Goal: Task Accomplishment & Management: Manage account settings

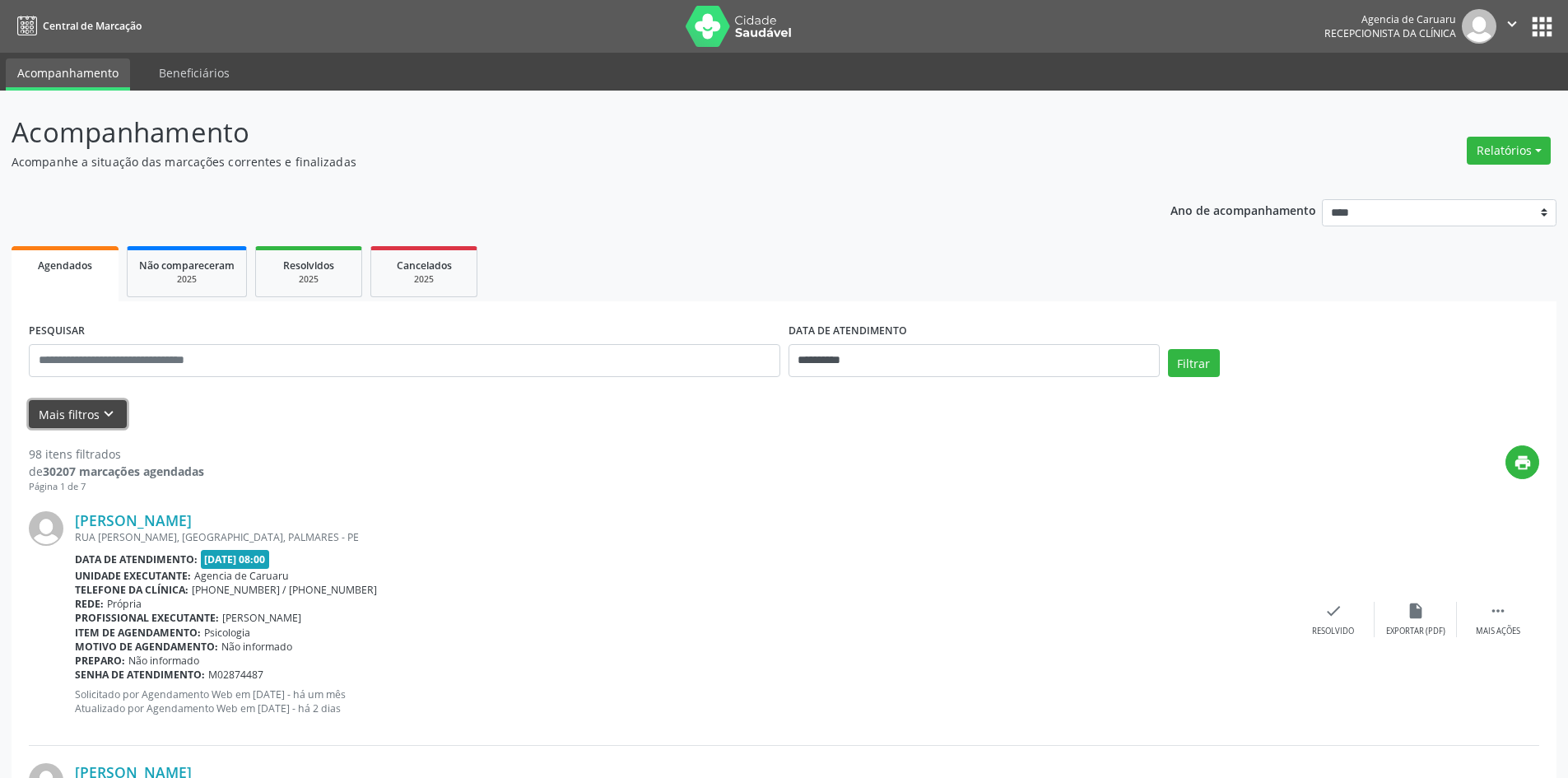
click at [109, 408] on icon "keyboard_arrow_down" at bounding box center [108, 414] width 18 height 18
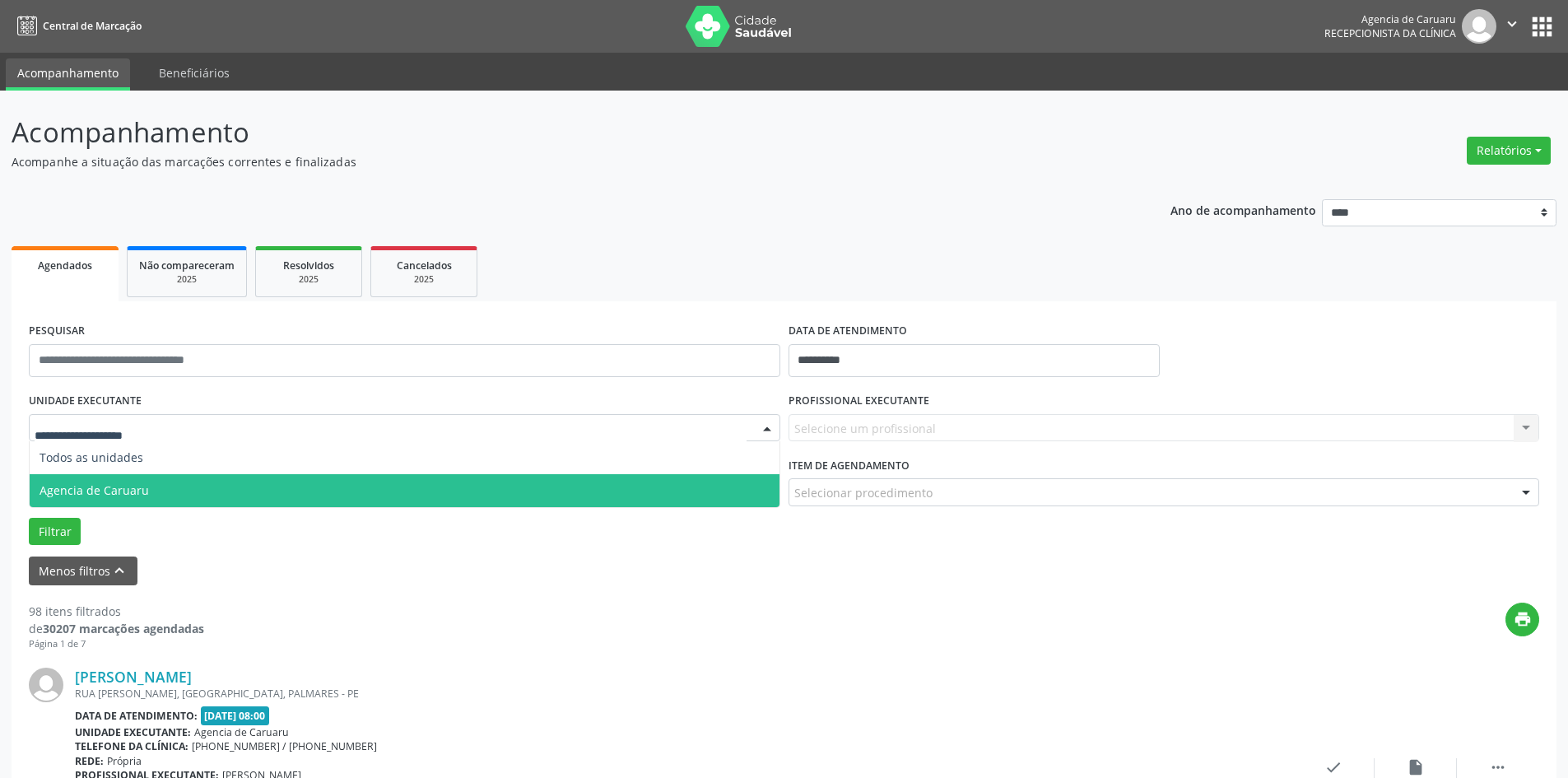
click at [99, 493] on span "Agencia de Caruaru" at bounding box center [94, 490] width 109 height 15
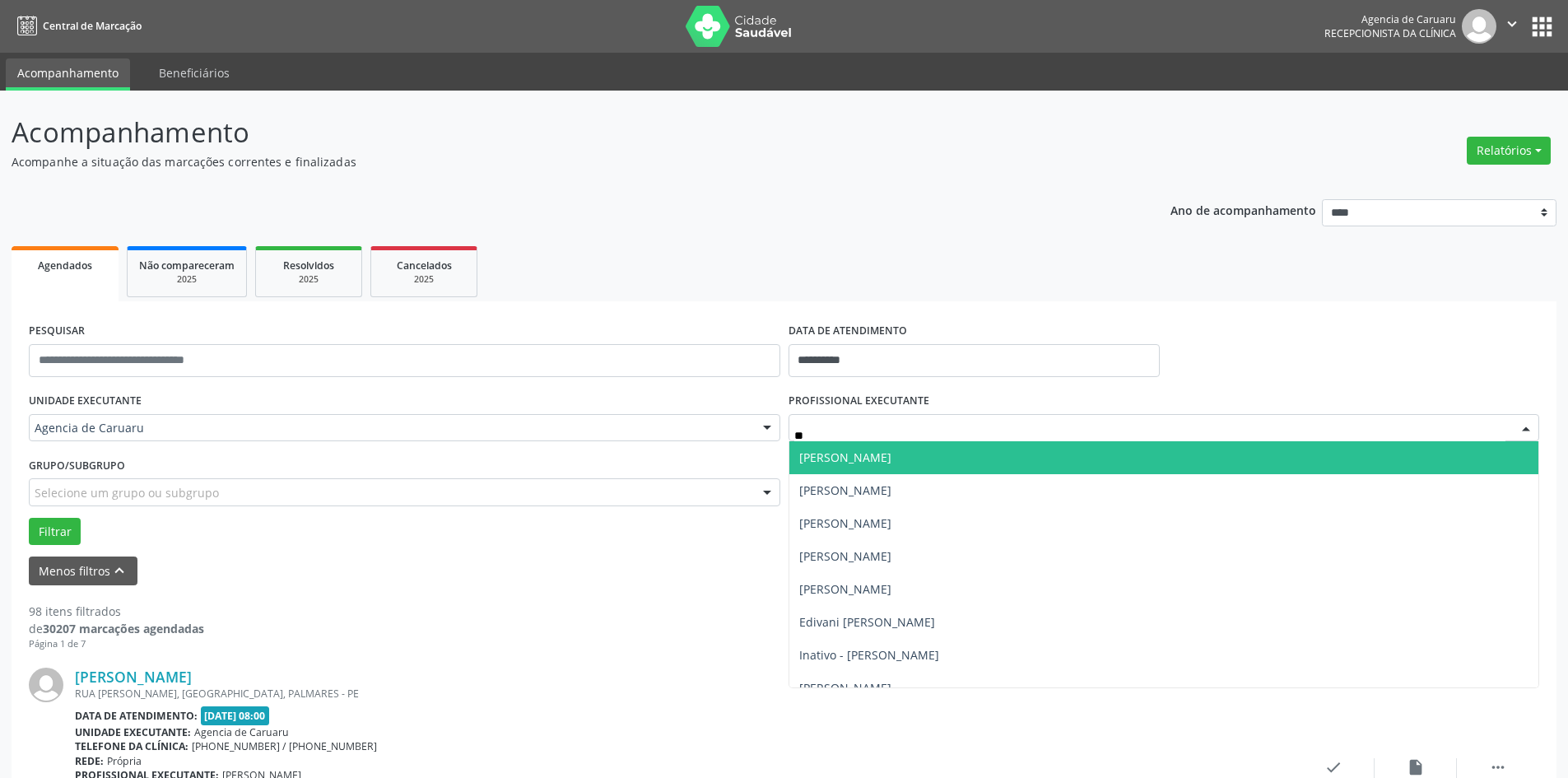
type input "*"
type input "***"
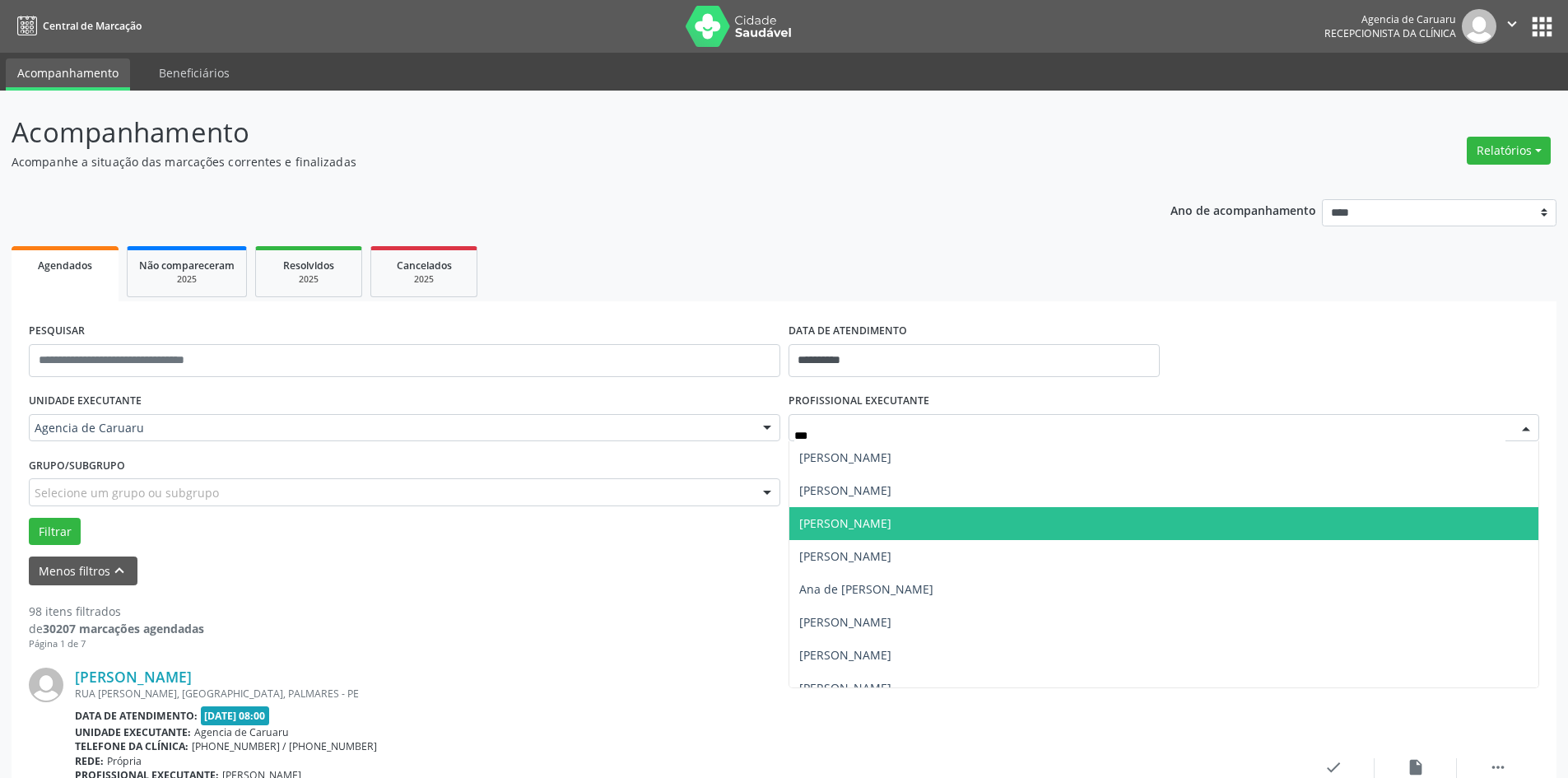
click at [842, 523] on span "[PERSON_NAME]" at bounding box center [845, 523] width 92 height 15
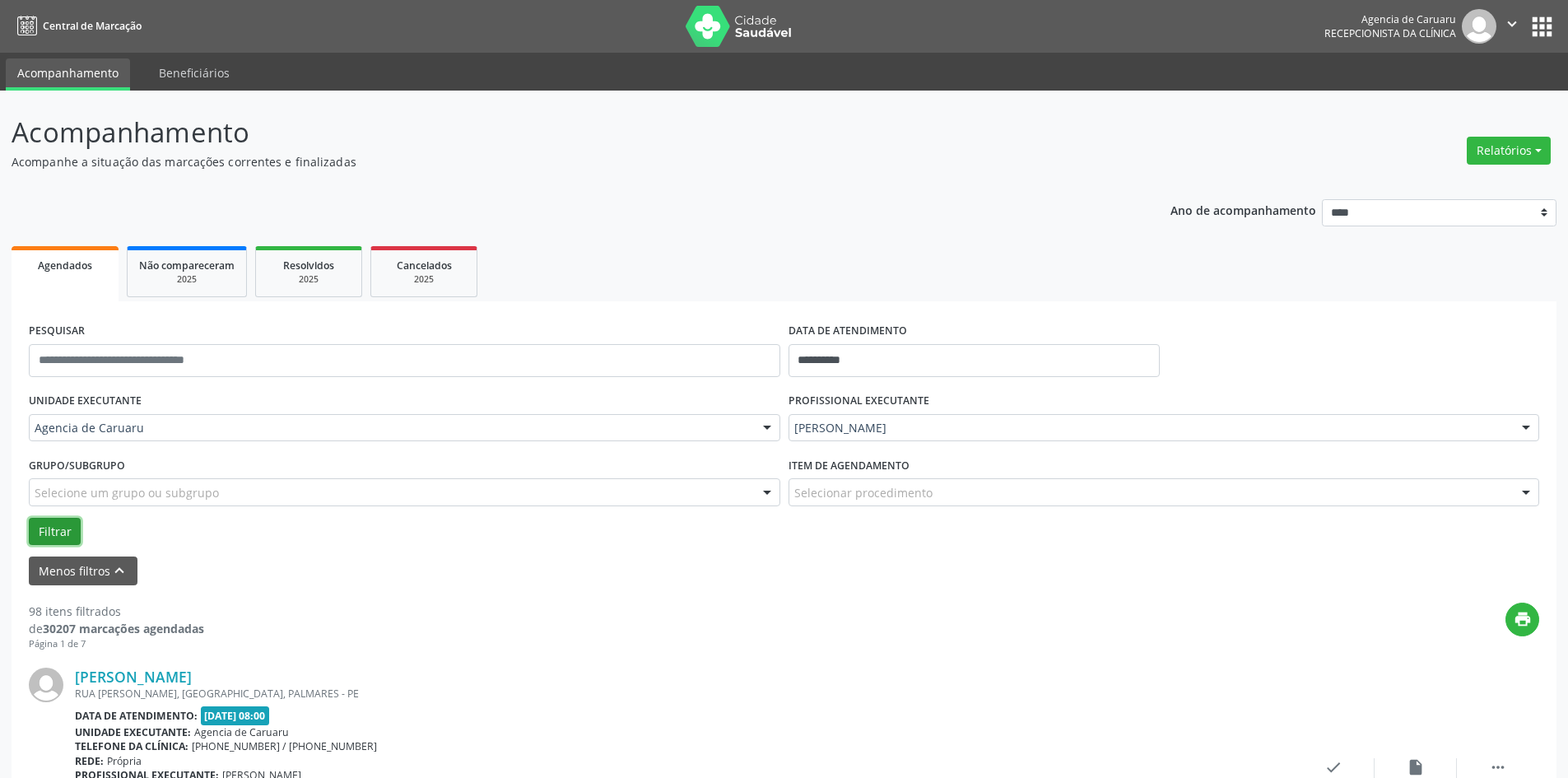
click at [59, 534] on button "Filtrar" at bounding box center [54, 532] width 52 height 28
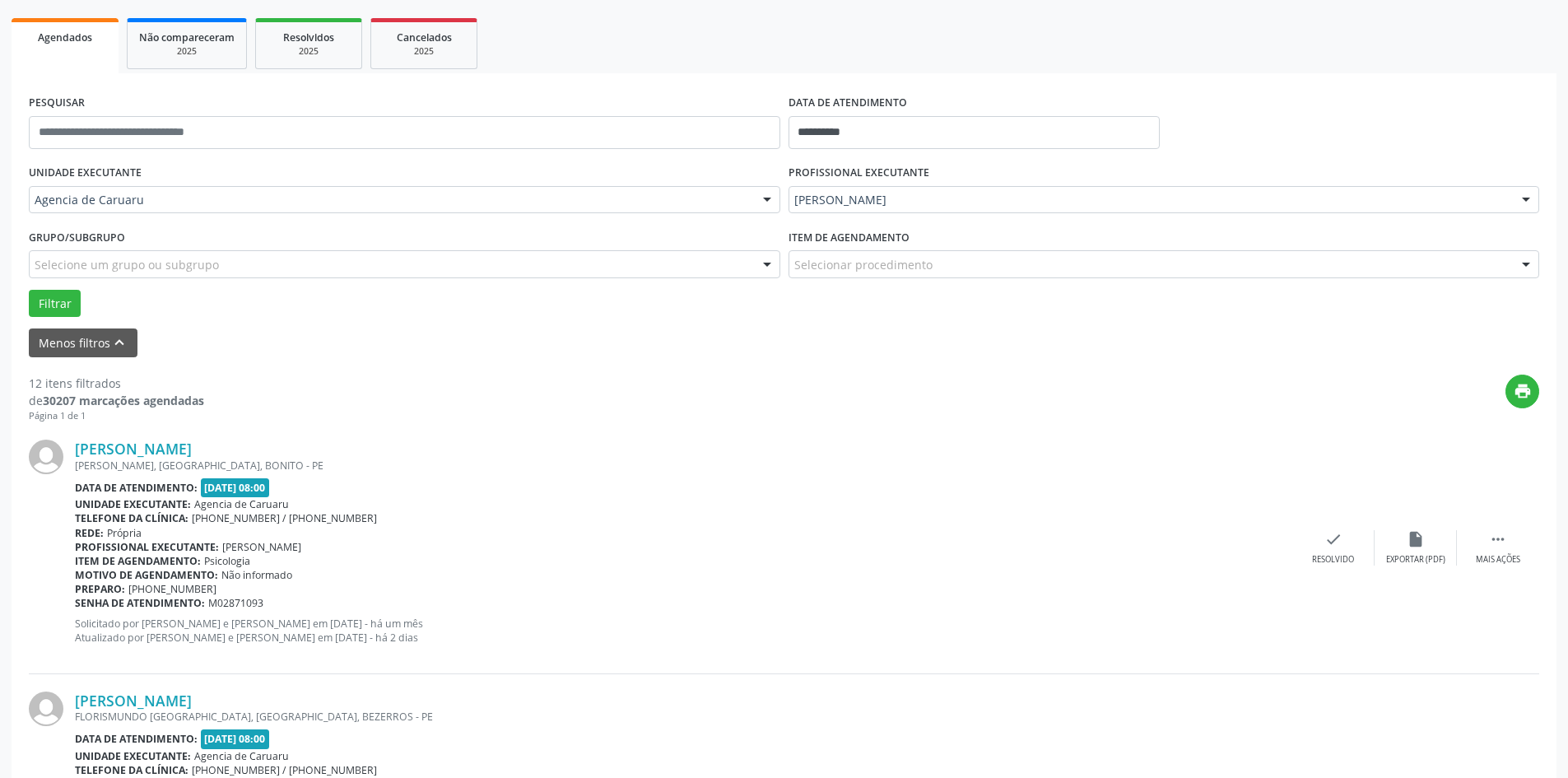
scroll to position [247, 0]
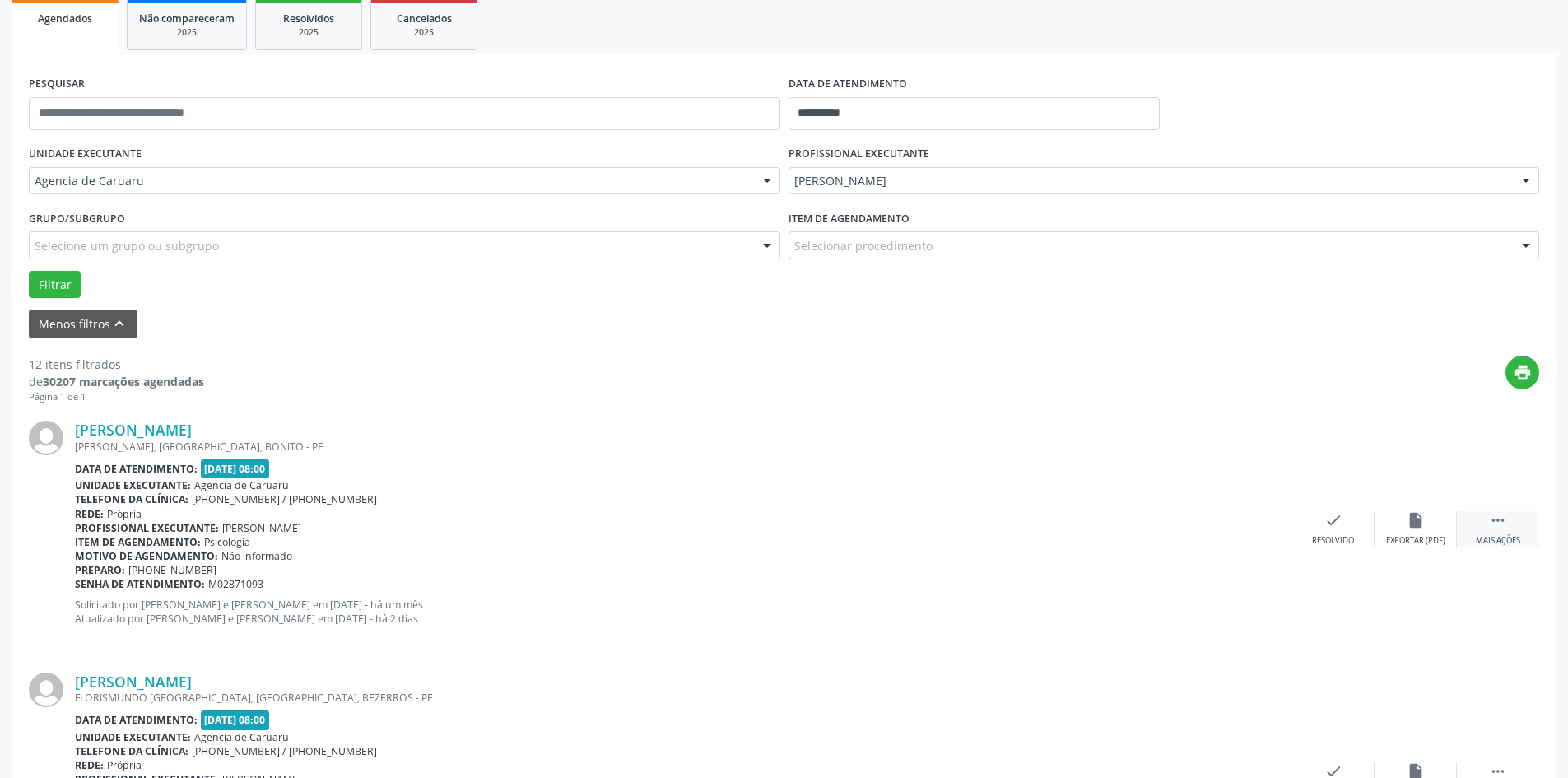
click at [1498, 535] on div "Mais ações" at bounding box center [1498, 541] width 44 height 12
click at [1407, 523] on icon "alarm_off" at bounding box center [1415, 520] width 18 height 18
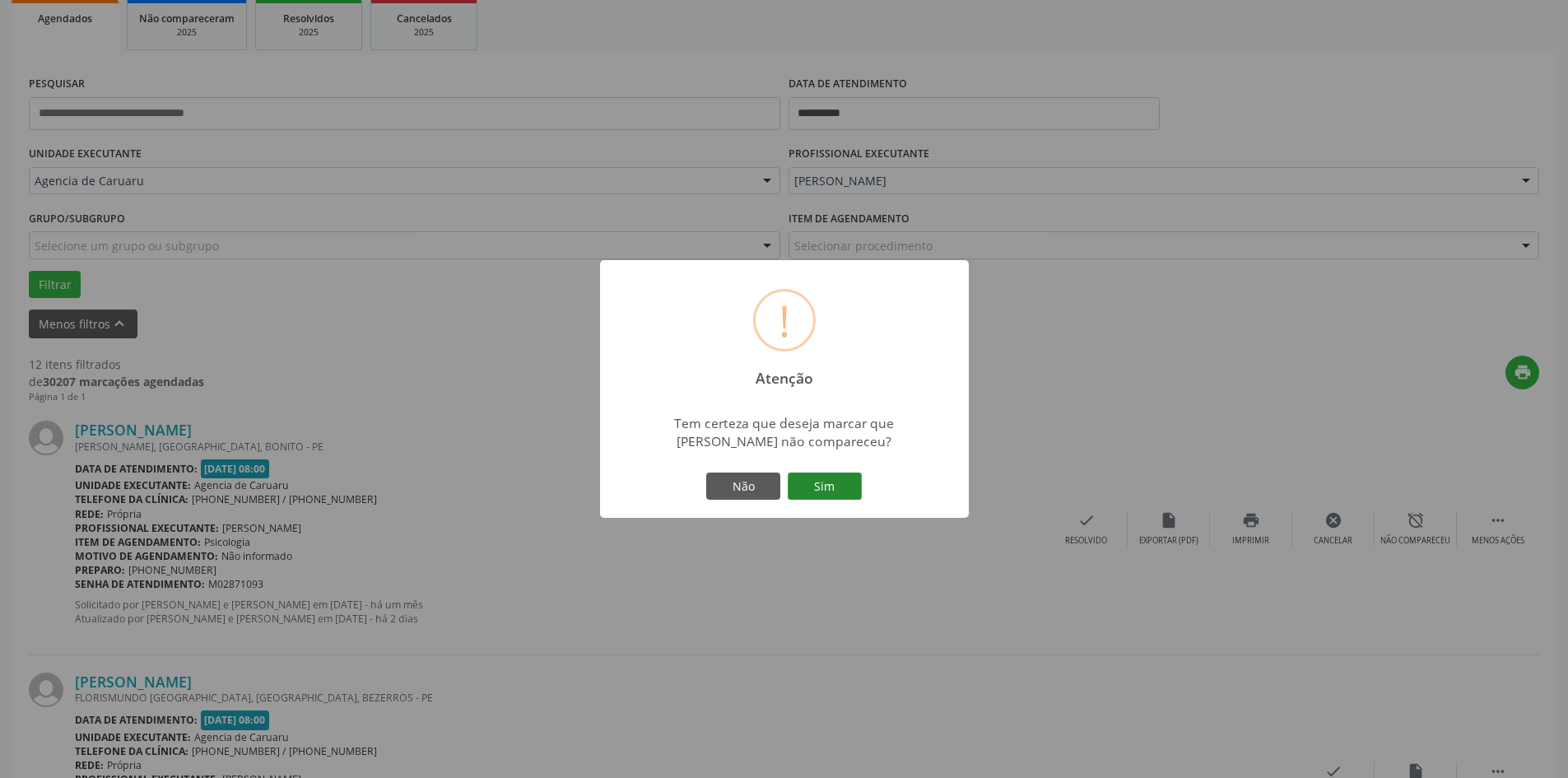
click at [831, 494] on button "Sim" at bounding box center [824, 486] width 74 height 28
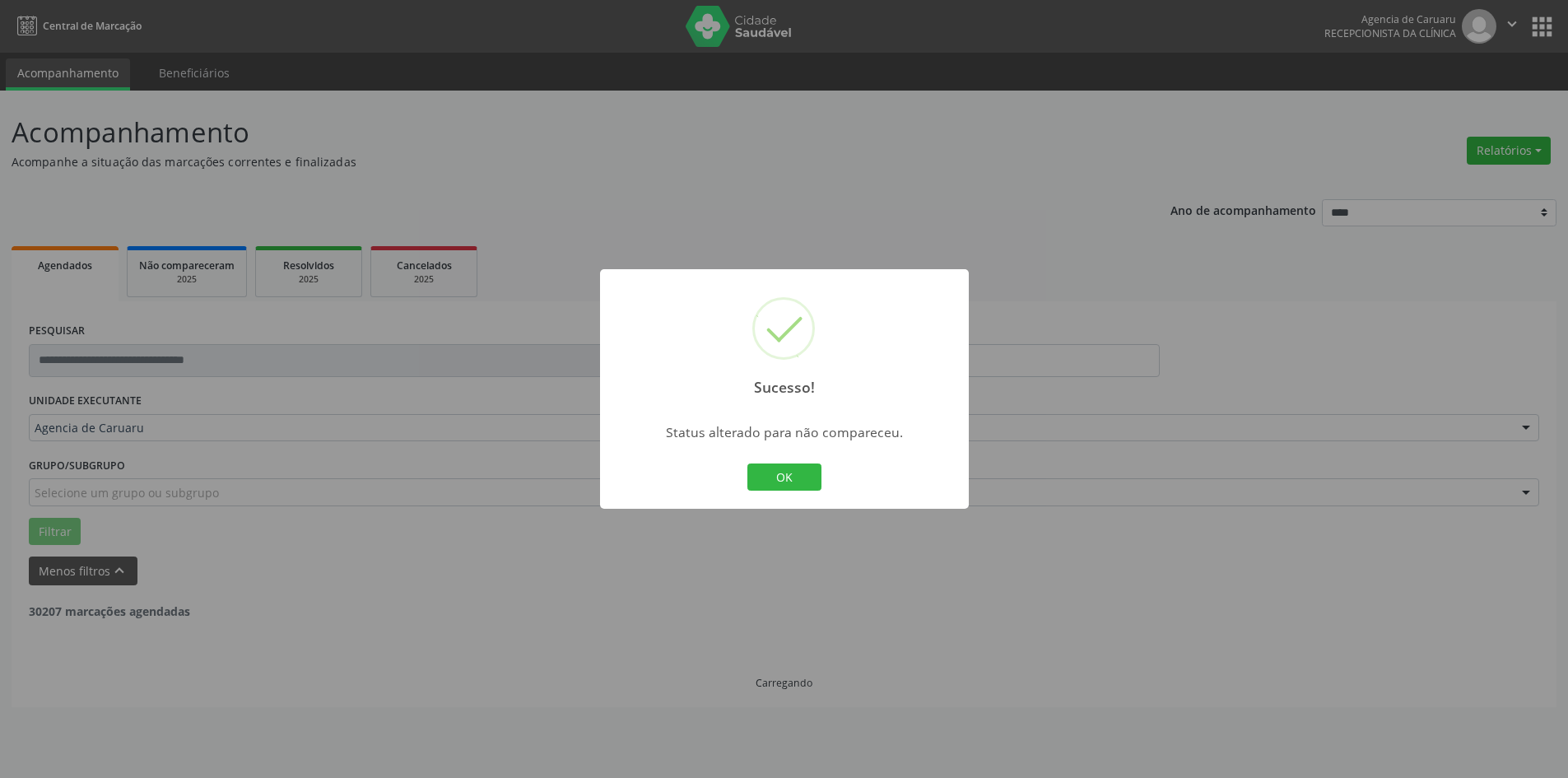
scroll to position [0, 0]
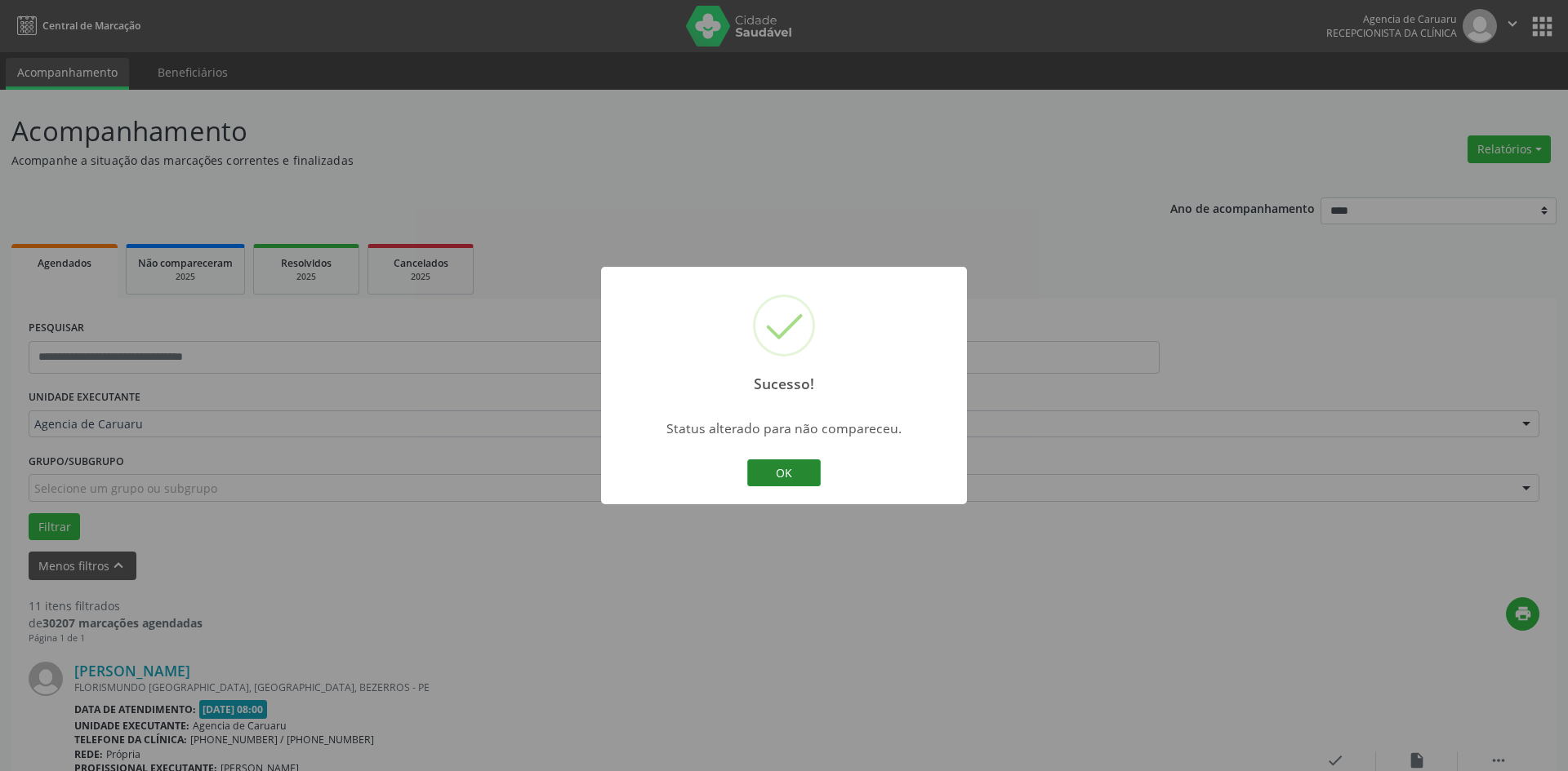
click at [793, 483] on button "OK" at bounding box center [783, 473] width 73 height 28
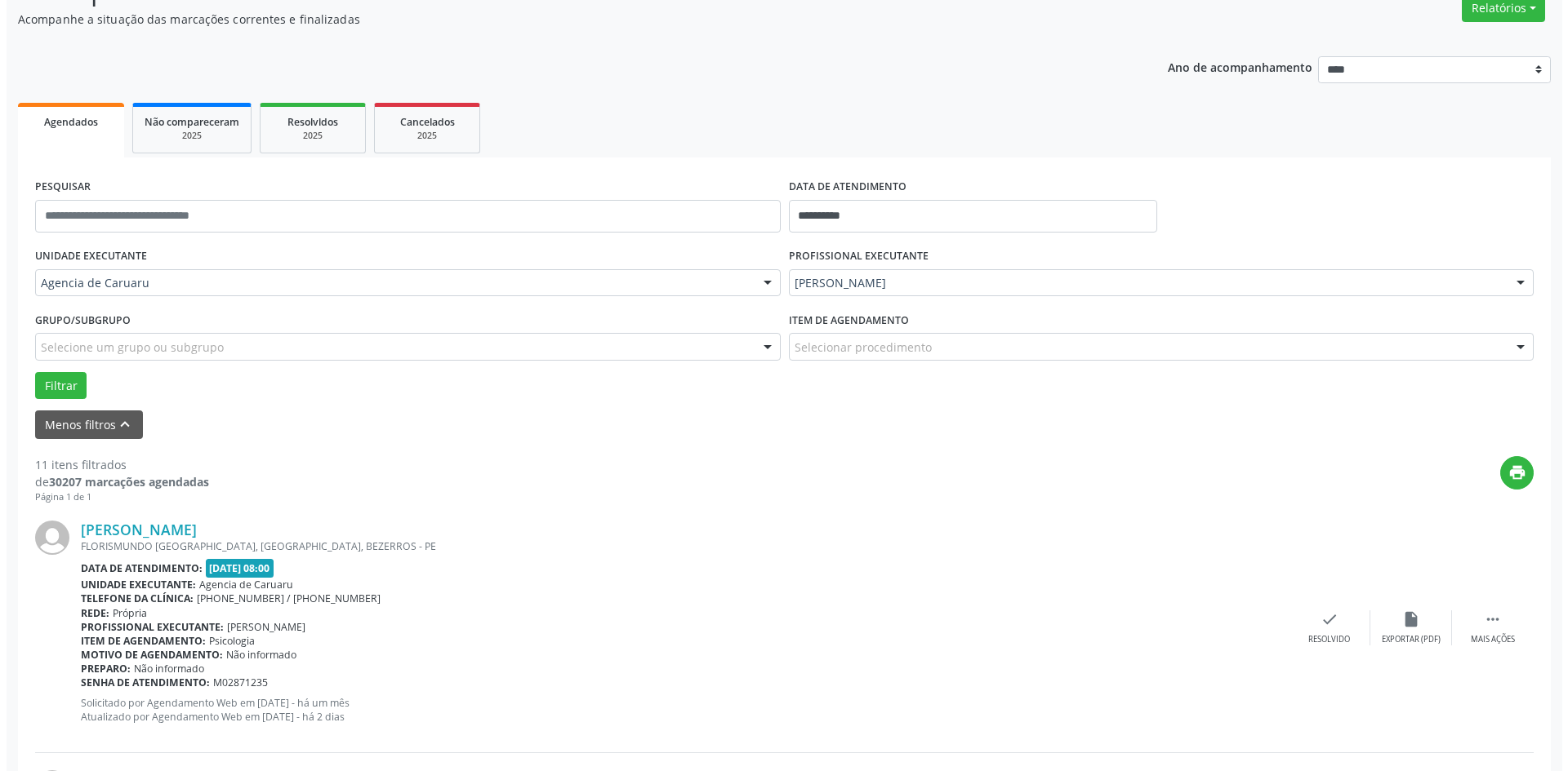
scroll to position [163, 0]
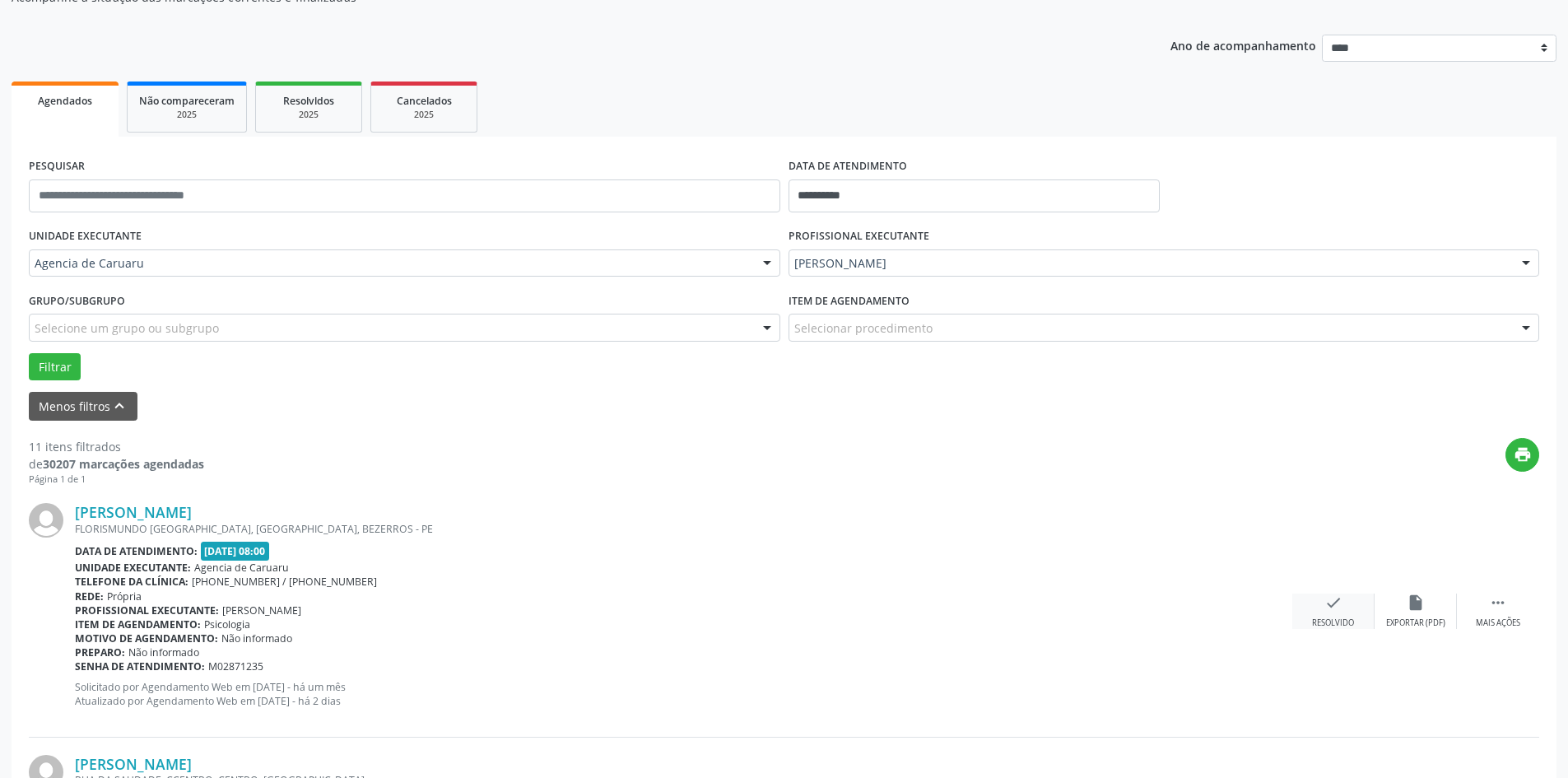
click at [1314, 607] on div "check Resolvido" at bounding box center [1333, 612] width 82 height 36
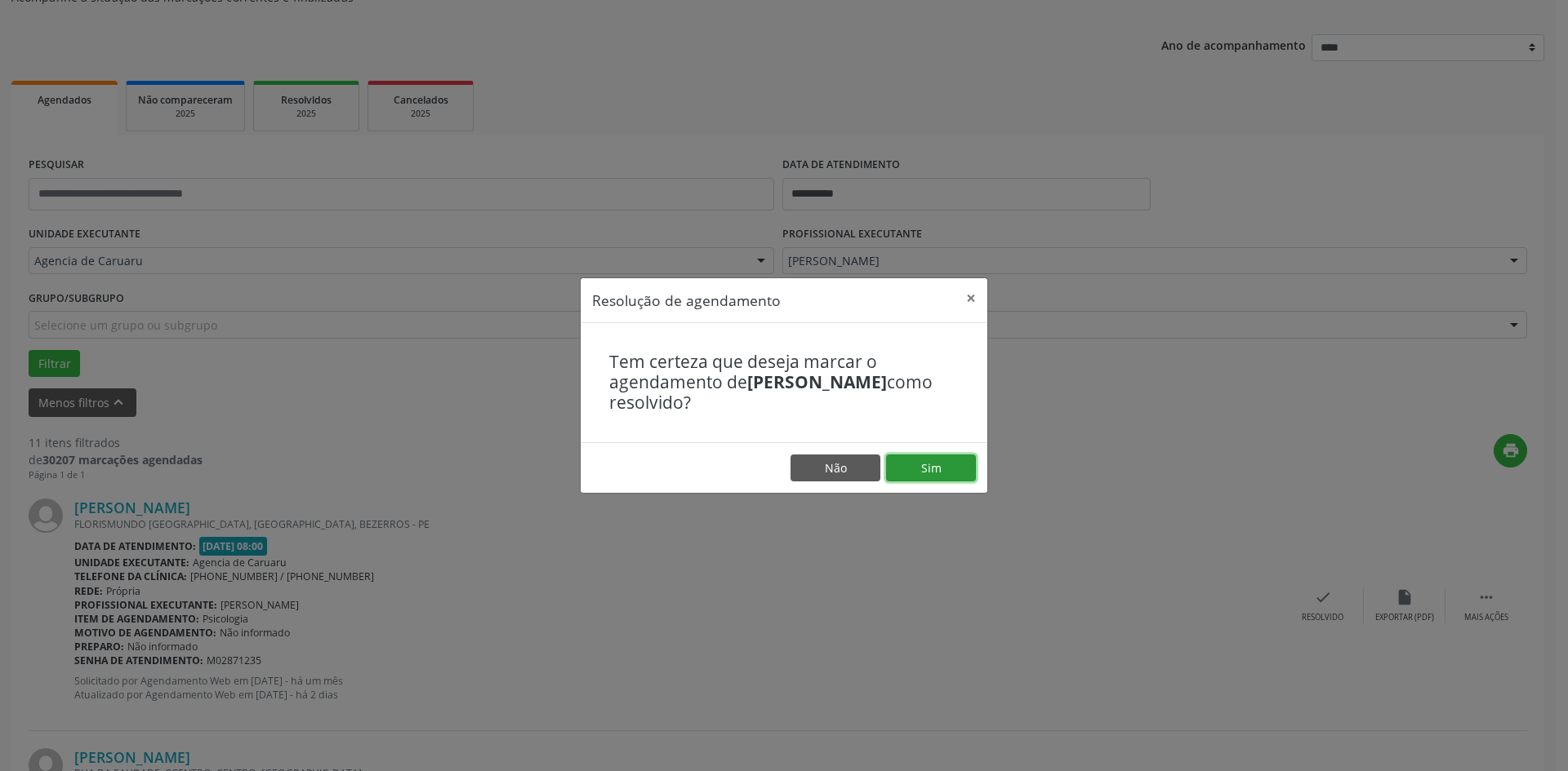
click at [923, 469] on button "Sim" at bounding box center [930, 468] width 90 height 28
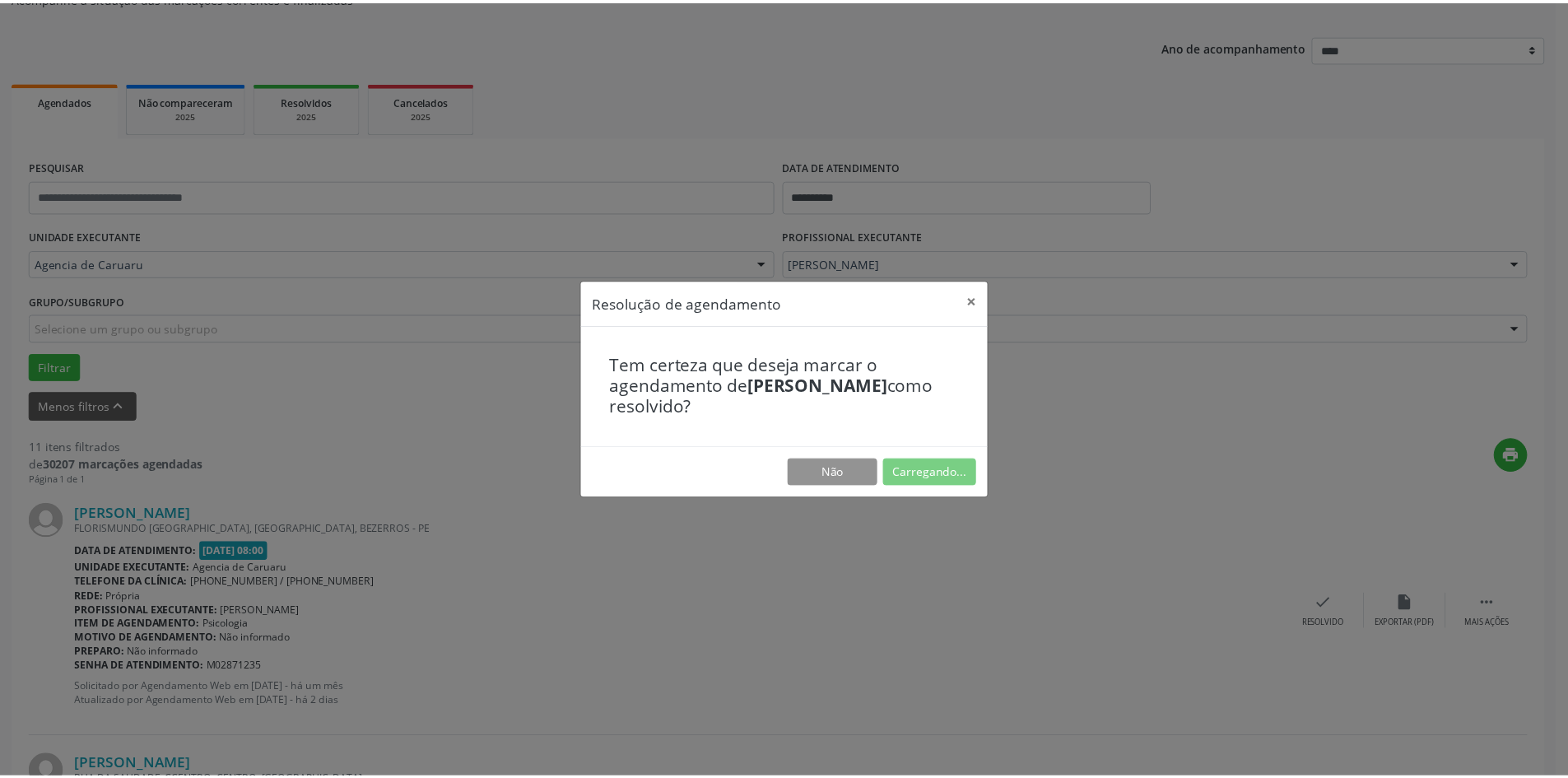
scroll to position [0, 0]
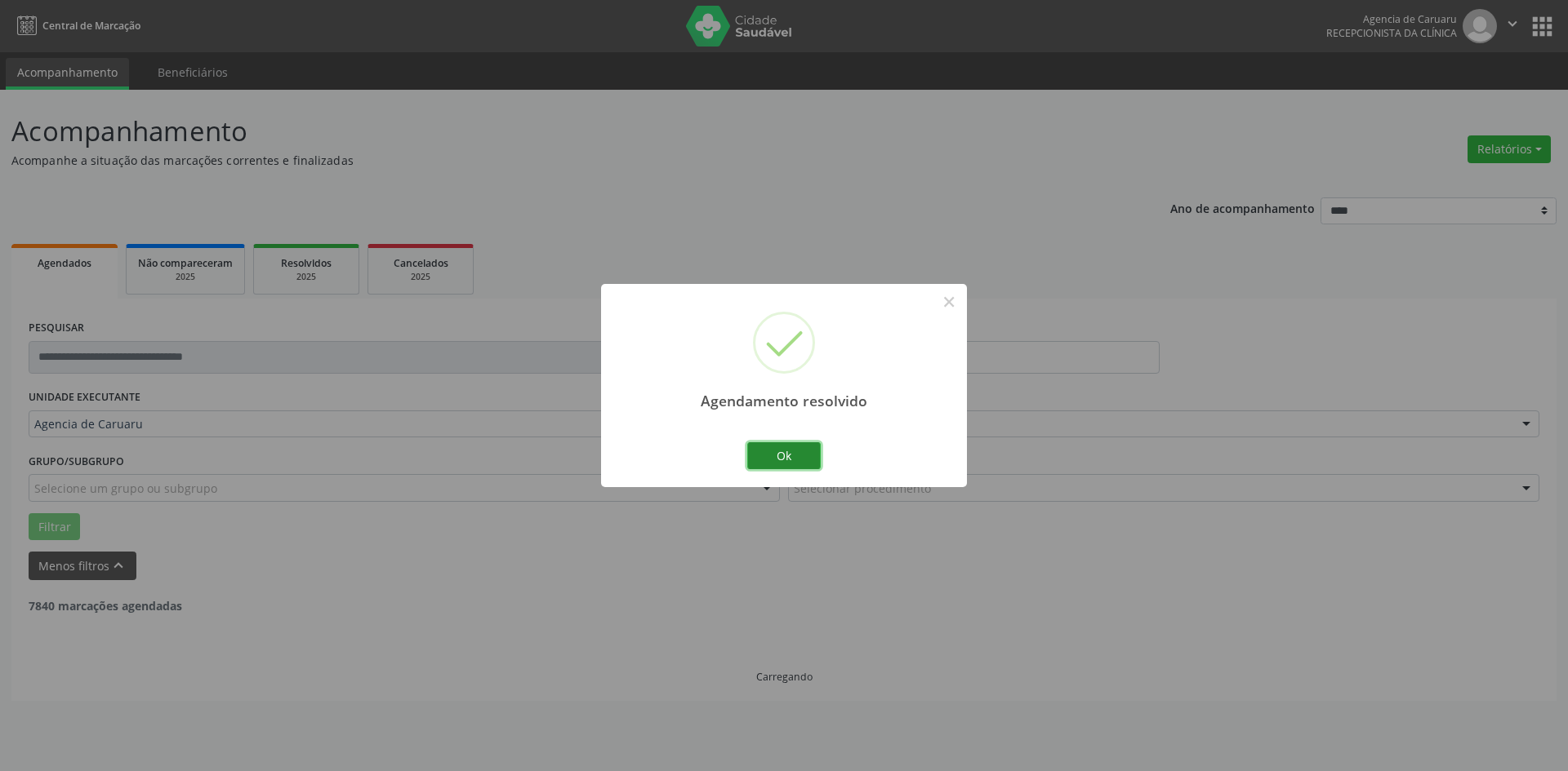
click at [793, 455] on button "Ok" at bounding box center [783, 456] width 73 height 28
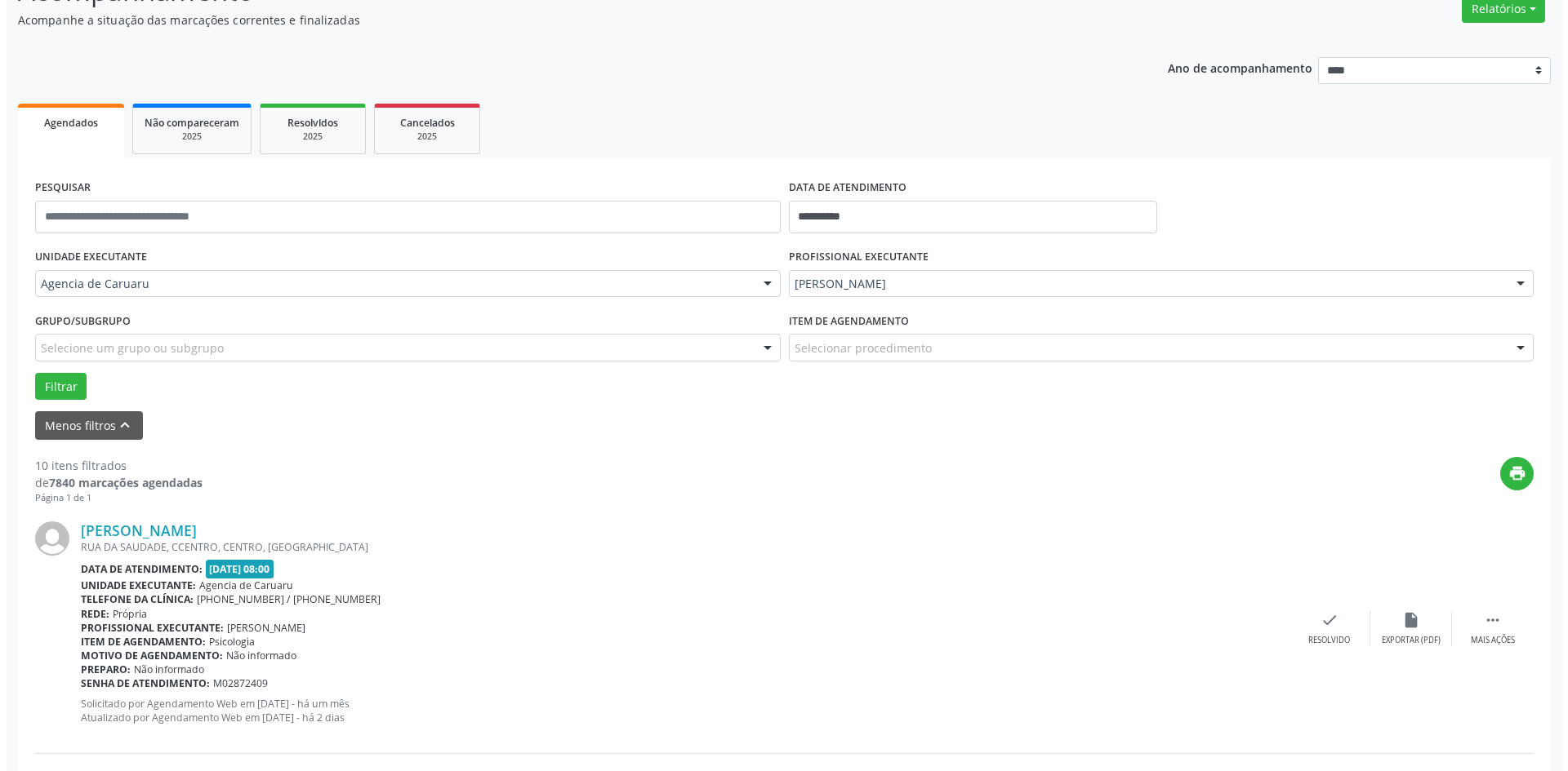
scroll to position [163, 0]
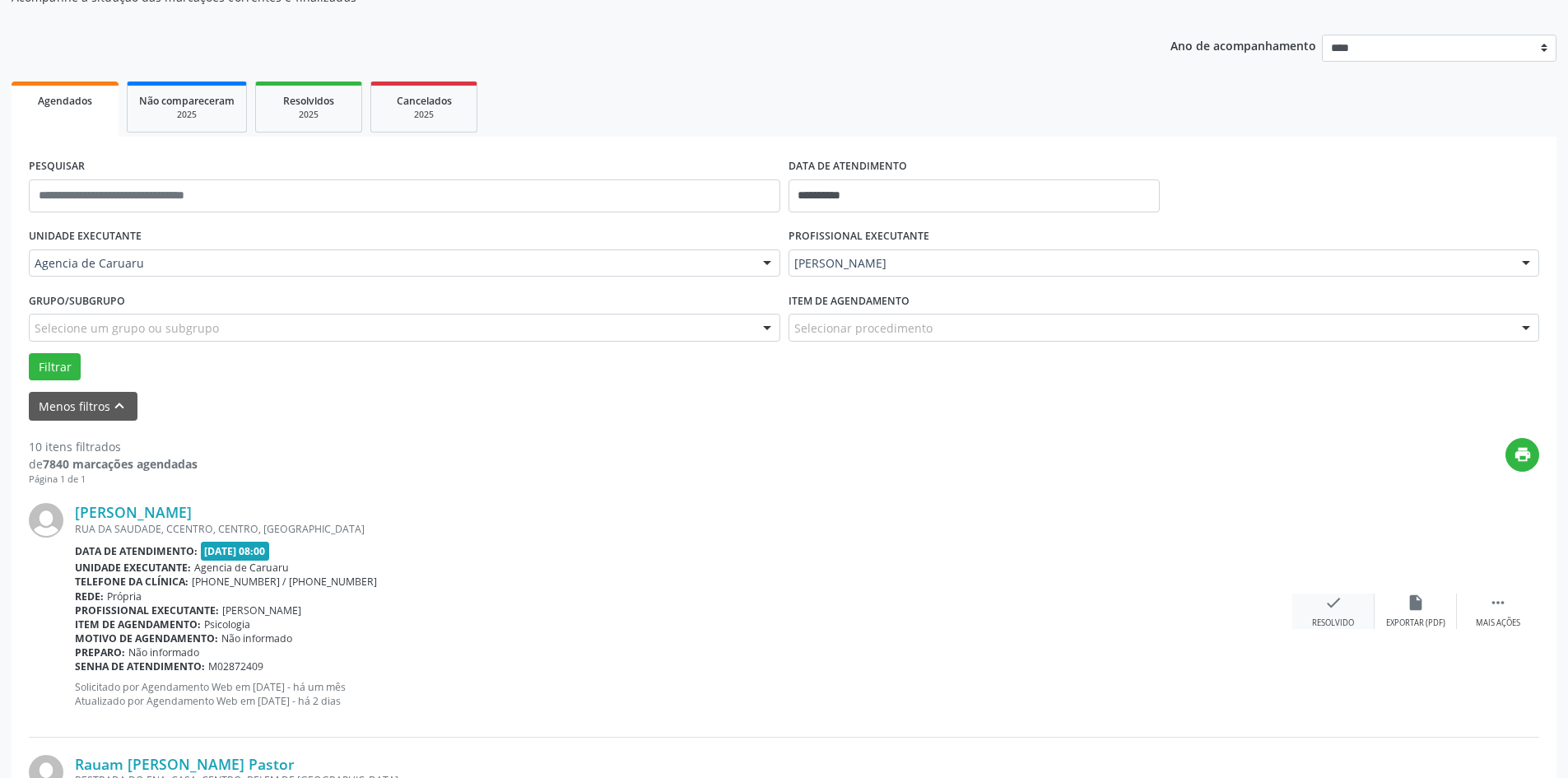
click at [1327, 616] on div "check Resolvido" at bounding box center [1333, 612] width 82 height 36
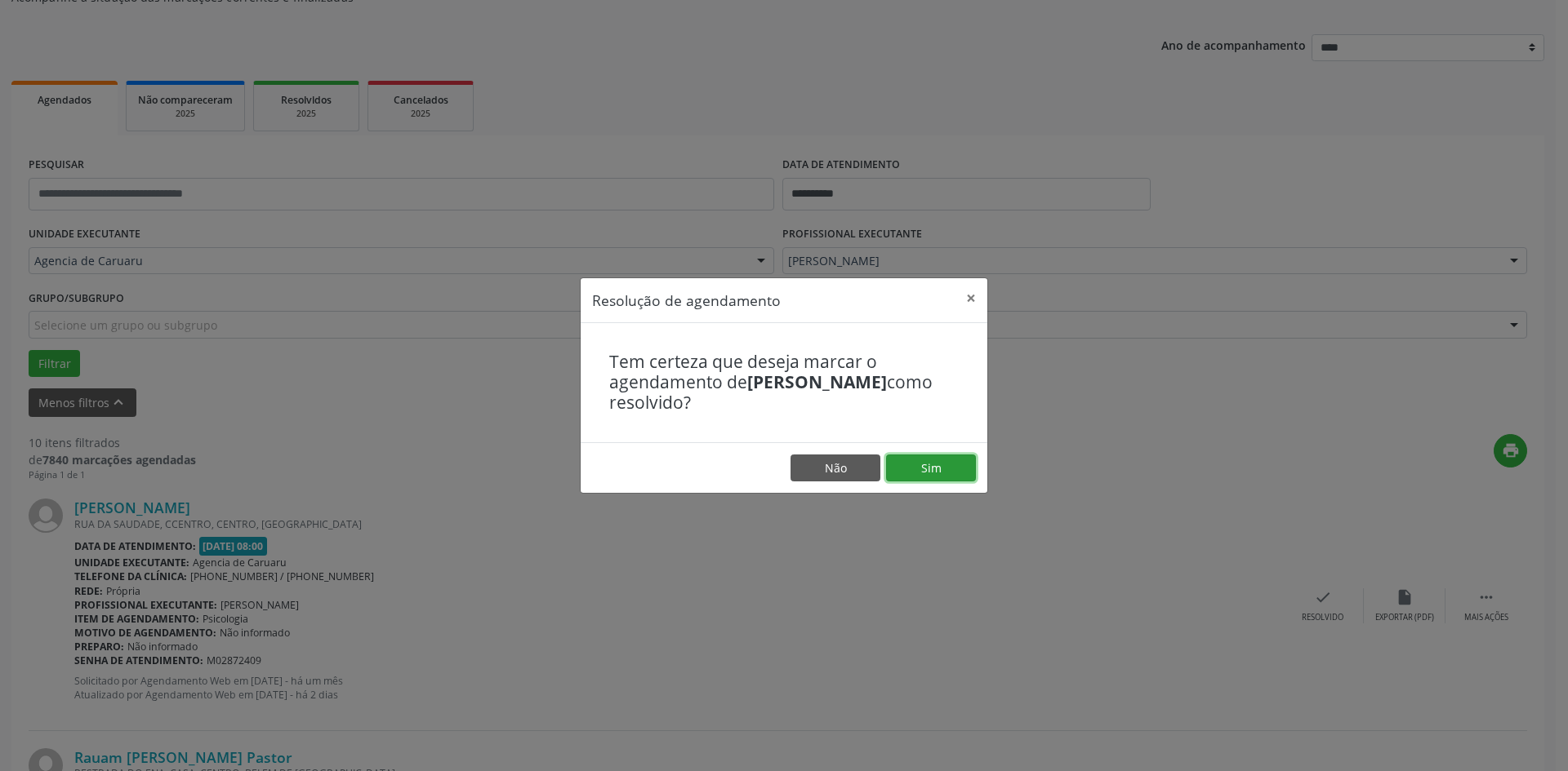
click at [956, 467] on button "Sim" at bounding box center [930, 468] width 90 height 28
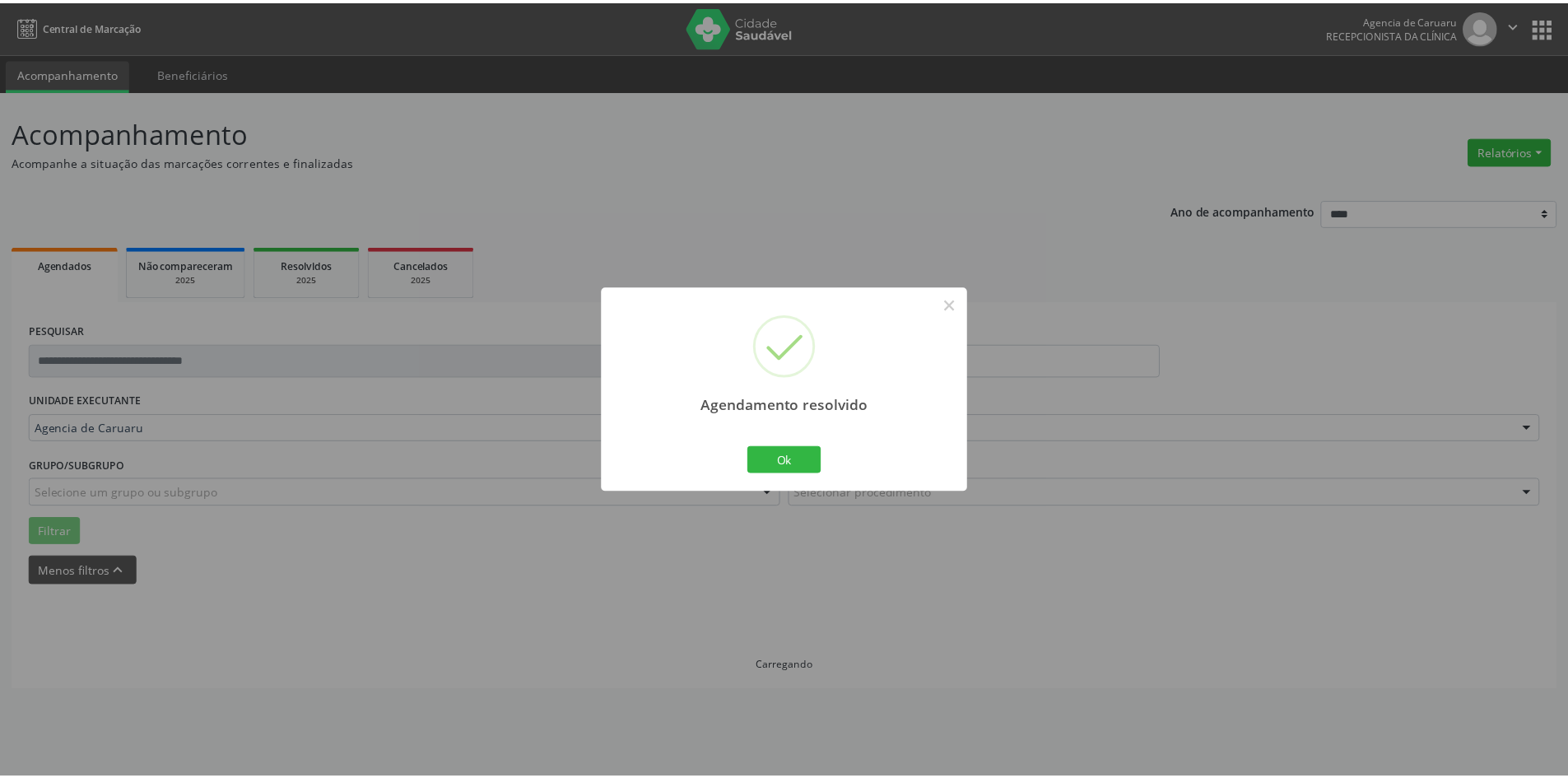
scroll to position [0, 0]
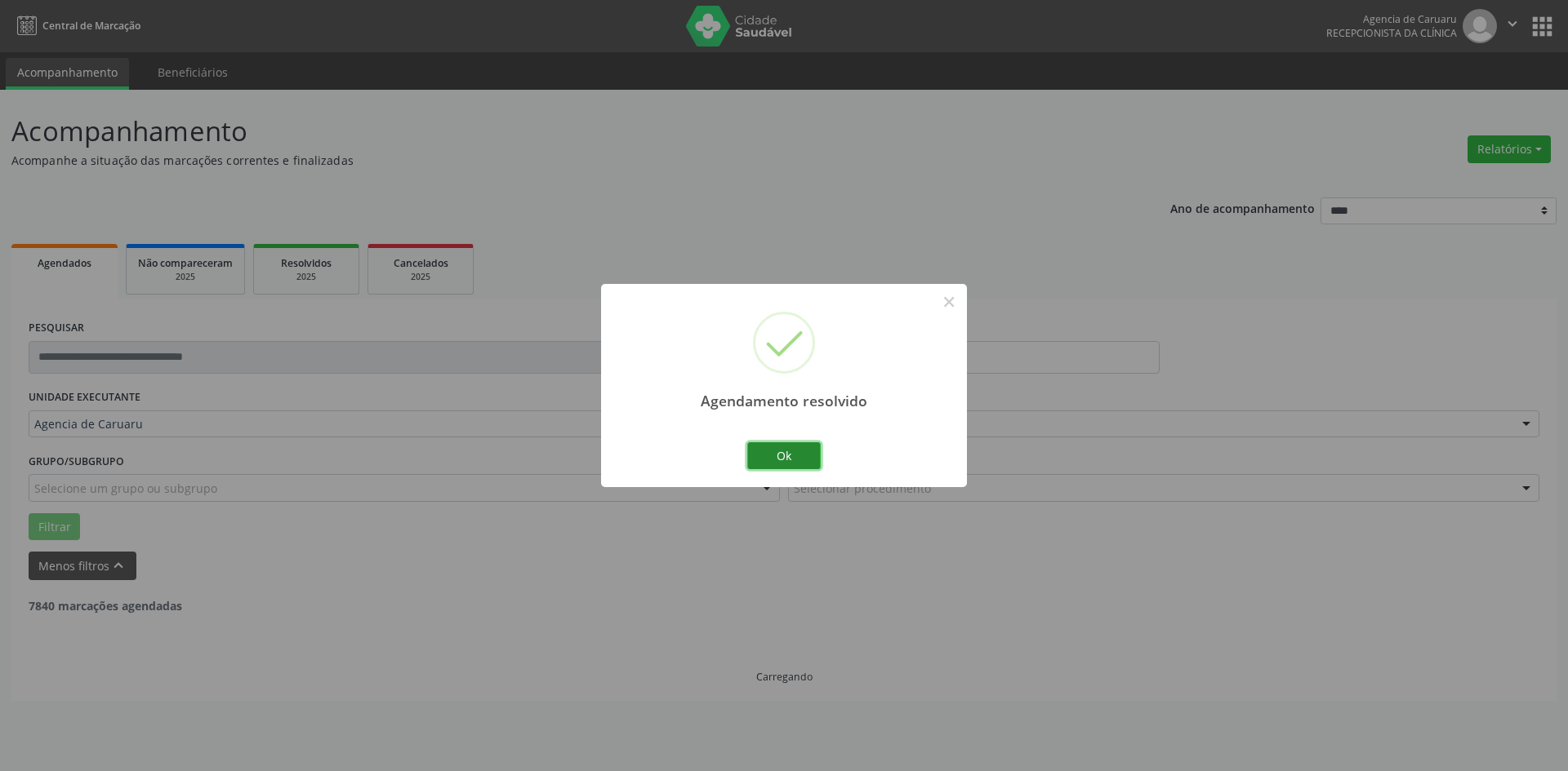
click at [772, 461] on button "Ok" at bounding box center [783, 456] width 73 height 28
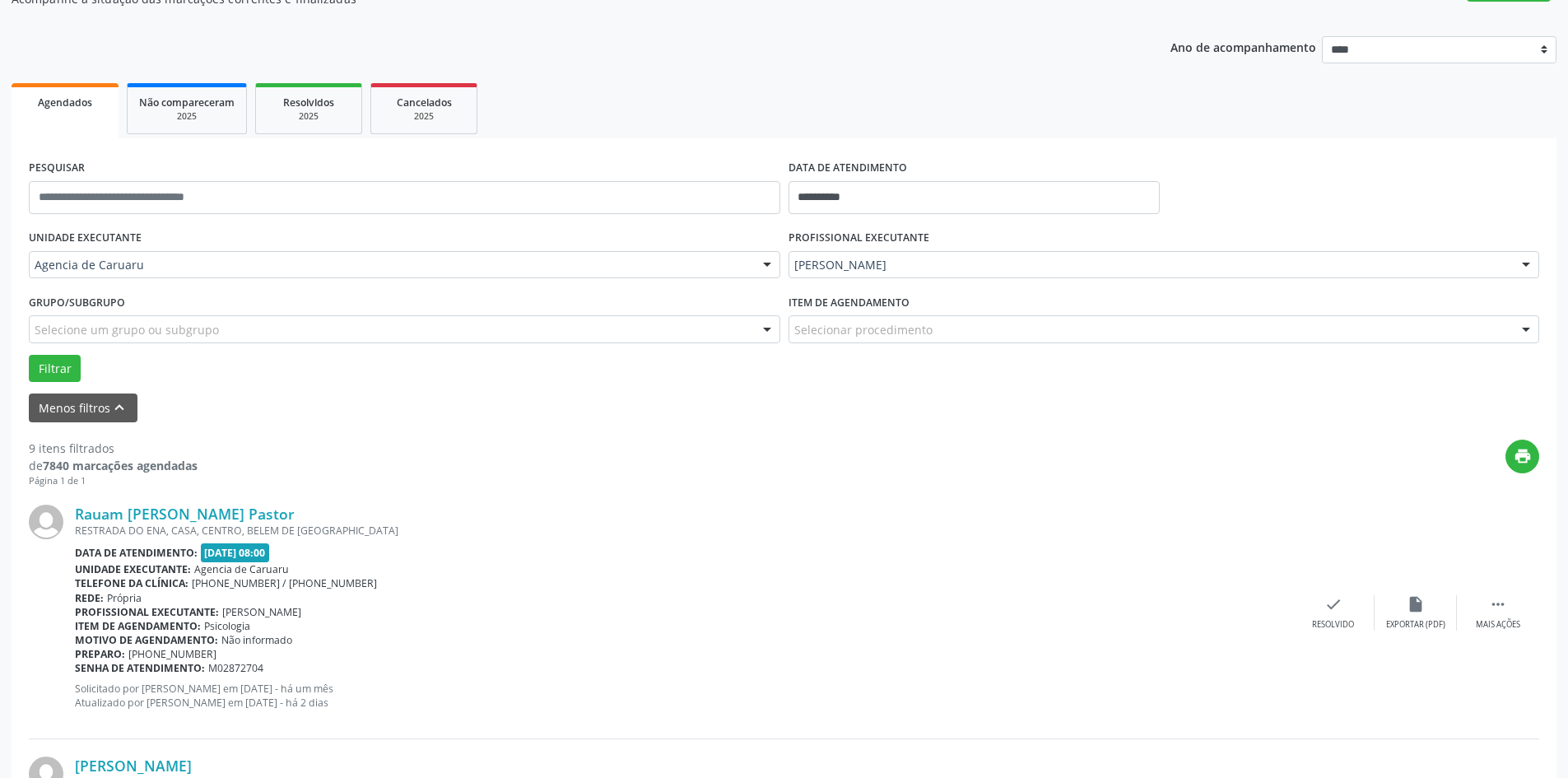
scroll to position [165, 0]
click at [1503, 601] on icon "" at bounding box center [1498, 602] width 18 height 18
click at [1410, 604] on icon "alarm_off" at bounding box center [1415, 602] width 18 height 18
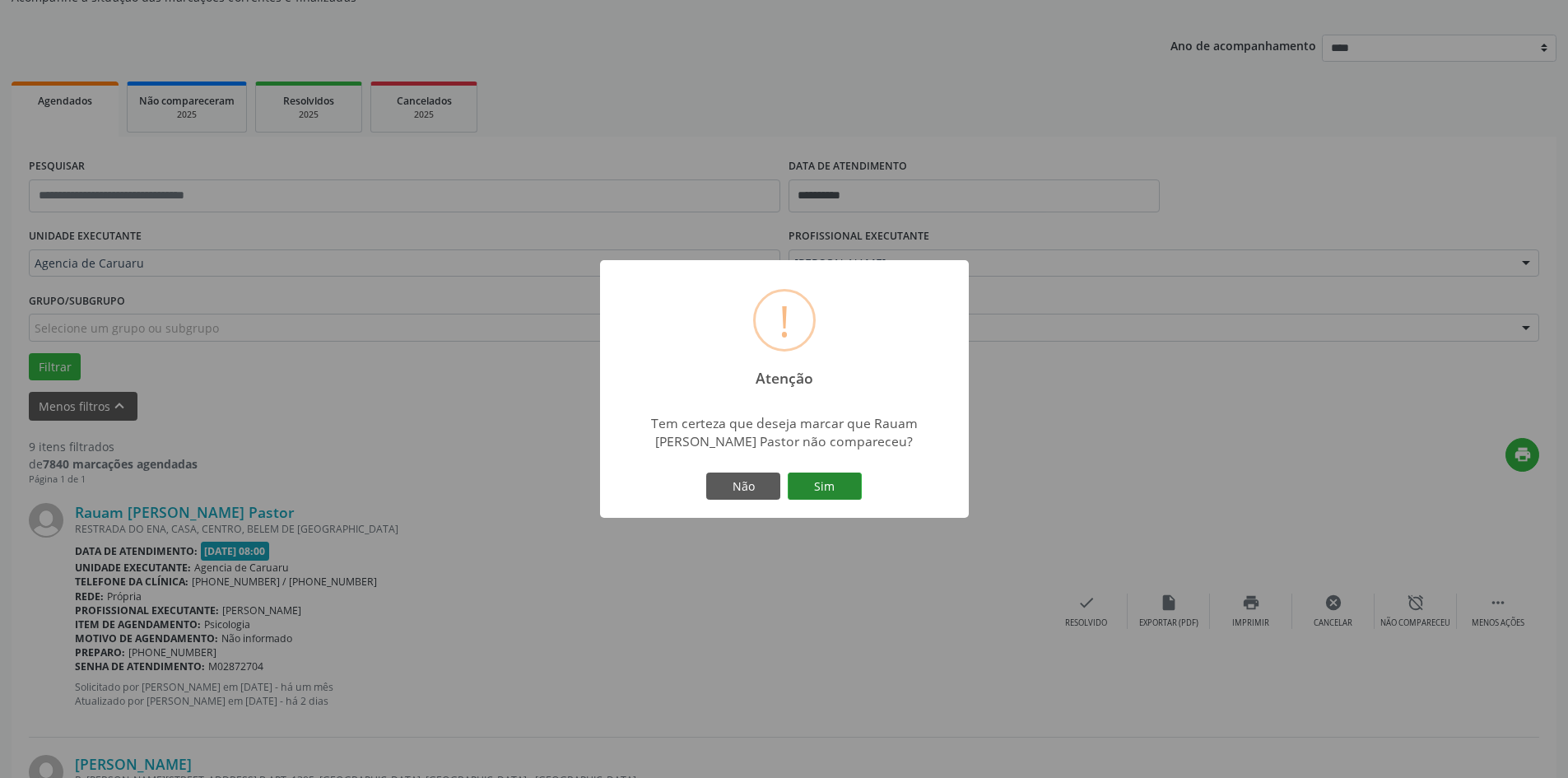
click at [821, 489] on button "Sim" at bounding box center [824, 486] width 74 height 28
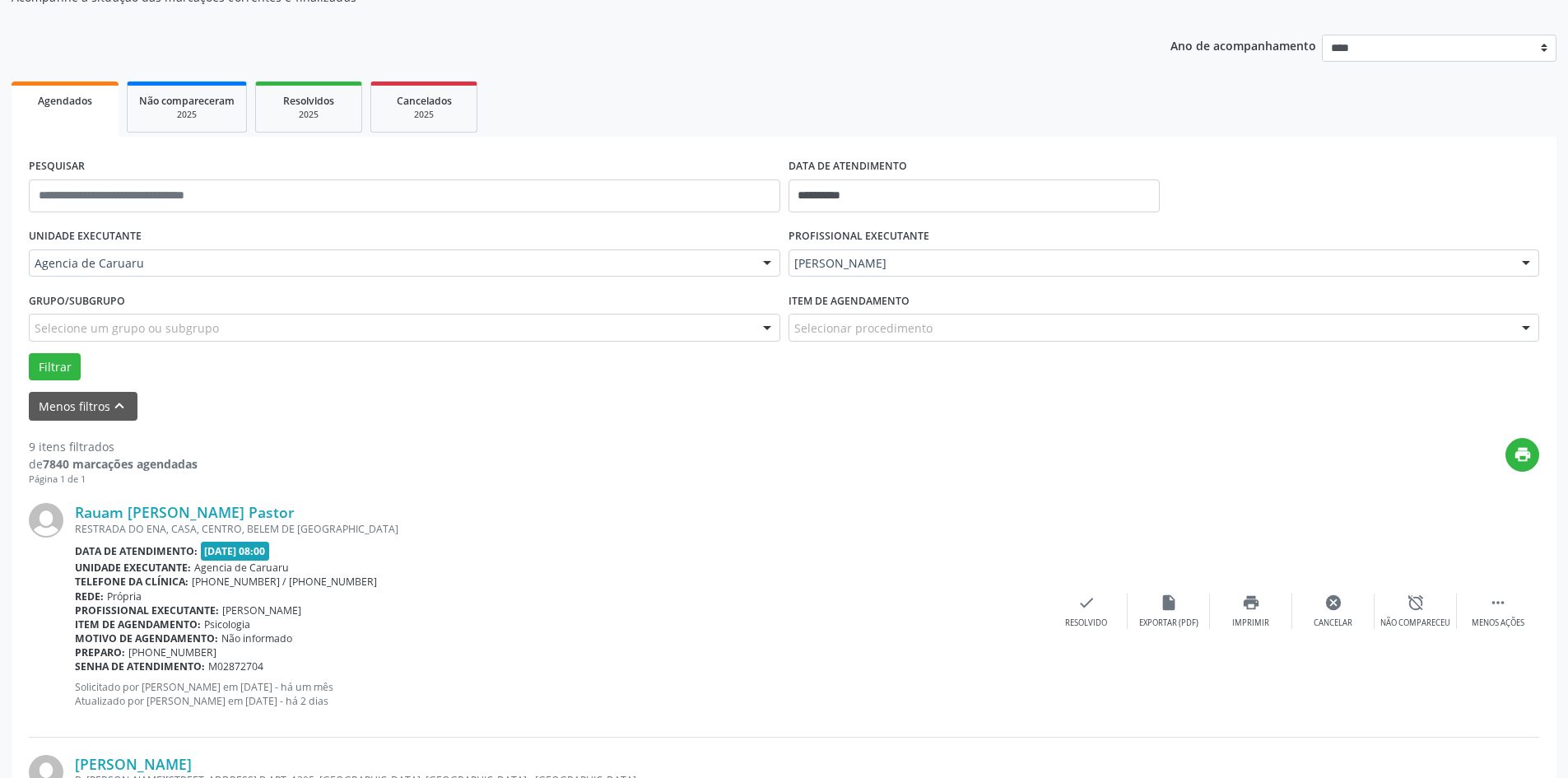
scroll to position [0, 0]
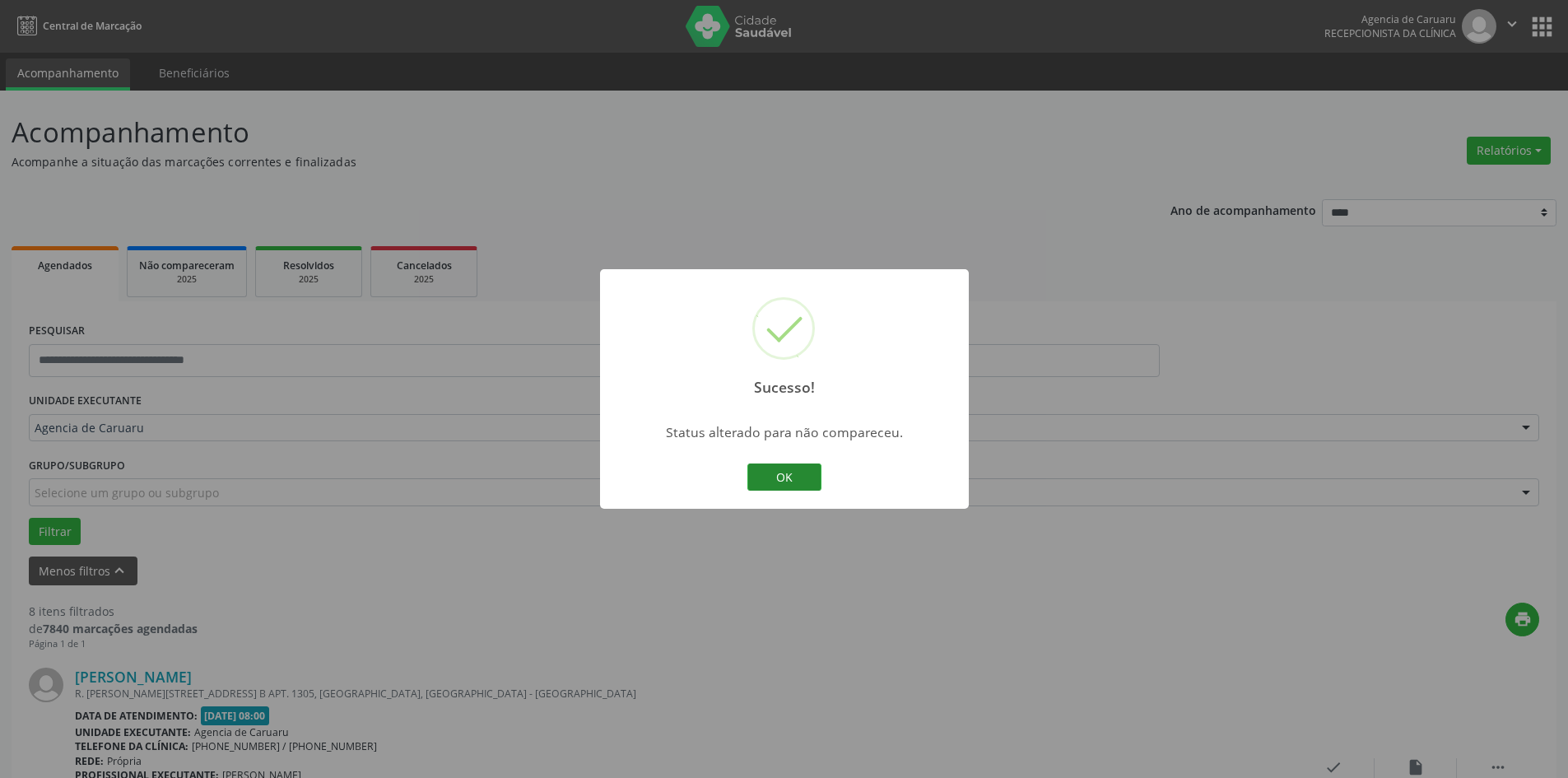
click at [815, 484] on button "OK" at bounding box center [784, 478] width 74 height 28
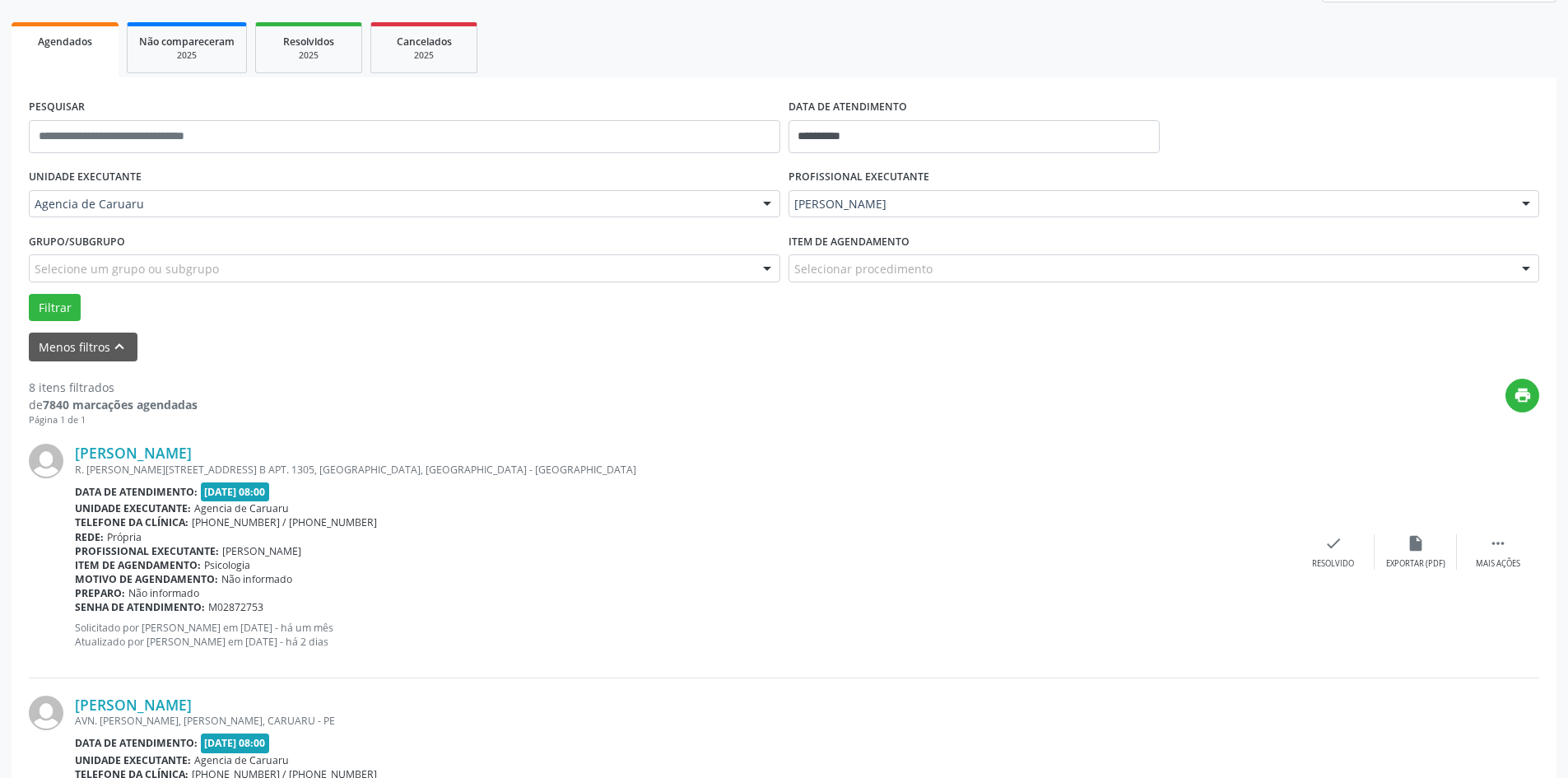
scroll to position [247, 0]
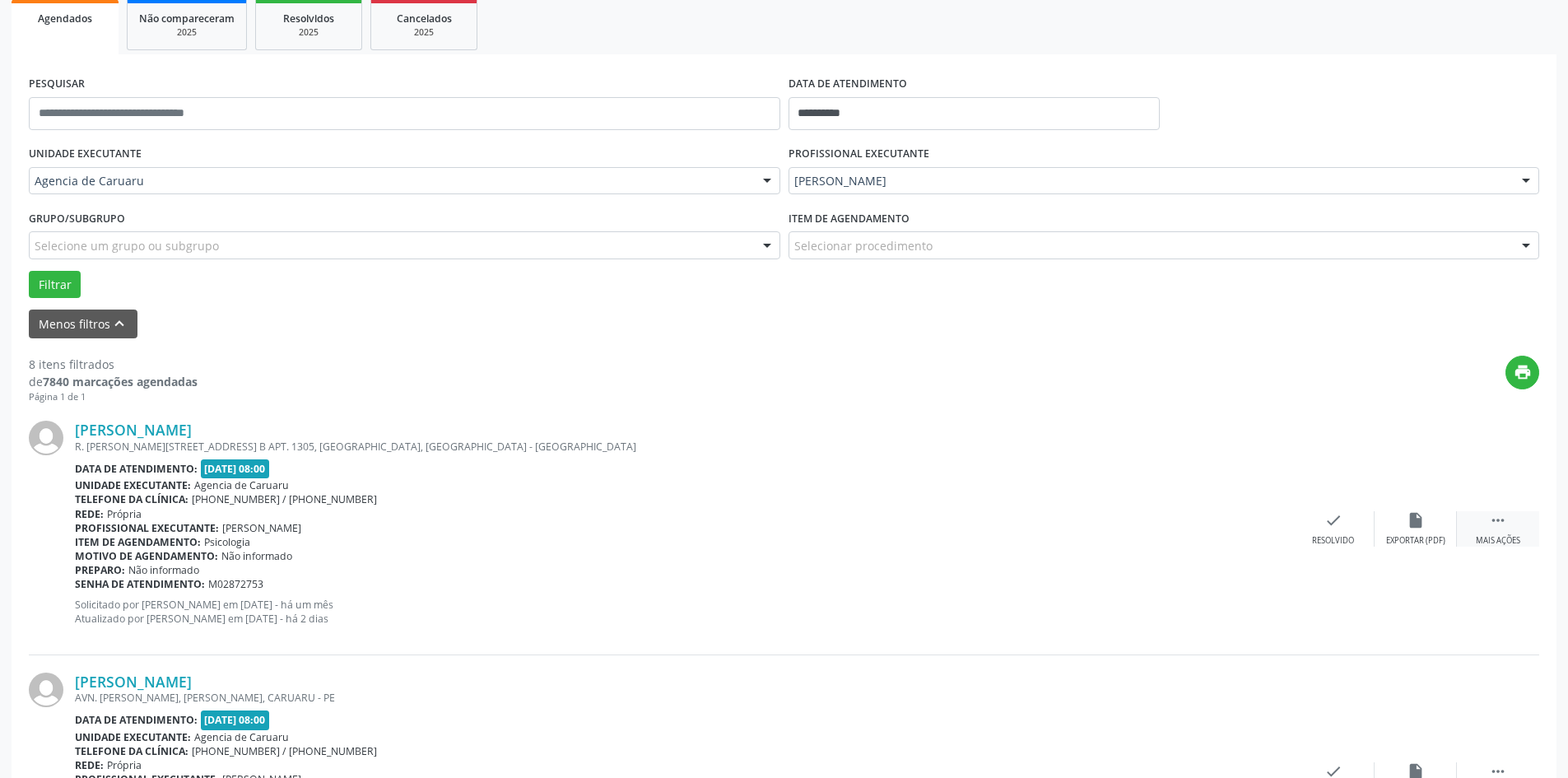
click at [1512, 527] on div " Mais ações" at bounding box center [1498, 529] width 82 height 36
click at [1396, 535] on div "Não compareceu" at bounding box center [1415, 541] width 70 height 12
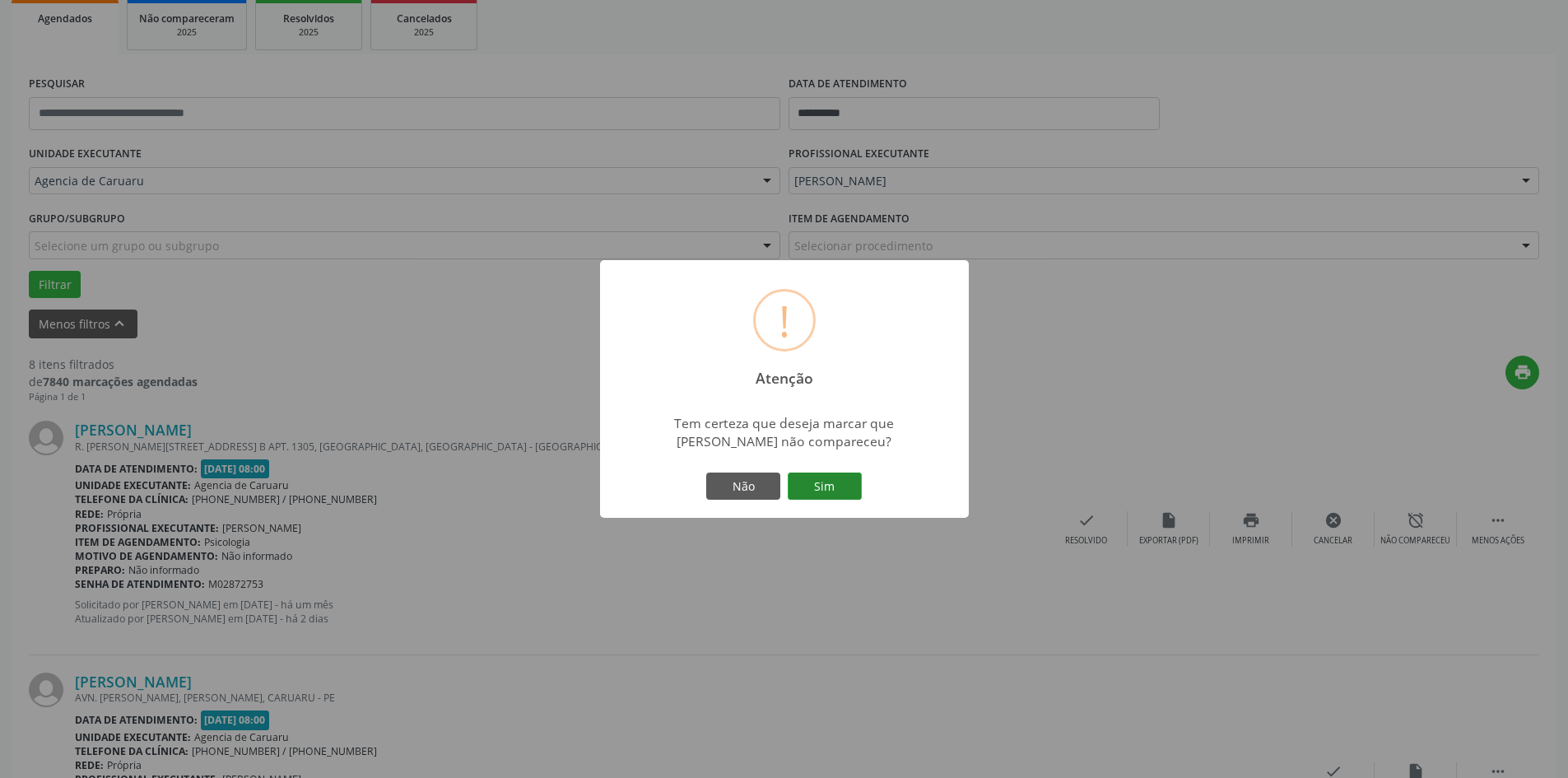
click at [832, 492] on button "Sim" at bounding box center [824, 486] width 74 height 28
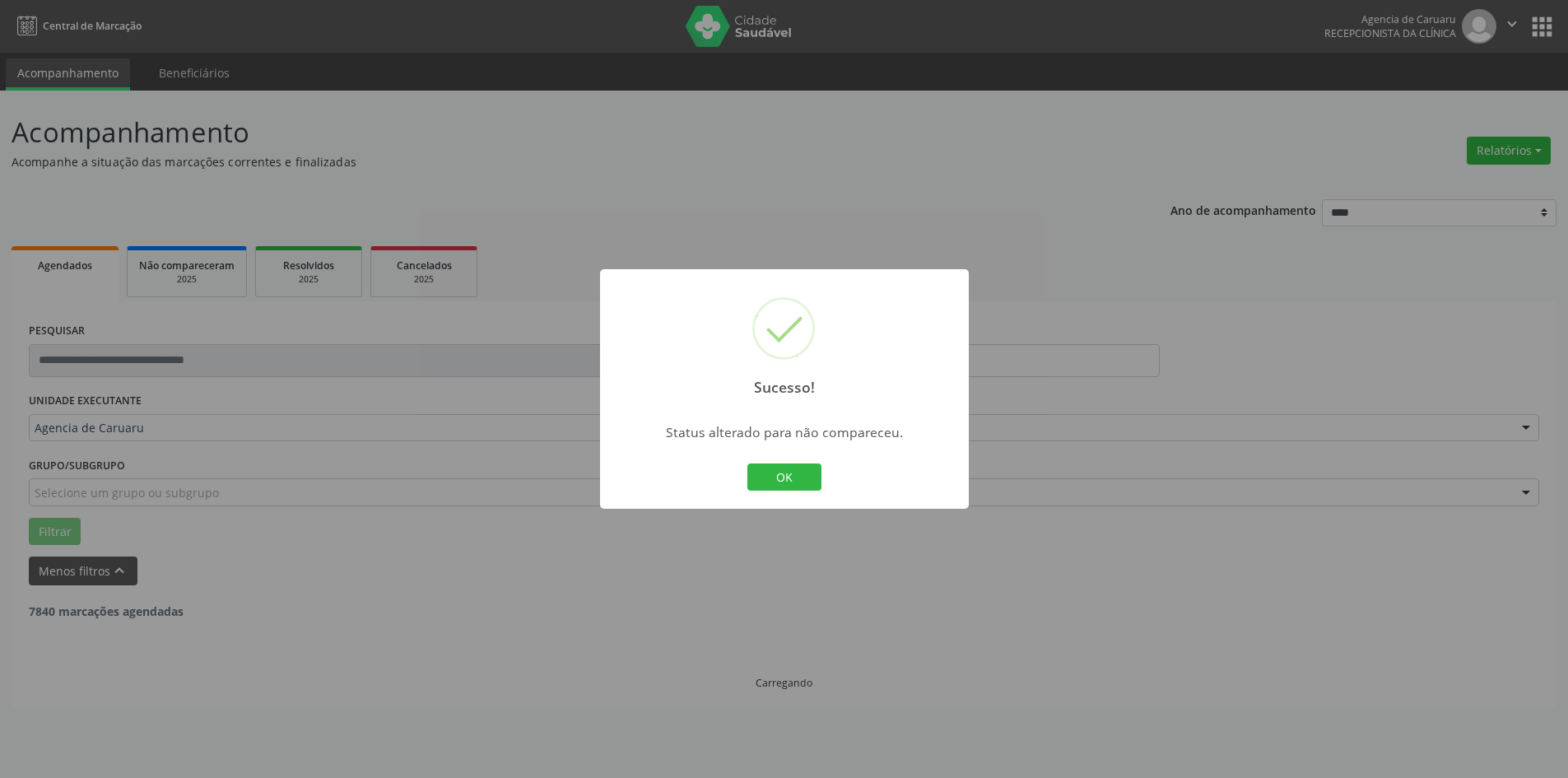
scroll to position [0, 0]
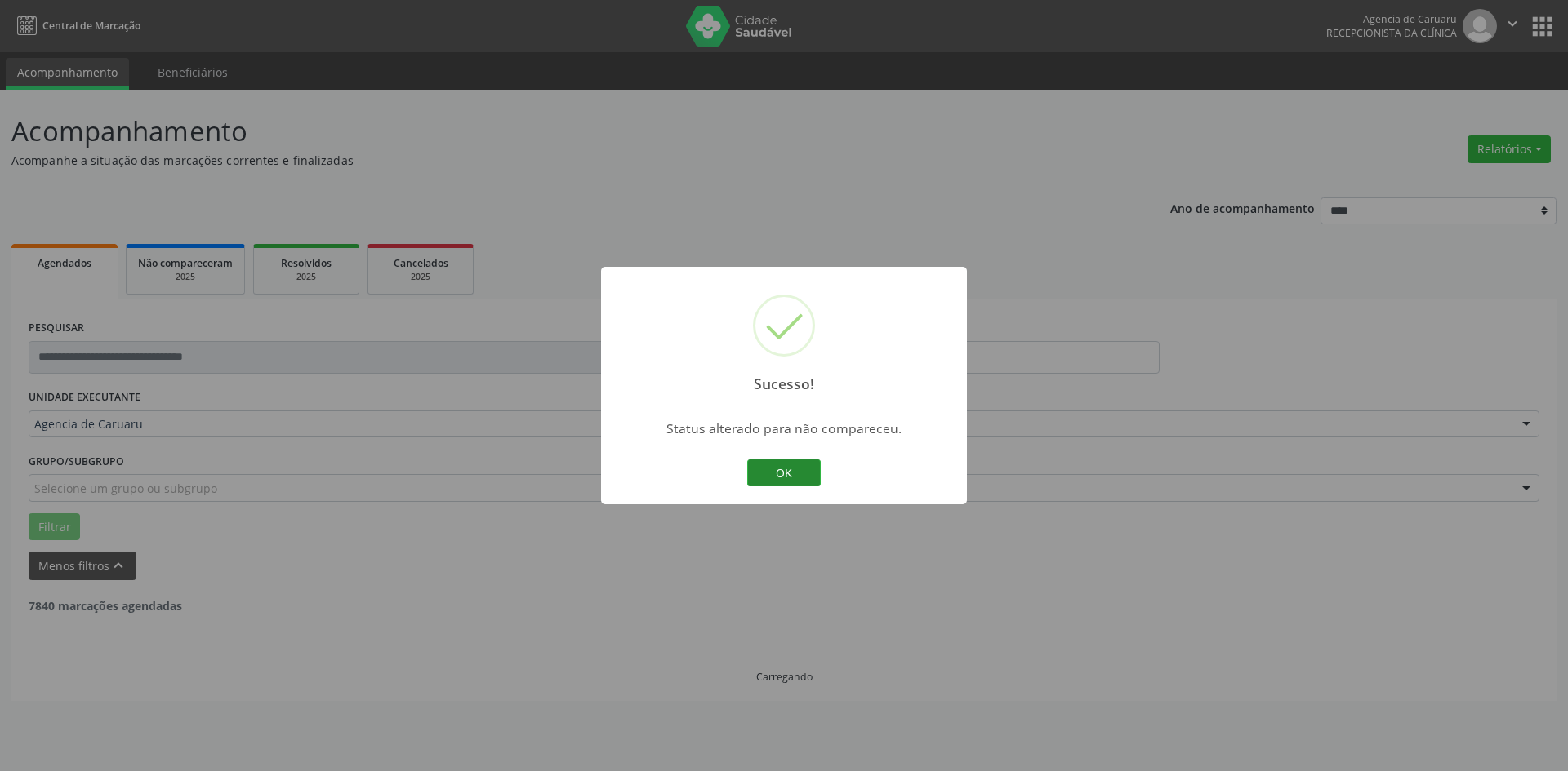
click at [818, 464] on button "OK" at bounding box center [783, 473] width 73 height 28
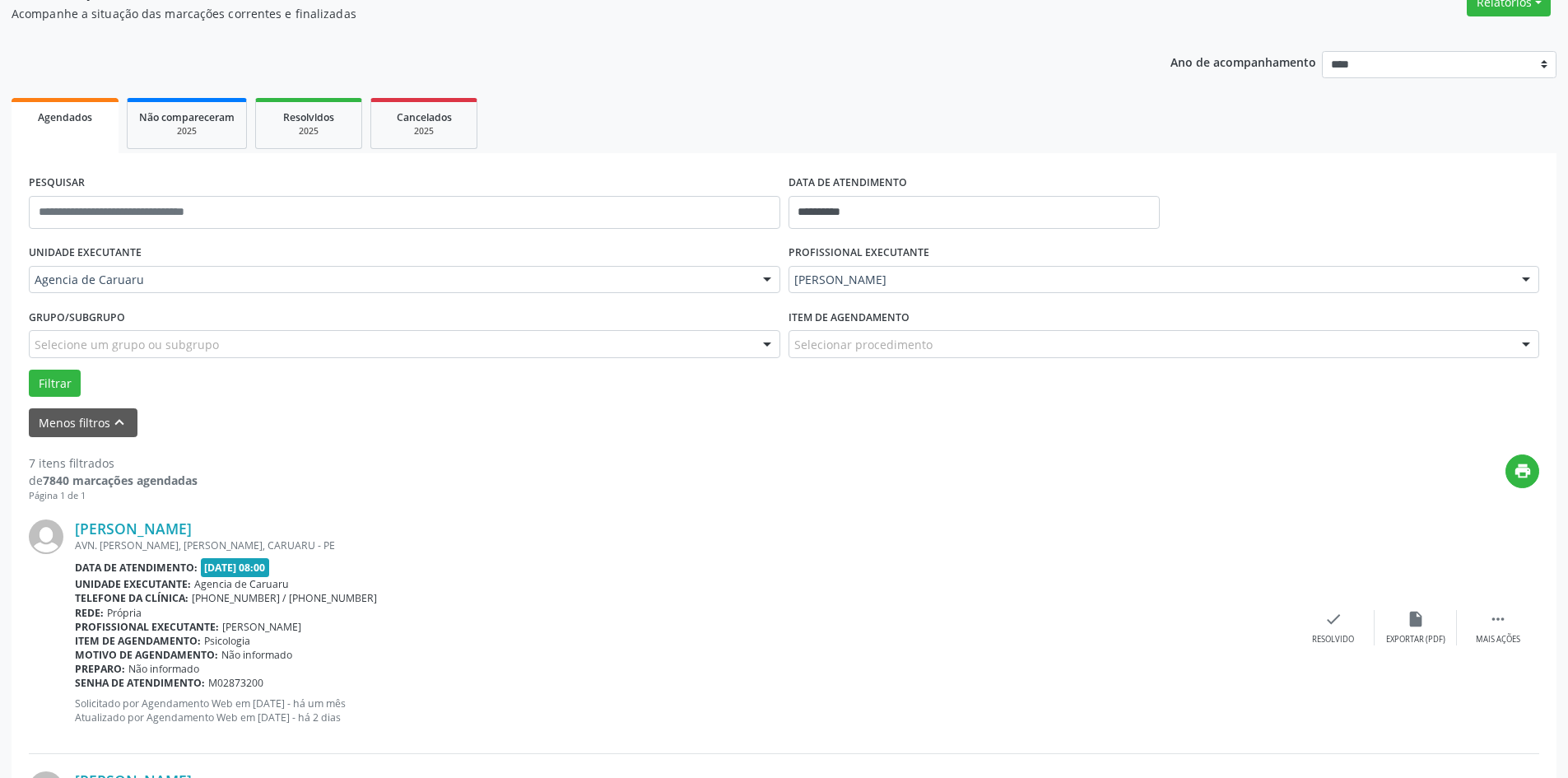
scroll to position [165, 0]
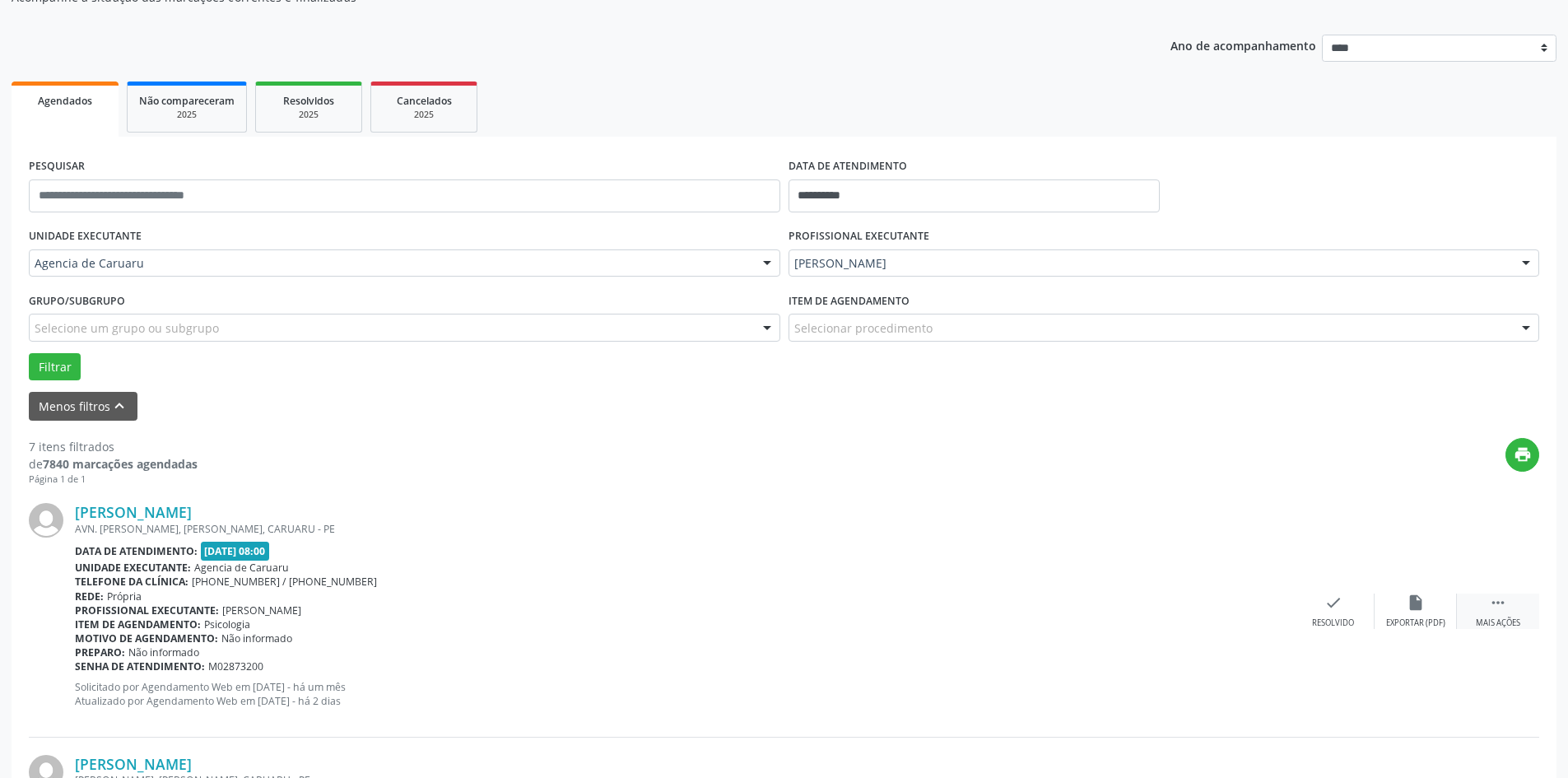
click at [1504, 608] on icon "" at bounding box center [1498, 602] width 18 height 18
click at [1417, 606] on icon "alarm_off" at bounding box center [1415, 602] width 18 height 18
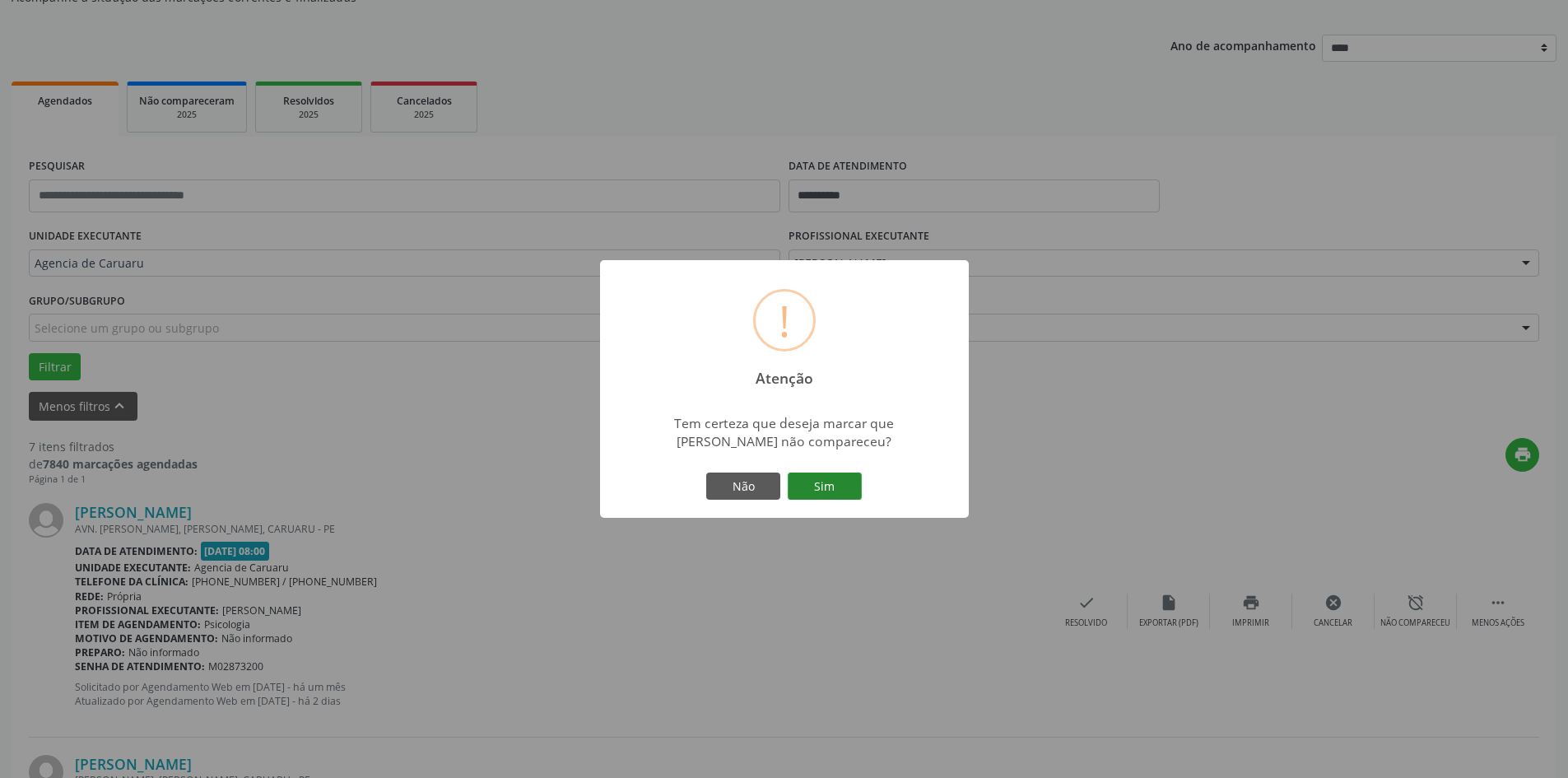
click at [834, 485] on button "Sim" at bounding box center [824, 486] width 74 height 28
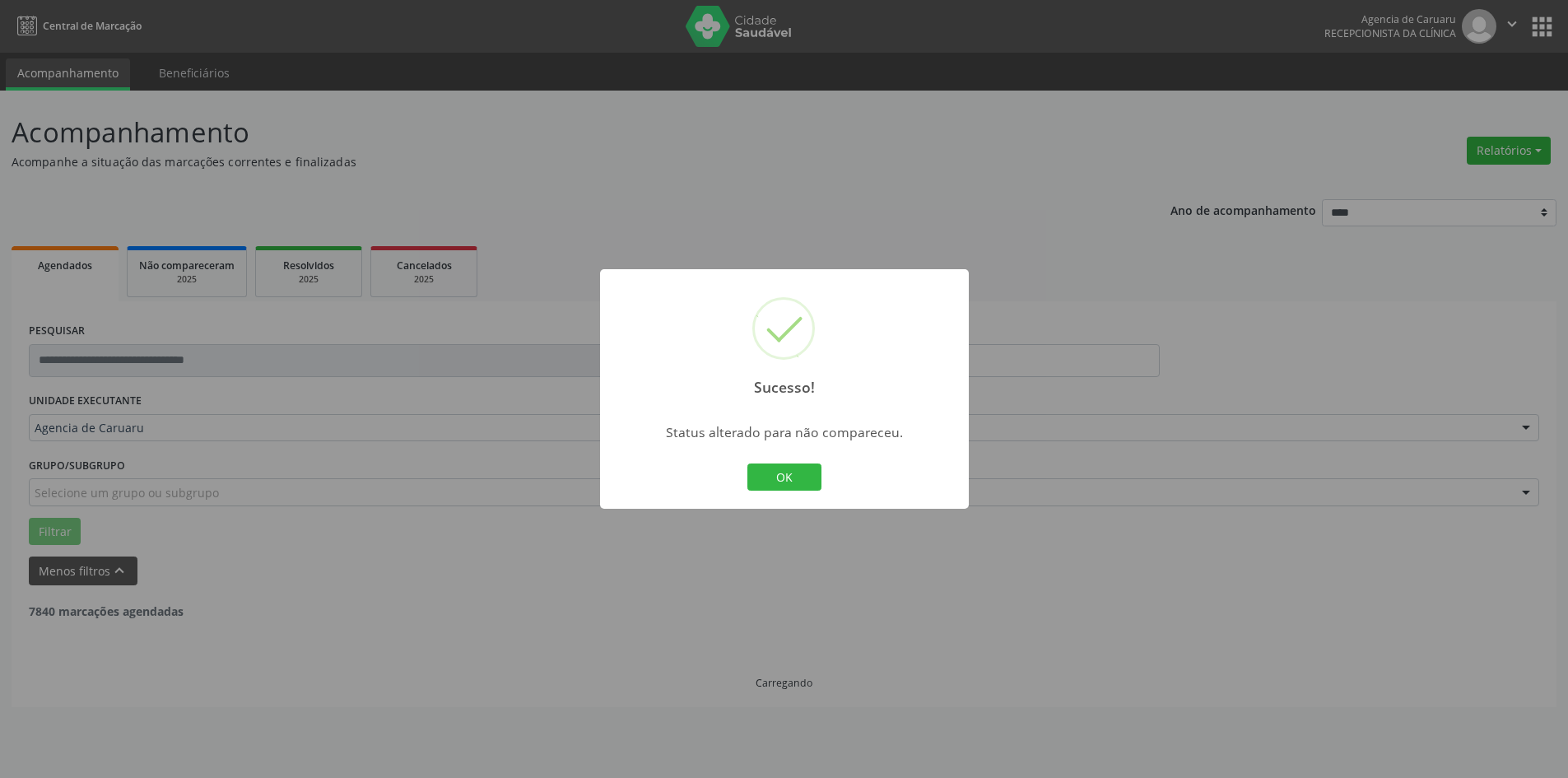
scroll to position [0, 0]
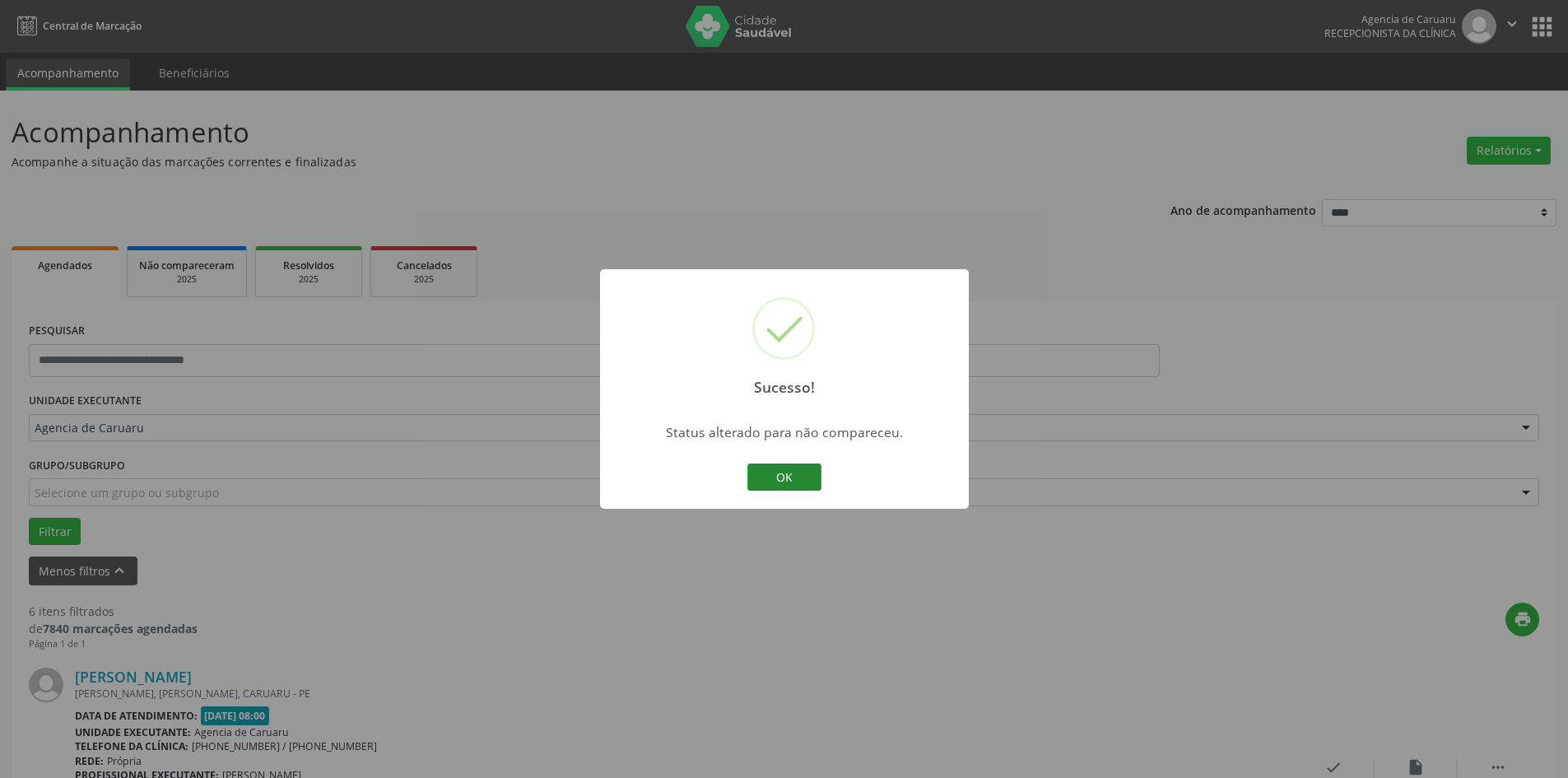
click at [810, 477] on button "OK" at bounding box center [784, 478] width 74 height 28
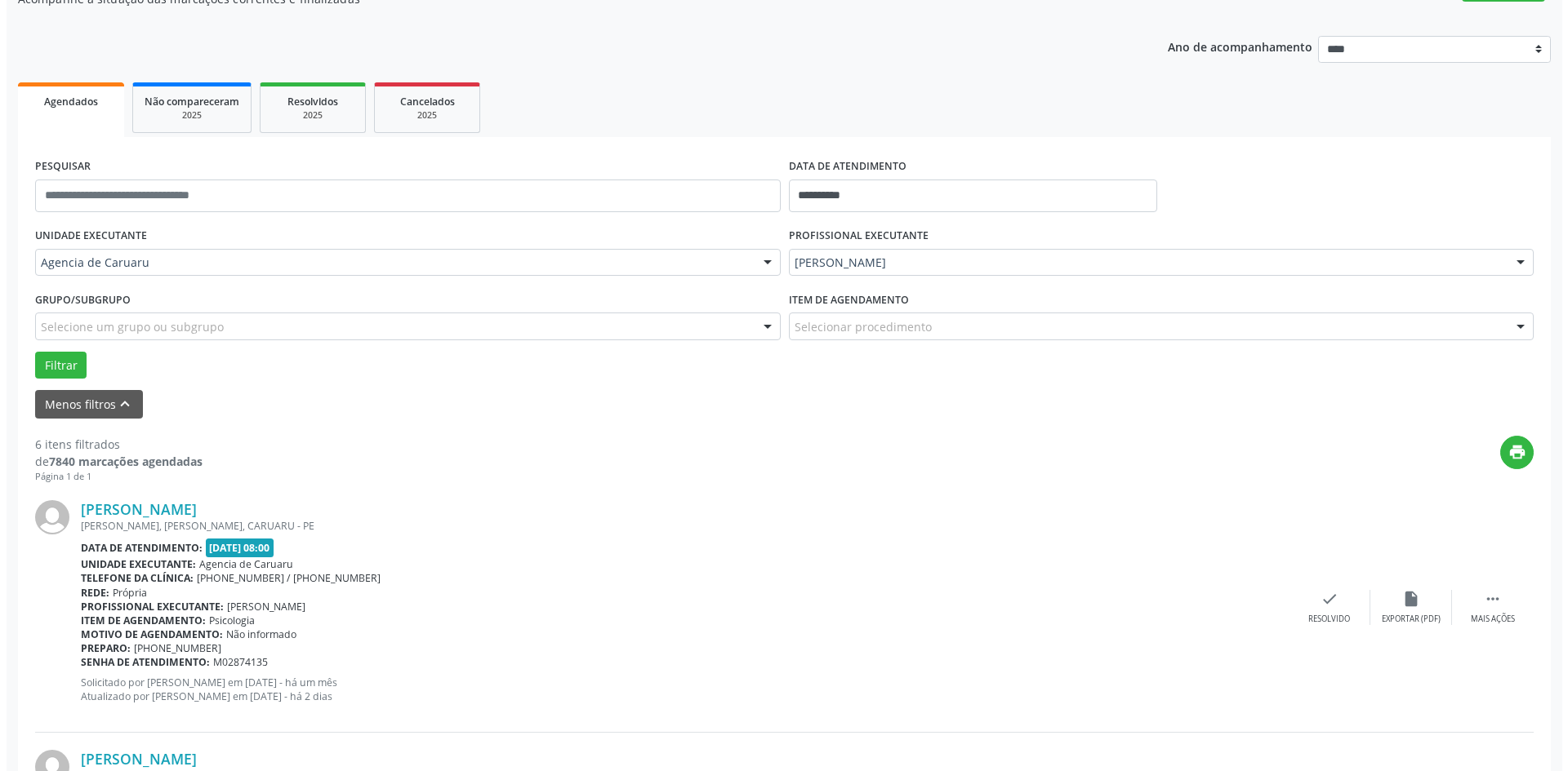
scroll to position [163, 0]
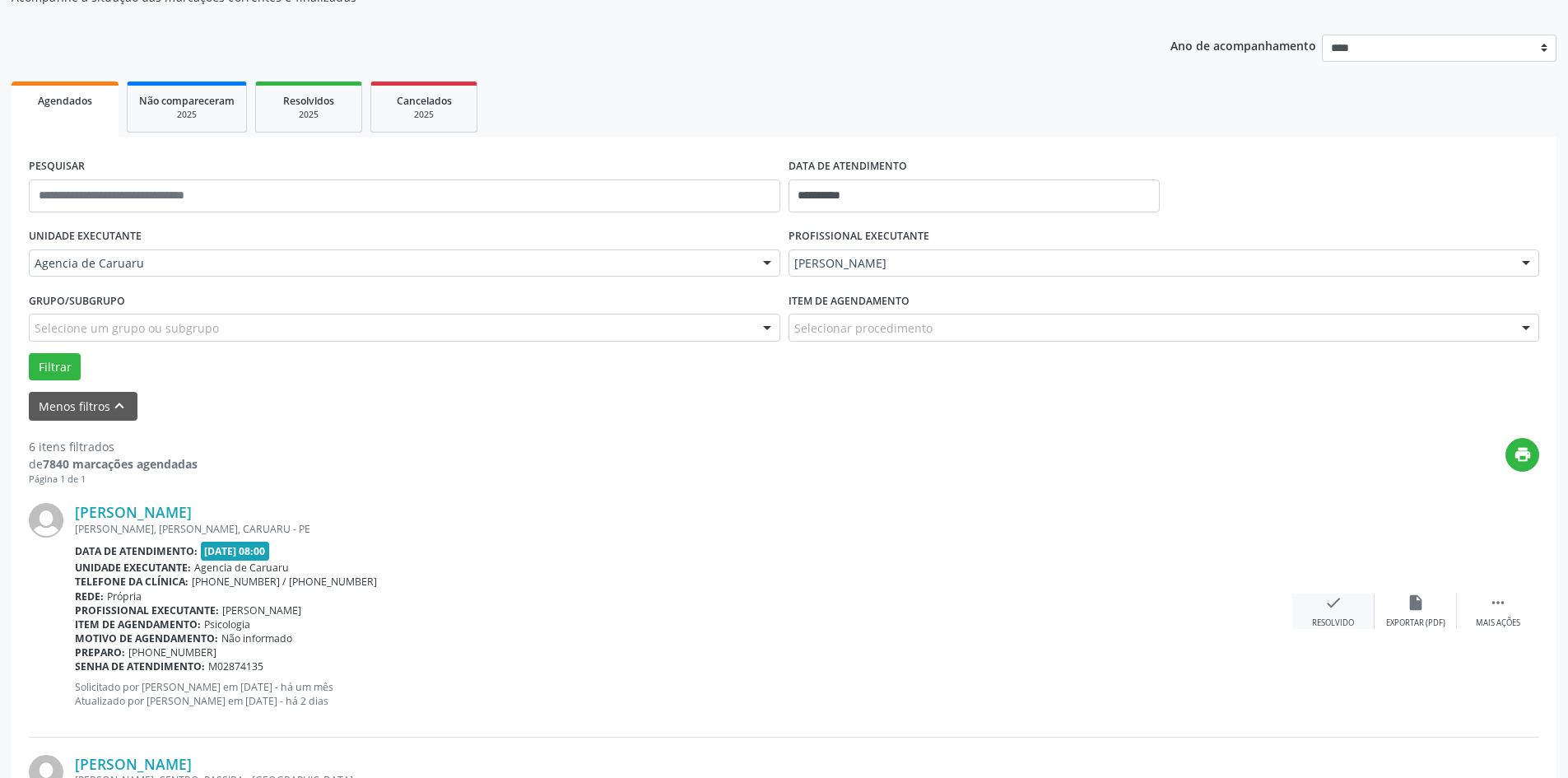
click at [1353, 607] on div "check Resolvido" at bounding box center [1333, 612] width 82 height 36
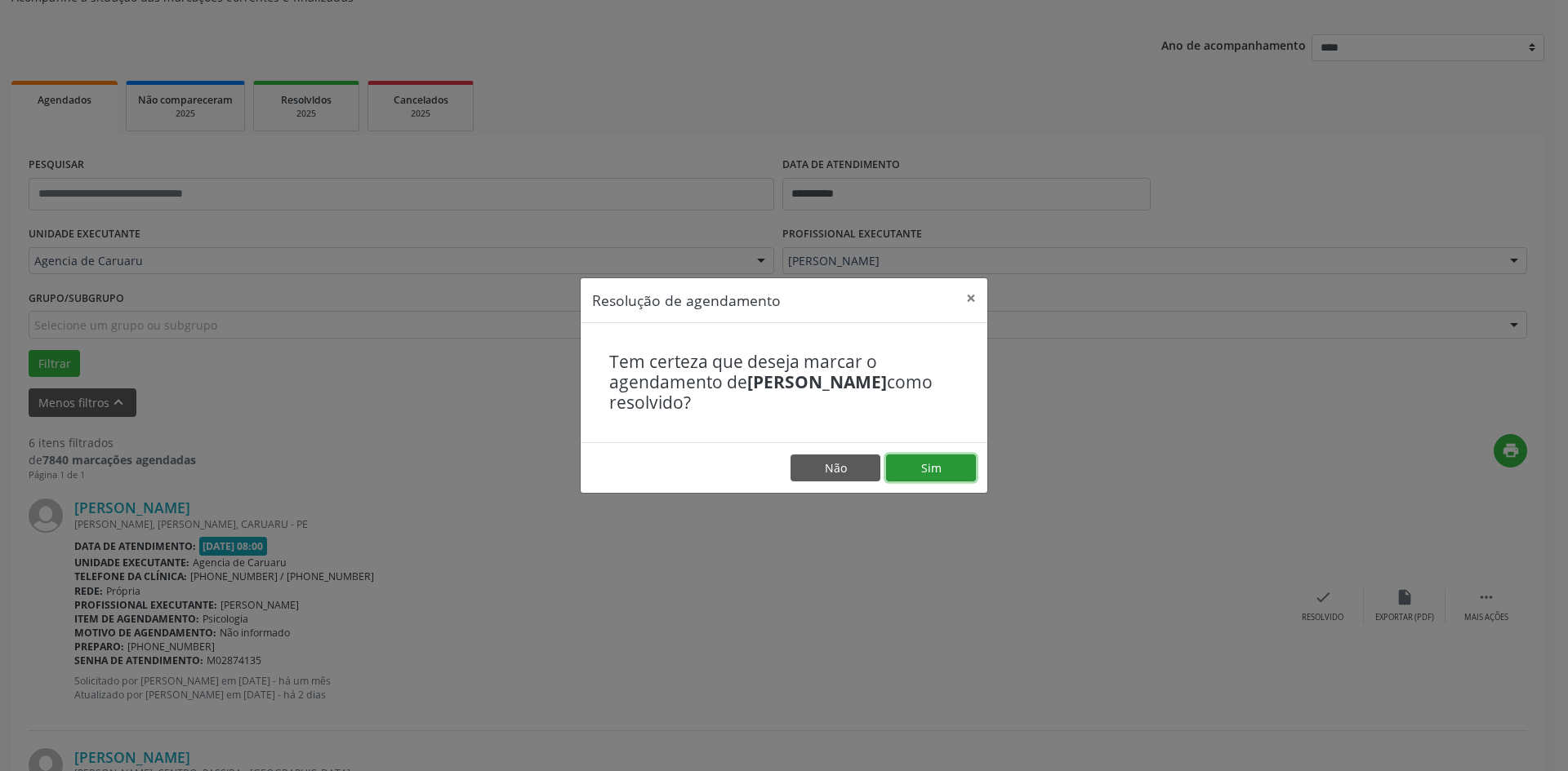
click at [950, 476] on button "Sim" at bounding box center [930, 468] width 90 height 28
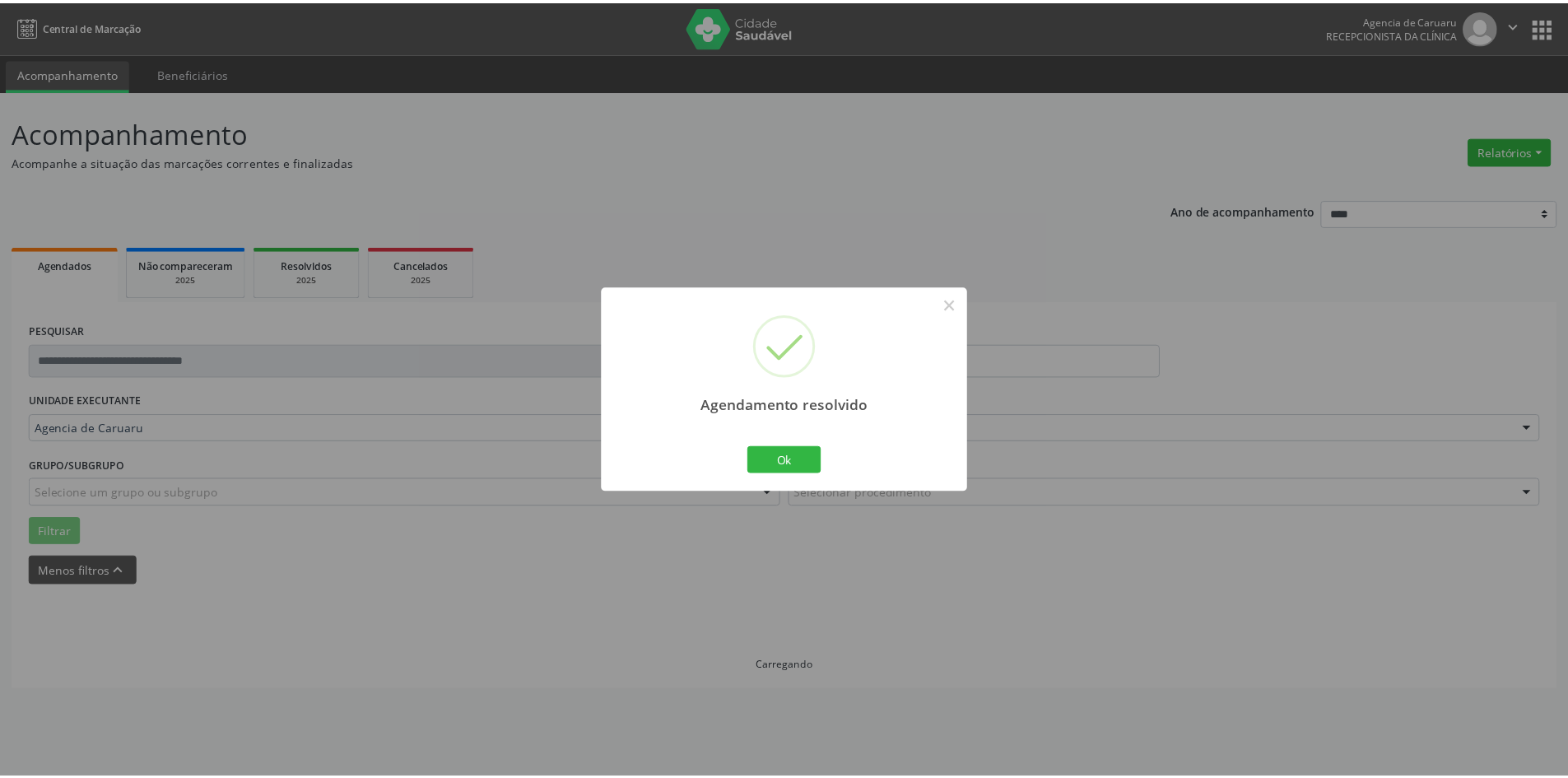
scroll to position [0, 0]
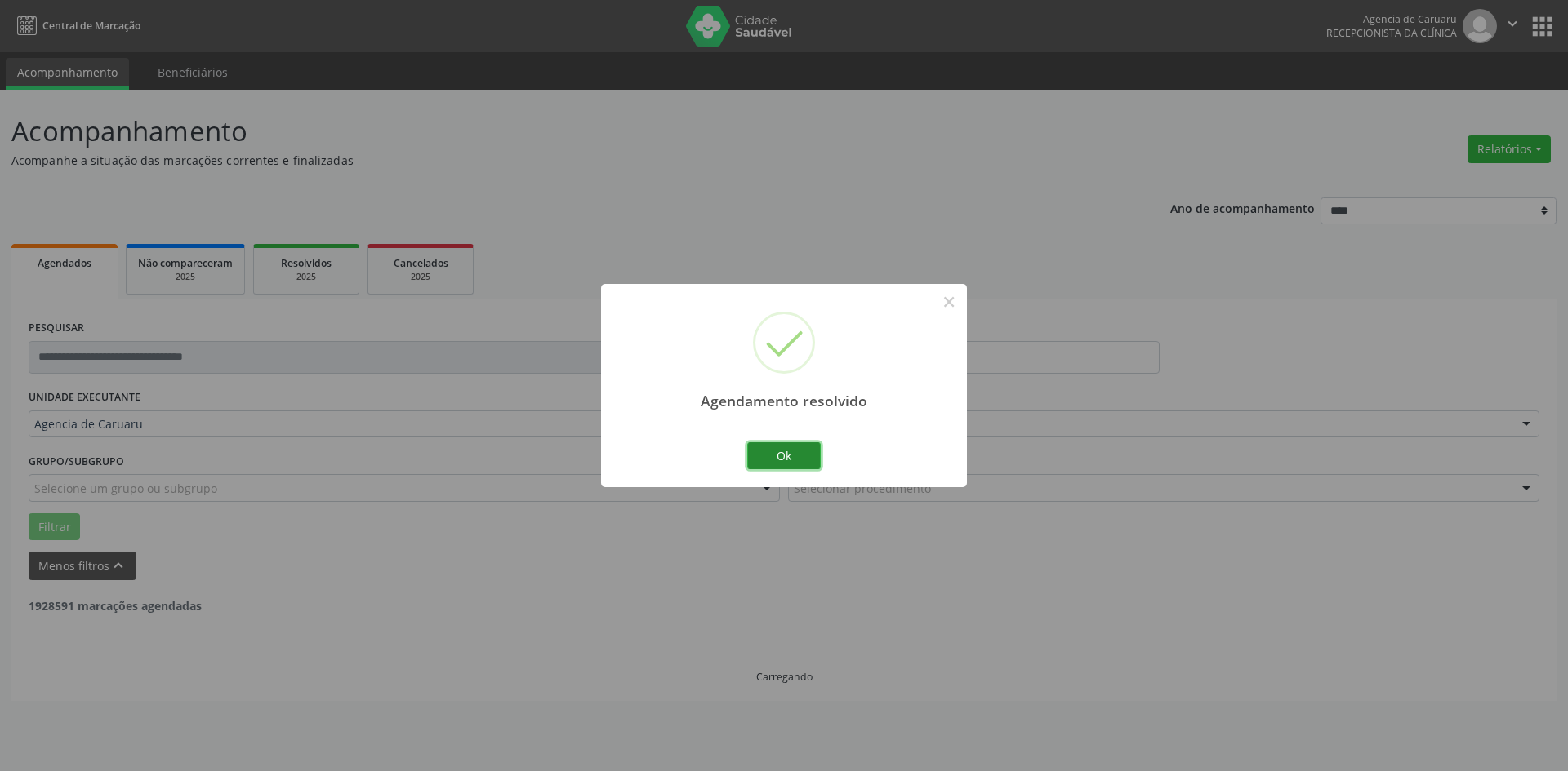
click at [810, 447] on button "Ok" at bounding box center [783, 456] width 73 height 28
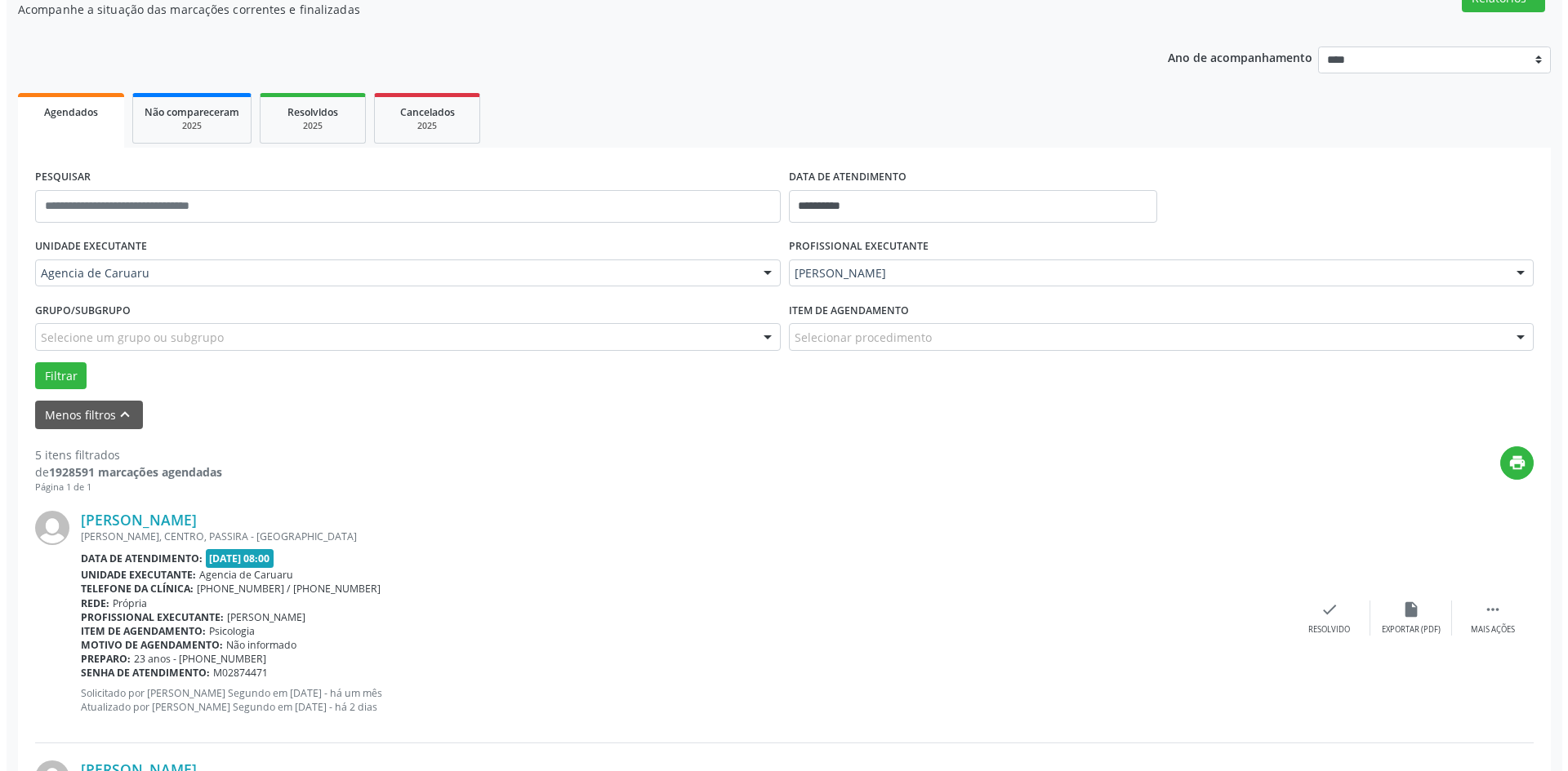
scroll to position [163, 0]
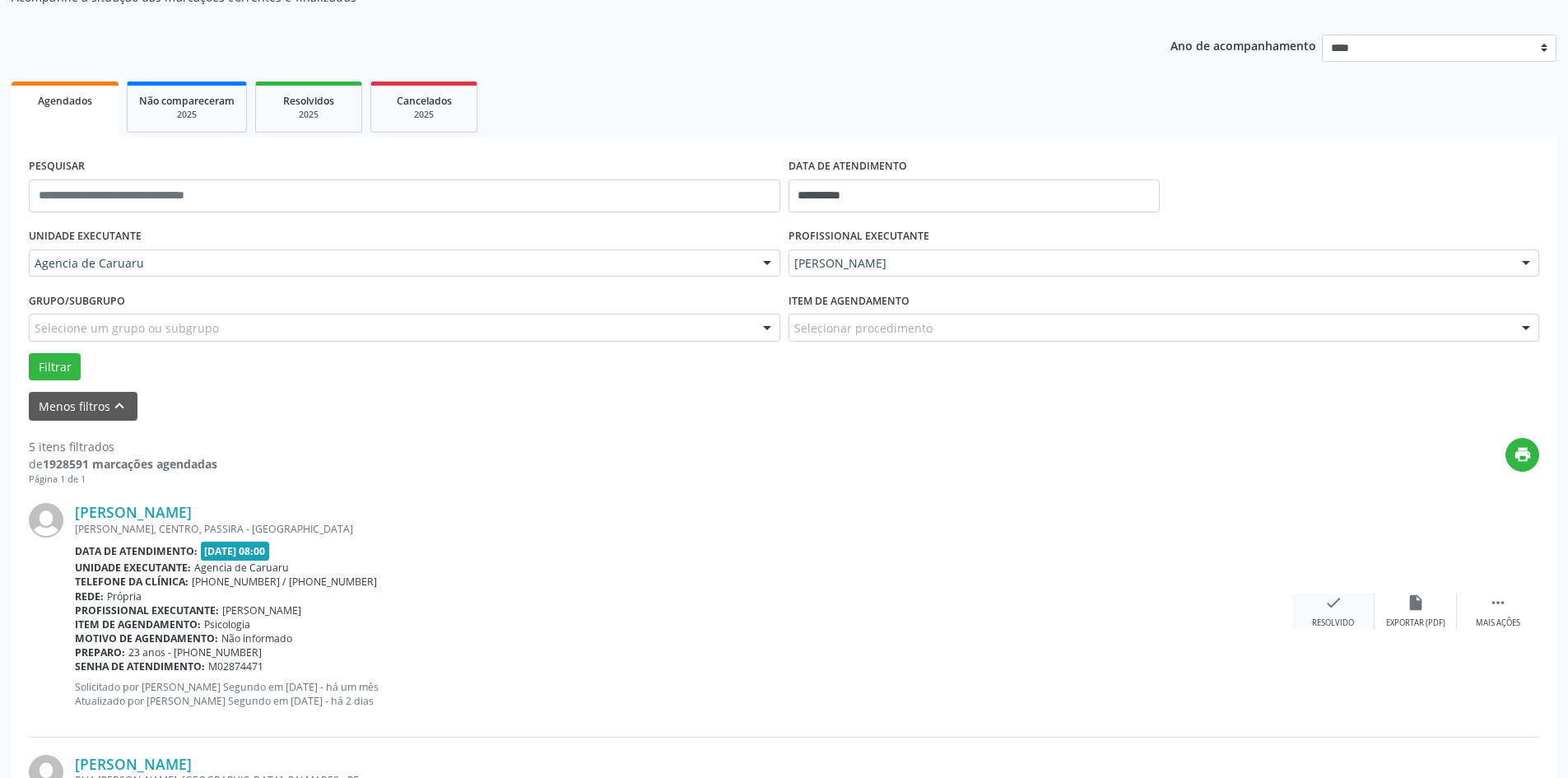
click at [1312, 612] on div "check Resolvido" at bounding box center [1333, 612] width 82 height 36
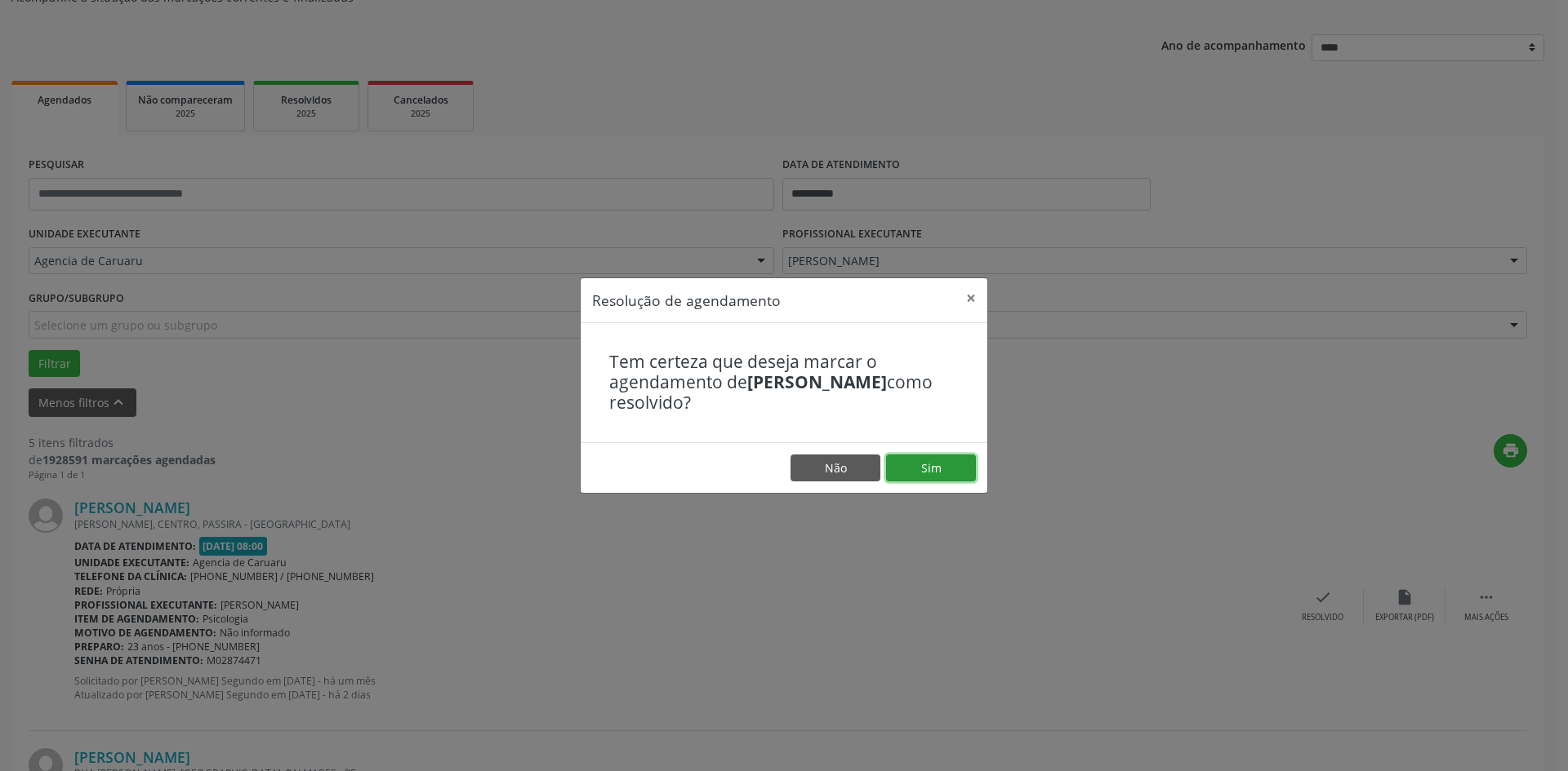
drag, startPoint x: 943, startPoint y: 458, endPoint x: 935, endPoint y: 466, distance: 11.3
click at [944, 458] on button "Sim" at bounding box center [930, 468] width 90 height 28
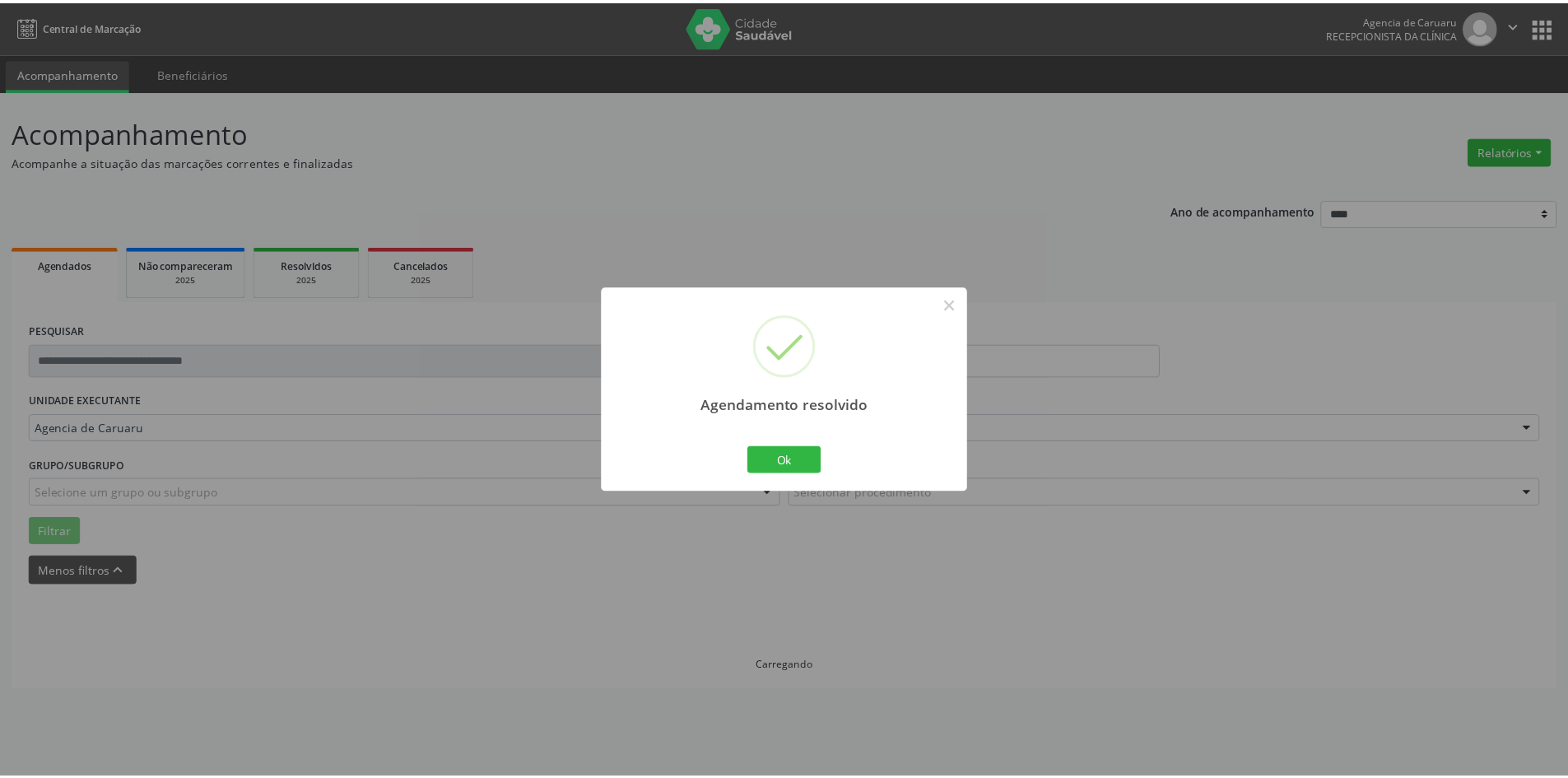
scroll to position [0, 0]
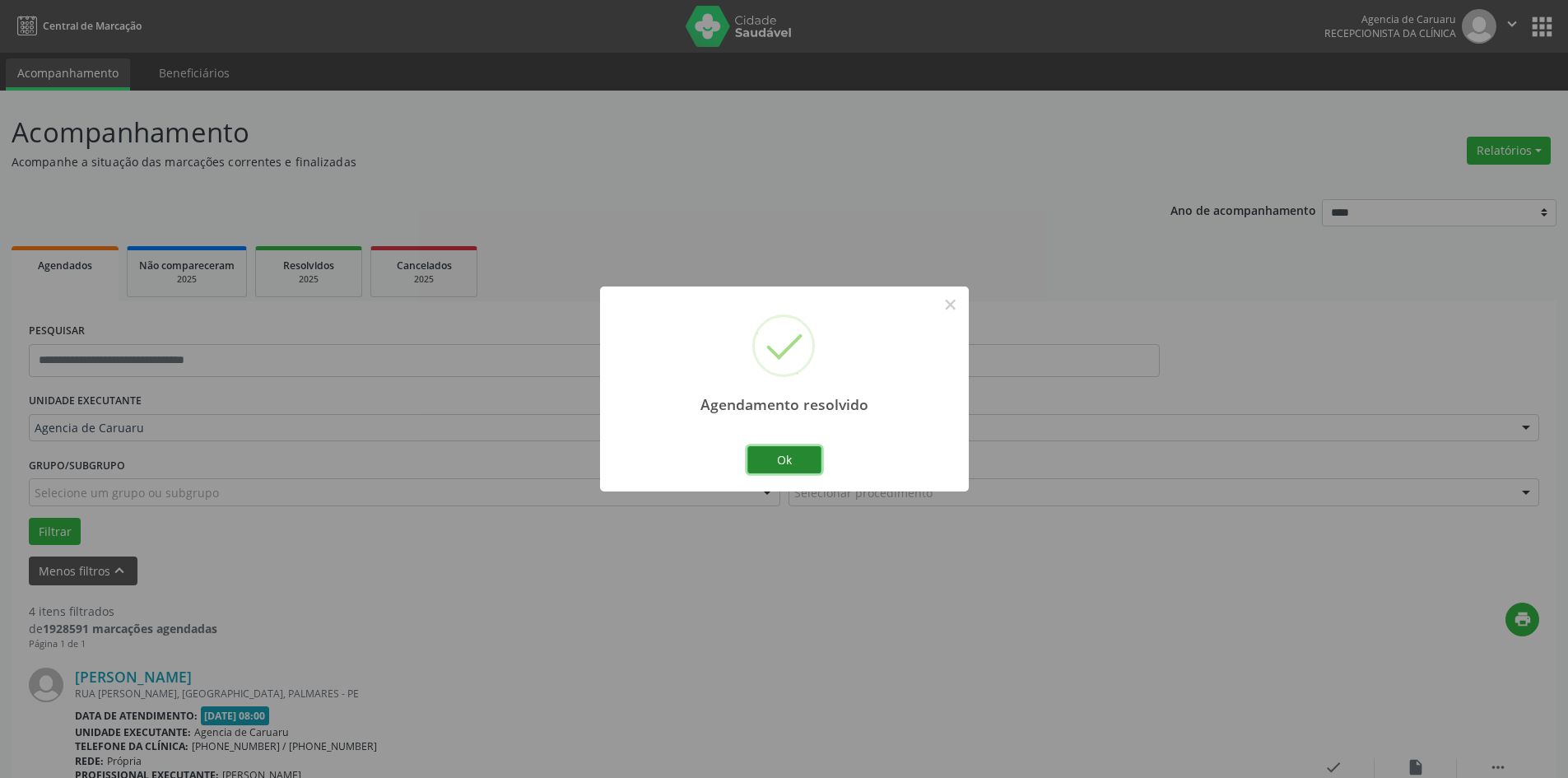
click at [793, 469] on button "Ok" at bounding box center [784, 460] width 74 height 28
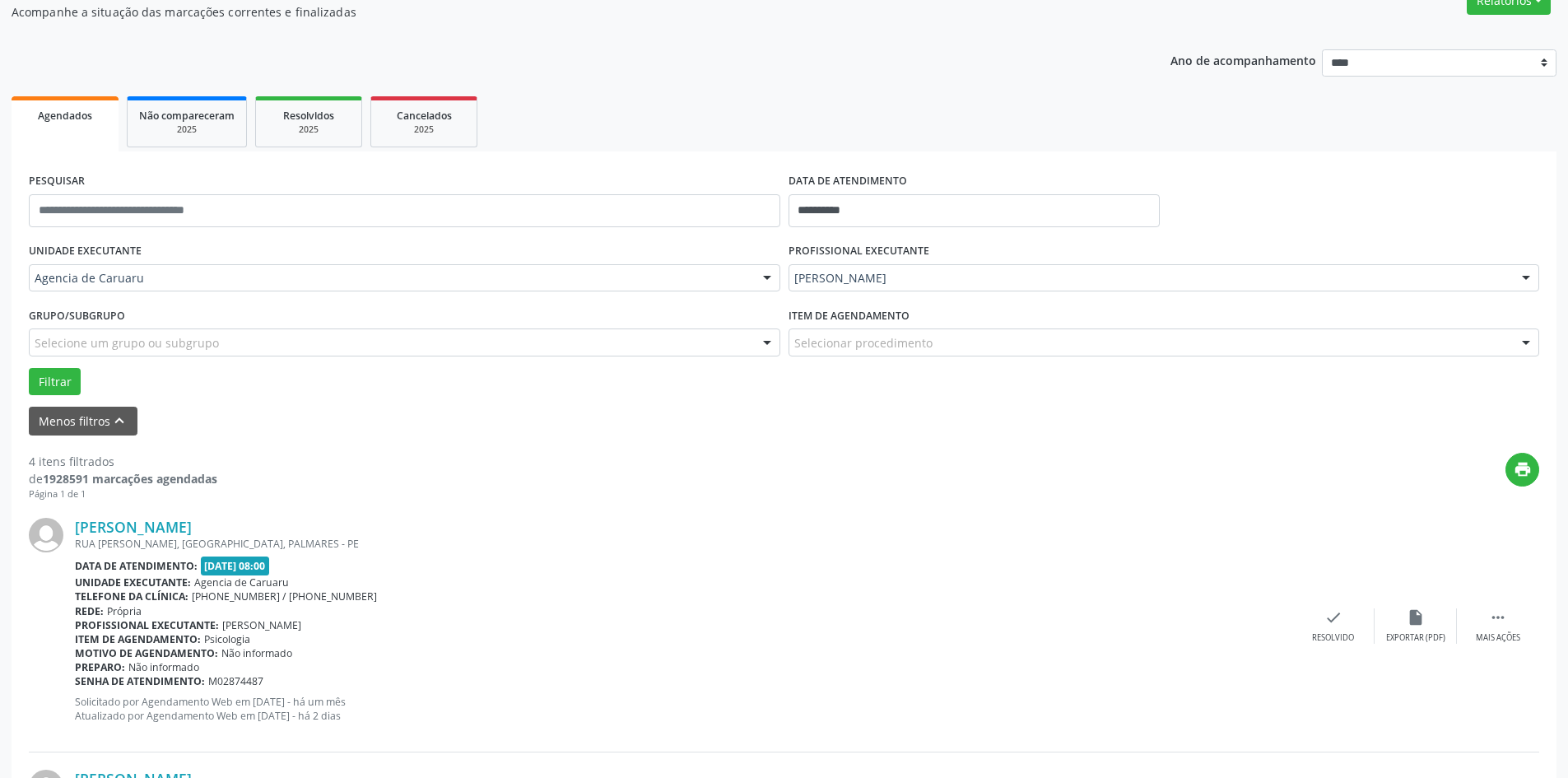
scroll to position [165, 0]
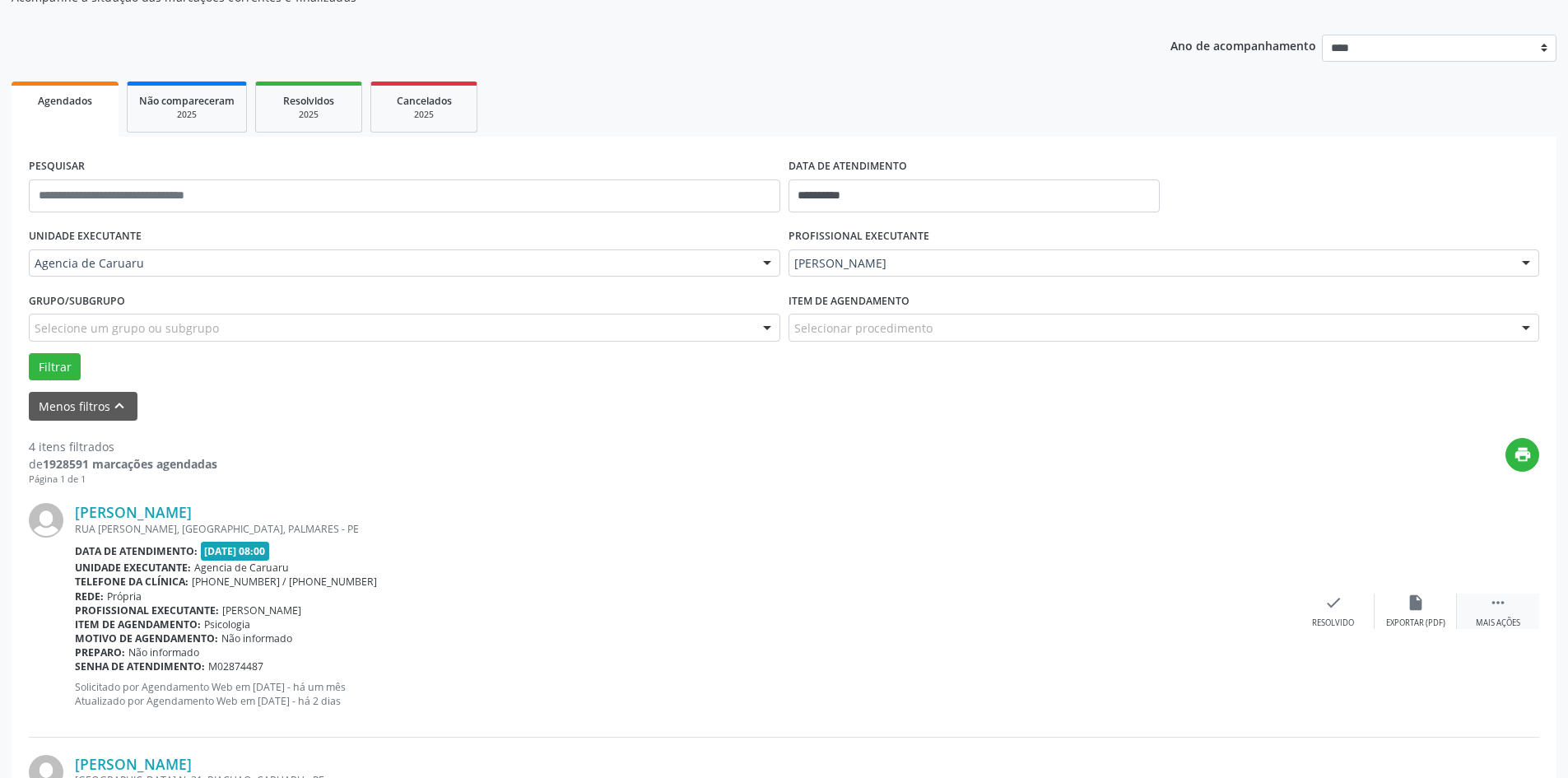
click at [1494, 610] on icon "" at bounding box center [1498, 602] width 18 height 18
click at [1405, 607] on div "alarm_off Não compareceu" at bounding box center [1415, 612] width 82 height 36
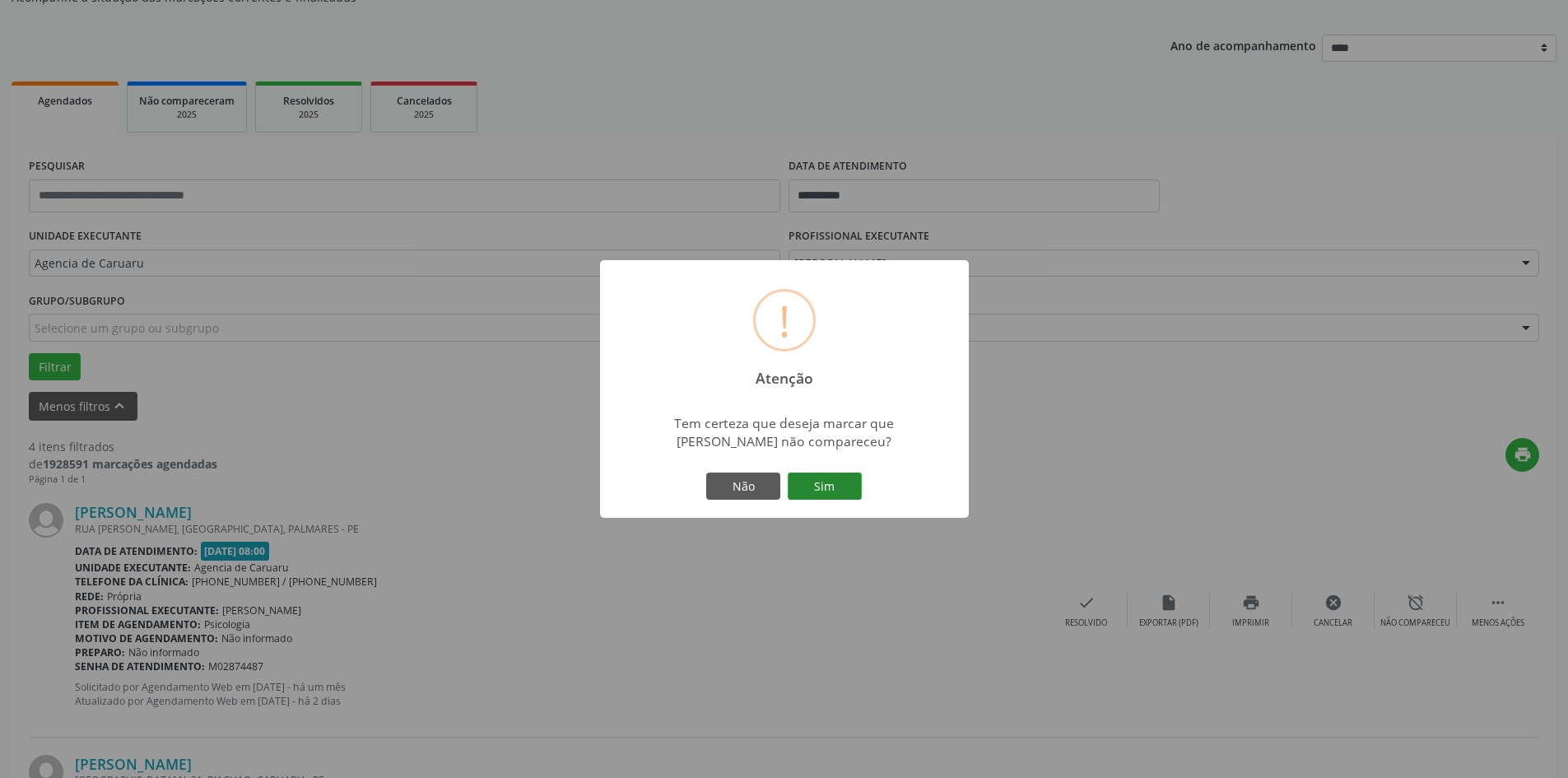
click at [831, 493] on button "Sim" at bounding box center [824, 486] width 74 height 28
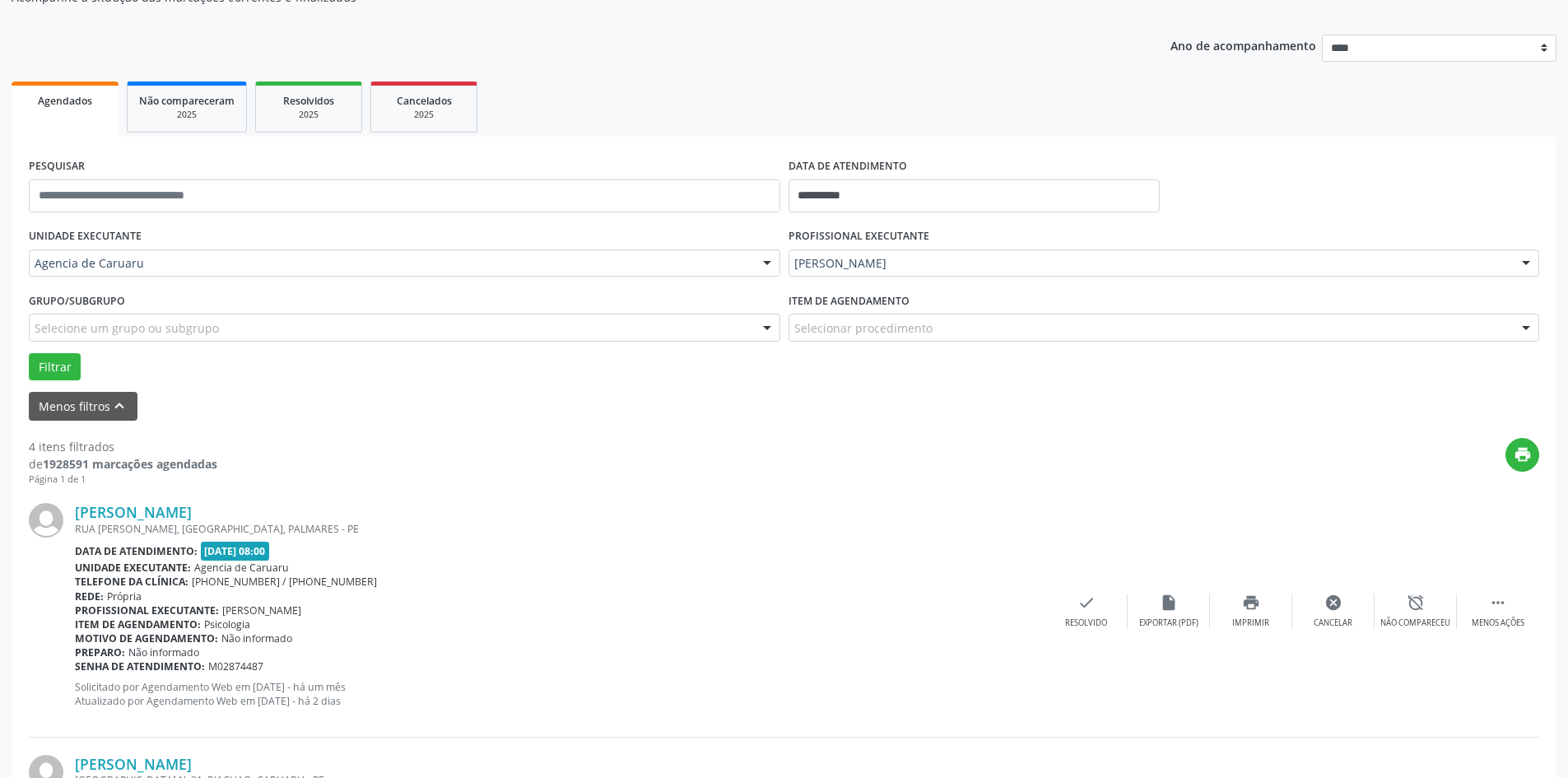
scroll to position [0, 0]
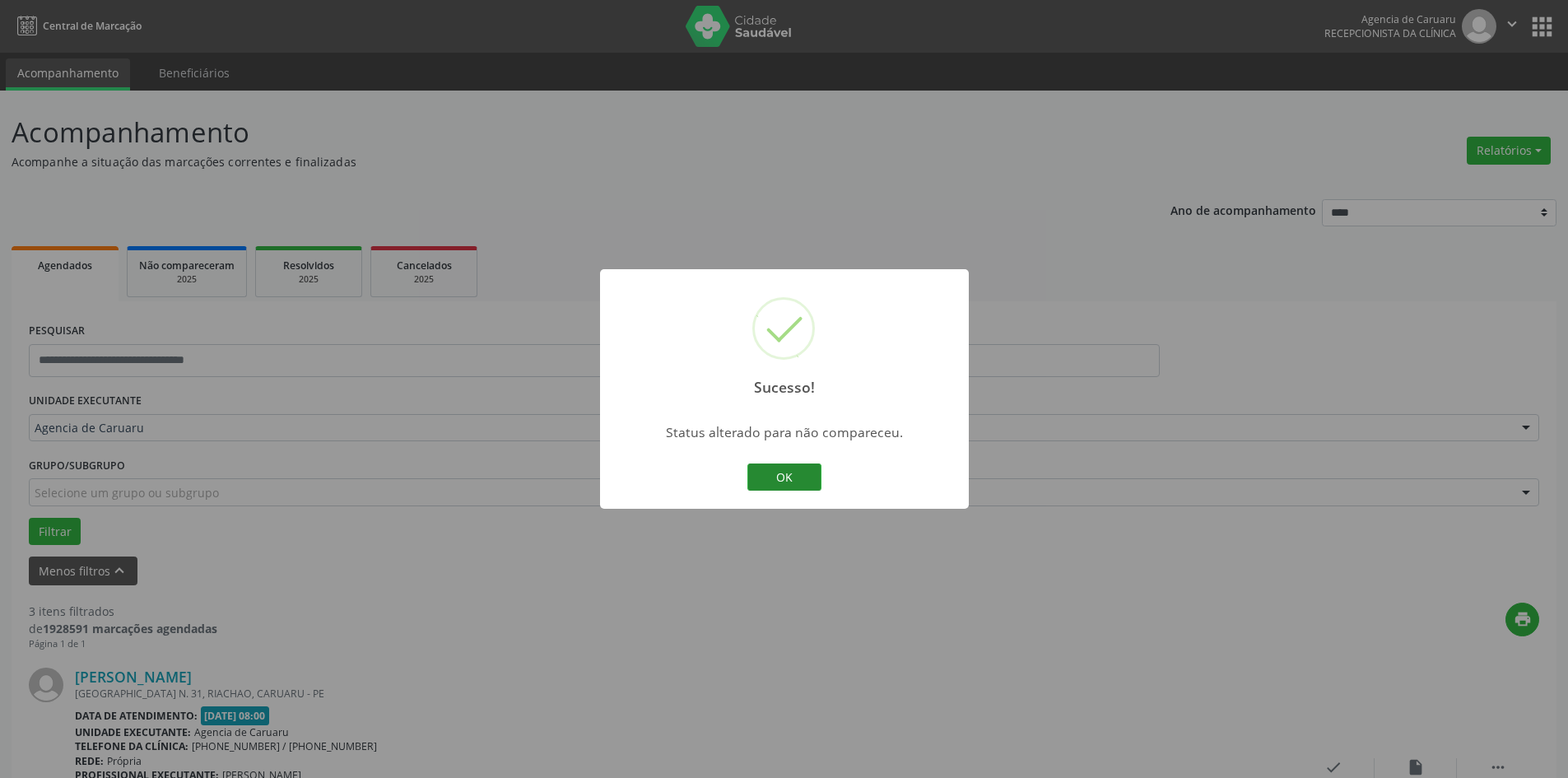
click at [806, 471] on button "OK" at bounding box center [784, 478] width 74 height 28
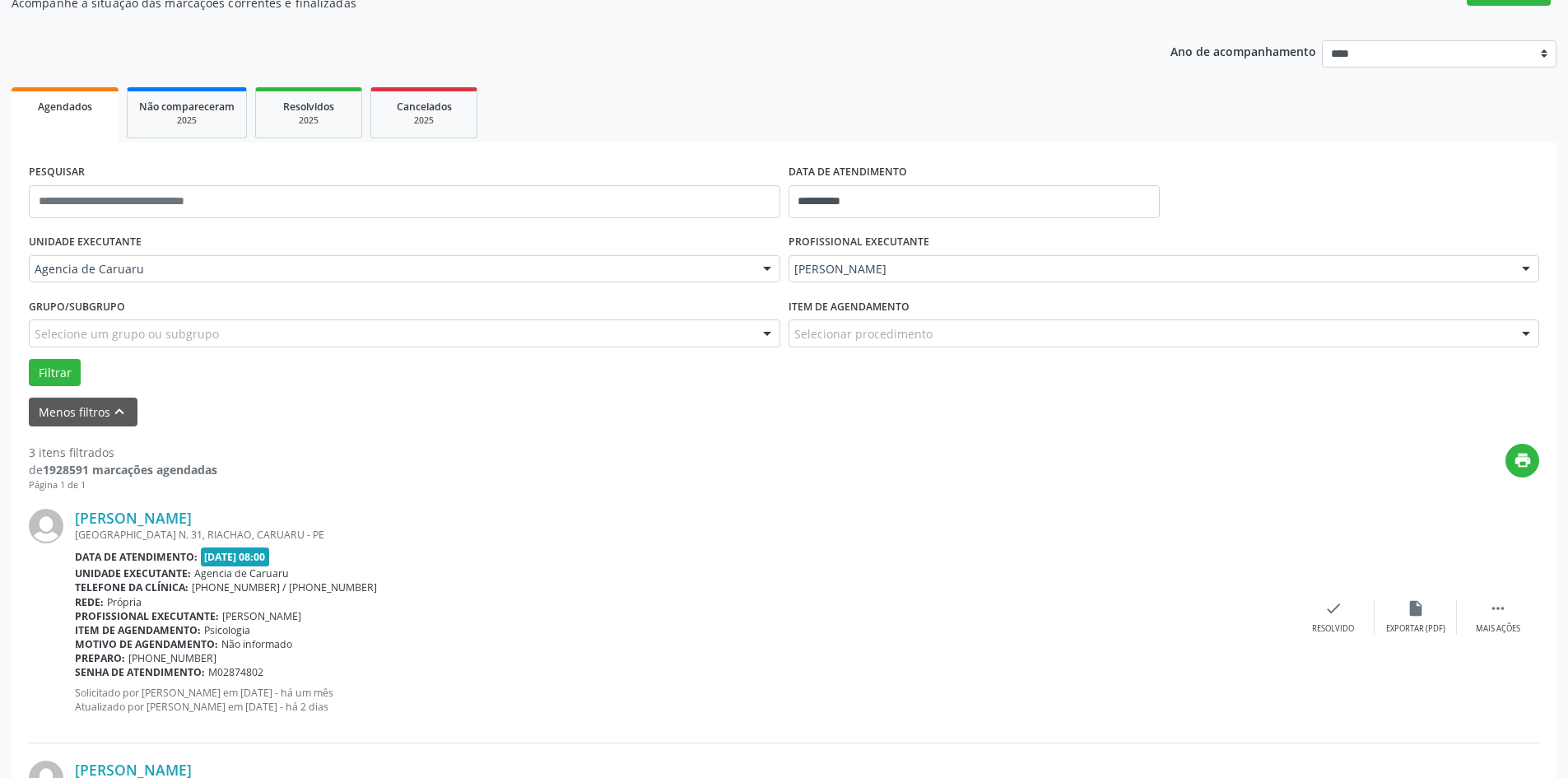
scroll to position [165, 0]
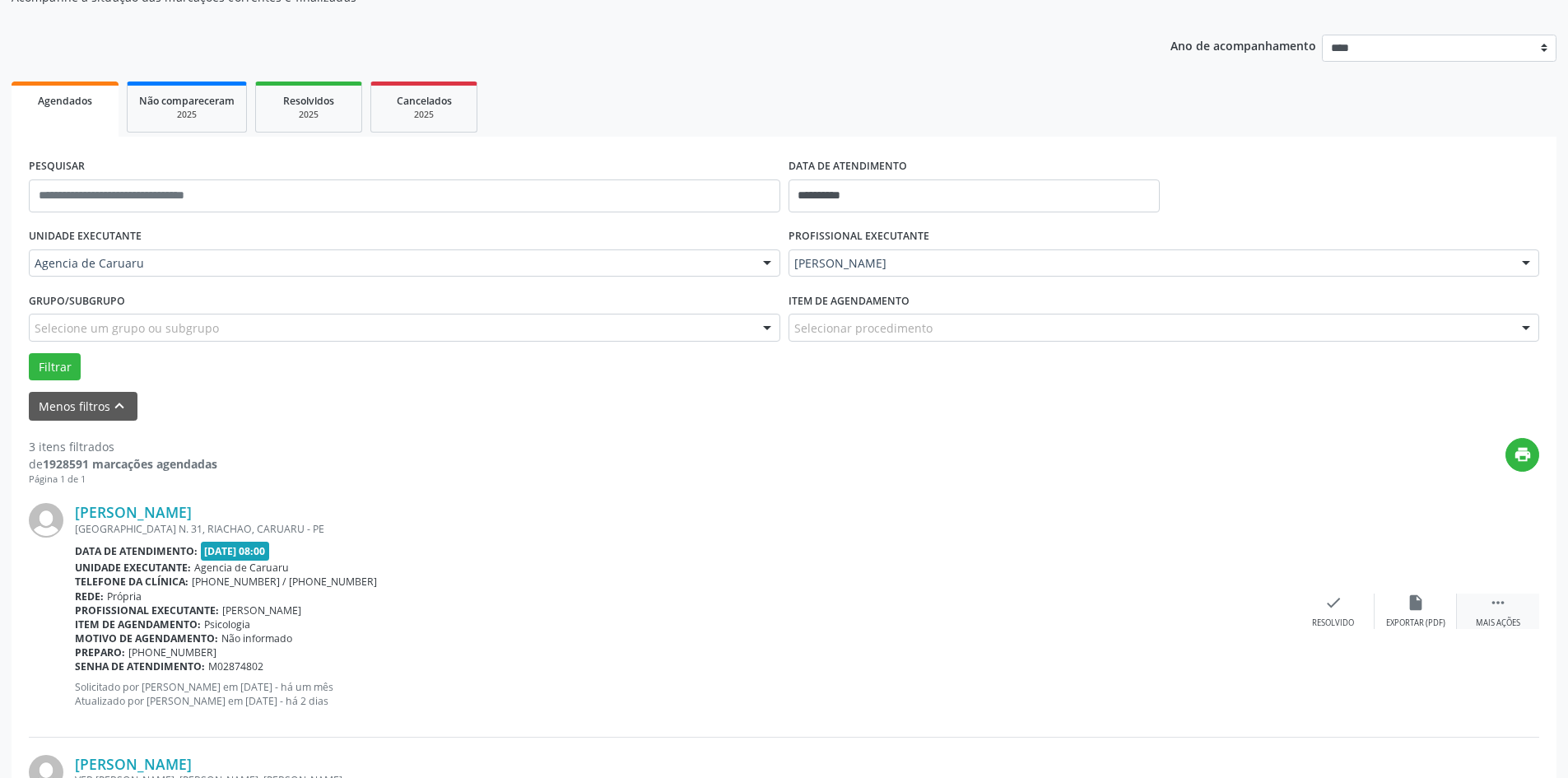
click at [1493, 604] on icon "" at bounding box center [1498, 602] width 18 height 18
click at [1404, 610] on div "alarm_off Não compareceu" at bounding box center [1415, 612] width 82 height 36
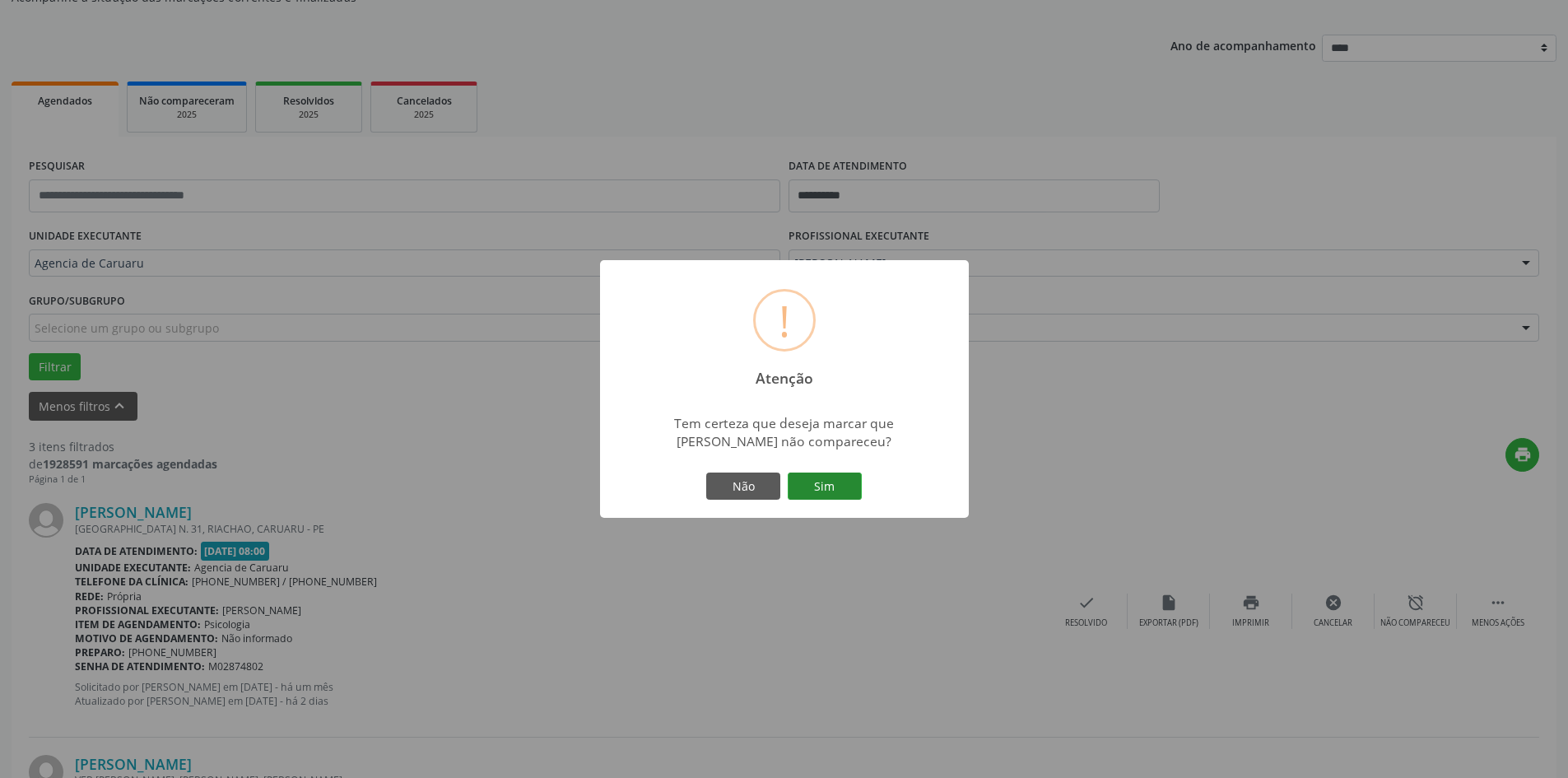
click at [833, 480] on button "Sim" at bounding box center [824, 486] width 74 height 28
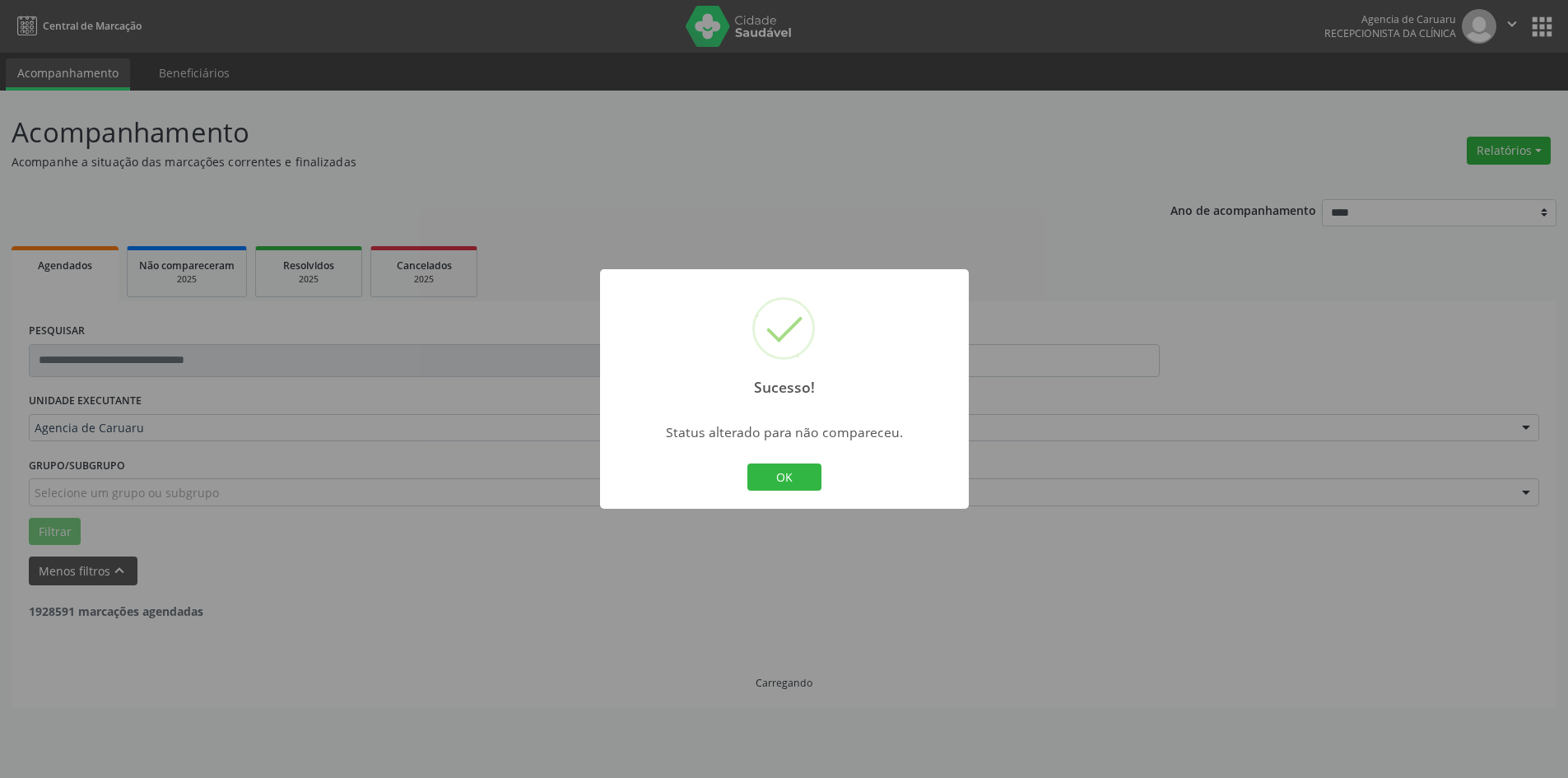
scroll to position [0, 0]
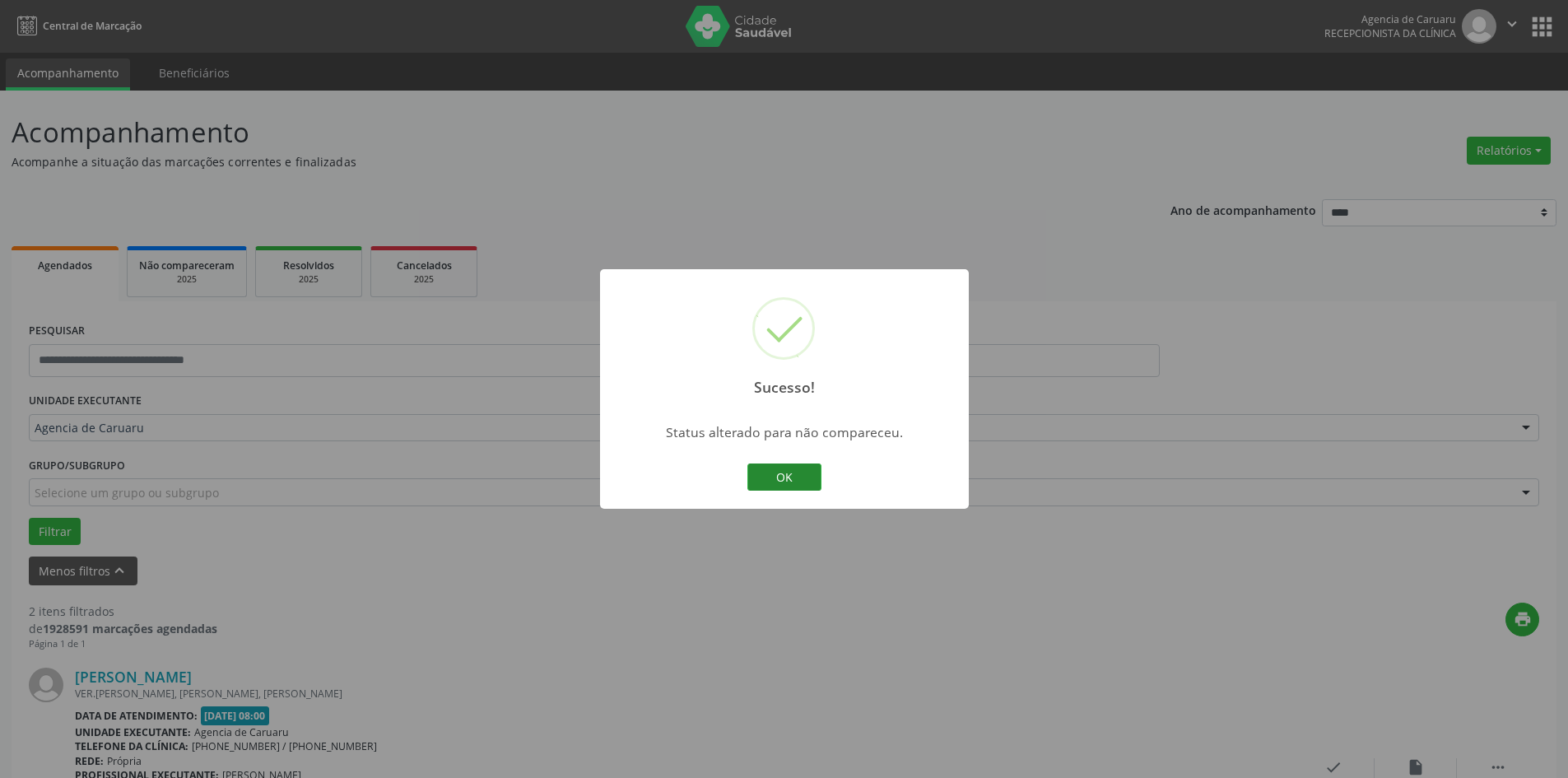
click at [790, 477] on button "OK" at bounding box center [784, 478] width 74 height 28
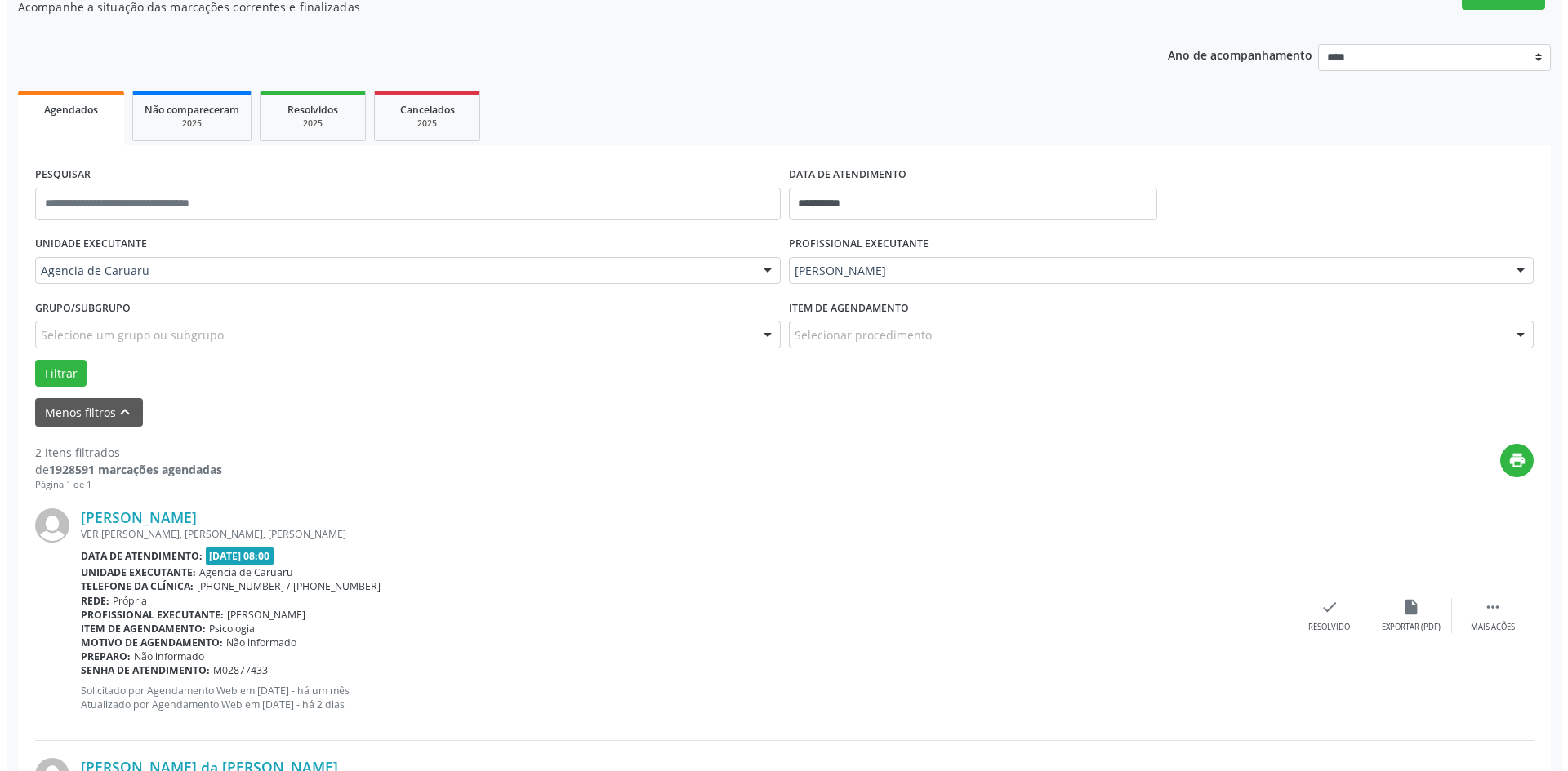
scroll to position [163, 0]
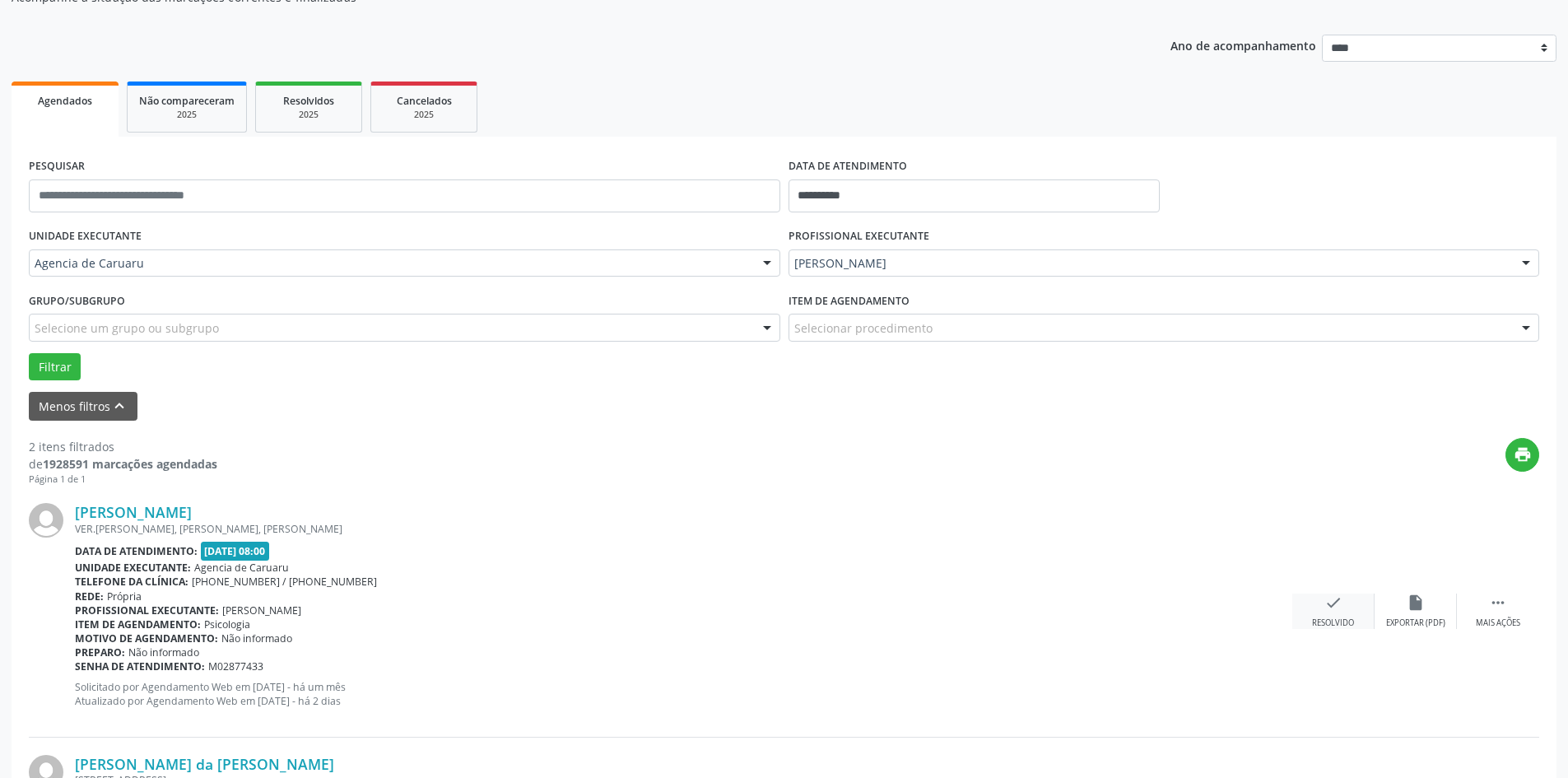
click at [1344, 608] on div "check Resolvido" at bounding box center [1333, 612] width 82 height 36
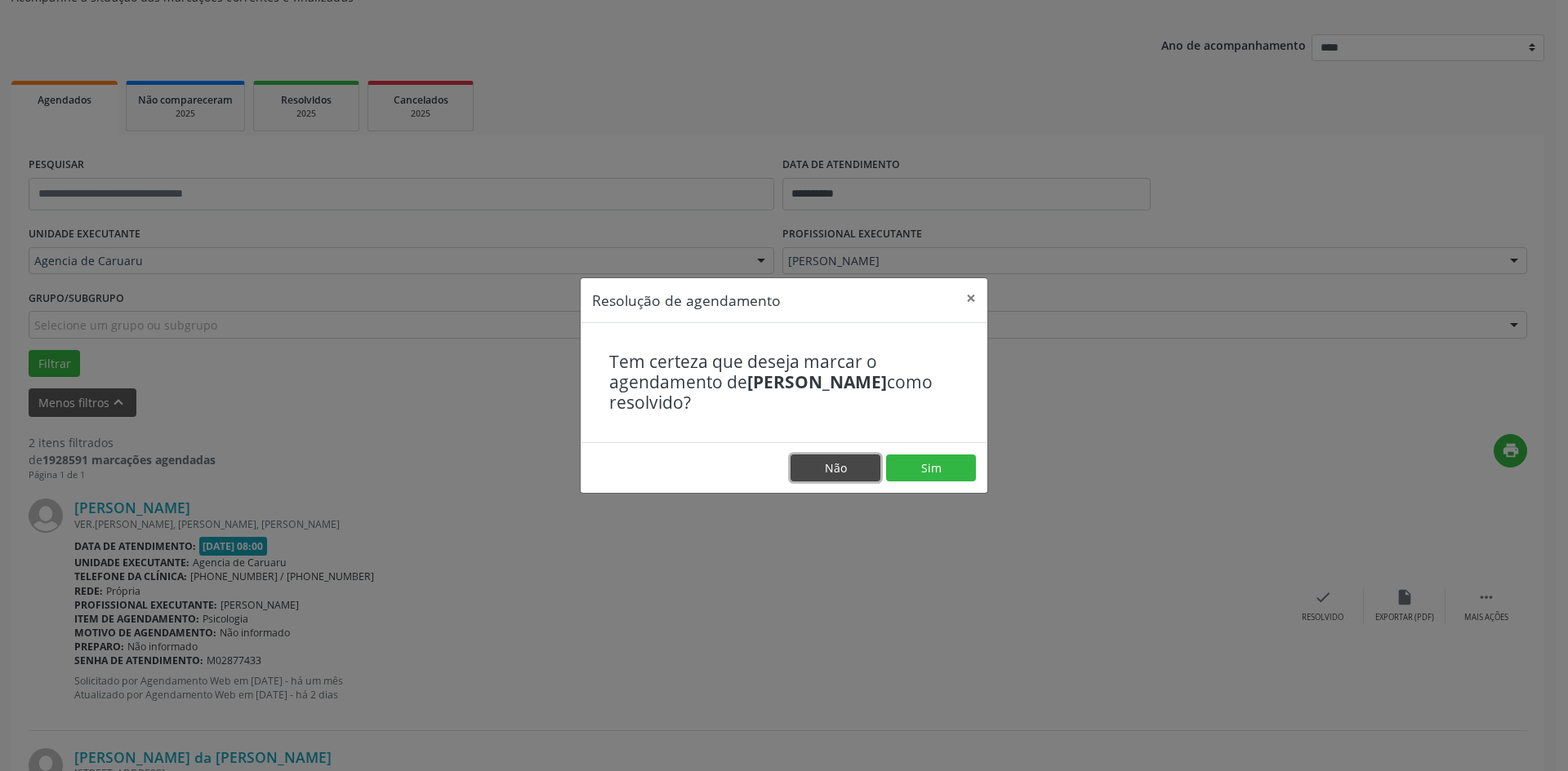
click at [874, 463] on button "Não" at bounding box center [835, 468] width 90 height 28
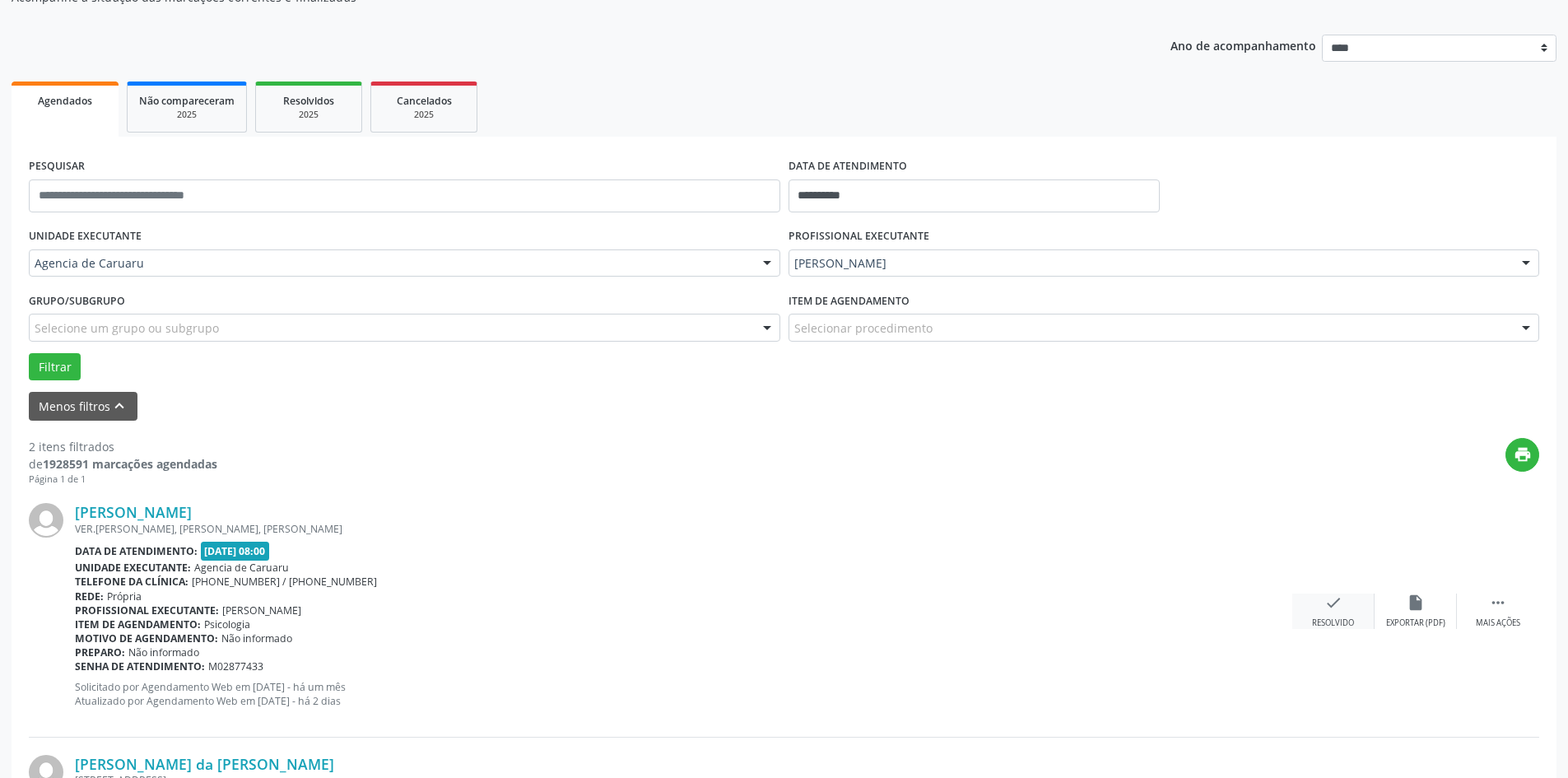
click at [1335, 605] on icon "check" at bounding box center [1333, 602] width 18 height 18
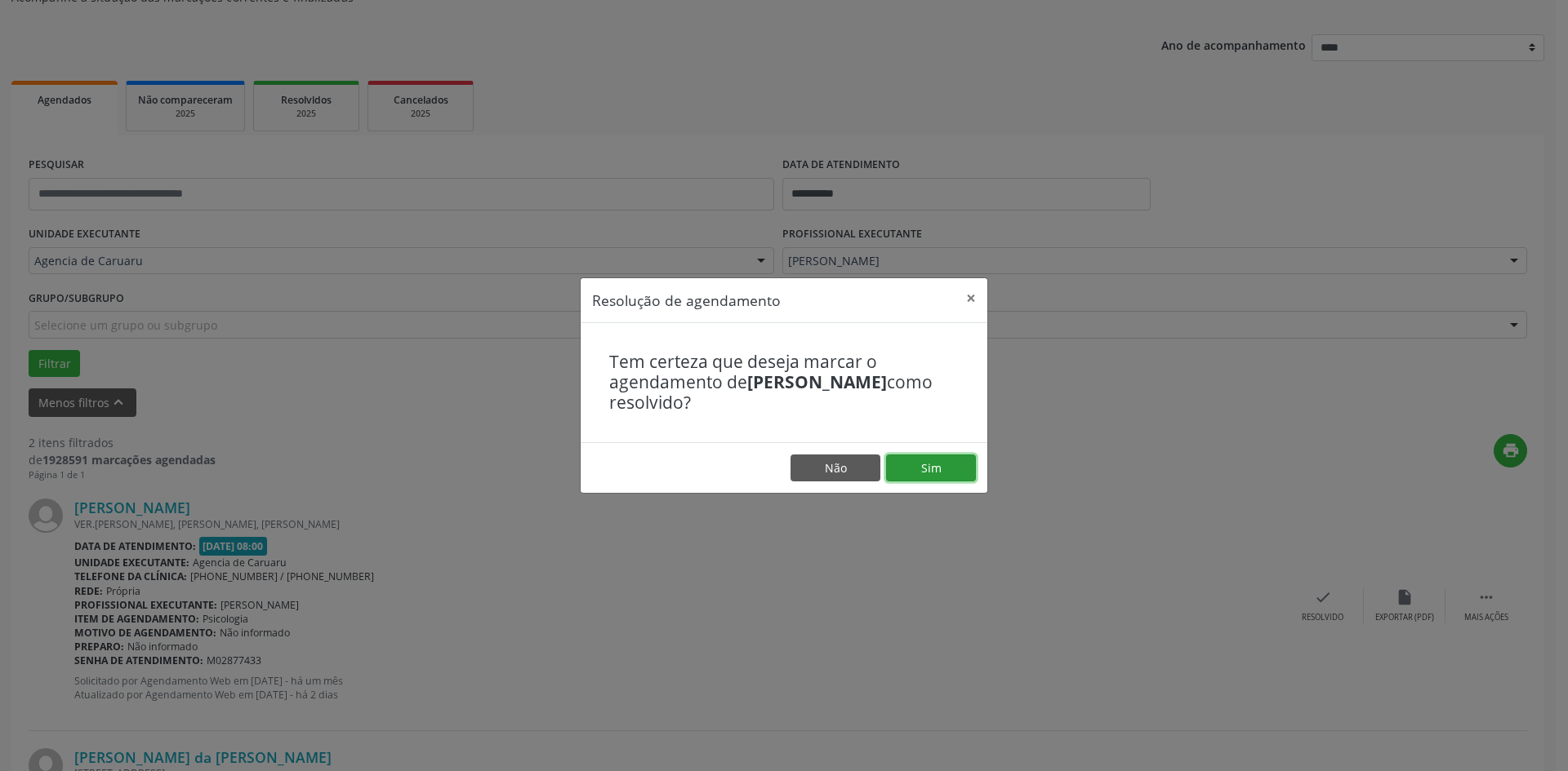
click at [941, 473] on button "Sim" at bounding box center [930, 468] width 90 height 28
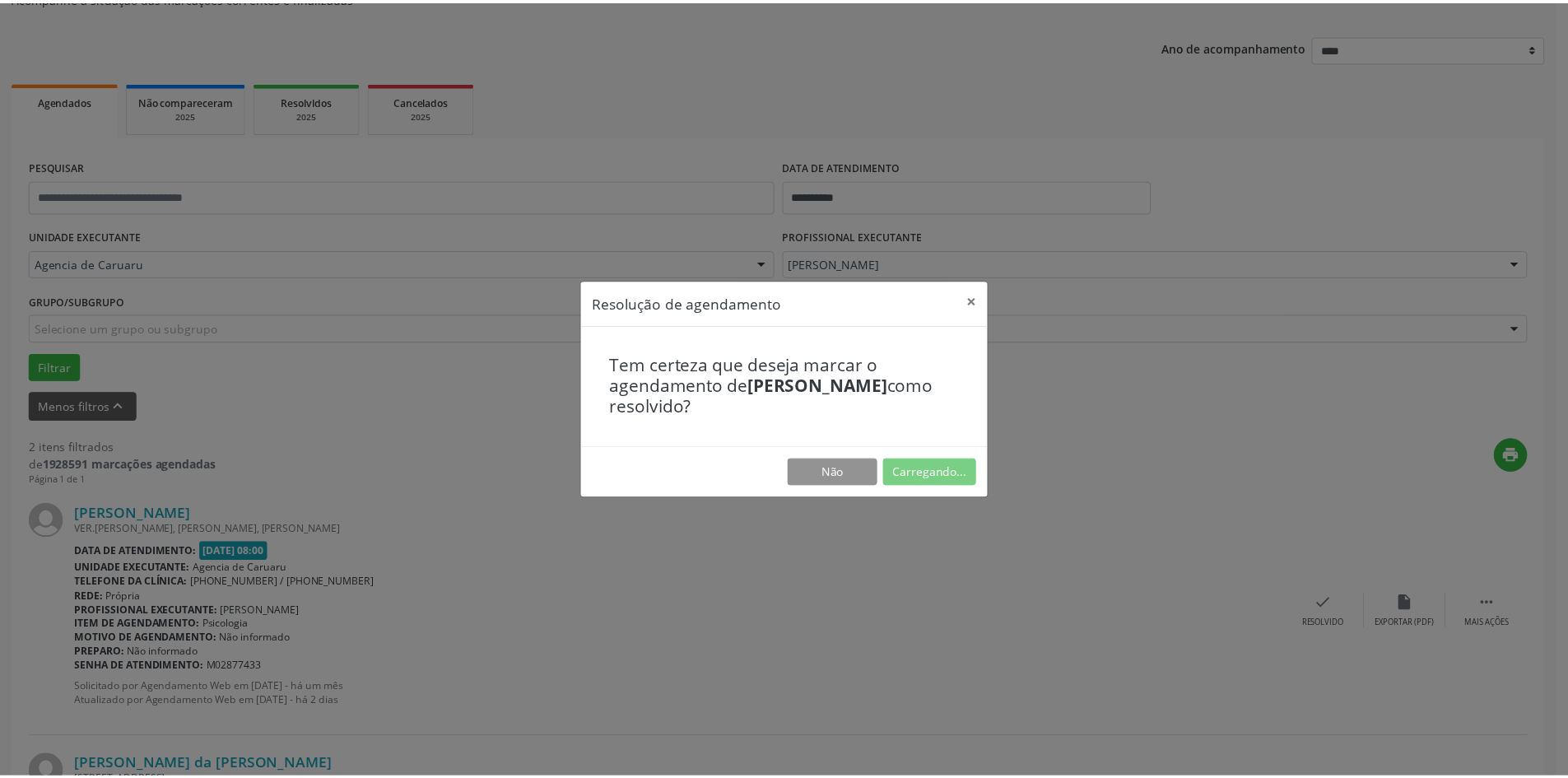
scroll to position [0, 0]
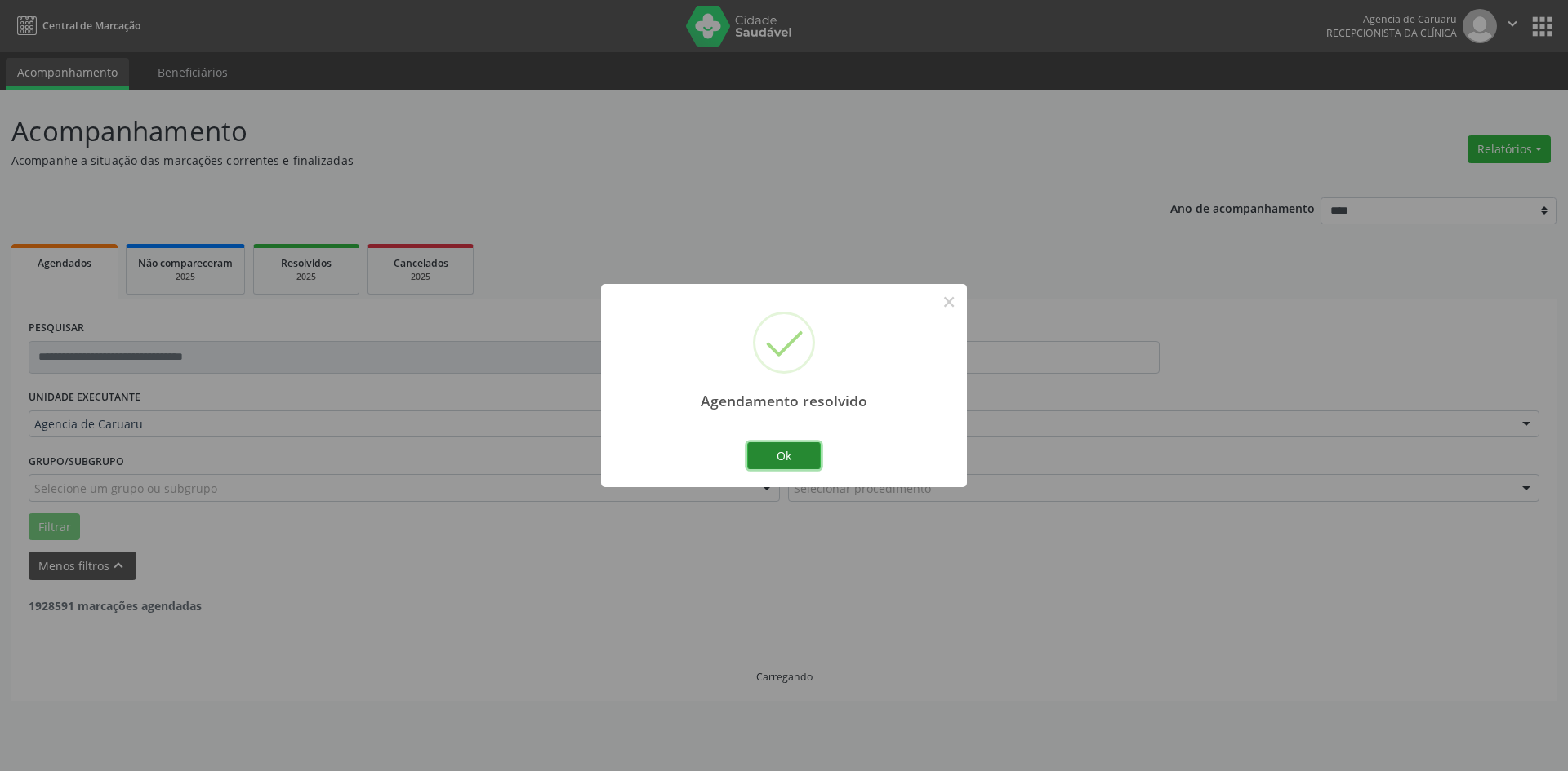
click at [799, 457] on button "Ok" at bounding box center [783, 456] width 73 height 28
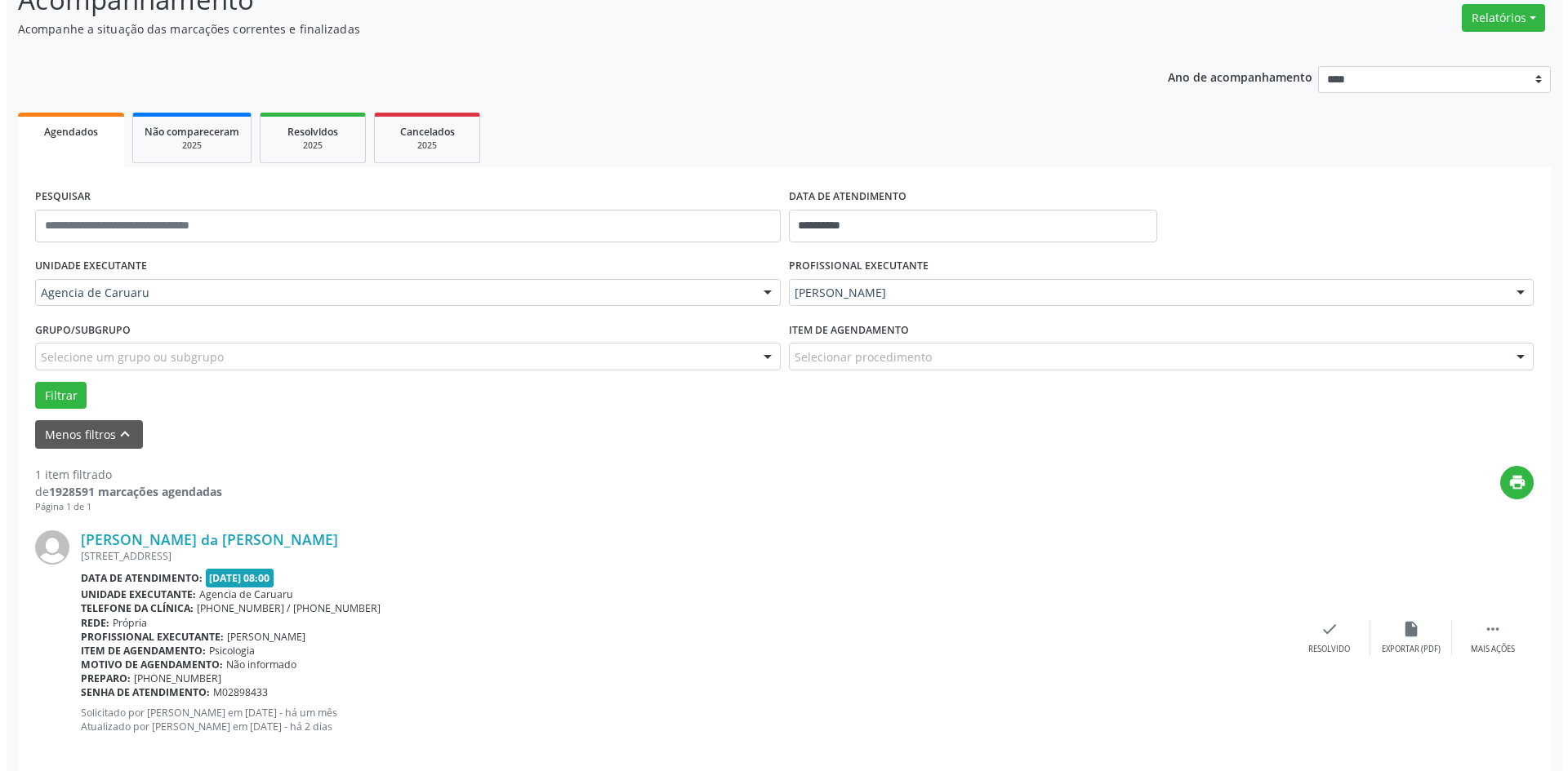
scroll to position [151, 0]
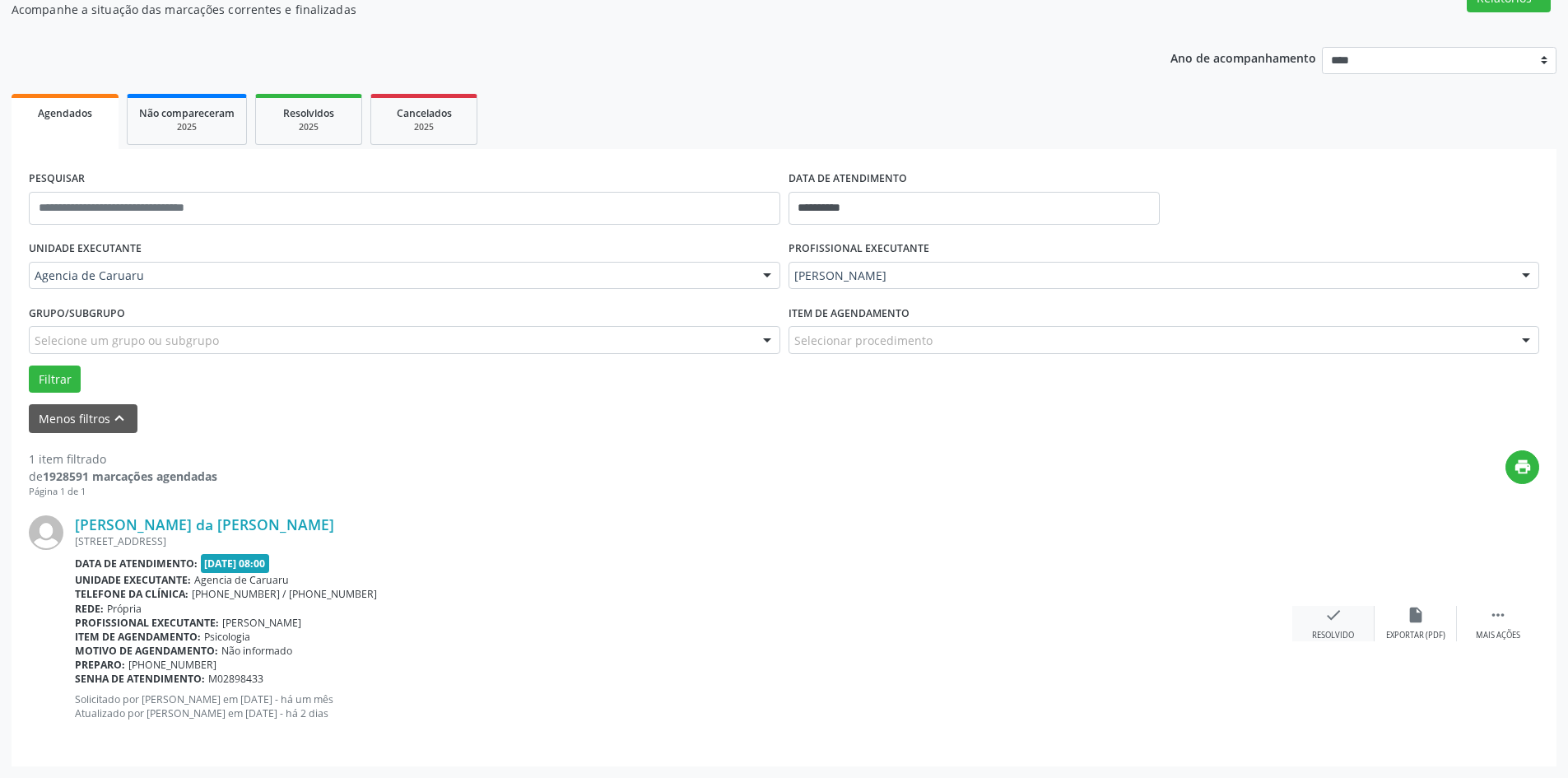
click at [1353, 616] on div "check Resolvido" at bounding box center [1333, 624] width 82 height 36
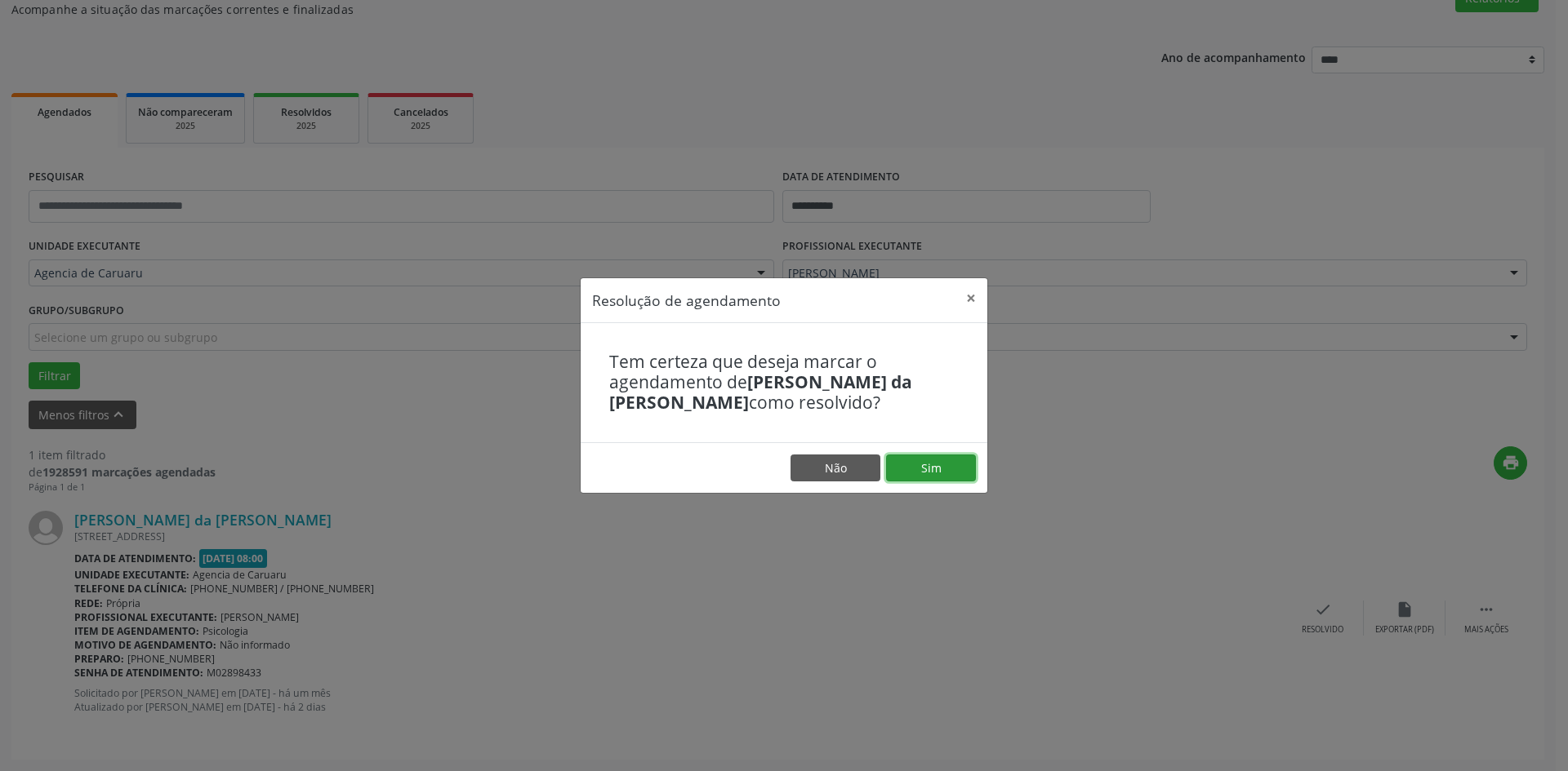
click at [946, 460] on button "Sim" at bounding box center [930, 468] width 90 height 28
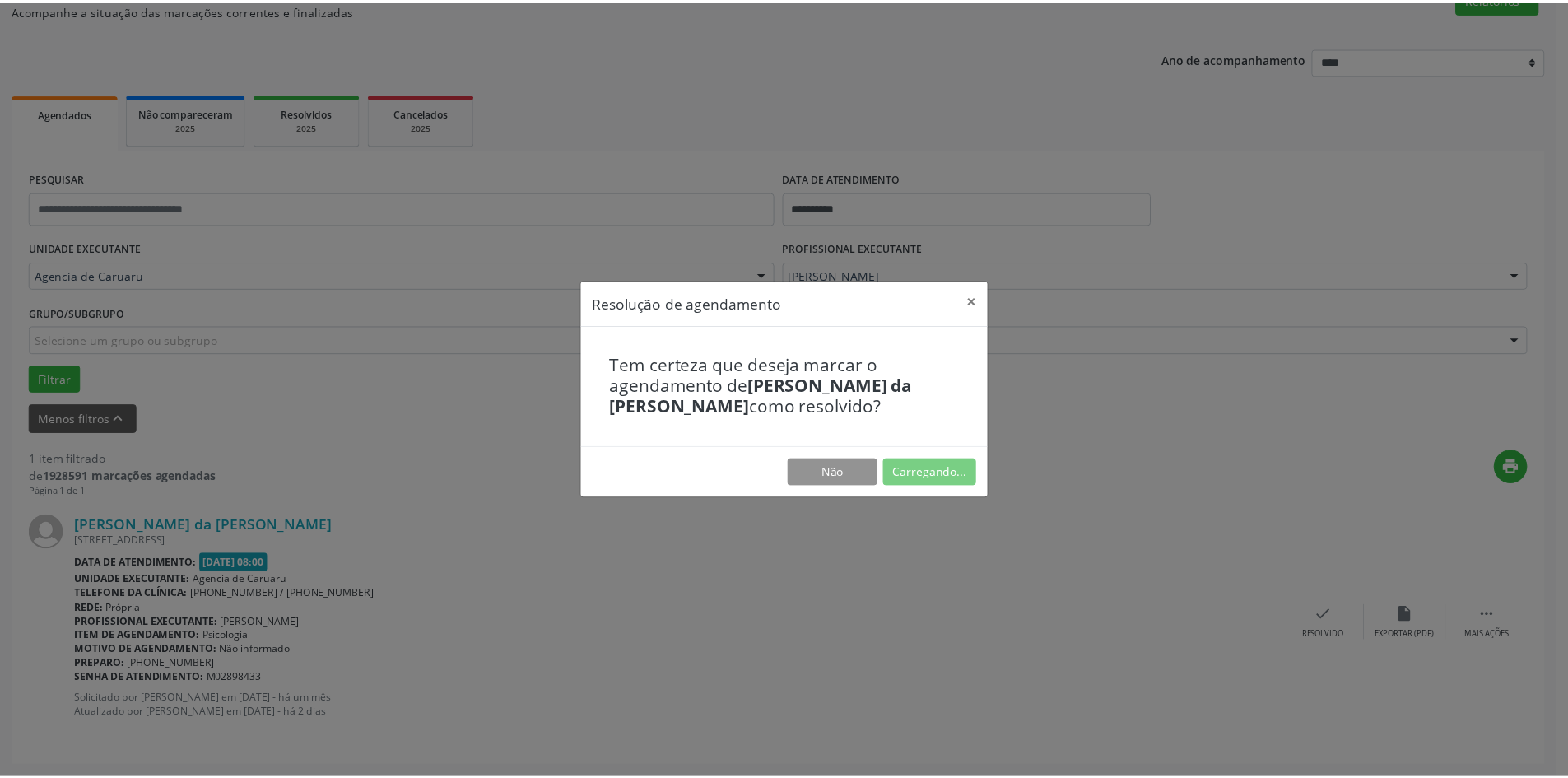
scroll to position [0, 0]
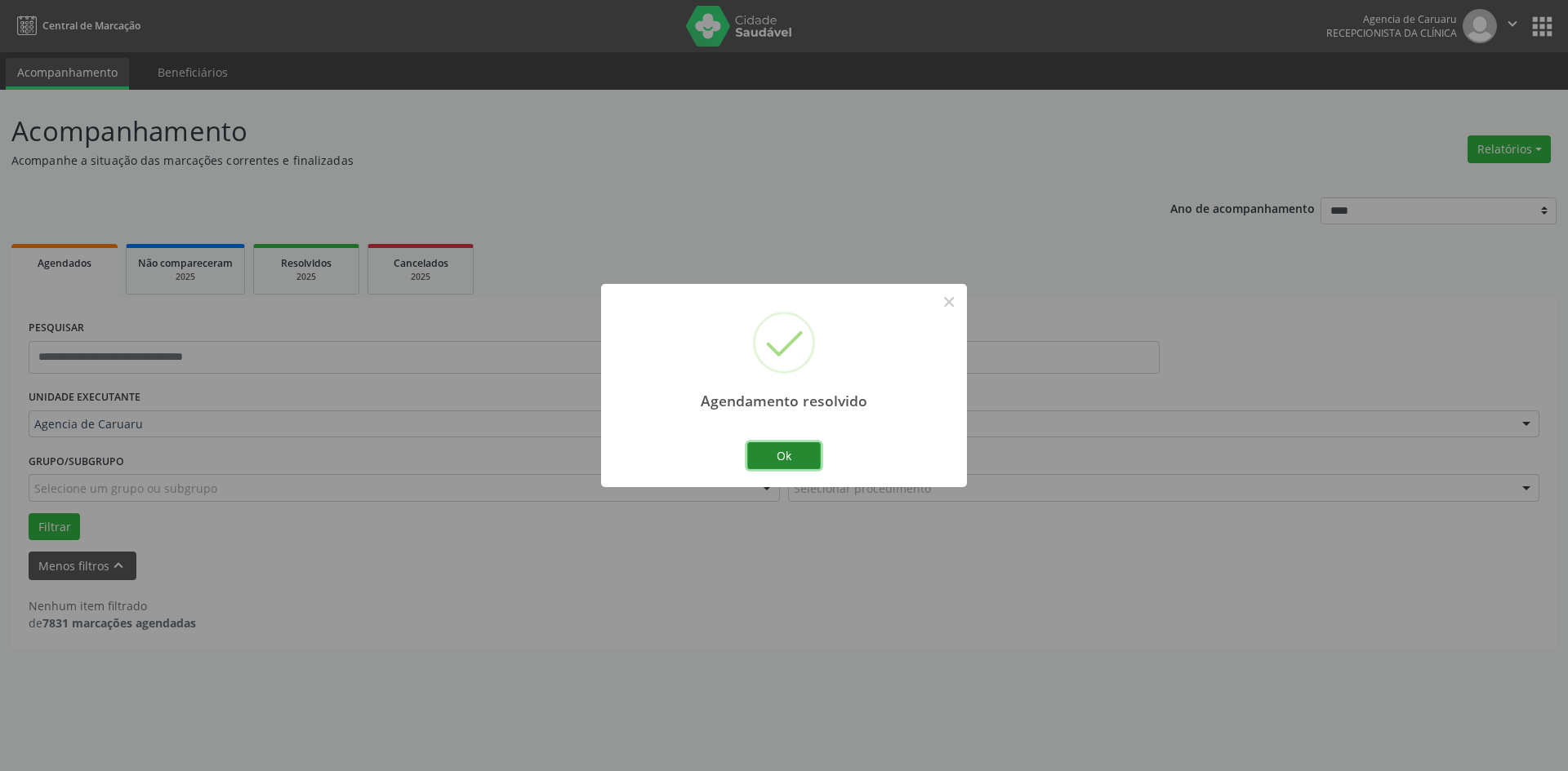
click at [793, 451] on button "Ok" at bounding box center [783, 456] width 73 height 28
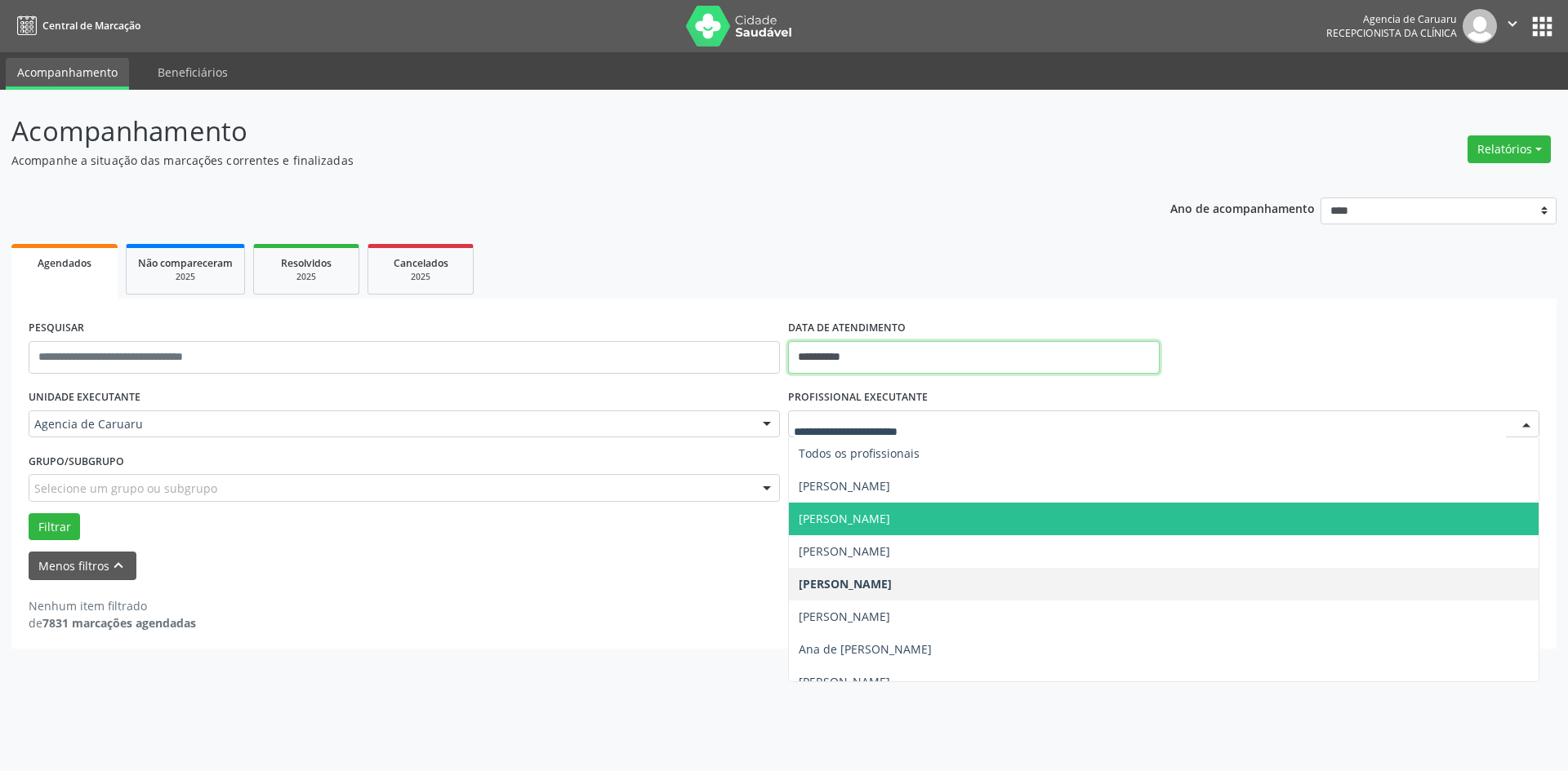
click at [847, 356] on input "**********" at bounding box center [974, 357] width 372 height 33
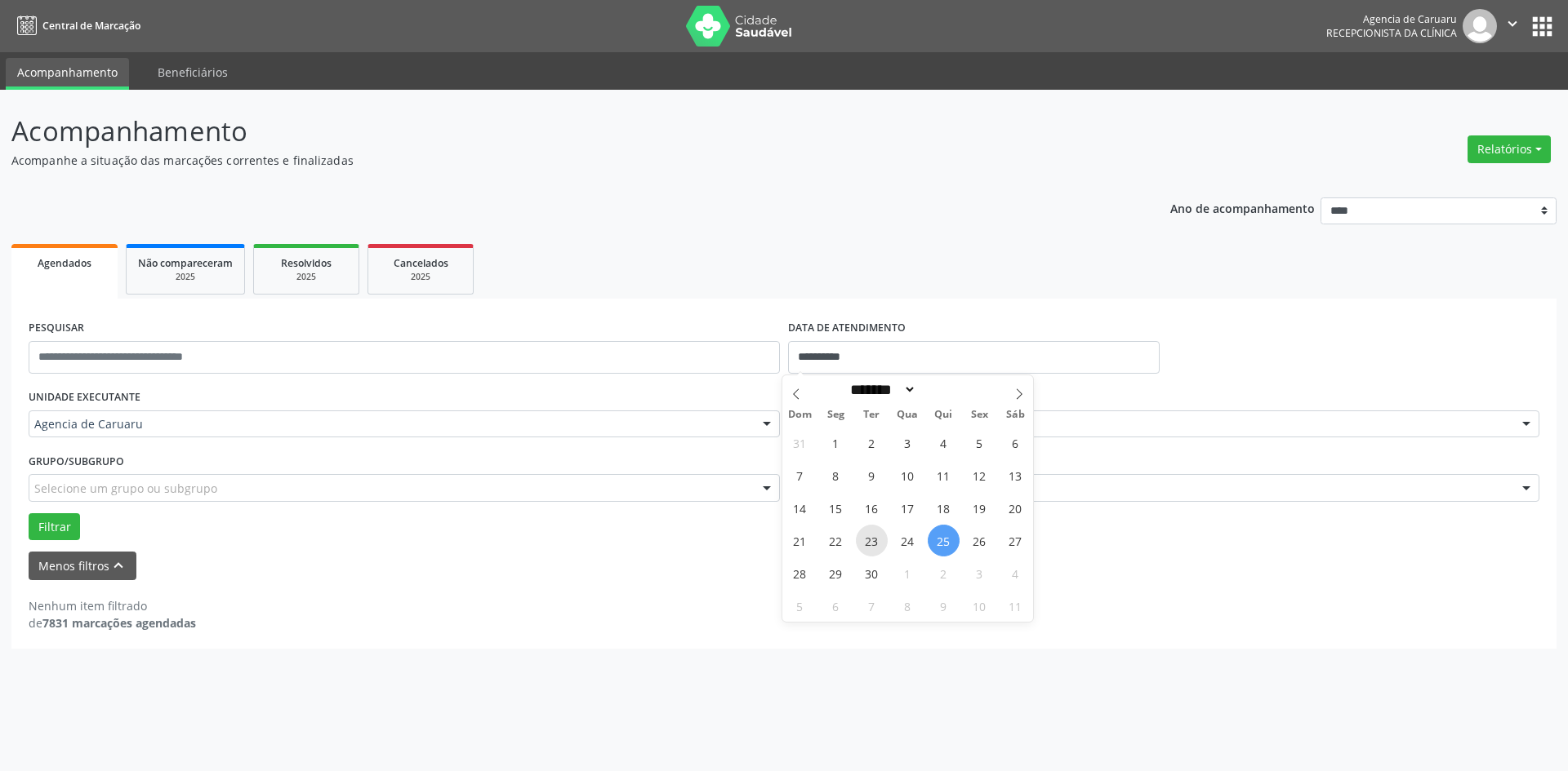
click at [871, 543] on span "23" at bounding box center [871, 541] width 32 height 32
type input "**********"
click at [871, 543] on span "23" at bounding box center [871, 541] width 32 height 32
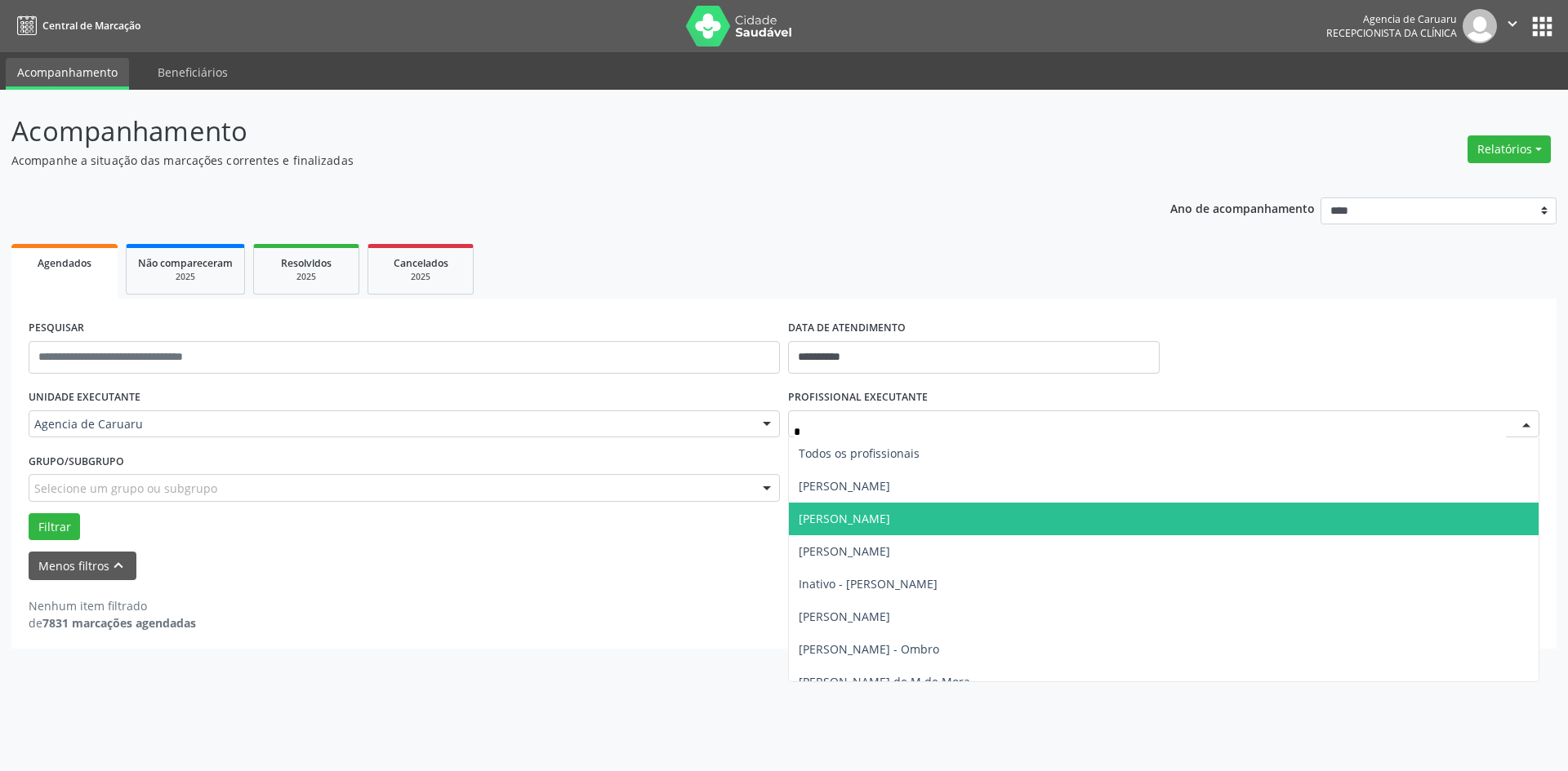
type input "**"
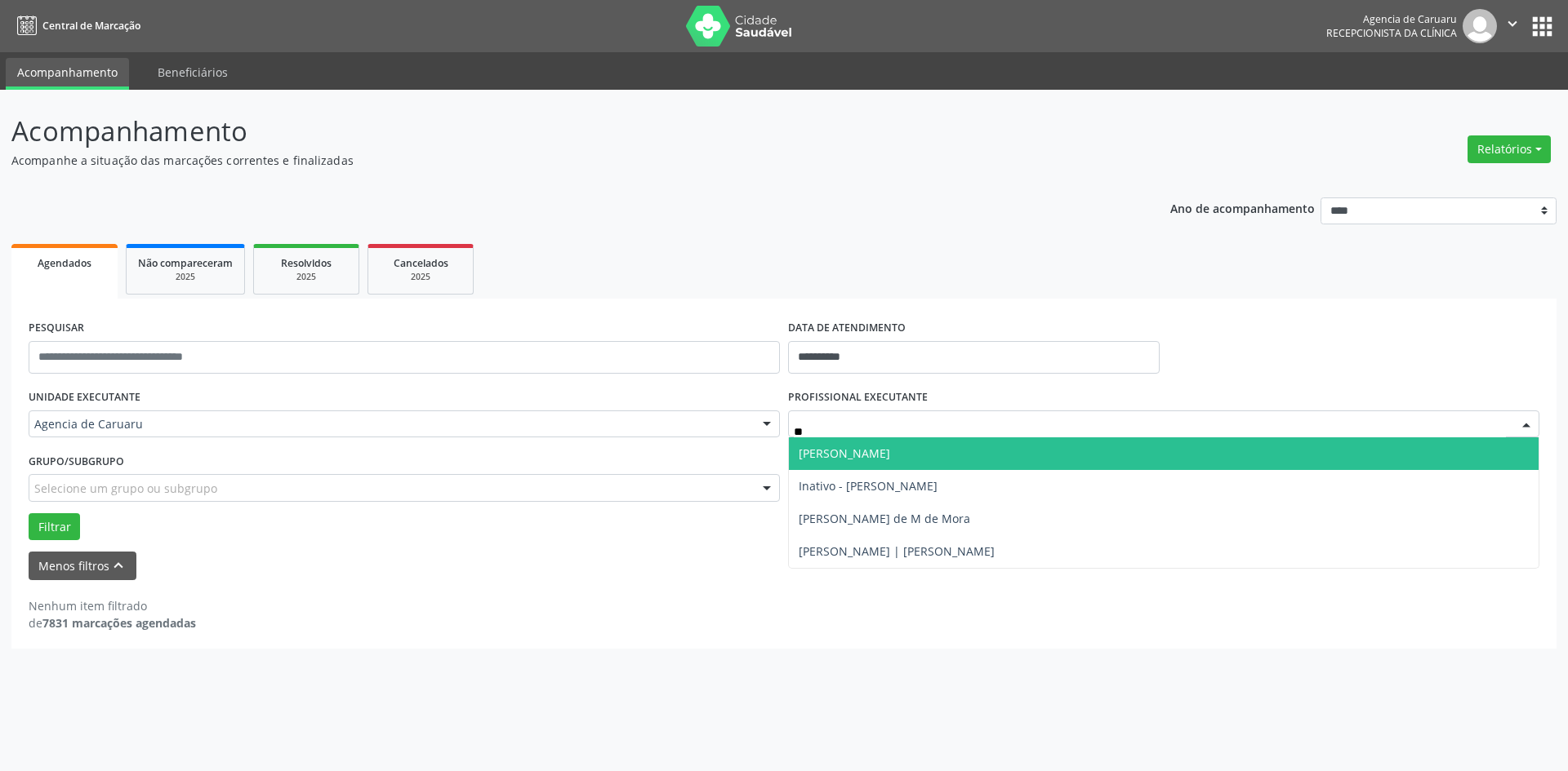
click at [877, 446] on span "[PERSON_NAME]" at bounding box center [844, 453] width 92 height 15
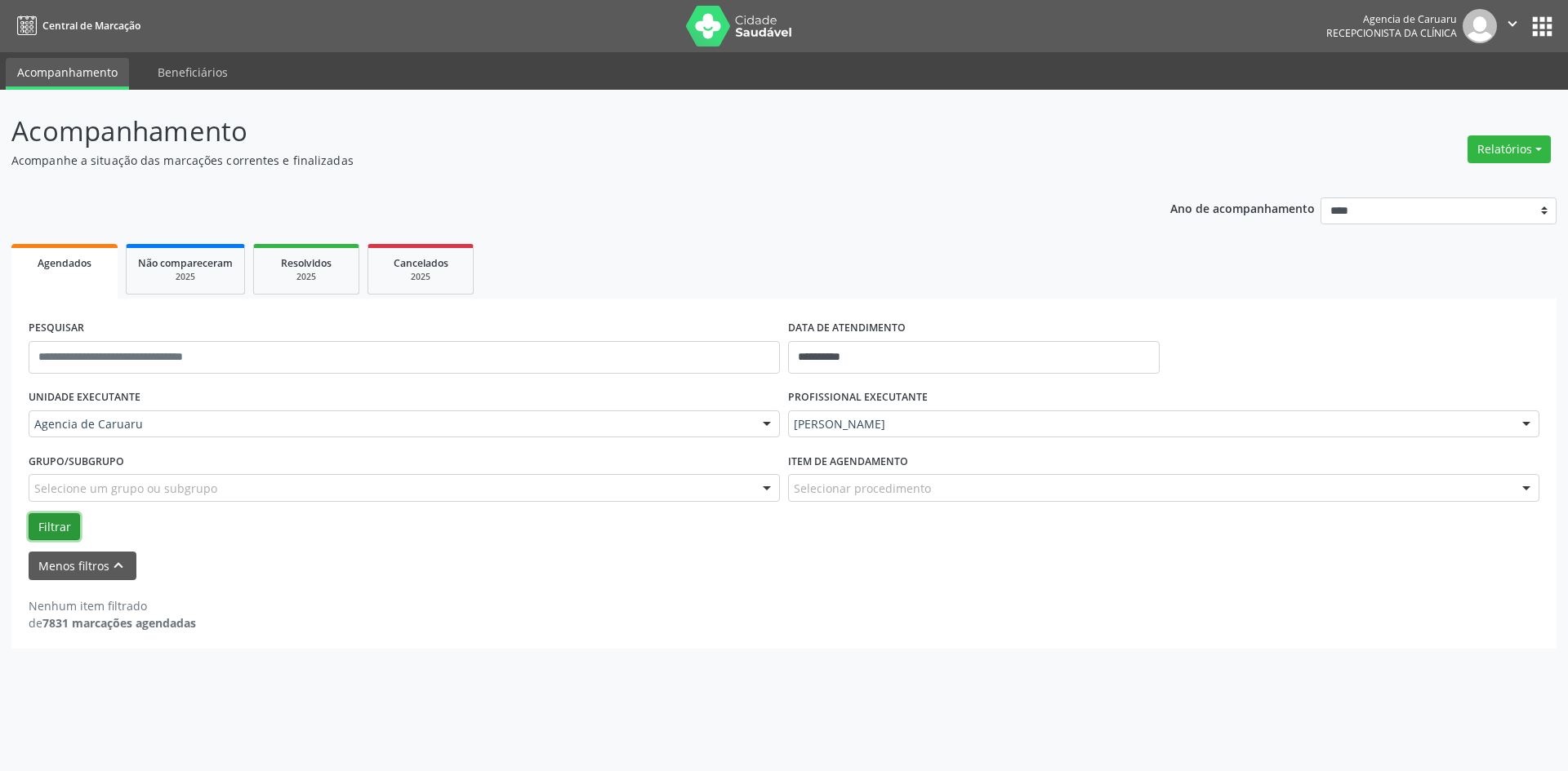
click at [56, 519] on button "Filtrar" at bounding box center [54, 527] width 51 height 28
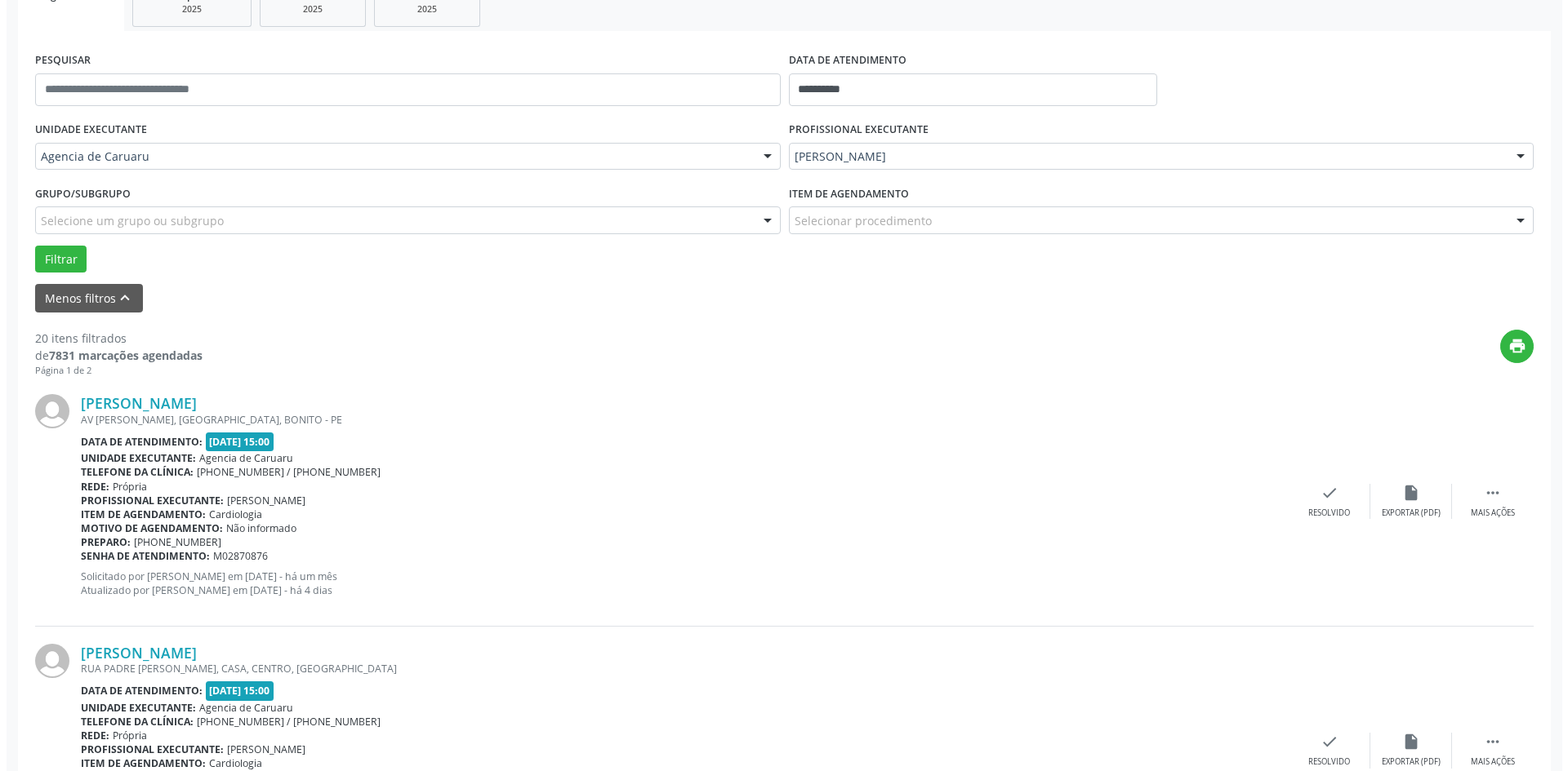
scroll to position [326, 0]
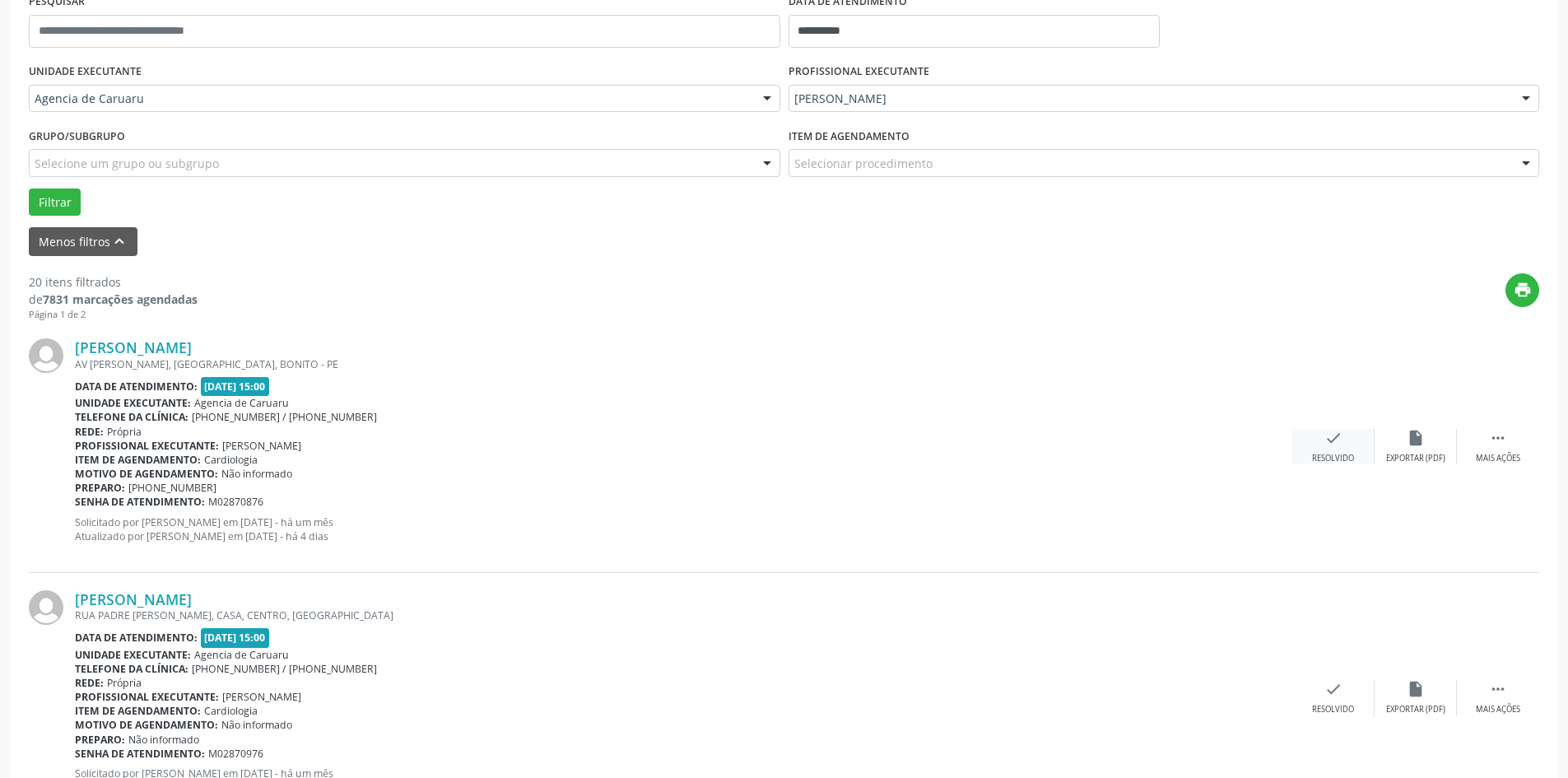
click at [1339, 446] on icon "check" at bounding box center [1333, 438] width 18 height 18
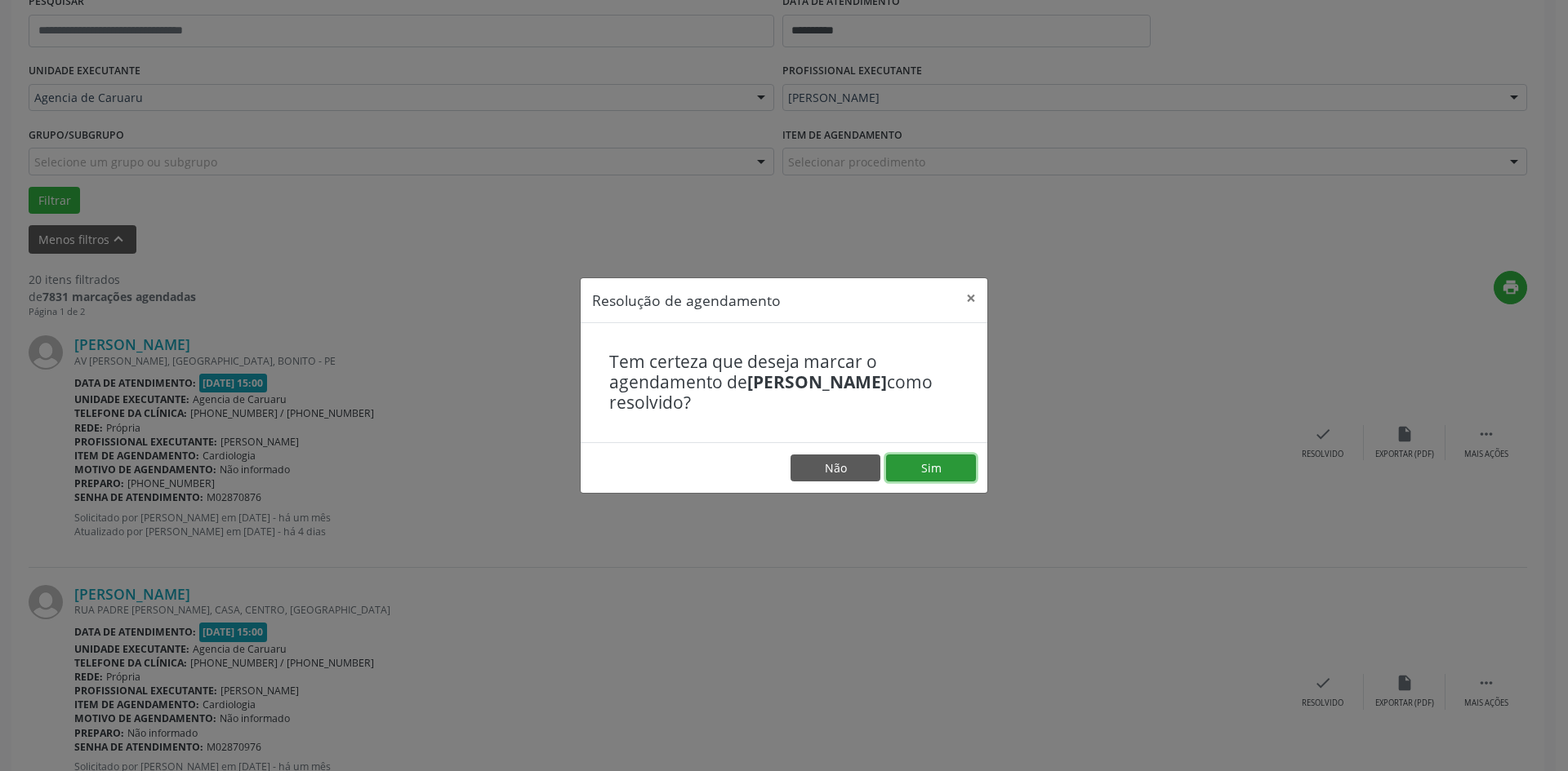
click at [940, 466] on button "Sim" at bounding box center [930, 468] width 90 height 28
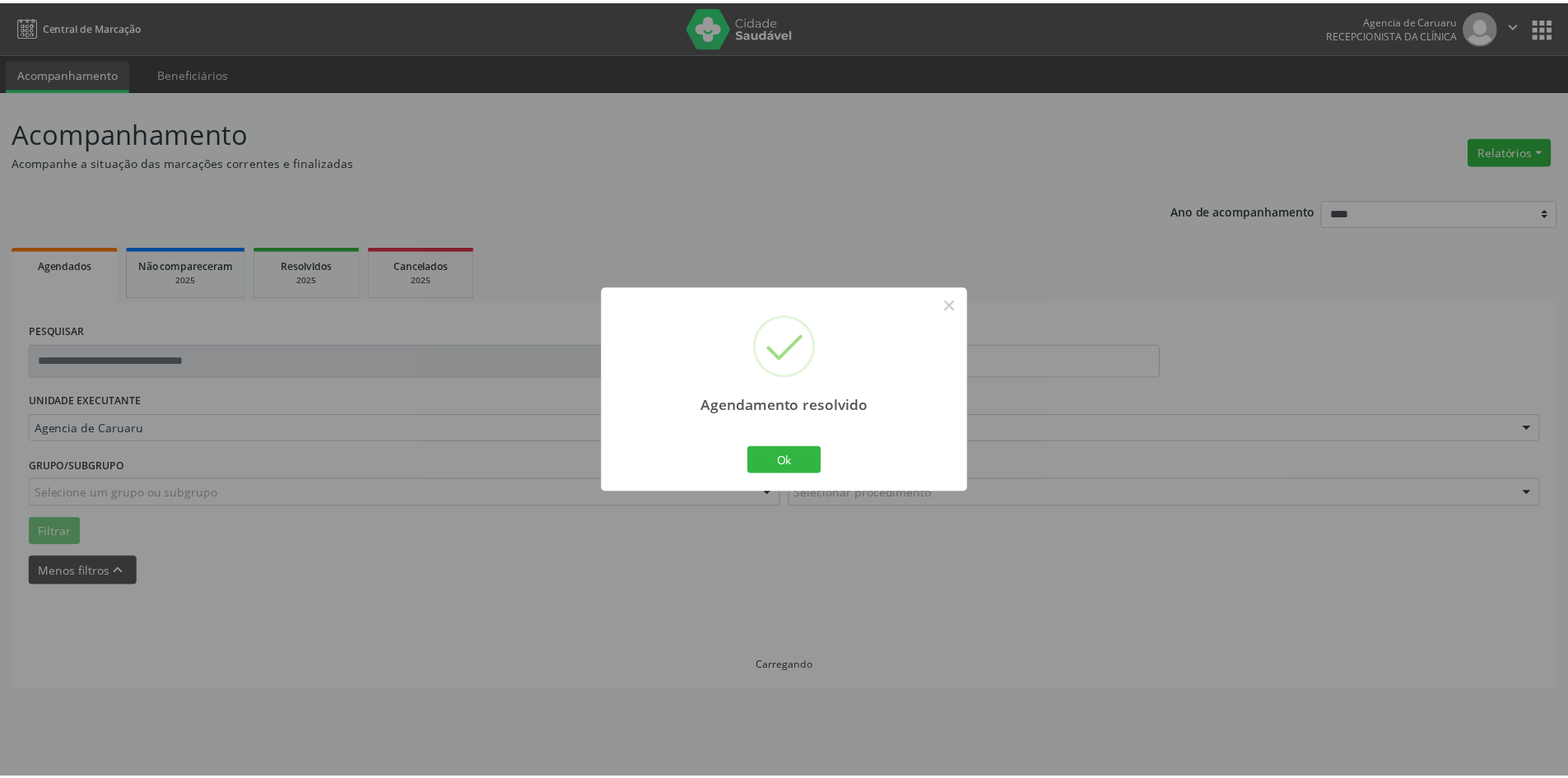
scroll to position [0, 0]
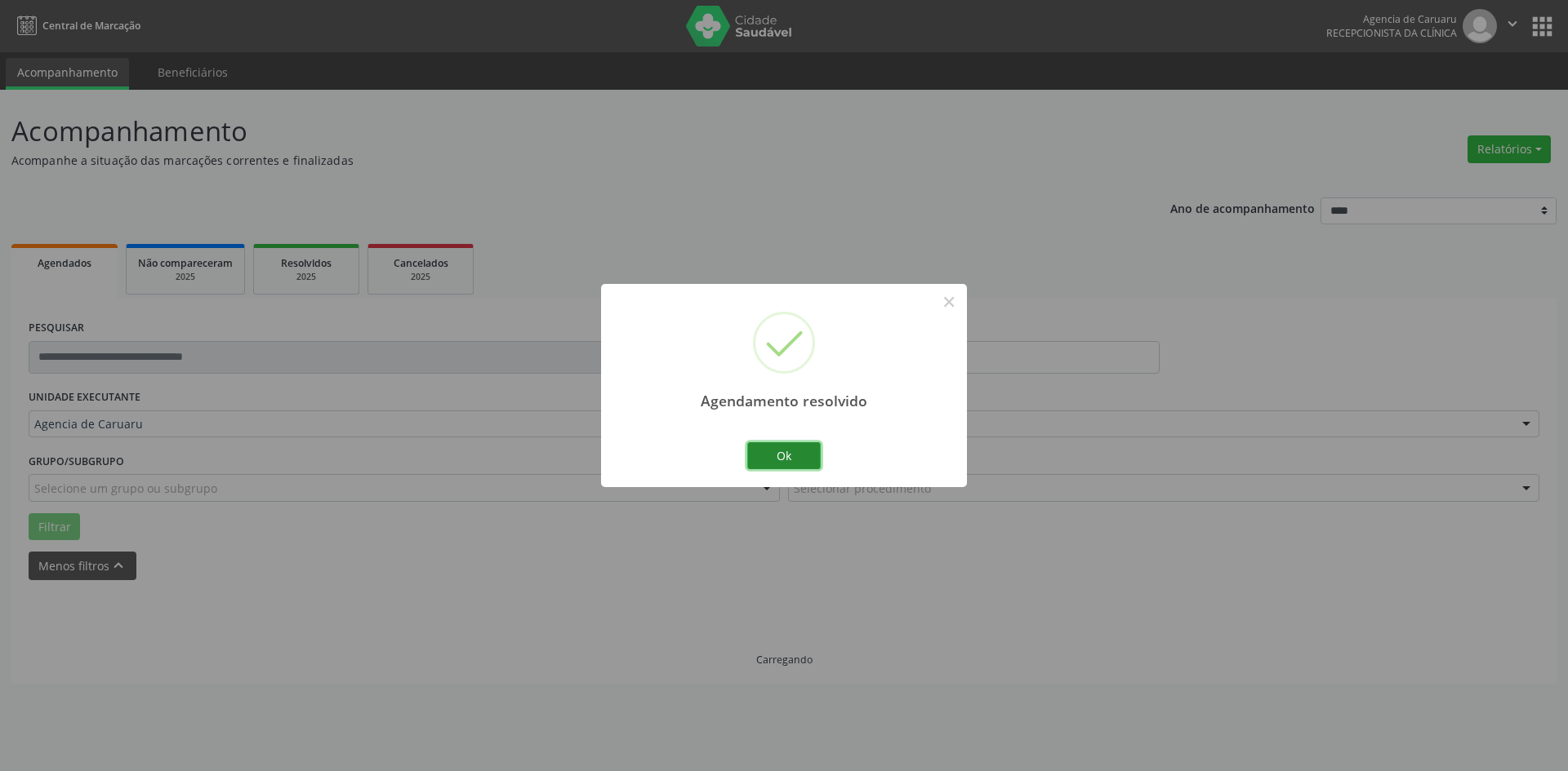
click at [795, 457] on button "Ok" at bounding box center [783, 456] width 73 height 28
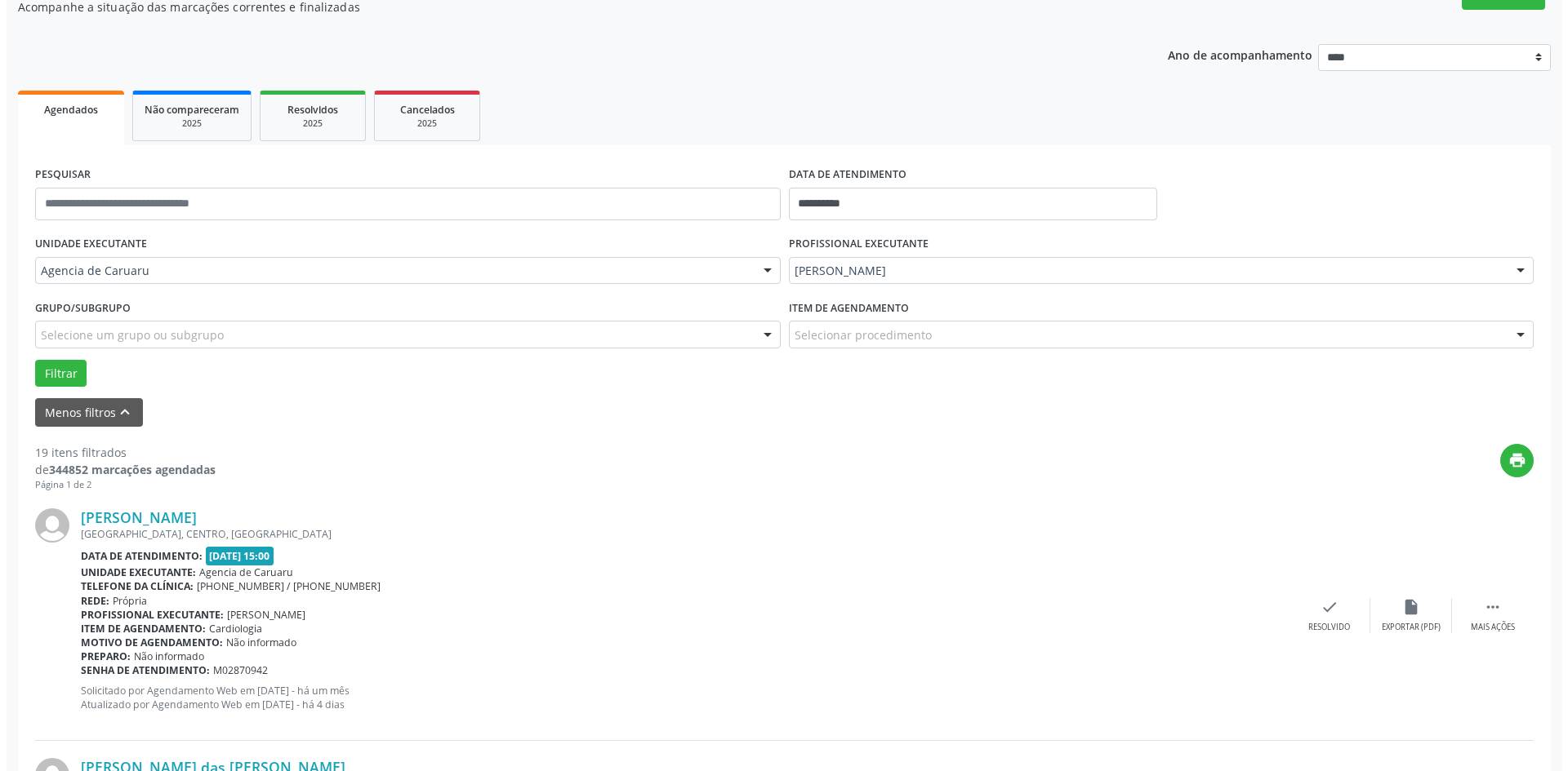
scroll to position [163, 0]
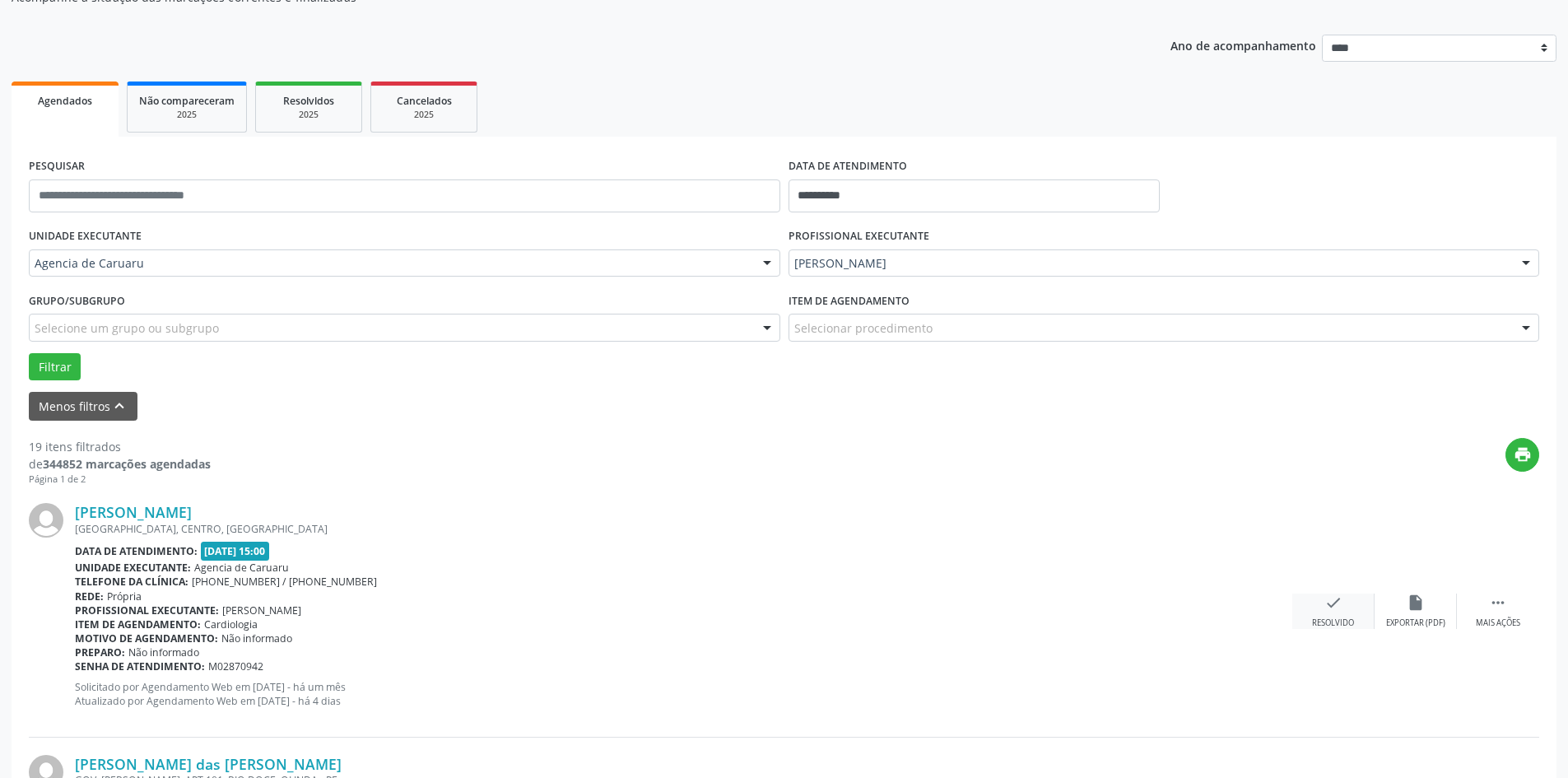
click at [1331, 617] on div "check Resolvido" at bounding box center [1333, 612] width 82 height 36
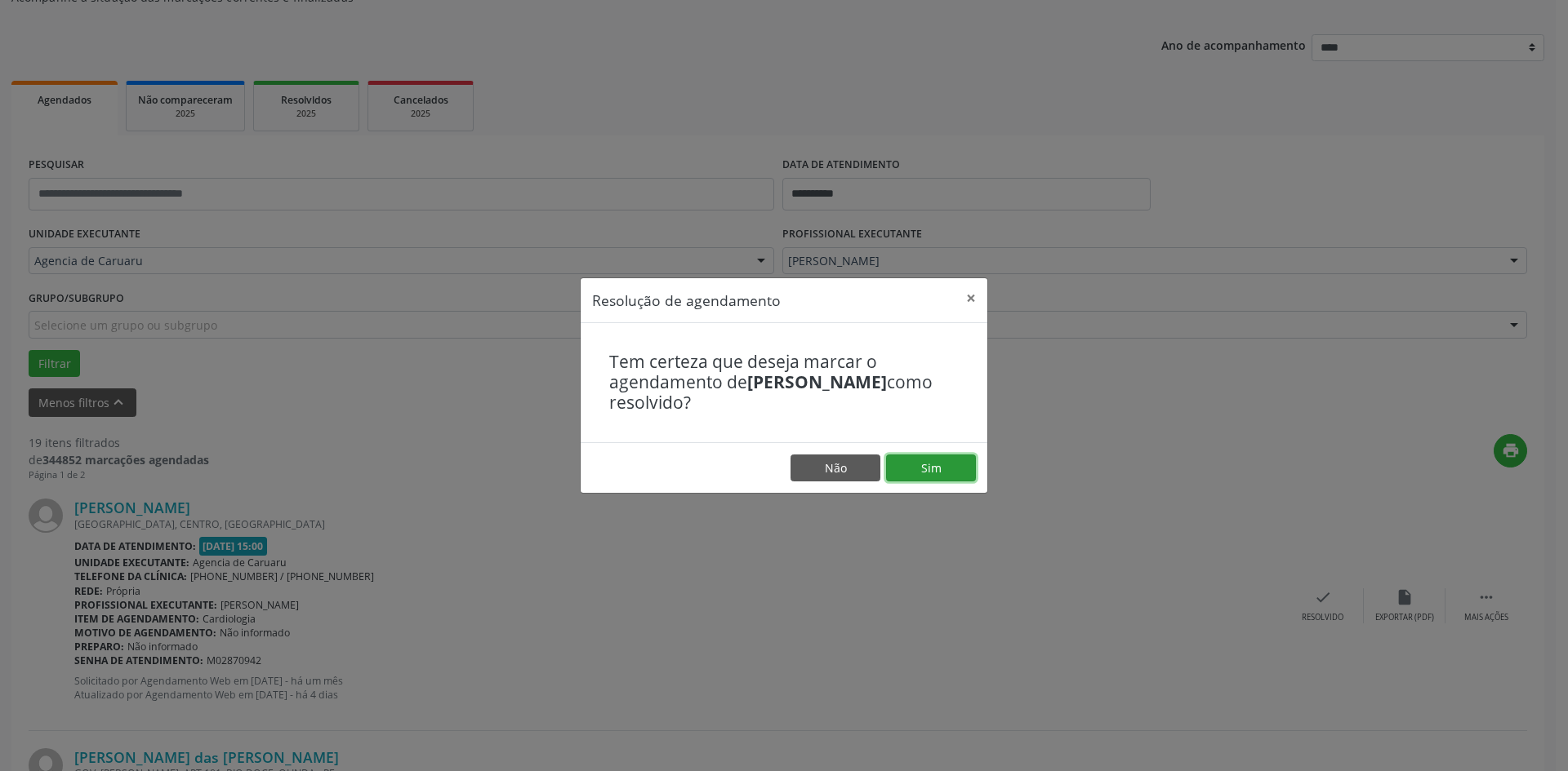
click at [936, 470] on button "Sim" at bounding box center [930, 468] width 90 height 28
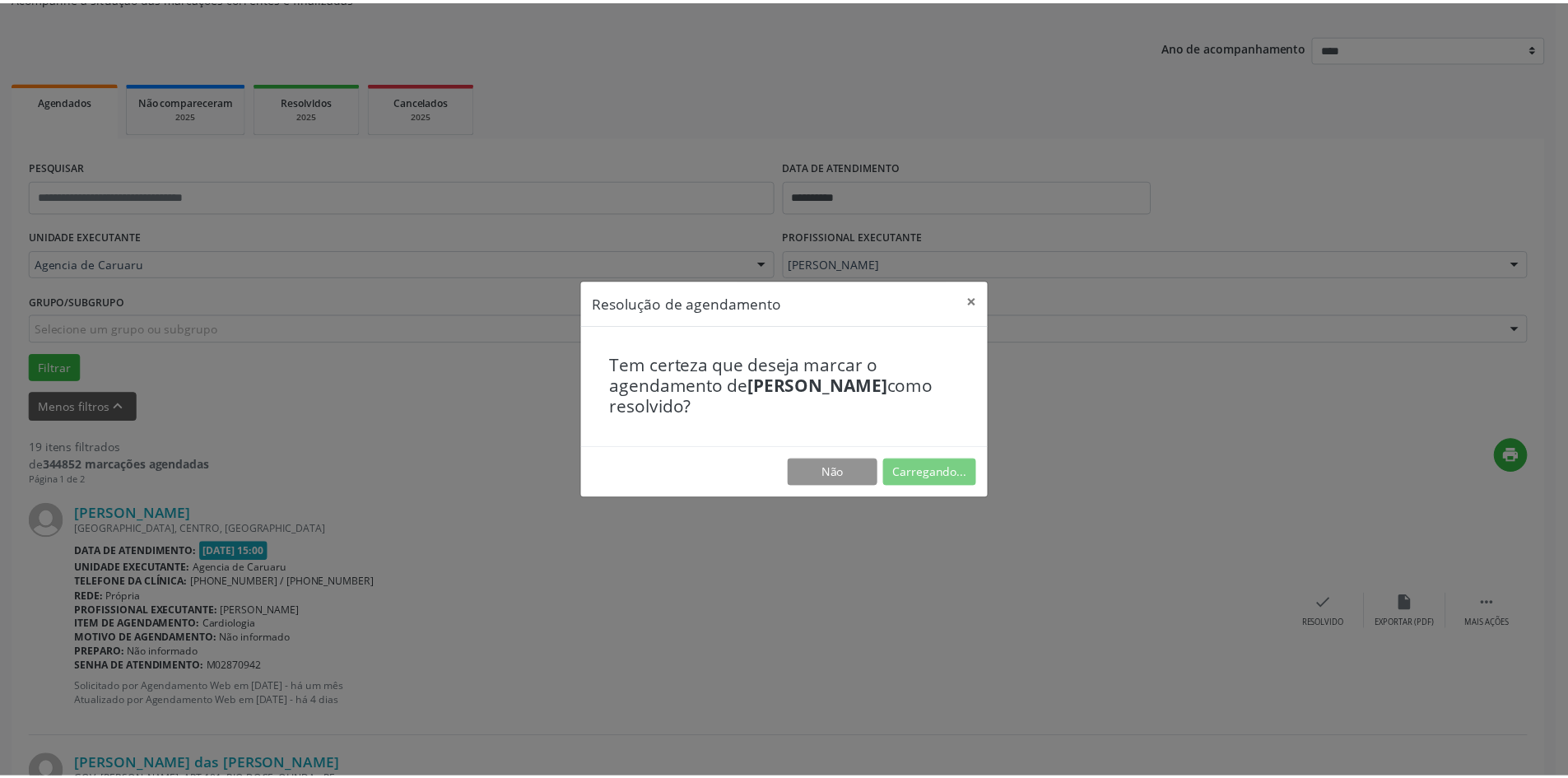
scroll to position [0, 0]
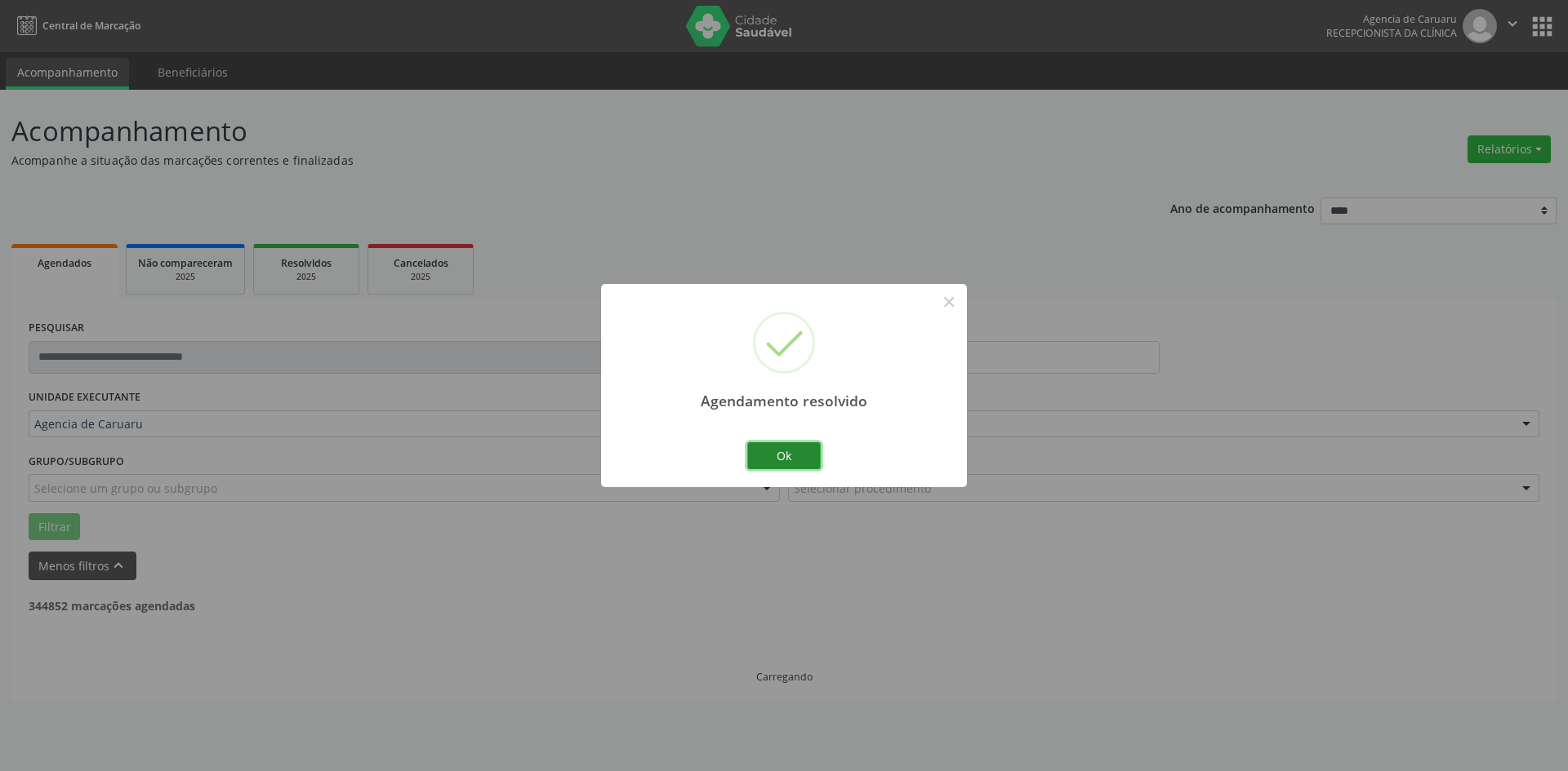
click at [813, 457] on button "Ok" at bounding box center [783, 456] width 73 height 28
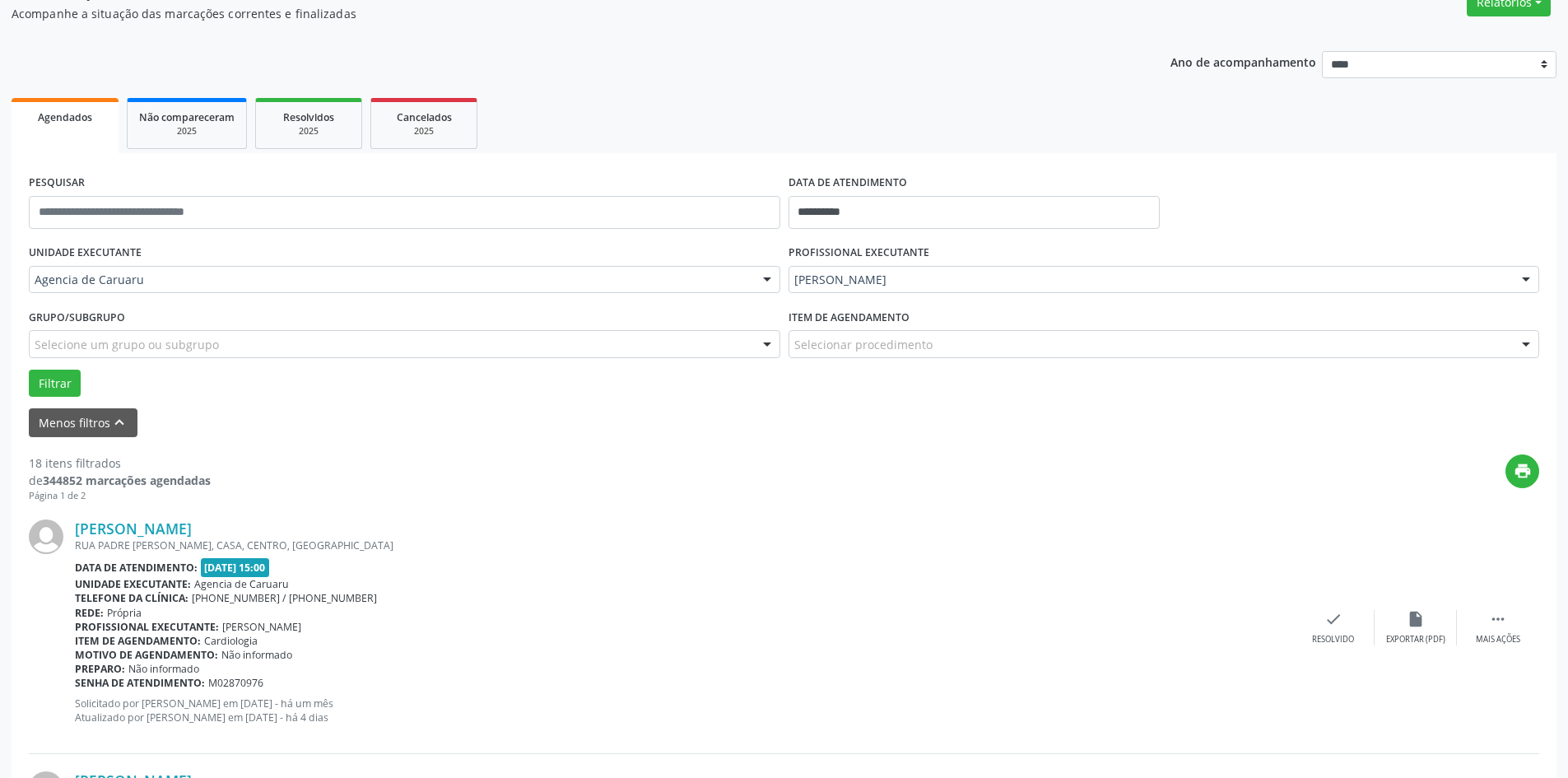
scroll to position [165, 0]
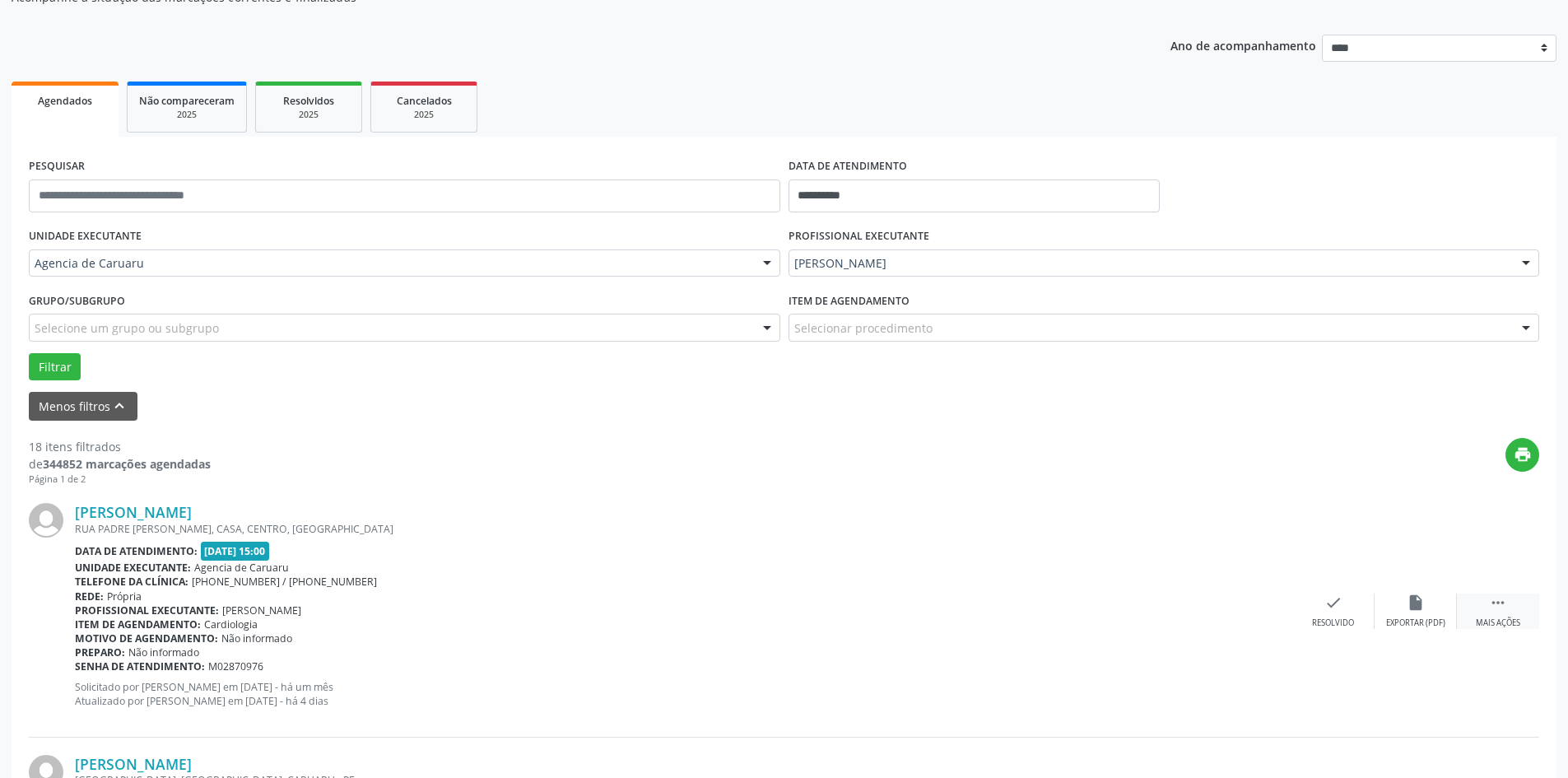
click at [1508, 605] on div " Mais ações" at bounding box center [1498, 612] width 82 height 36
click at [1418, 610] on icon "alarm_off" at bounding box center [1415, 602] width 18 height 18
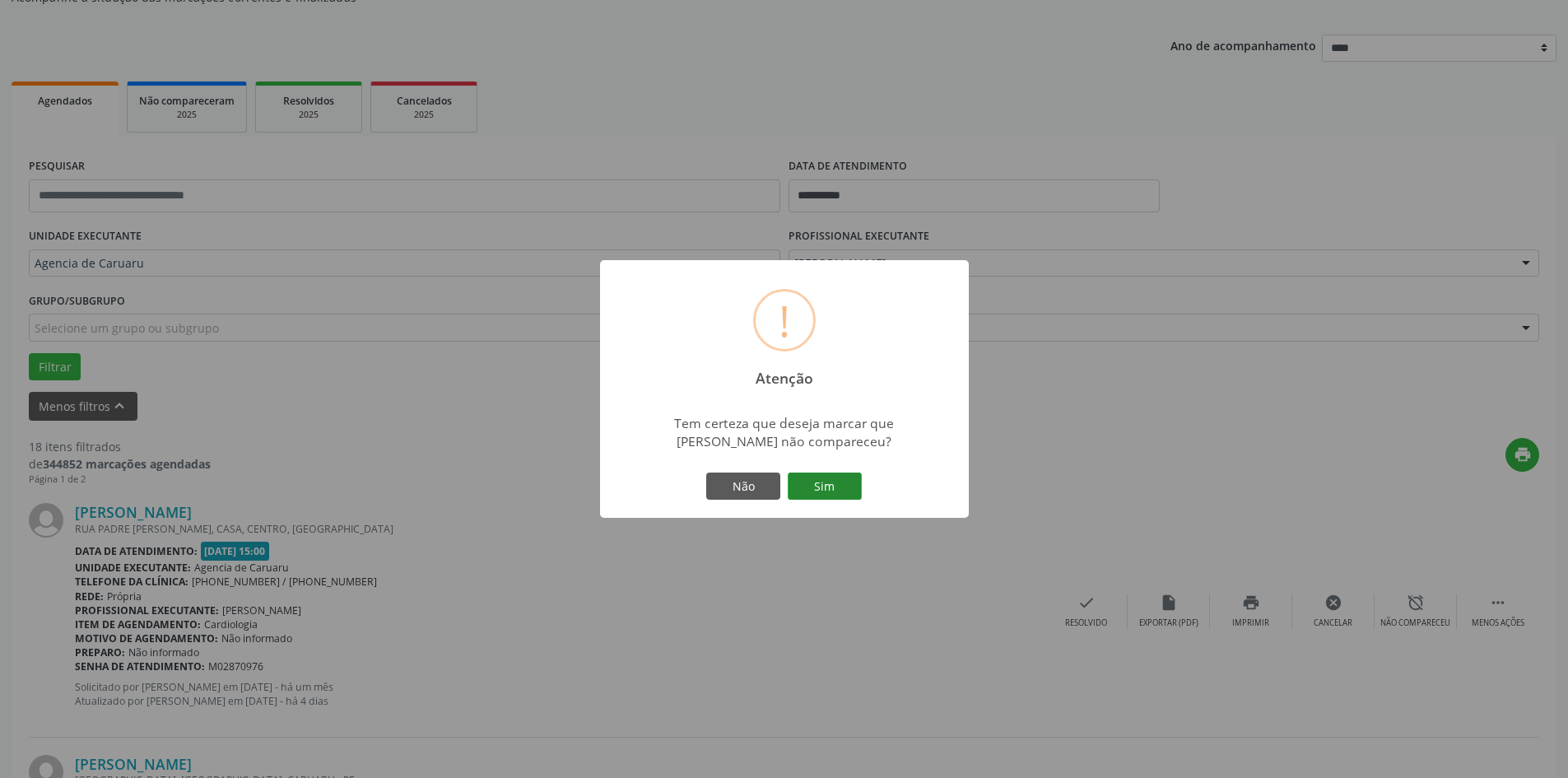
click at [841, 484] on button "Sim" at bounding box center [824, 486] width 74 height 28
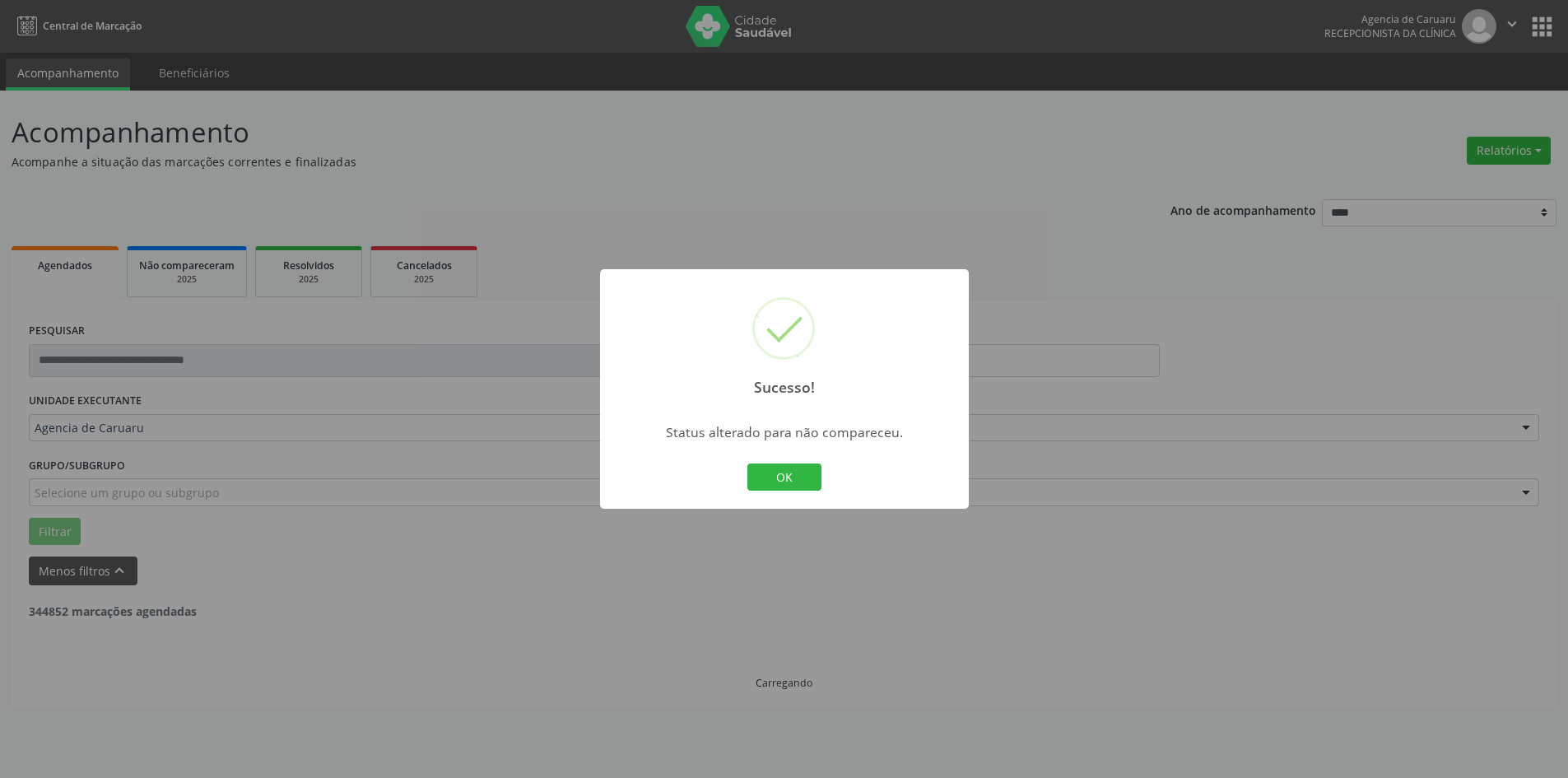
scroll to position [0, 0]
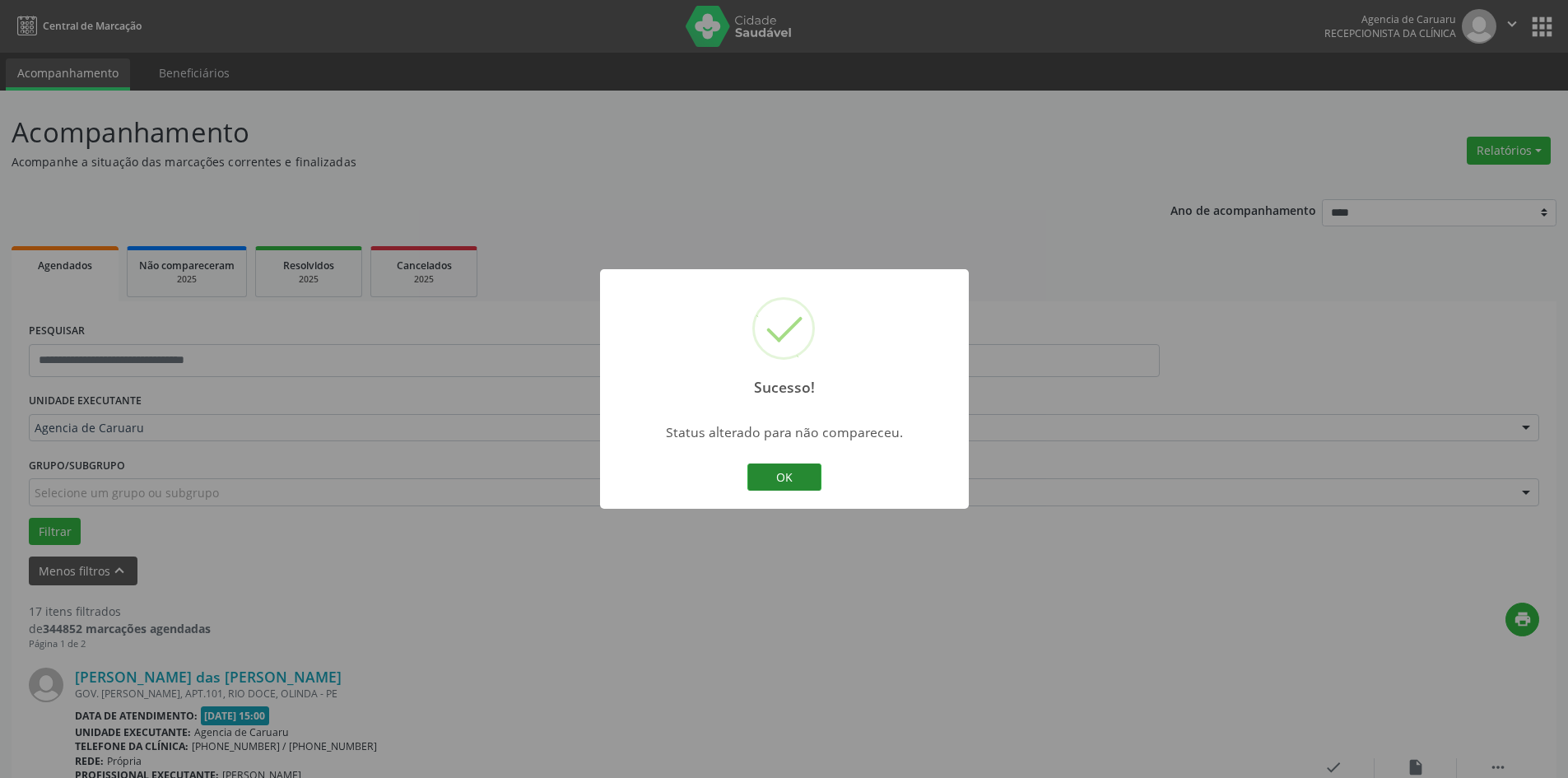
click at [801, 490] on button "OK" at bounding box center [784, 478] width 74 height 28
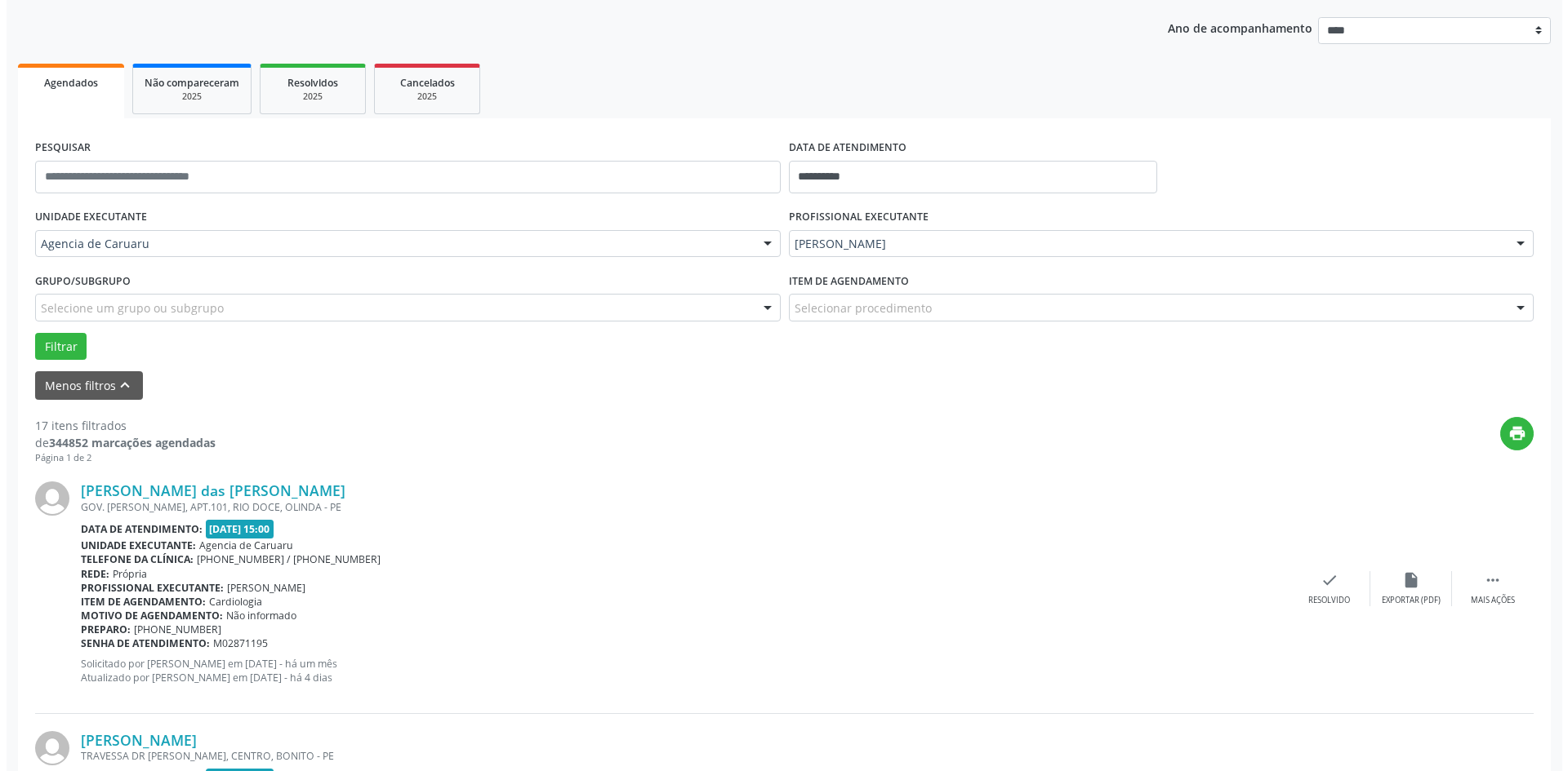
scroll to position [245, 0]
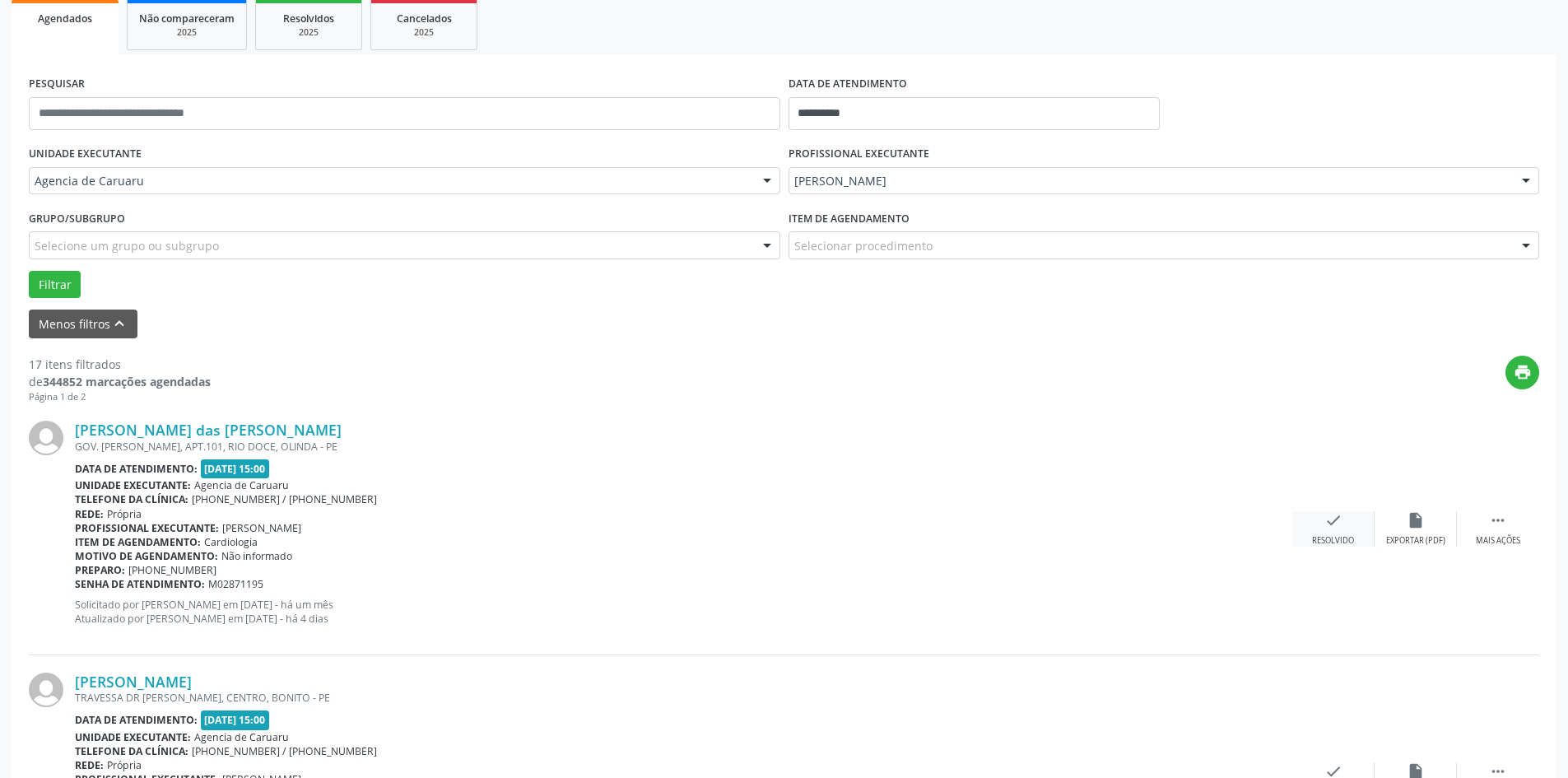
click at [1348, 529] on div "check Resolvido" at bounding box center [1333, 529] width 82 height 36
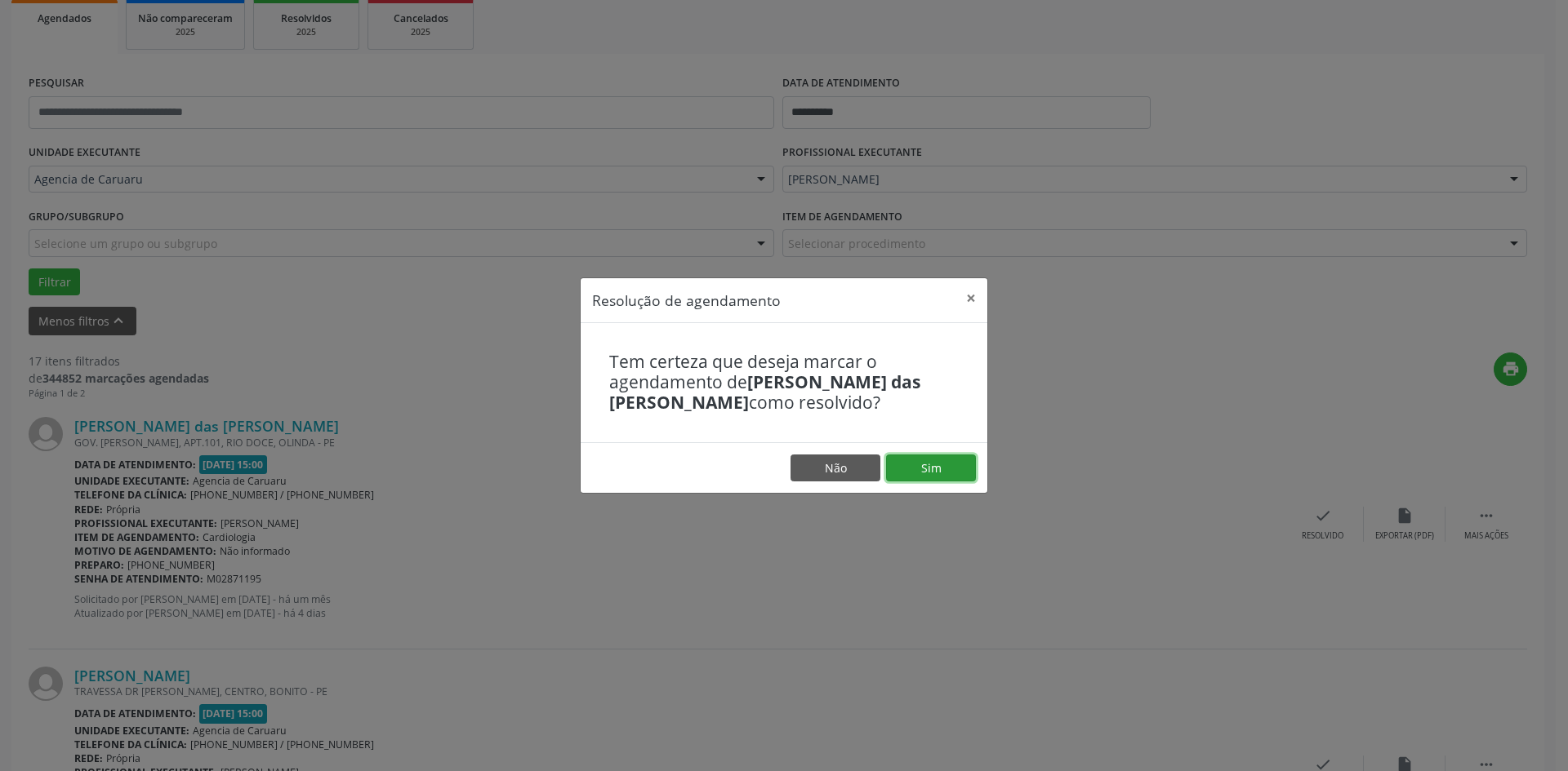
click at [953, 469] on button "Sim" at bounding box center [930, 468] width 90 height 28
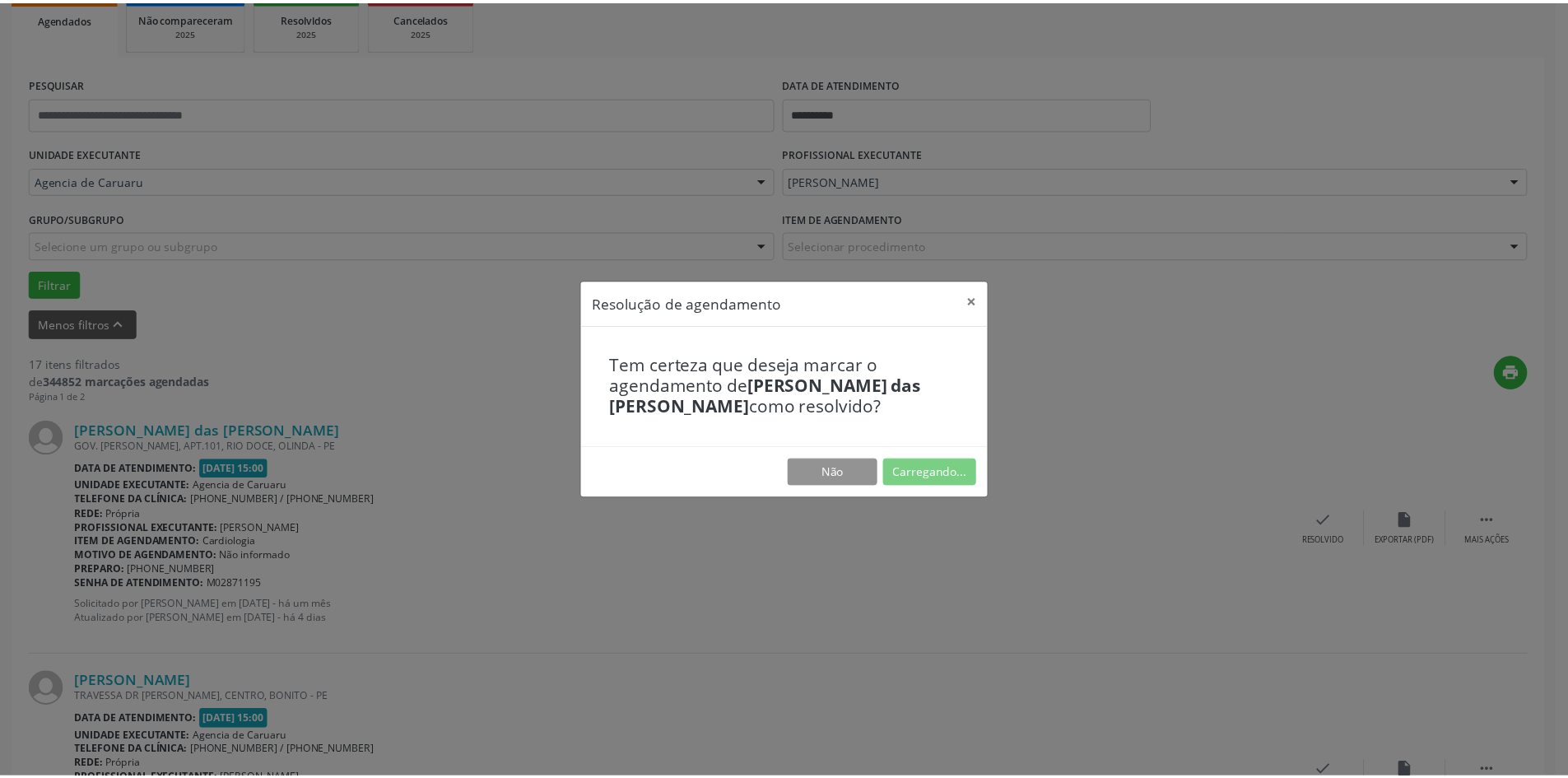
scroll to position [0, 0]
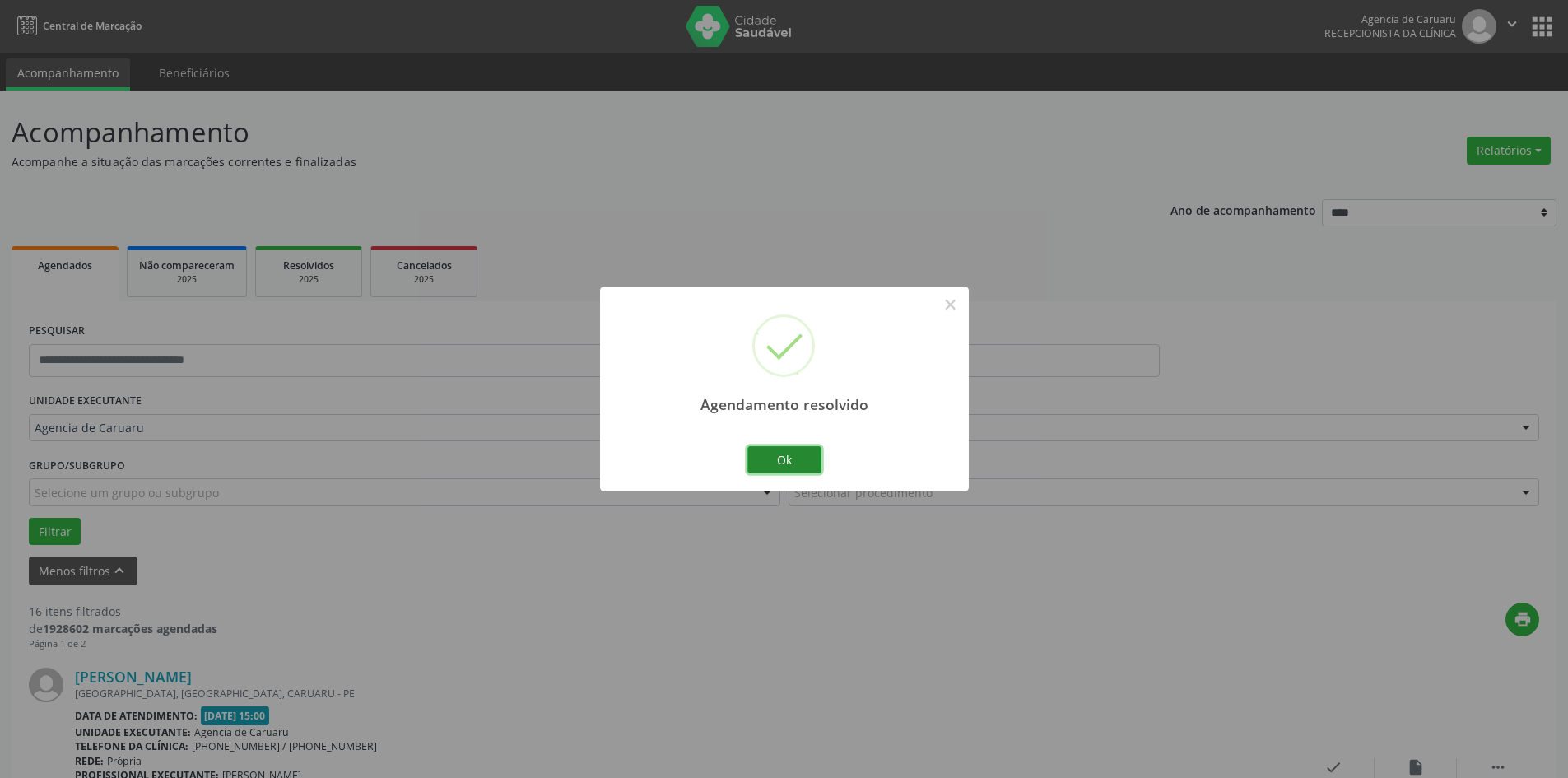
click at [782, 457] on button "Ok" at bounding box center [784, 460] width 74 height 28
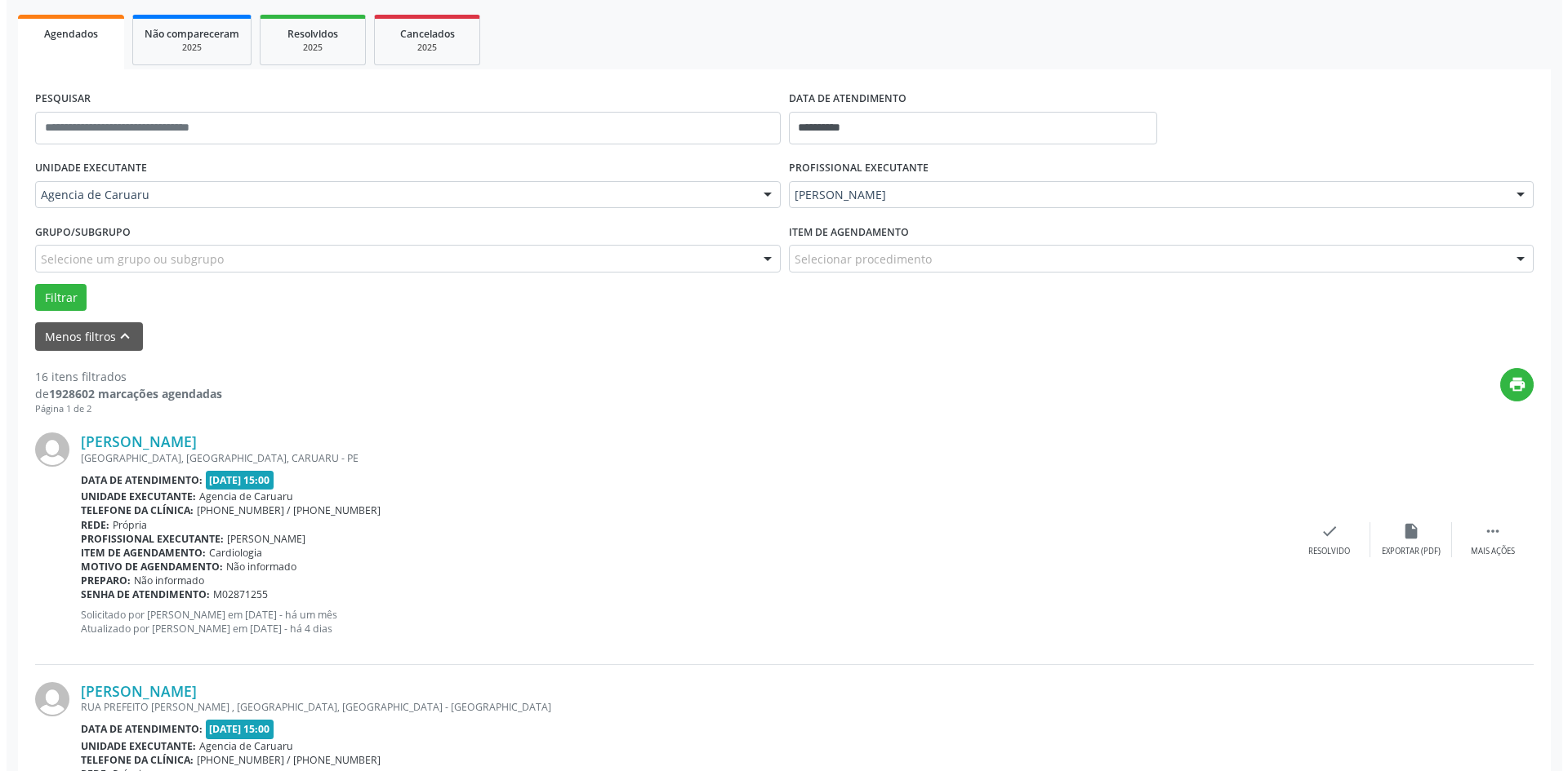
scroll to position [245, 0]
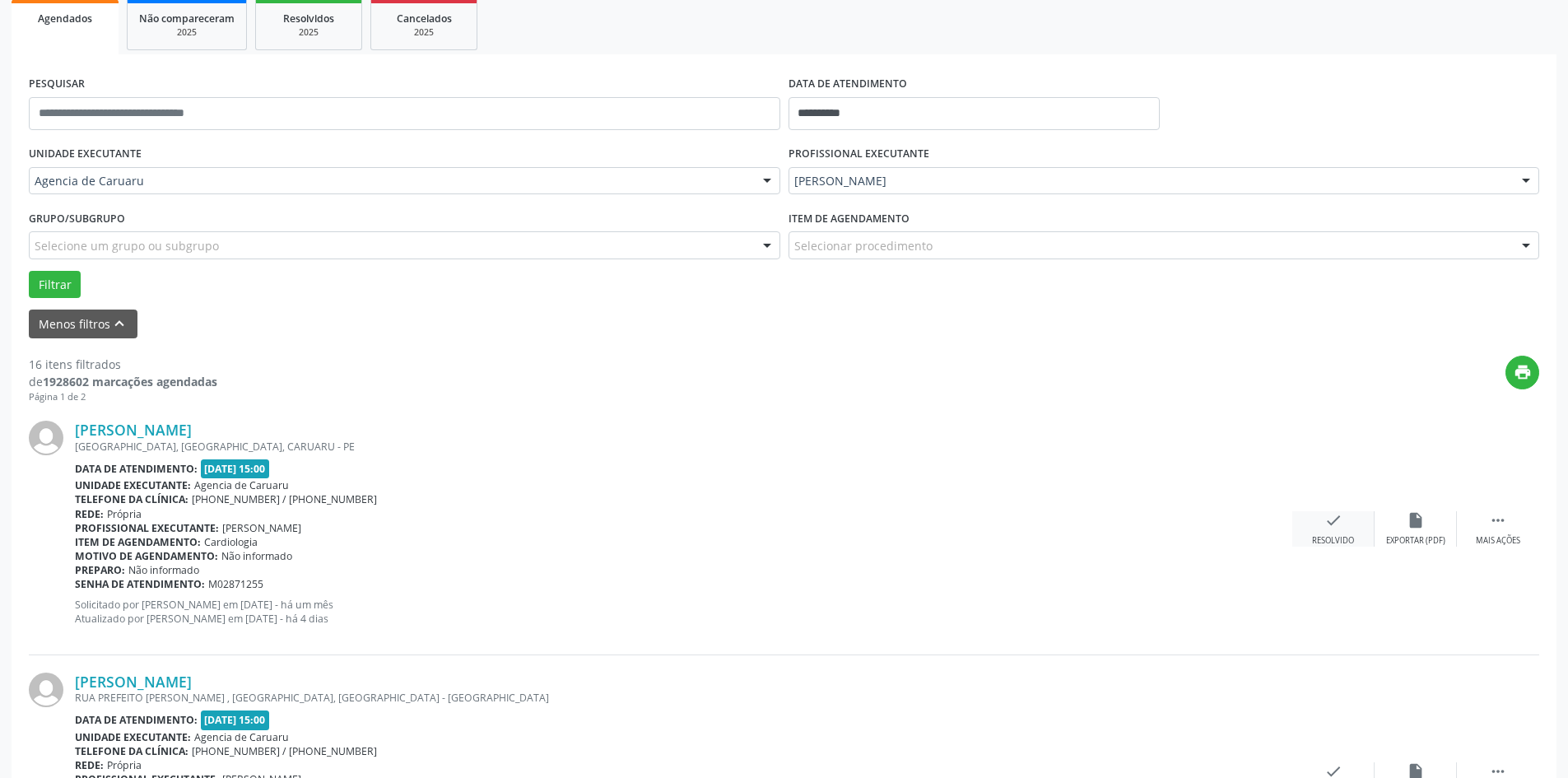
click at [1339, 524] on icon "check" at bounding box center [1333, 520] width 18 height 18
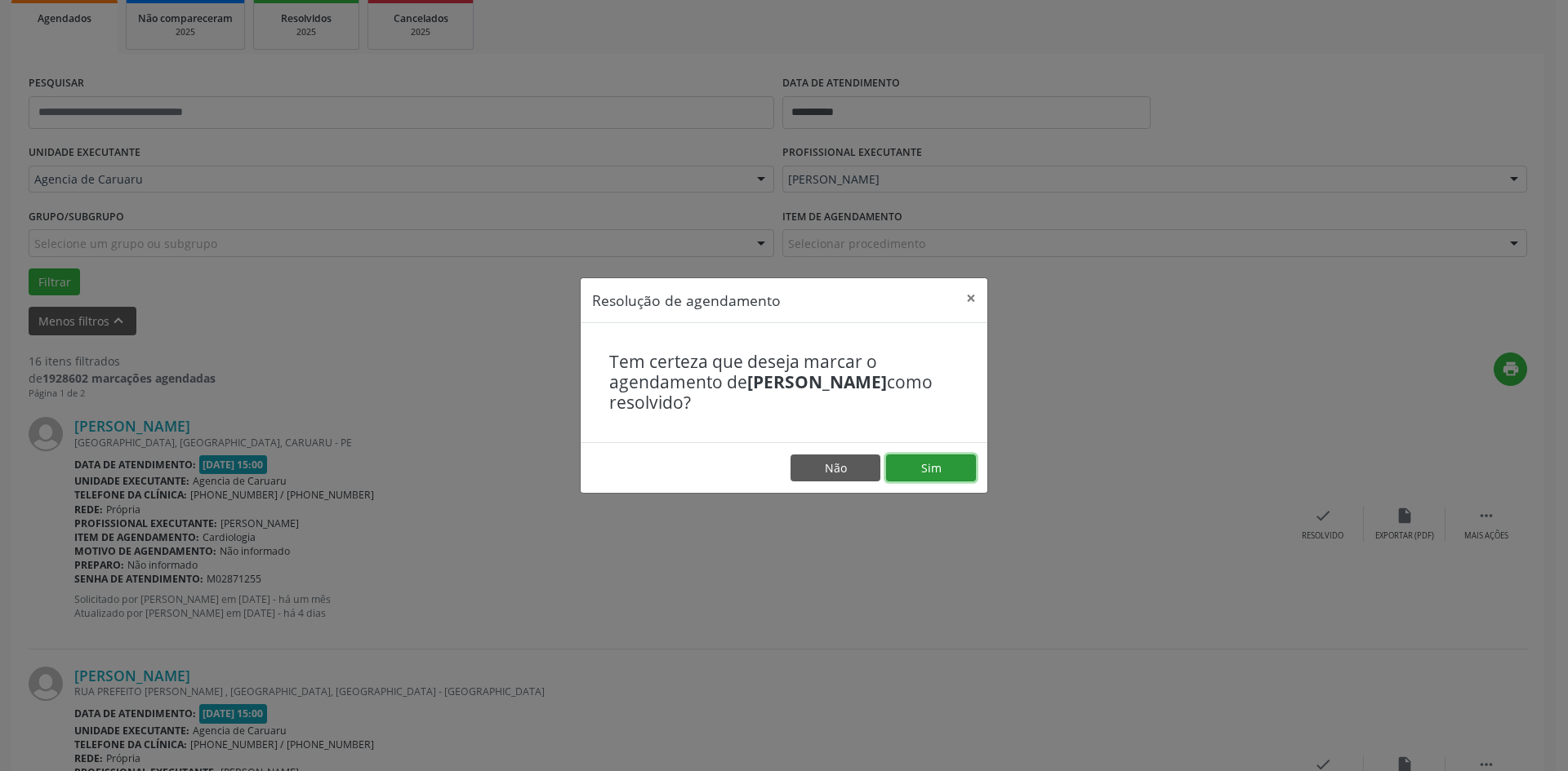
click at [961, 467] on button "Sim" at bounding box center [930, 468] width 90 height 28
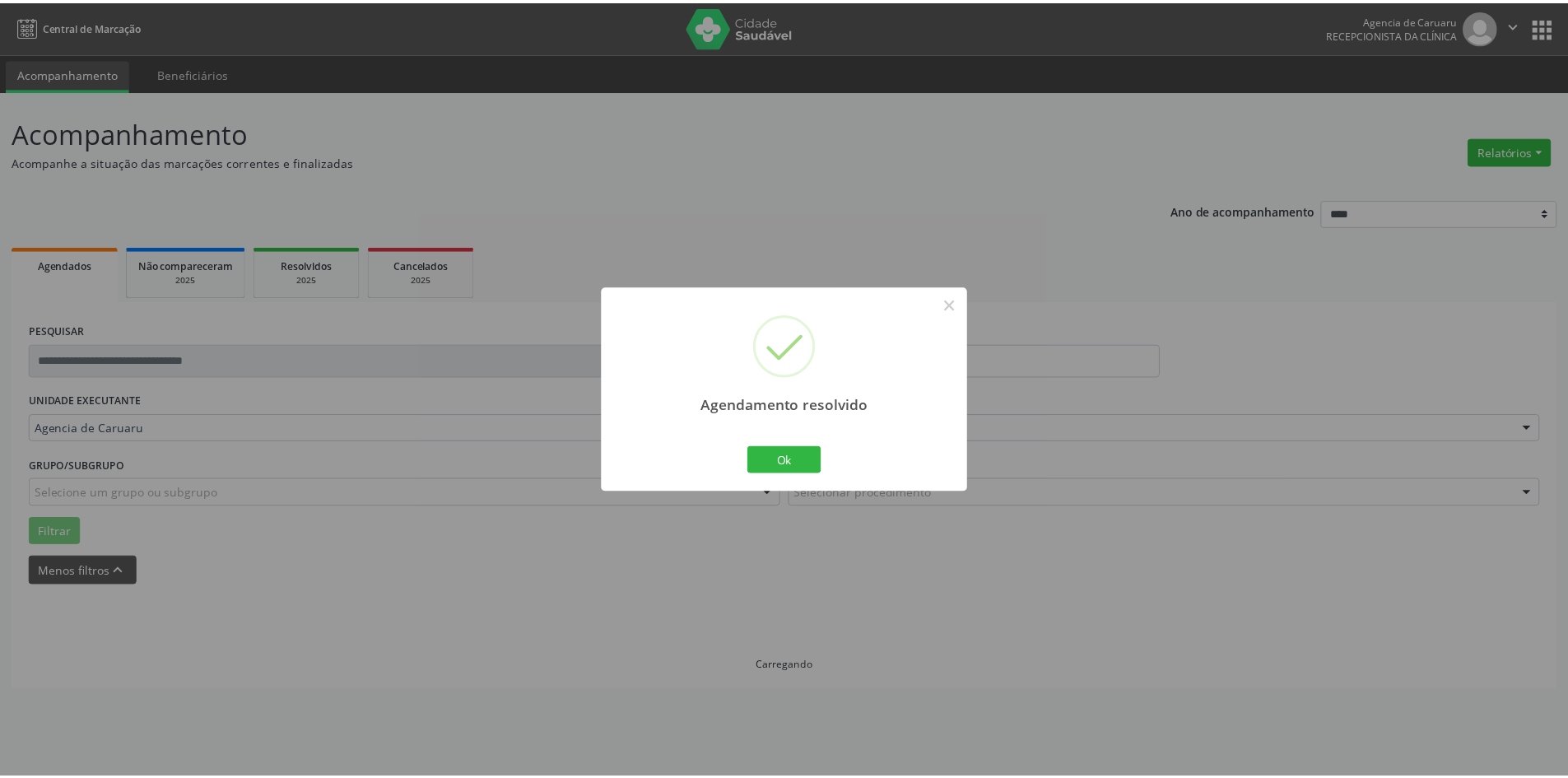
scroll to position [0, 0]
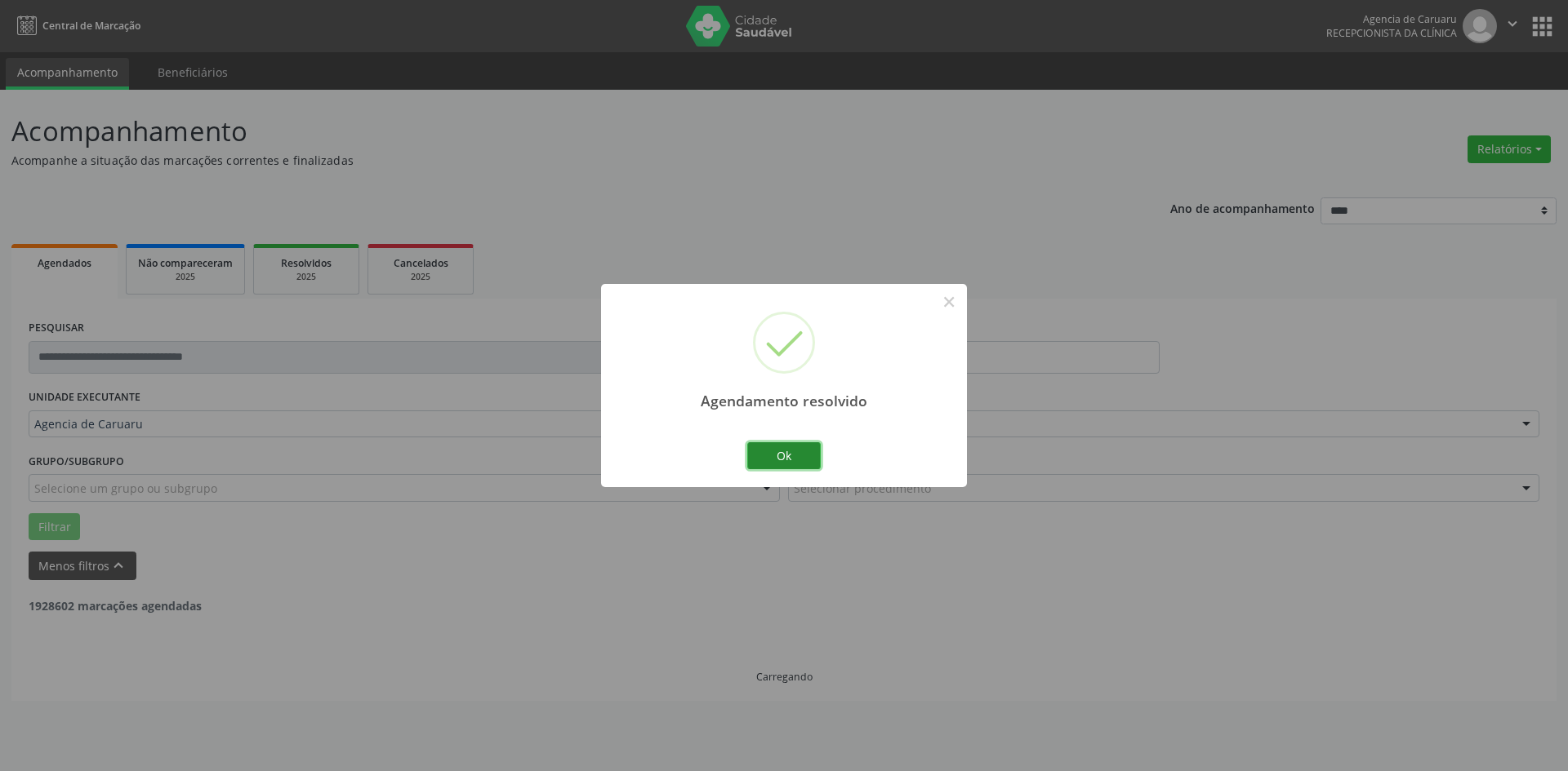
click at [800, 455] on button "Ok" at bounding box center [783, 456] width 73 height 28
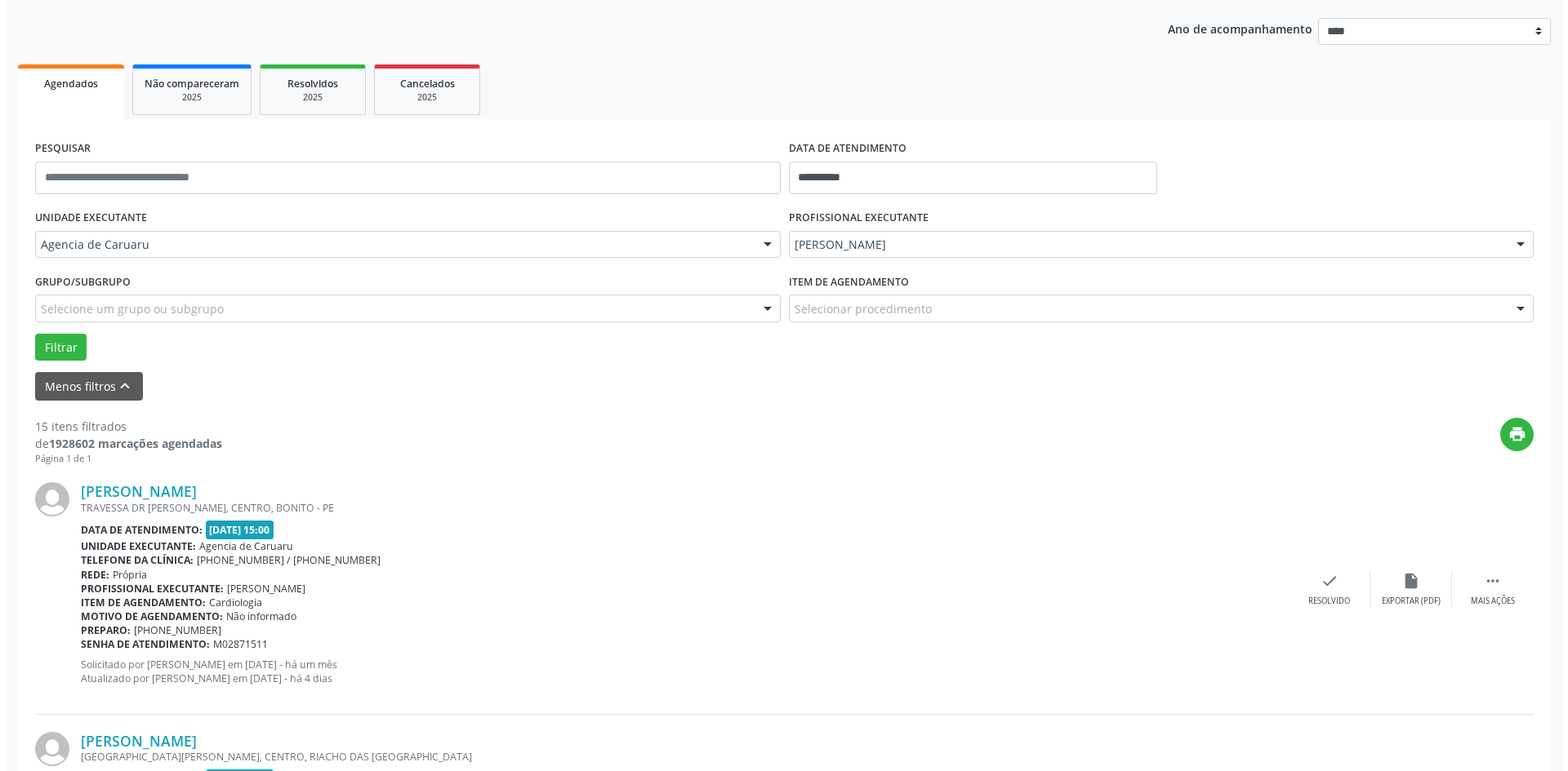
scroll to position [245, 0]
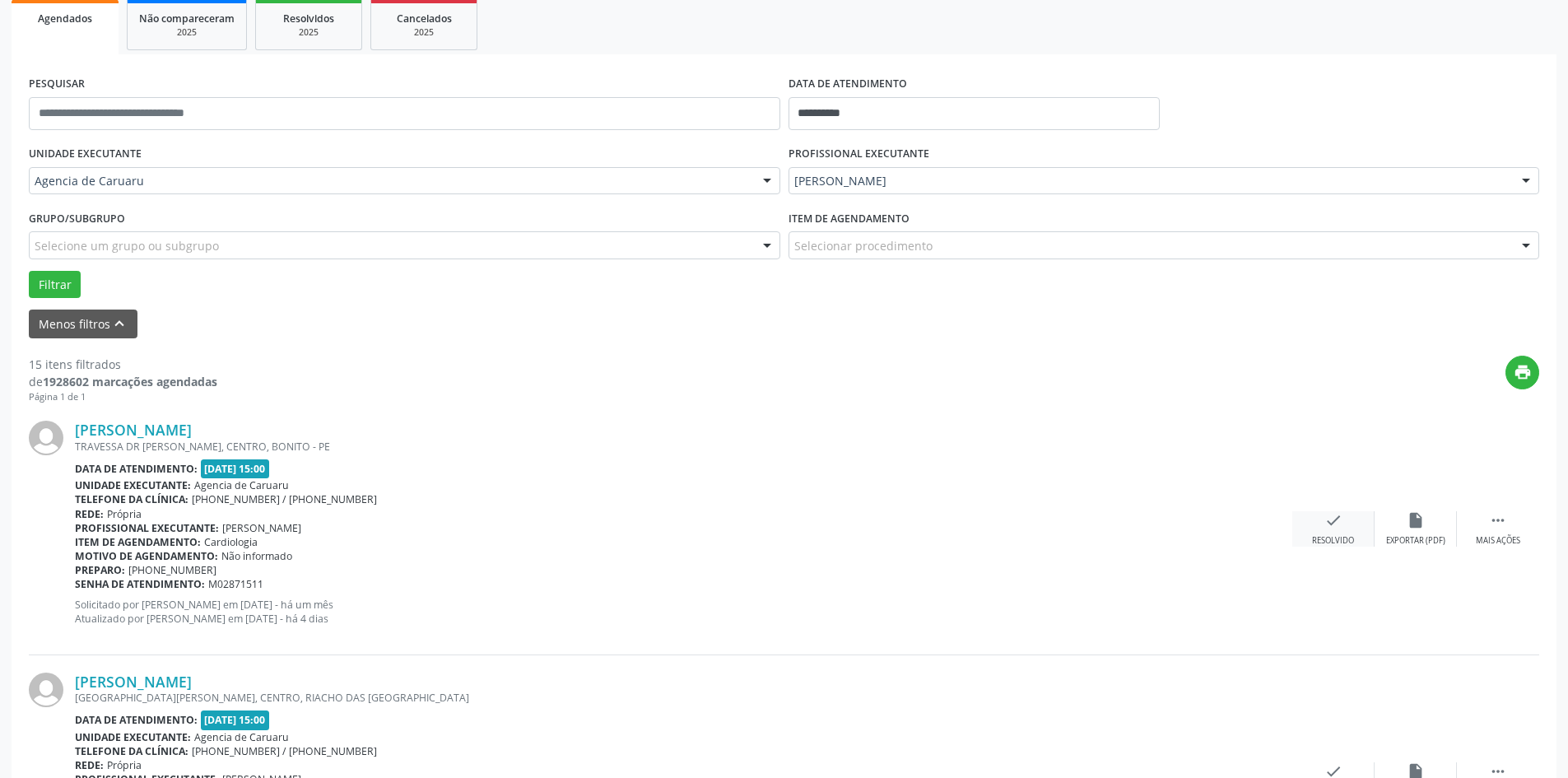
click at [1326, 530] on div "check Resolvido" at bounding box center [1333, 529] width 82 height 36
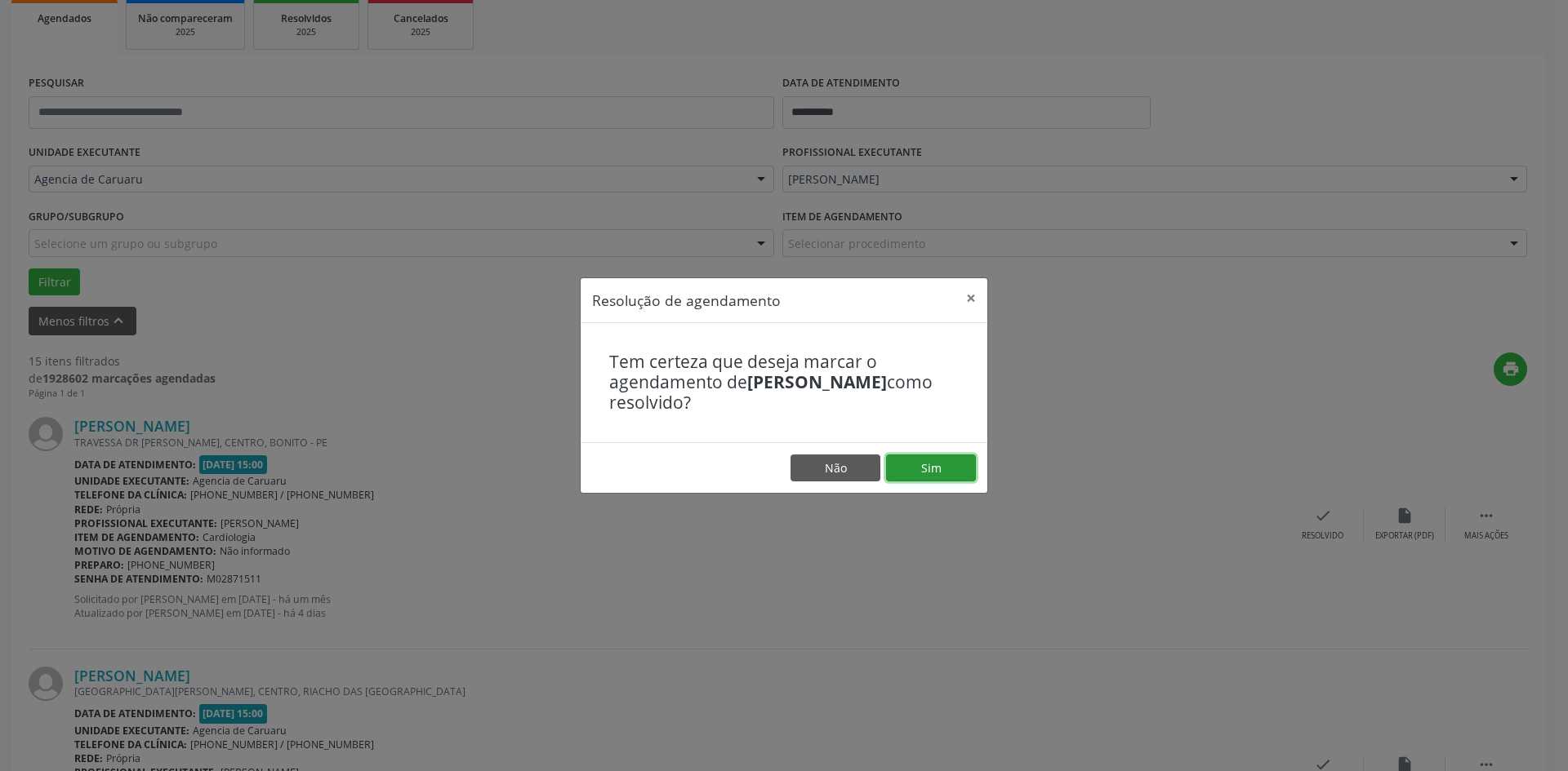
click at [967, 464] on button "Sim" at bounding box center [930, 468] width 90 height 28
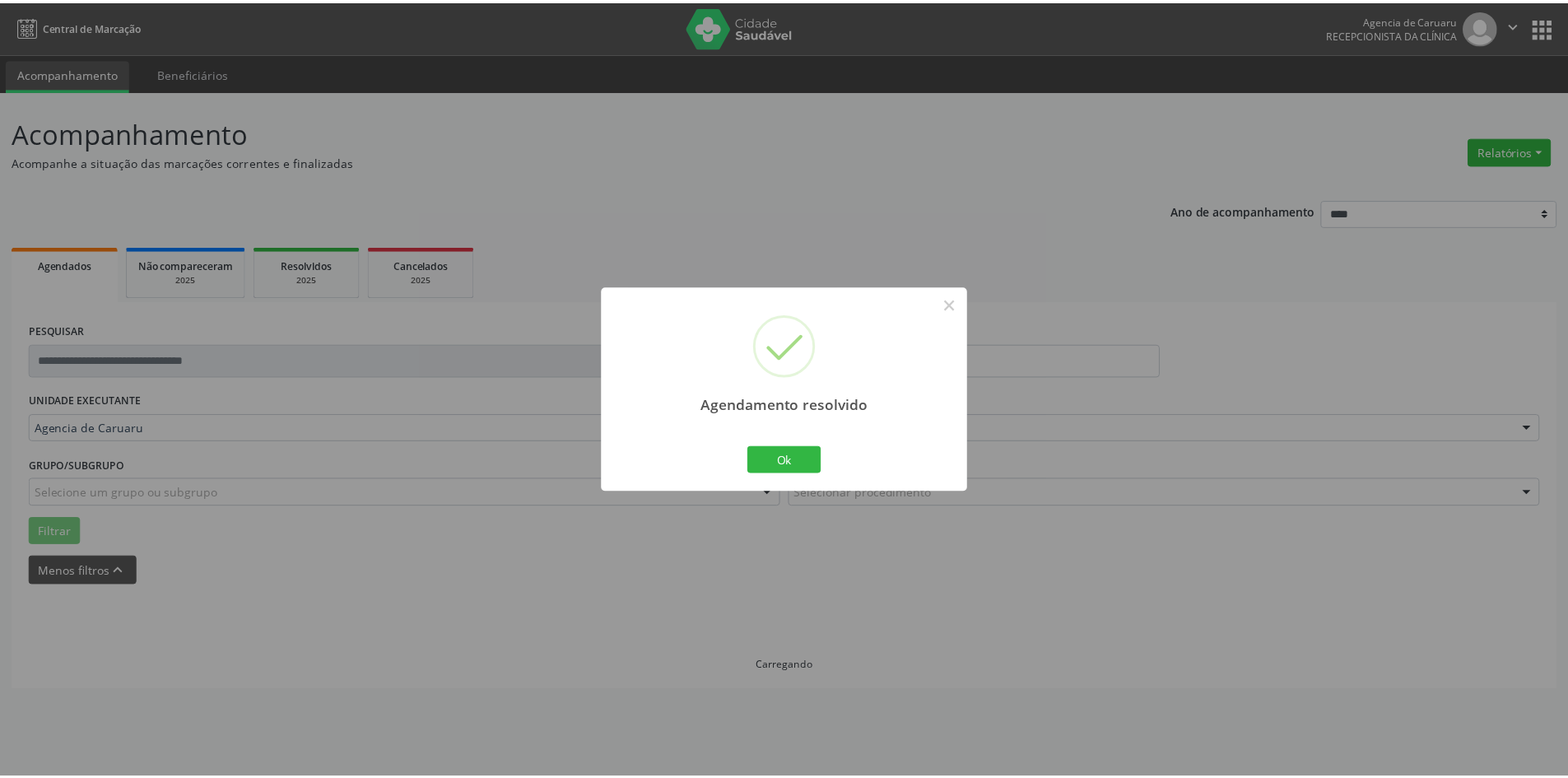
scroll to position [0, 0]
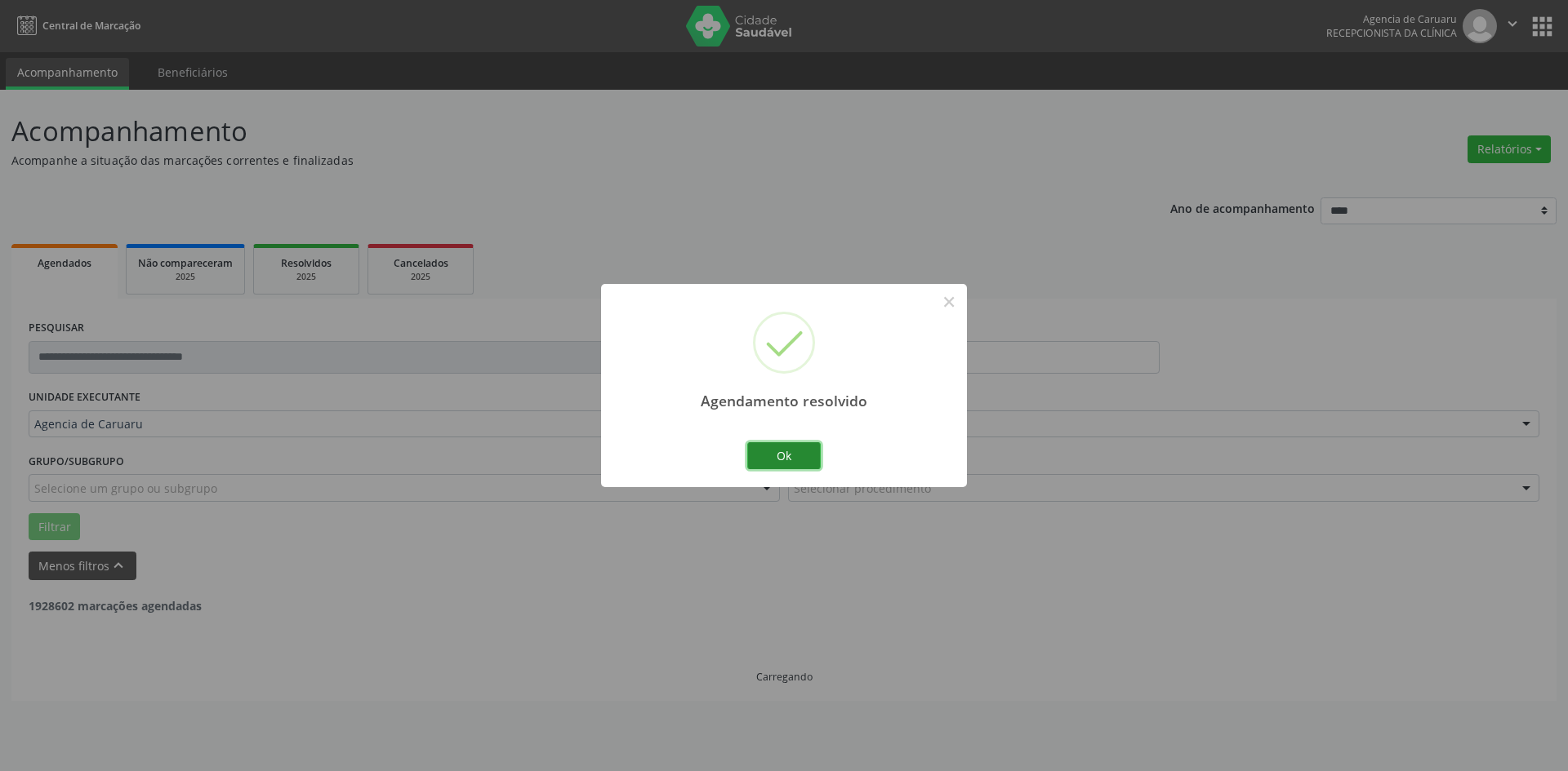
click at [792, 453] on button "Ok" at bounding box center [783, 456] width 73 height 28
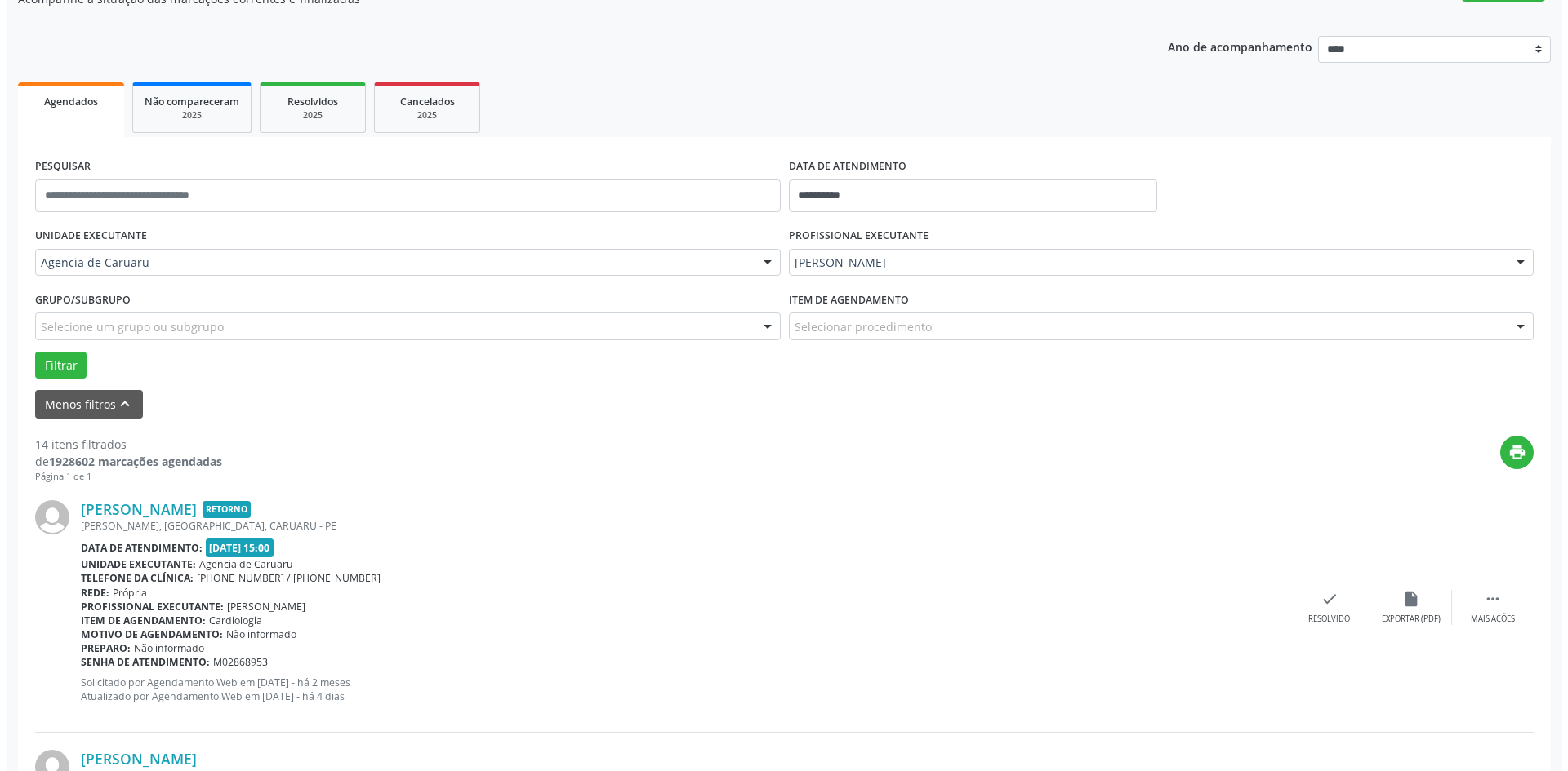
scroll to position [163, 0]
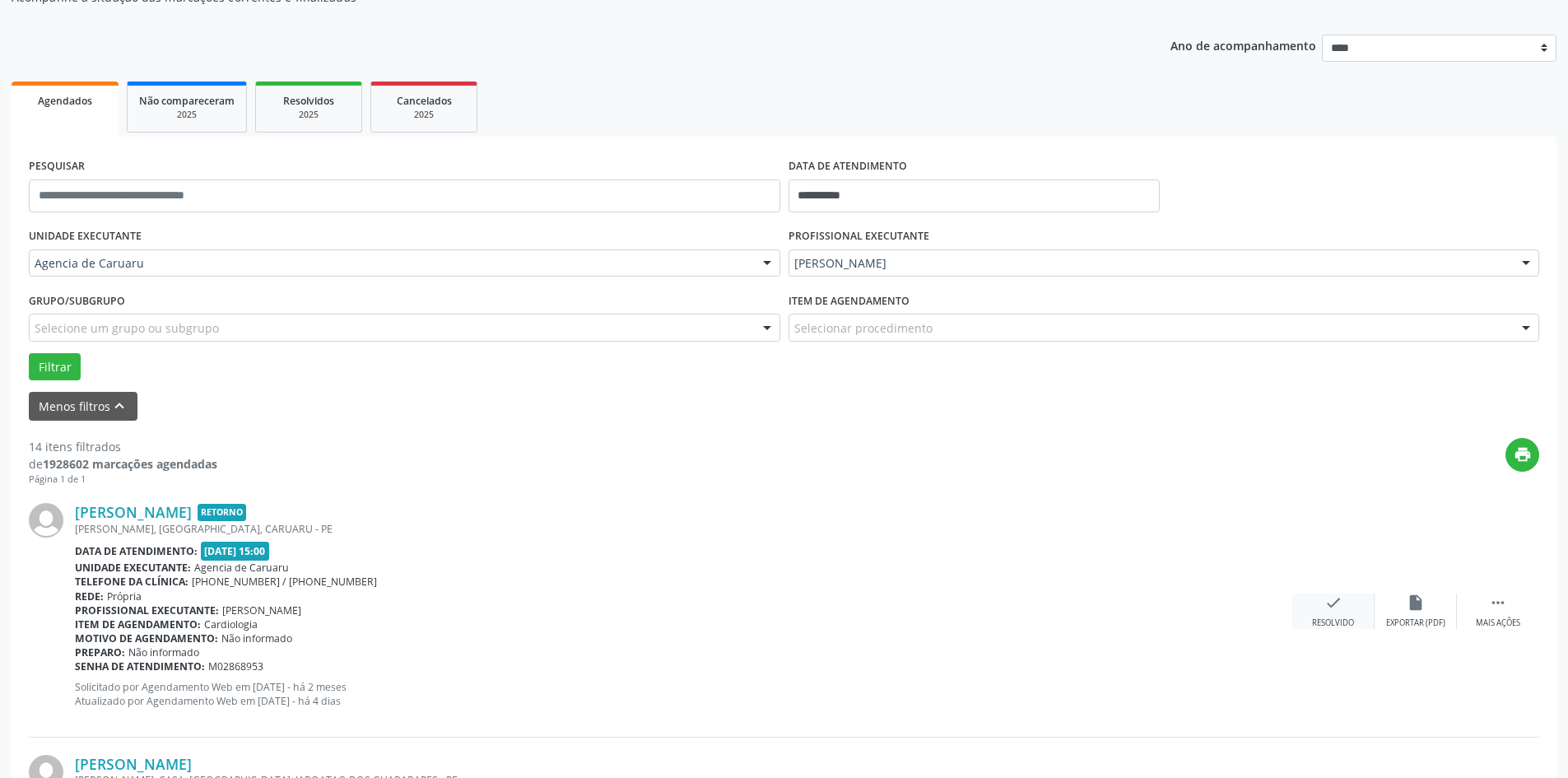
click at [1302, 613] on div "check Resolvido" at bounding box center [1333, 612] width 82 height 36
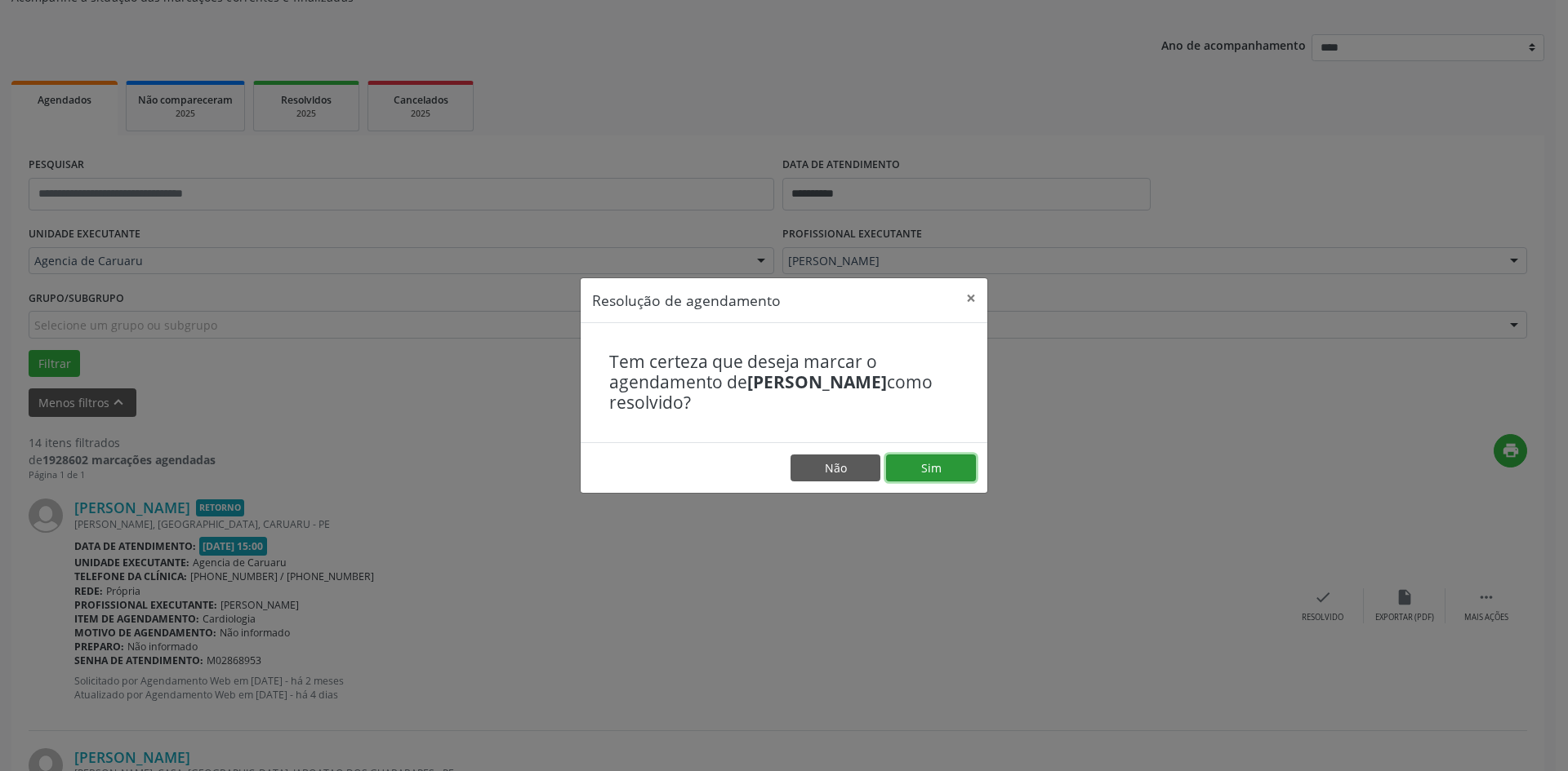
click at [950, 471] on button "Sim" at bounding box center [930, 468] width 90 height 28
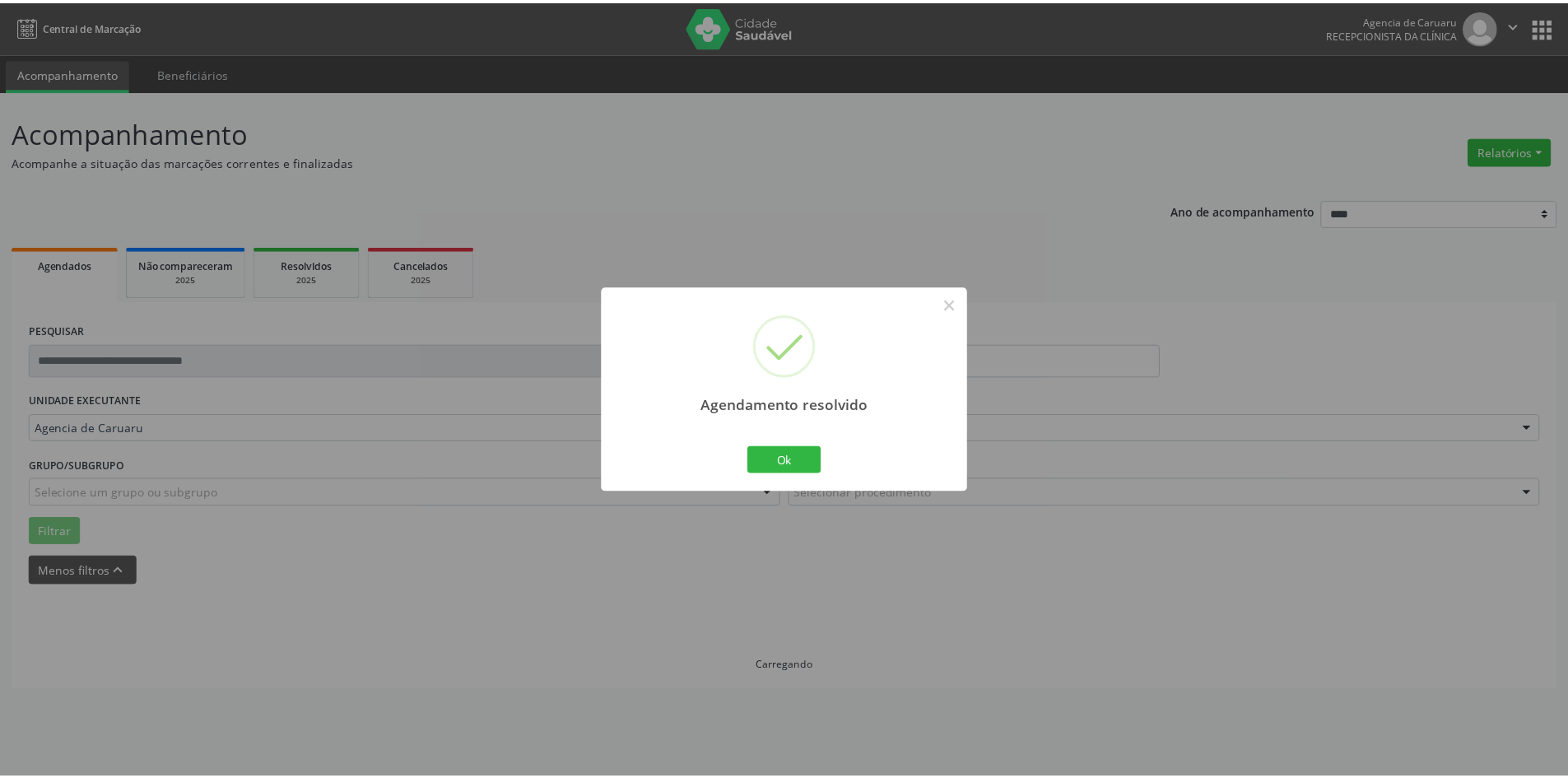
scroll to position [0, 0]
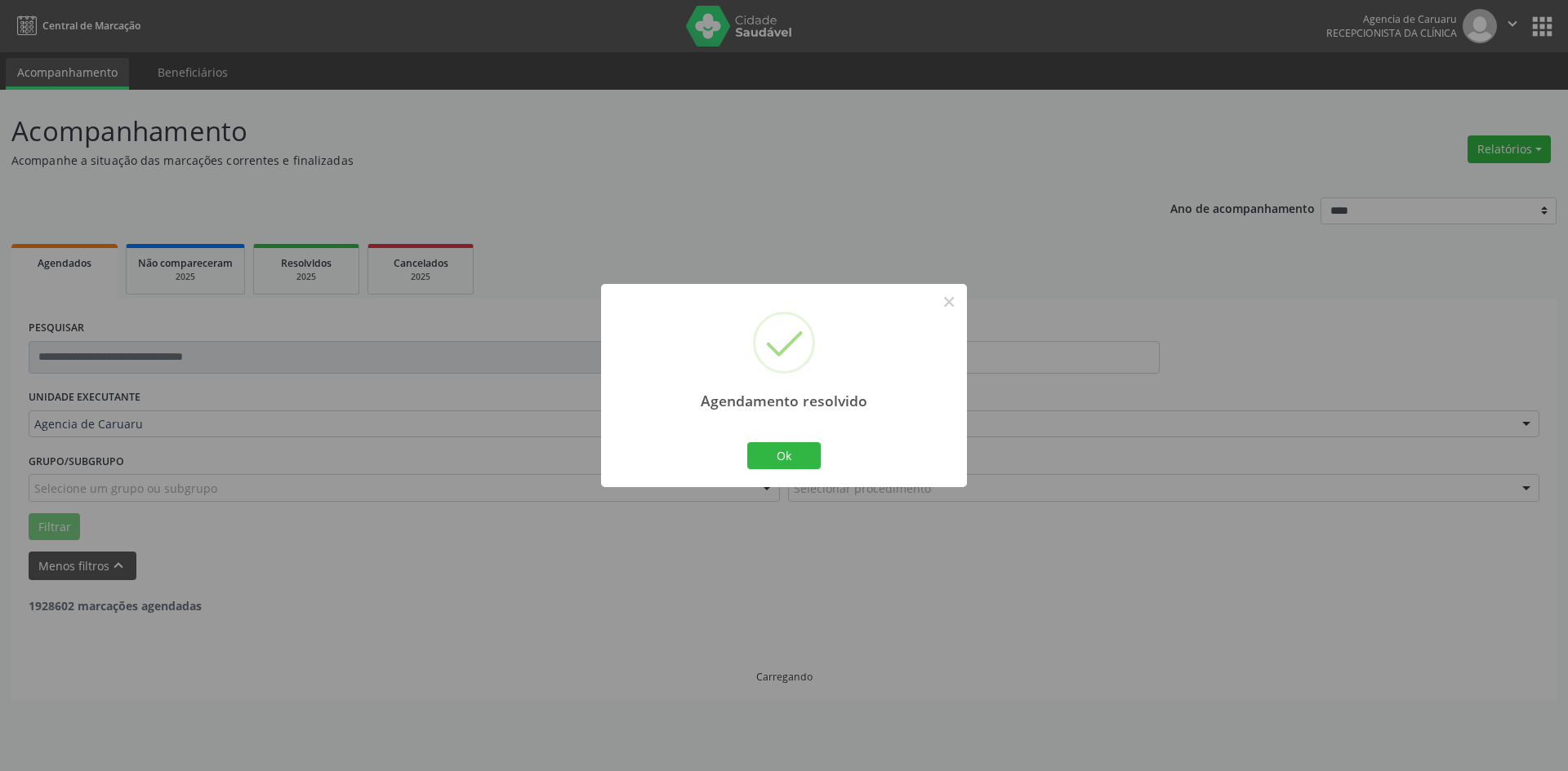
drag, startPoint x: 808, startPoint y: 432, endPoint x: 797, endPoint y: 457, distance: 27.3
click at [808, 432] on div "Agendamento resolvido × Ok Cancel" at bounding box center [783, 386] width 366 height 203
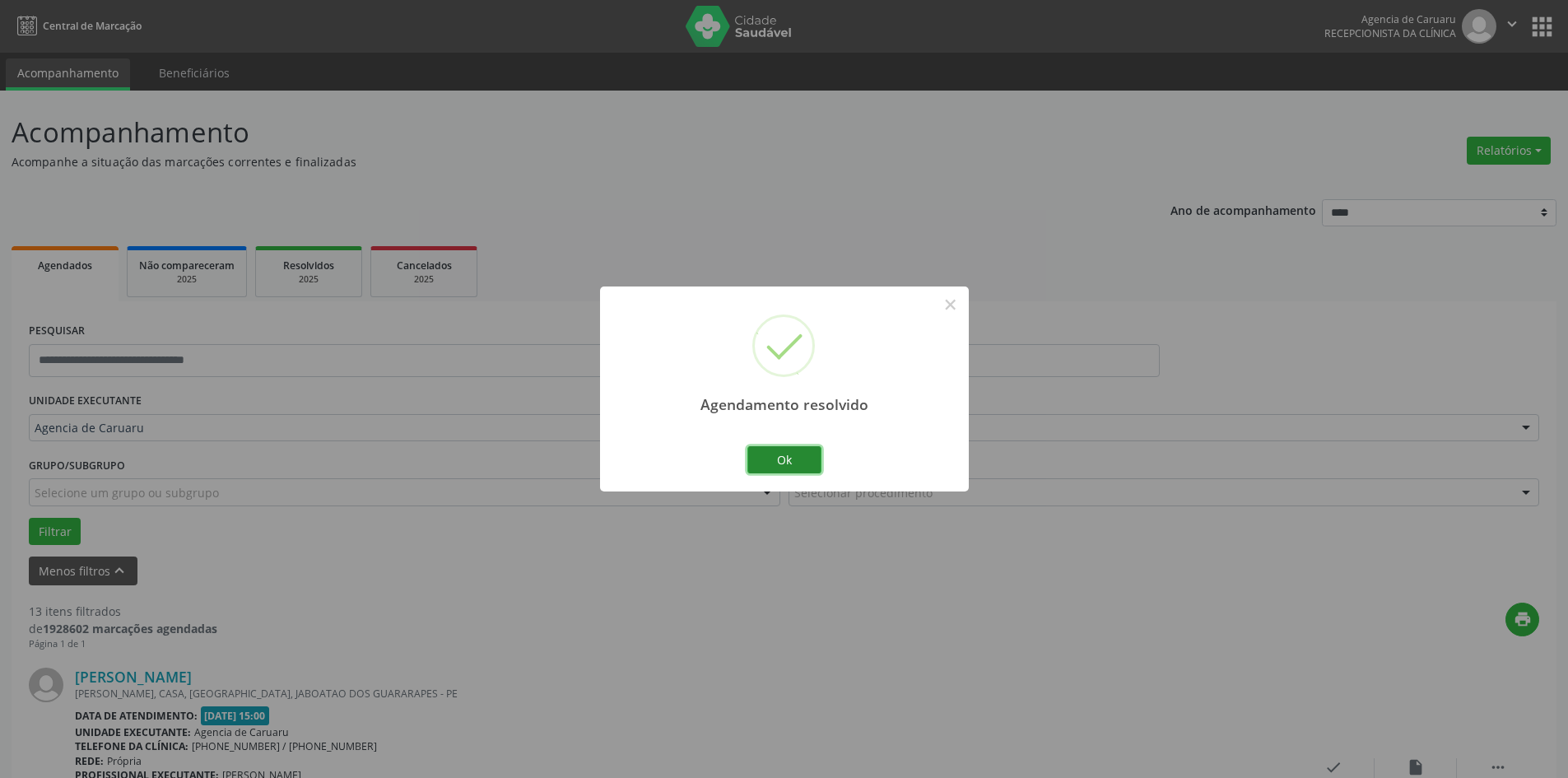
click at [803, 461] on button "Ok" at bounding box center [784, 460] width 74 height 28
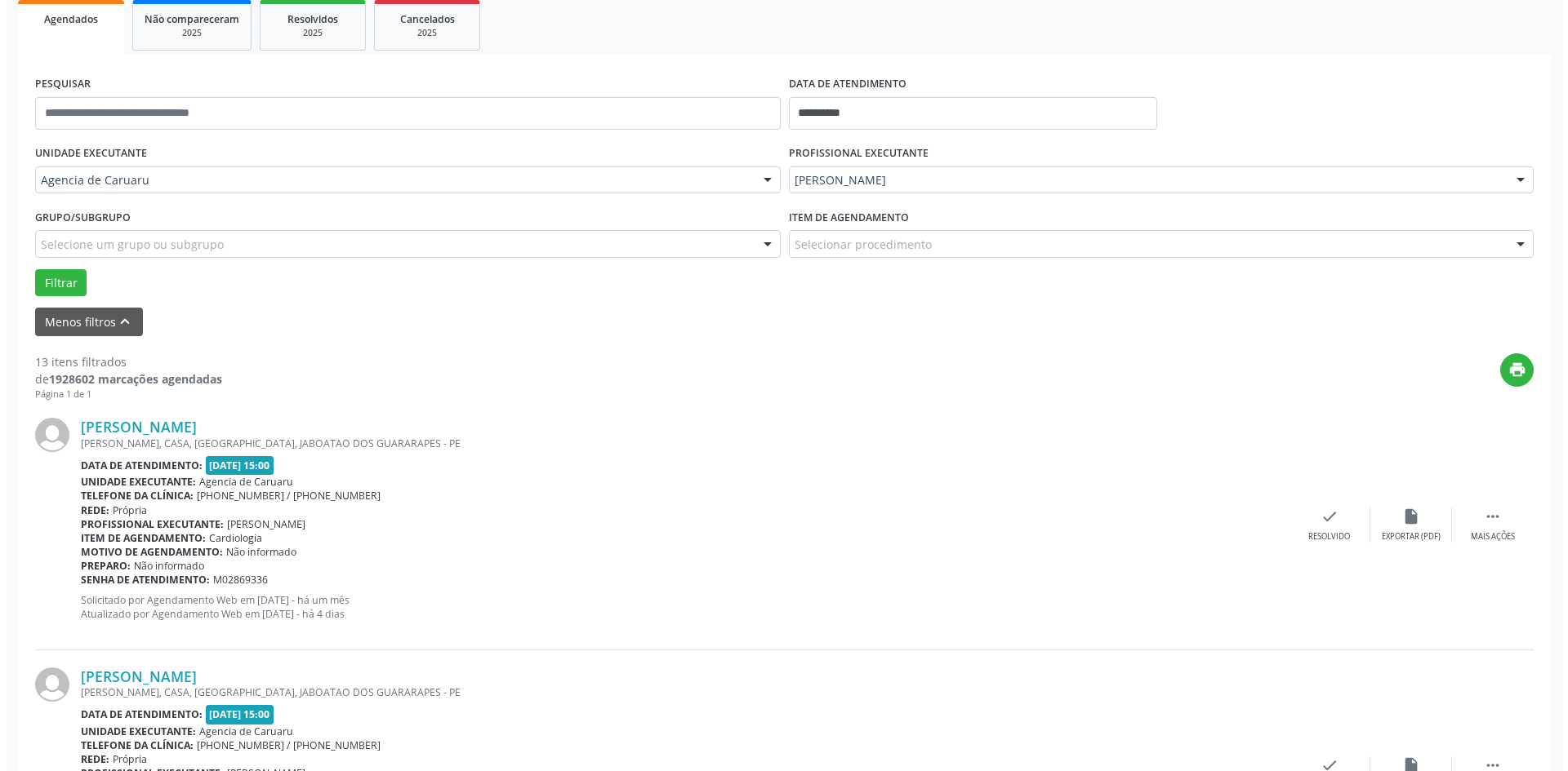
scroll to position [245, 0]
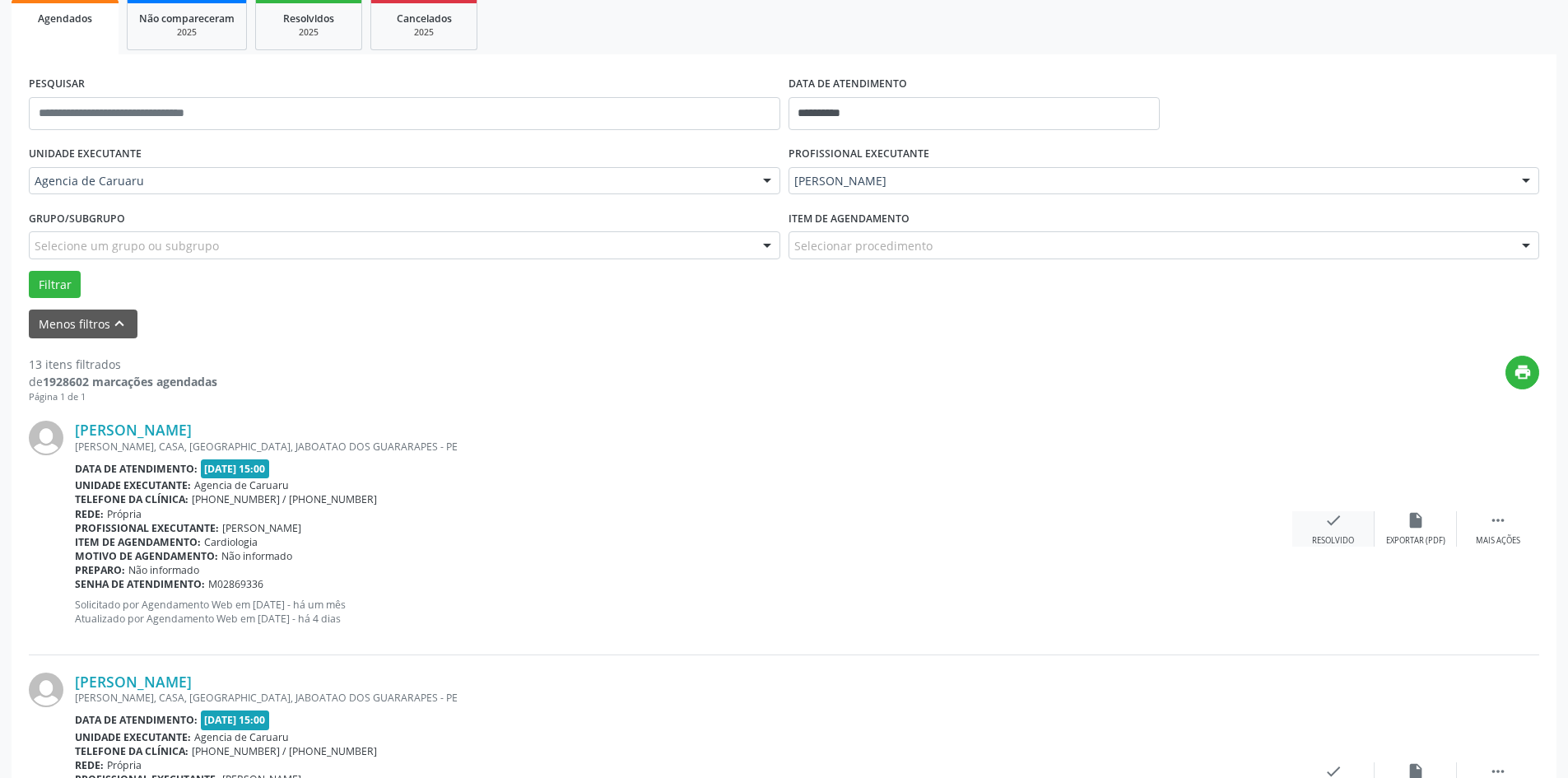
click at [1333, 537] on div "Resolvido" at bounding box center [1333, 541] width 42 height 12
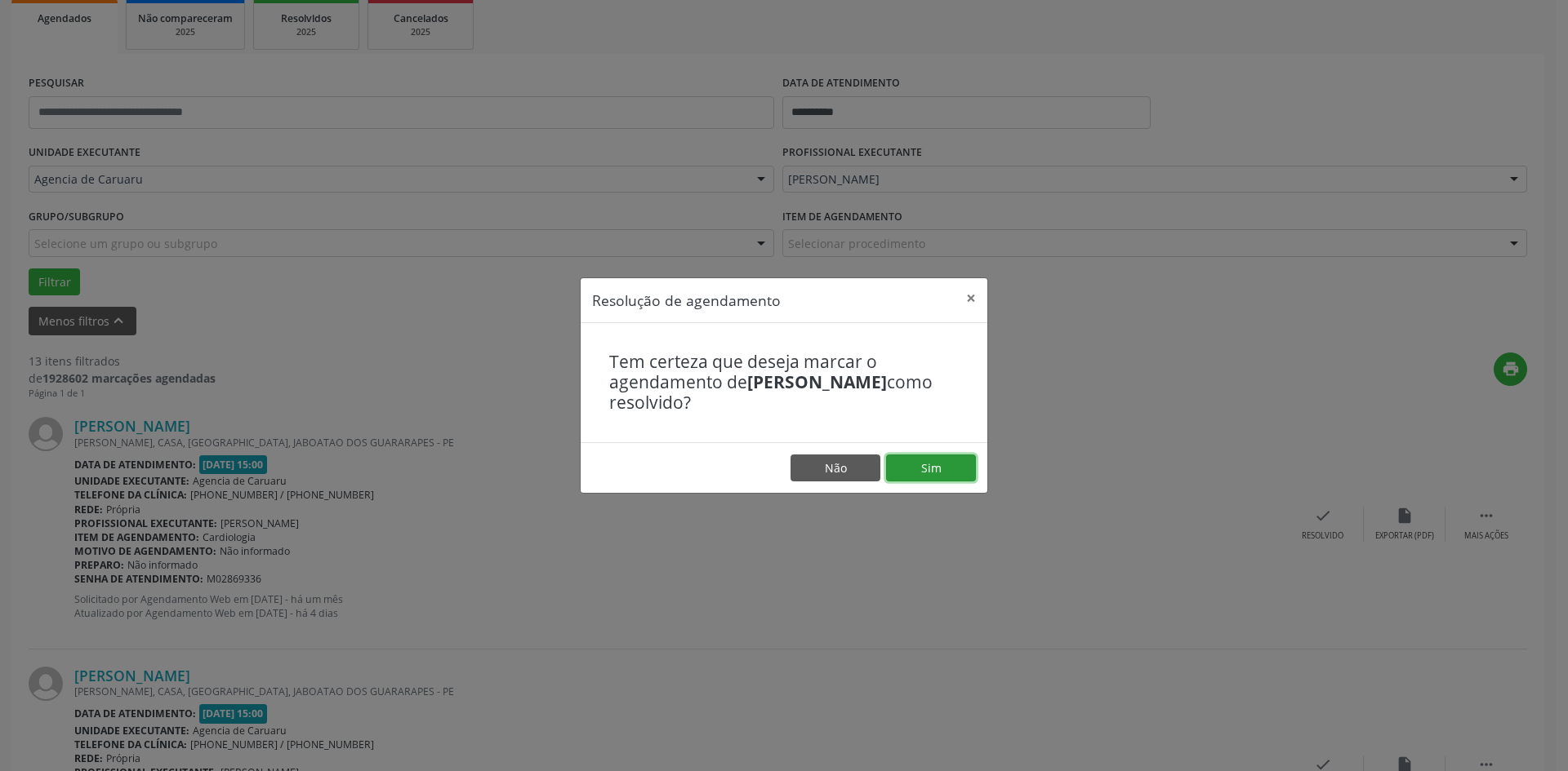
click at [938, 462] on button "Sim" at bounding box center [930, 468] width 90 height 28
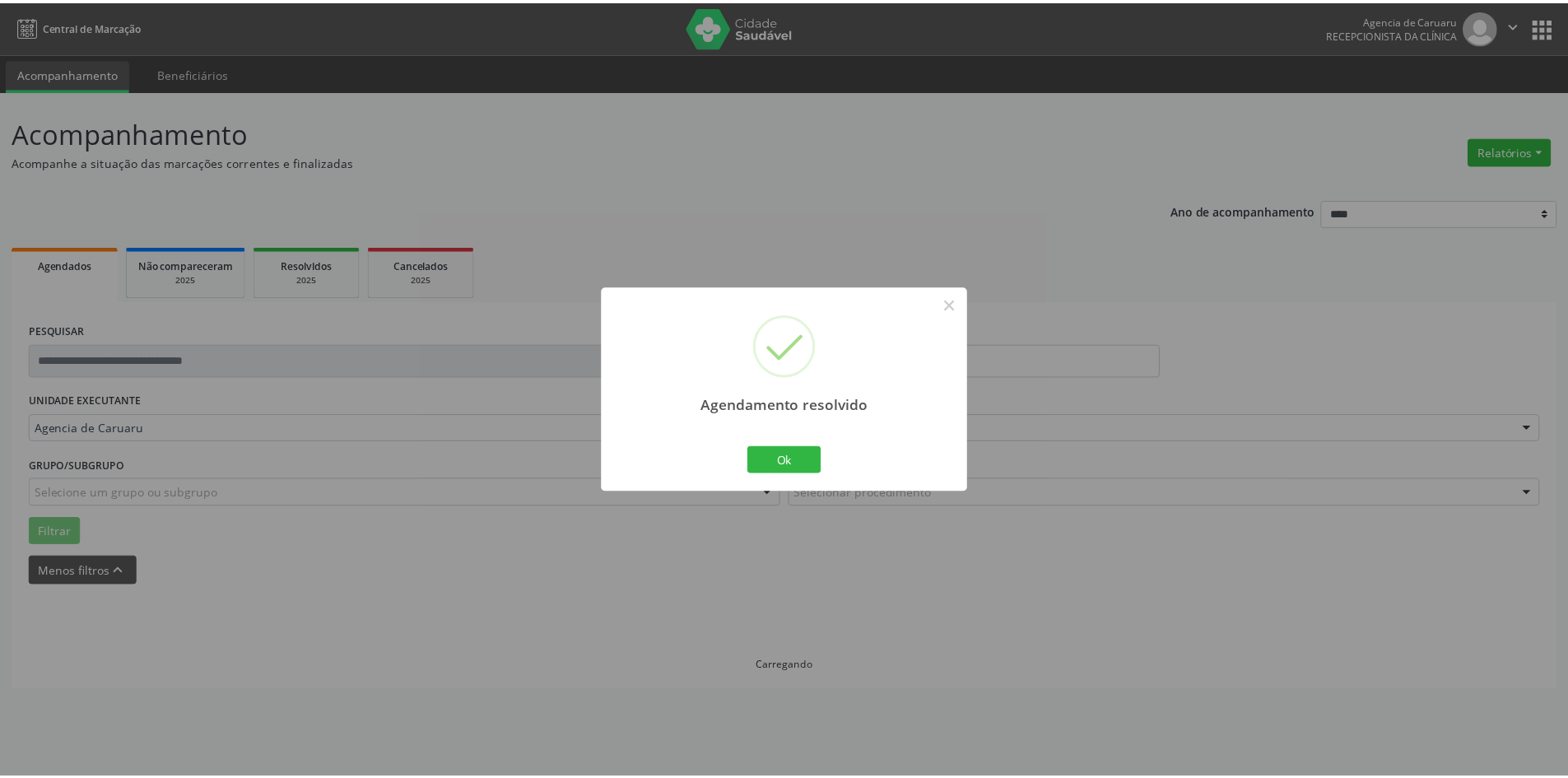
scroll to position [0, 0]
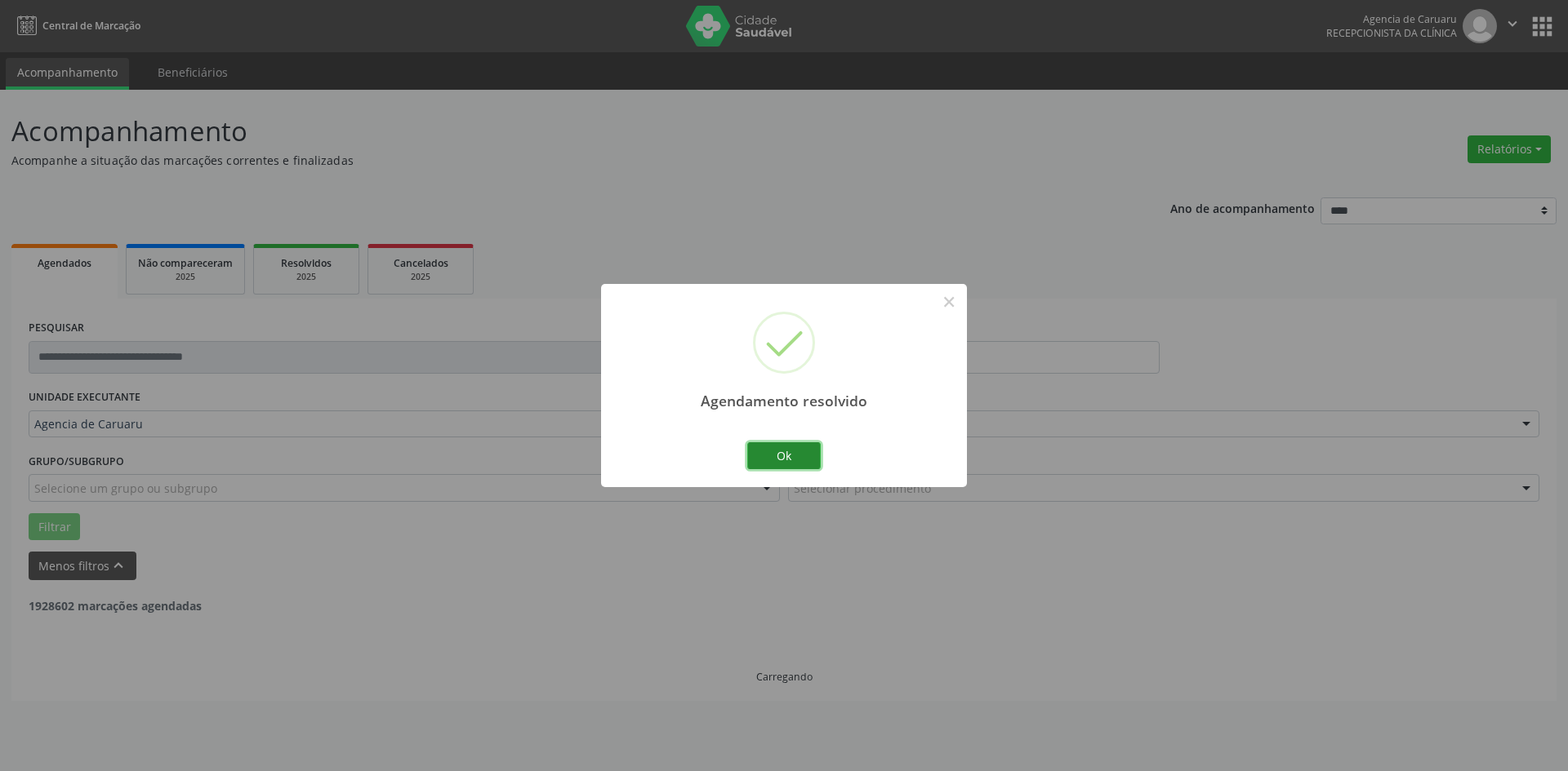
click at [794, 458] on button "Ok" at bounding box center [783, 456] width 73 height 28
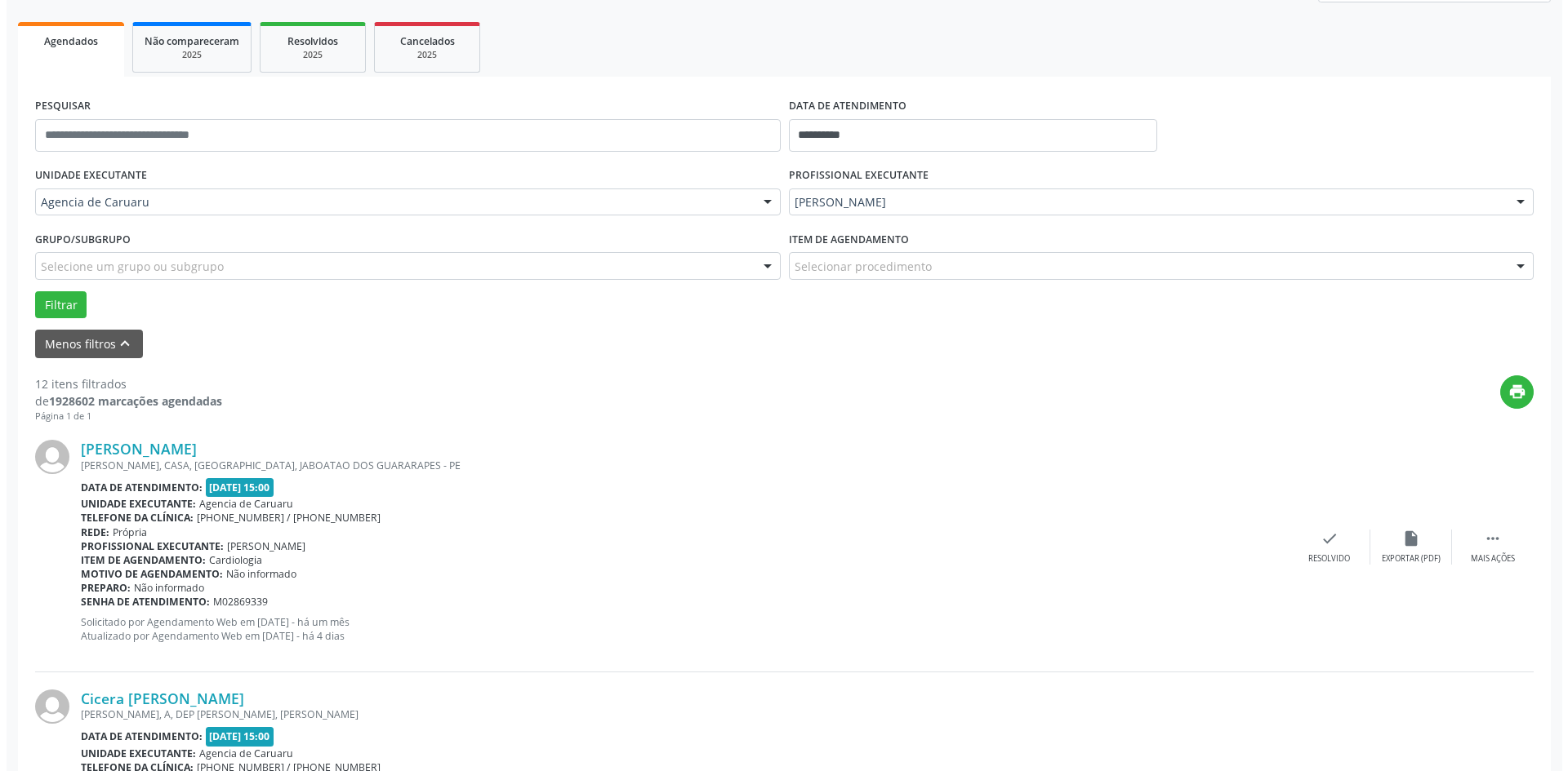
scroll to position [245, 0]
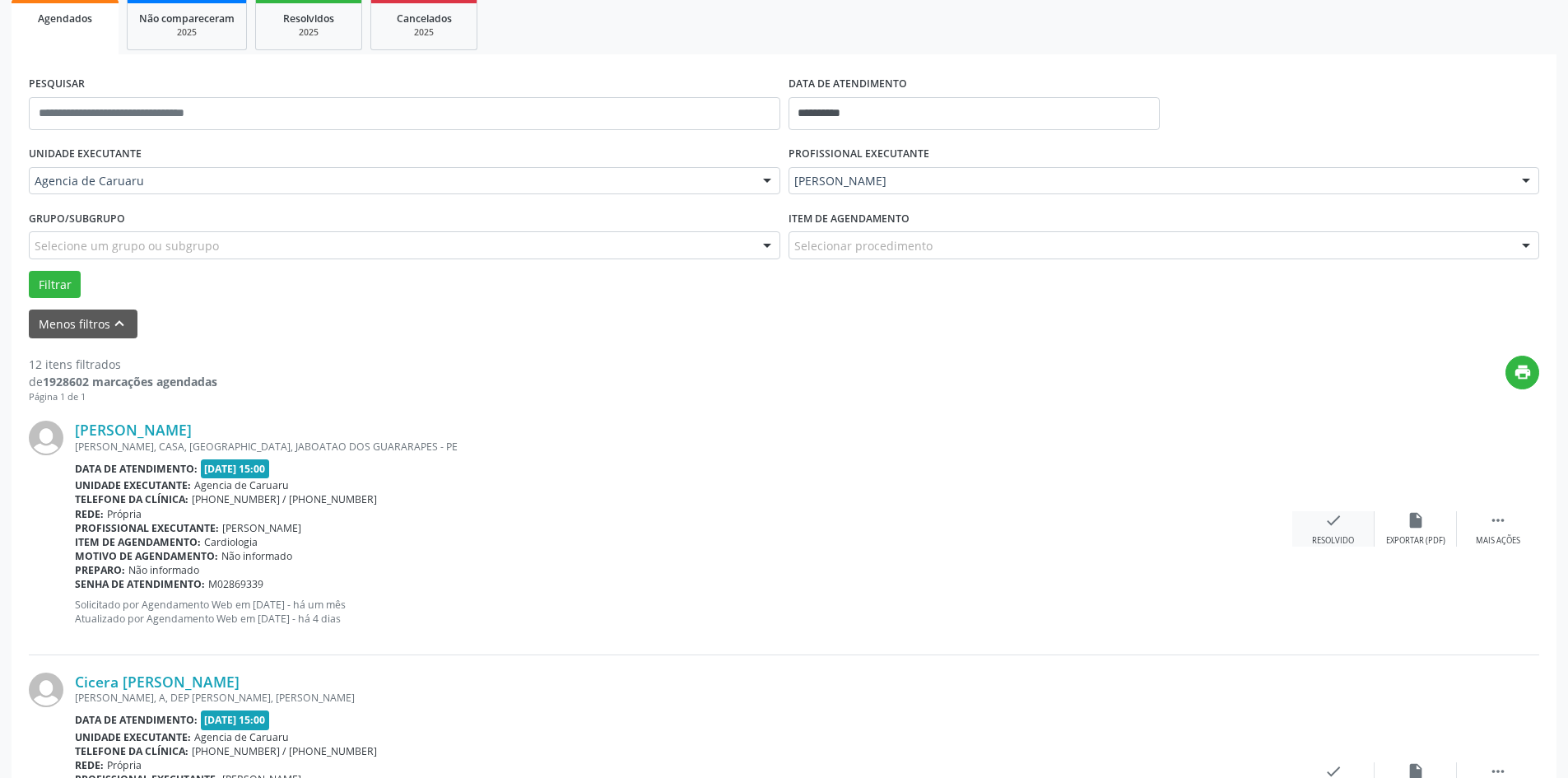
click at [1335, 529] on icon "check" at bounding box center [1333, 520] width 18 height 18
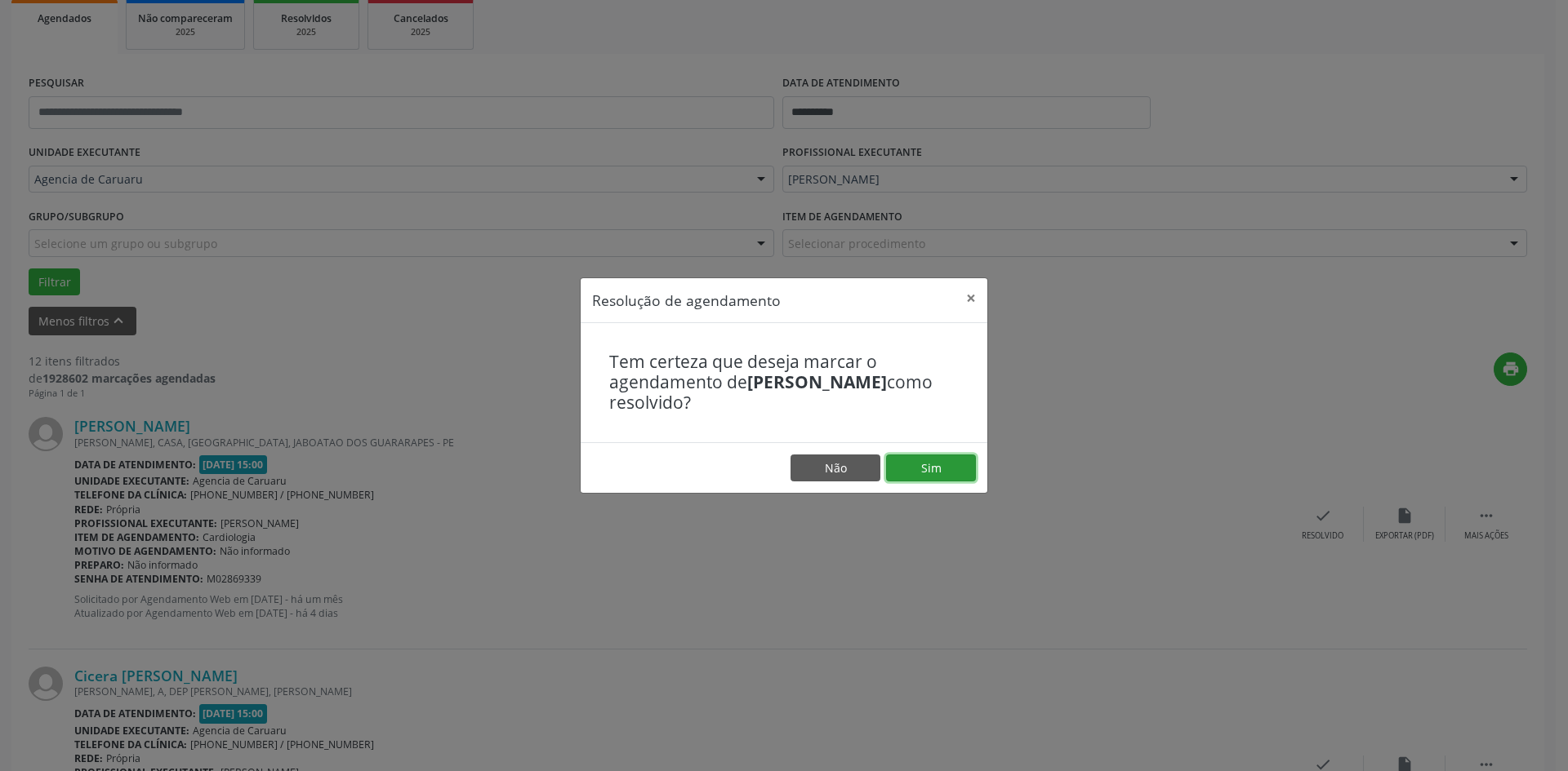
click at [928, 472] on button "Sim" at bounding box center [930, 468] width 90 height 28
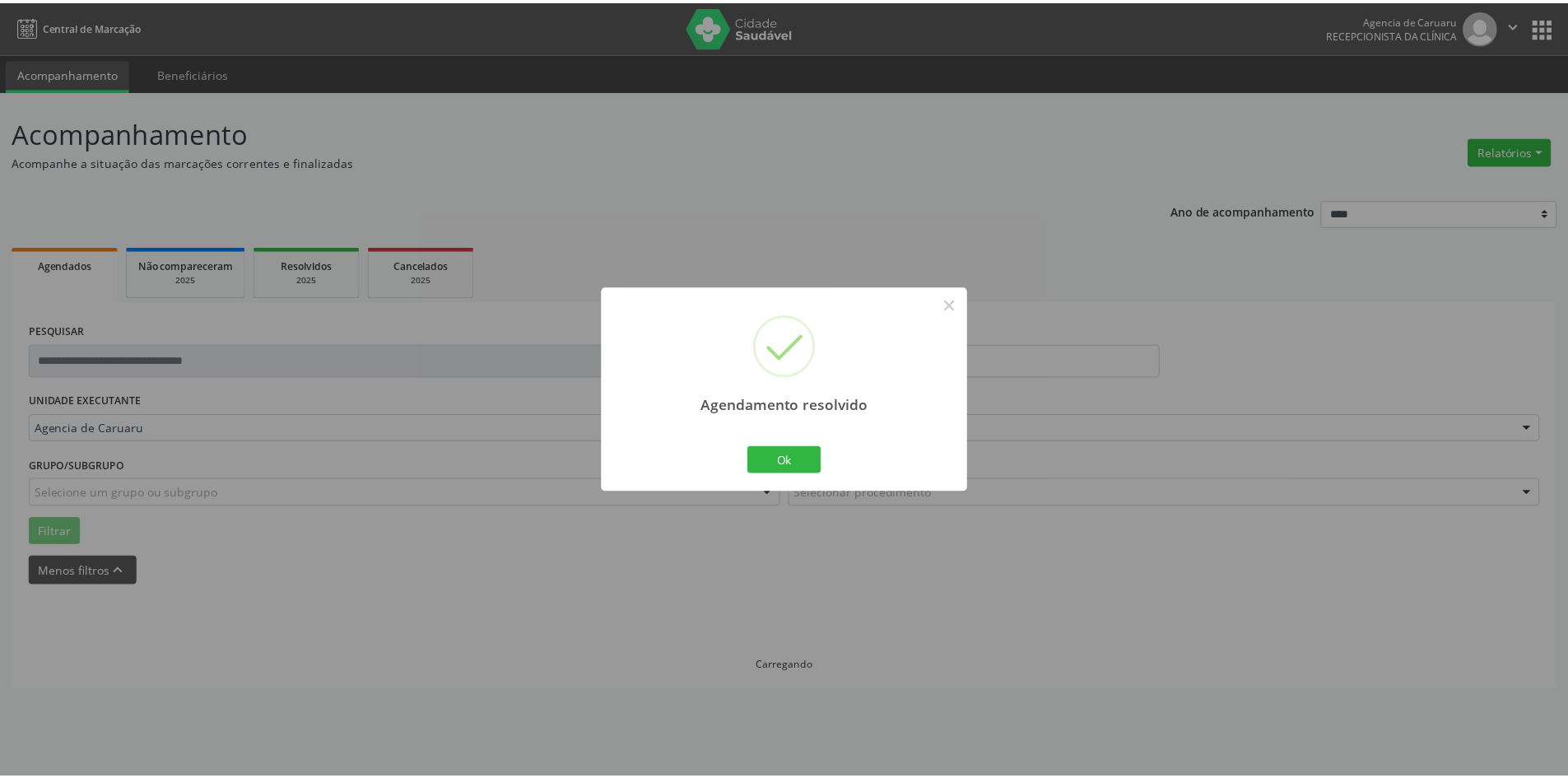
scroll to position [0, 0]
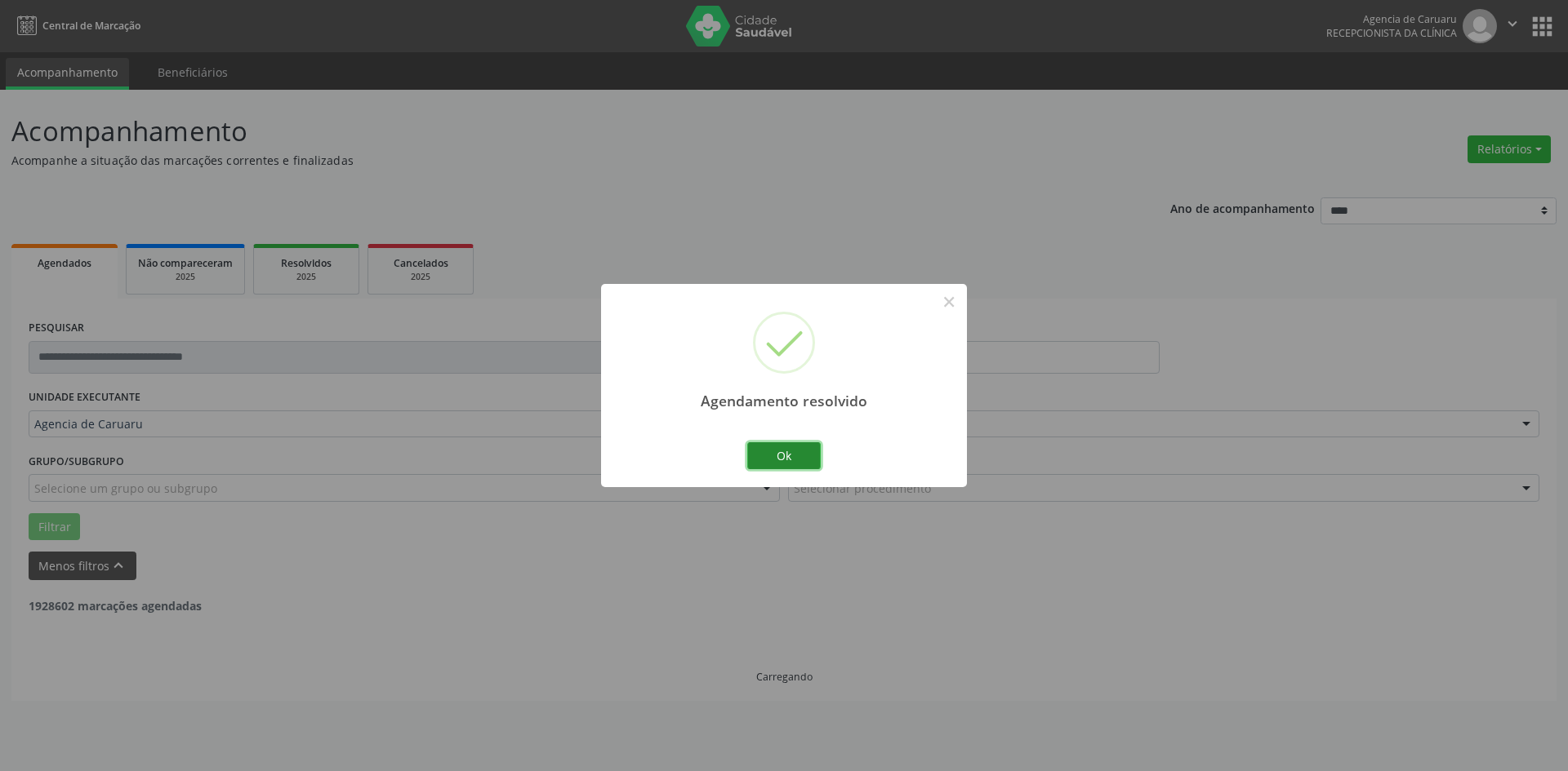
click at [797, 462] on button "Ok" at bounding box center [783, 456] width 73 height 28
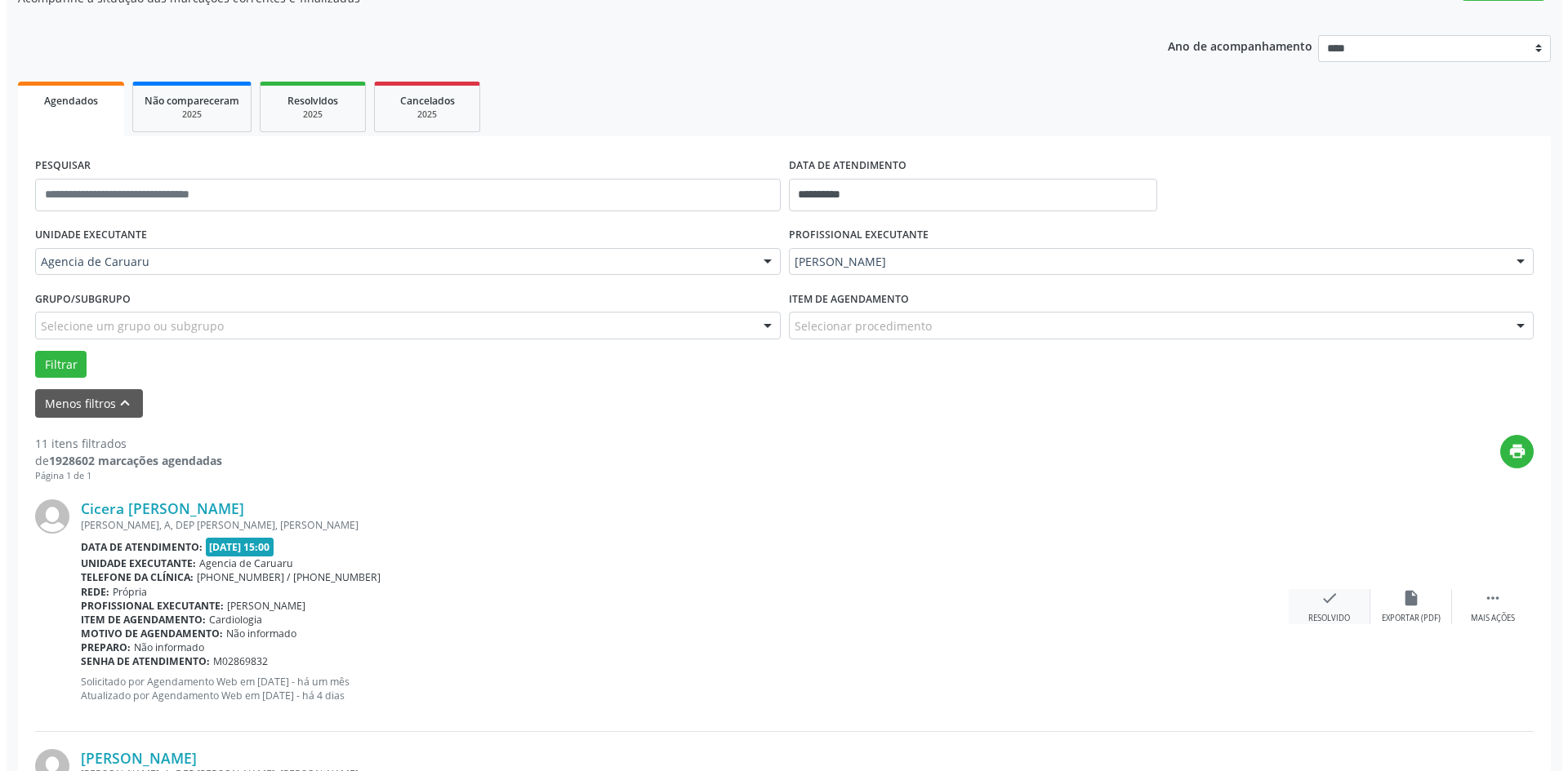
scroll to position [163, 0]
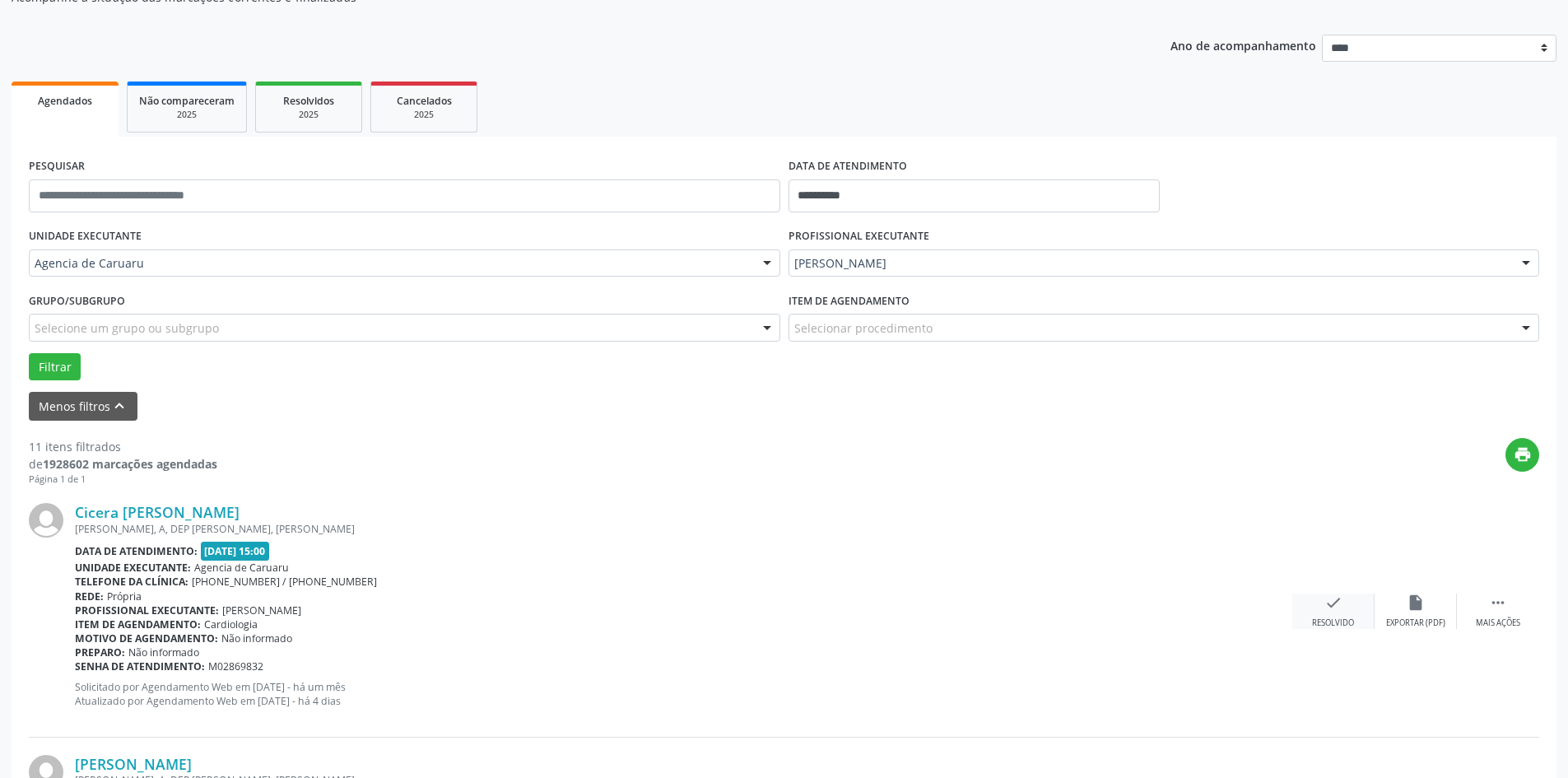
click at [1325, 604] on icon "check" at bounding box center [1333, 602] width 18 height 18
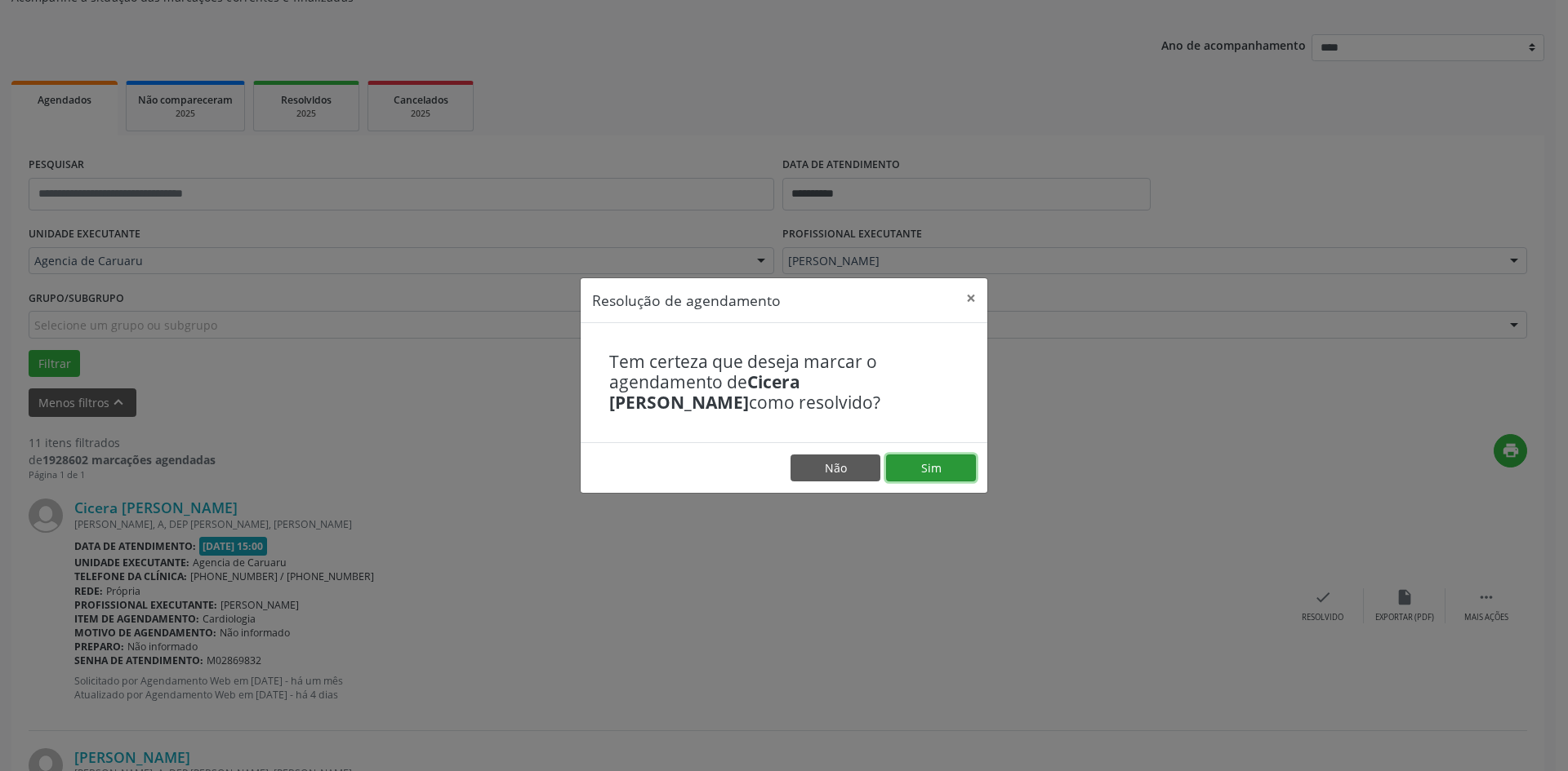
click at [958, 471] on button "Sim" at bounding box center [930, 468] width 90 height 28
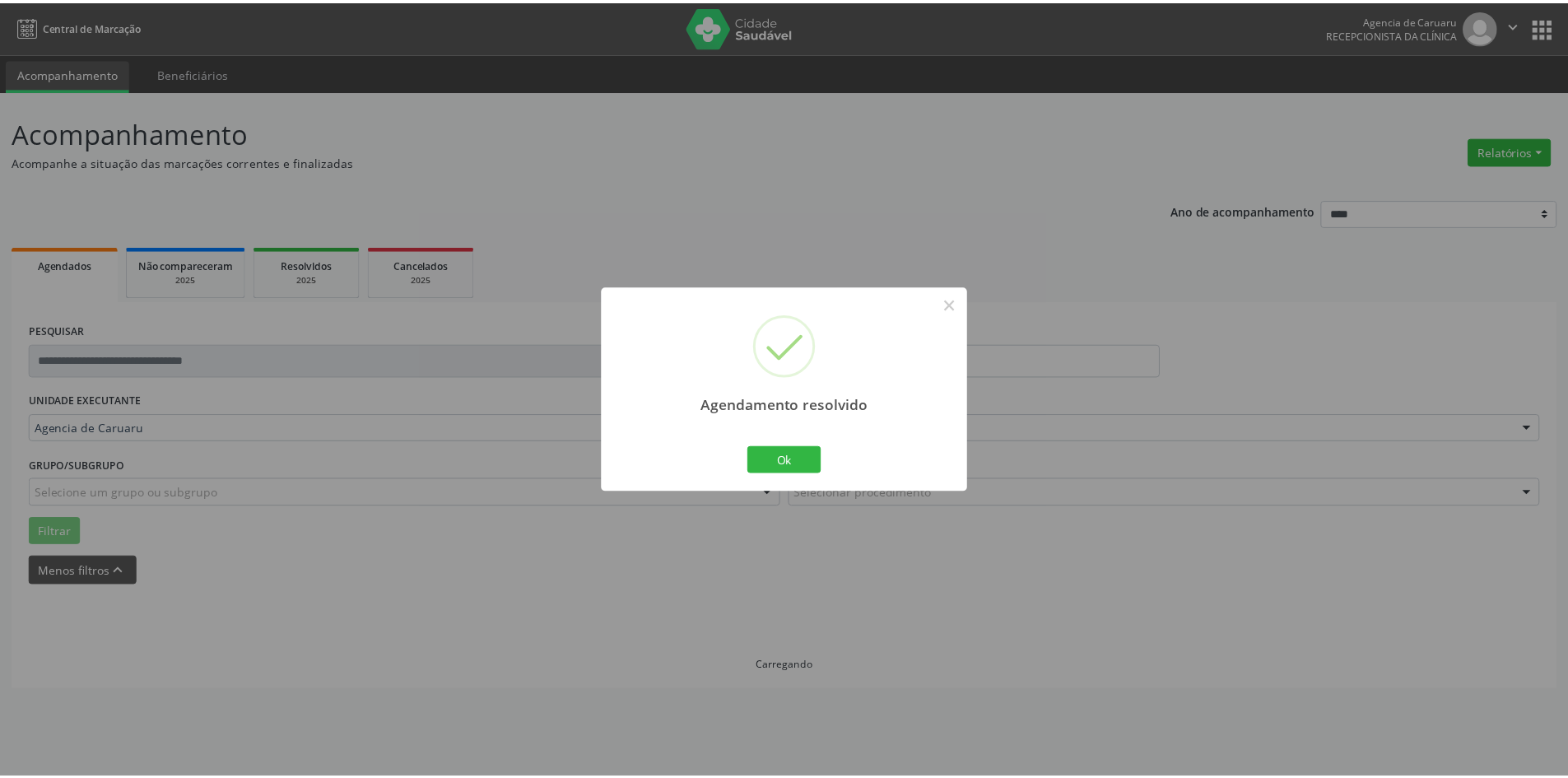
scroll to position [0, 0]
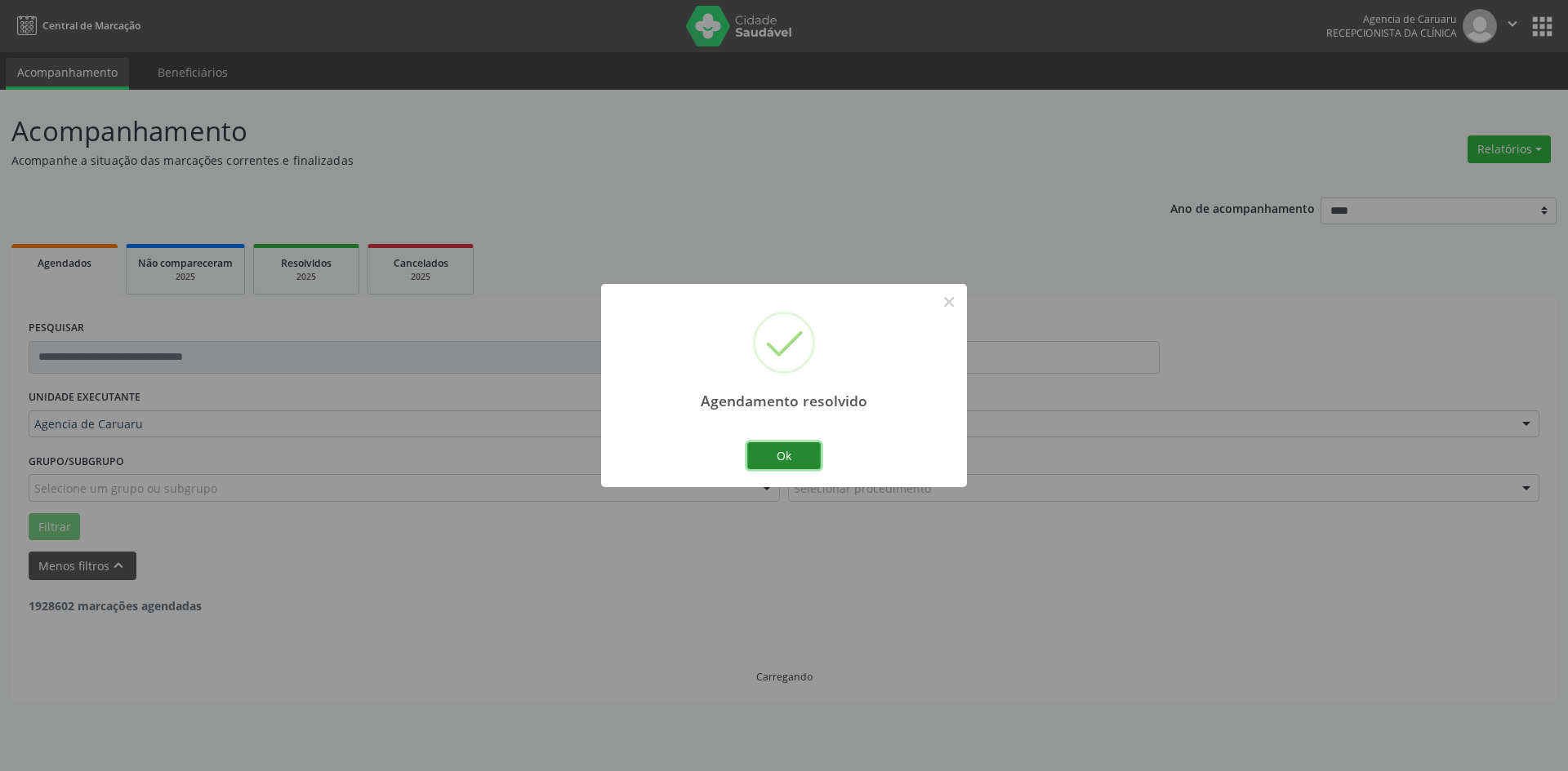
click at [778, 460] on button "Ok" at bounding box center [783, 456] width 73 height 28
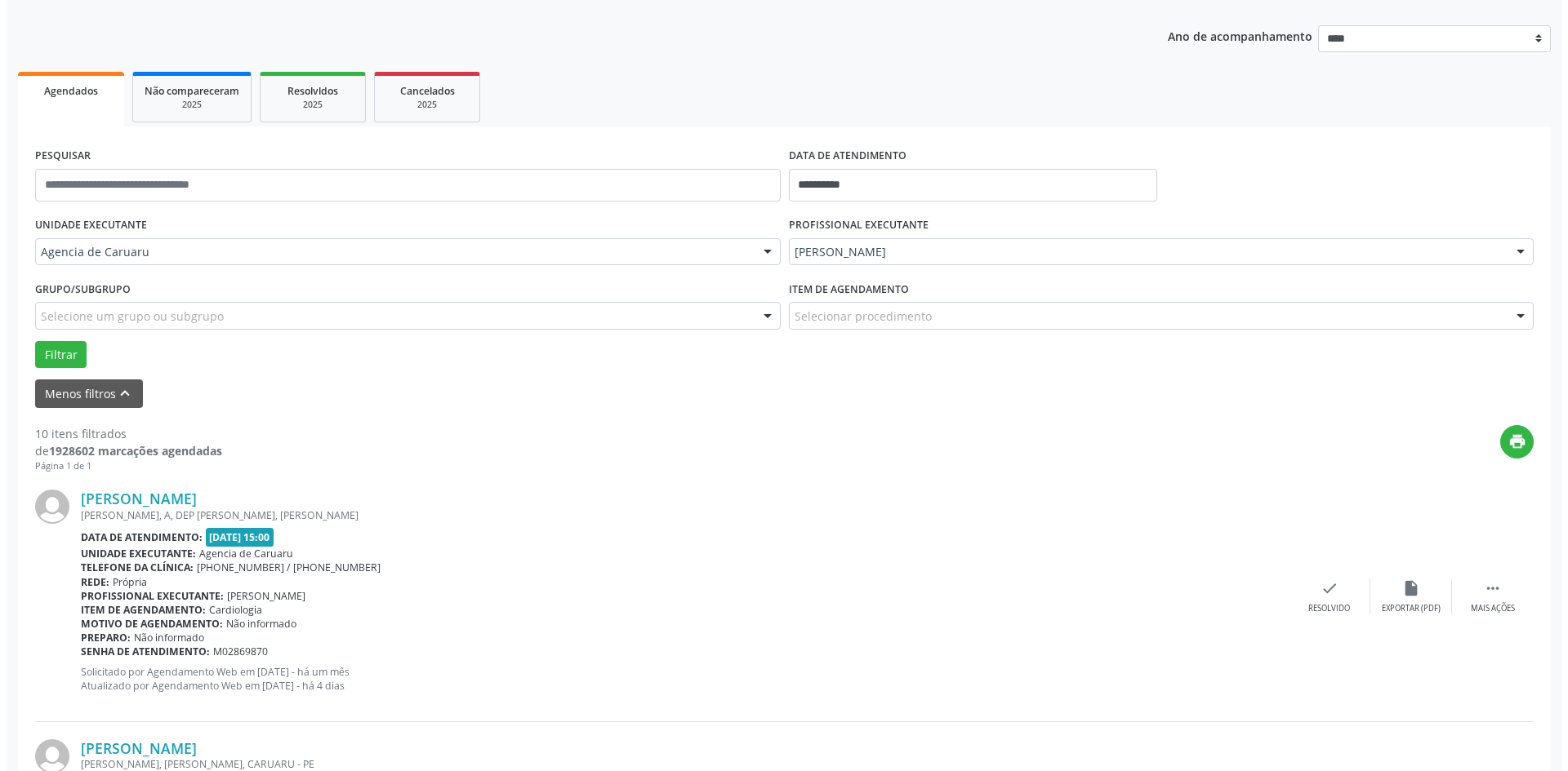
scroll to position [245, 0]
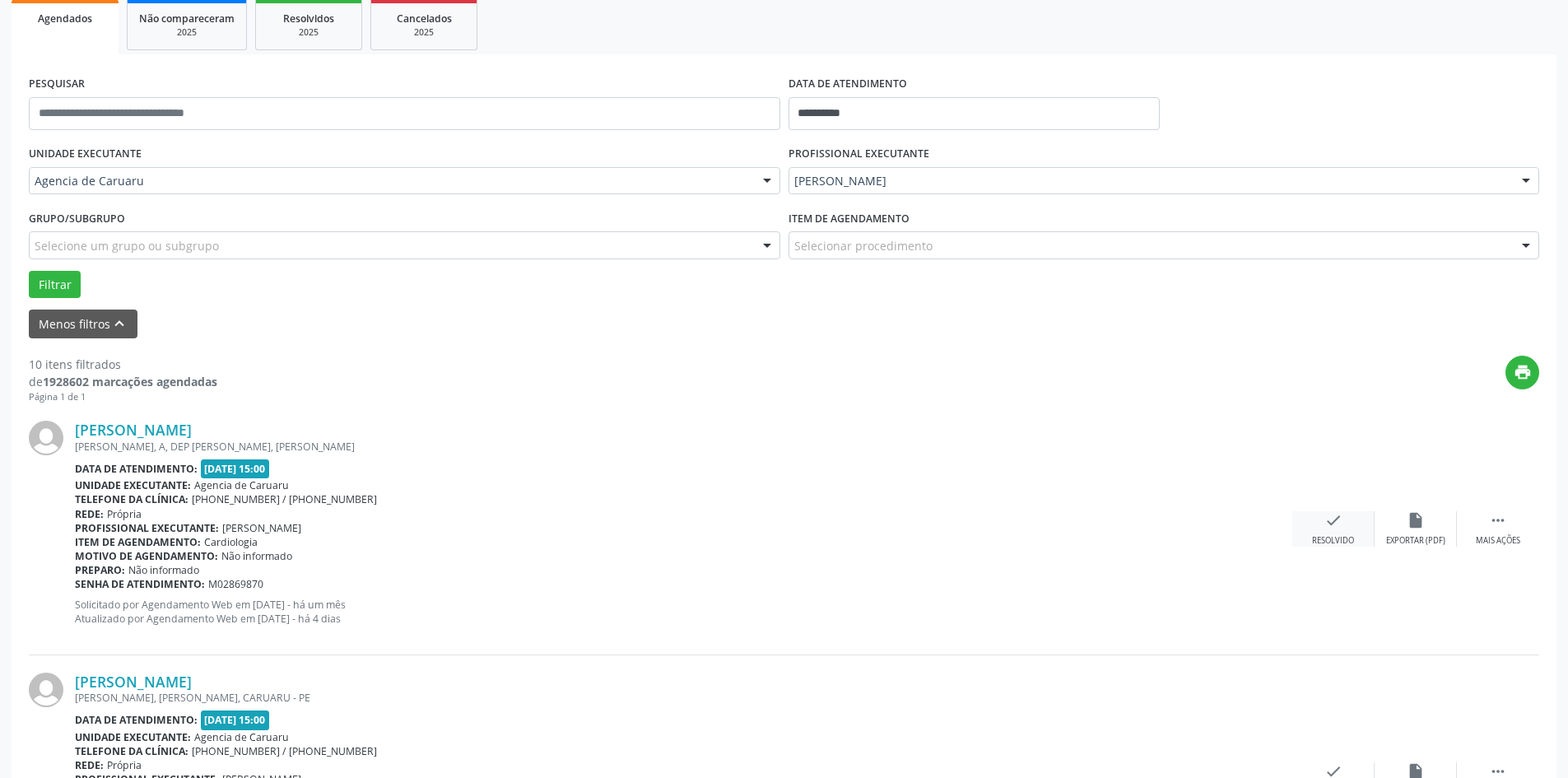
click at [1335, 524] on icon "check" at bounding box center [1333, 520] width 18 height 18
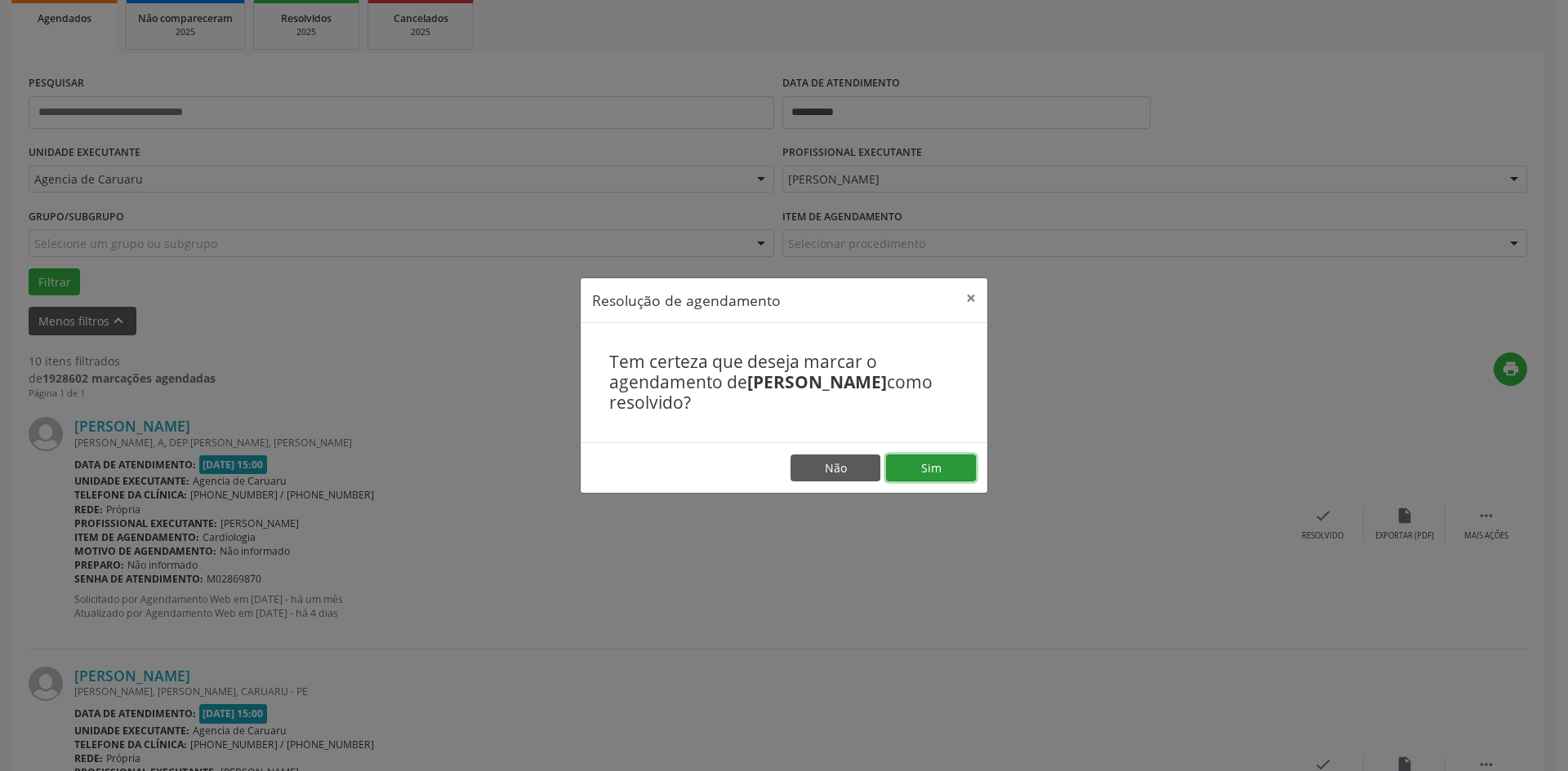
click at [928, 462] on button "Sim" at bounding box center [930, 468] width 90 height 28
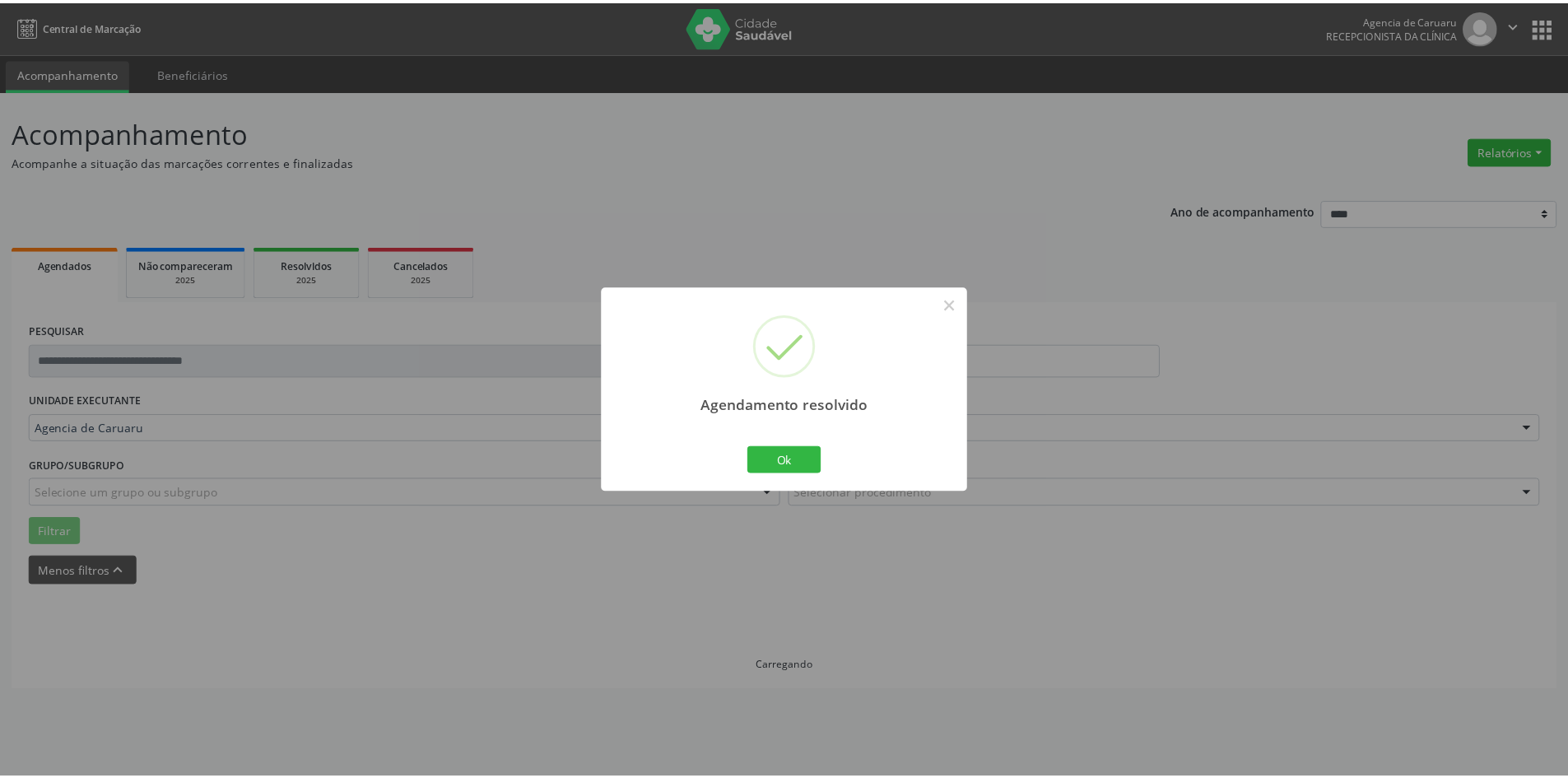
scroll to position [0, 0]
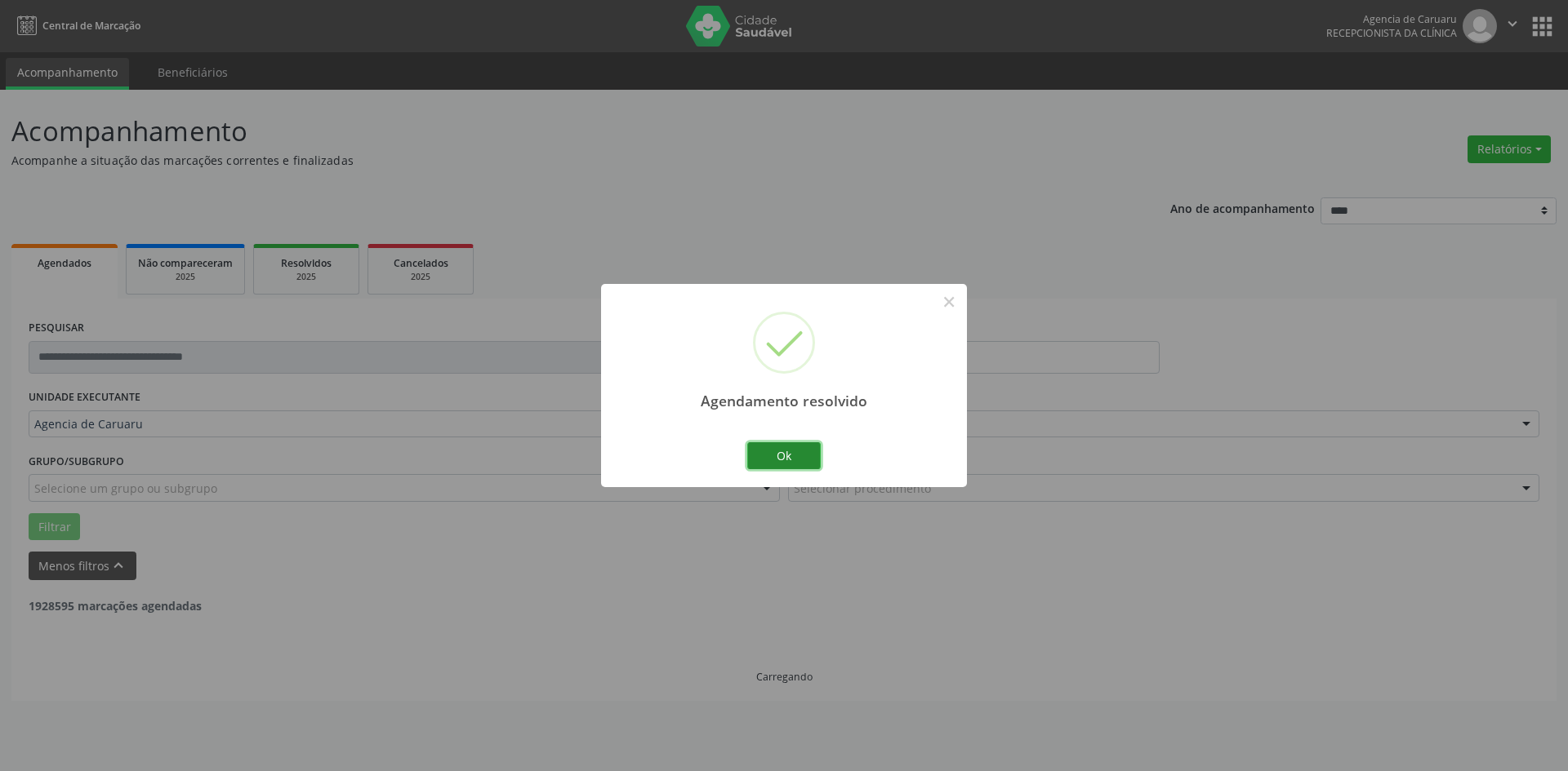
click at [796, 452] on button "Ok" at bounding box center [783, 456] width 73 height 28
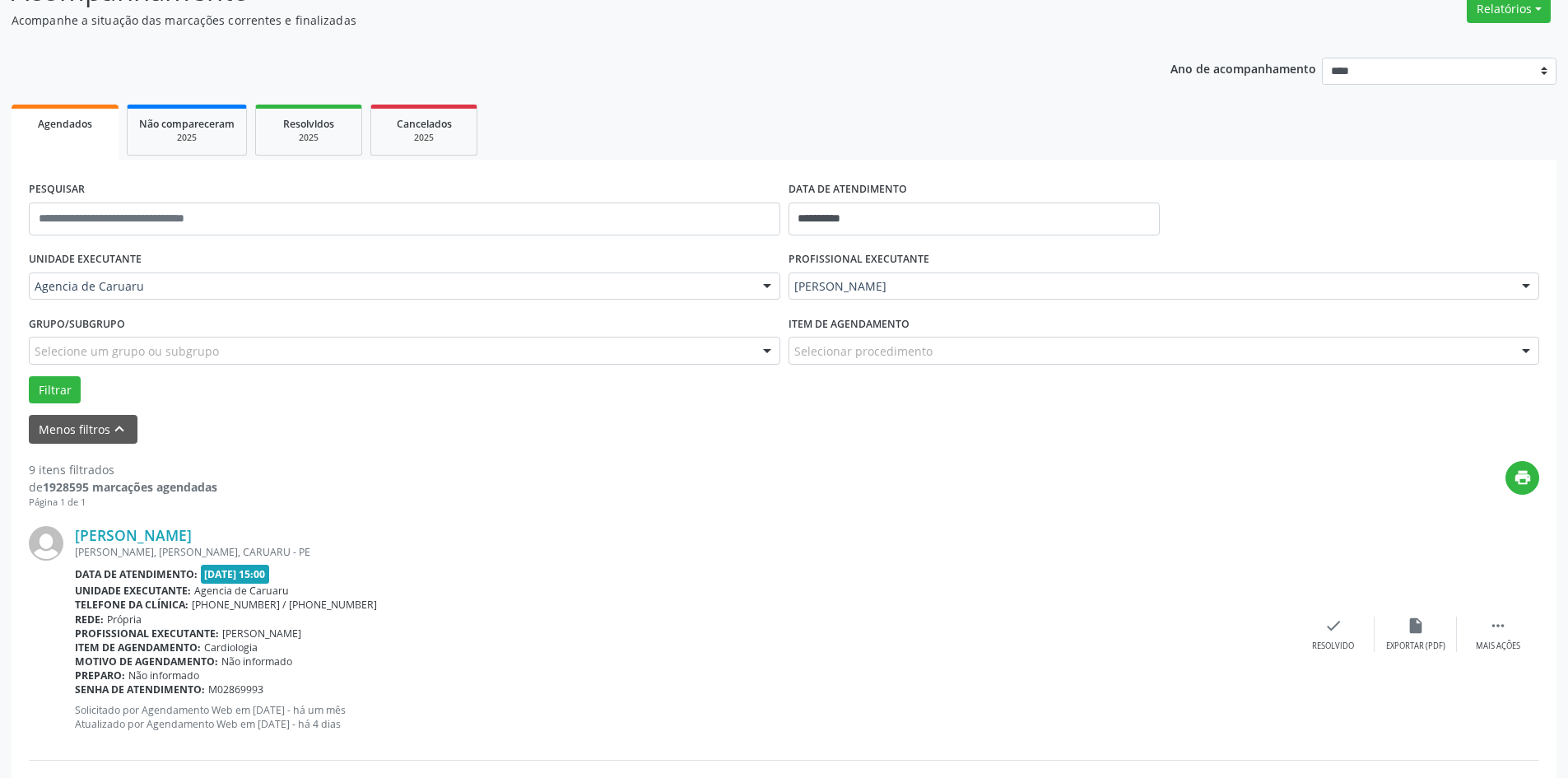
scroll to position [165, 0]
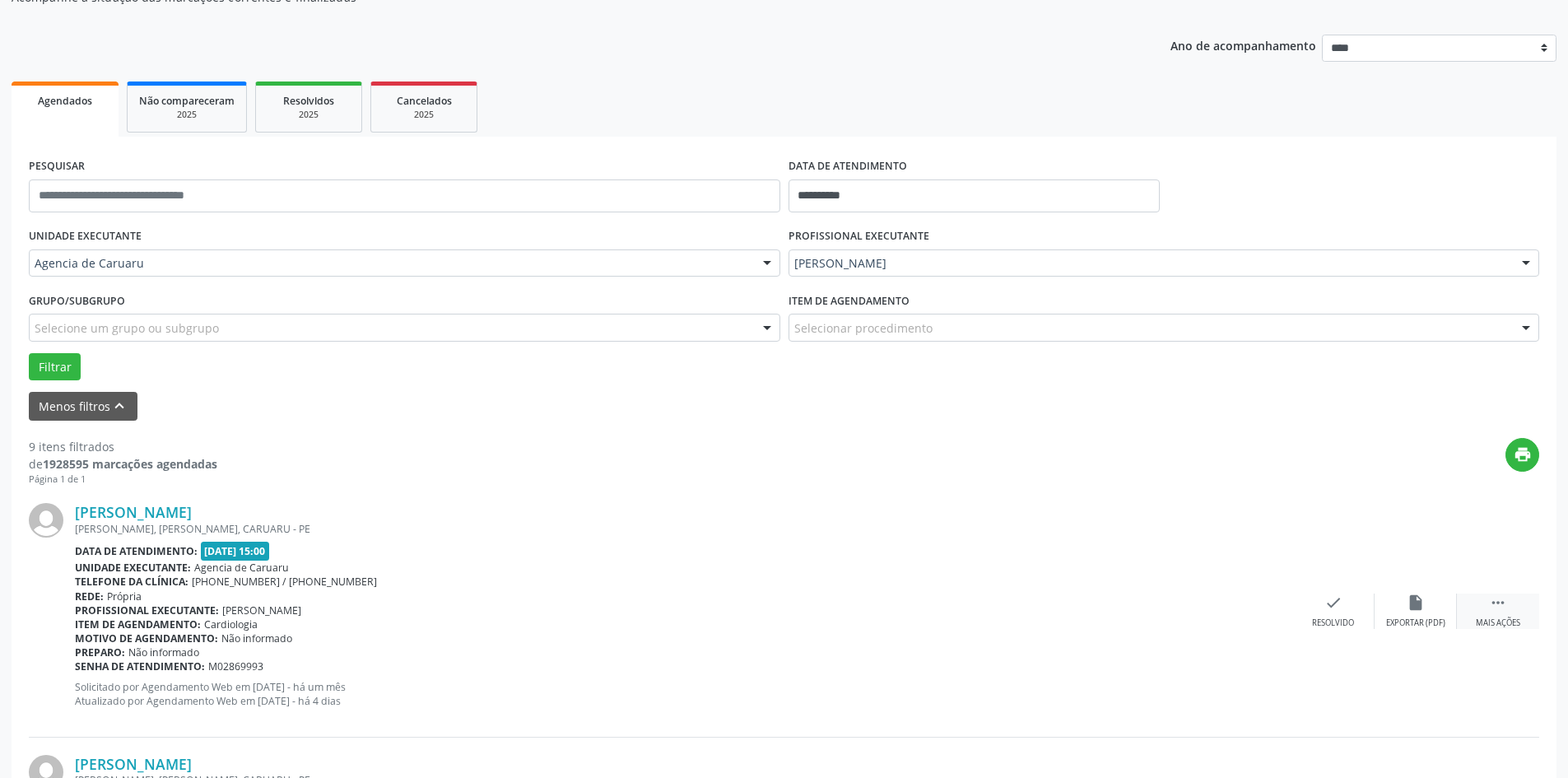
click at [1491, 610] on icon "" at bounding box center [1498, 602] width 18 height 18
click at [1426, 605] on div "alarm_off Não compareceu" at bounding box center [1415, 612] width 82 height 36
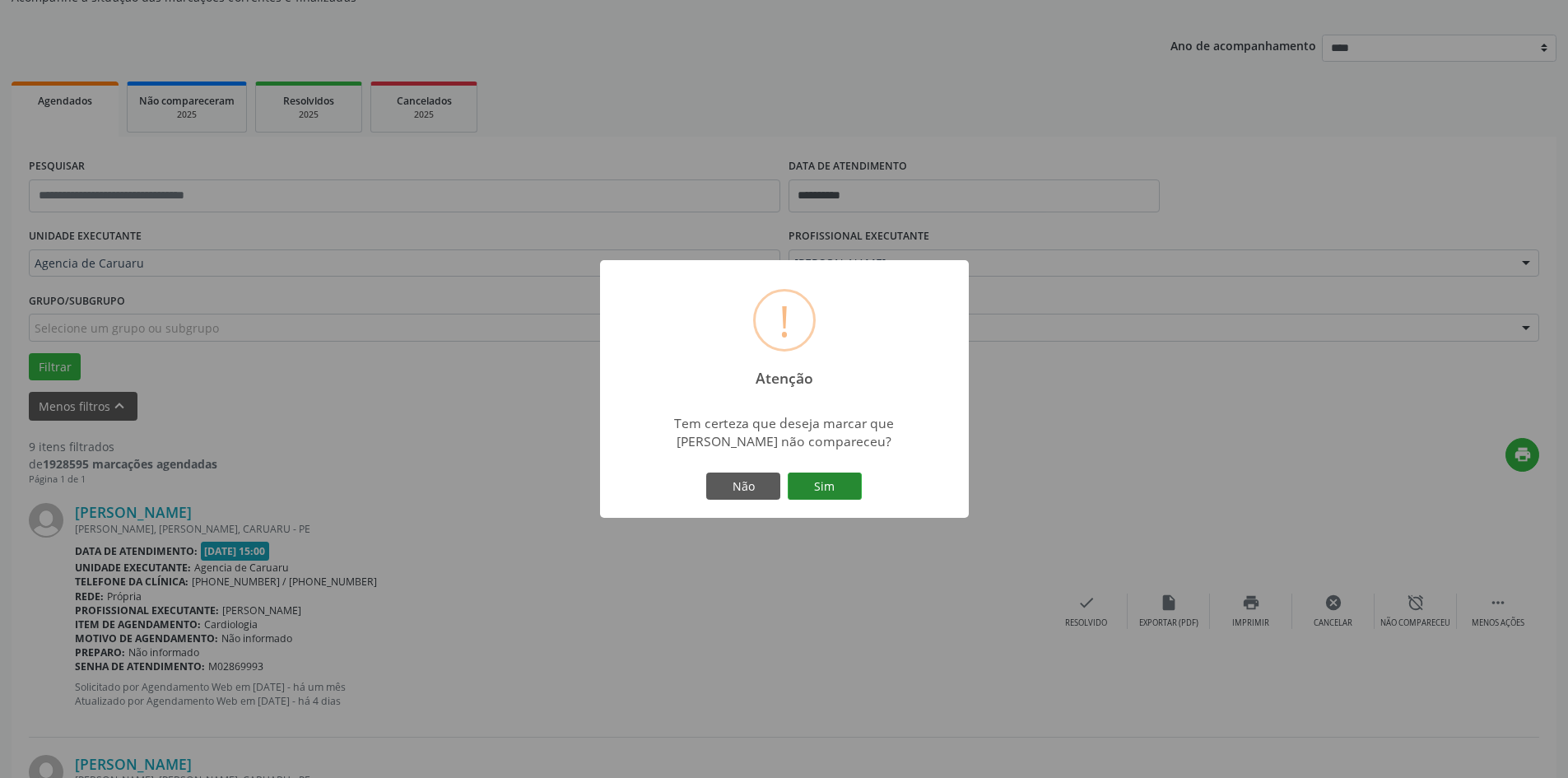
click at [841, 492] on button "Sim" at bounding box center [824, 486] width 74 height 28
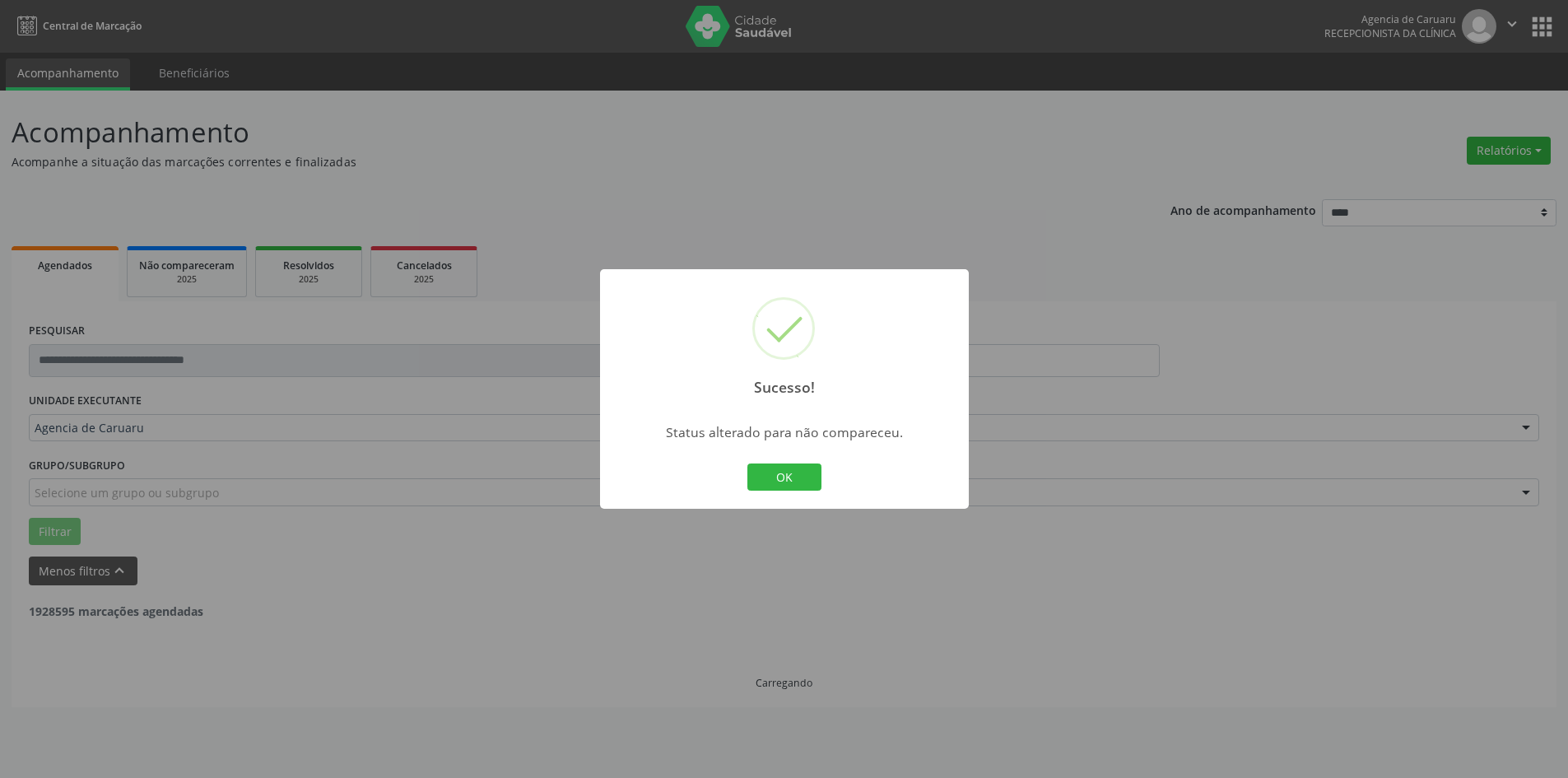
scroll to position [0, 0]
click at [794, 474] on button "OK" at bounding box center [784, 478] width 74 height 28
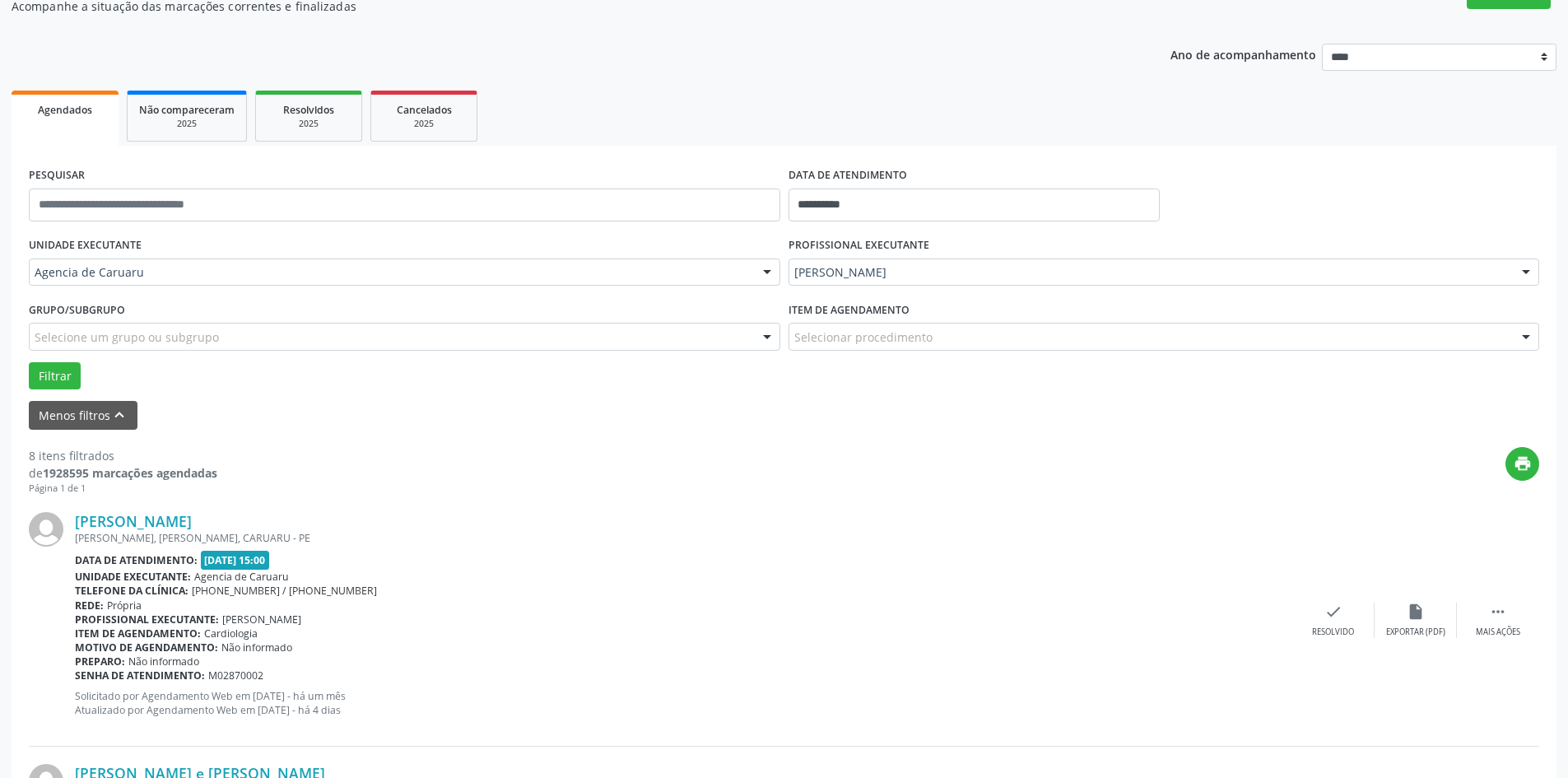
scroll to position [247, 0]
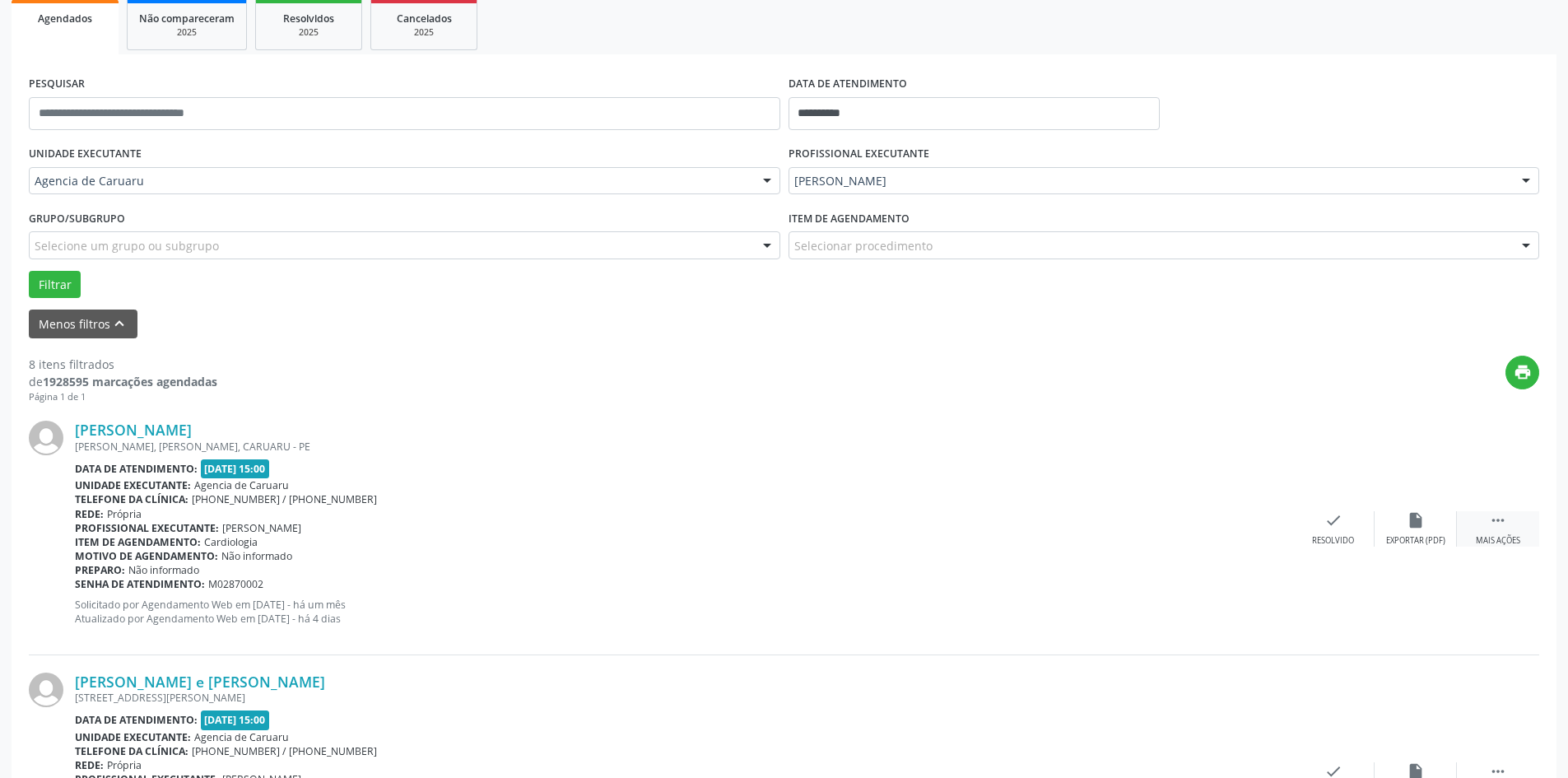
click at [1499, 524] on icon "" at bounding box center [1498, 520] width 18 height 18
click at [1407, 523] on icon "alarm_off" at bounding box center [1415, 520] width 18 height 18
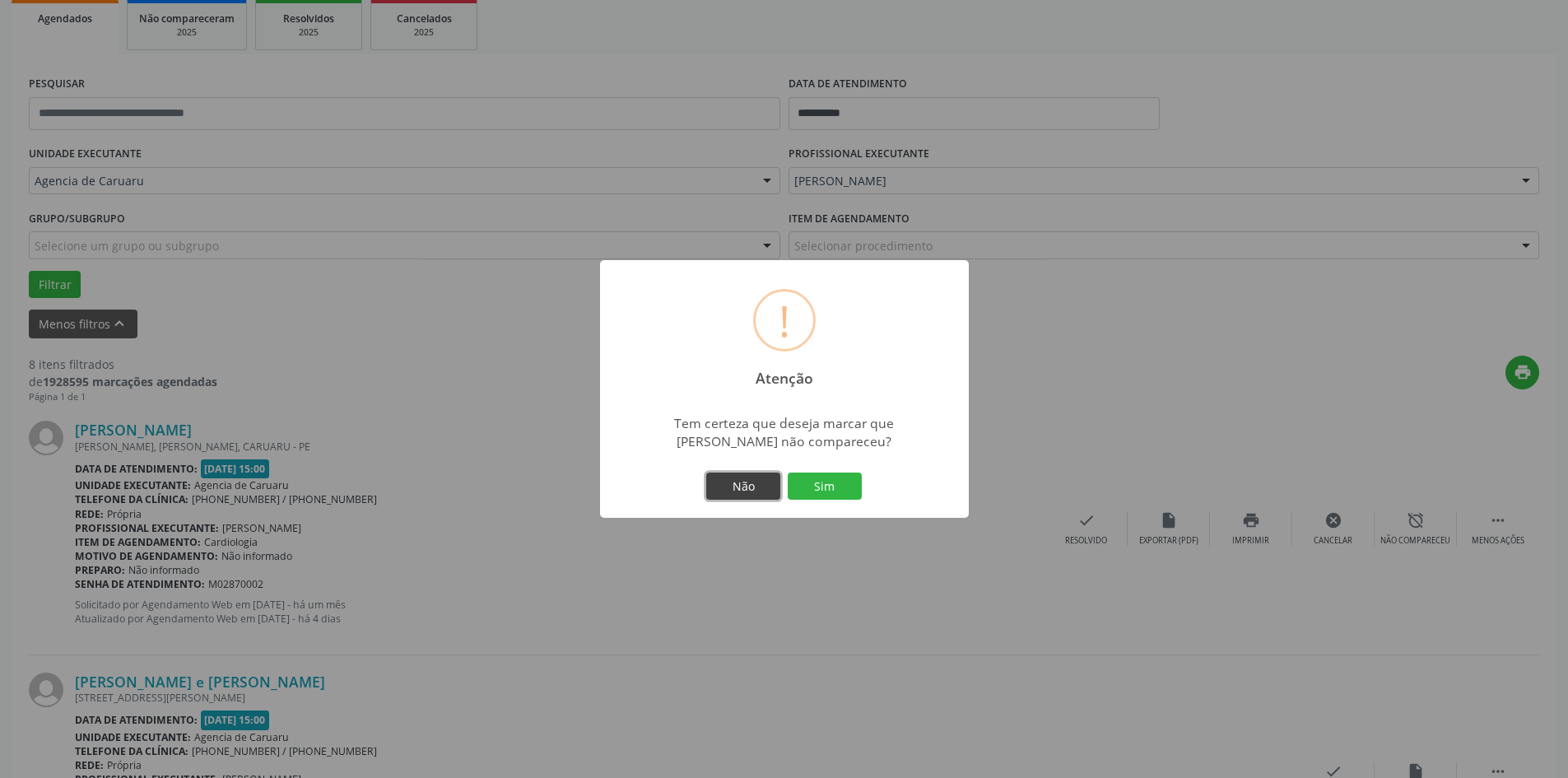
click at [779, 478] on button "Não" at bounding box center [743, 486] width 74 height 28
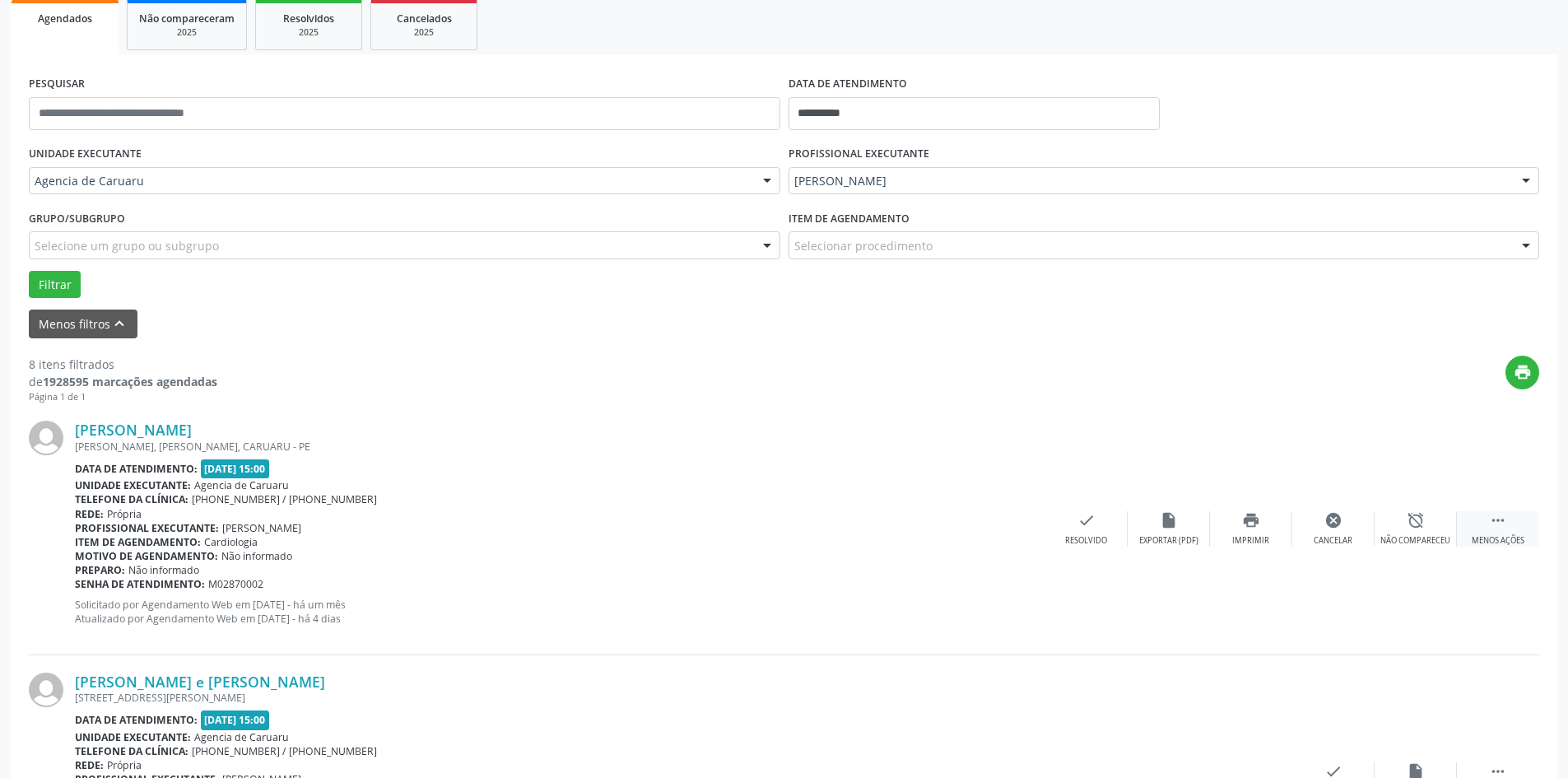
click at [1507, 526] on div " Menos ações" at bounding box center [1498, 529] width 82 height 36
click at [1504, 526] on icon "" at bounding box center [1498, 520] width 18 height 18
click at [1413, 527] on icon "alarm_off" at bounding box center [1415, 520] width 18 height 18
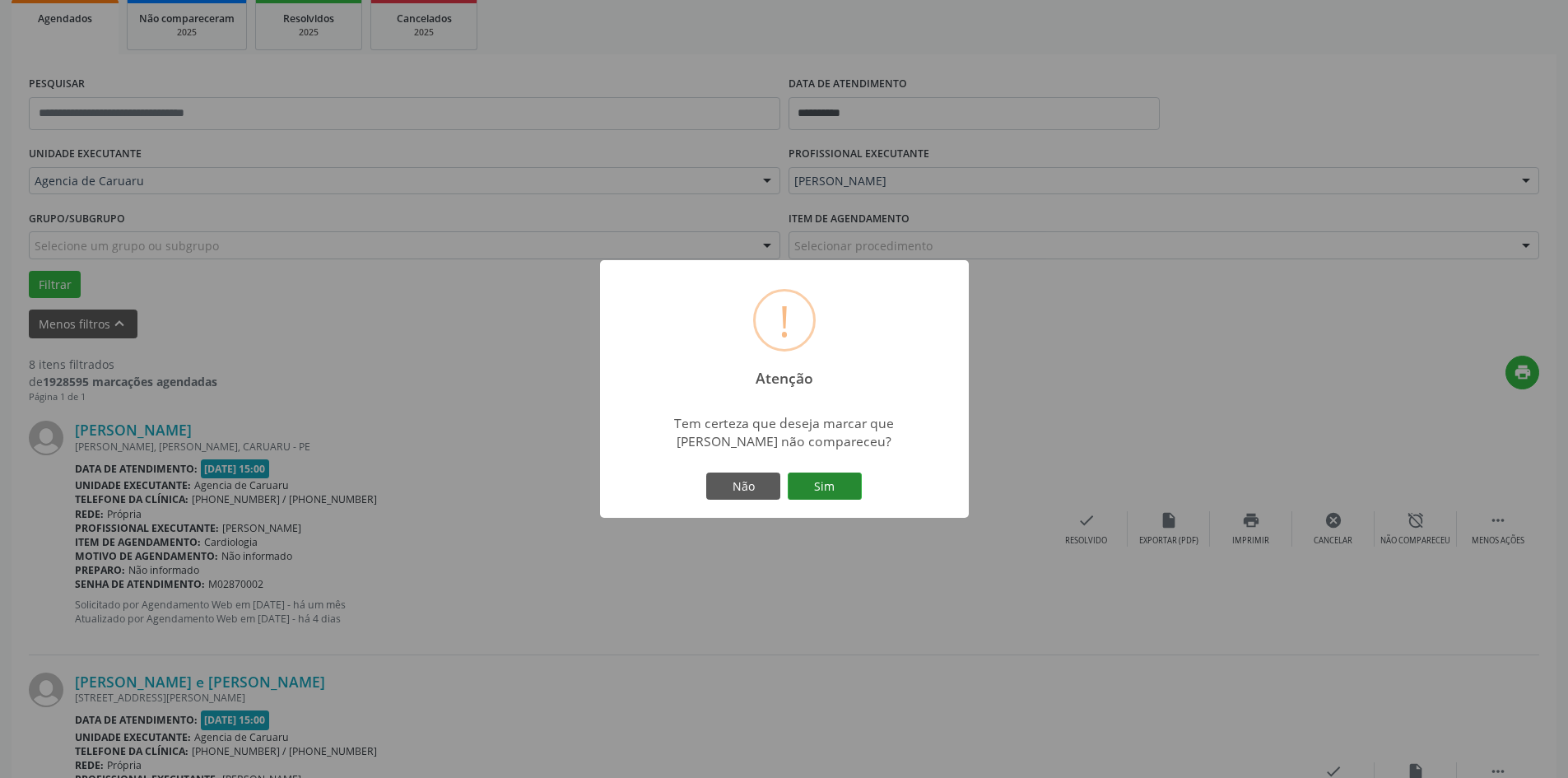
click at [829, 489] on button "Sim" at bounding box center [824, 486] width 74 height 28
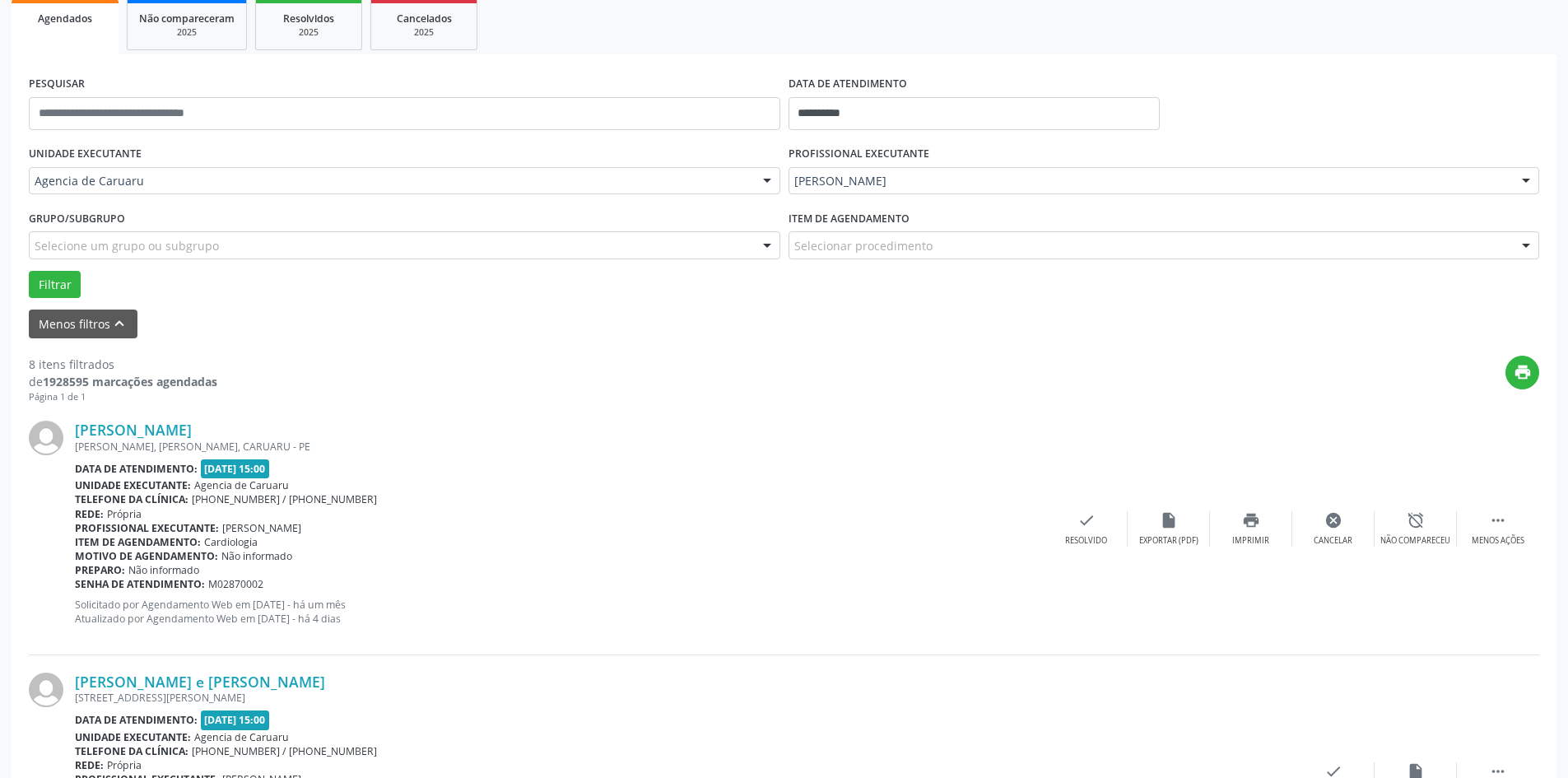
scroll to position [0, 0]
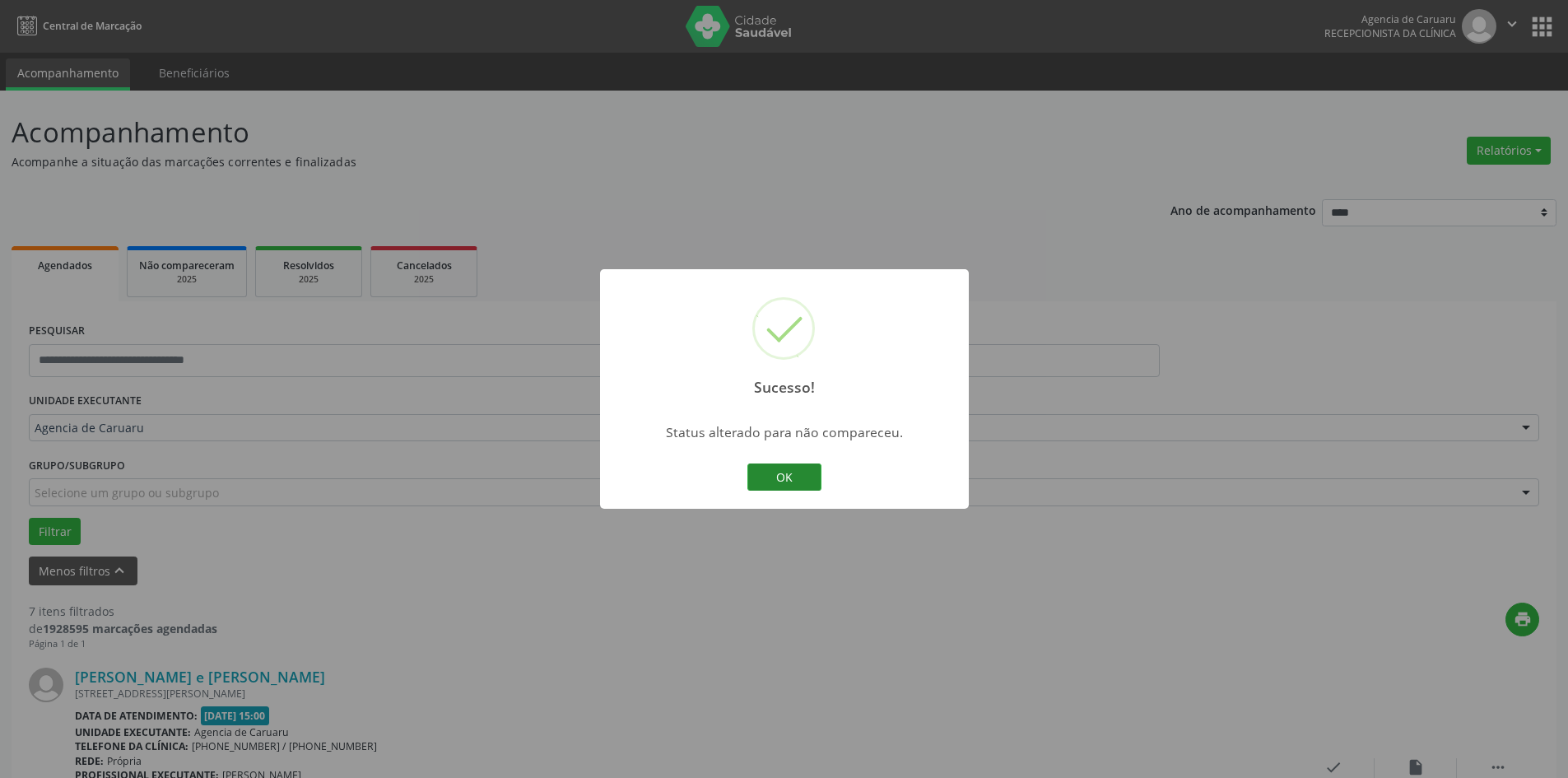
click at [810, 473] on button "OK" at bounding box center [784, 478] width 74 height 28
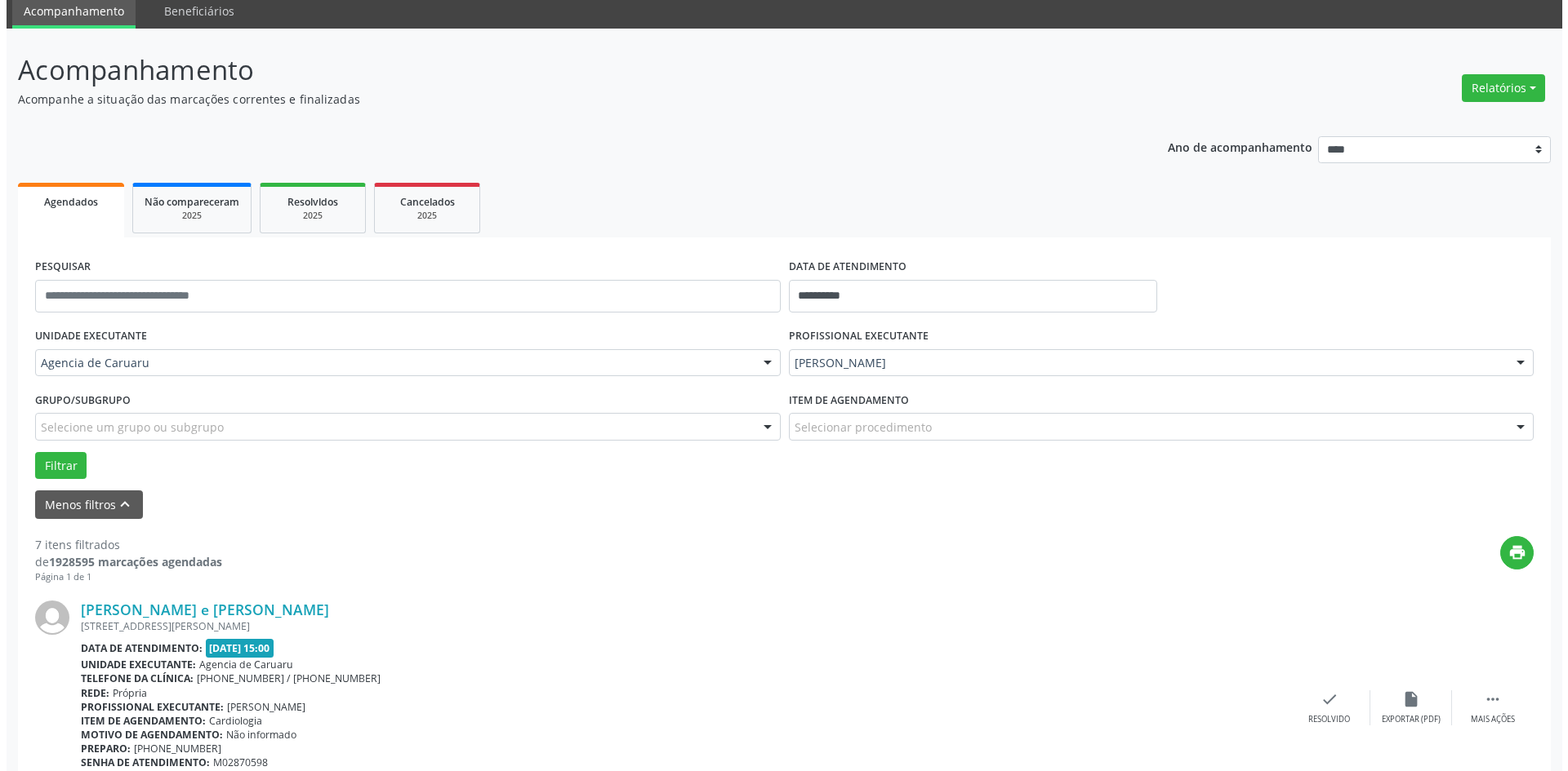
scroll to position [163, 0]
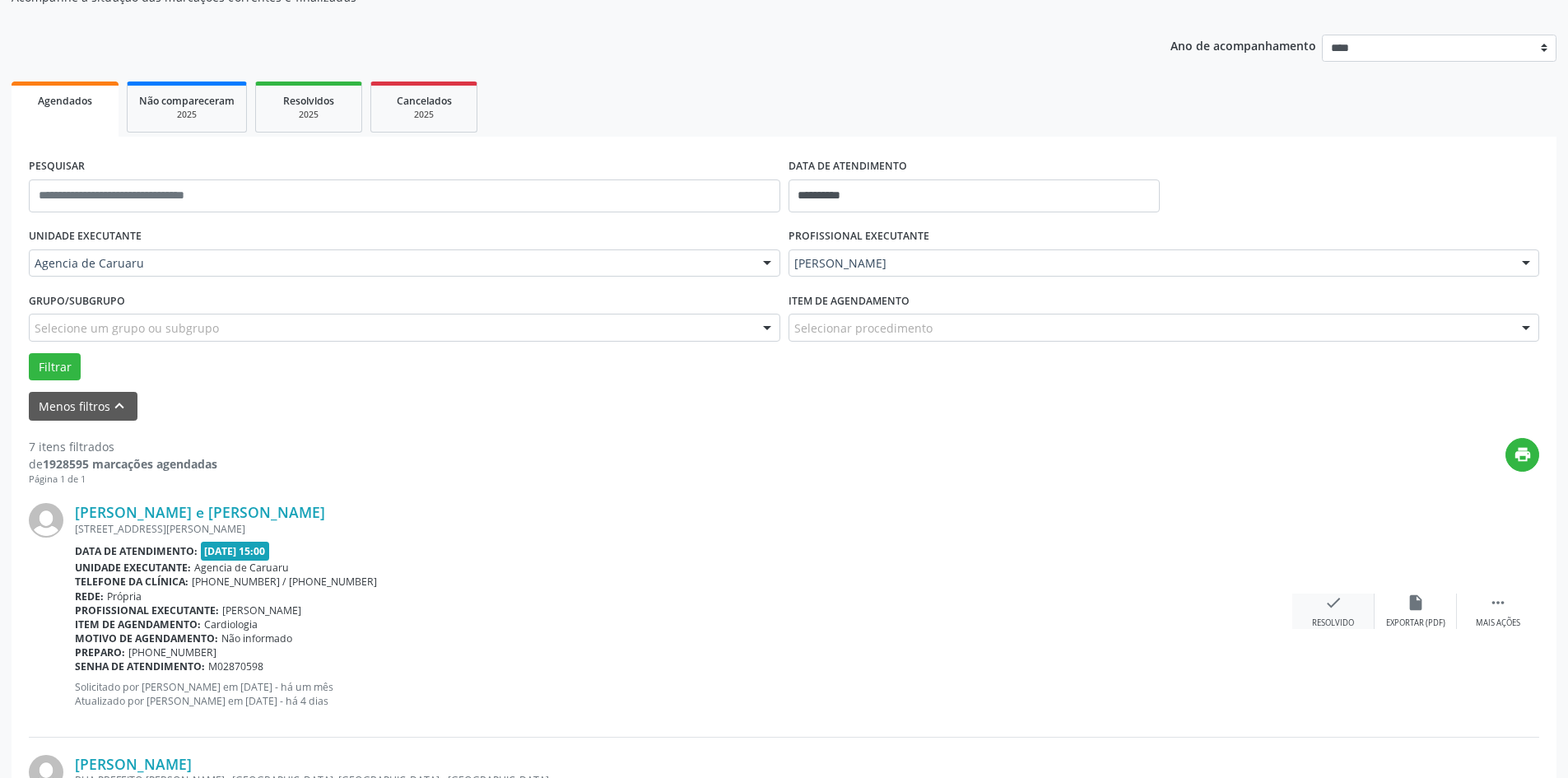
click at [1331, 609] on icon "check" at bounding box center [1333, 602] width 18 height 18
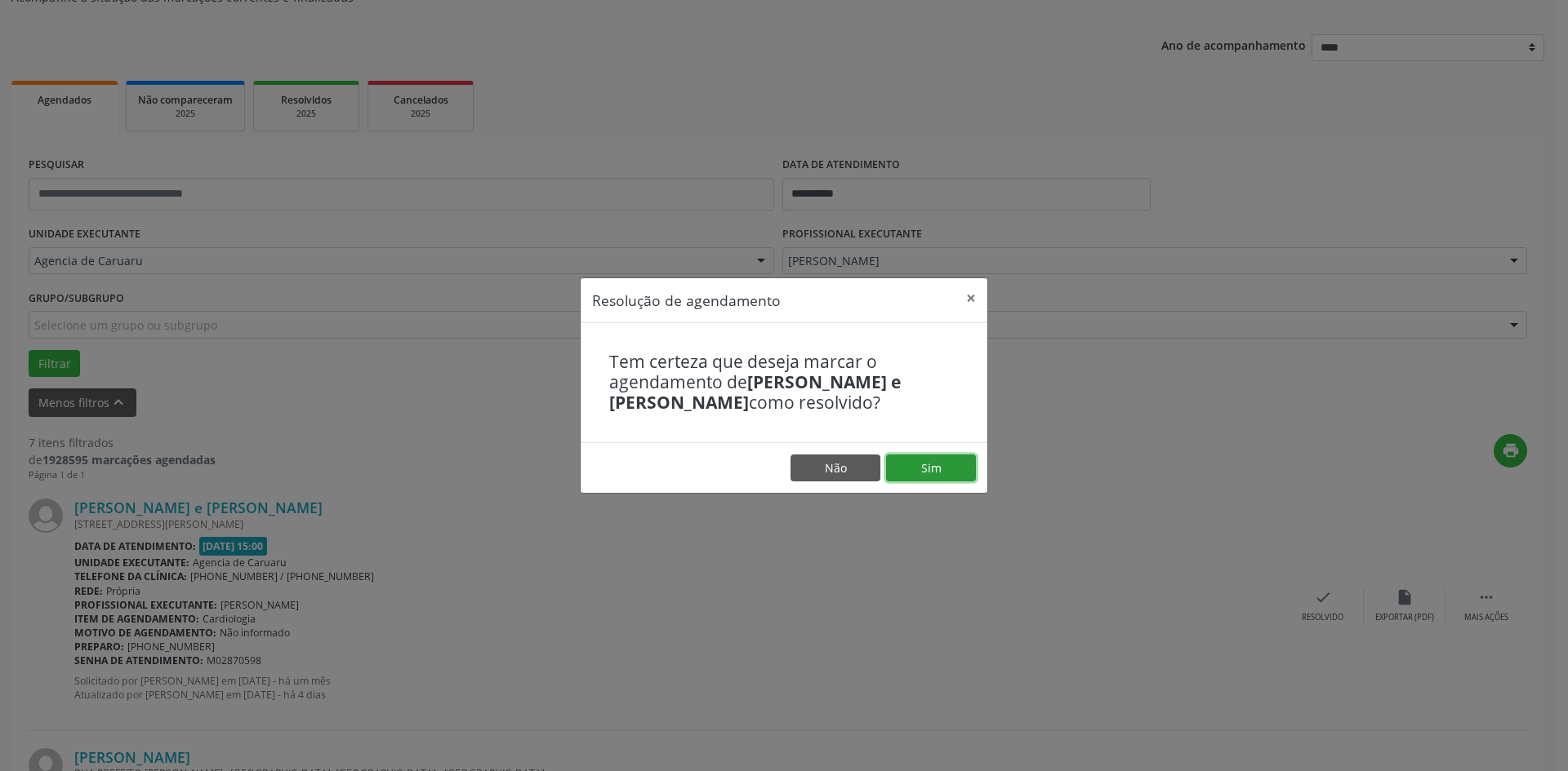
click at [946, 481] on button "Sim" at bounding box center [930, 468] width 90 height 28
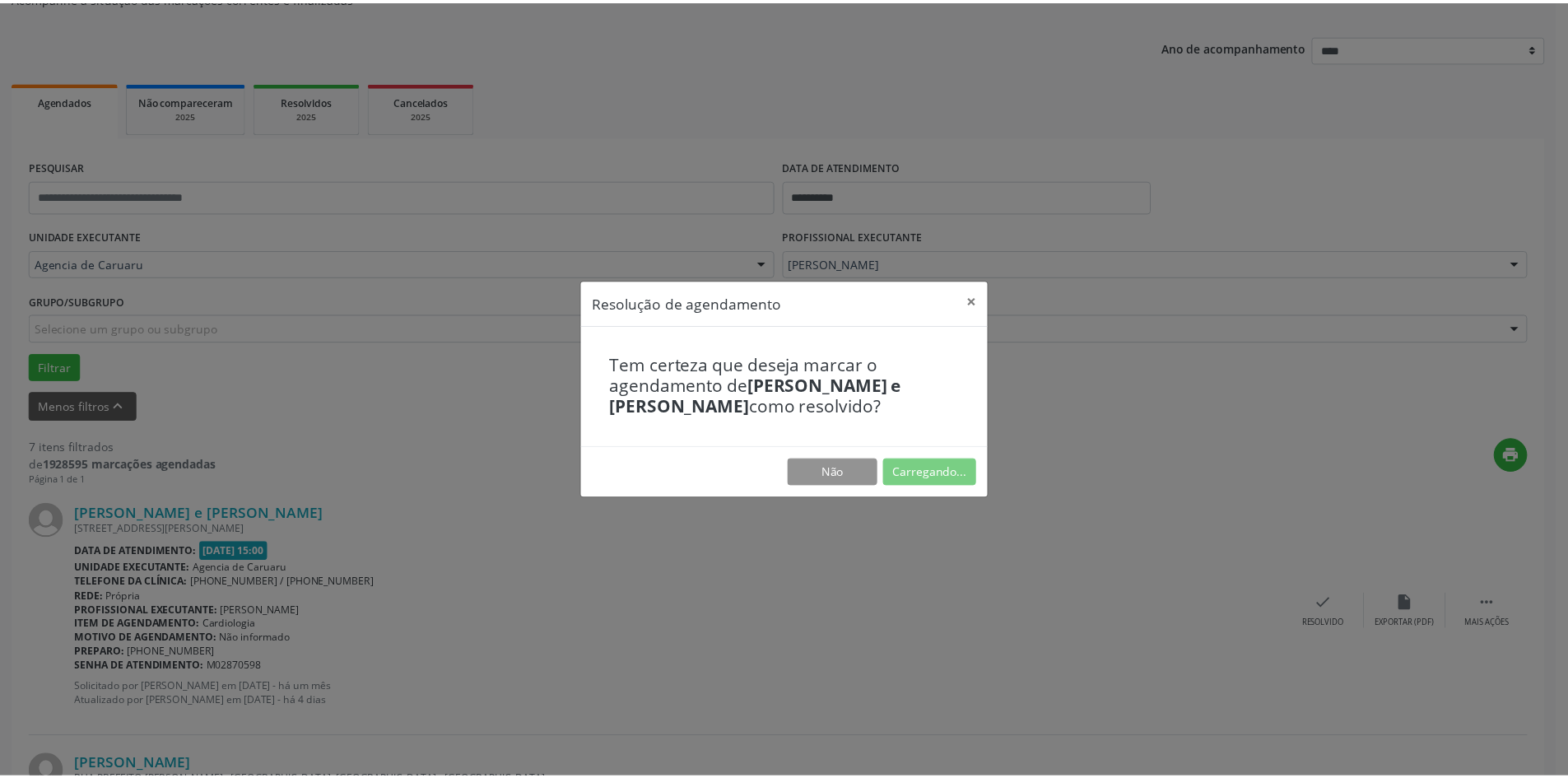
scroll to position [0, 0]
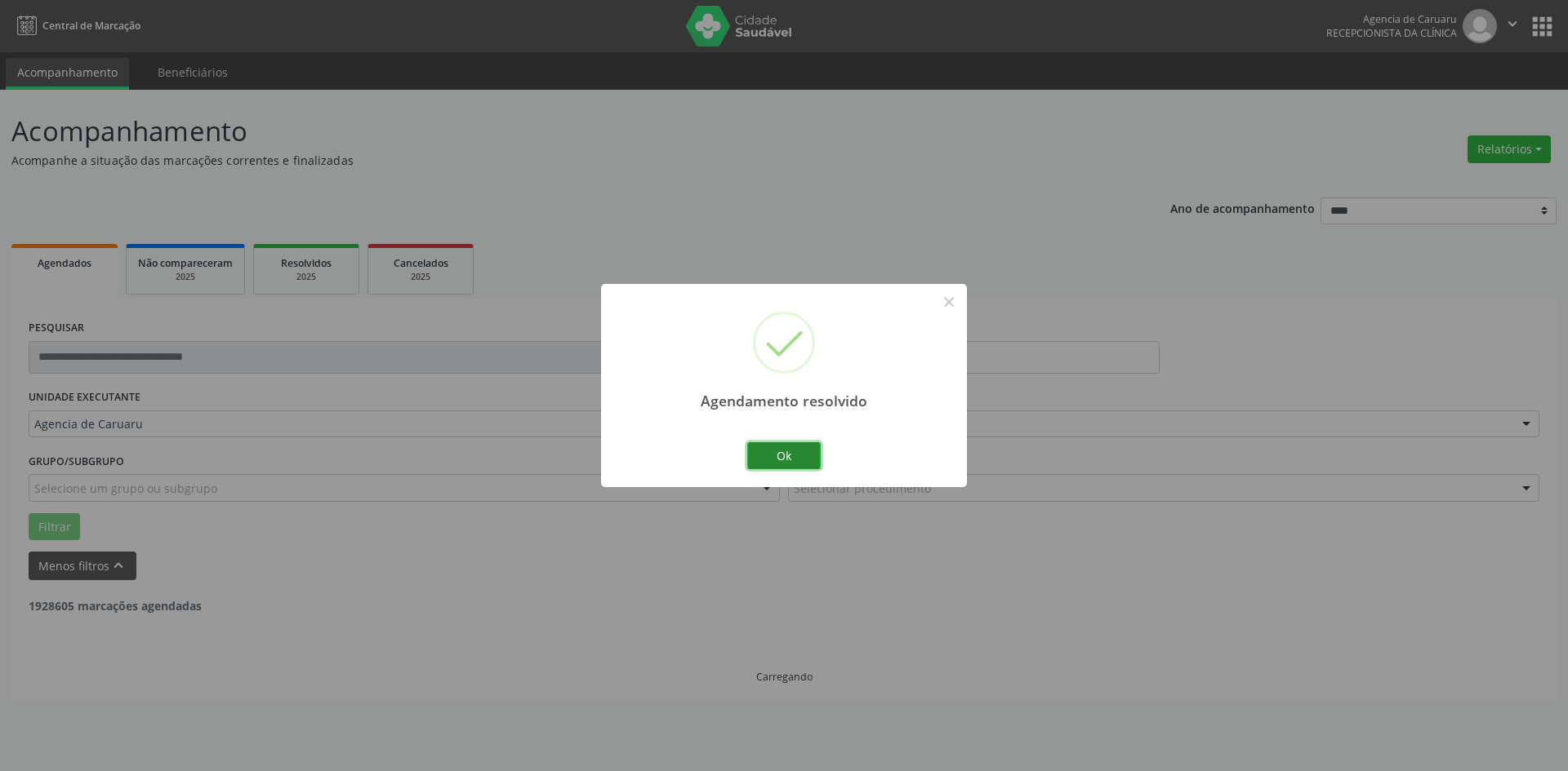
click at [776, 446] on button "Ok" at bounding box center [783, 456] width 73 height 28
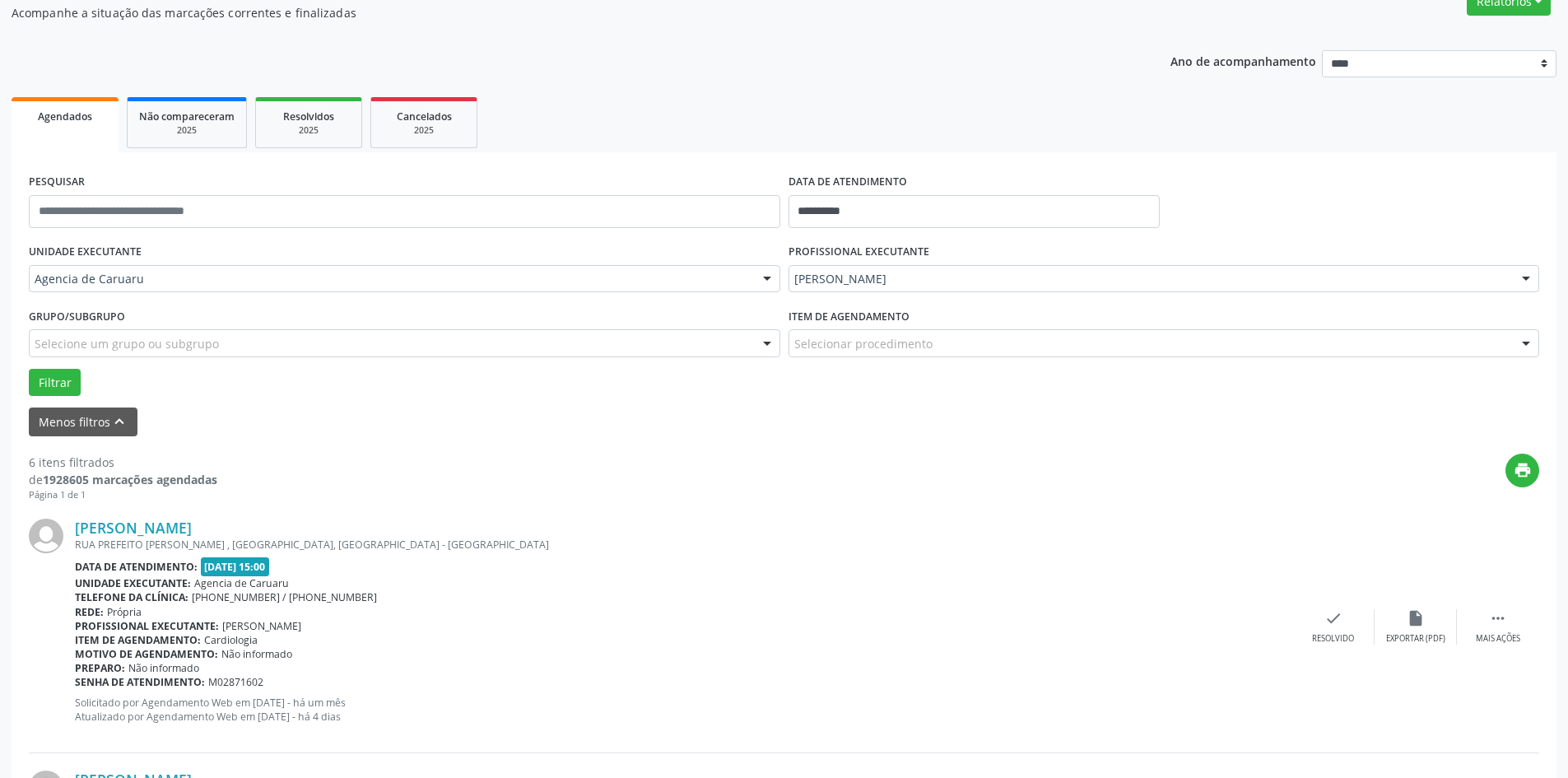
scroll to position [165, 0]
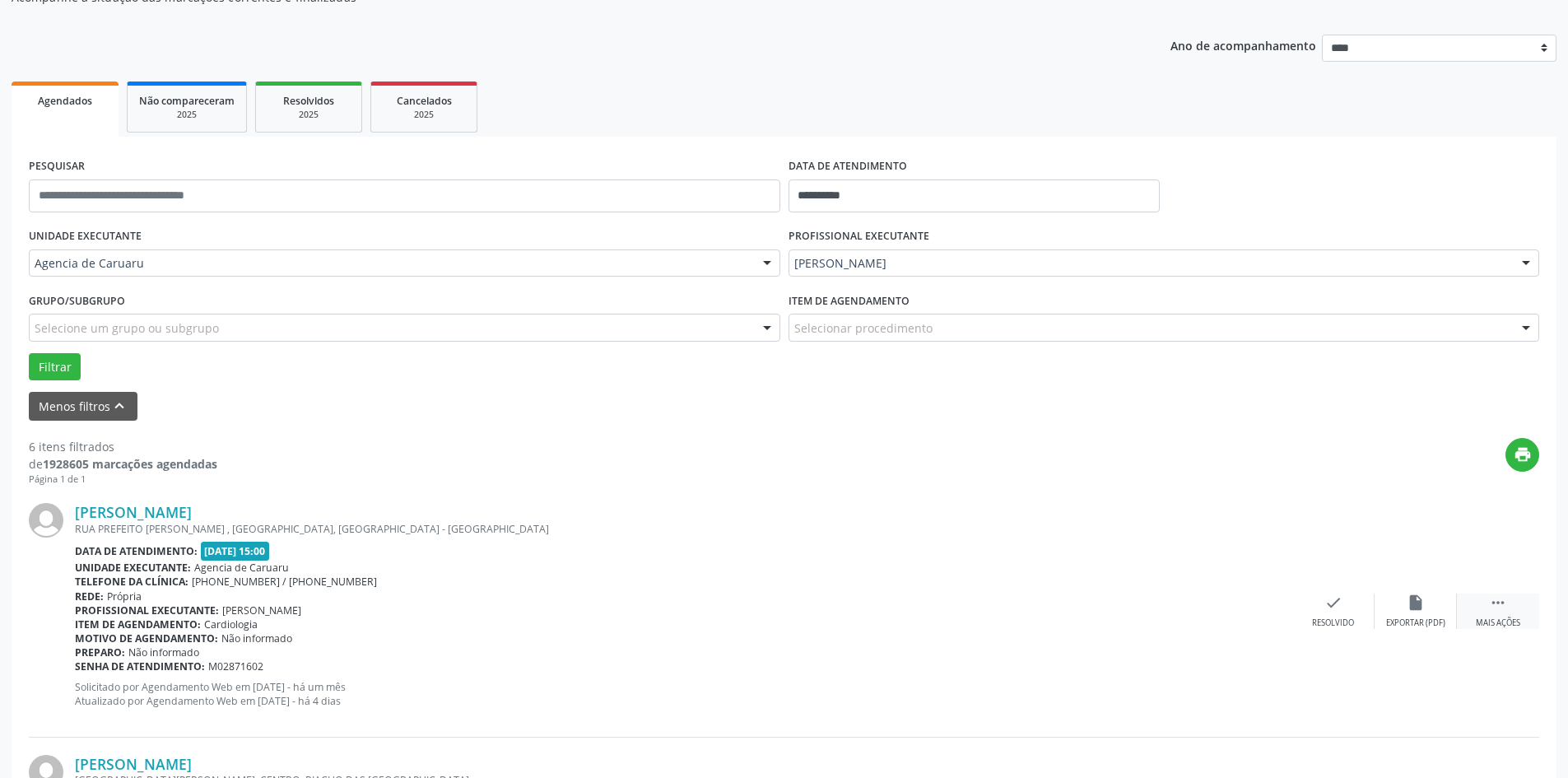
click at [1511, 608] on div " Mais ações" at bounding box center [1498, 612] width 82 height 36
click at [1413, 604] on icon "alarm_off" at bounding box center [1415, 602] width 18 height 18
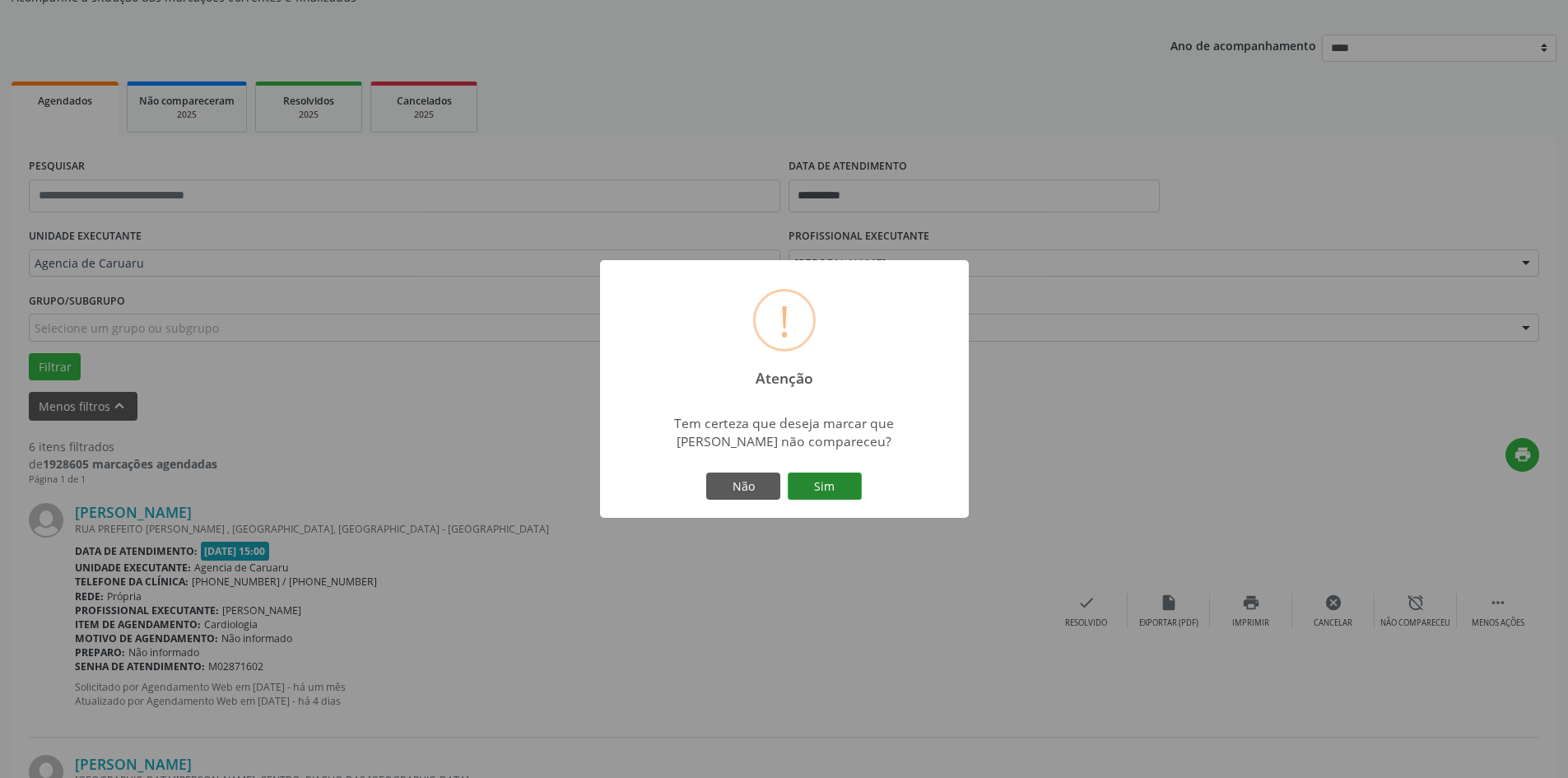
click at [829, 492] on button "Sim" at bounding box center [824, 486] width 74 height 28
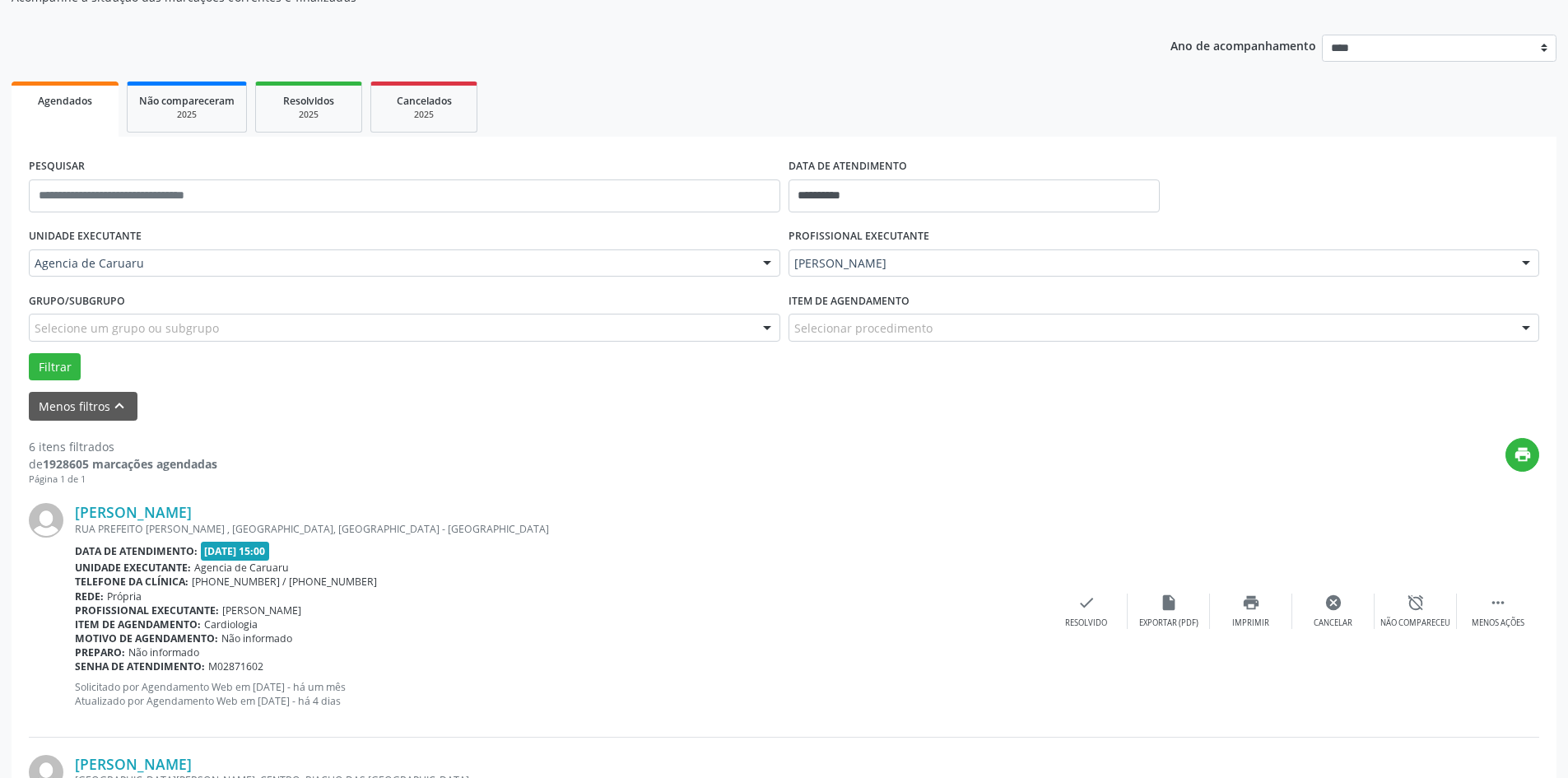
scroll to position [0, 0]
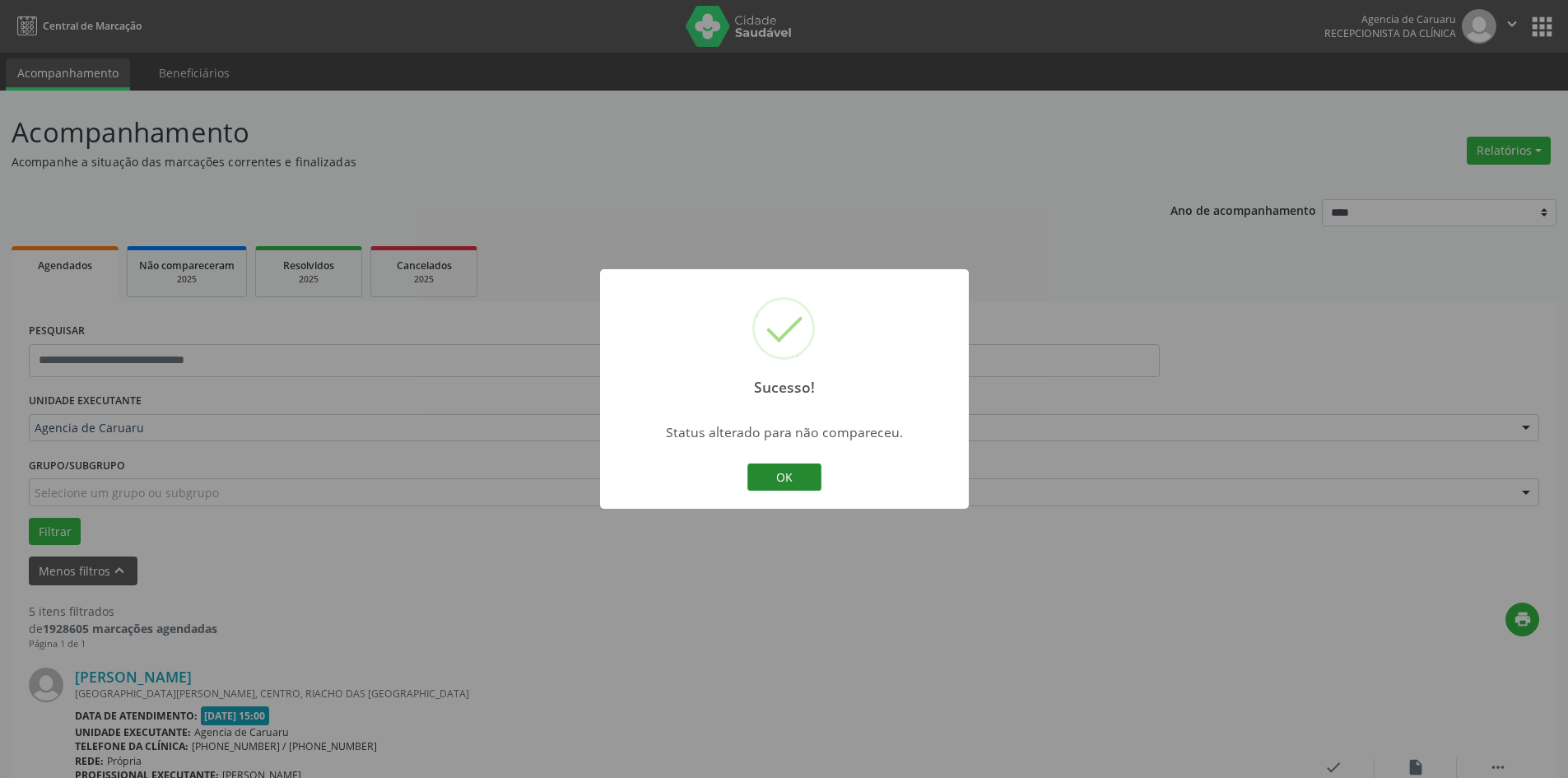
click at [795, 481] on button "OK" at bounding box center [784, 478] width 74 height 28
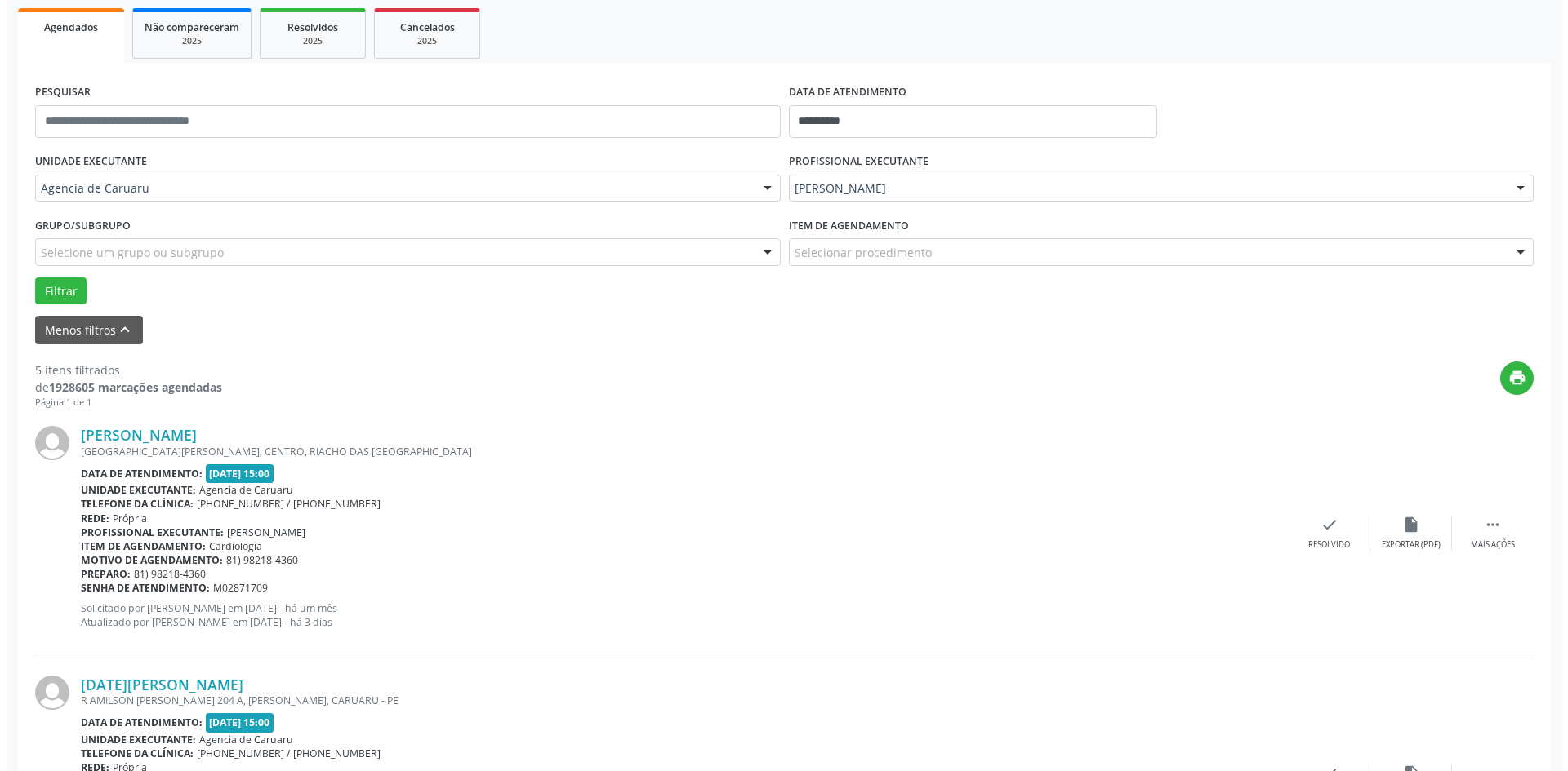
scroll to position [245, 0]
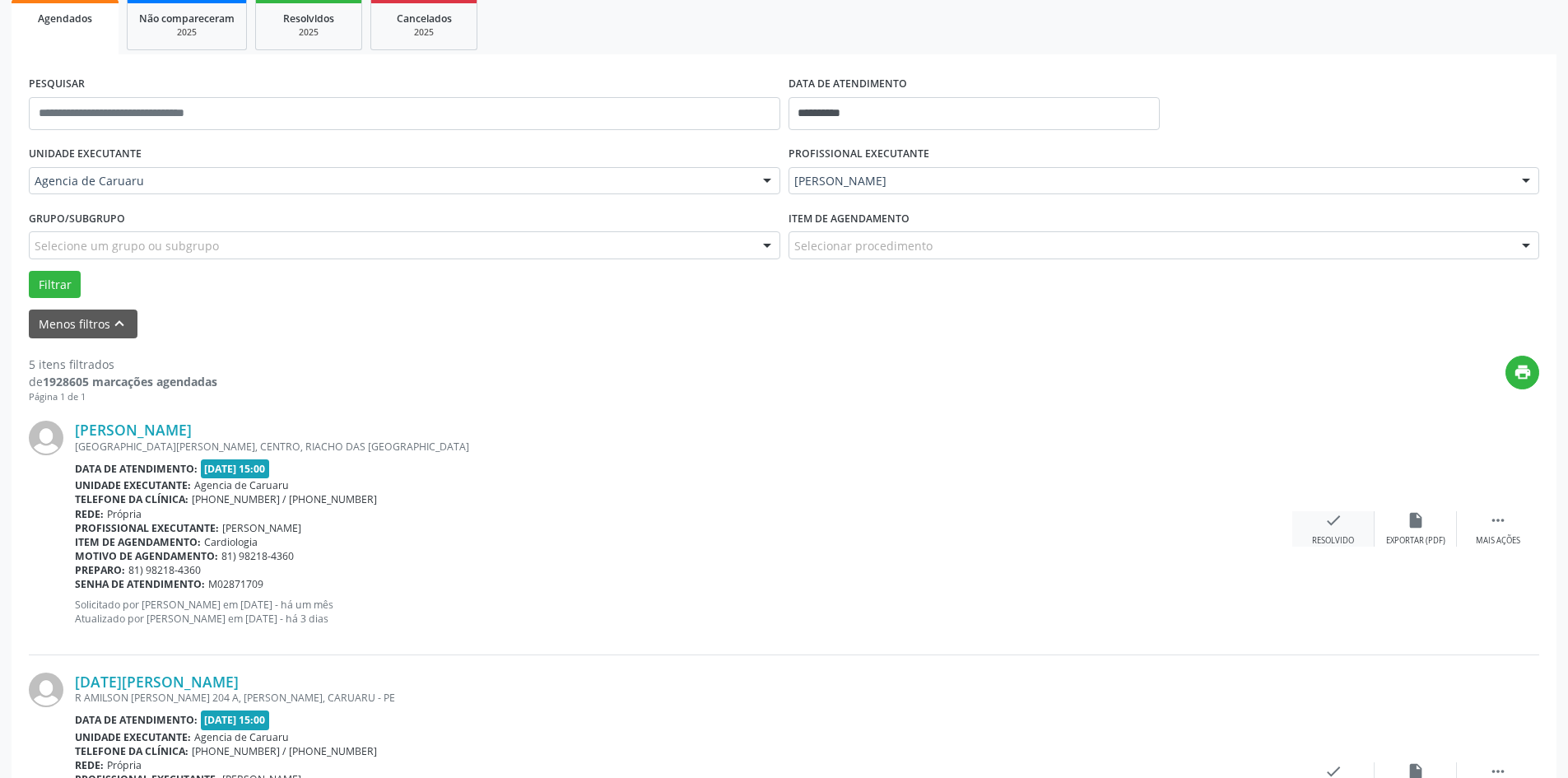
click at [1357, 540] on div "check Resolvido" at bounding box center [1333, 529] width 82 height 36
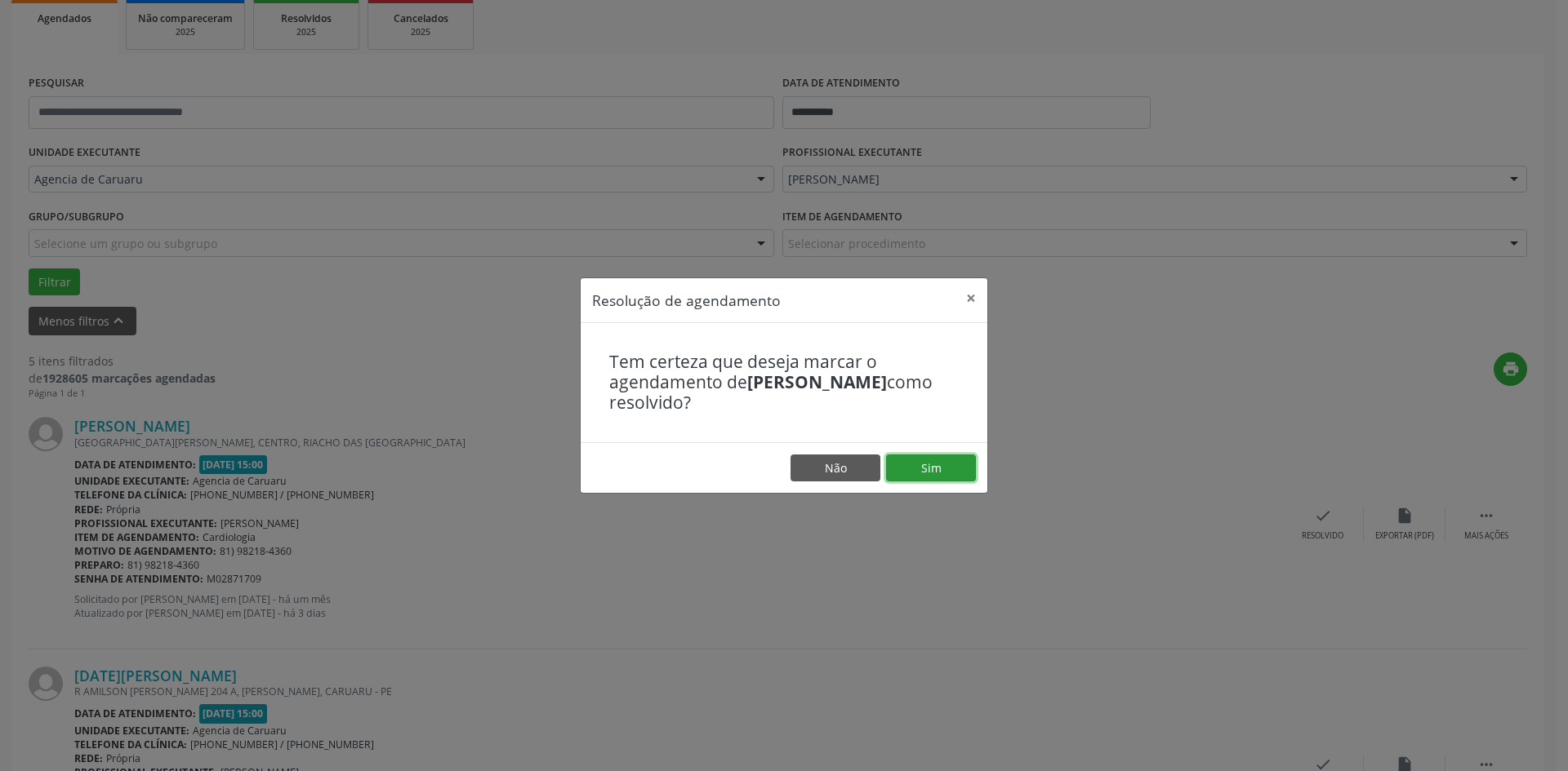
click at [951, 477] on button "Sim" at bounding box center [930, 468] width 90 height 28
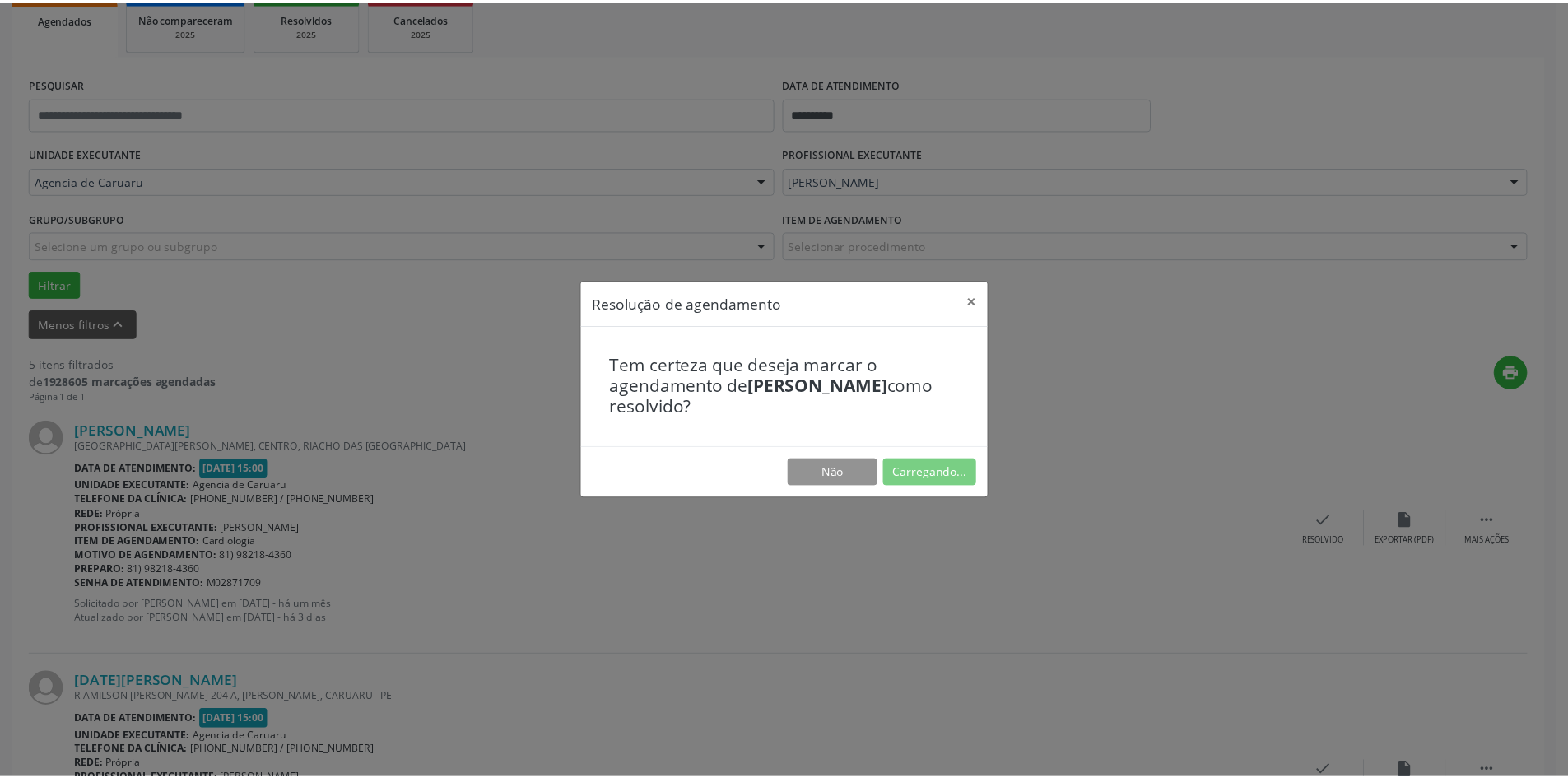
scroll to position [0, 0]
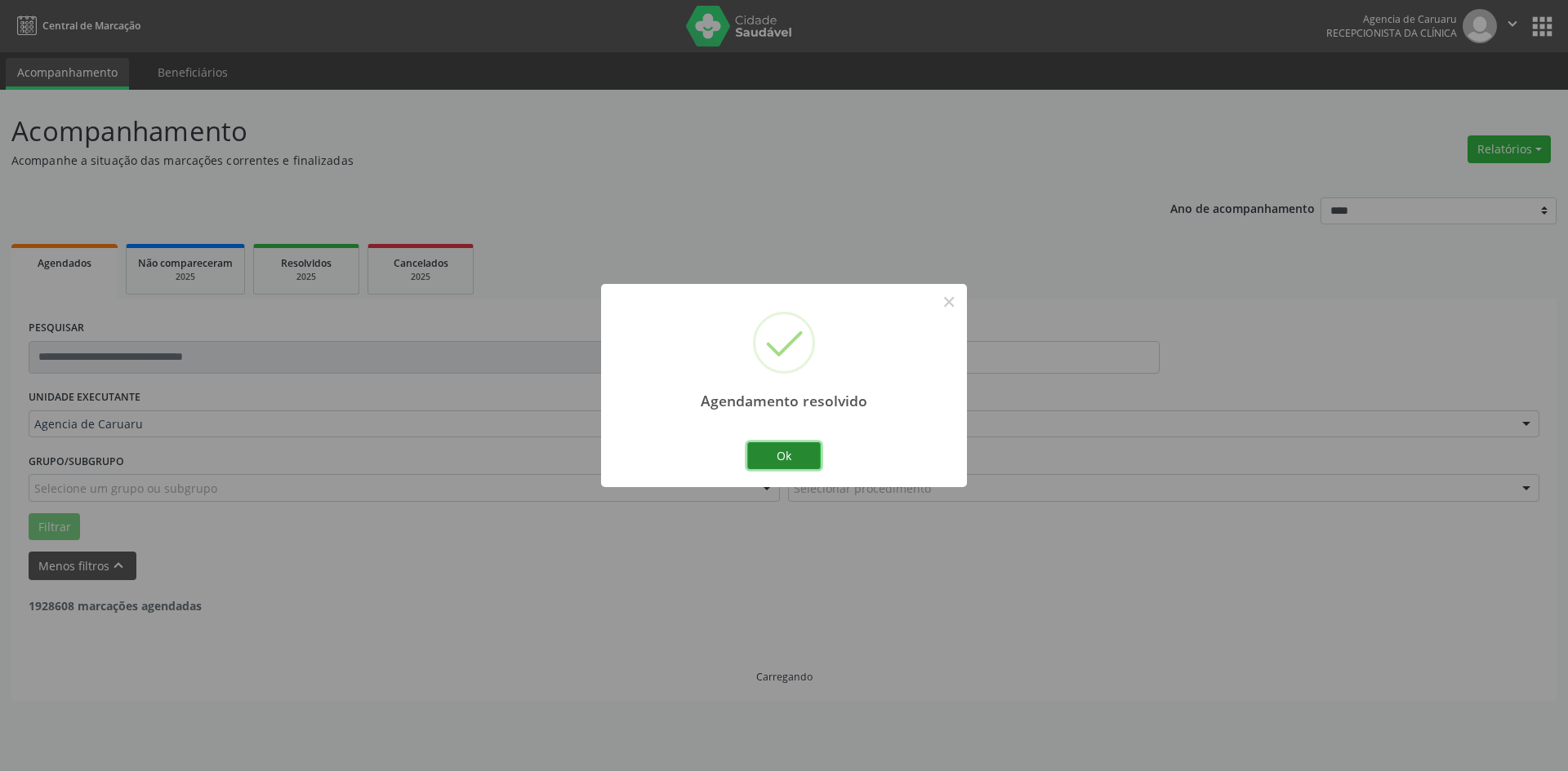
click at [799, 456] on button "Ok" at bounding box center [783, 456] width 73 height 28
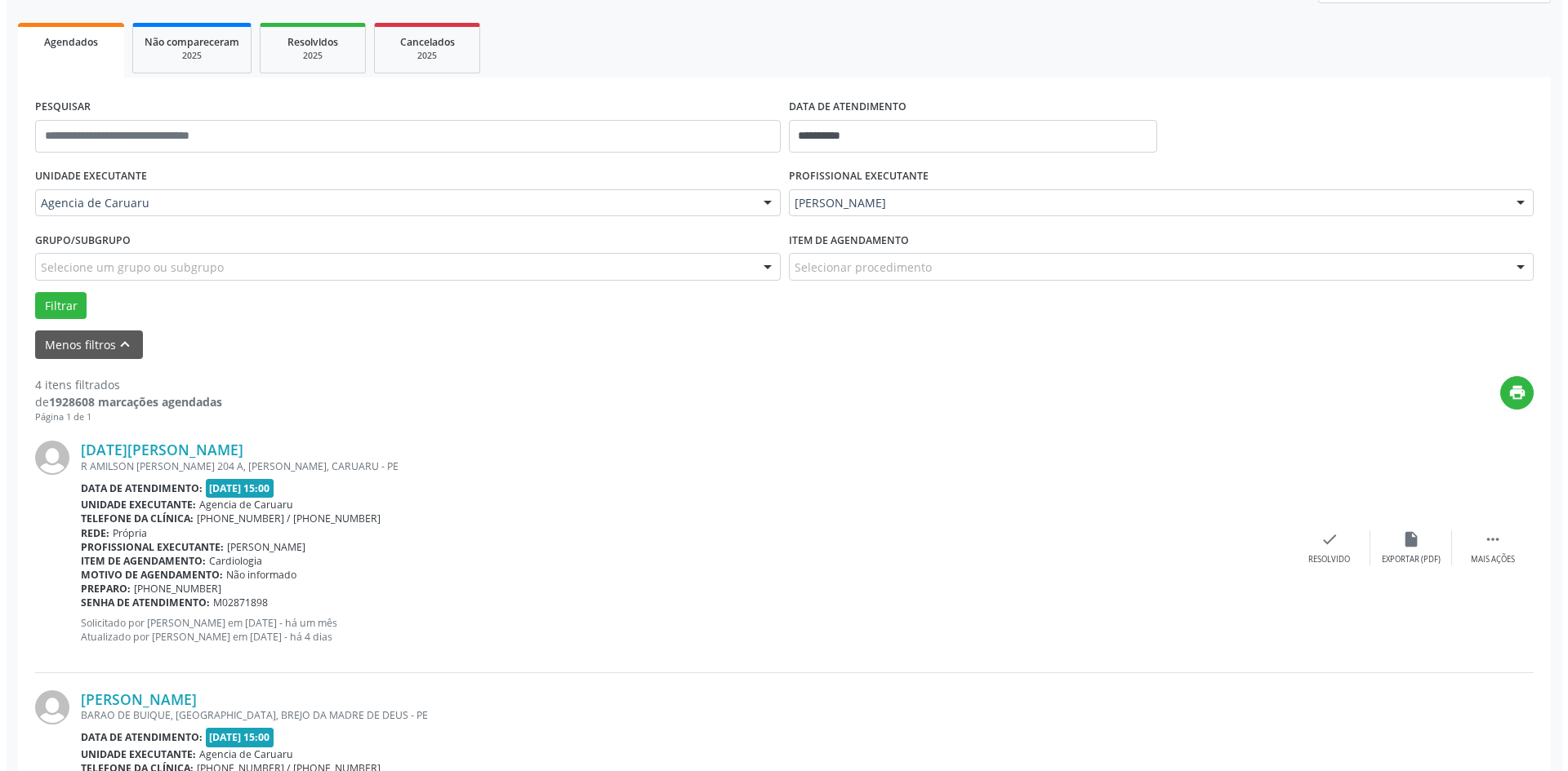
scroll to position [245, 0]
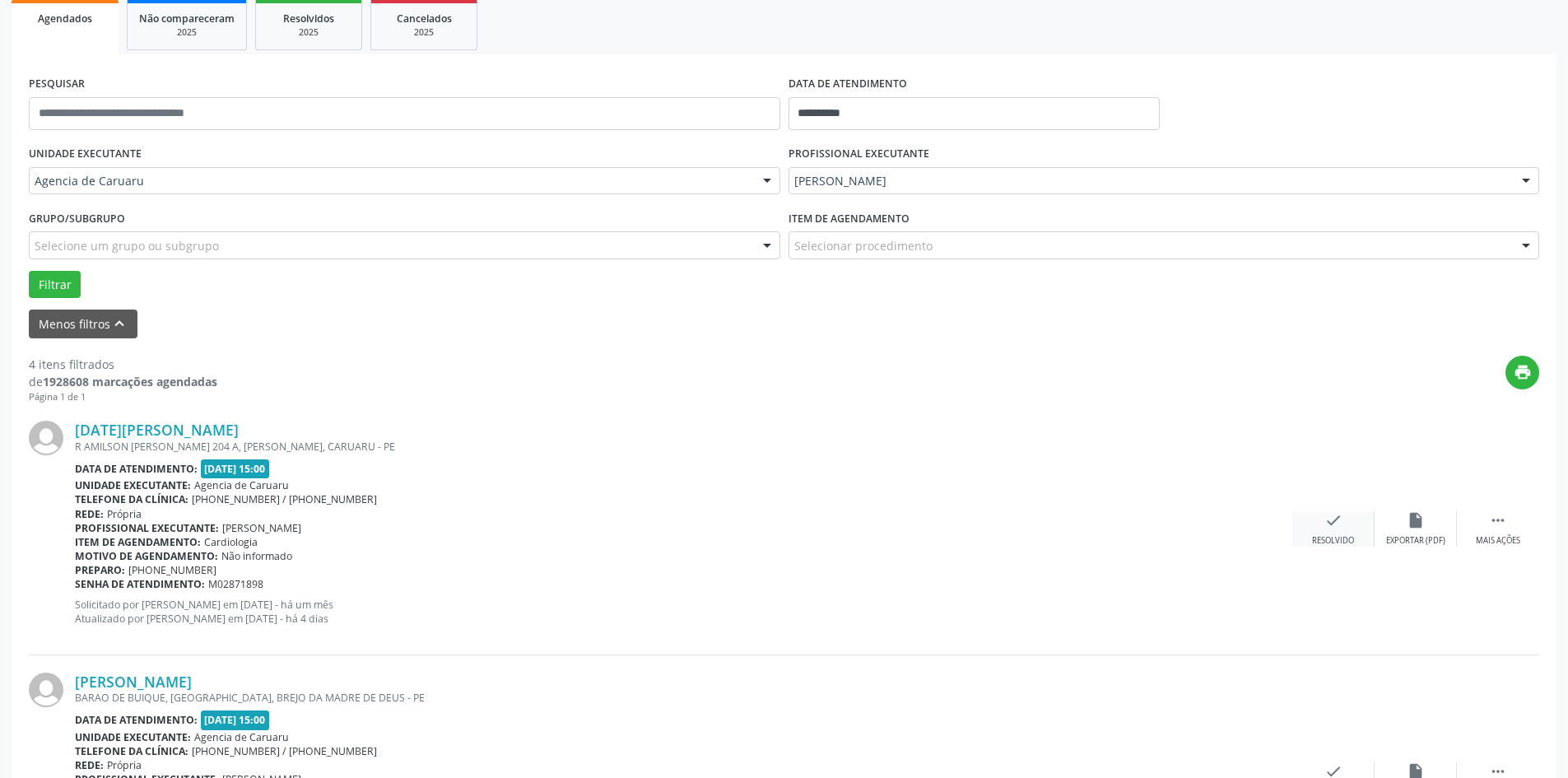
click at [1327, 528] on icon "check" at bounding box center [1333, 520] width 18 height 18
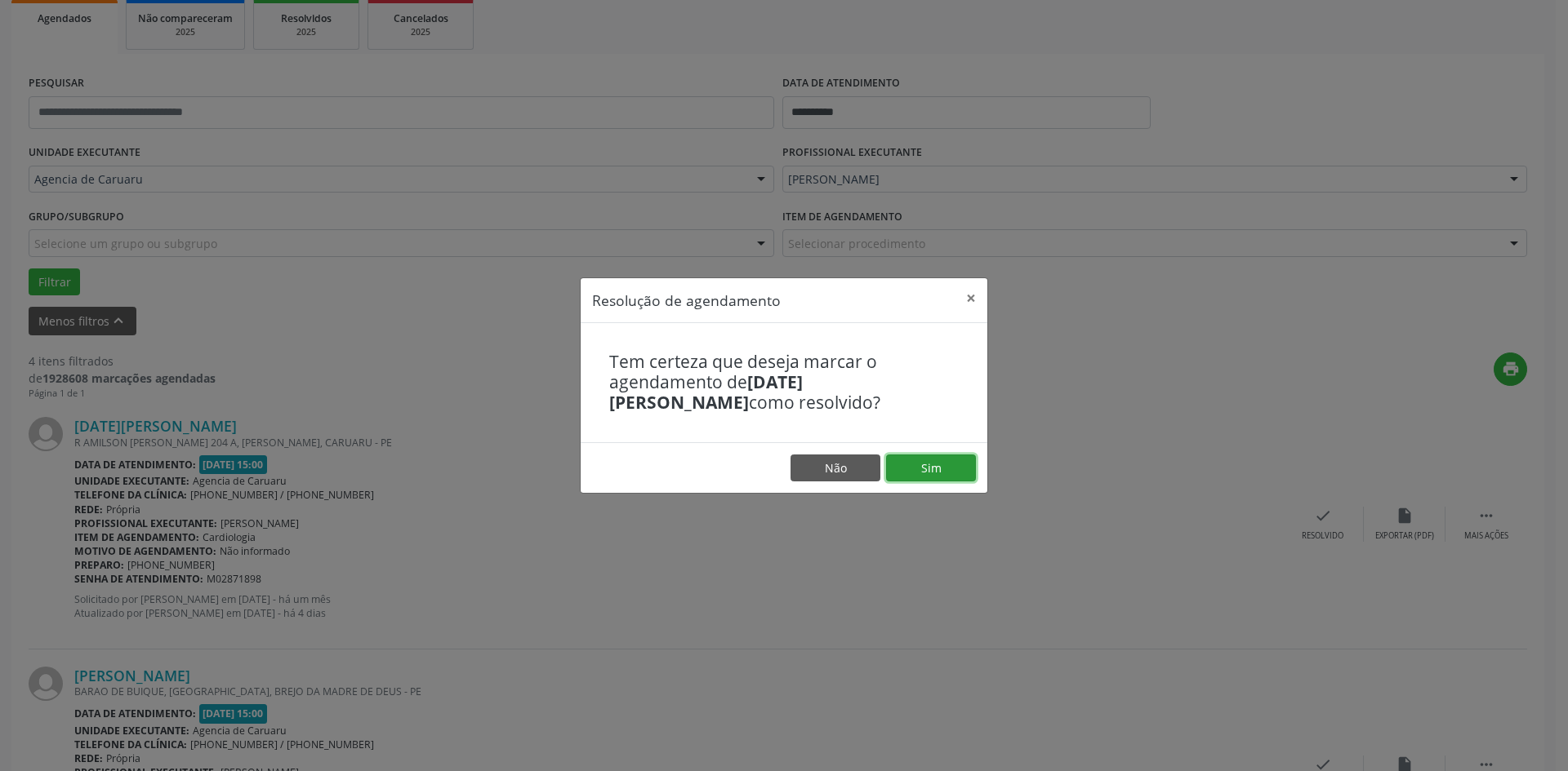
click at [926, 467] on button "Sim" at bounding box center [930, 468] width 90 height 28
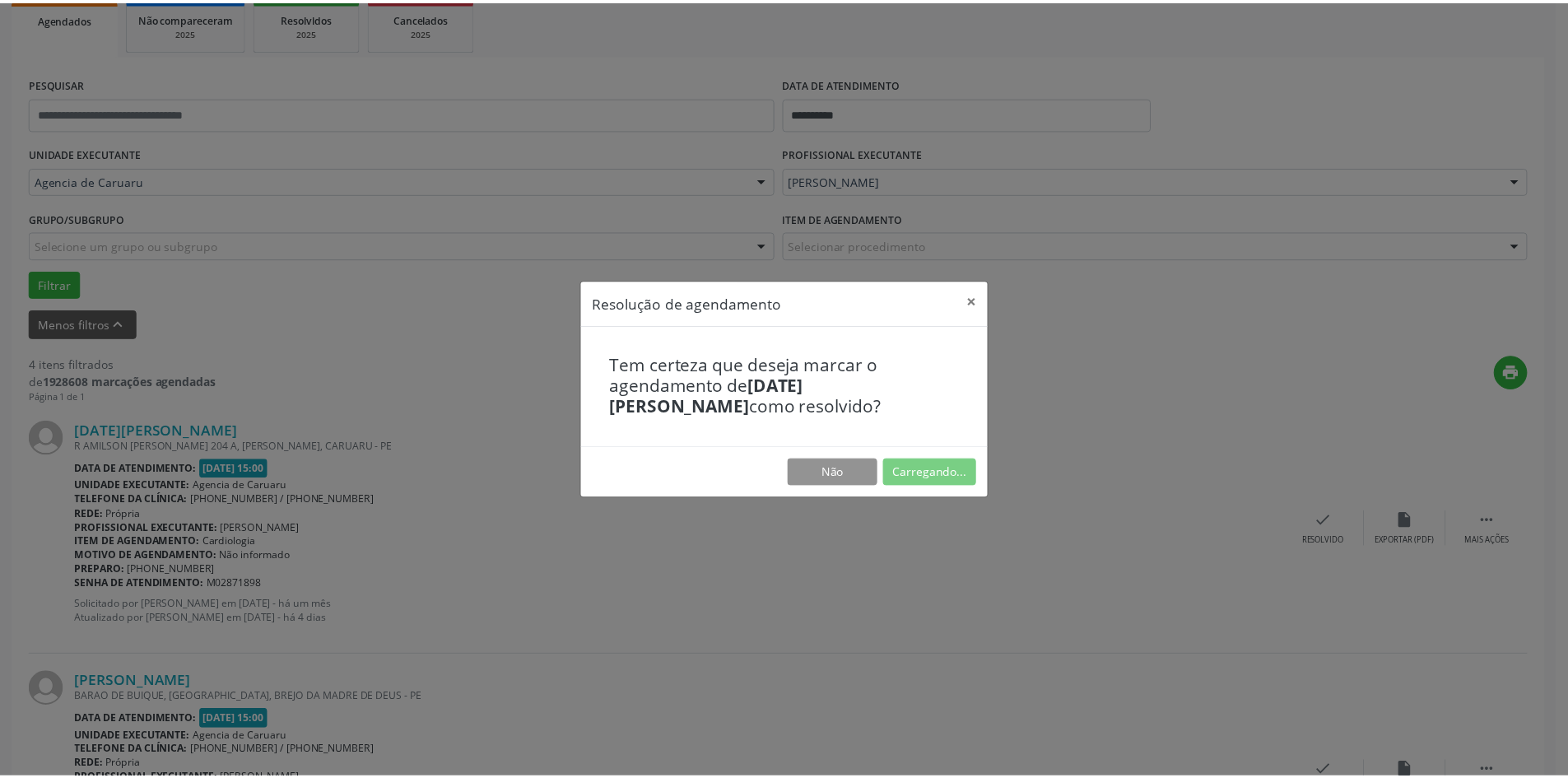
scroll to position [0, 0]
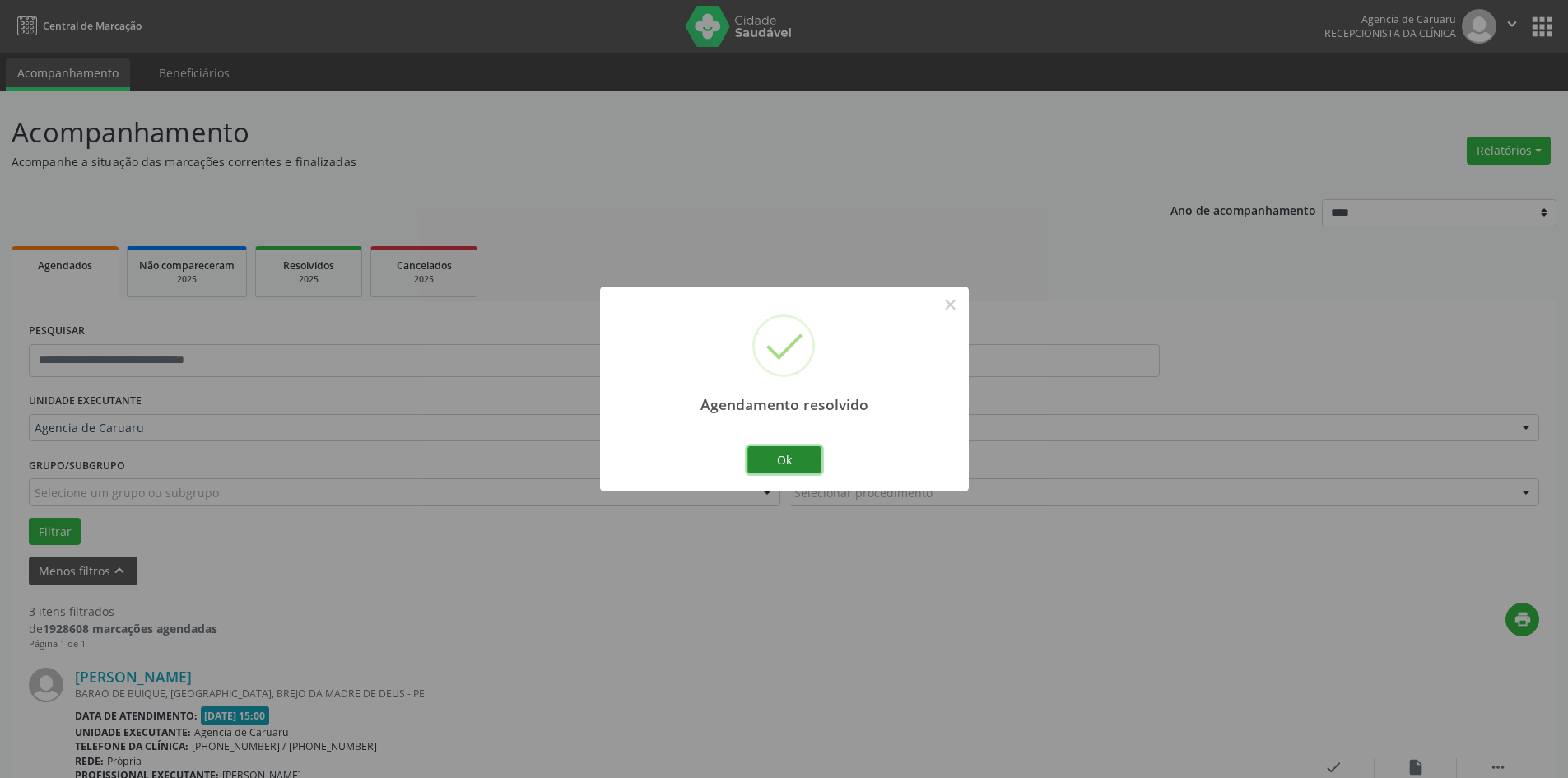
click at [793, 462] on button "Ok" at bounding box center [784, 460] width 74 height 28
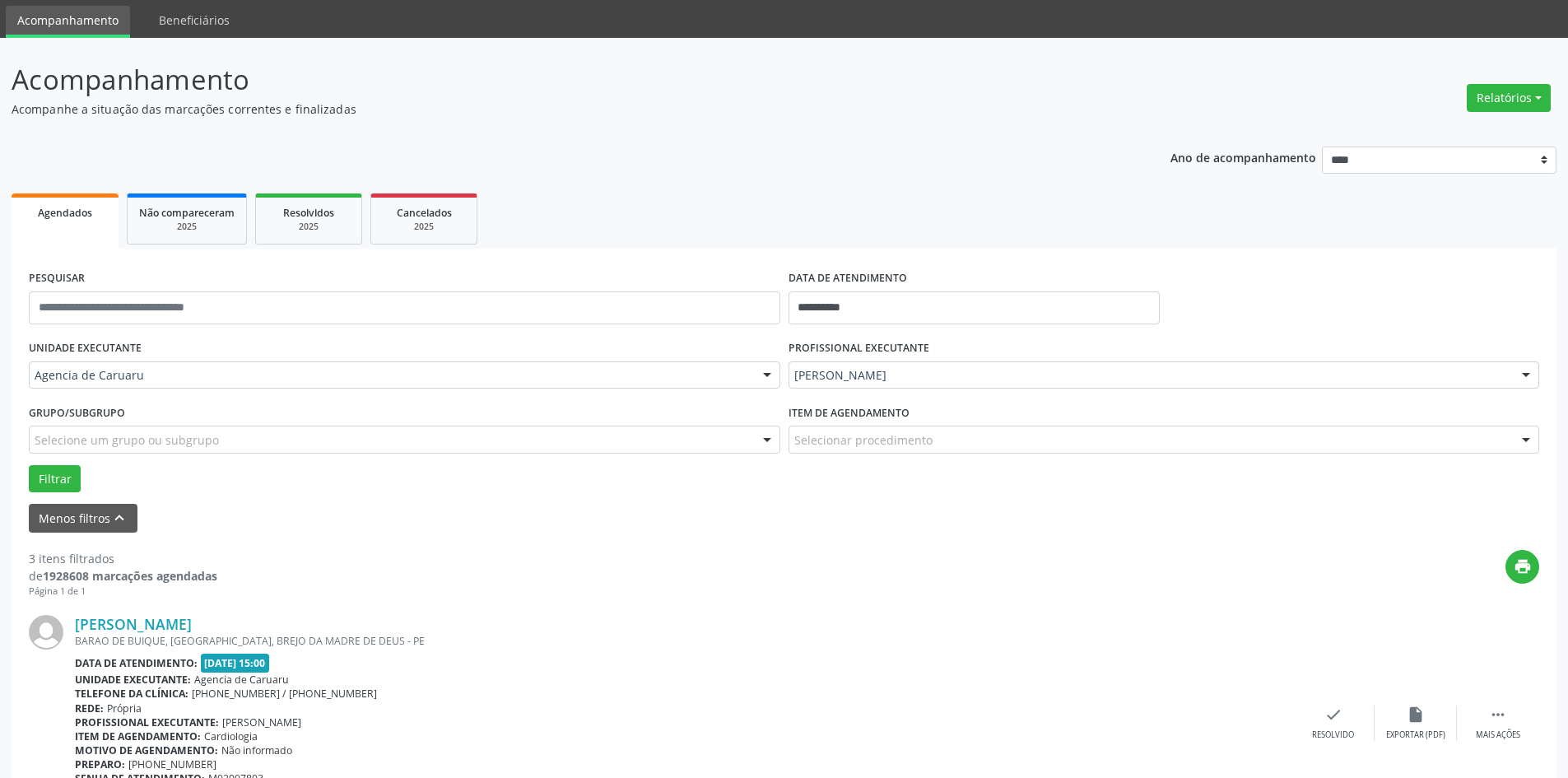
scroll to position [82, 0]
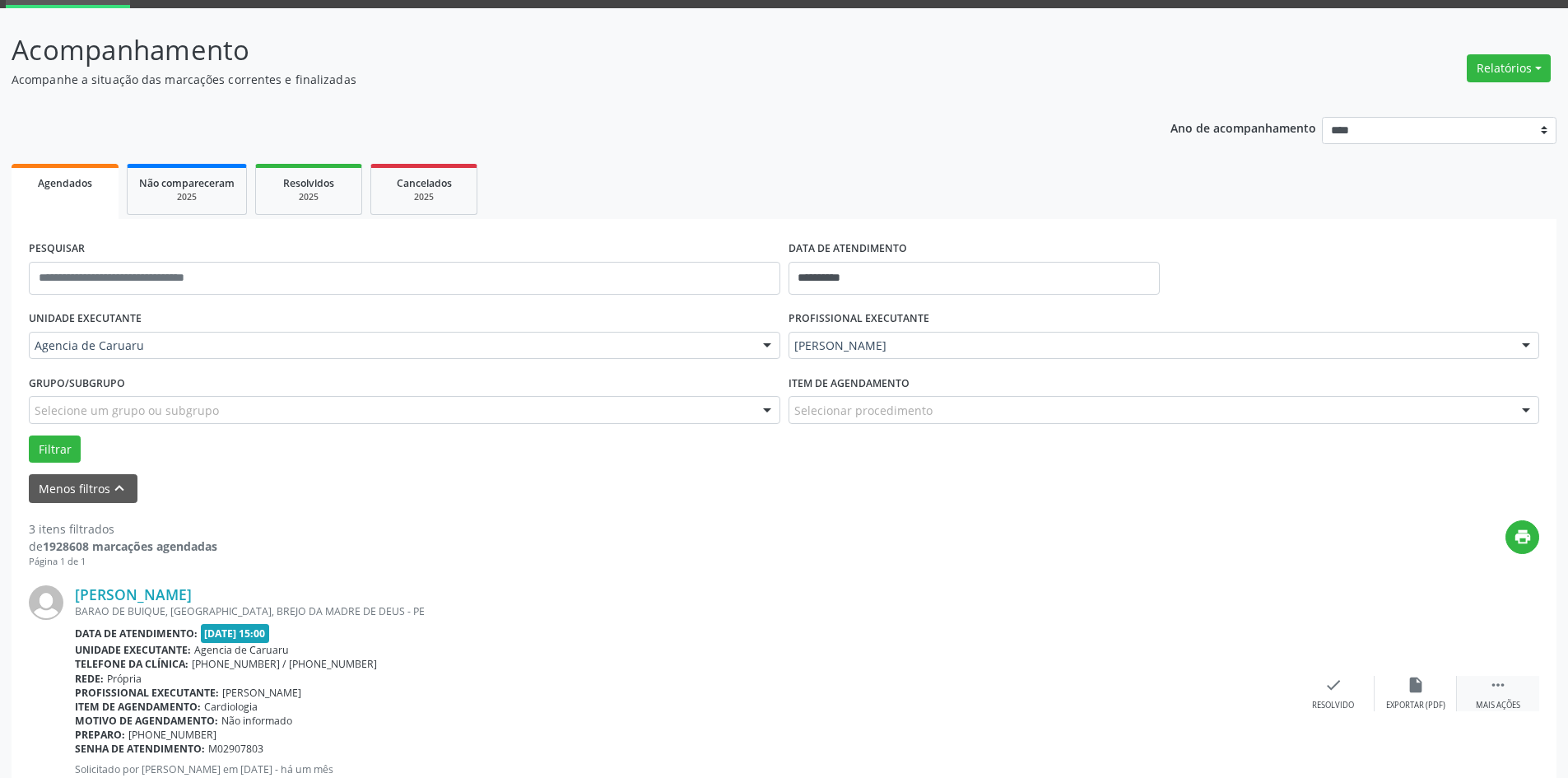
click at [1506, 697] on div " Mais ações" at bounding box center [1498, 694] width 82 height 36
click at [1415, 686] on icon "alarm_off" at bounding box center [1415, 685] width 18 height 18
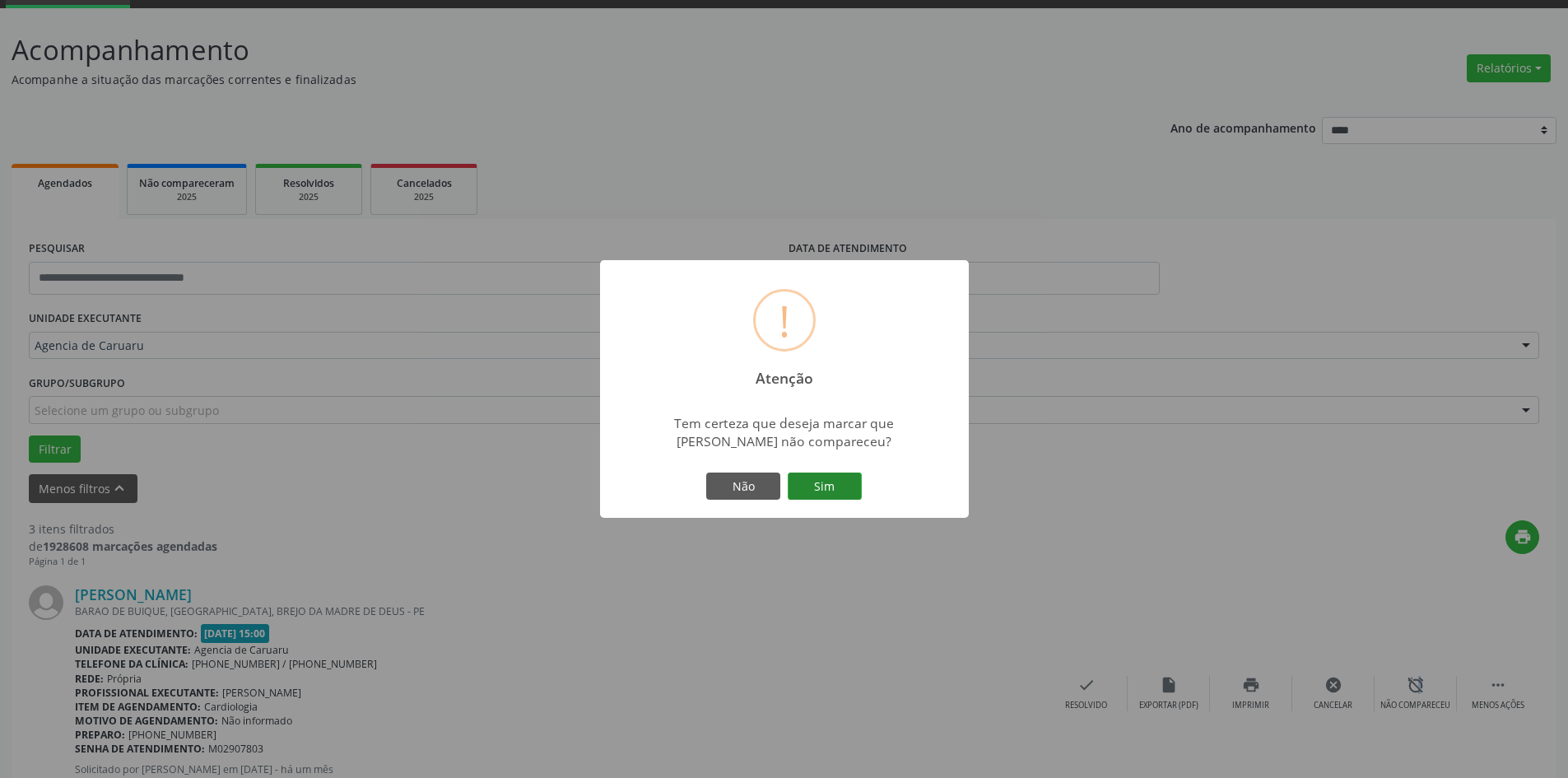
click at [823, 481] on button "Sim" at bounding box center [824, 486] width 74 height 28
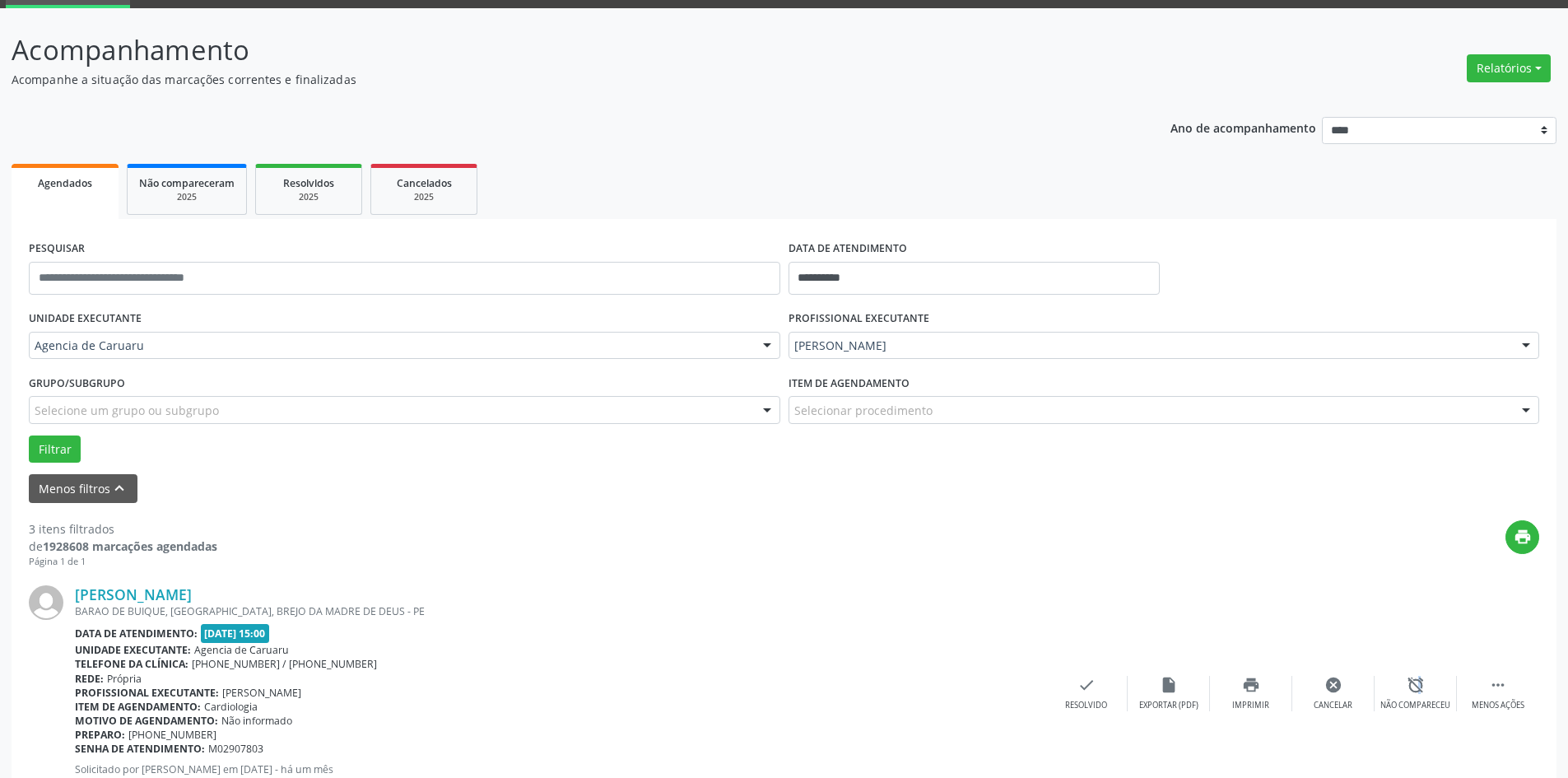
scroll to position [0, 0]
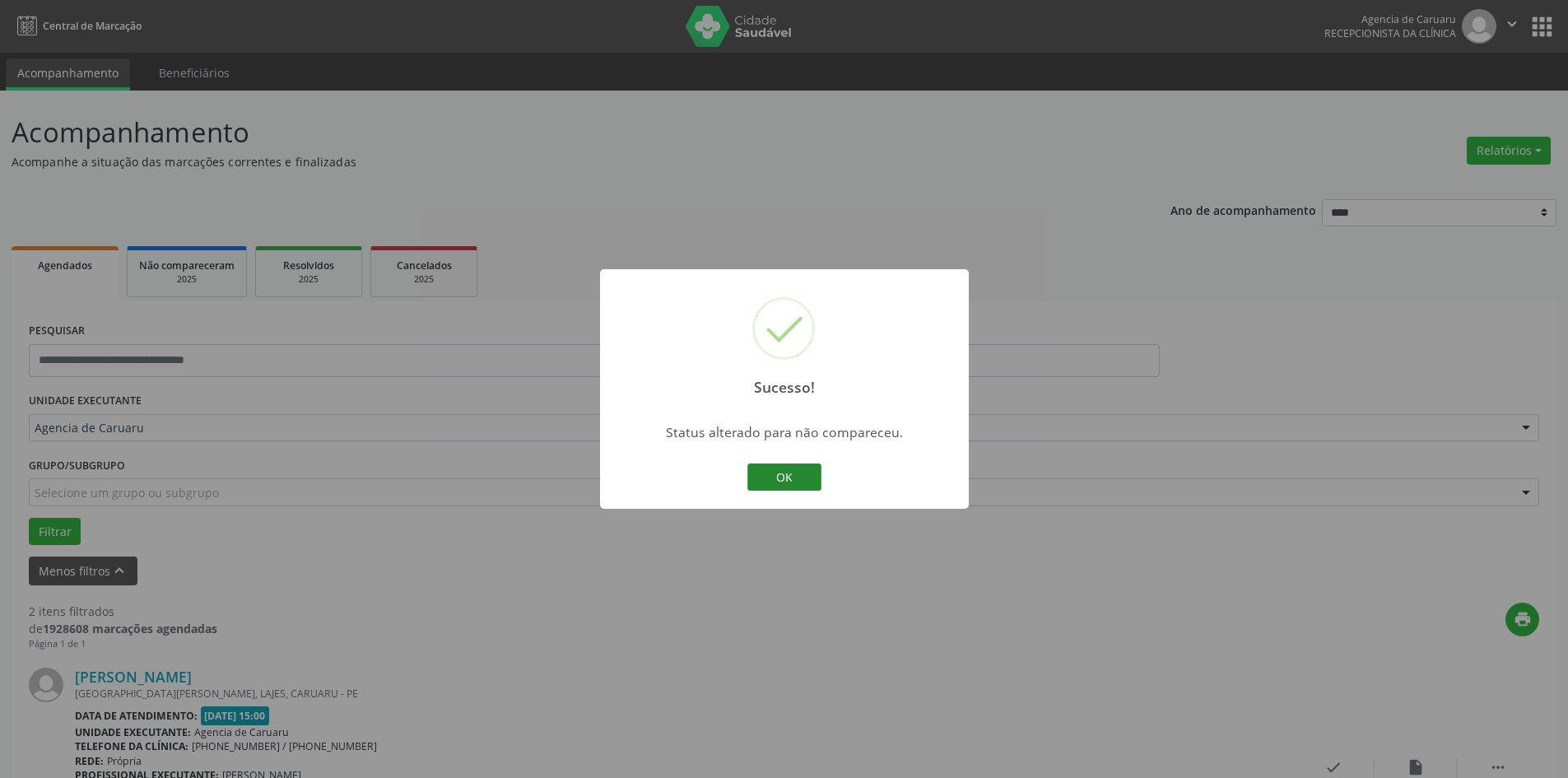
click at [791, 479] on button "OK" at bounding box center [784, 478] width 74 height 28
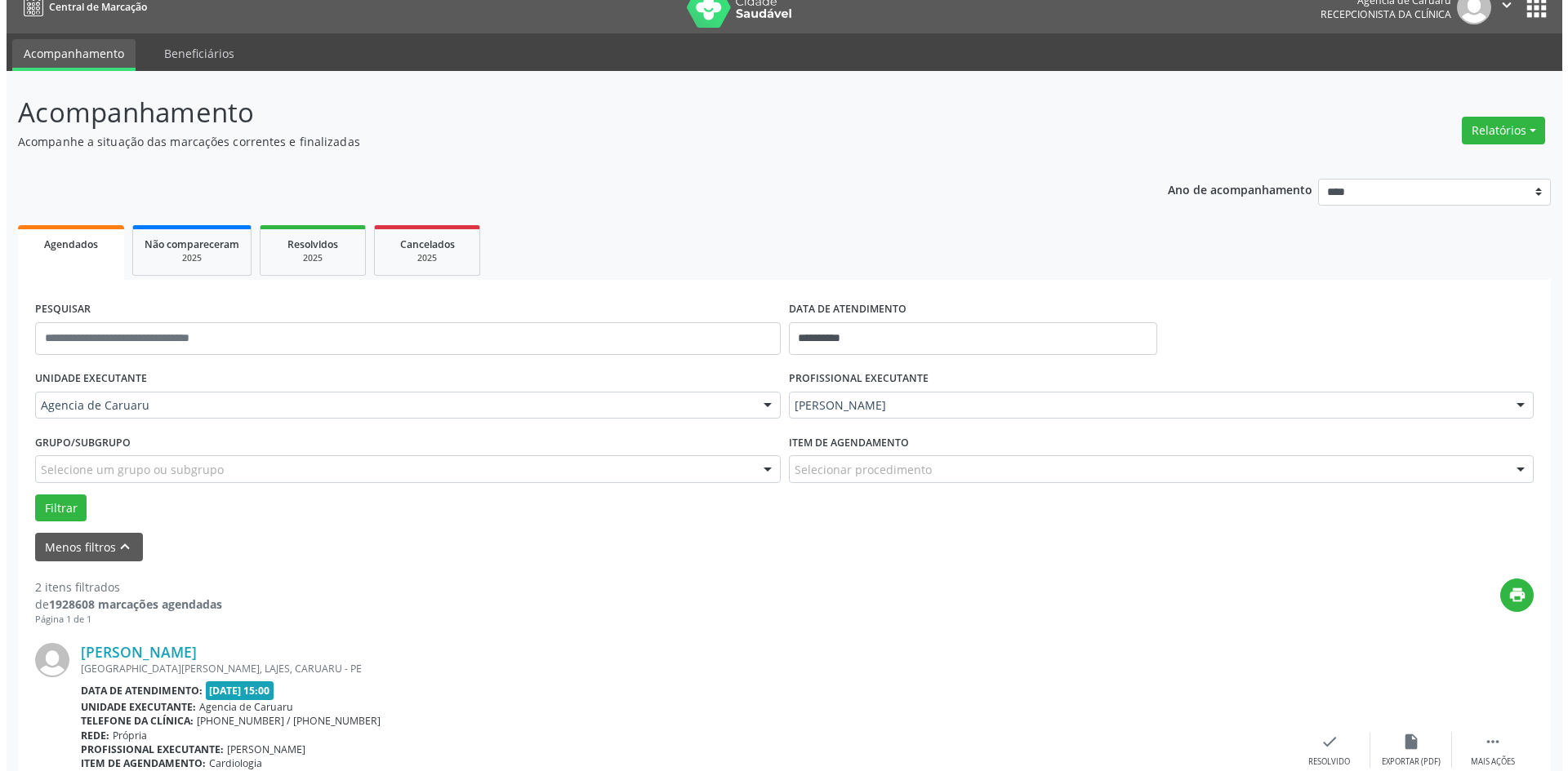
scroll to position [82, 0]
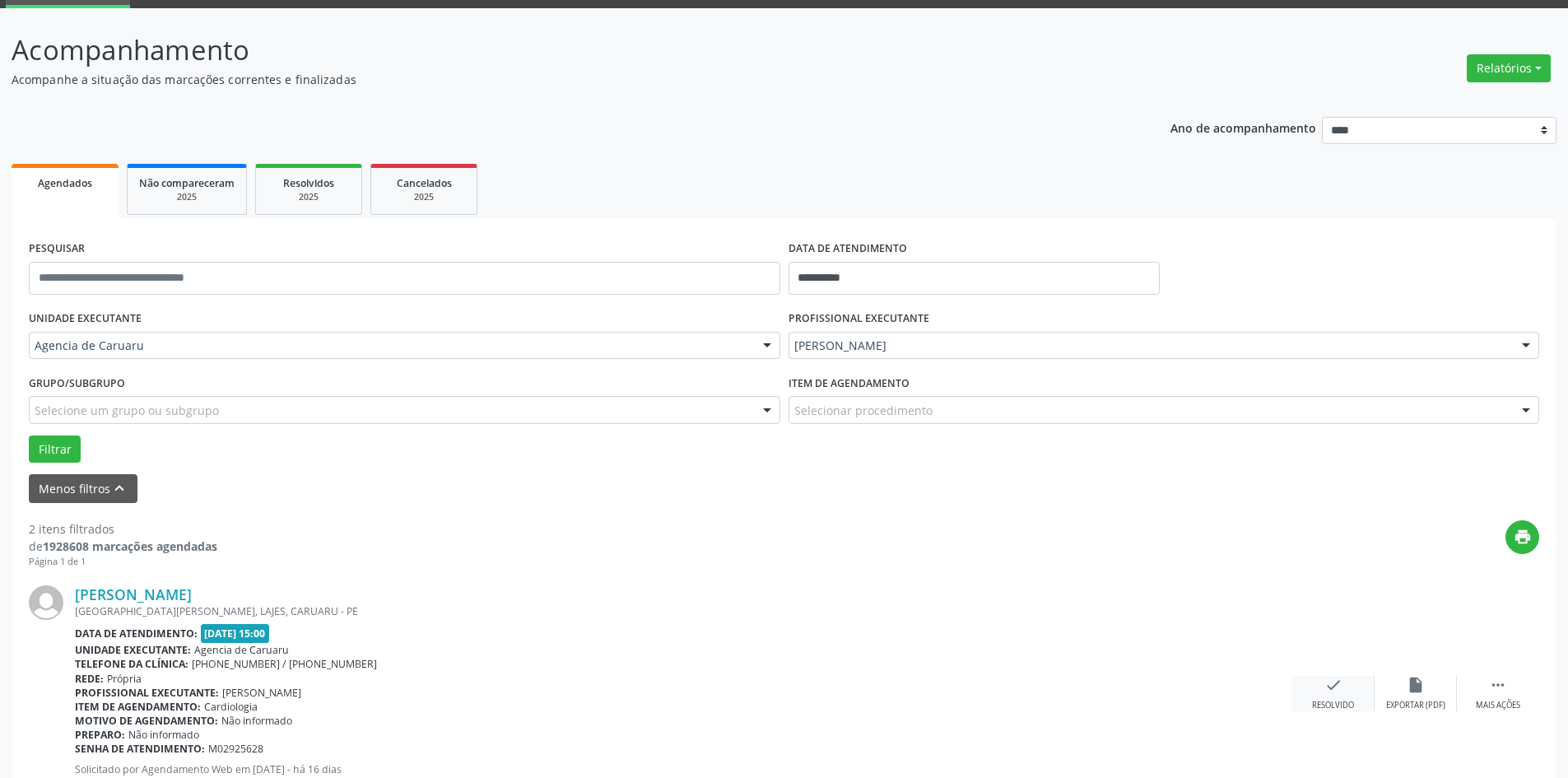
click at [1329, 700] on div "Resolvido" at bounding box center [1333, 706] width 42 height 12
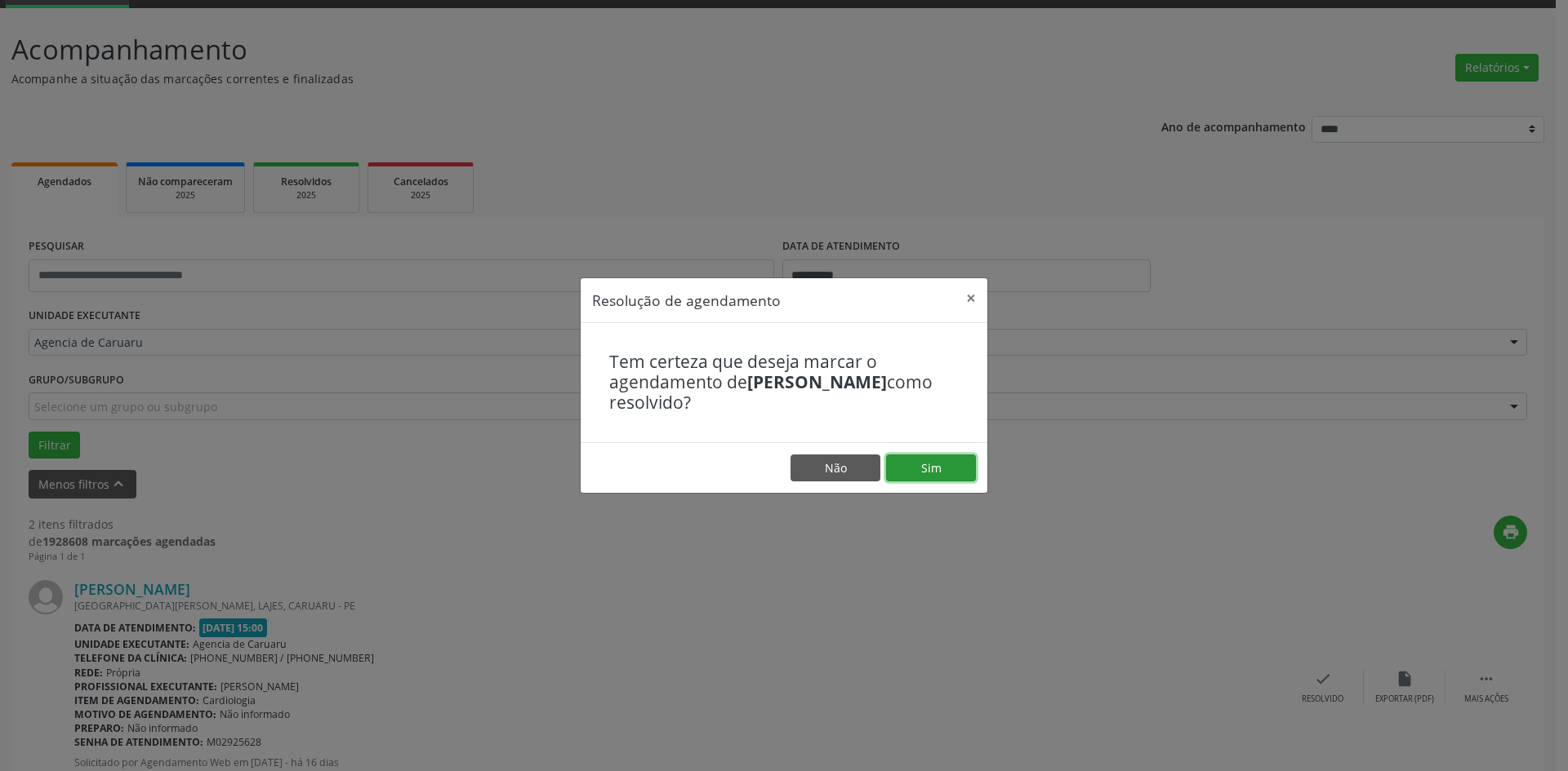
click at [934, 458] on button "Sim" at bounding box center [930, 468] width 90 height 28
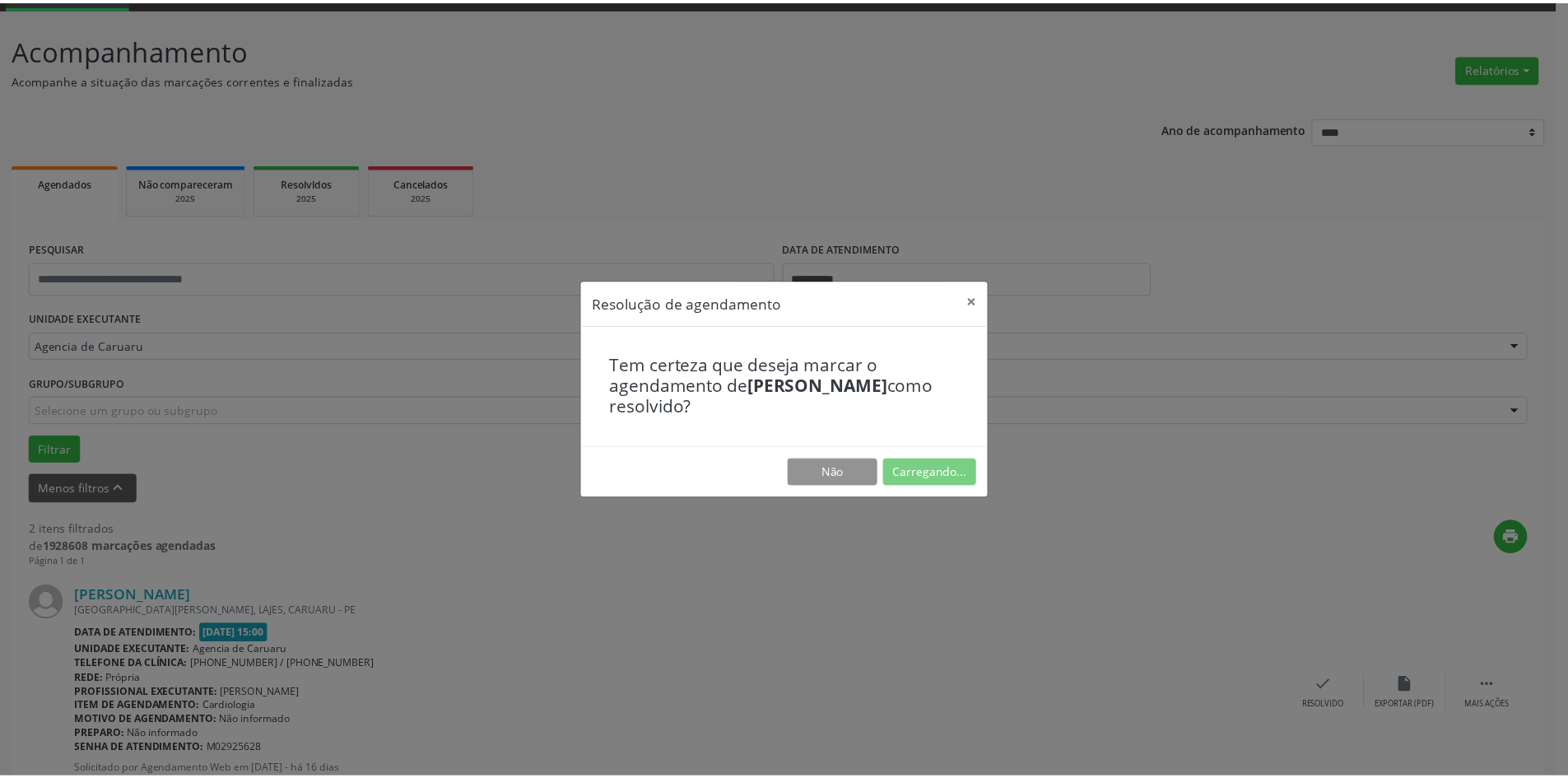
scroll to position [0, 0]
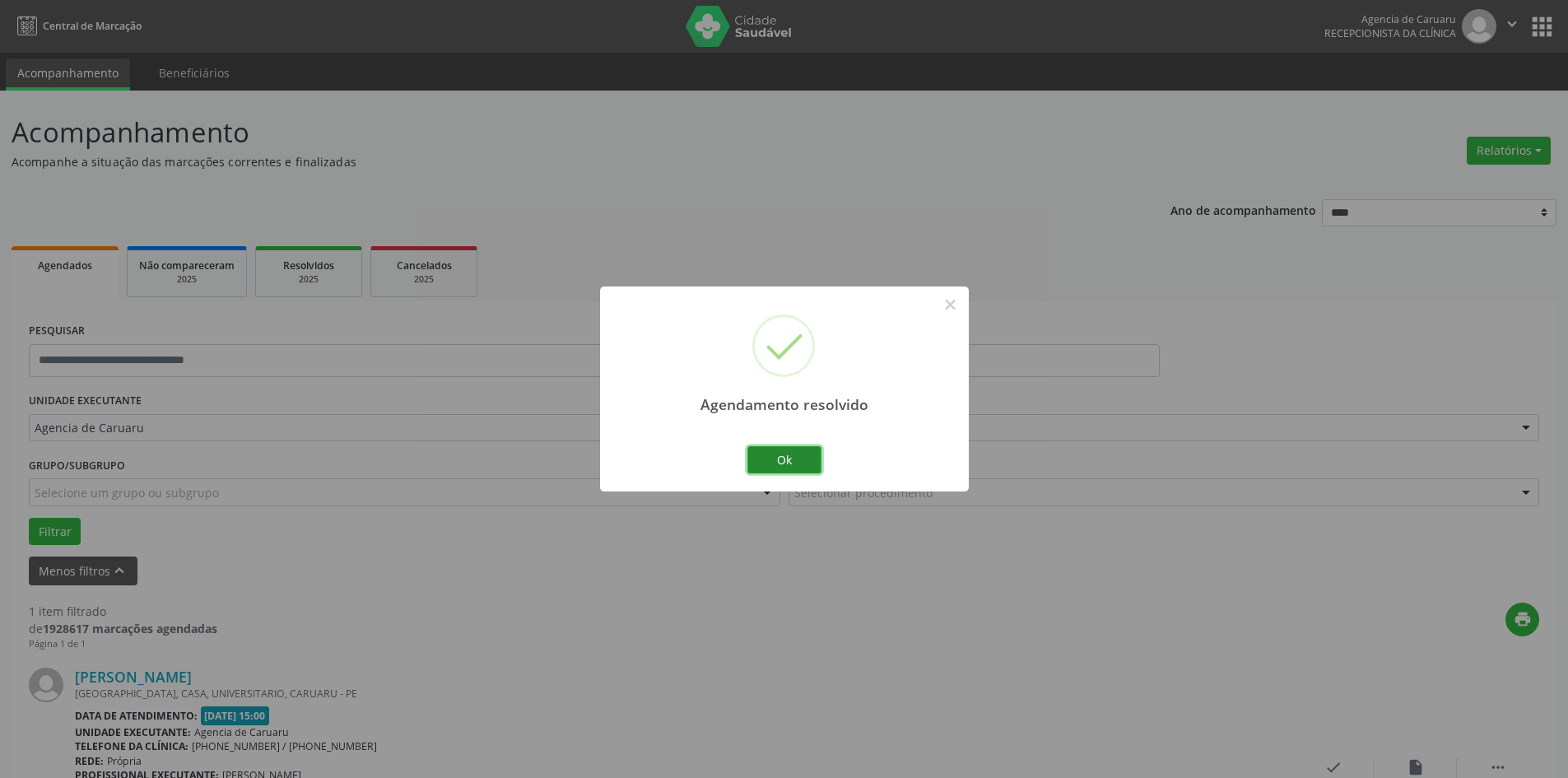
click at [788, 455] on button "Ok" at bounding box center [784, 460] width 74 height 28
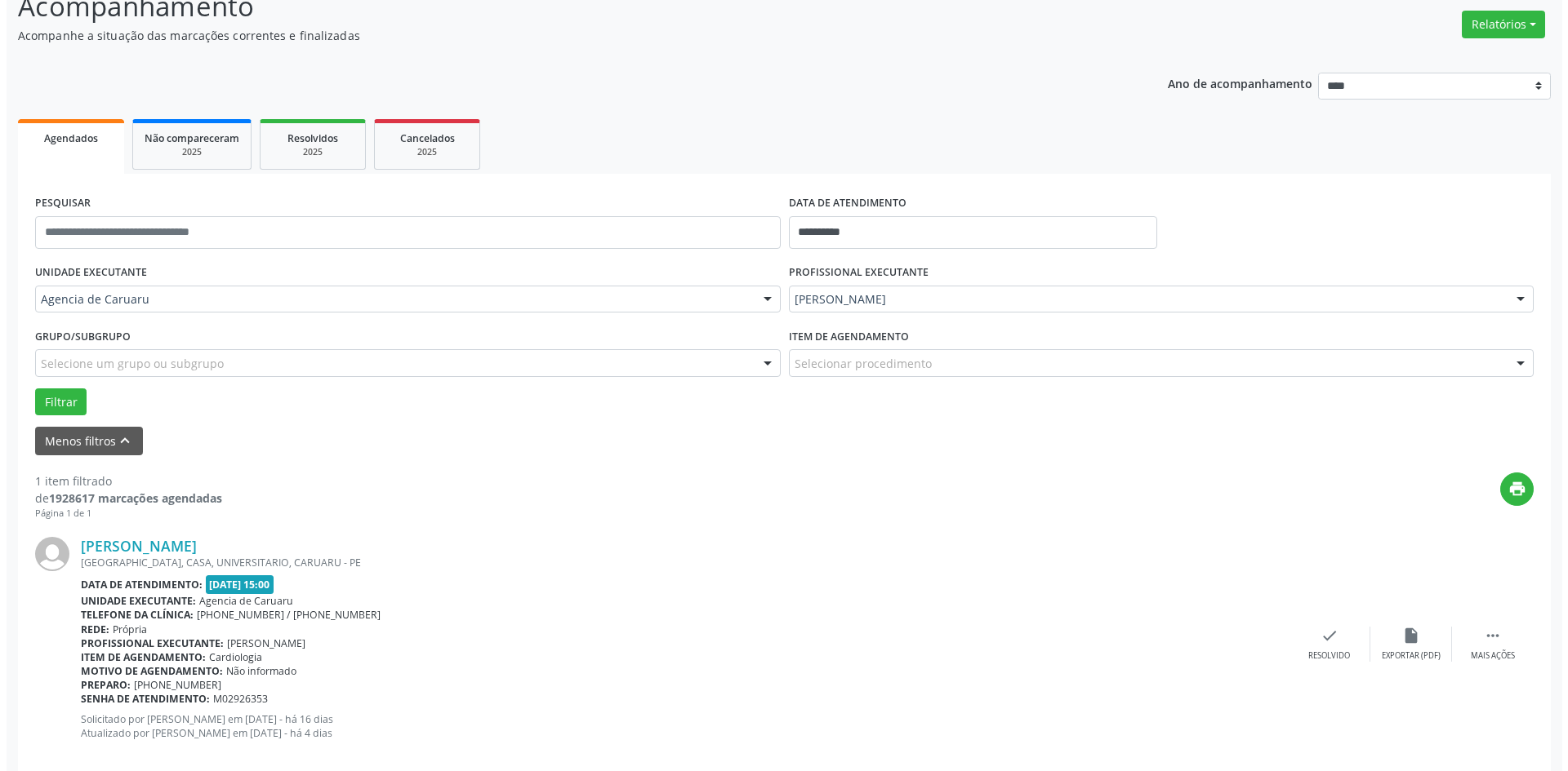
scroll to position [151, 0]
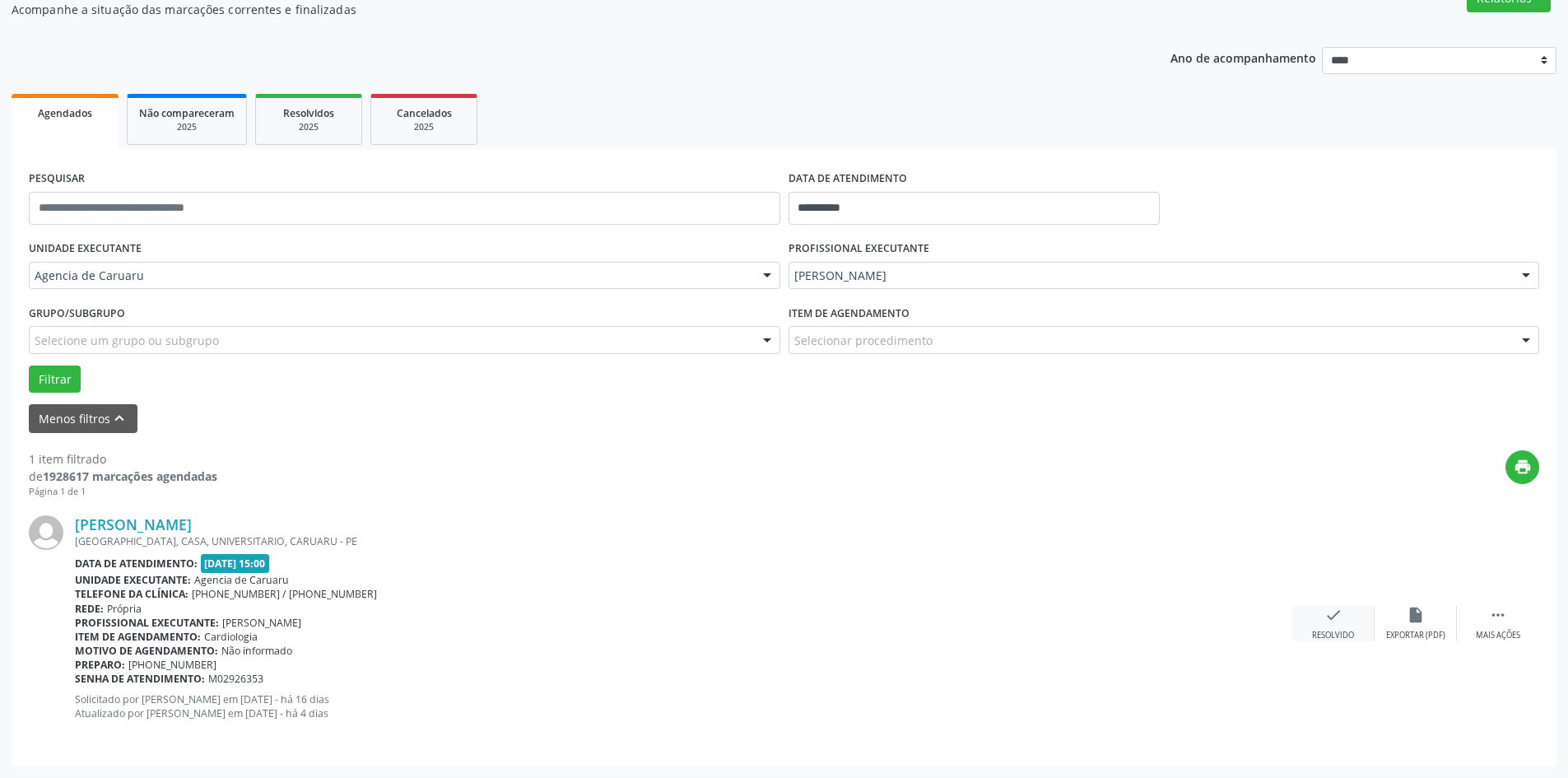
click at [1324, 626] on div "check Resolvido" at bounding box center [1333, 624] width 82 height 36
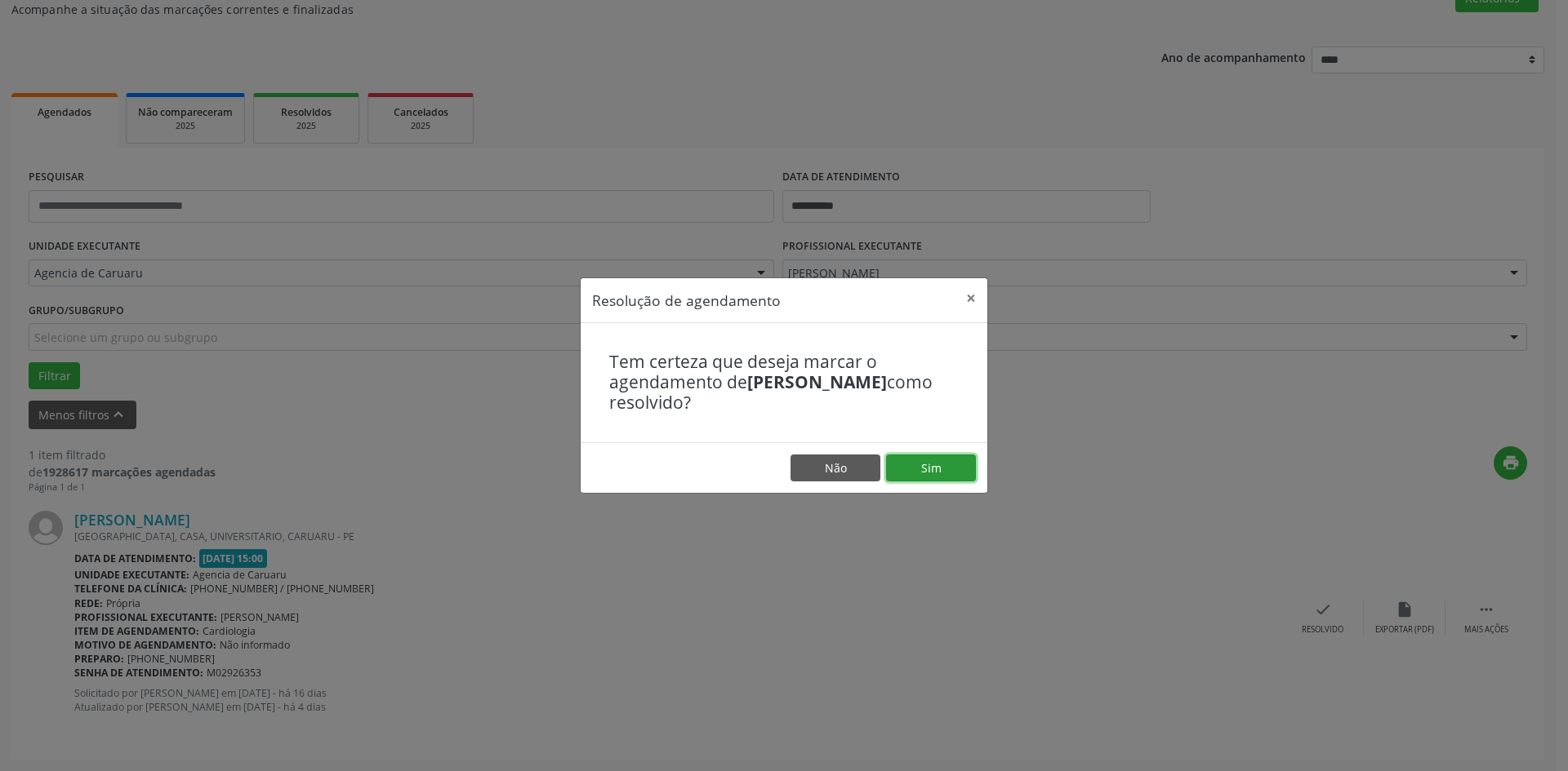
drag, startPoint x: 923, startPoint y: 467, endPoint x: 919, endPoint y: 475, distance: 8.9
click at [923, 469] on button "Sim" at bounding box center [930, 468] width 90 height 28
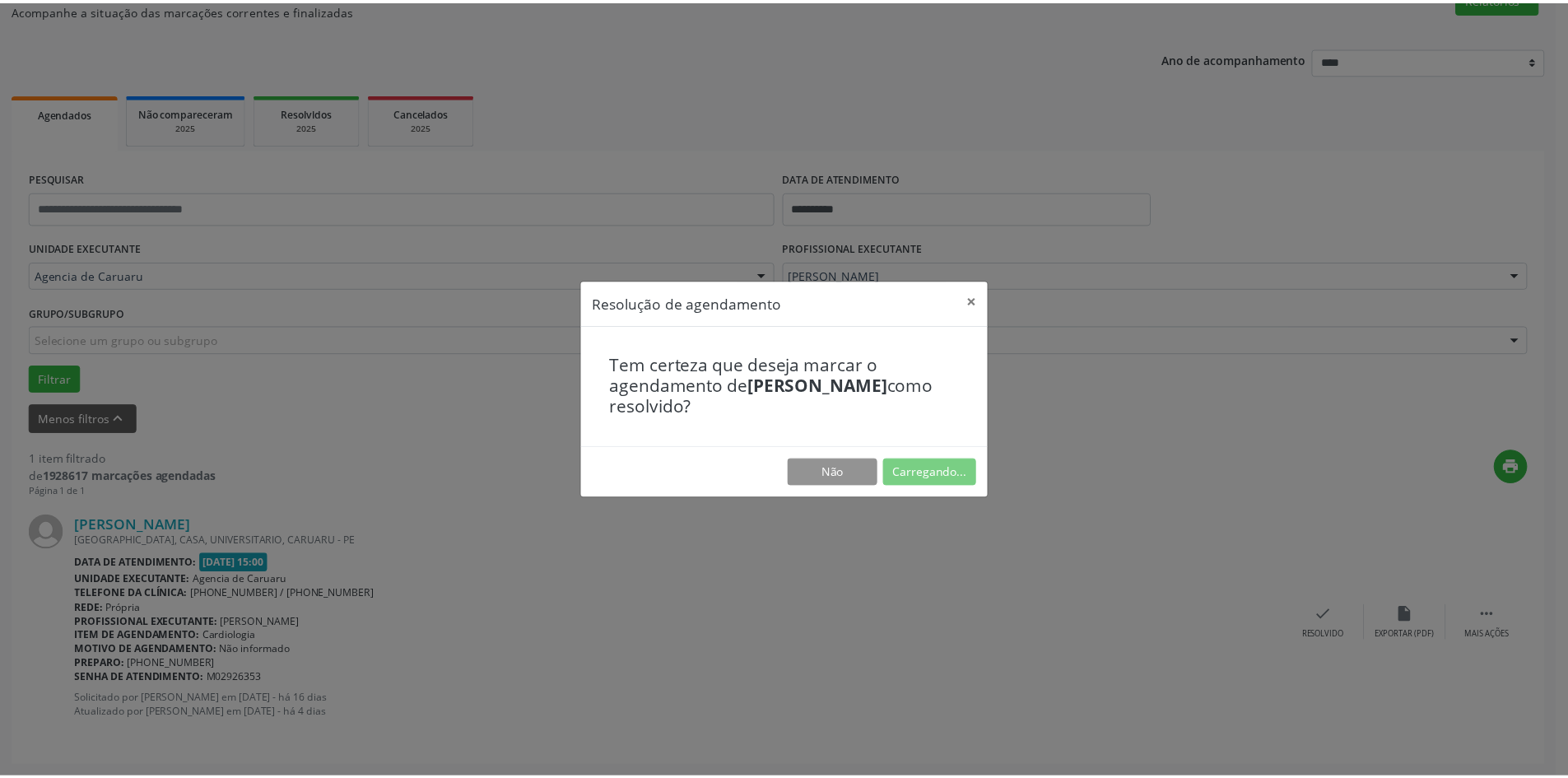
scroll to position [0, 0]
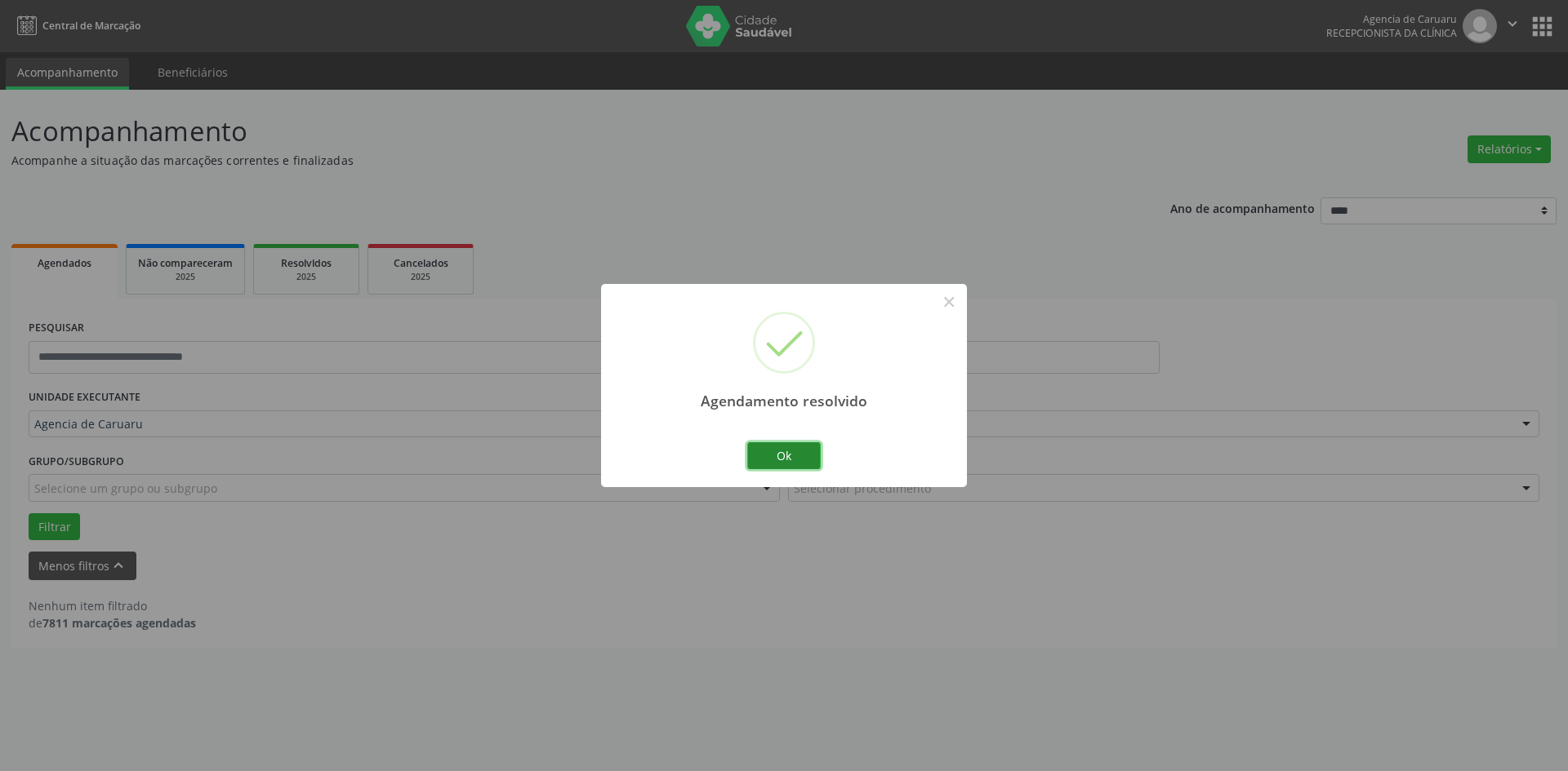
click at [820, 466] on button "Ok" at bounding box center [783, 456] width 73 height 28
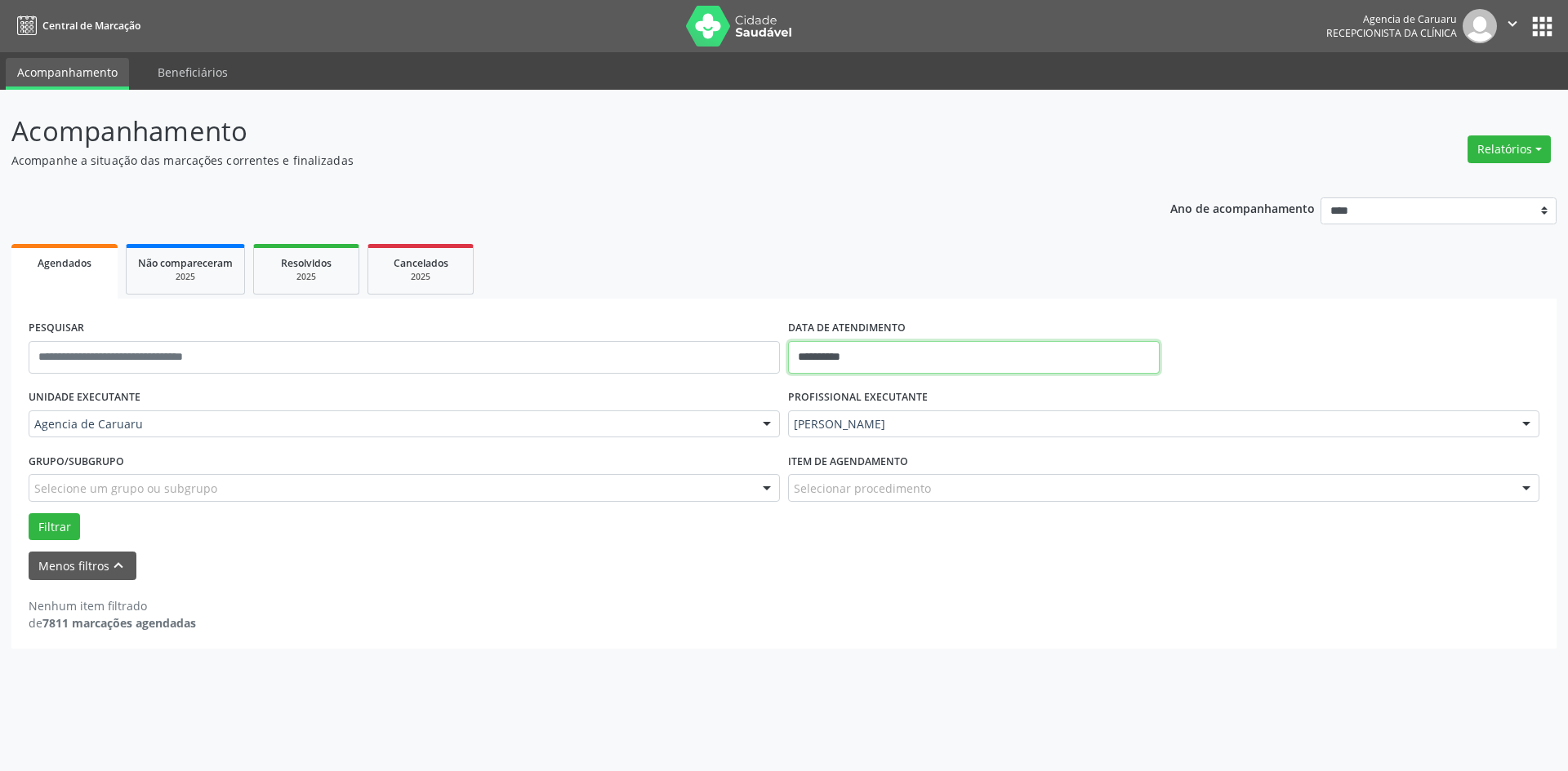
click at [861, 359] on input "**********" at bounding box center [974, 357] width 372 height 33
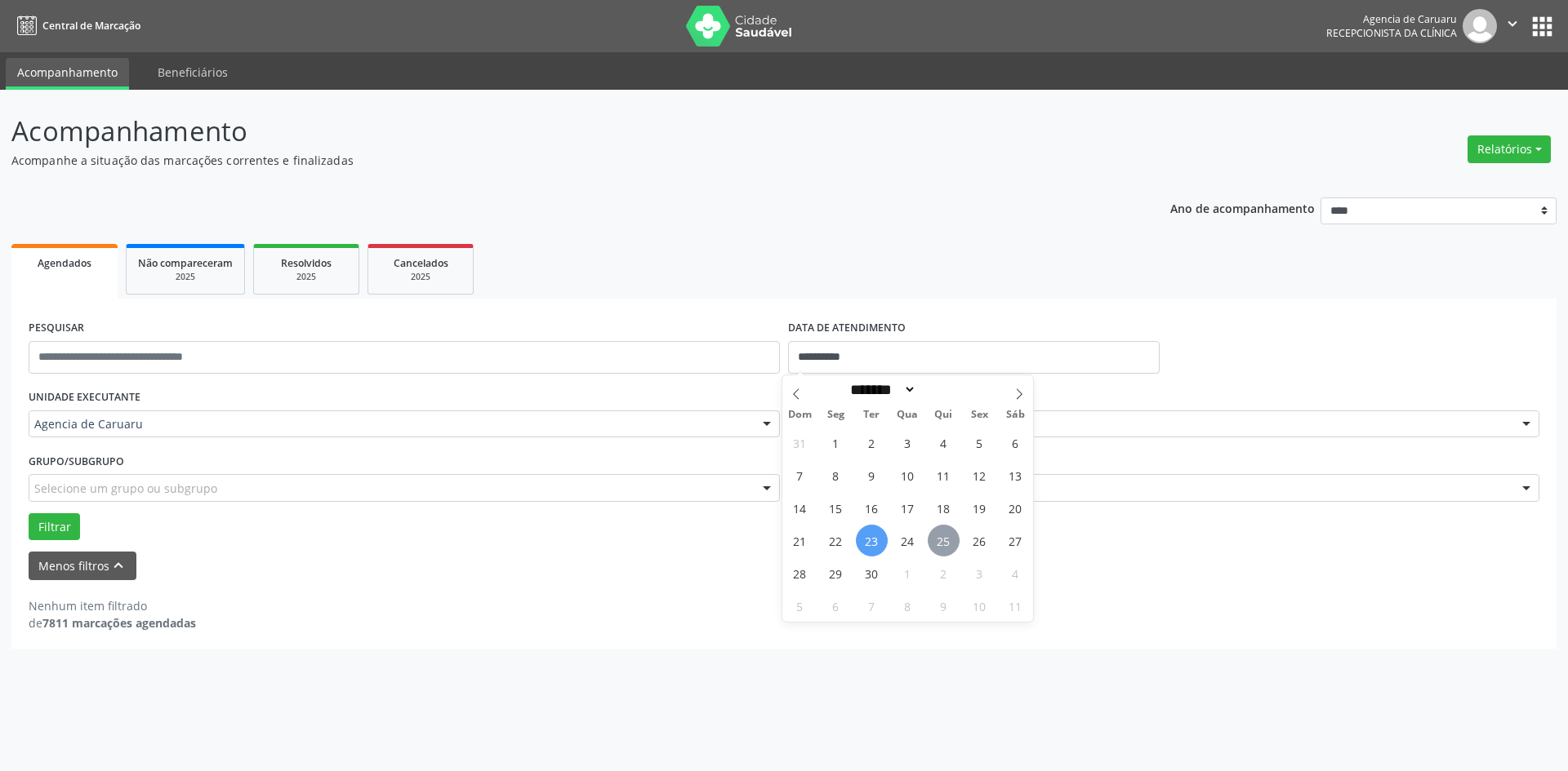
click at [946, 539] on span "25" at bounding box center [944, 541] width 32 height 32
type input "**********"
click at [946, 538] on span "25" at bounding box center [944, 541] width 32 height 32
click at [38, 528] on button "Filtrar" at bounding box center [54, 527] width 51 height 28
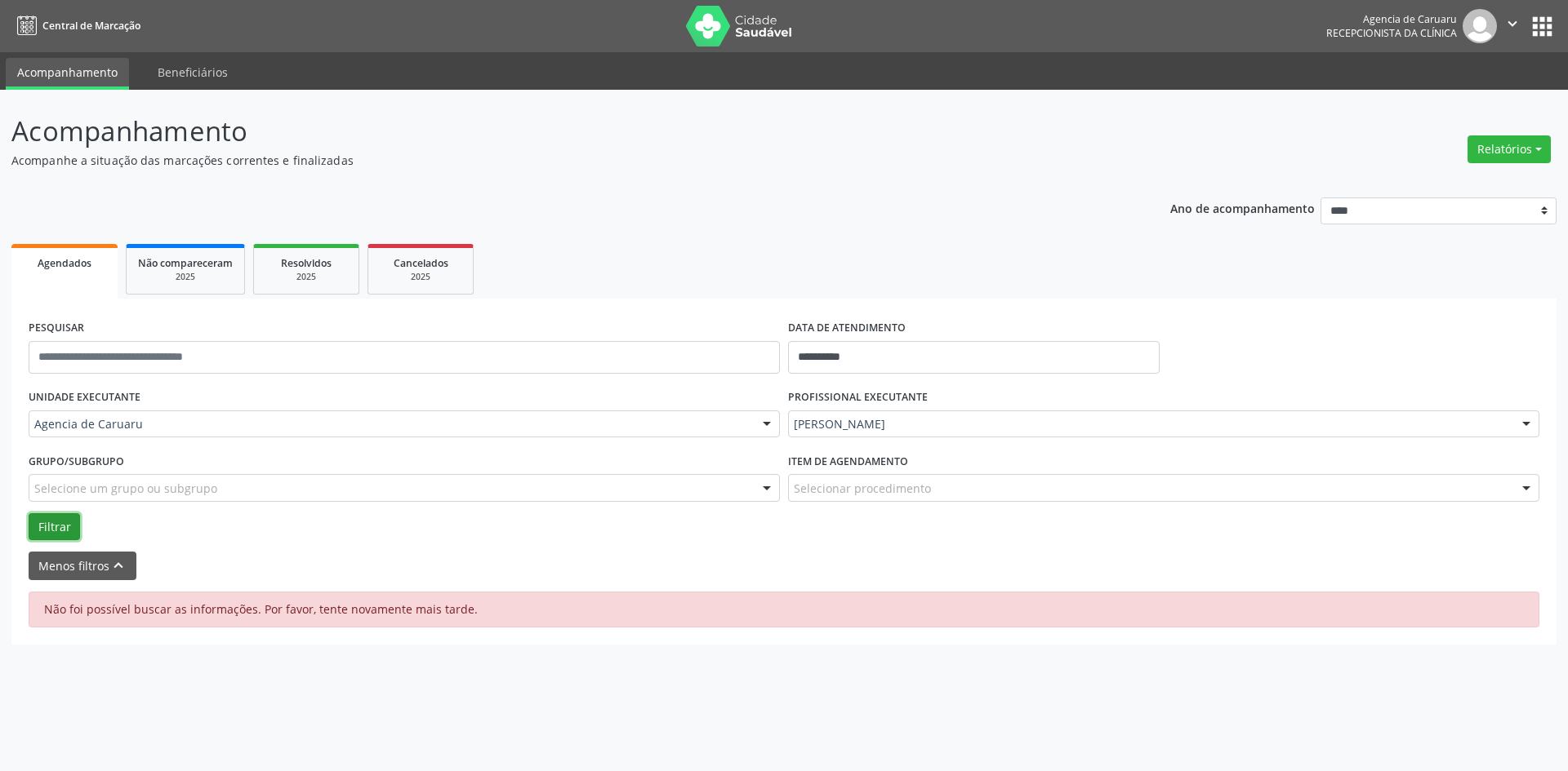
click at [54, 521] on button "Filtrar" at bounding box center [54, 527] width 51 height 28
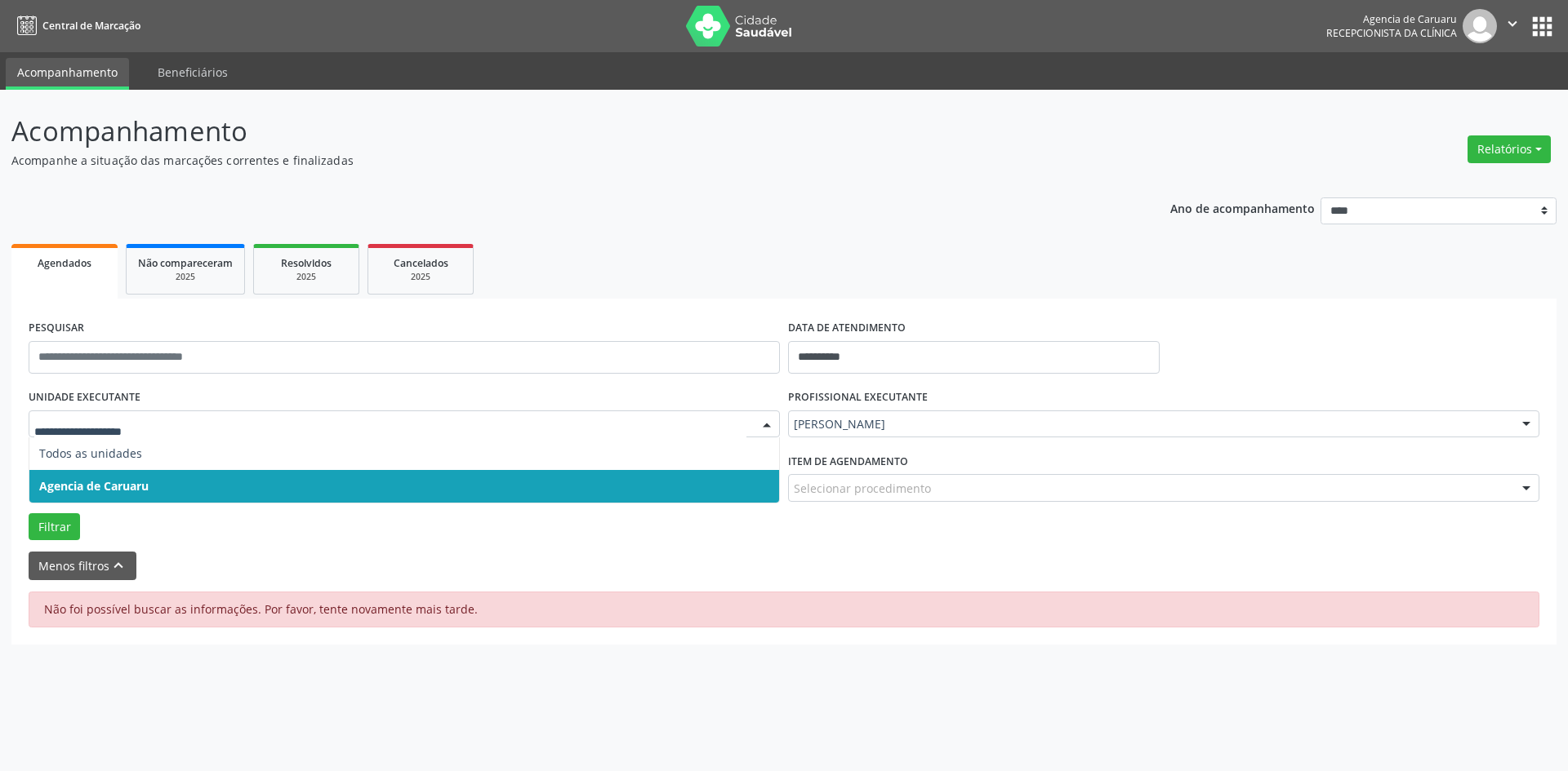
click at [123, 484] on span "Agencia de Caruaru" at bounding box center [94, 486] width 109 height 15
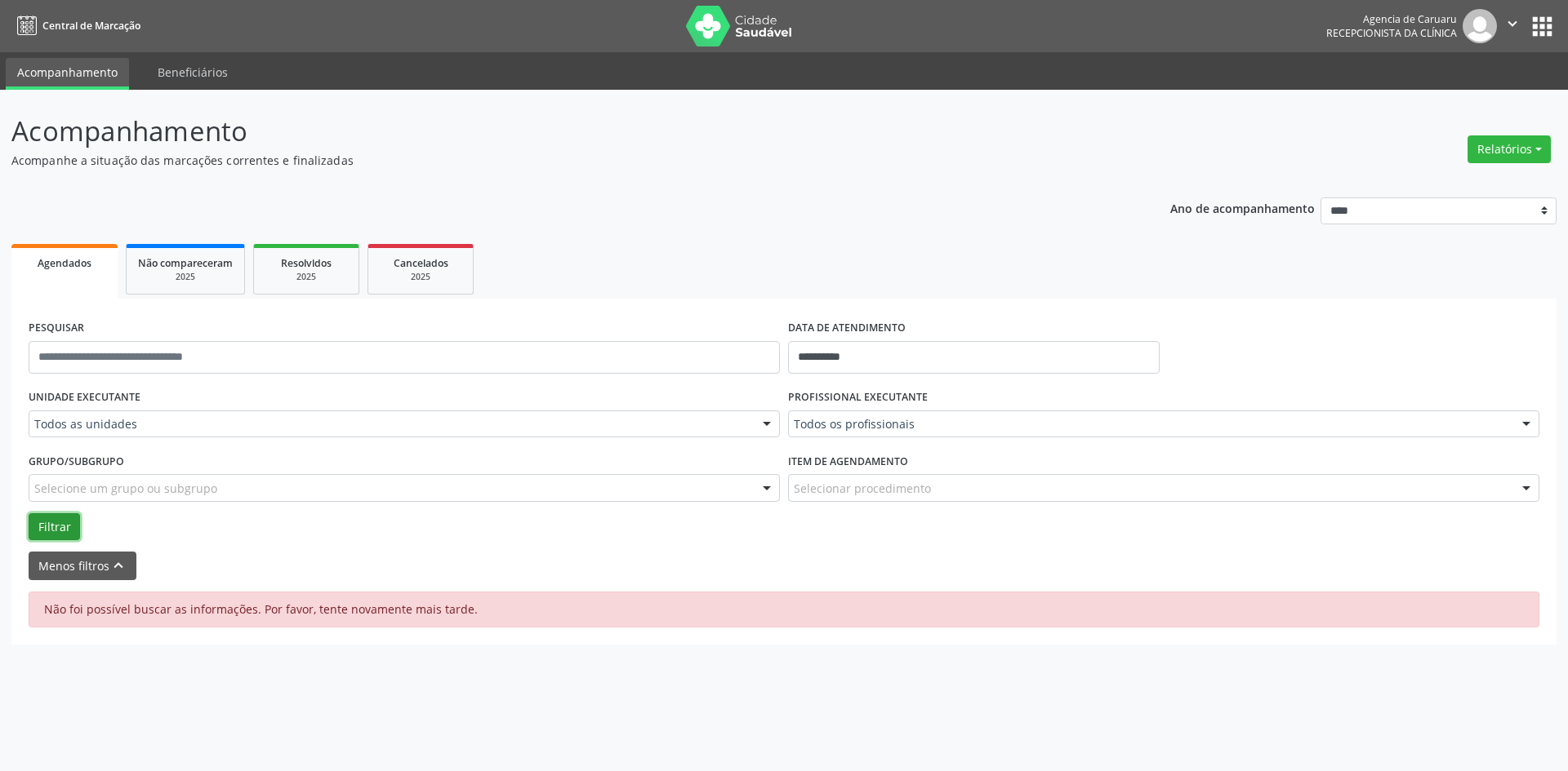
click at [56, 530] on button "Filtrar" at bounding box center [54, 527] width 51 height 28
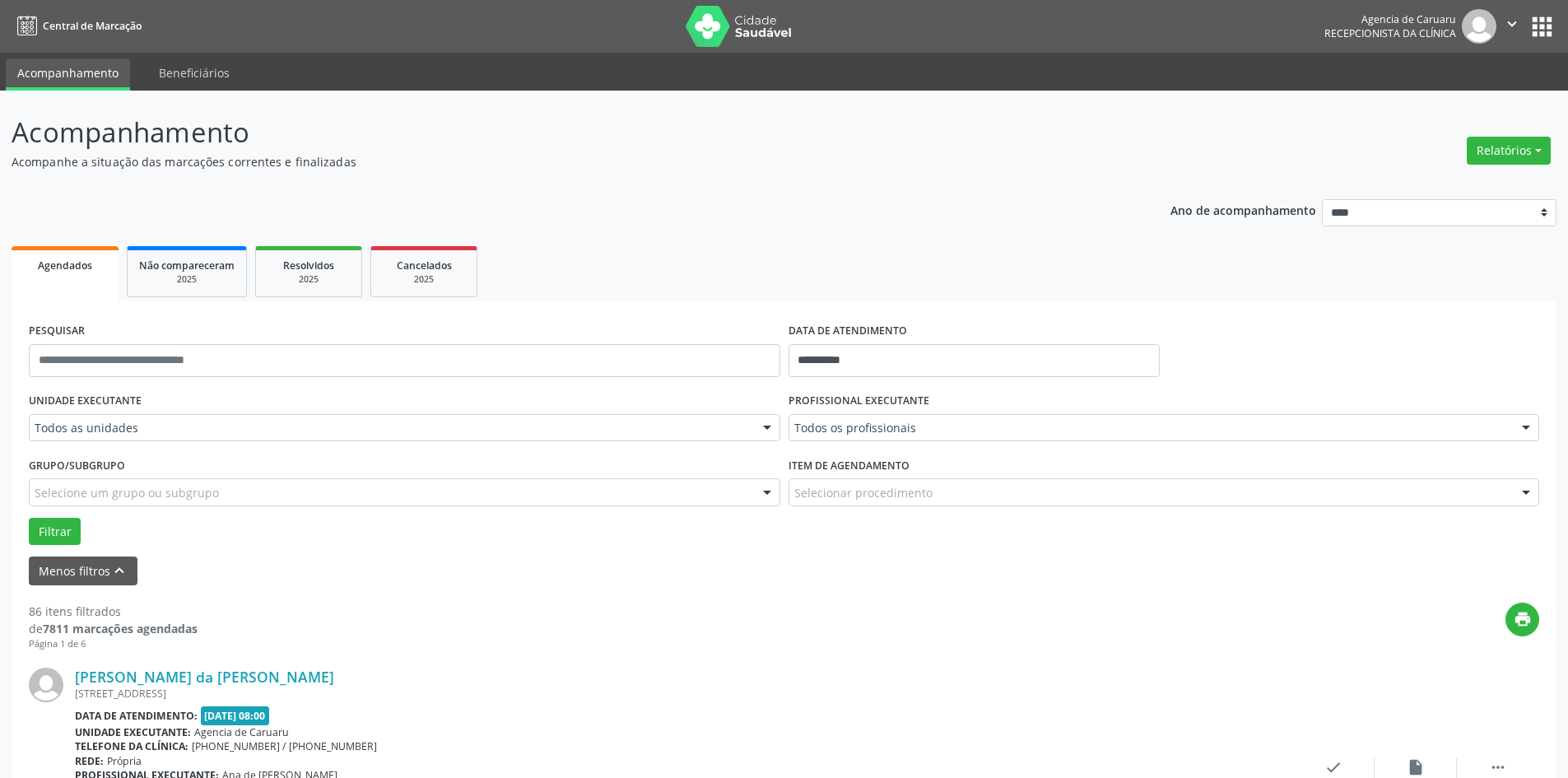
click at [863, 436] on div "Todos os profissionais" at bounding box center [1164, 428] width 751 height 28
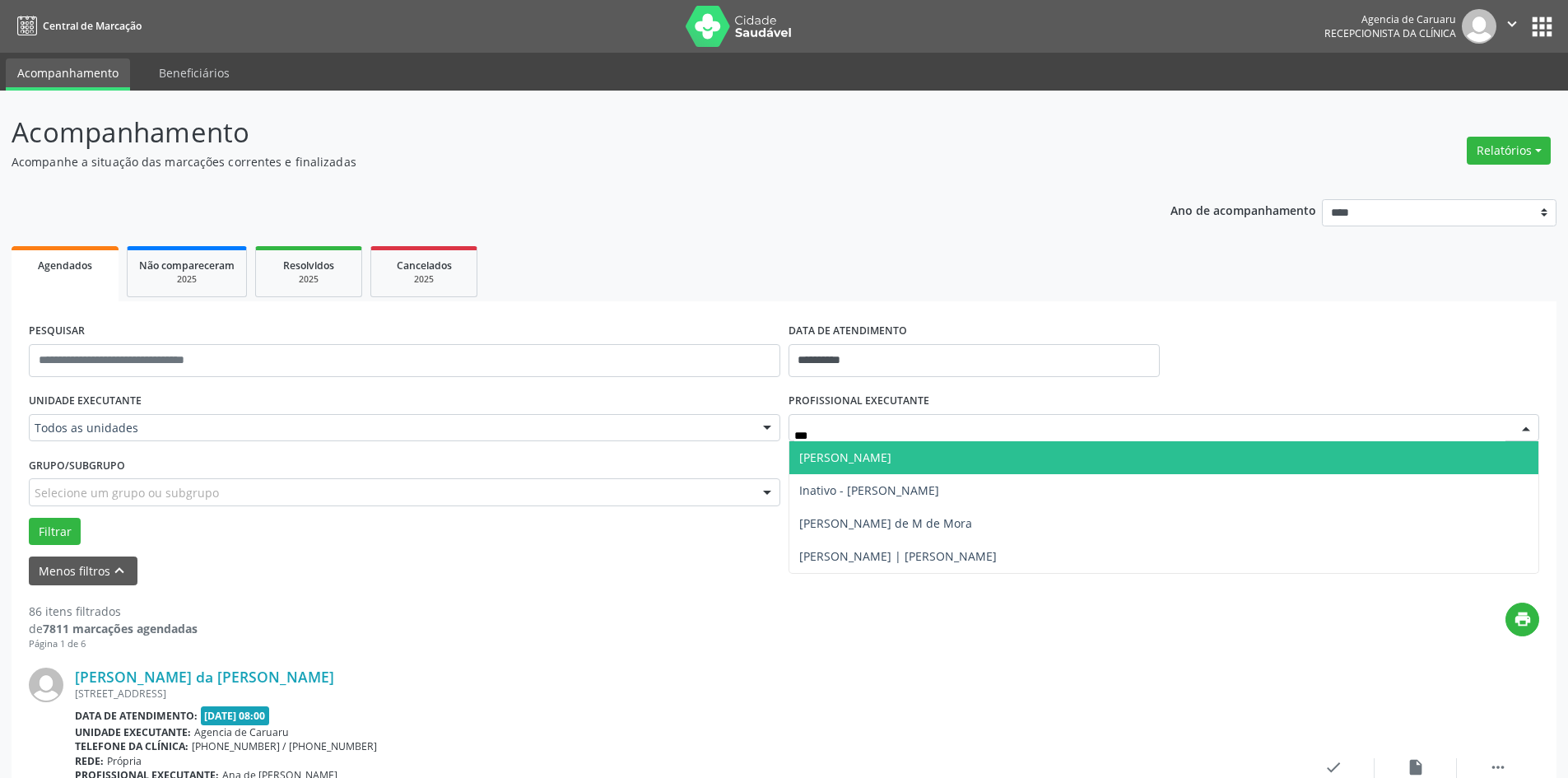
drag, startPoint x: 890, startPoint y: 453, endPoint x: 887, endPoint y: 464, distance: 11.4
click at [890, 457] on span "[PERSON_NAME]" at bounding box center [845, 457] width 92 height 15
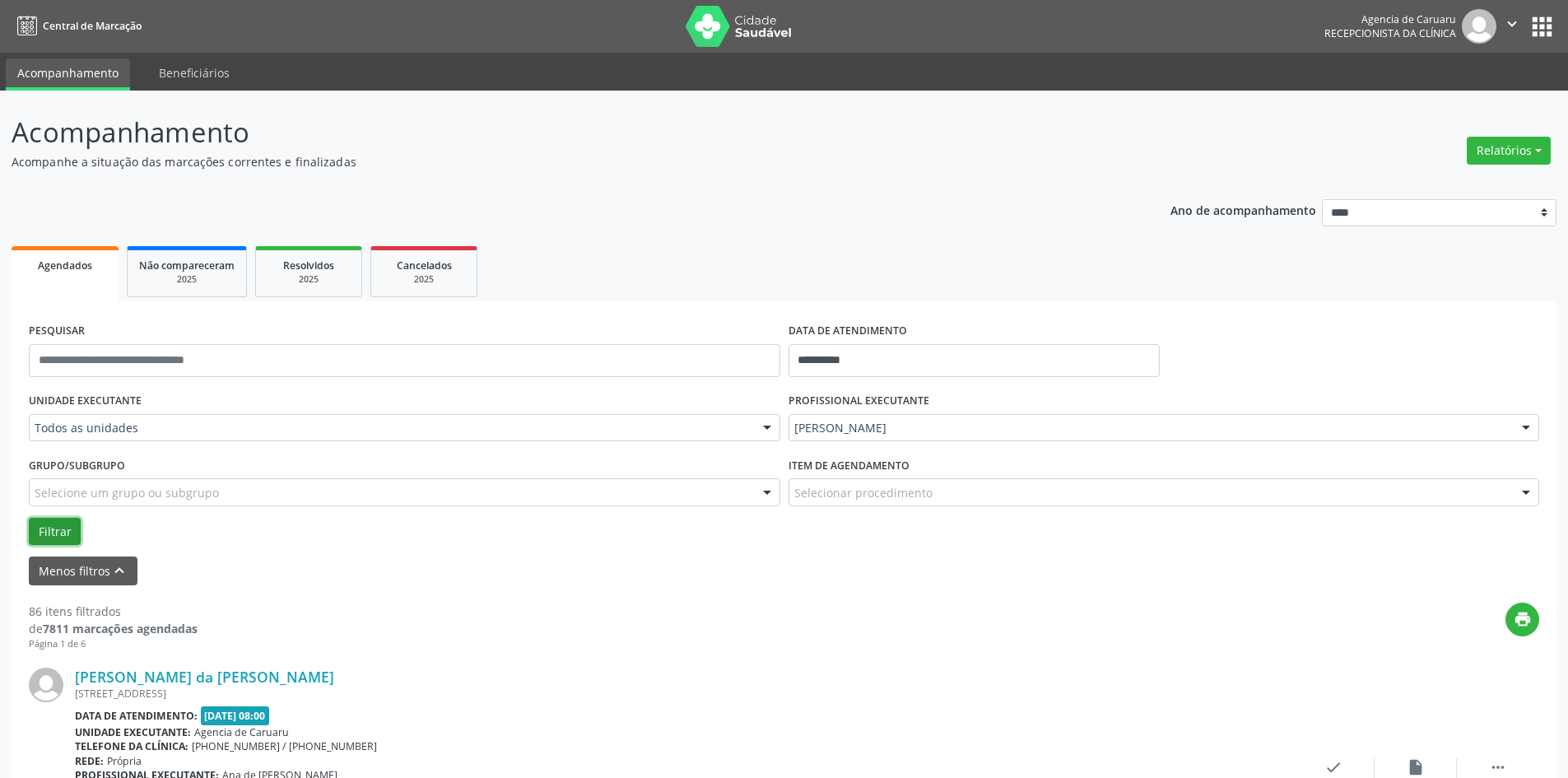
click at [39, 531] on button "Filtrar" at bounding box center [54, 532] width 52 height 28
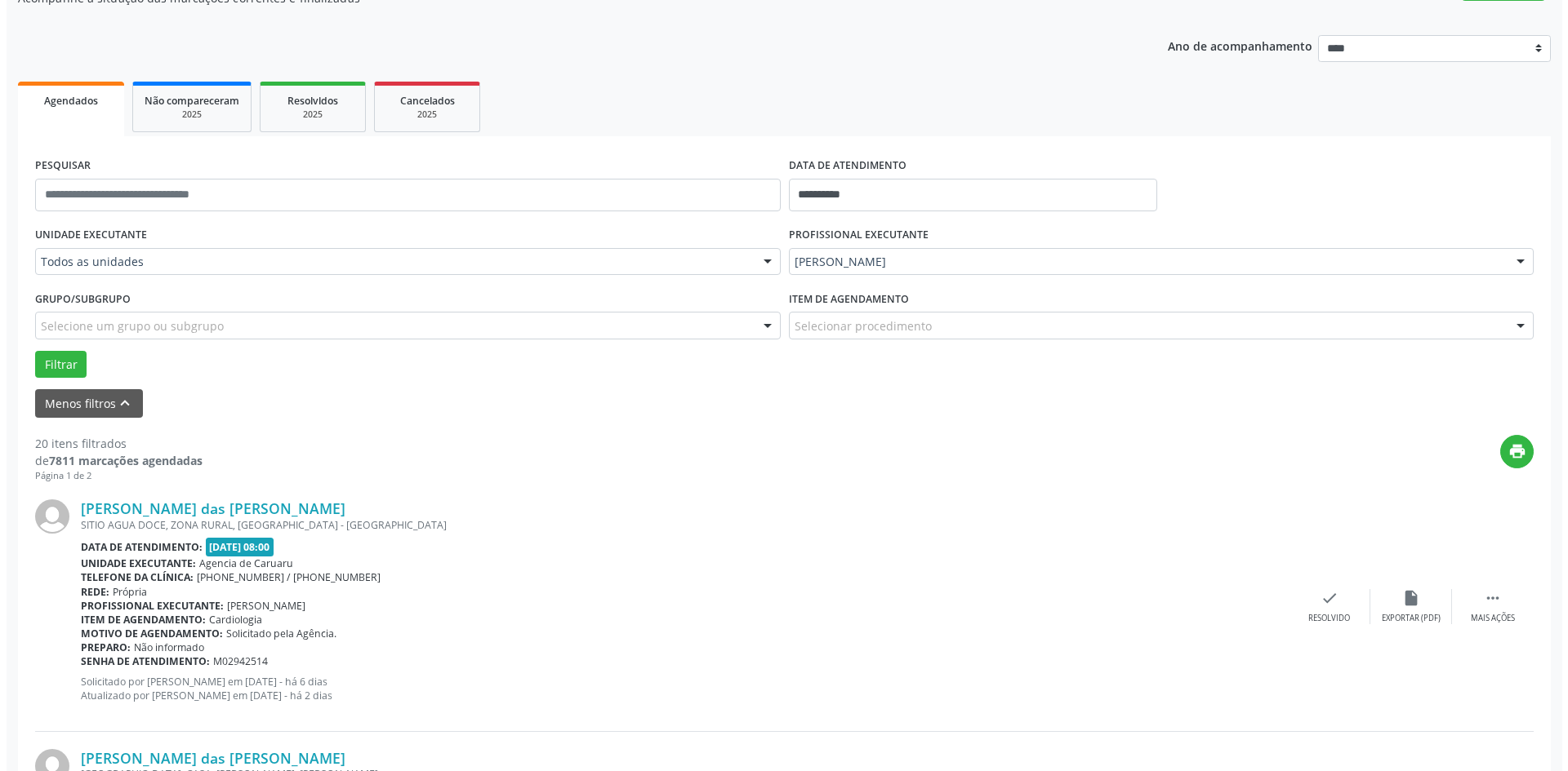
scroll to position [163, 0]
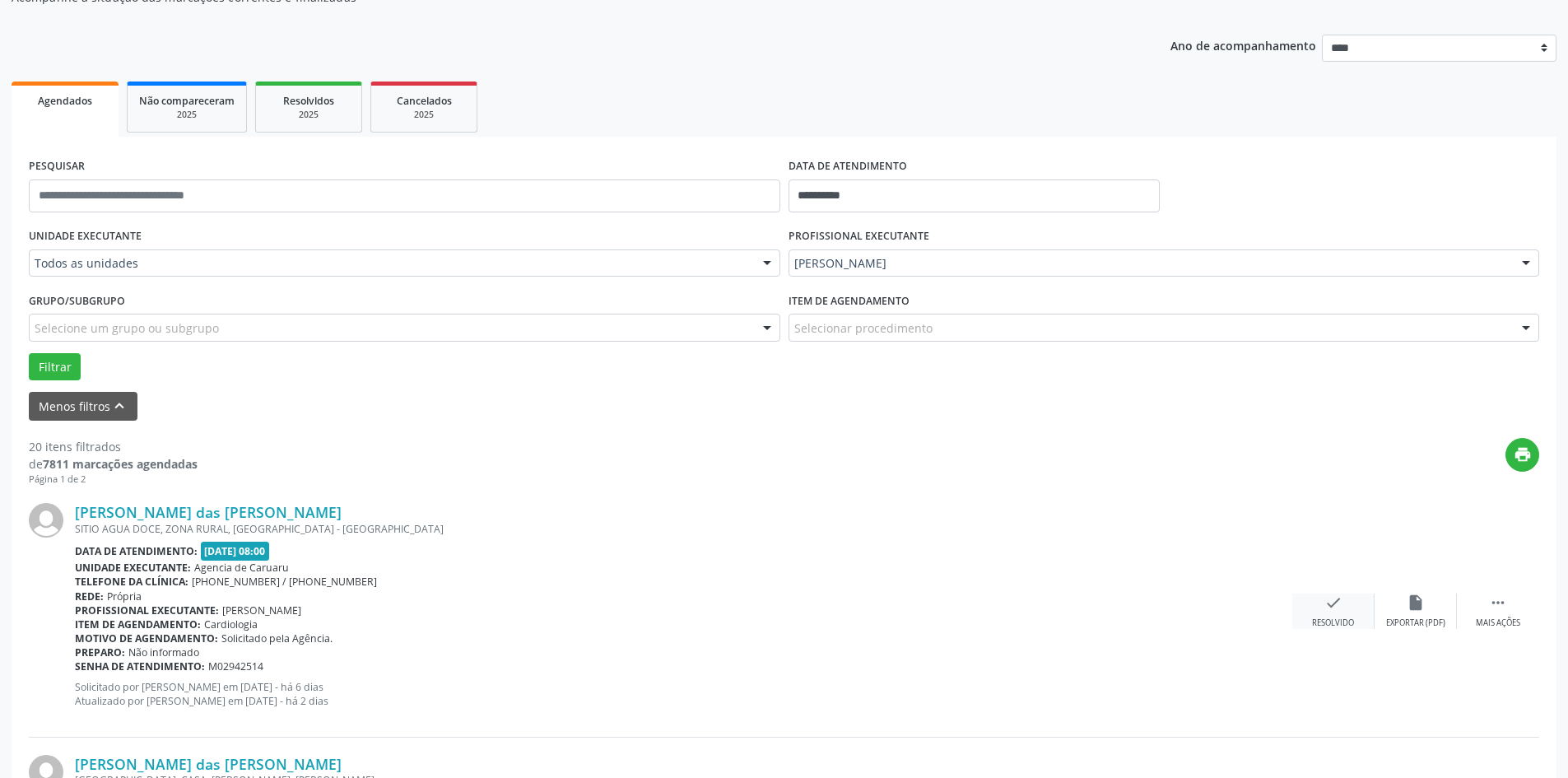
click at [1337, 611] on icon "check" at bounding box center [1333, 602] width 18 height 18
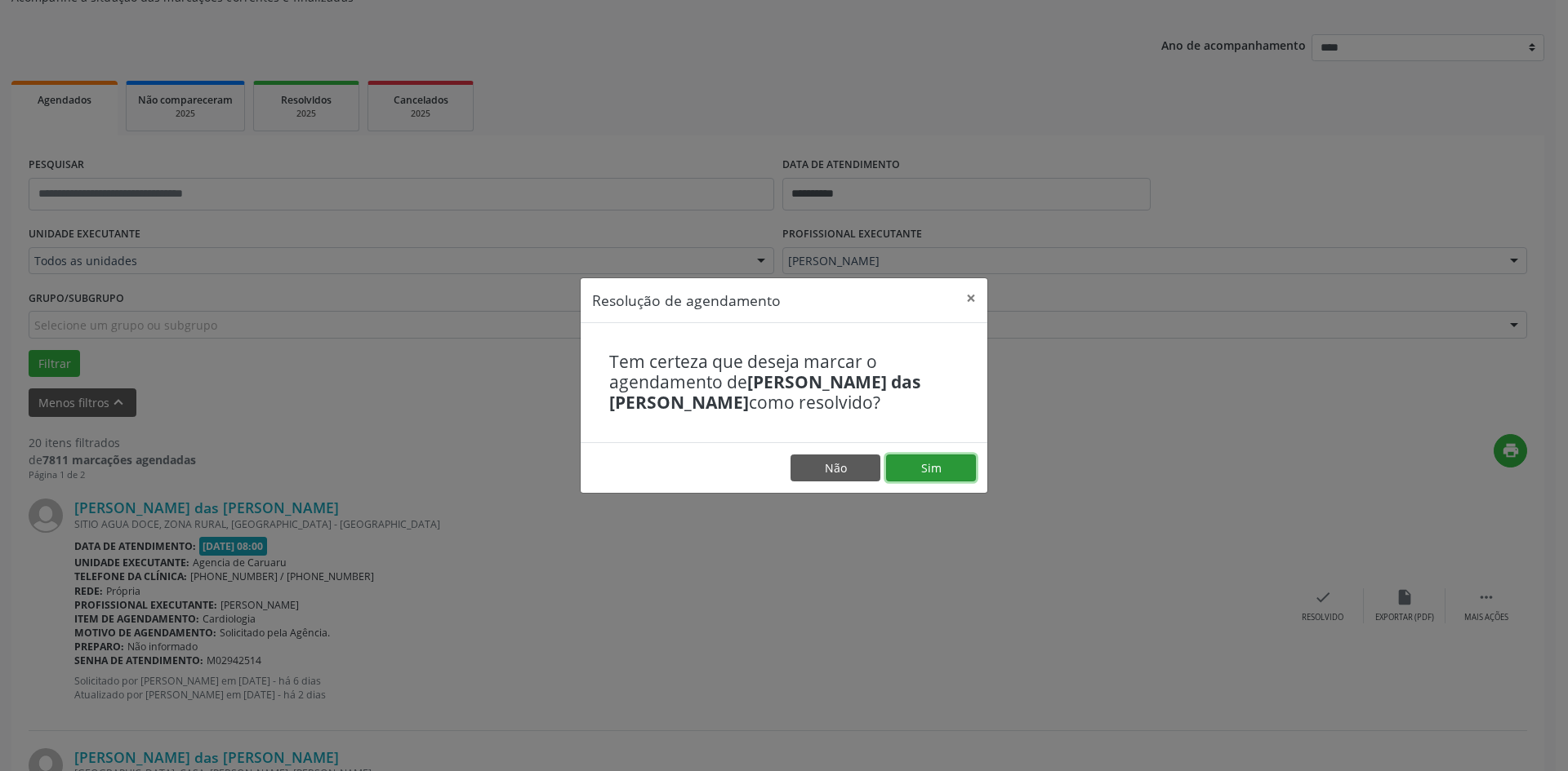
click at [942, 475] on button "Sim" at bounding box center [930, 468] width 90 height 28
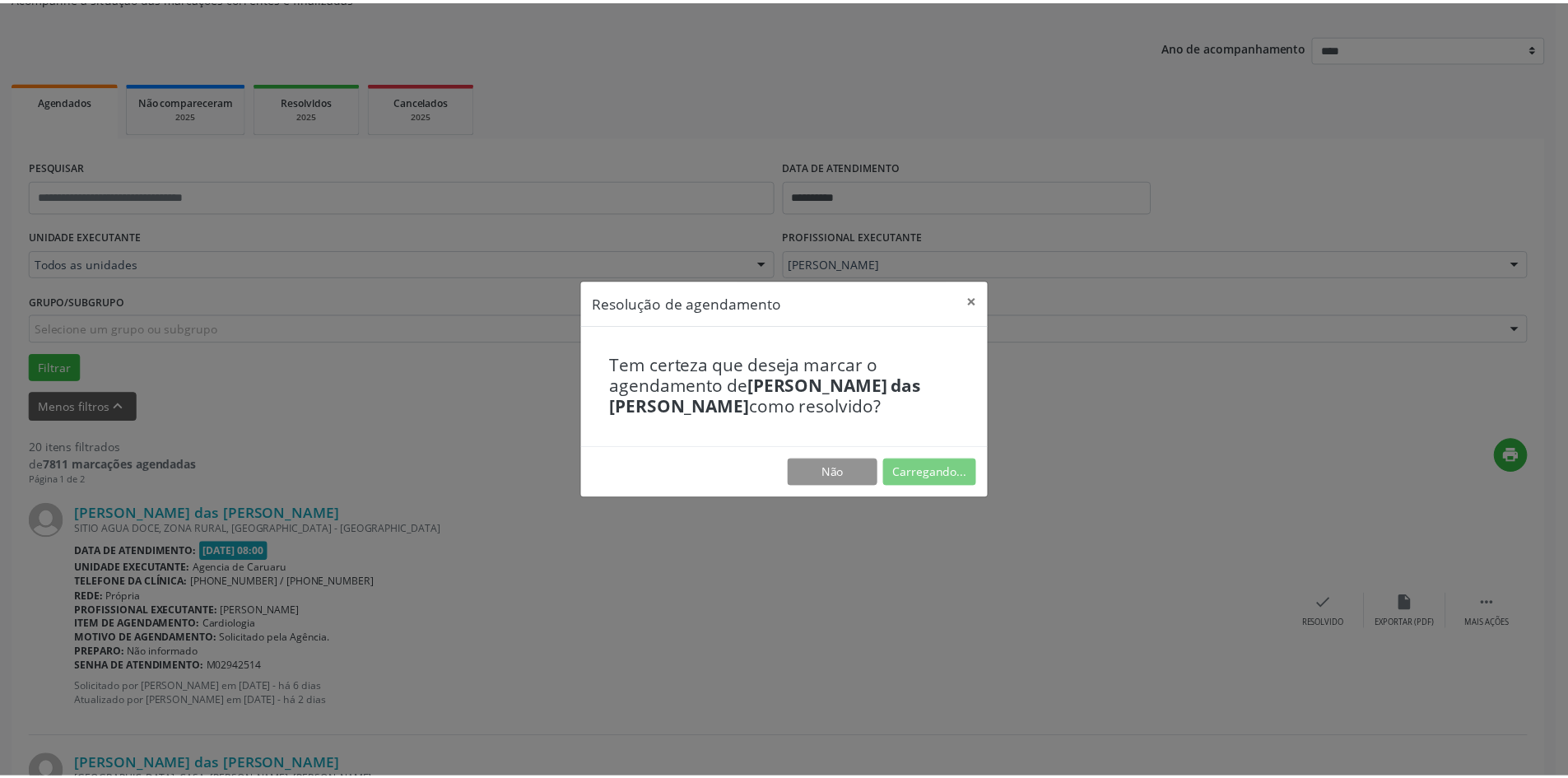
scroll to position [0, 0]
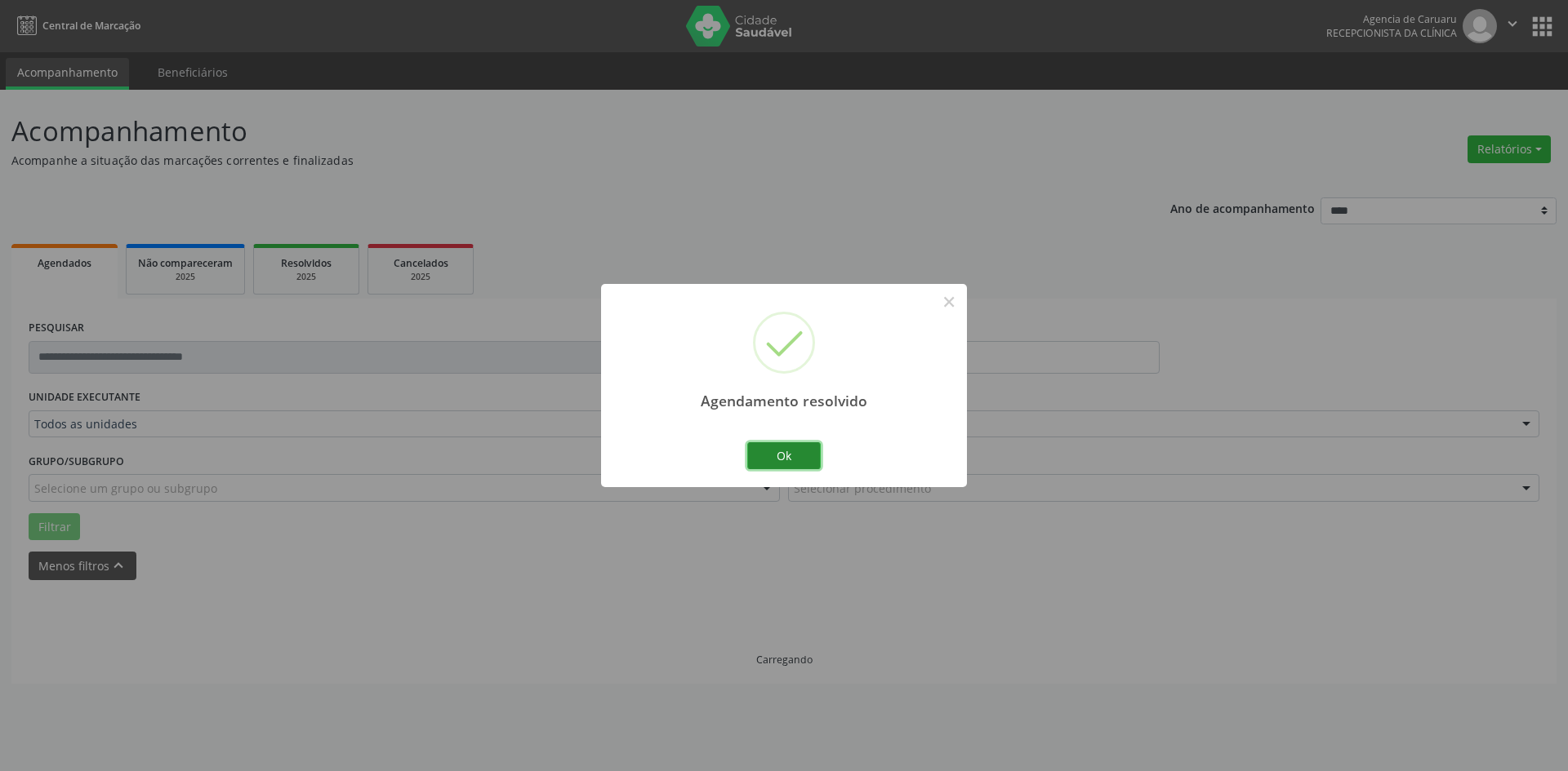
click at [783, 454] on button "Ok" at bounding box center [783, 456] width 73 height 28
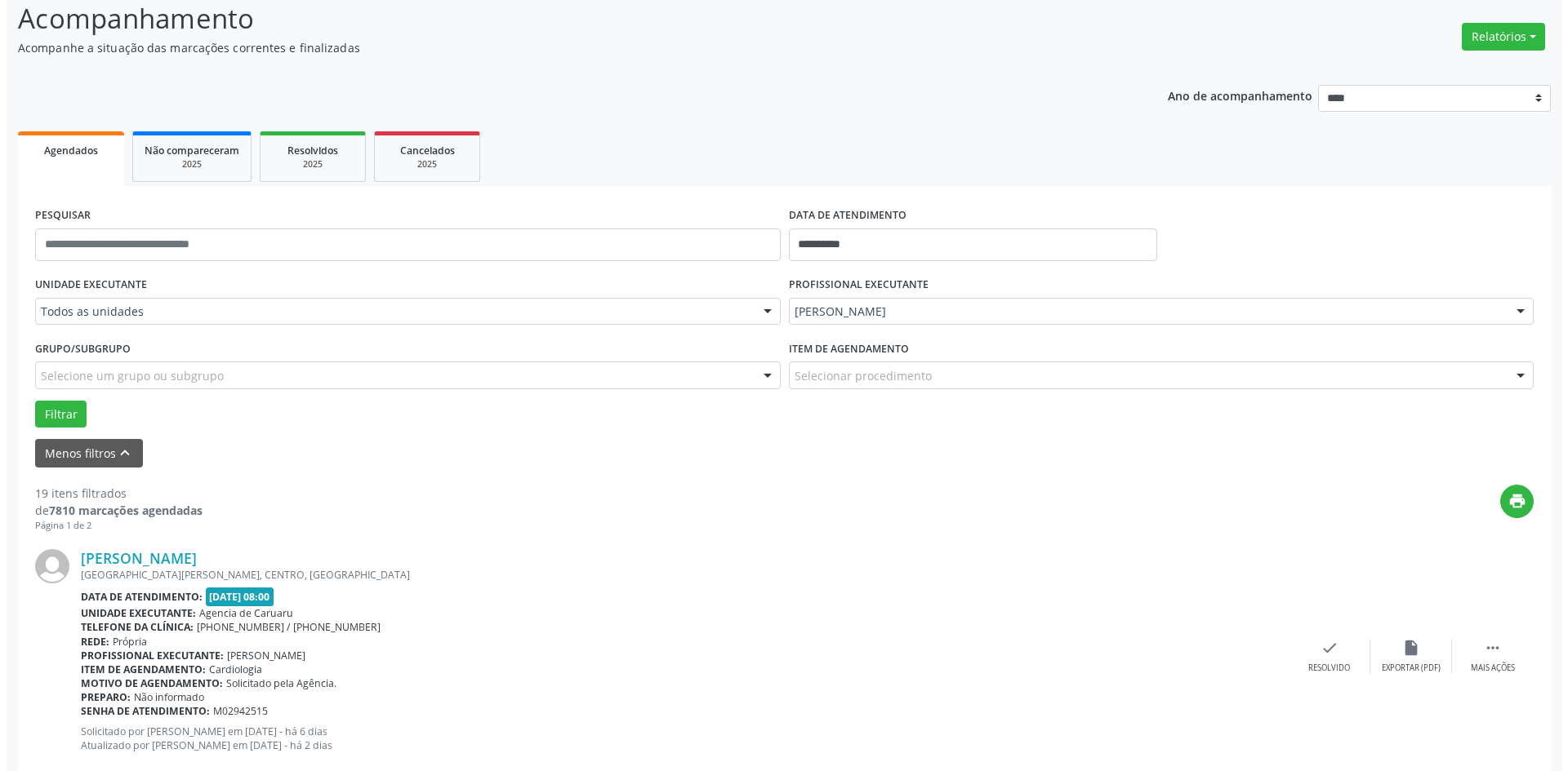
scroll to position [163, 0]
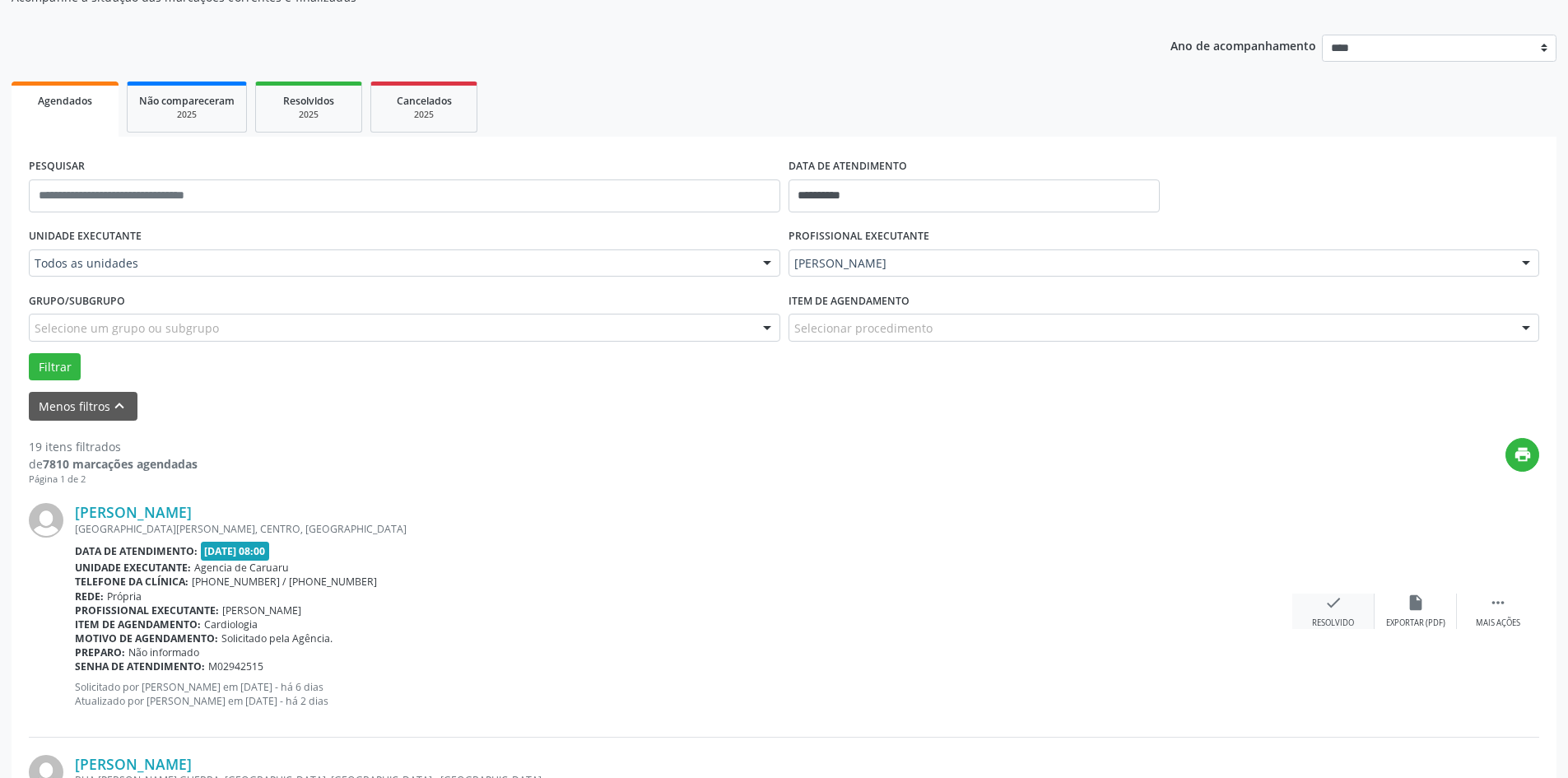
click at [1329, 607] on icon "check" at bounding box center [1333, 602] width 18 height 18
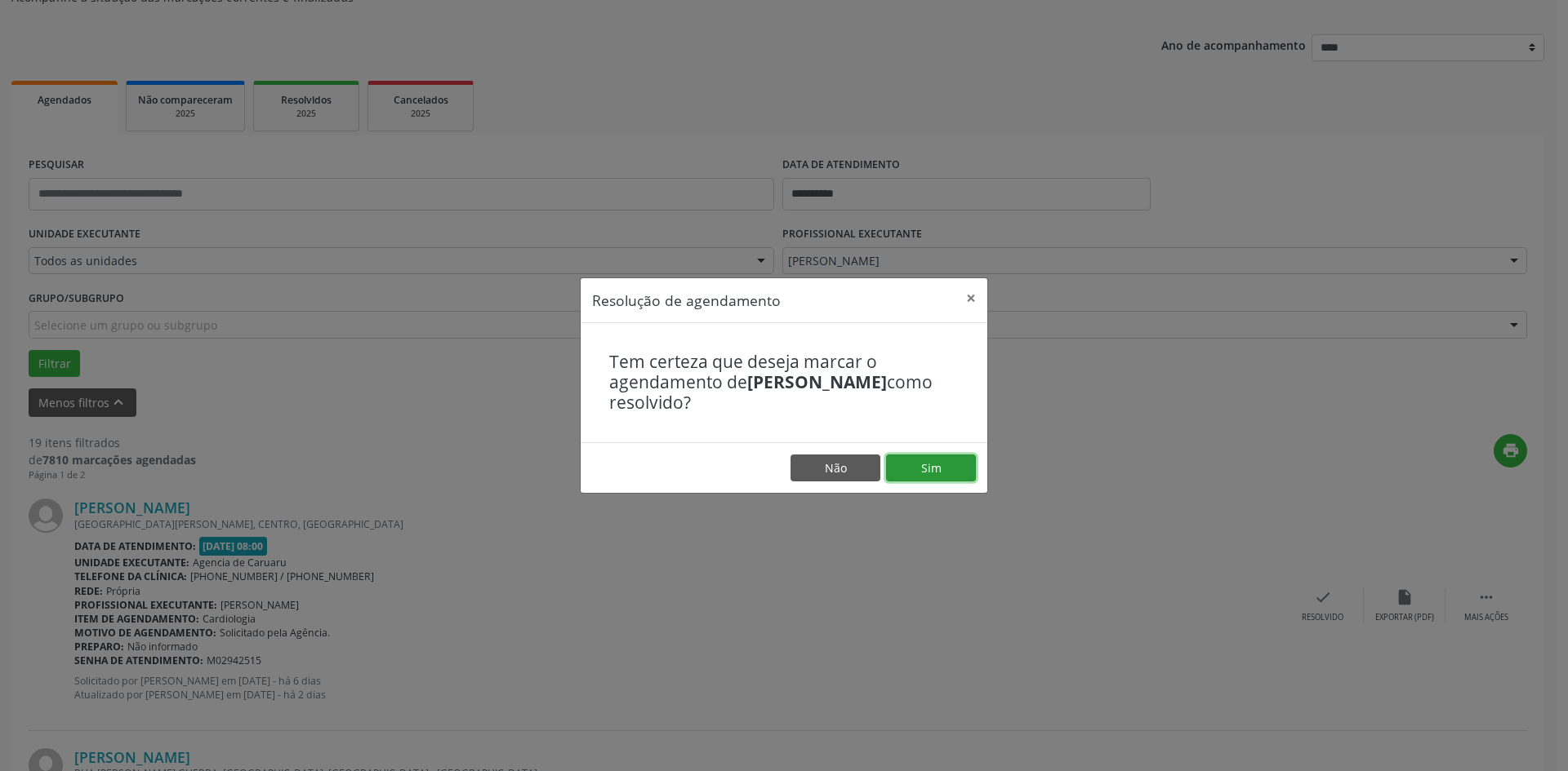
click at [953, 473] on button "Sim" at bounding box center [930, 468] width 90 height 28
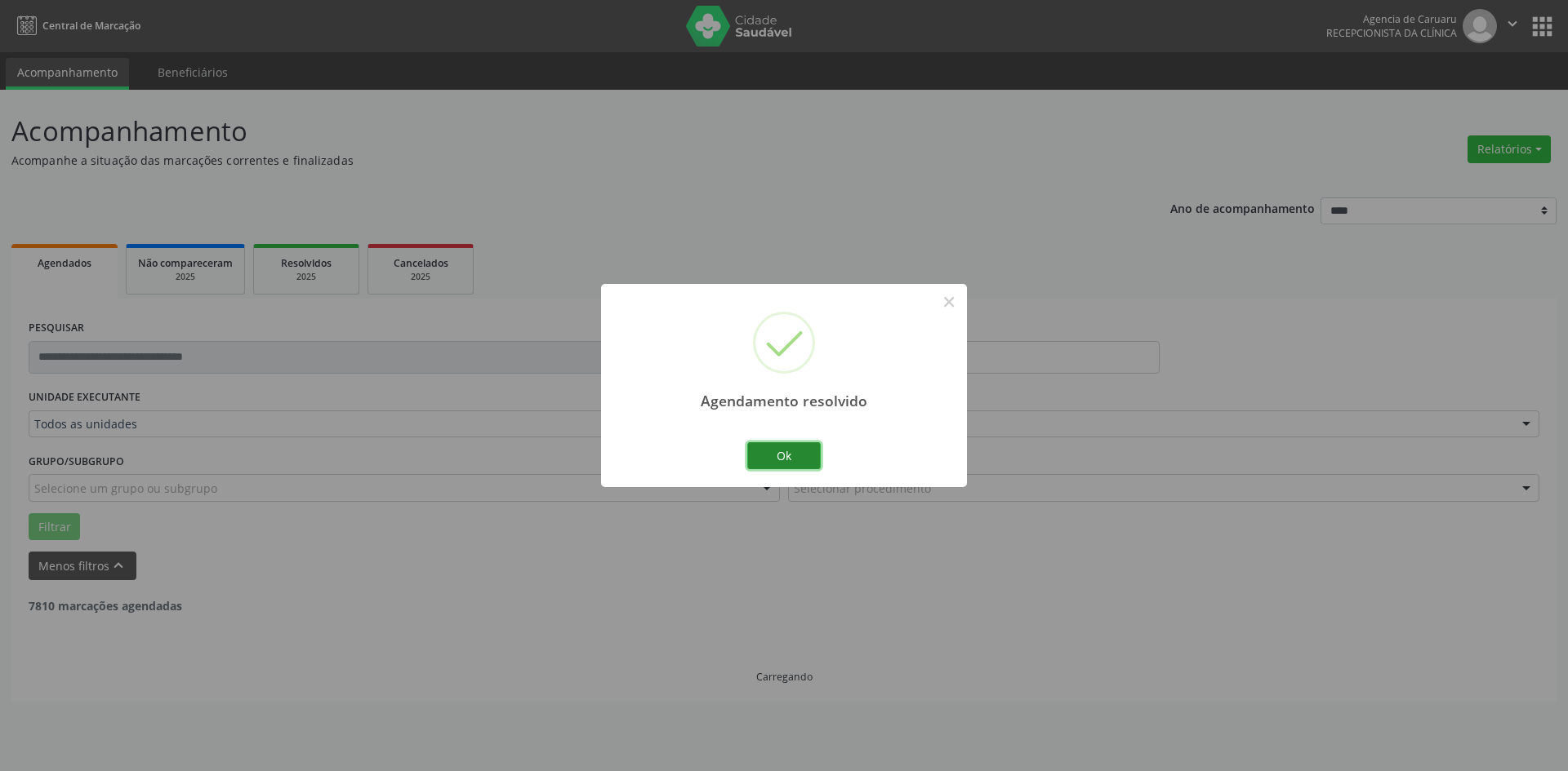
click at [762, 452] on button "Ok" at bounding box center [783, 456] width 73 height 28
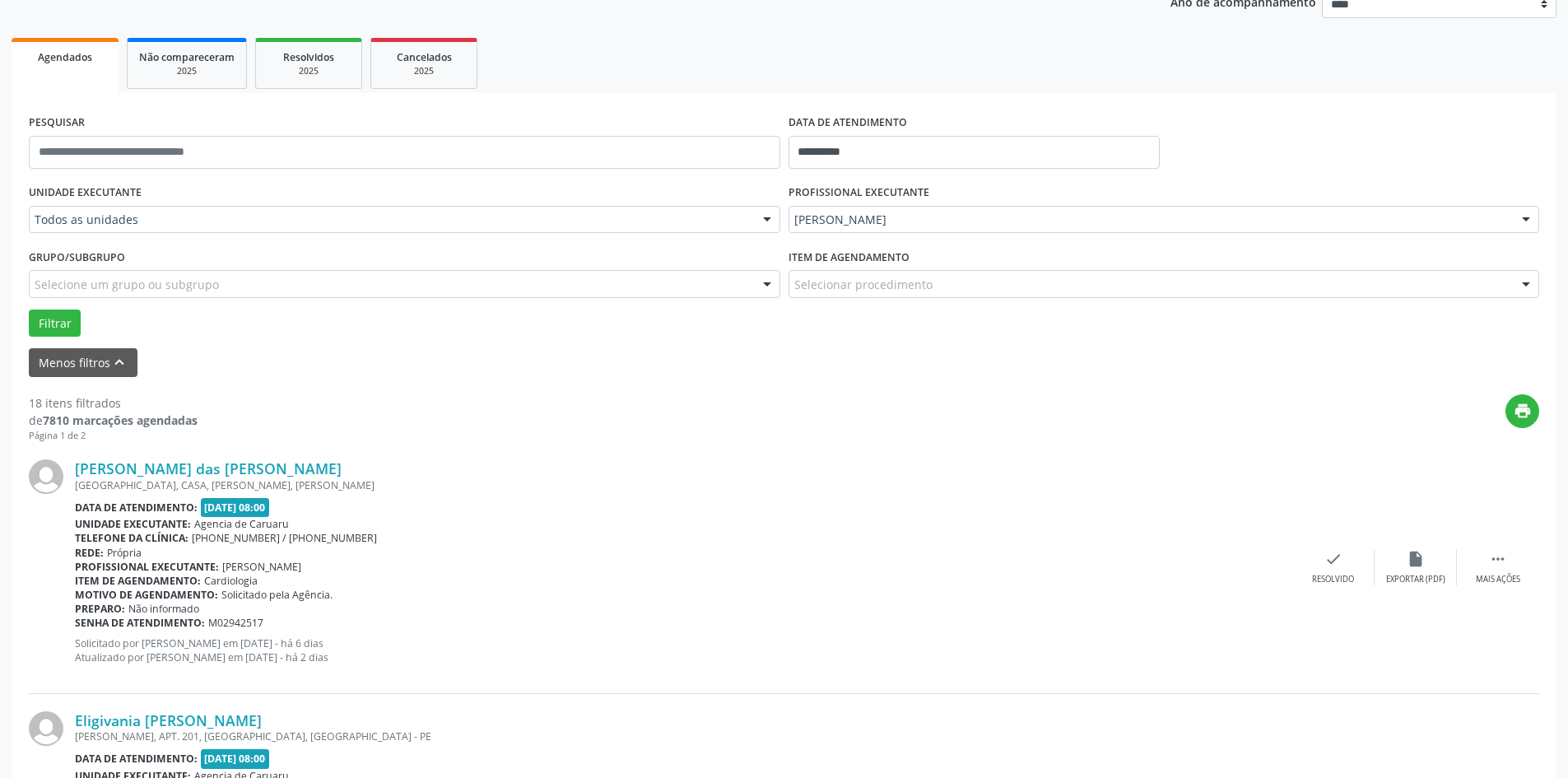
scroll to position [247, 0]
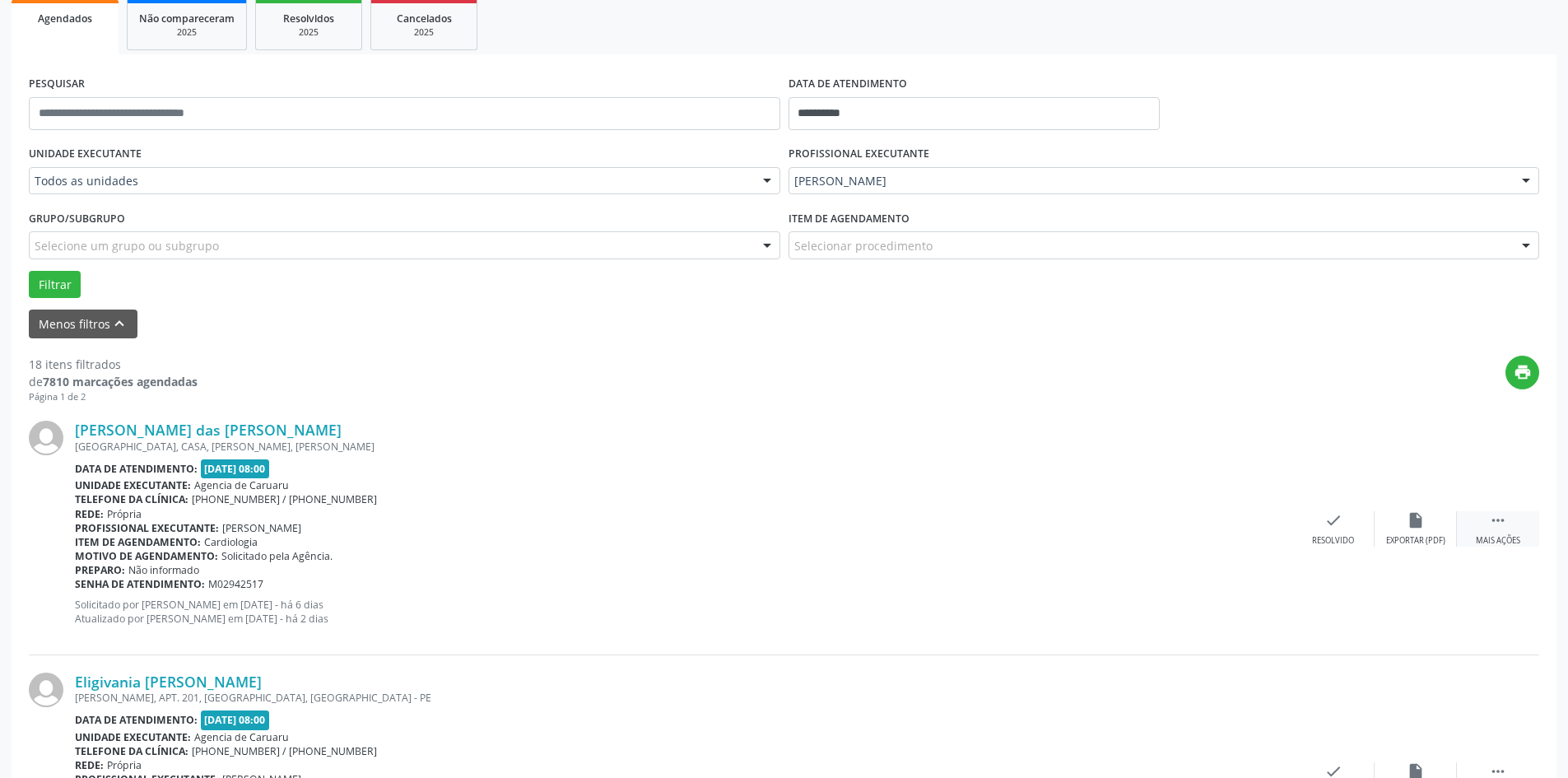
click at [1506, 523] on icon "" at bounding box center [1498, 520] width 18 height 18
click at [1409, 523] on icon "alarm_off" at bounding box center [1415, 520] width 18 height 18
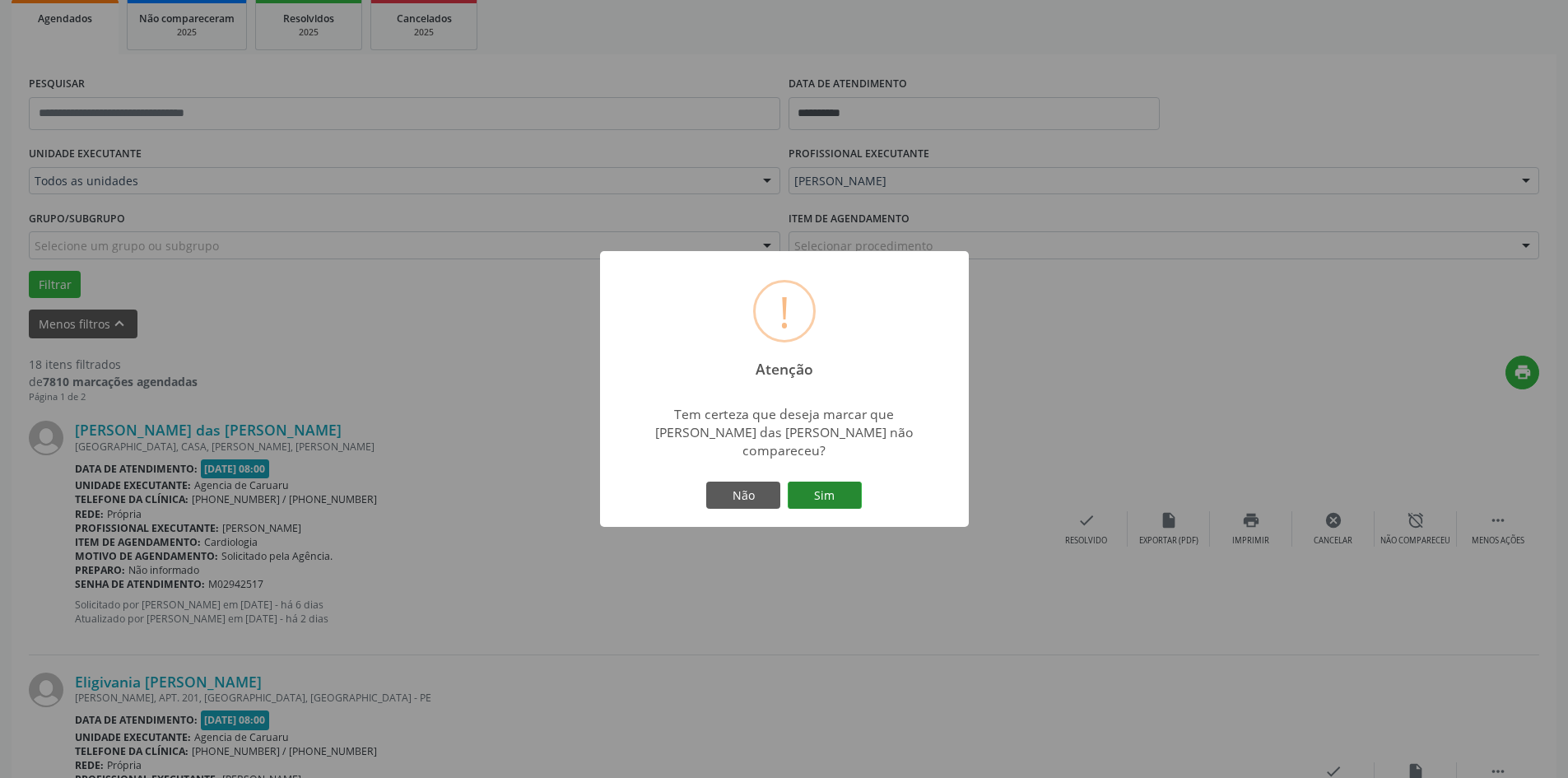
click at [823, 482] on button "Sim" at bounding box center [824, 495] width 74 height 28
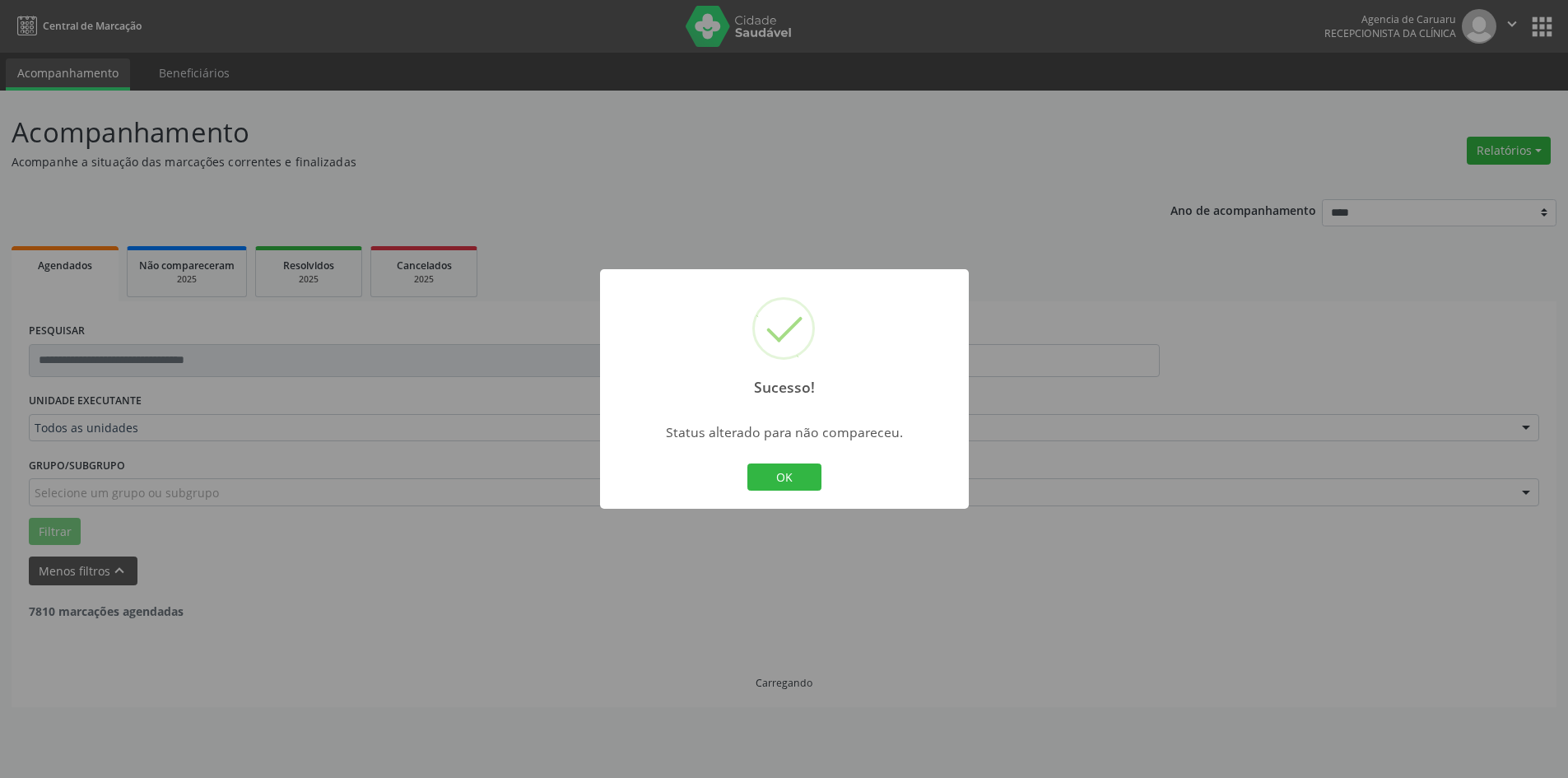
scroll to position [0, 0]
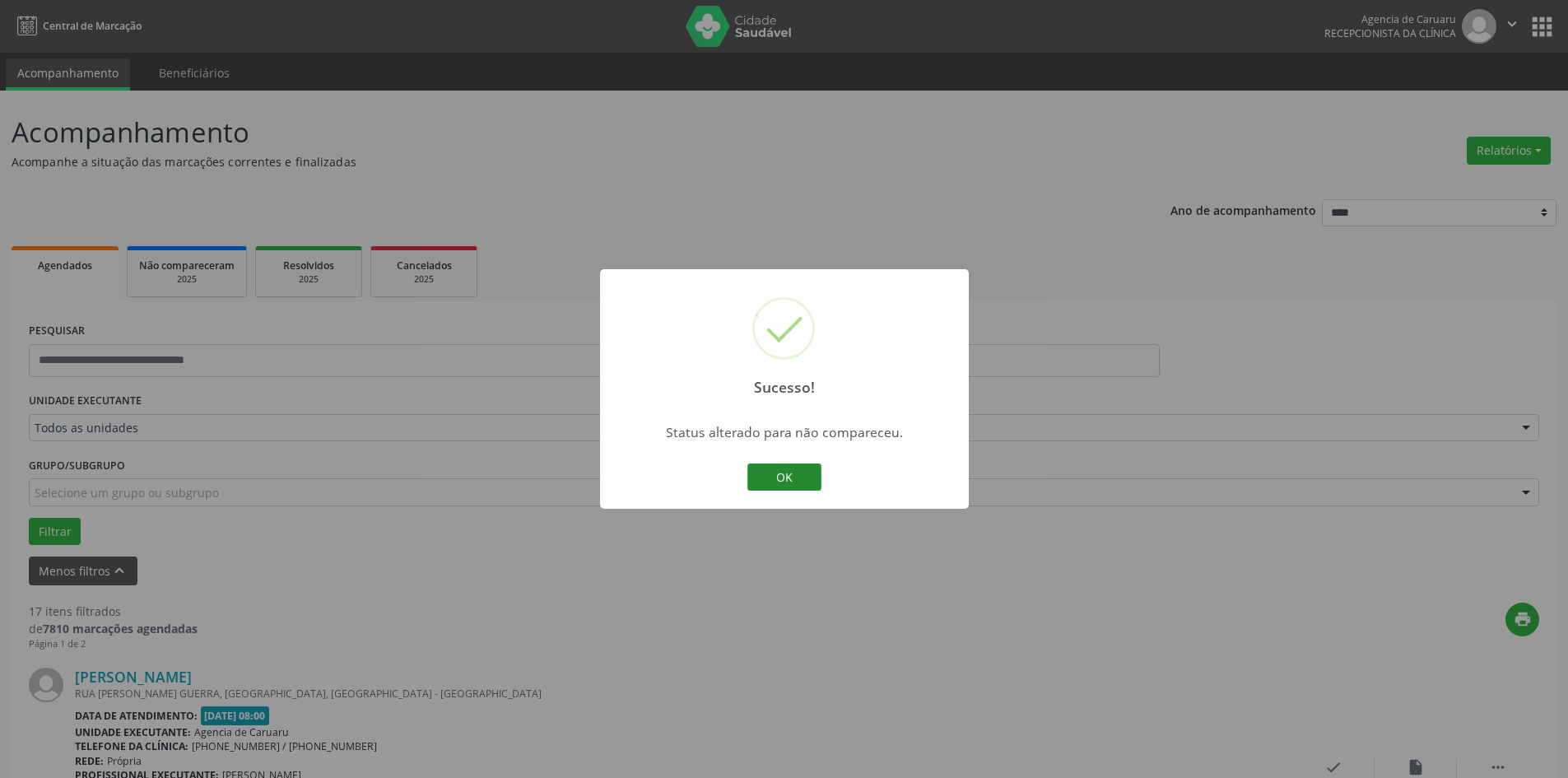
click at [794, 478] on button "OK" at bounding box center [784, 478] width 74 height 28
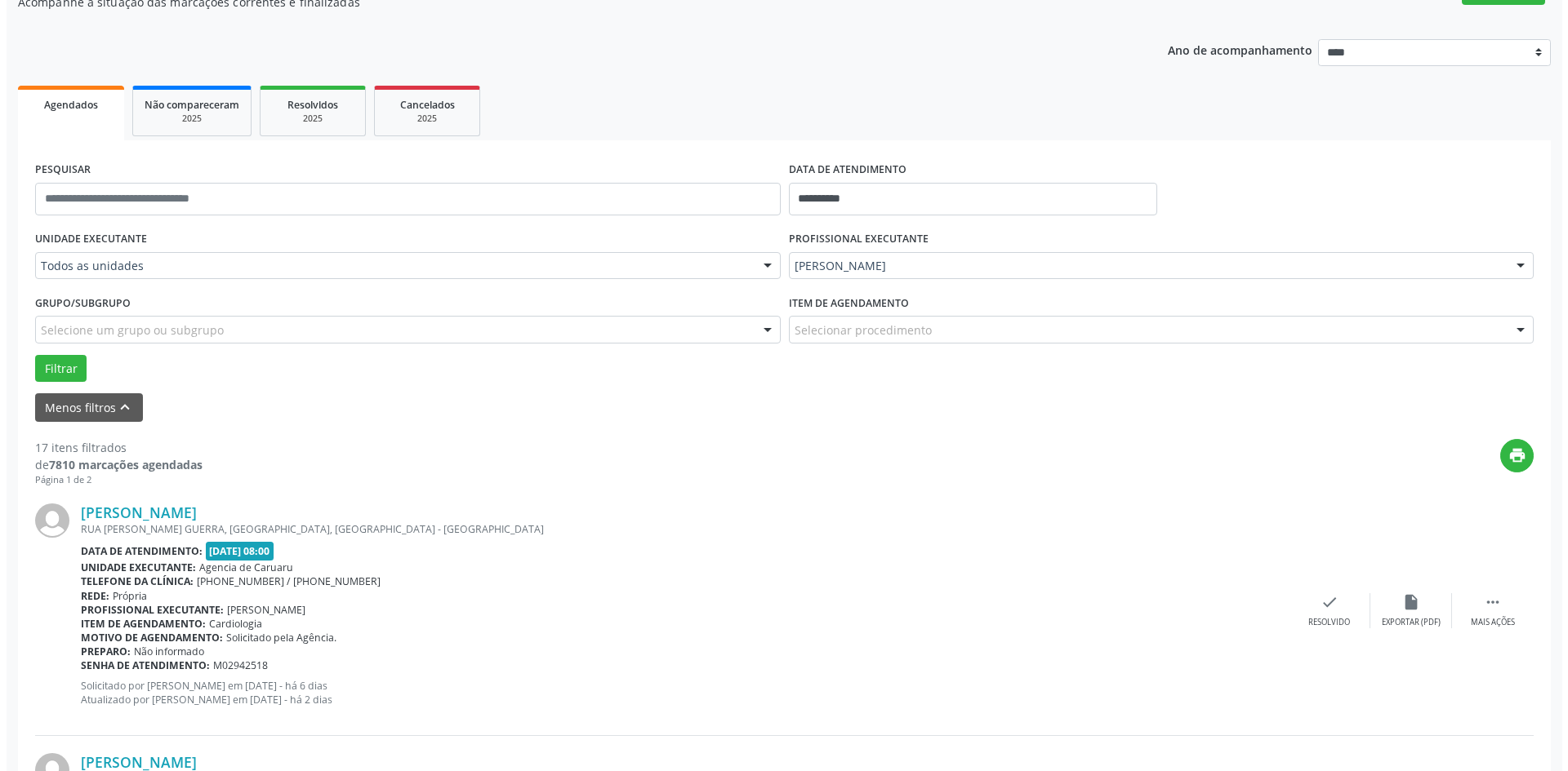
scroll to position [163, 0]
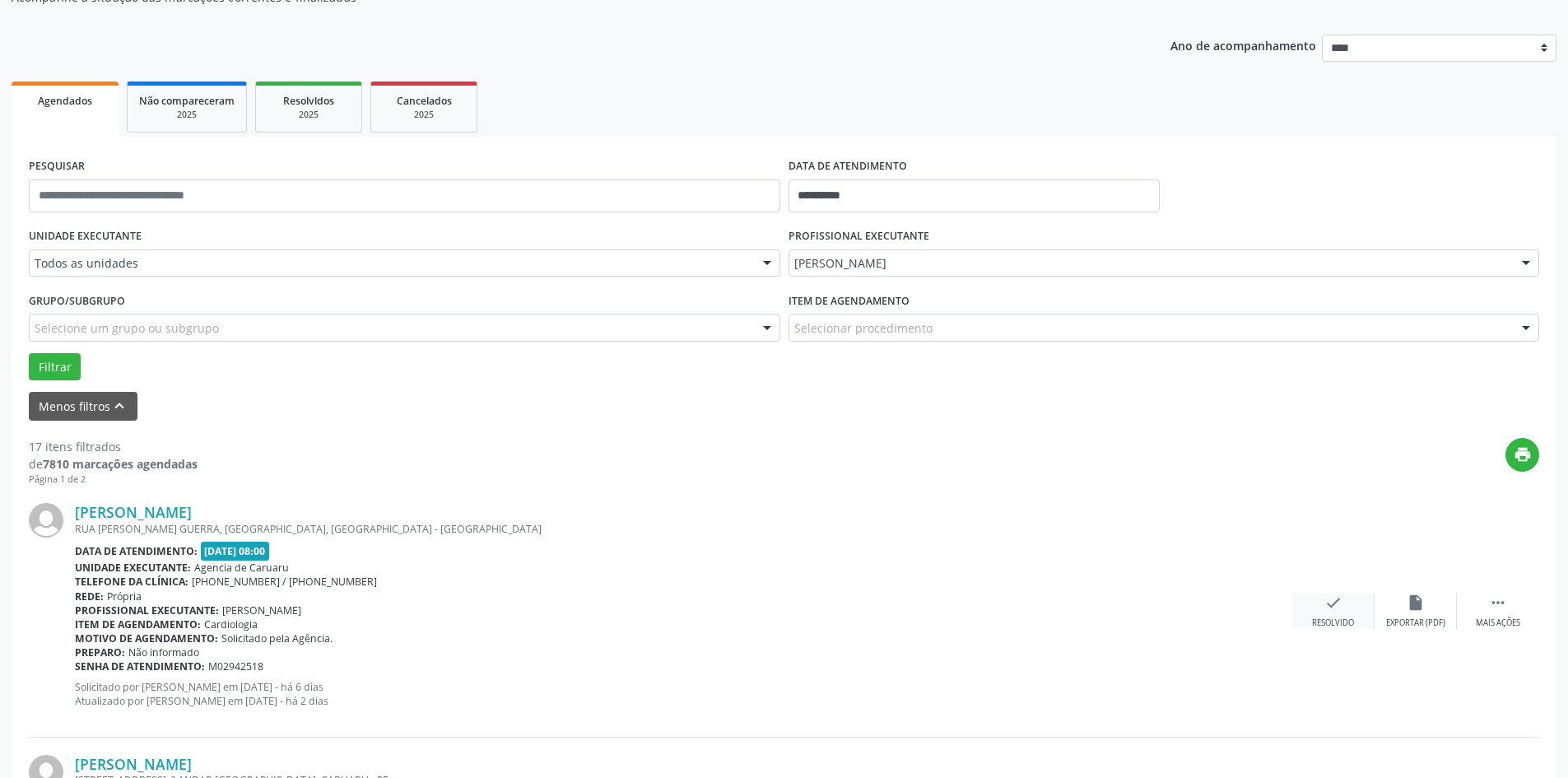
click at [1327, 609] on icon "check" at bounding box center [1333, 602] width 18 height 18
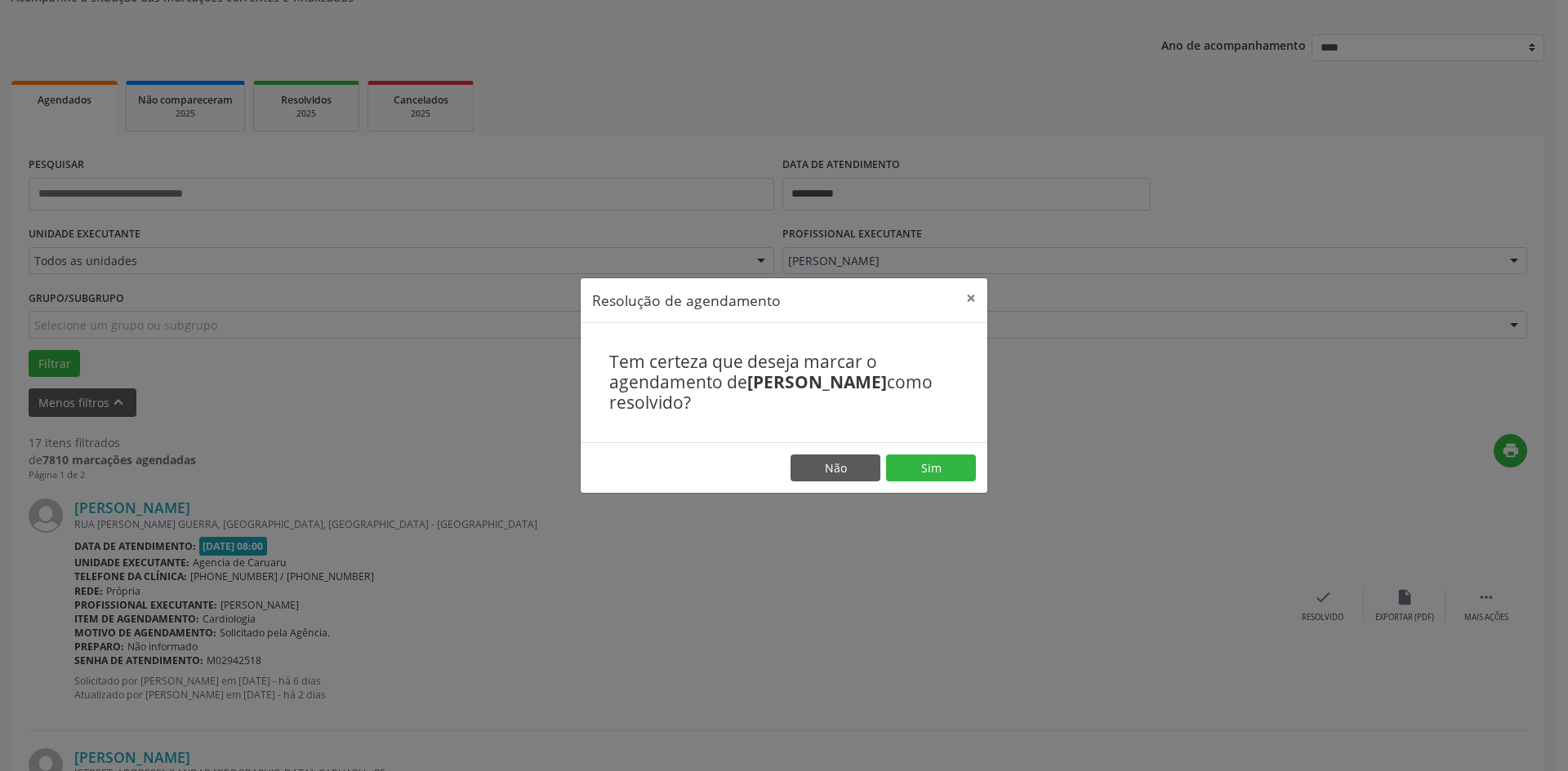
click at [966, 450] on footer "Não Sim" at bounding box center [783, 467] width 406 height 51
click at [945, 462] on button "Sim" at bounding box center [930, 468] width 90 height 28
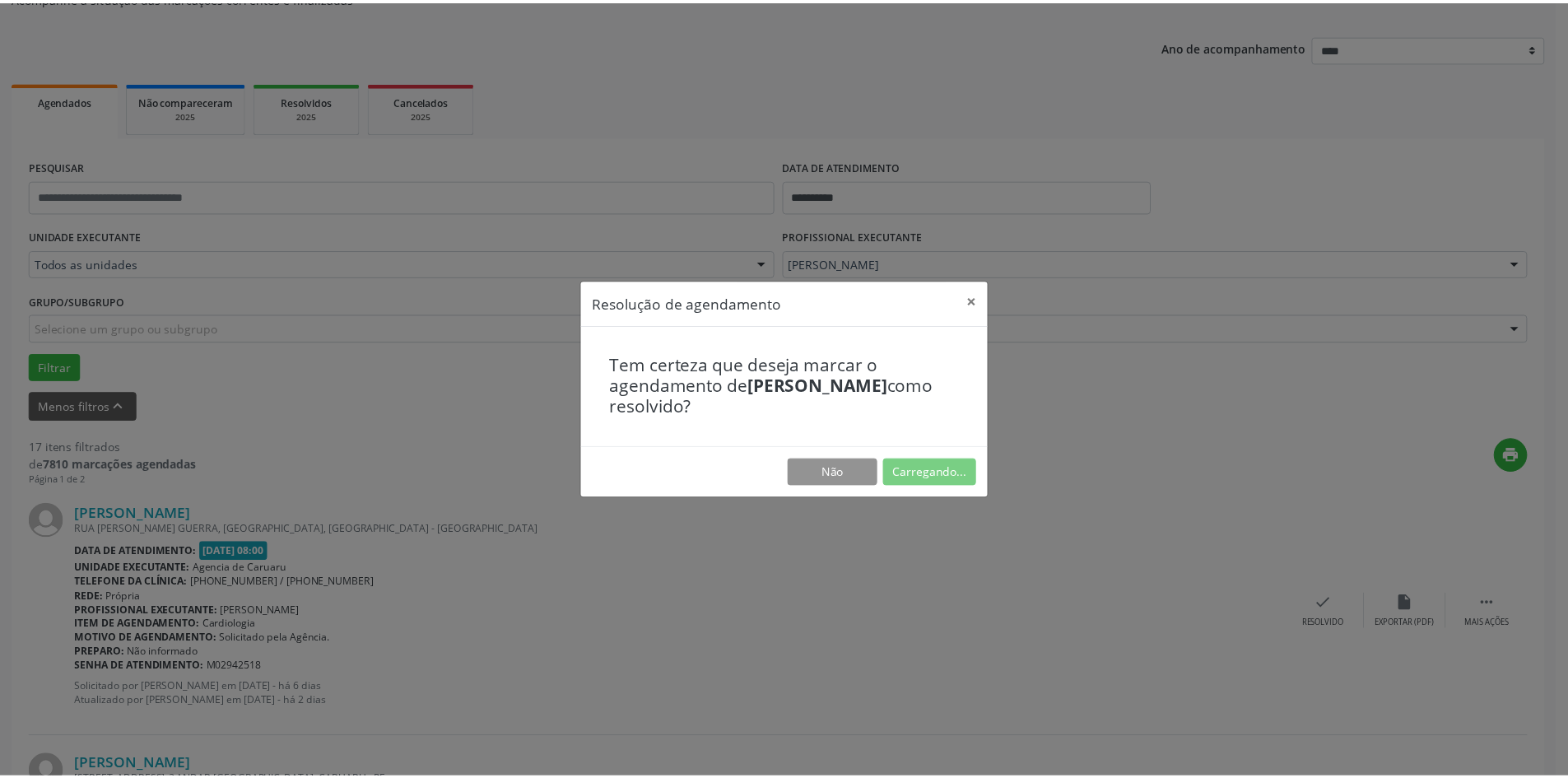
scroll to position [0, 0]
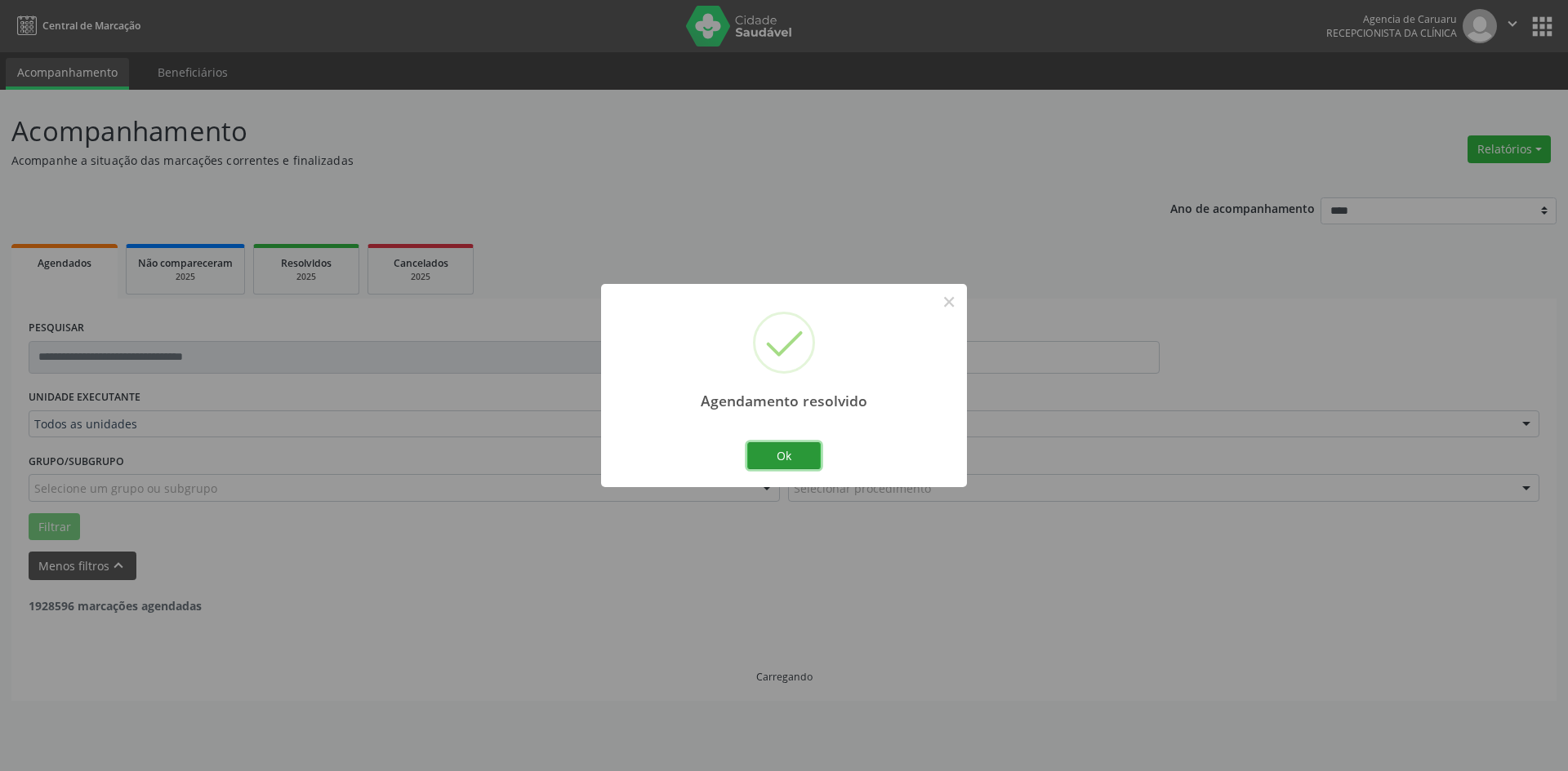
drag, startPoint x: 802, startPoint y: 451, endPoint x: 781, endPoint y: 460, distance: 22.8
click at [802, 450] on button "Ok" at bounding box center [783, 456] width 73 height 28
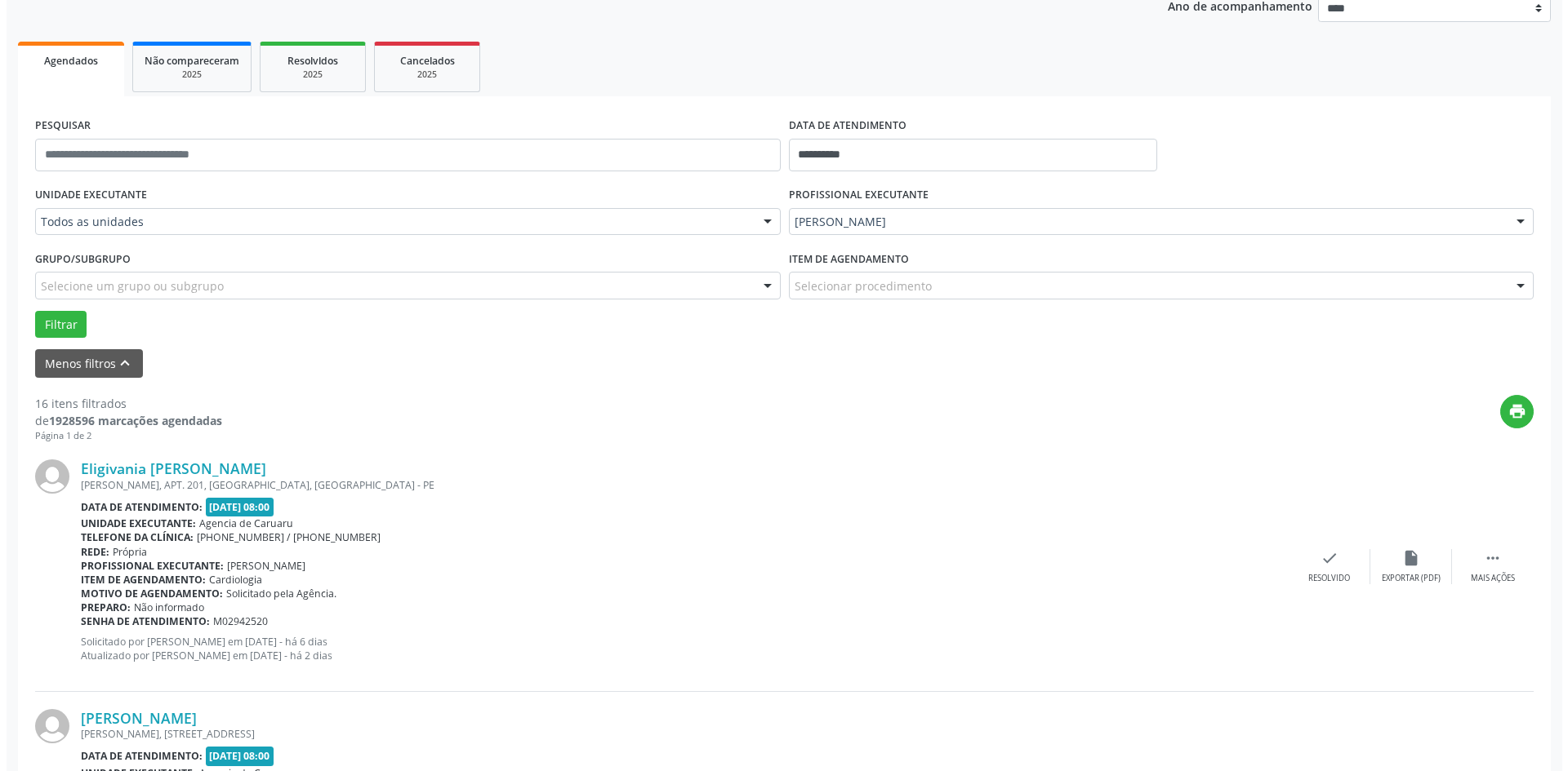
scroll to position [245, 0]
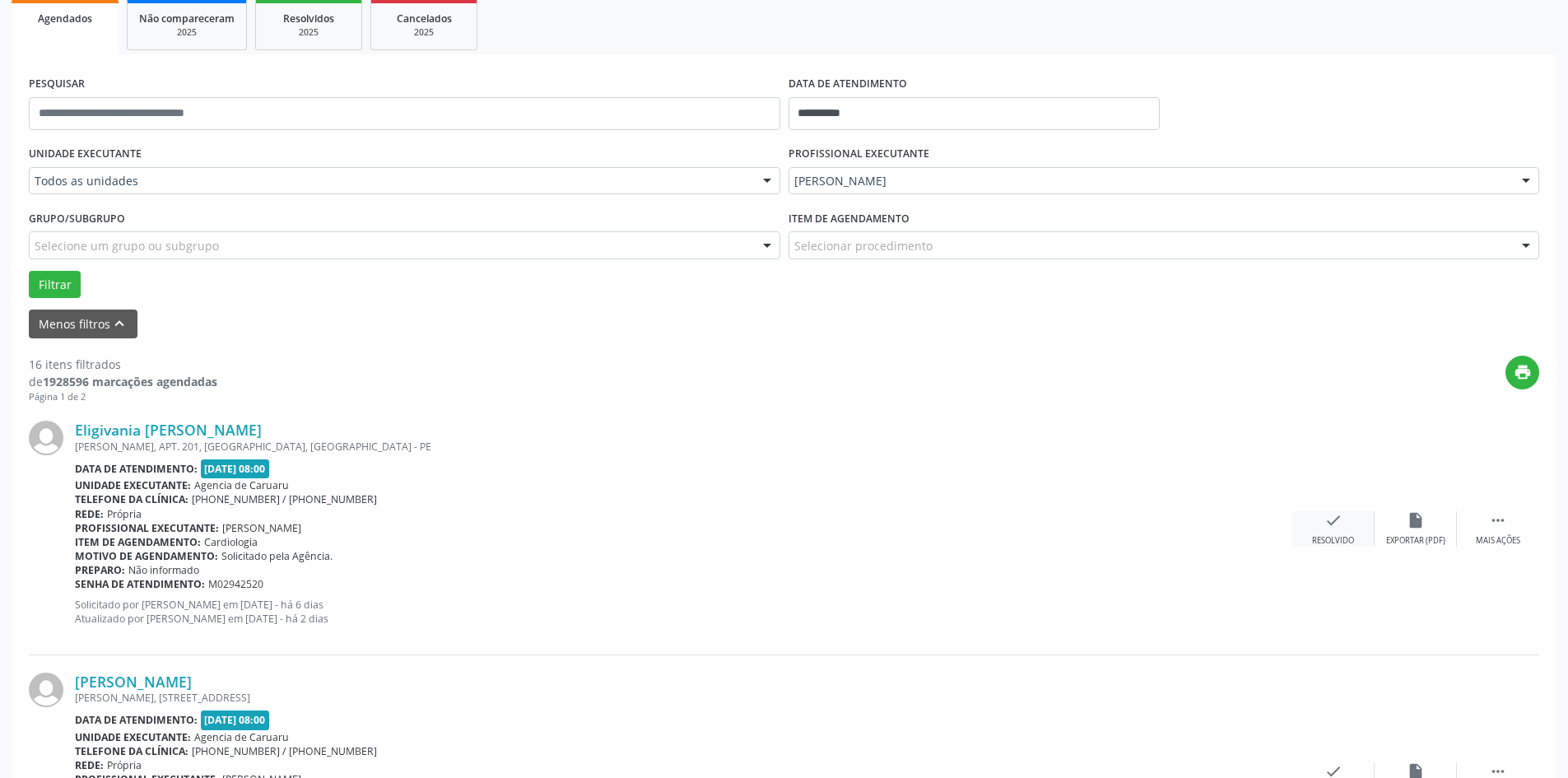
click at [1348, 523] on div "check Resolvido" at bounding box center [1333, 529] width 82 height 36
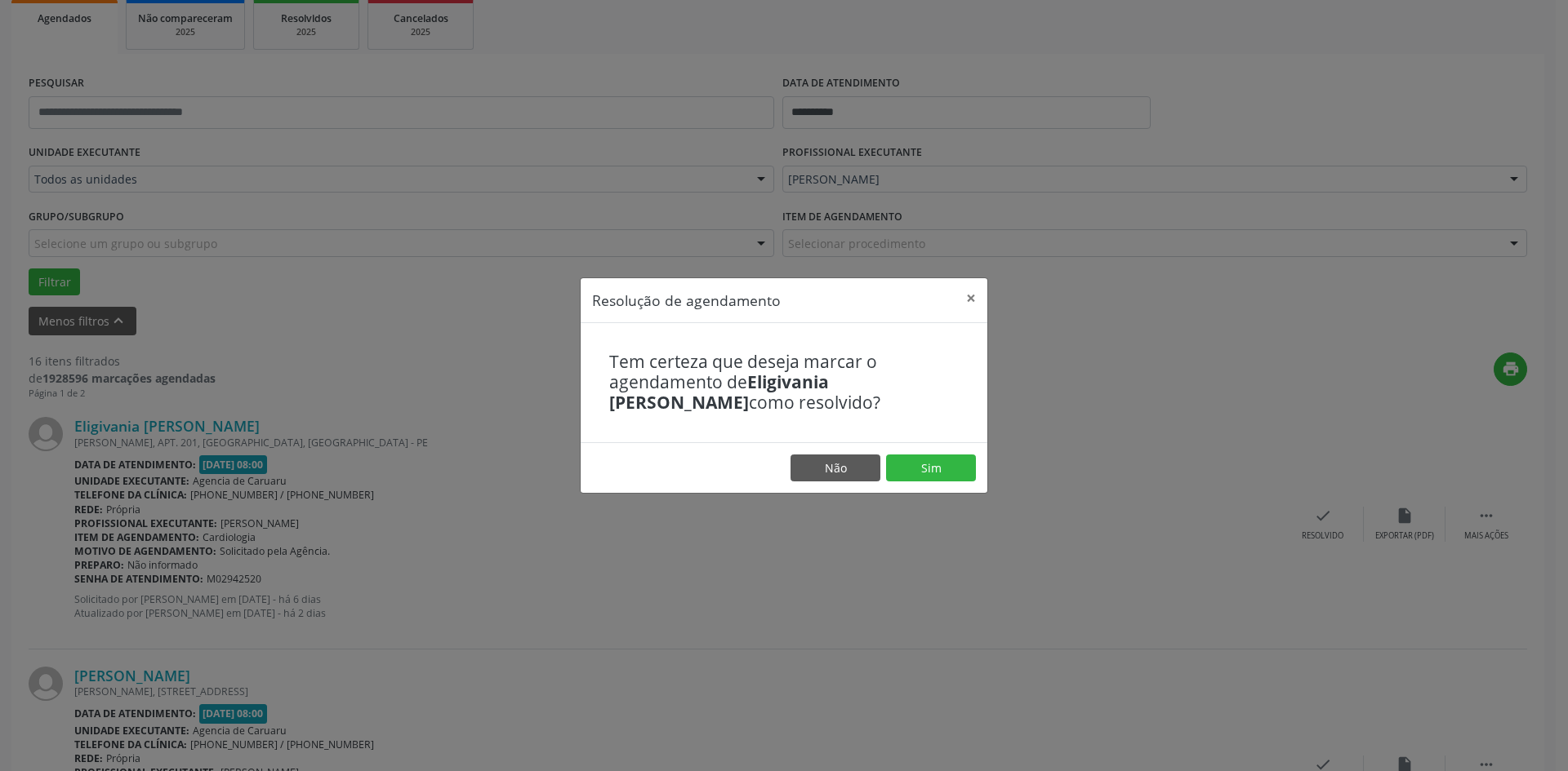
click at [903, 450] on footer "Não Sim" at bounding box center [783, 467] width 406 height 51
click at [918, 458] on button "Sim" at bounding box center [930, 468] width 90 height 28
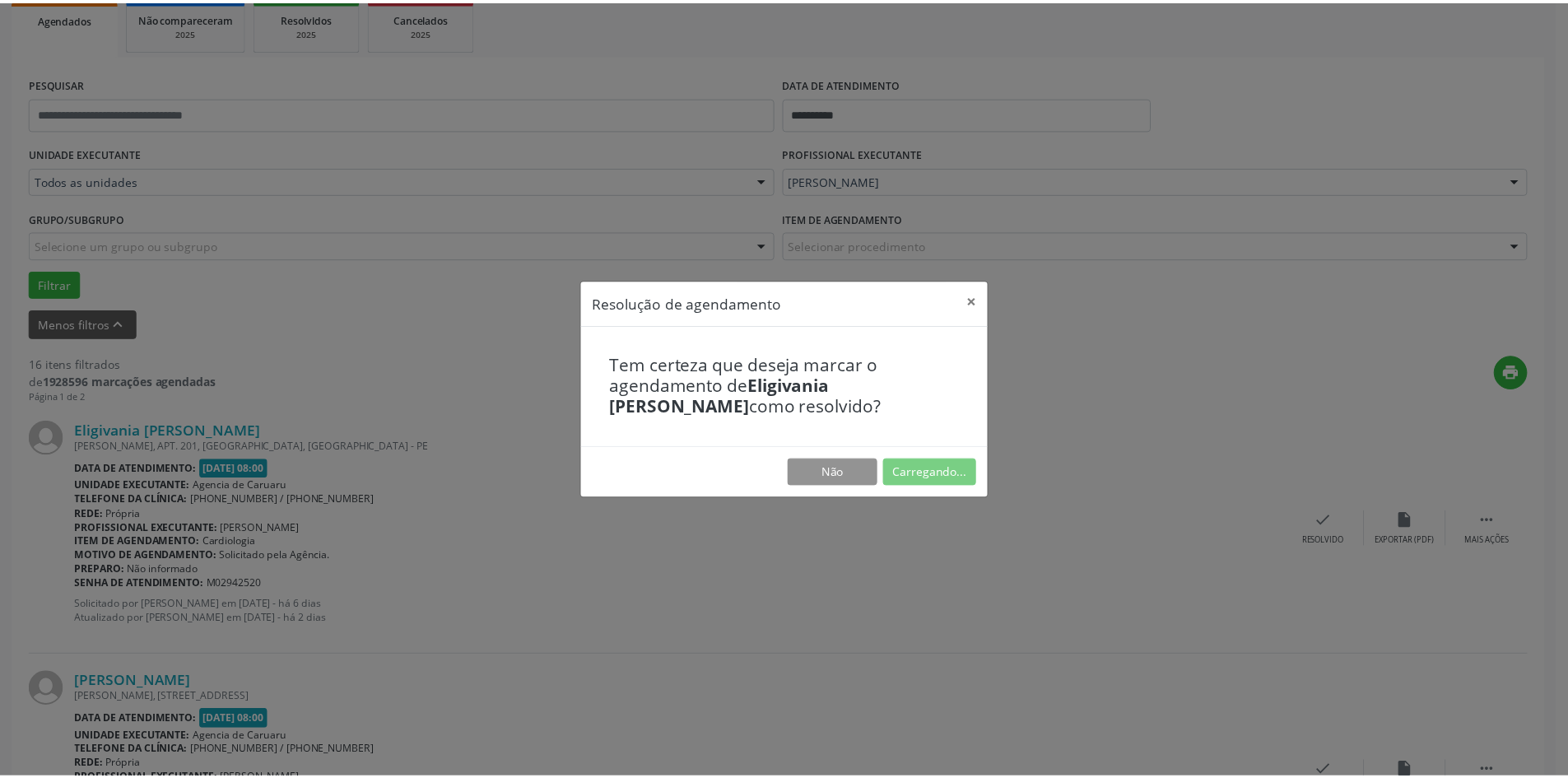
scroll to position [0, 0]
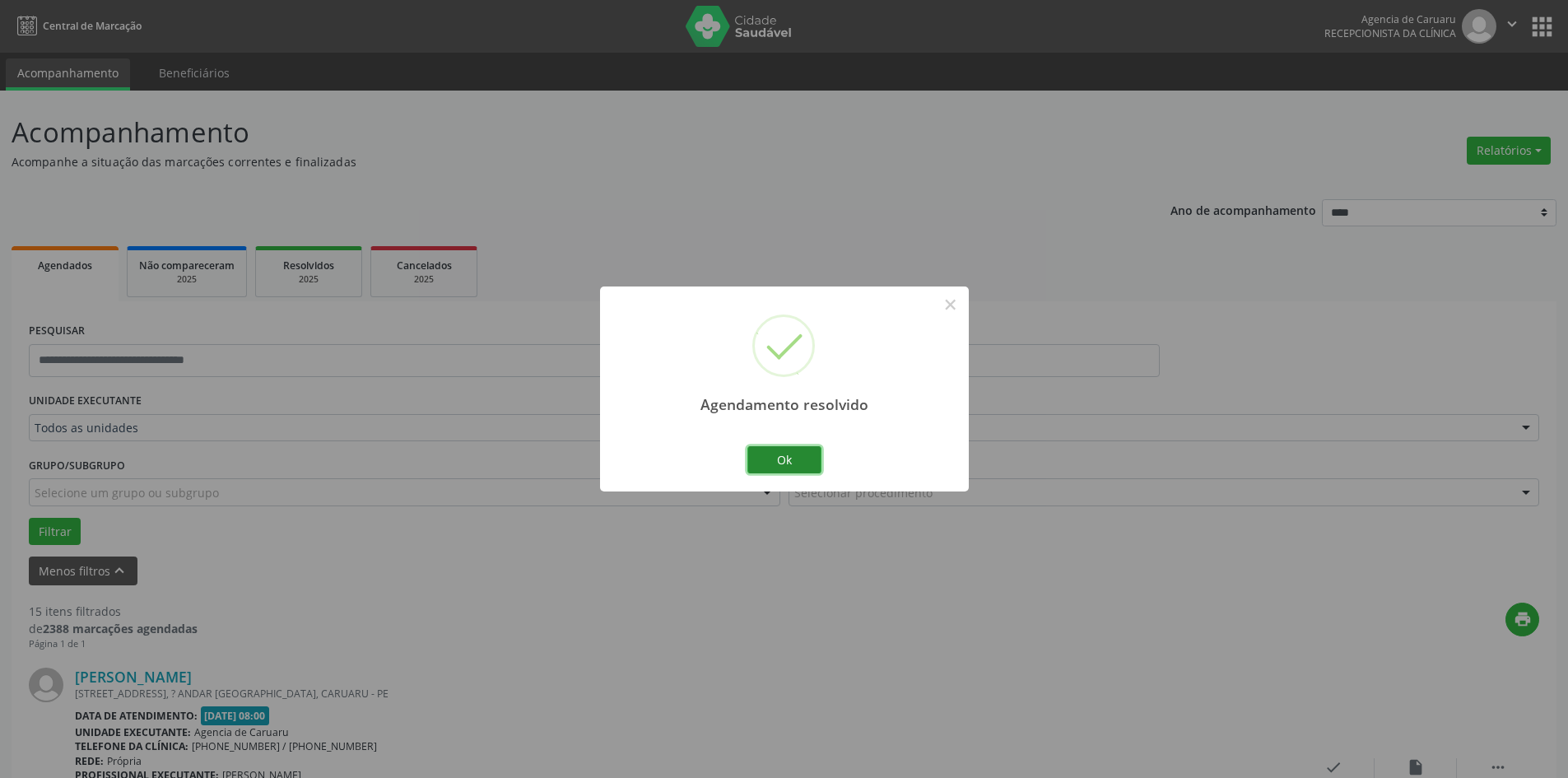
click at [796, 467] on button "Ok" at bounding box center [784, 460] width 74 height 28
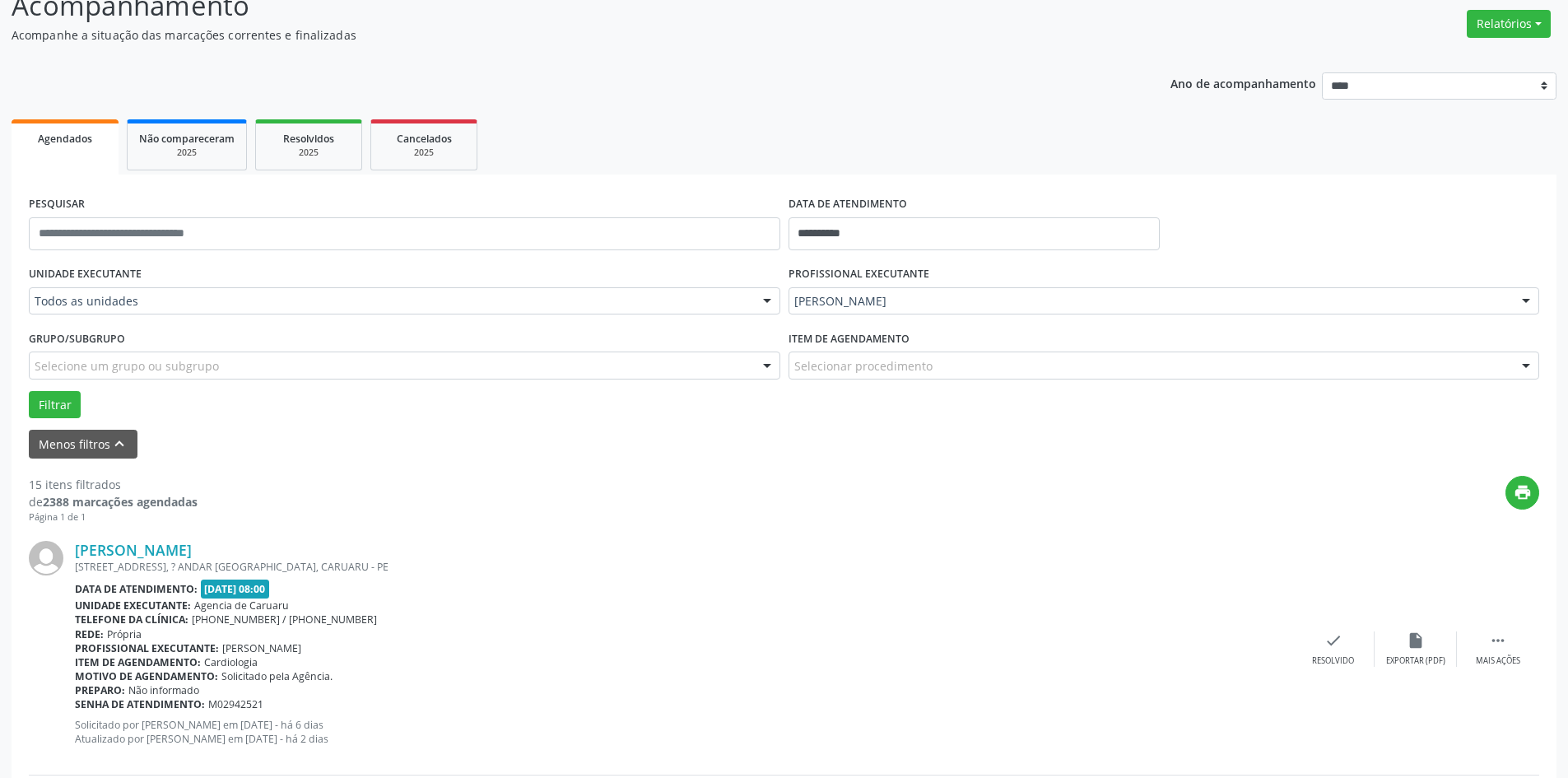
scroll to position [165, 0]
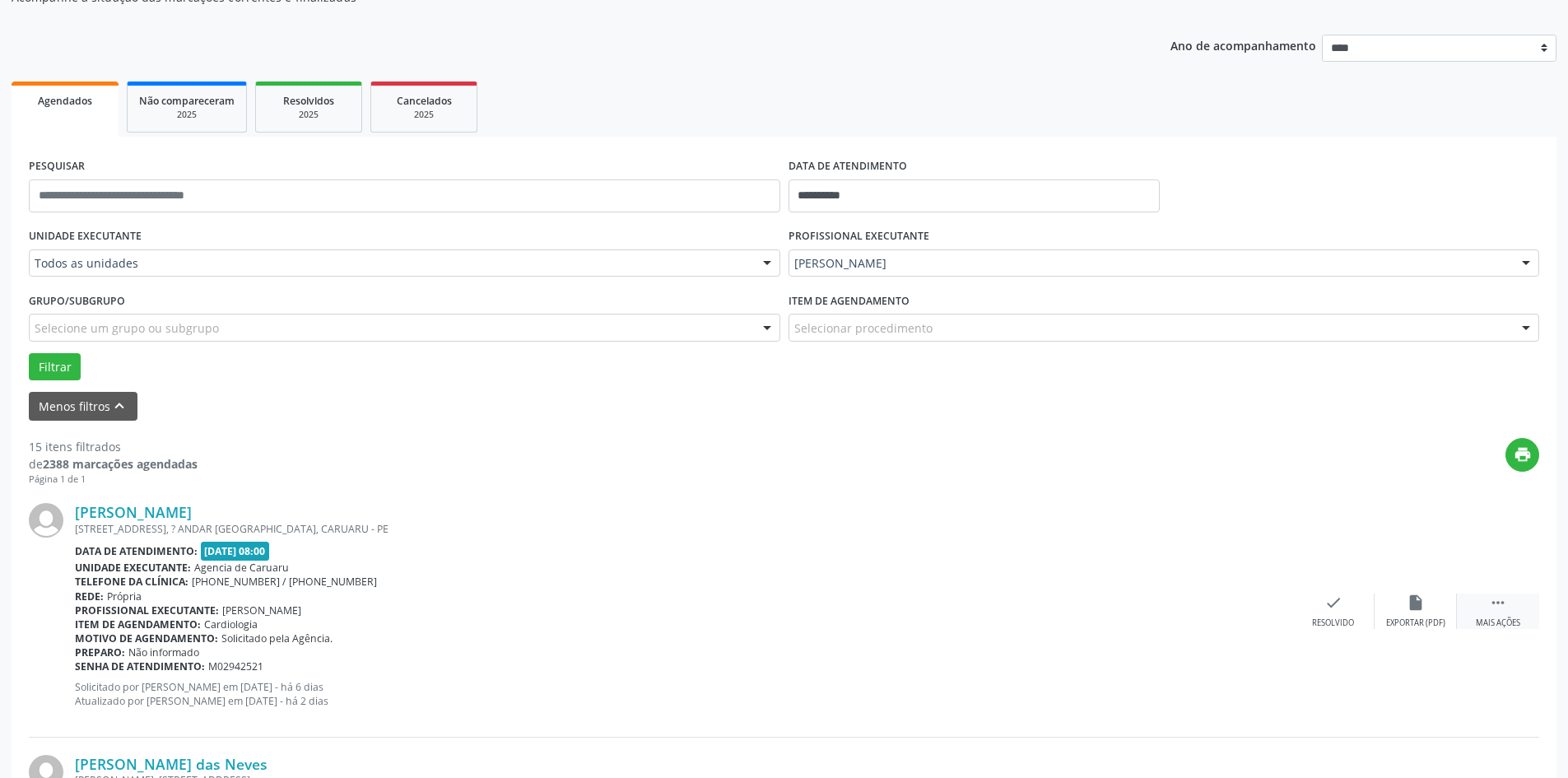
click at [1489, 607] on icon "" at bounding box center [1498, 602] width 18 height 18
click at [1414, 611] on icon "alarm_off" at bounding box center [1415, 602] width 18 height 18
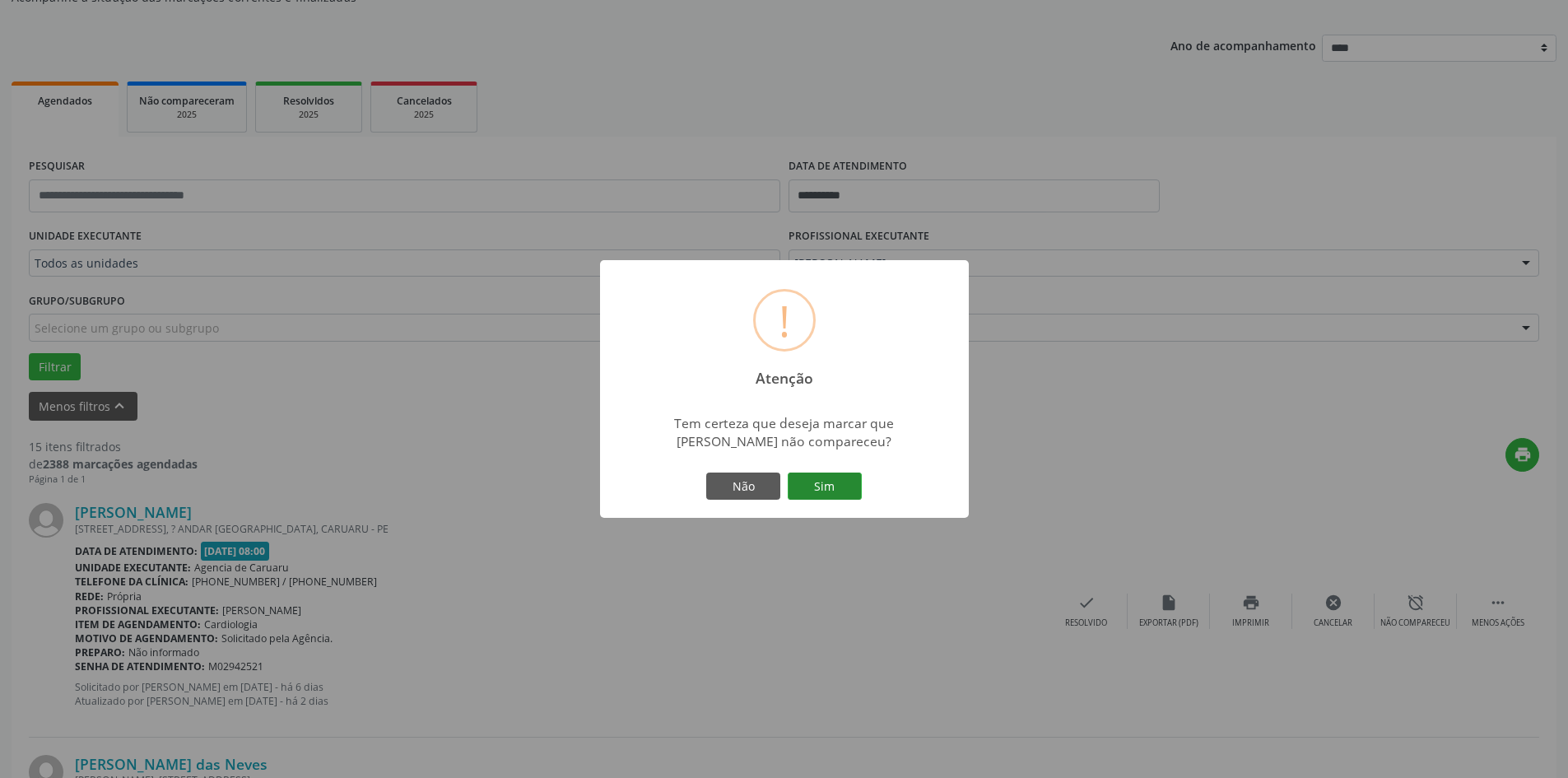
click at [821, 487] on button "Sim" at bounding box center [824, 486] width 74 height 28
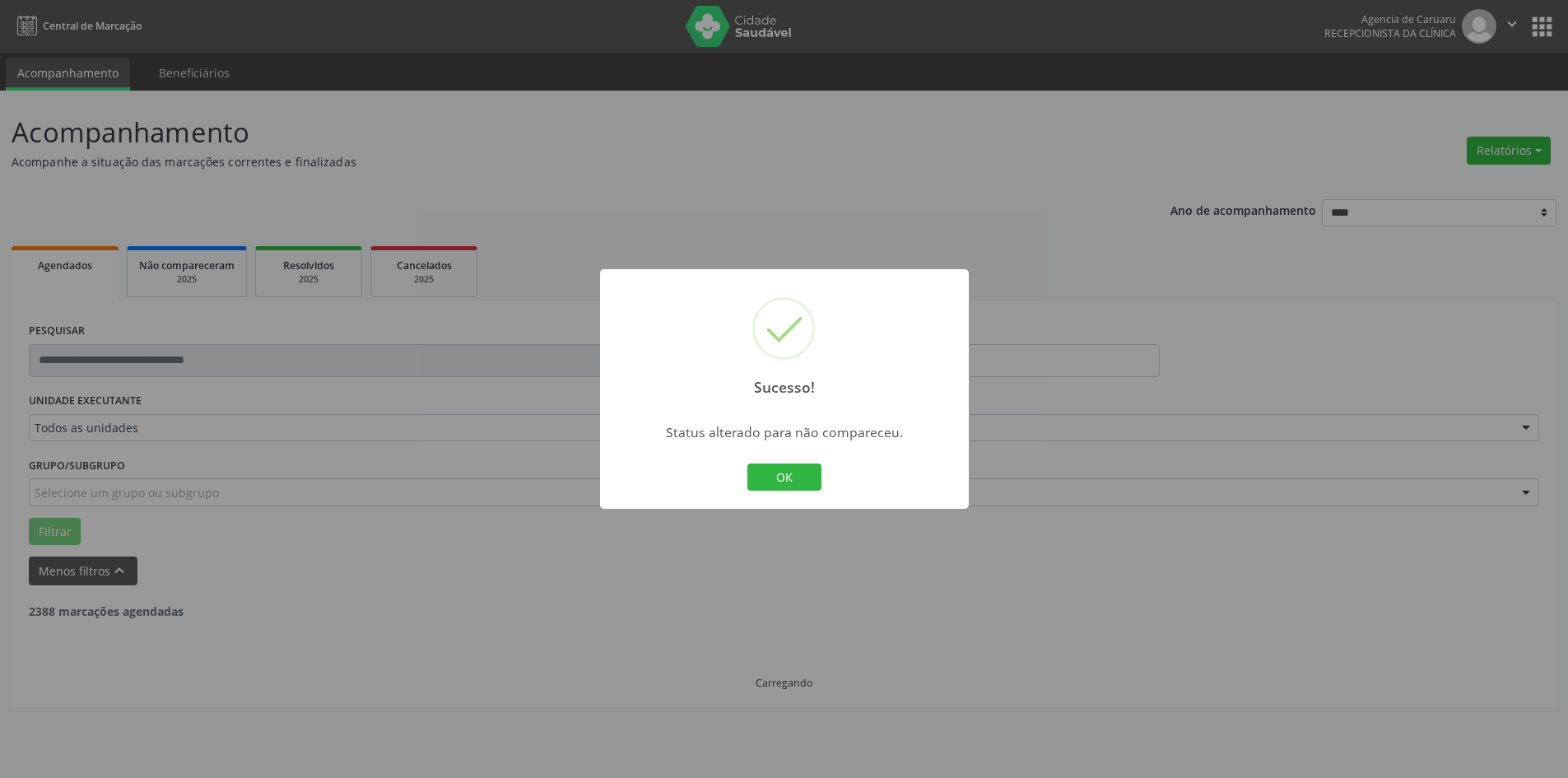
scroll to position [0, 0]
click at [787, 478] on button "OK" at bounding box center [784, 478] width 74 height 28
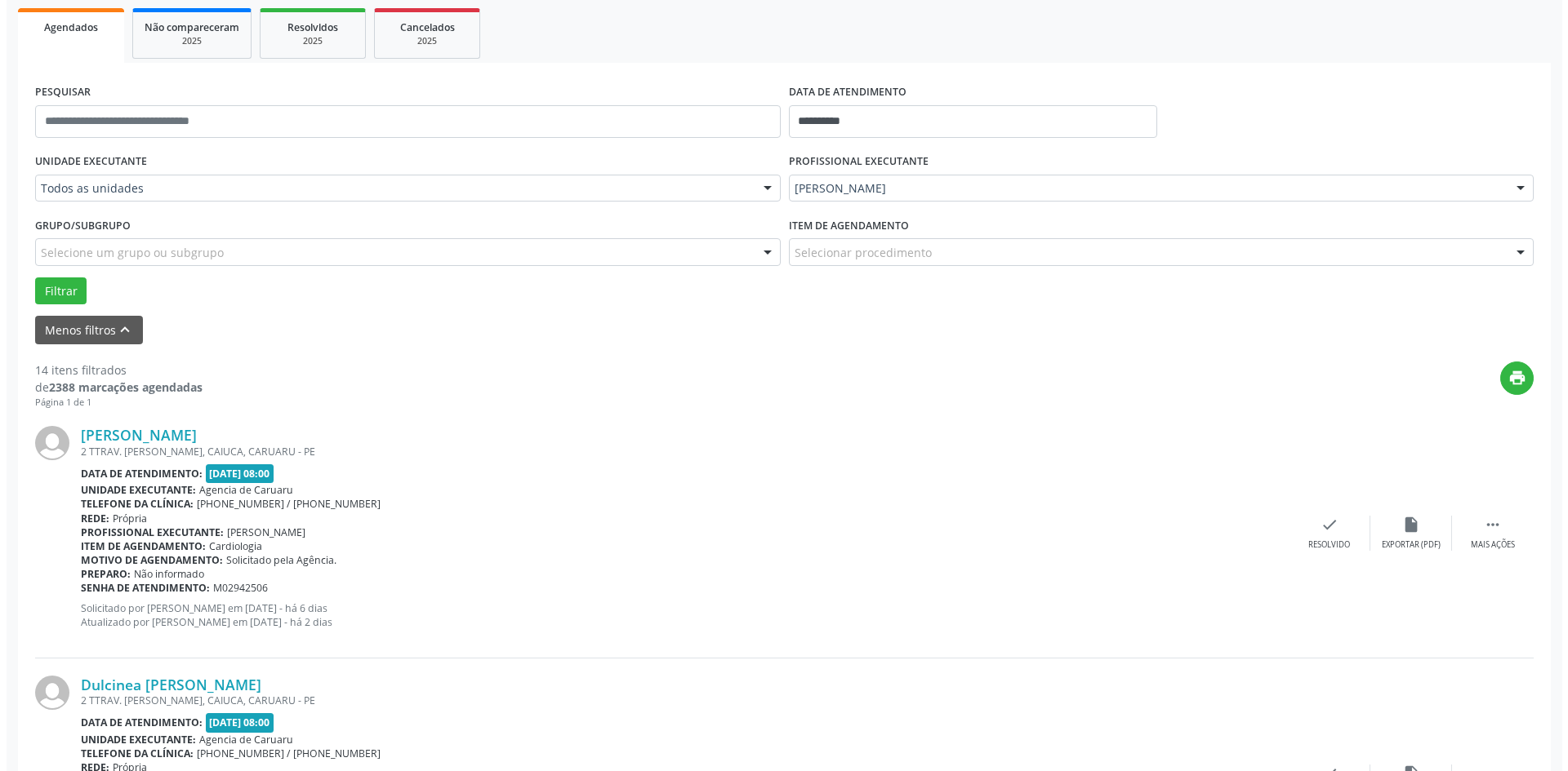
scroll to position [245, 0]
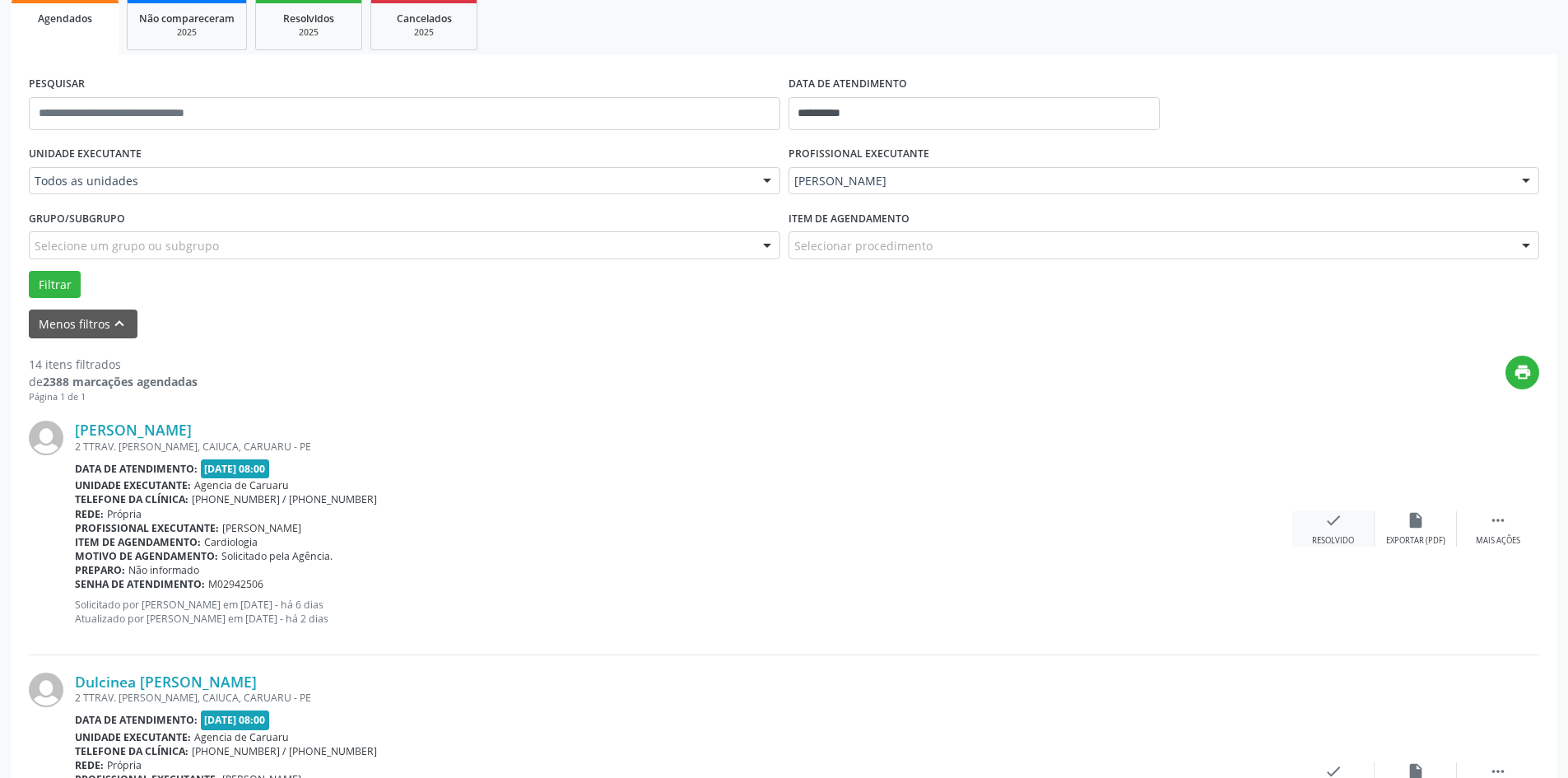
click at [1325, 525] on icon "check" at bounding box center [1333, 520] width 18 height 18
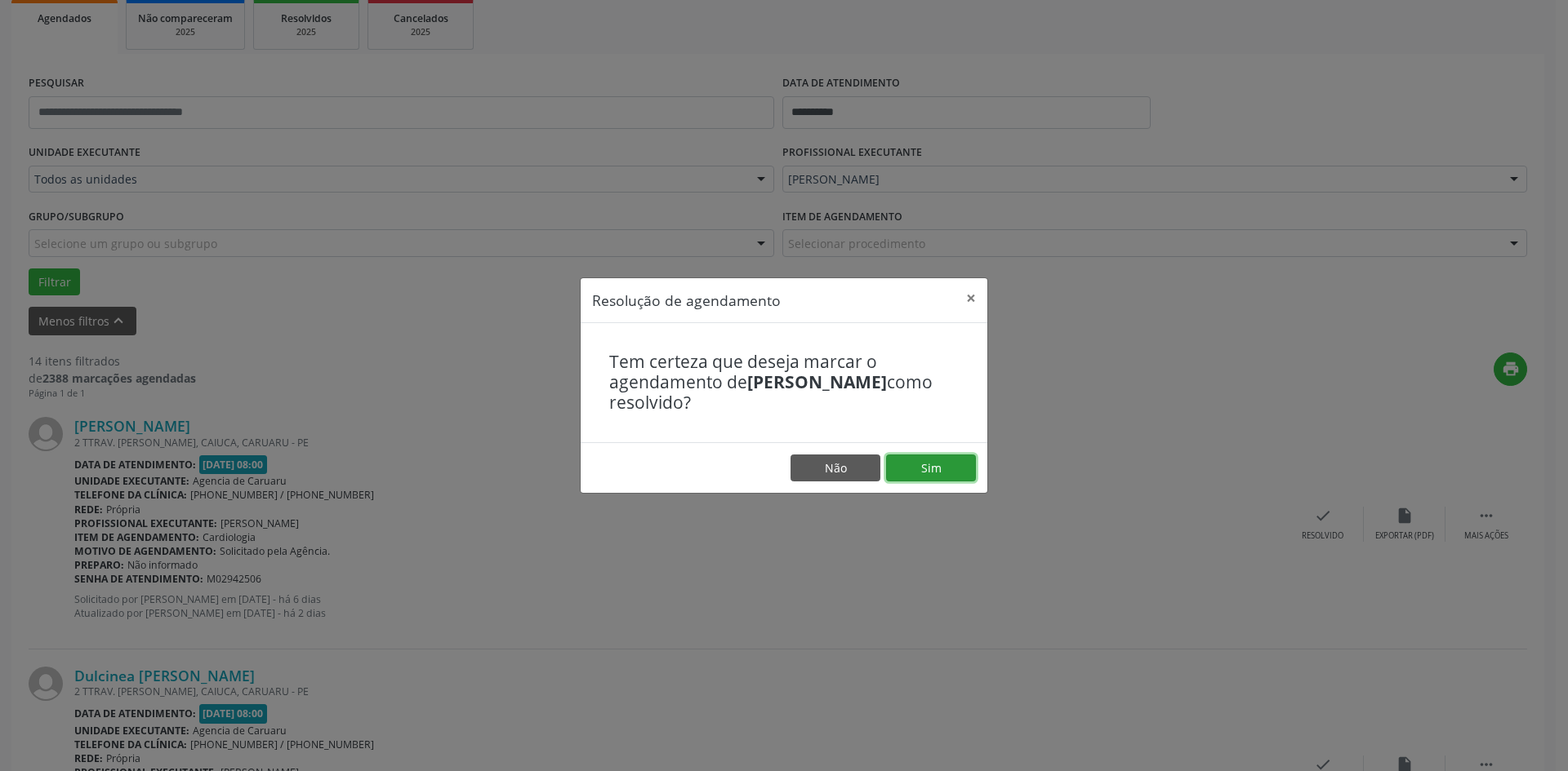
click at [947, 464] on button "Sim" at bounding box center [930, 468] width 90 height 28
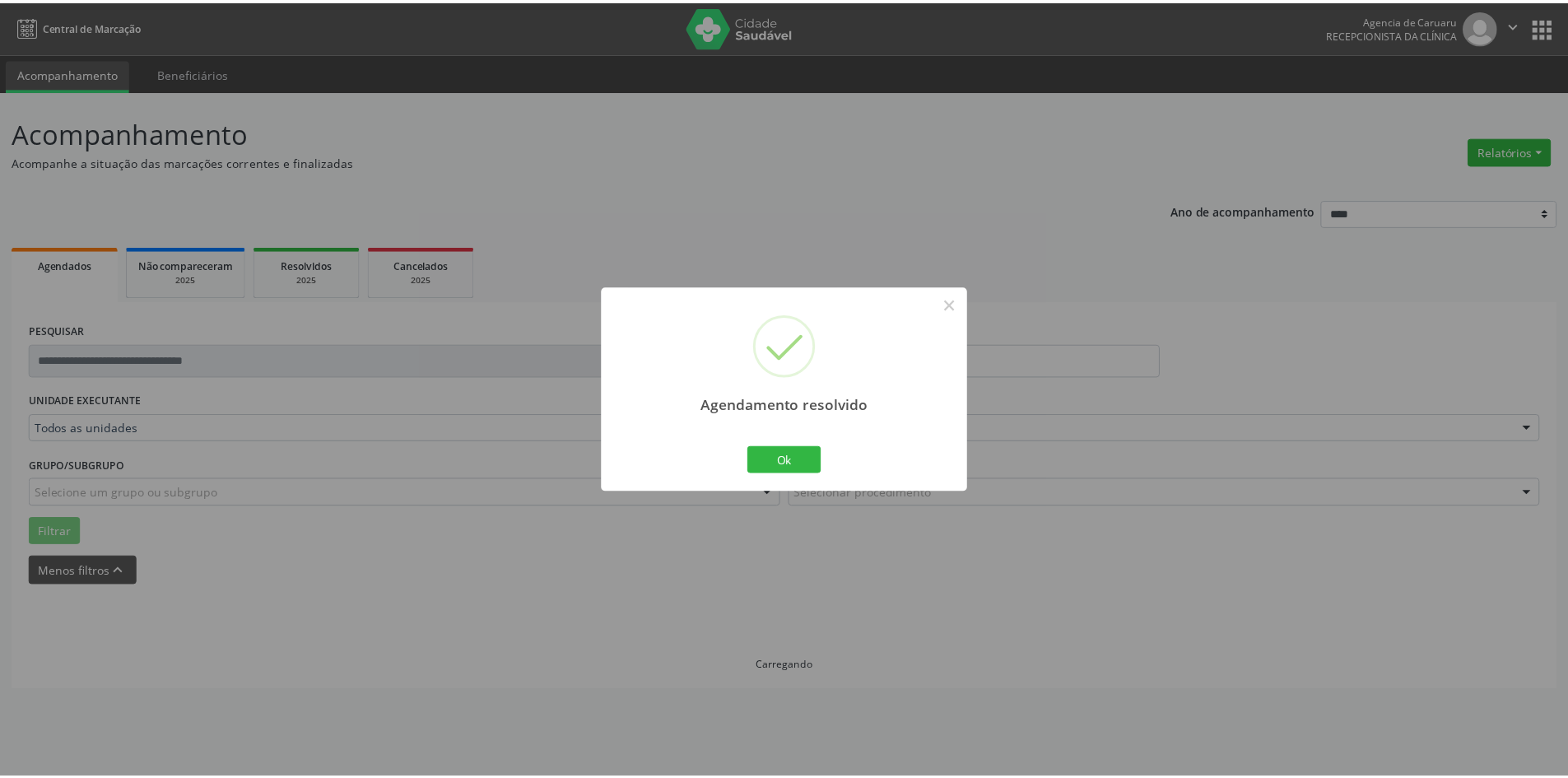
scroll to position [0, 0]
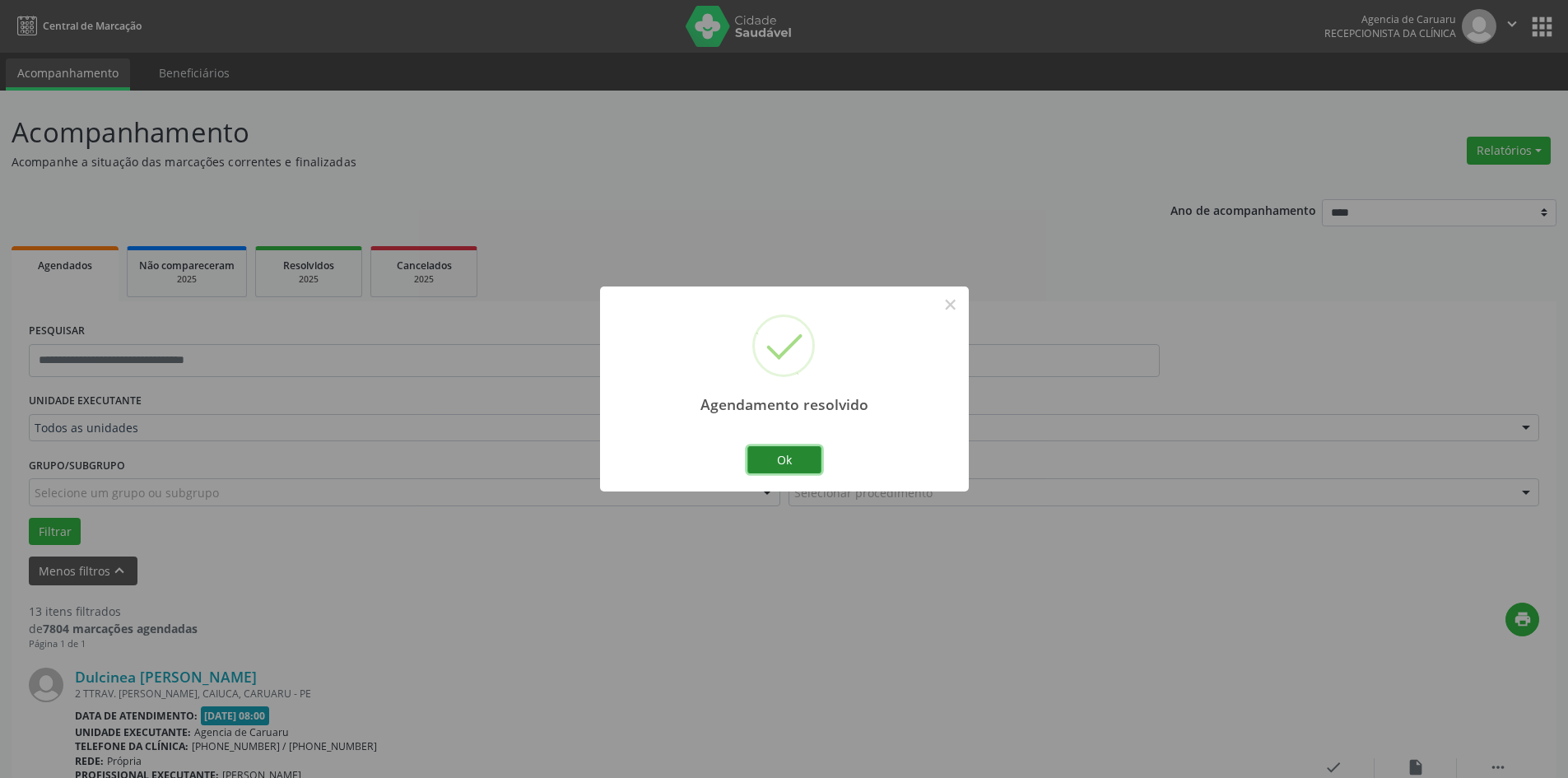
click at [797, 464] on button "Ok" at bounding box center [784, 460] width 74 height 28
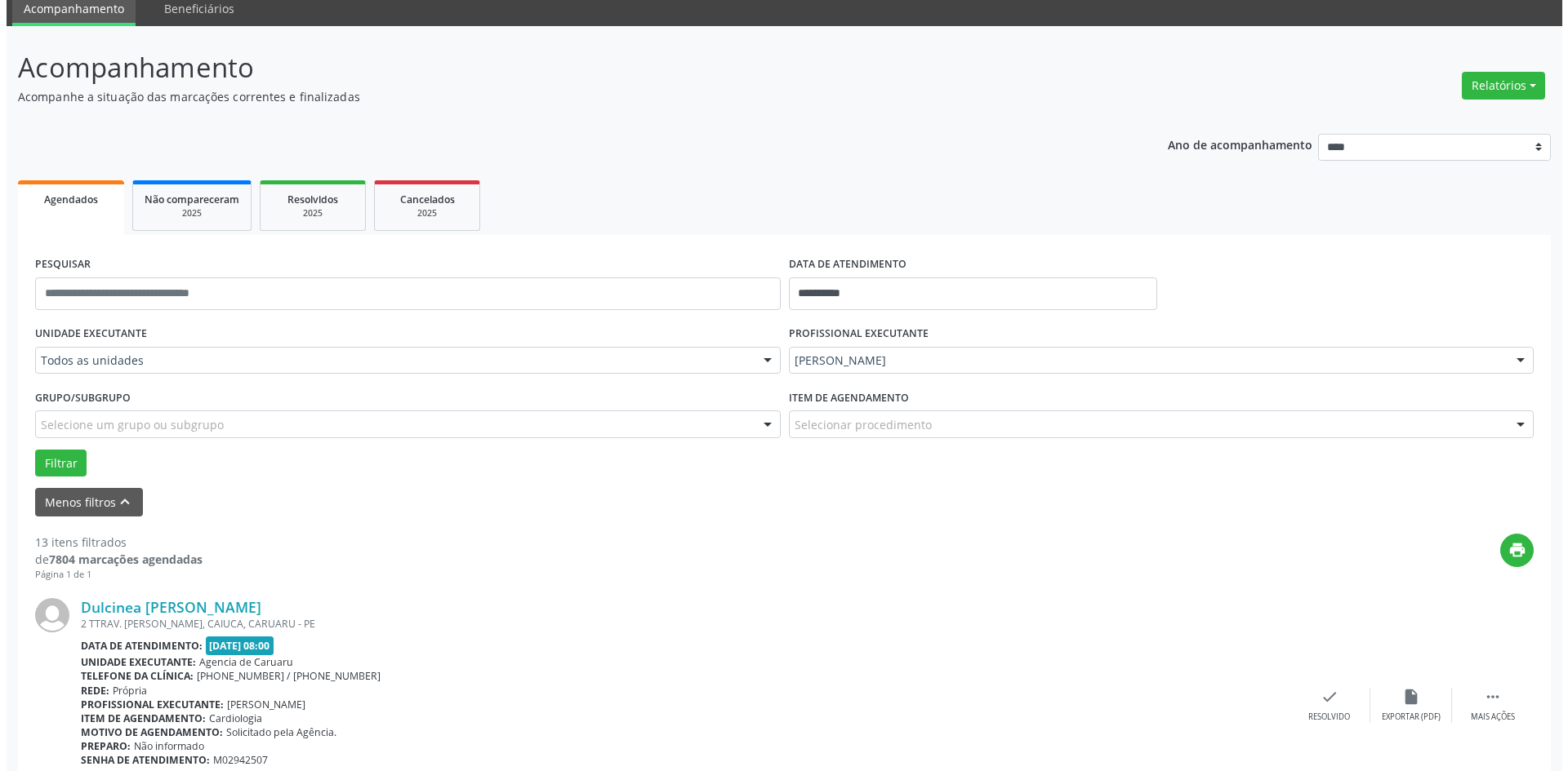
scroll to position [163, 0]
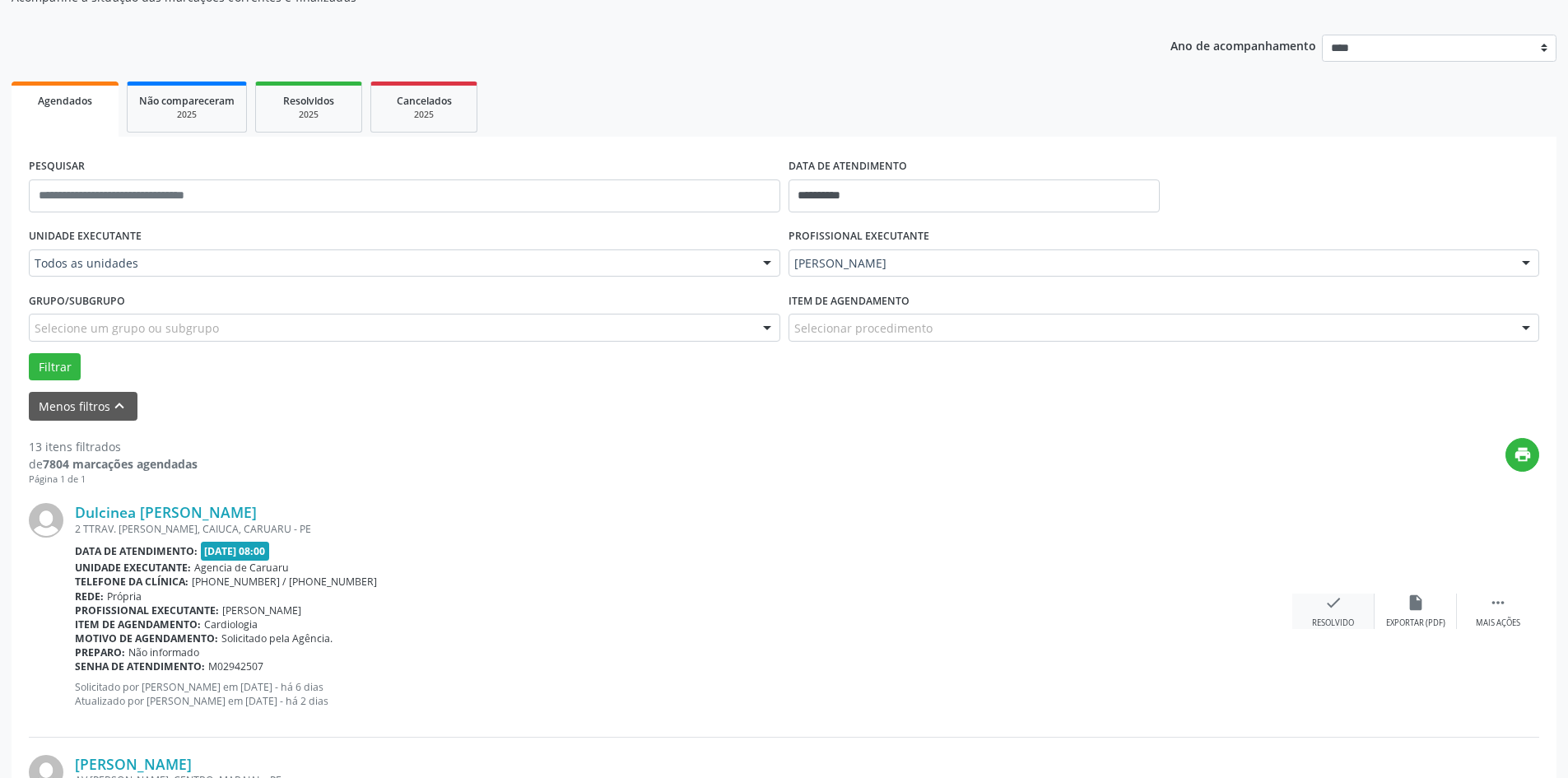
click at [1329, 618] on div "Resolvido" at bounding box center [1333, 624] width 42 height 12
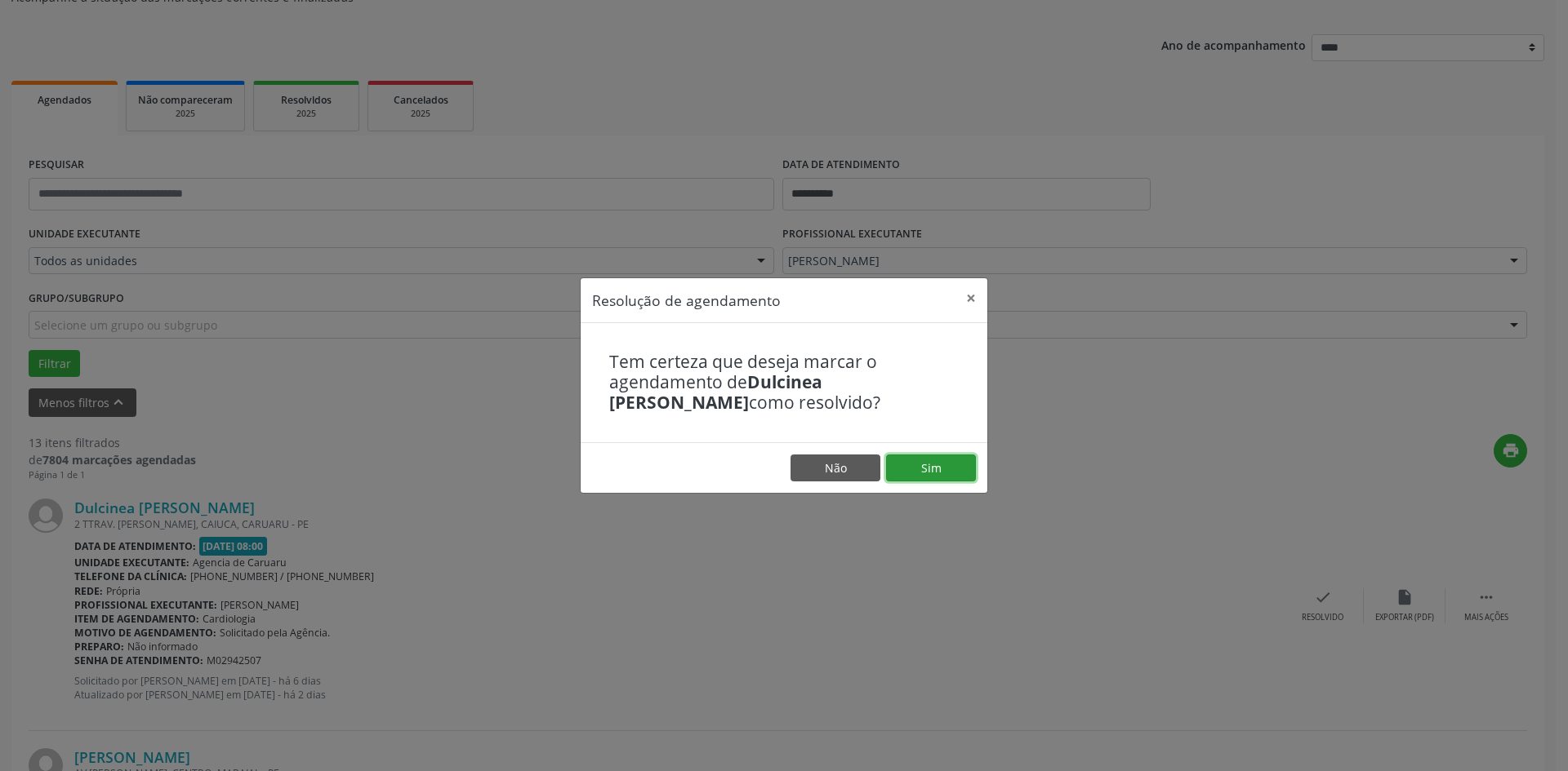
click at [927, 474] on button "Sim" at bounding box center [930, 468] width 90 height 28
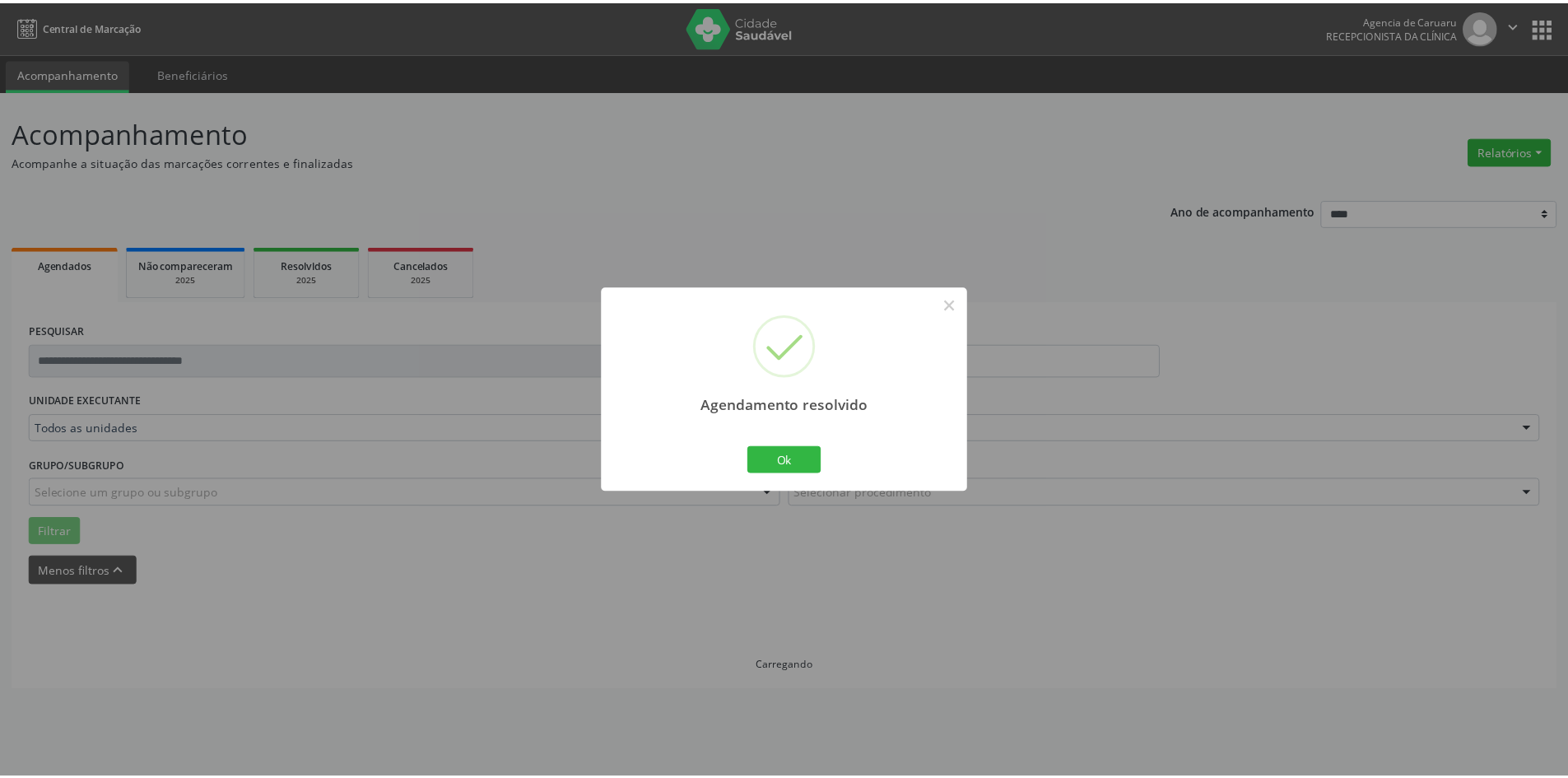
scroll to position [0, 0]
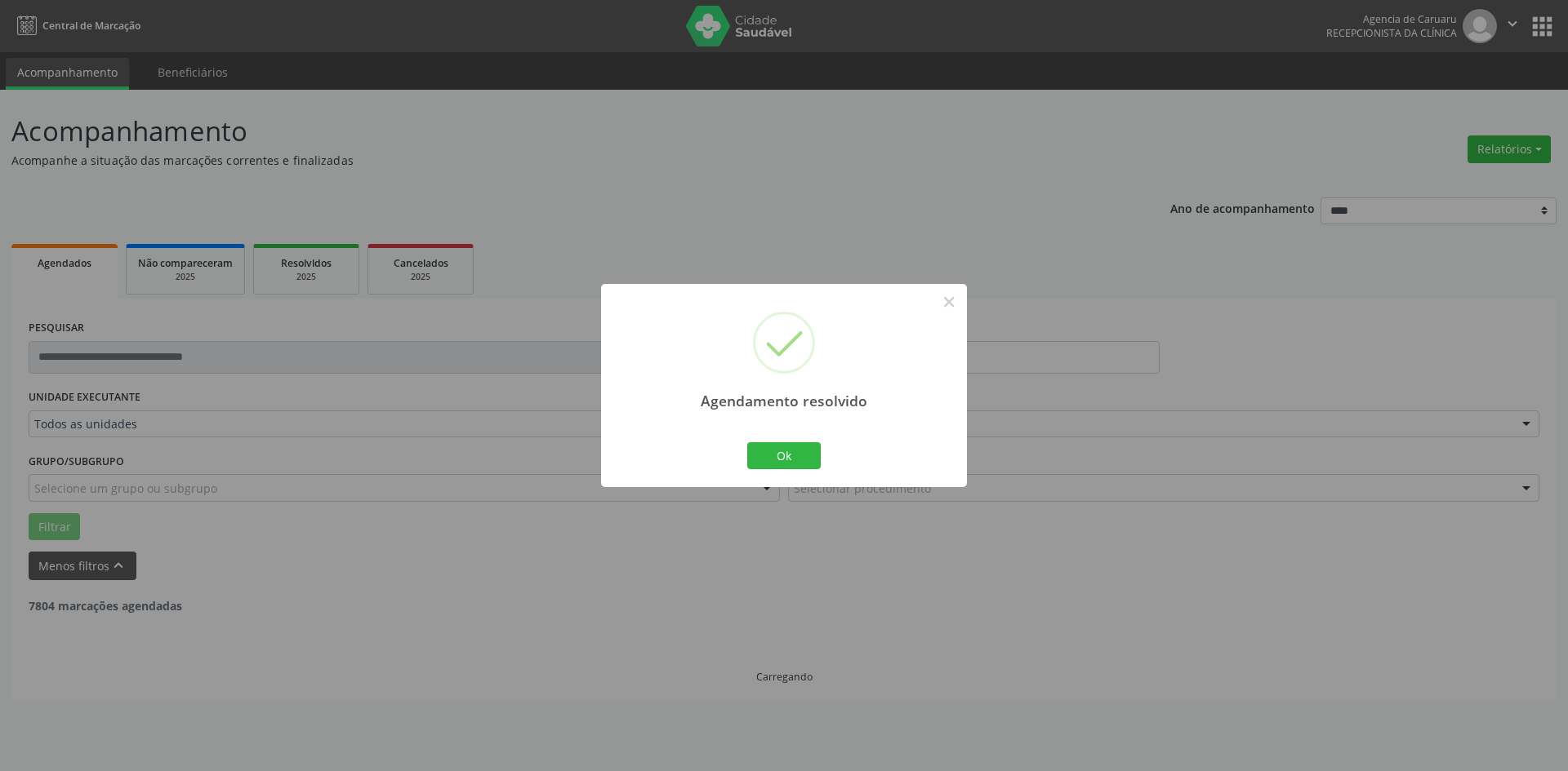
click at [820, 442] on div "Ok Cancel" at bounding box center [784, 455] width 81 height 34
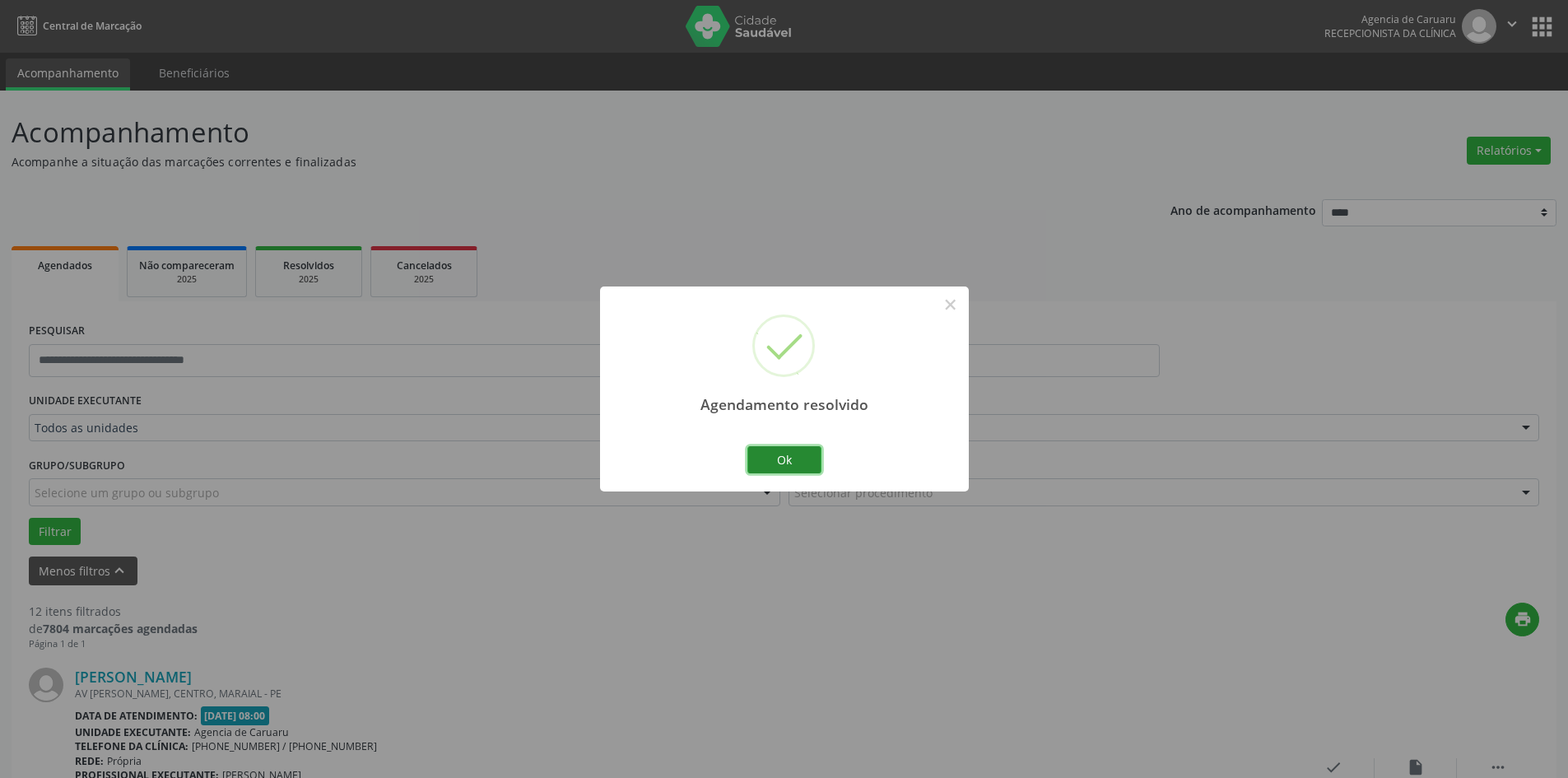
click at [808, 454] on button "Ok" at bounding box center [784, 460] width 74 height 28
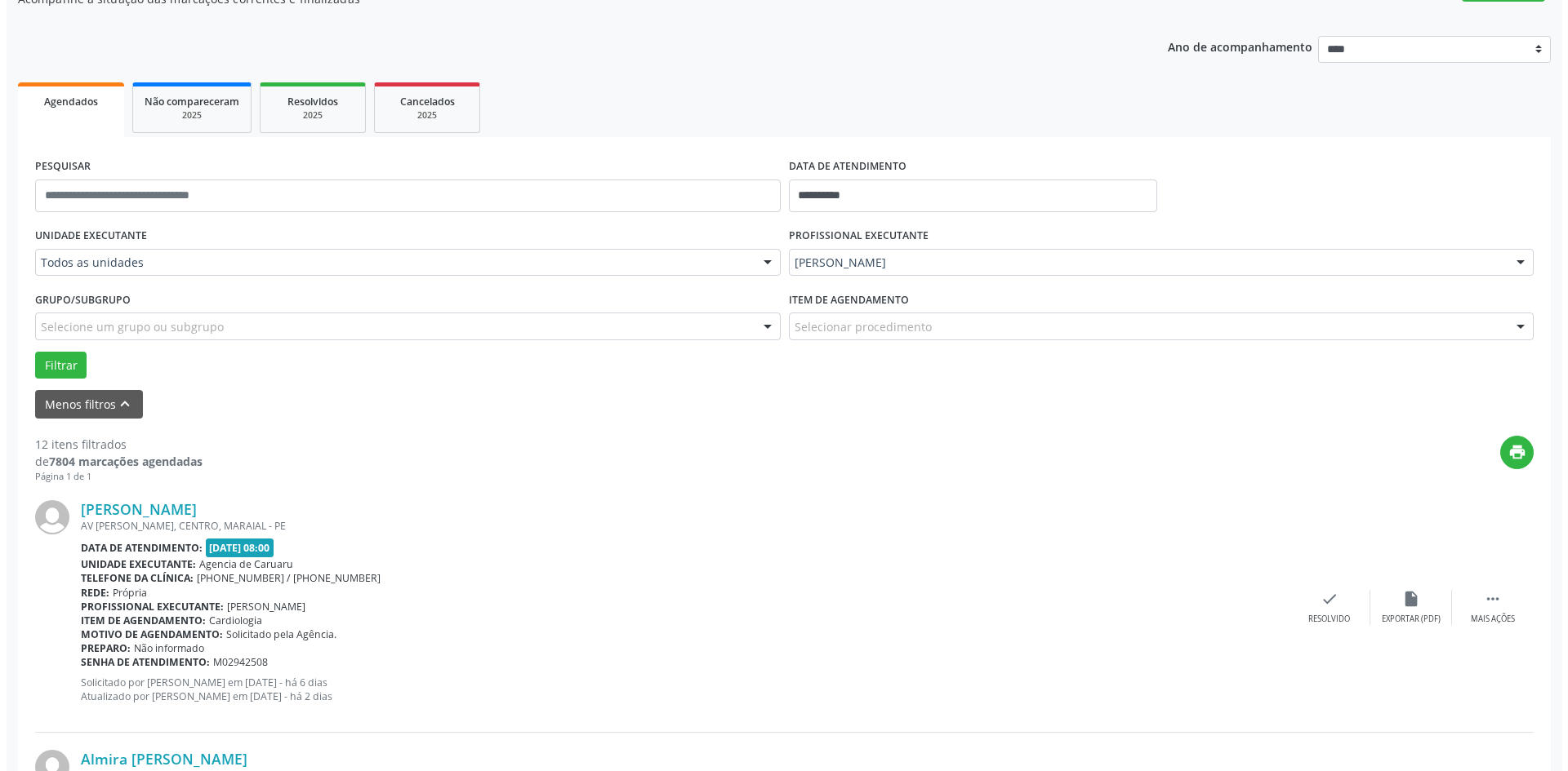
scroll to position [163, 0]
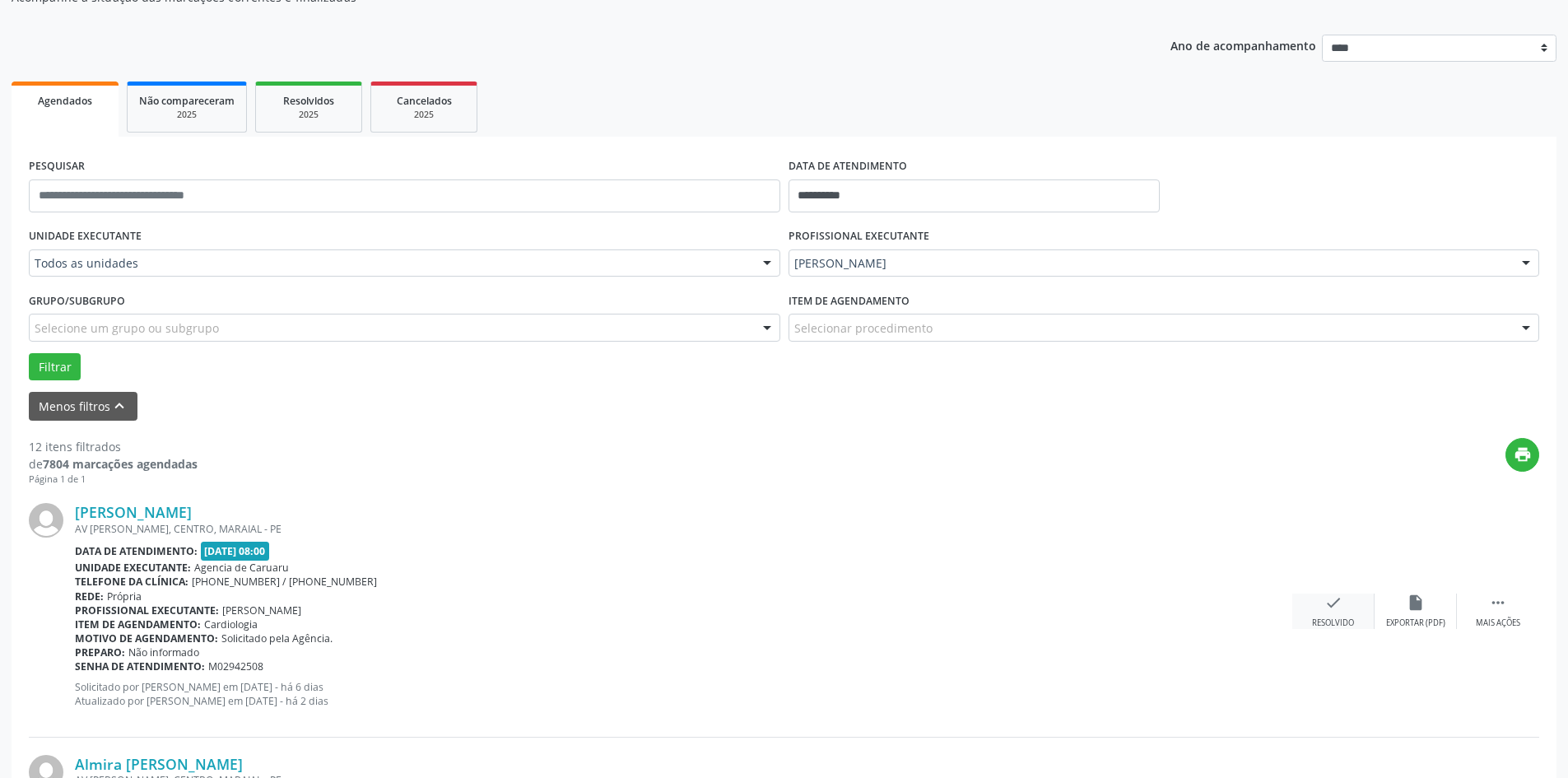
click at [1337, 613] on div "check Resolvido" at bounding box center [1333, 612] width 82 height 36
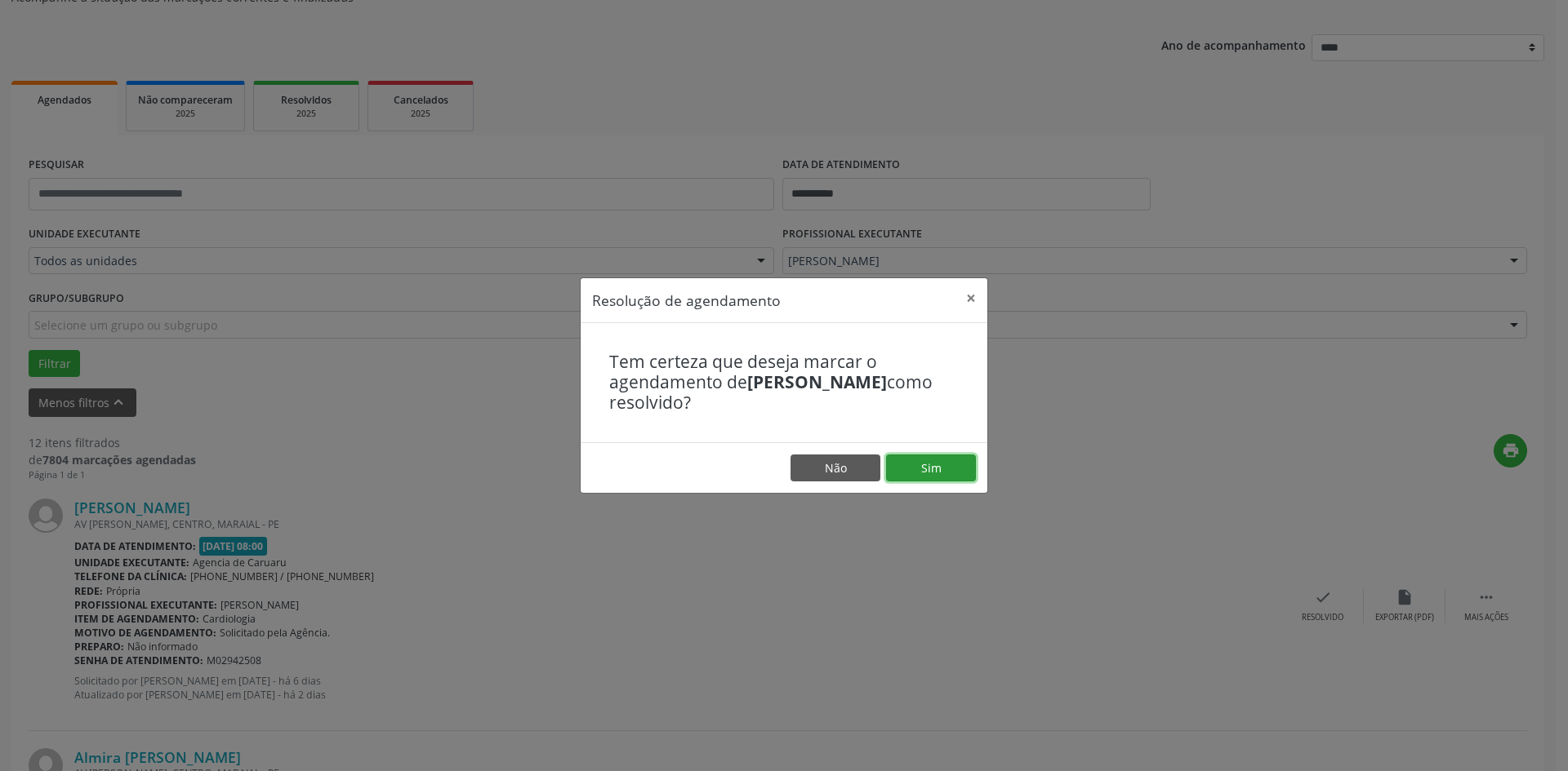
click at [942, 462] on button "Sim" at bounding box center [930, 468] width 90 height 28
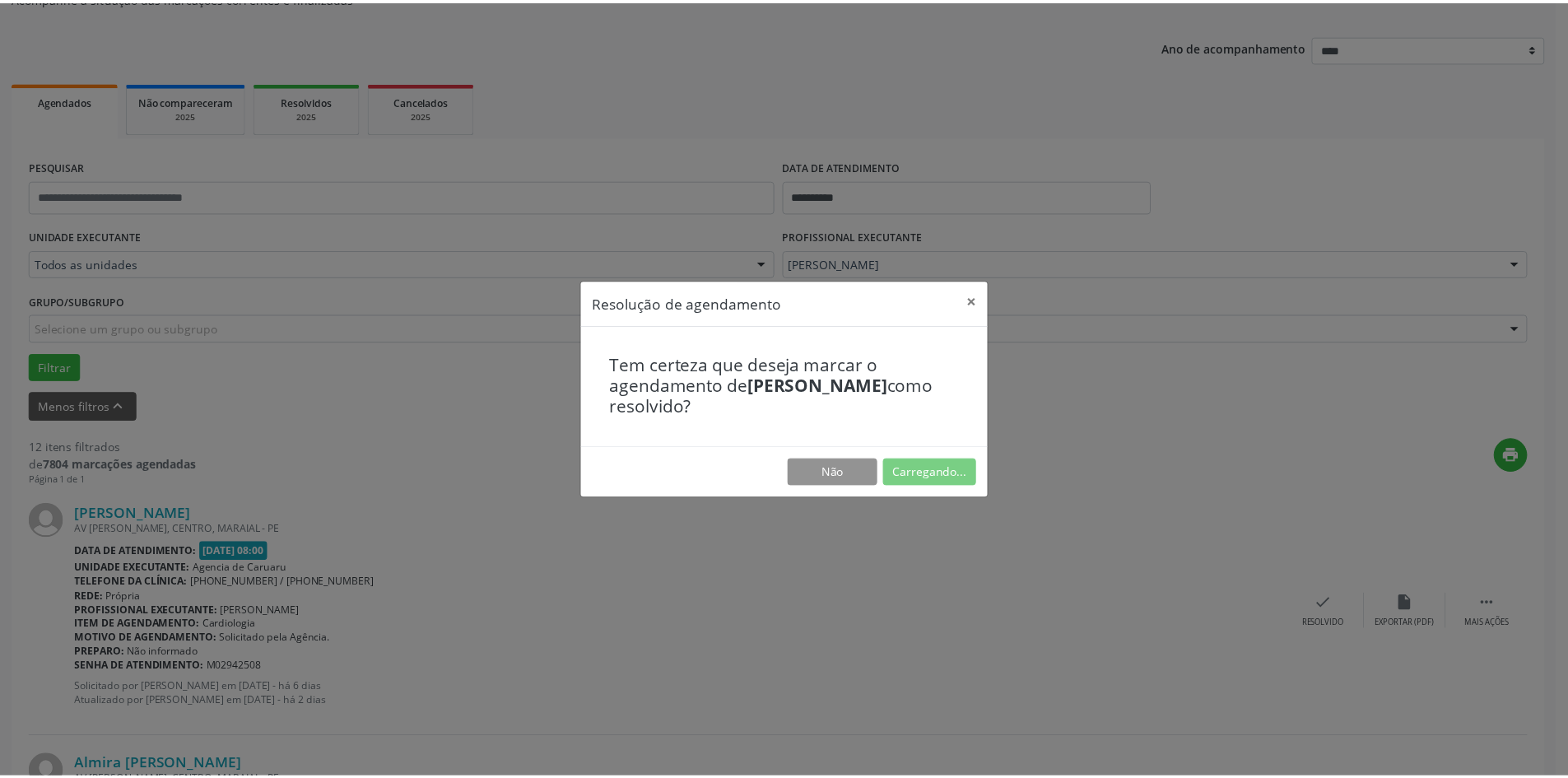
scroll to position [0, 0]
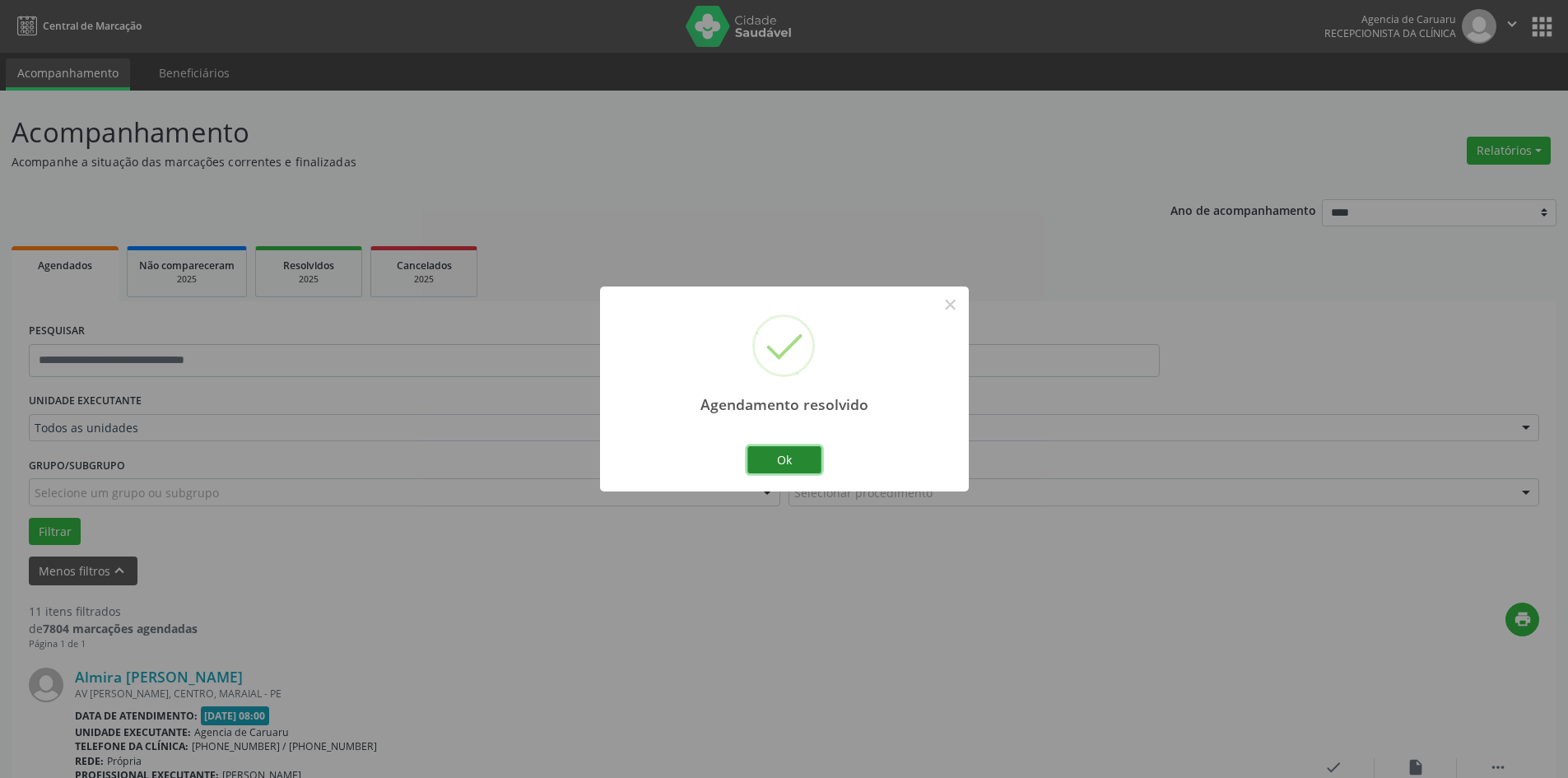
click at [802, 465] on button "Ok" at bounding box center [784, 460] width 74 height 28
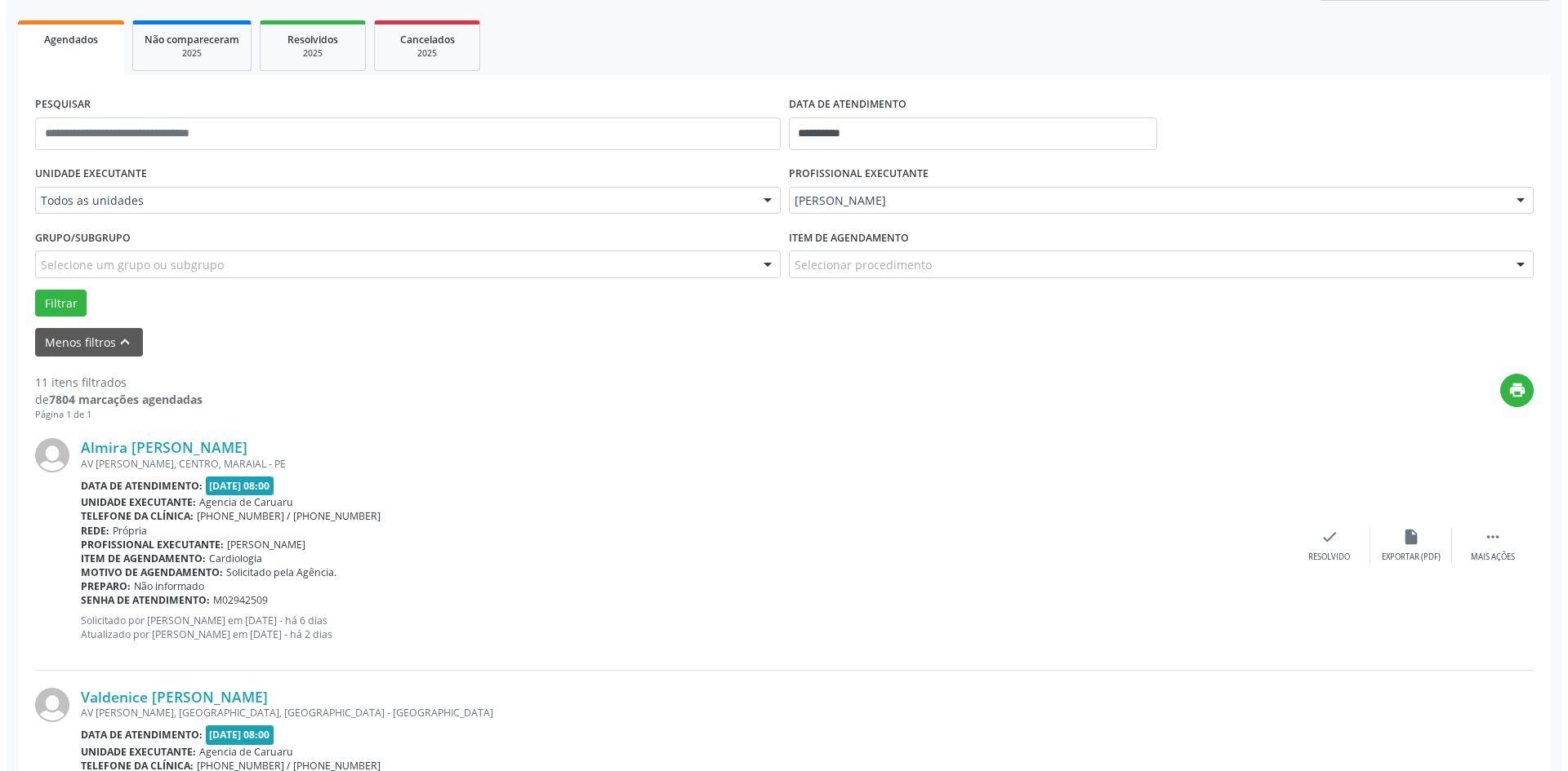
scroll to position [245, 0]
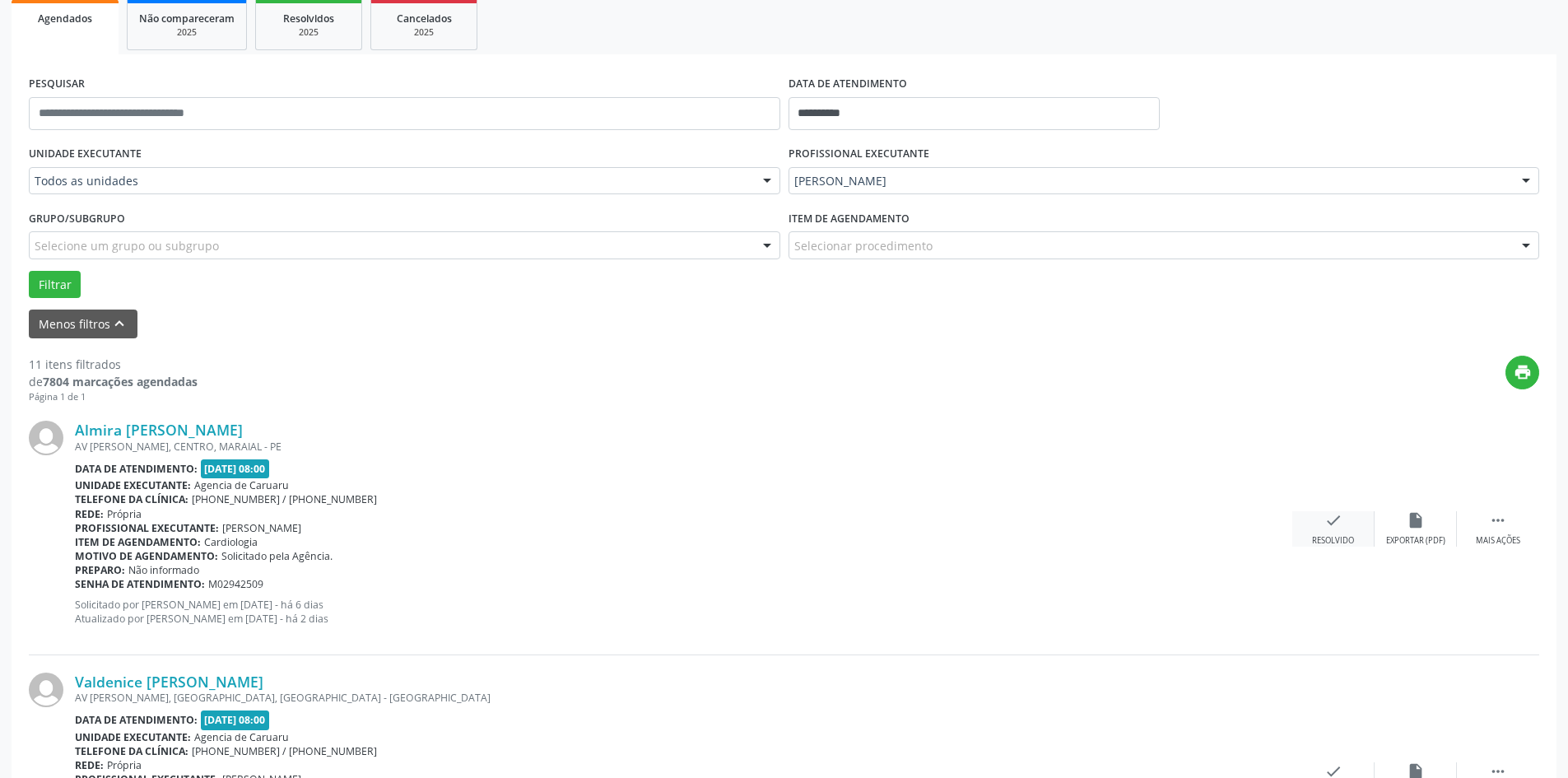
click at [1336, 530] on div "check Resolvido" at bounding box center [1333, 529] width 82 height 36
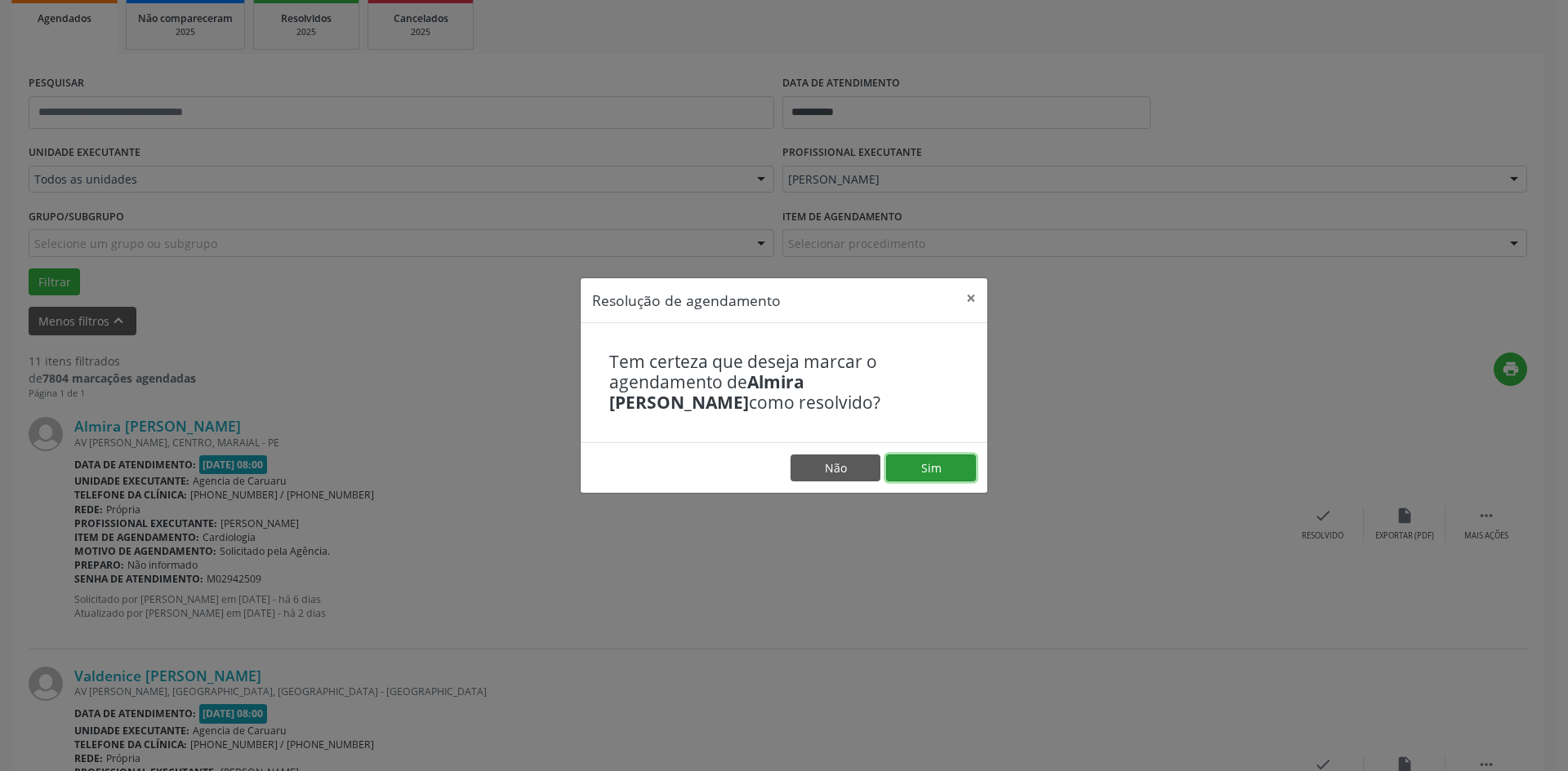
click at [948, 458] on button "Sim" at bounding box center [930, 468] width 90 height 28
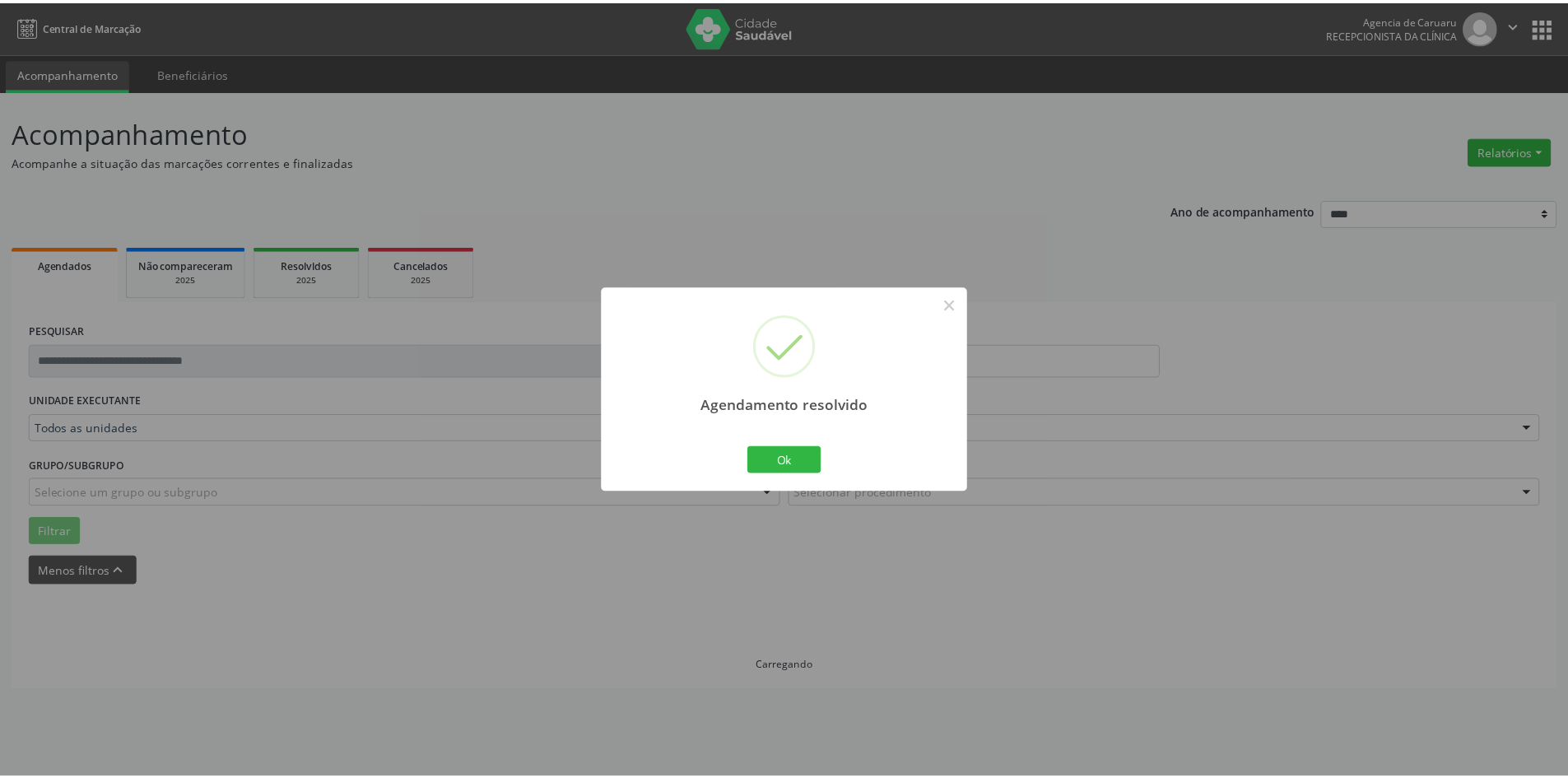
scroll to position [0, 0]
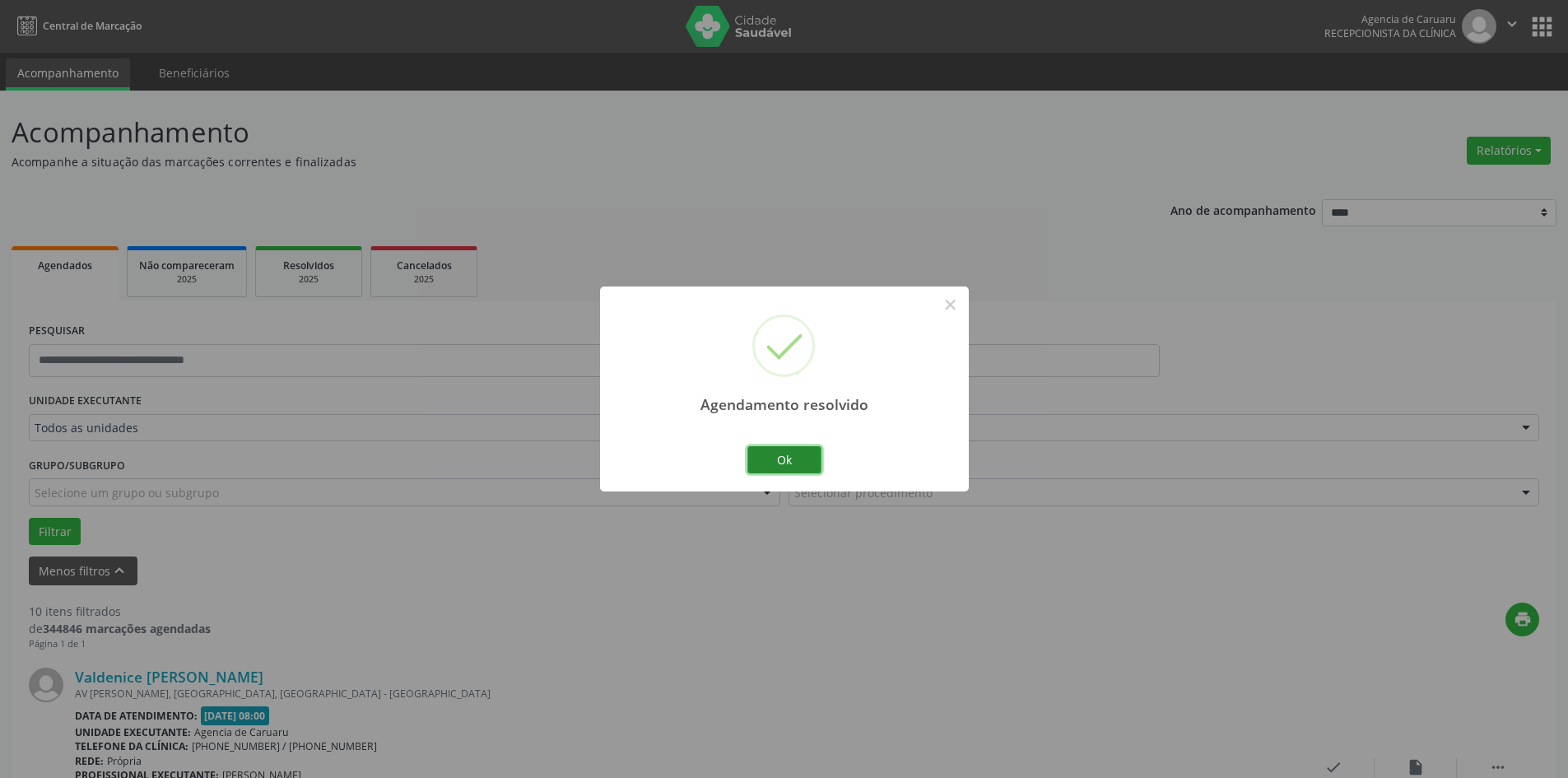
click at [784, 453] on button "Ok" at bounding box center [784, 460] width 74 height 28
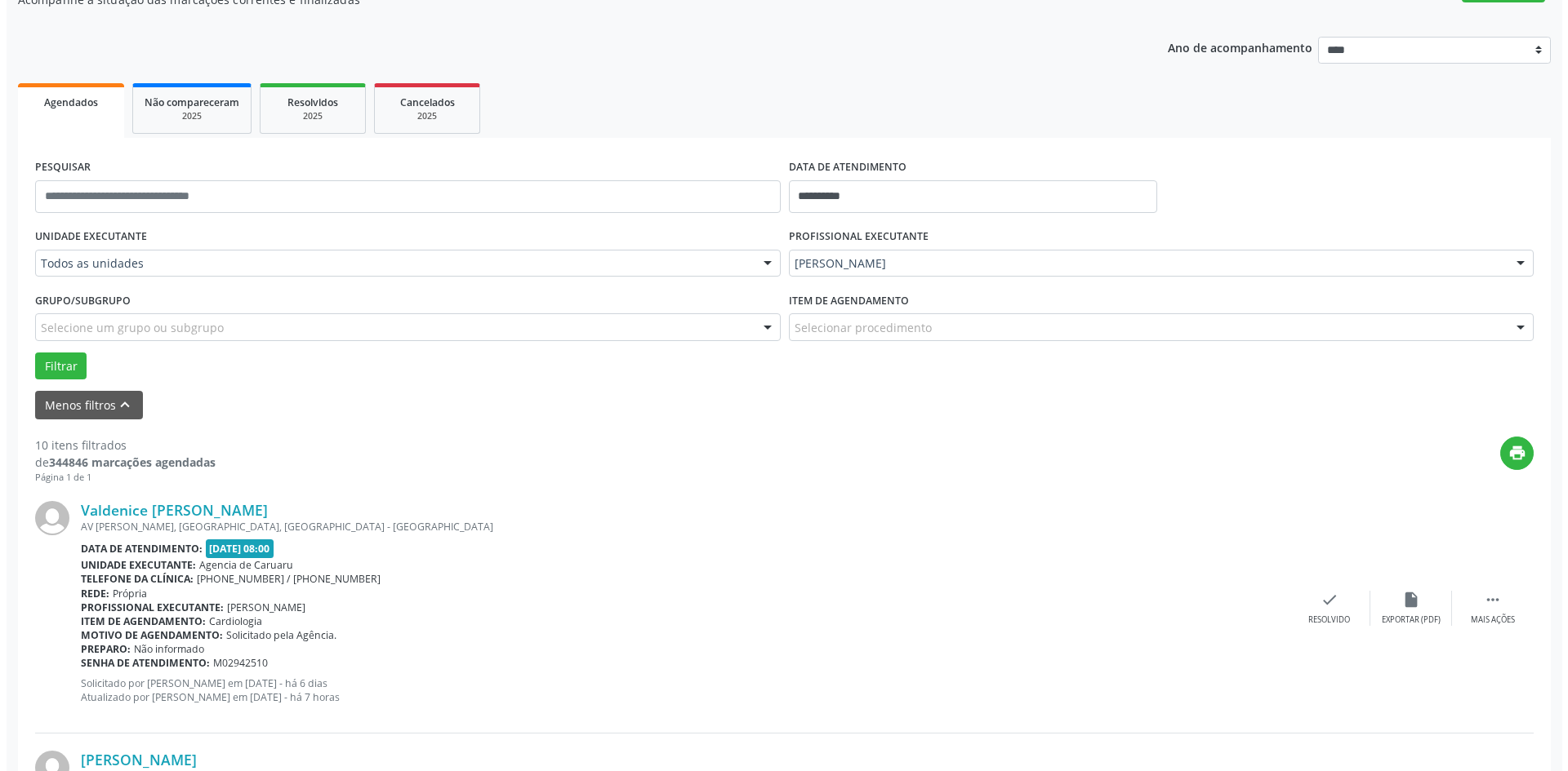
scroll to position [245, 0]
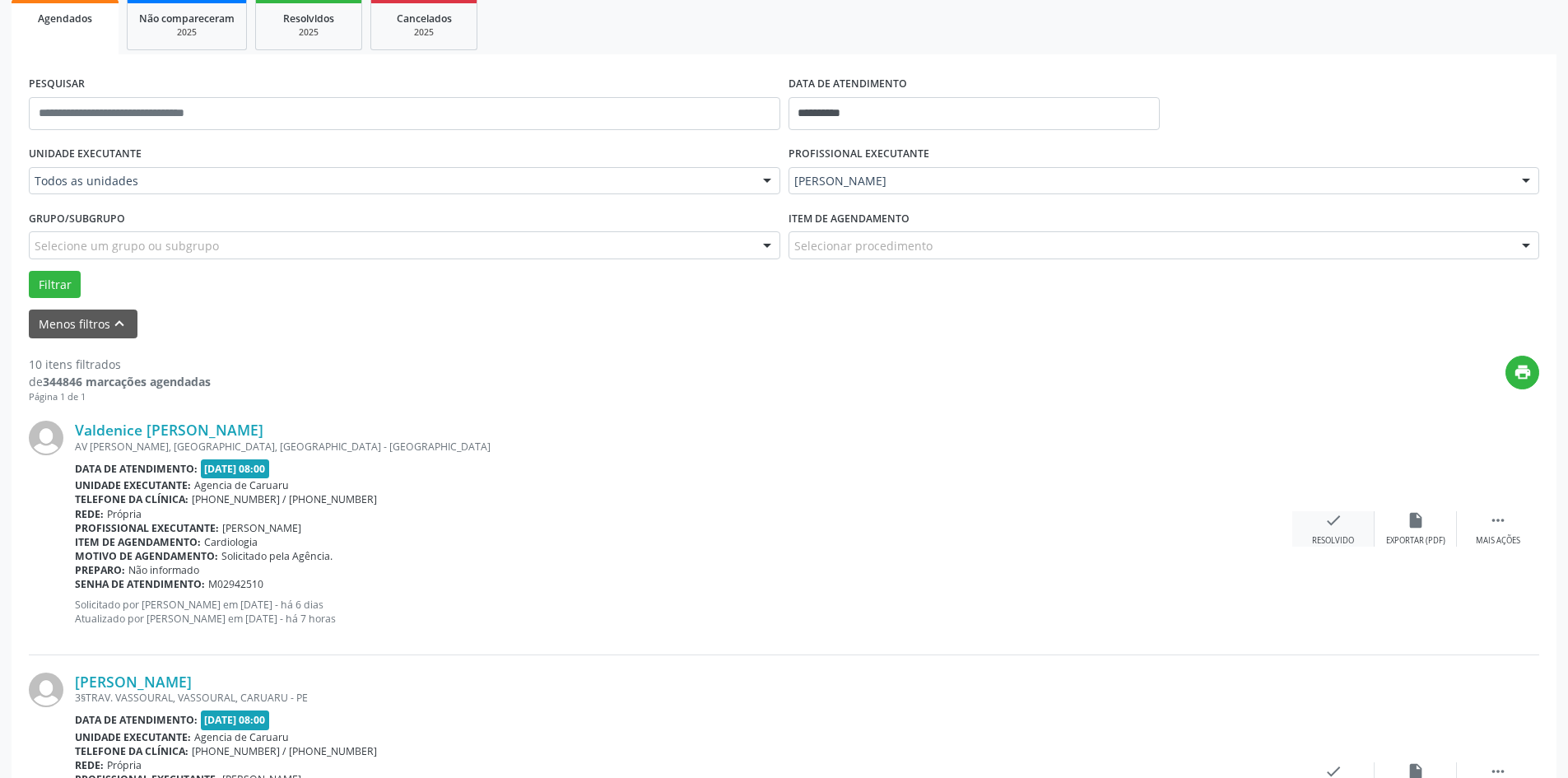
click at [1325, 526] on icon "check" at bounding box center [1333, 520] width 18 height 18
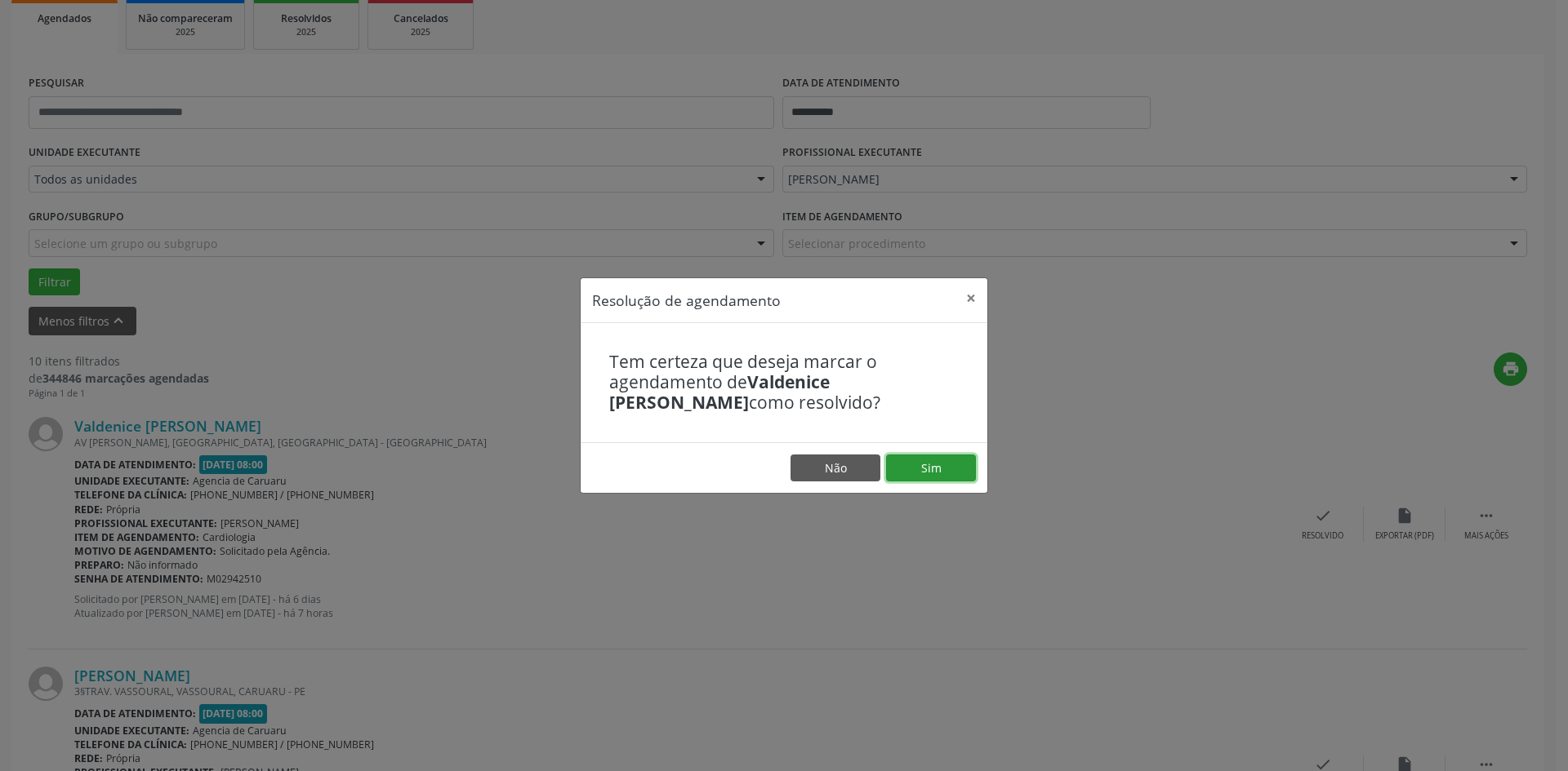
click at [938, 467] on button "Sim" at bounding box center [930, 468] width 90 height 28
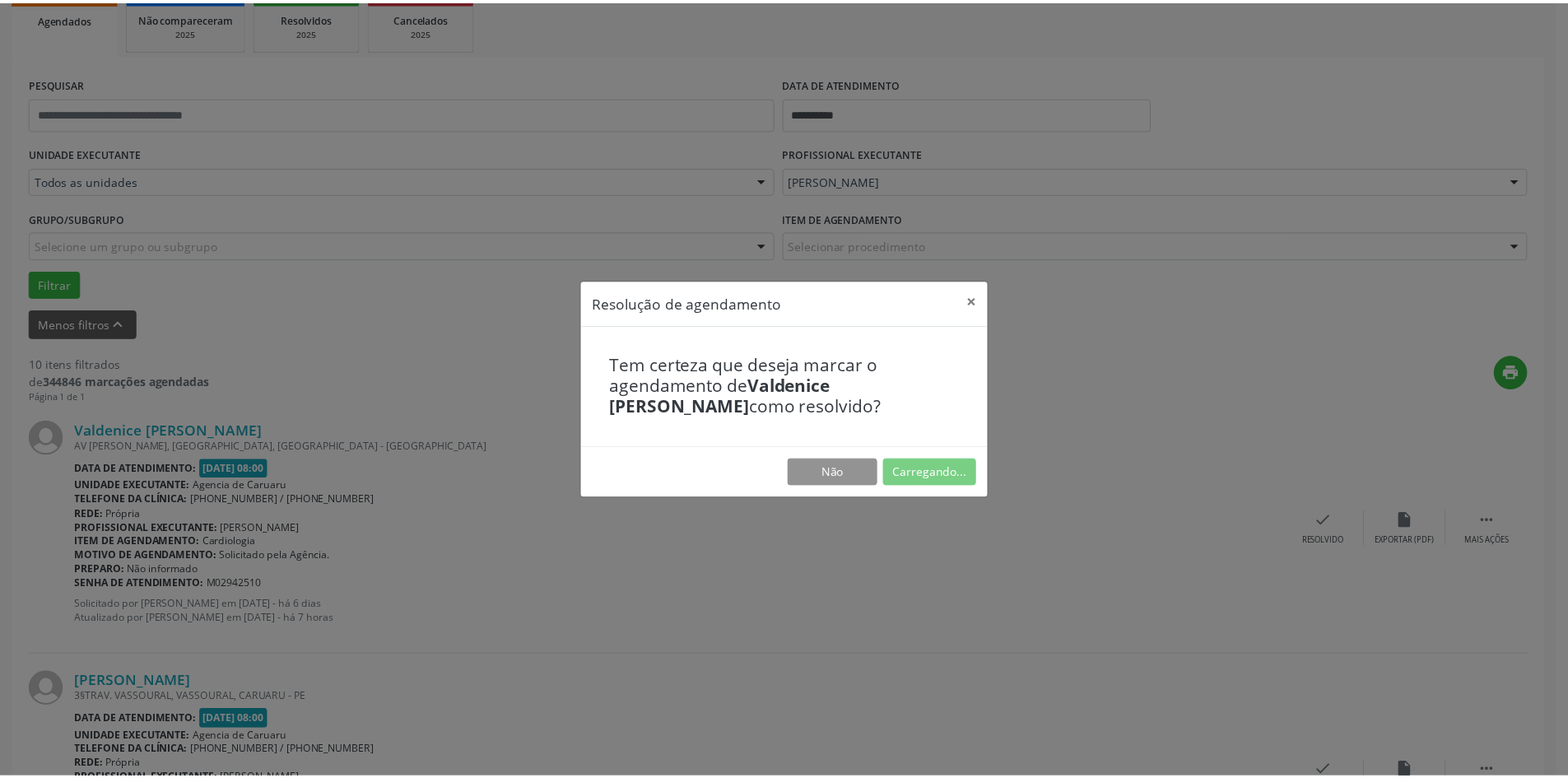
scroll to position [0, 0]
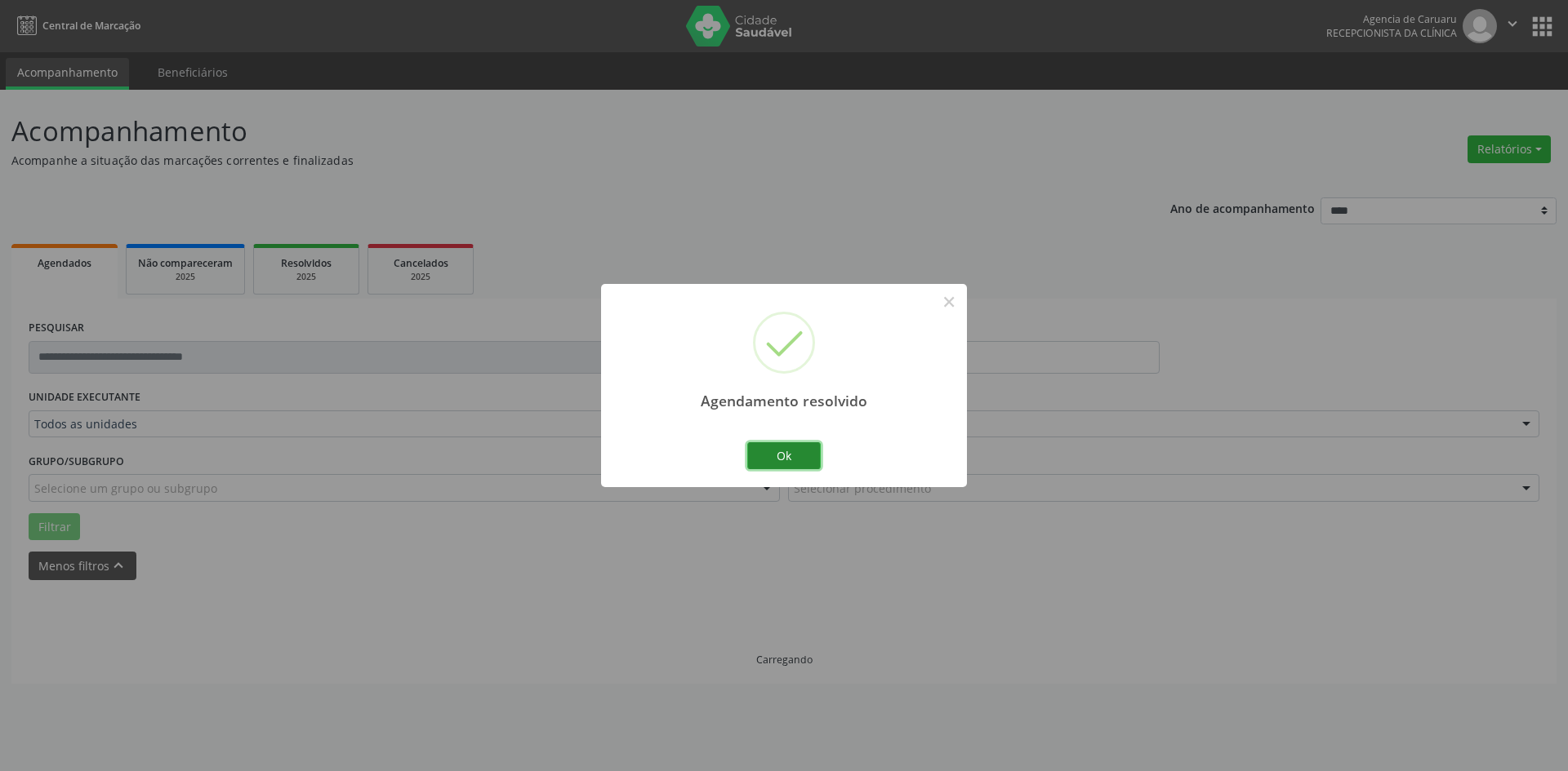
click at [778, 457] on button "Ok" at bounding box center [783, 456] width 73 height 28
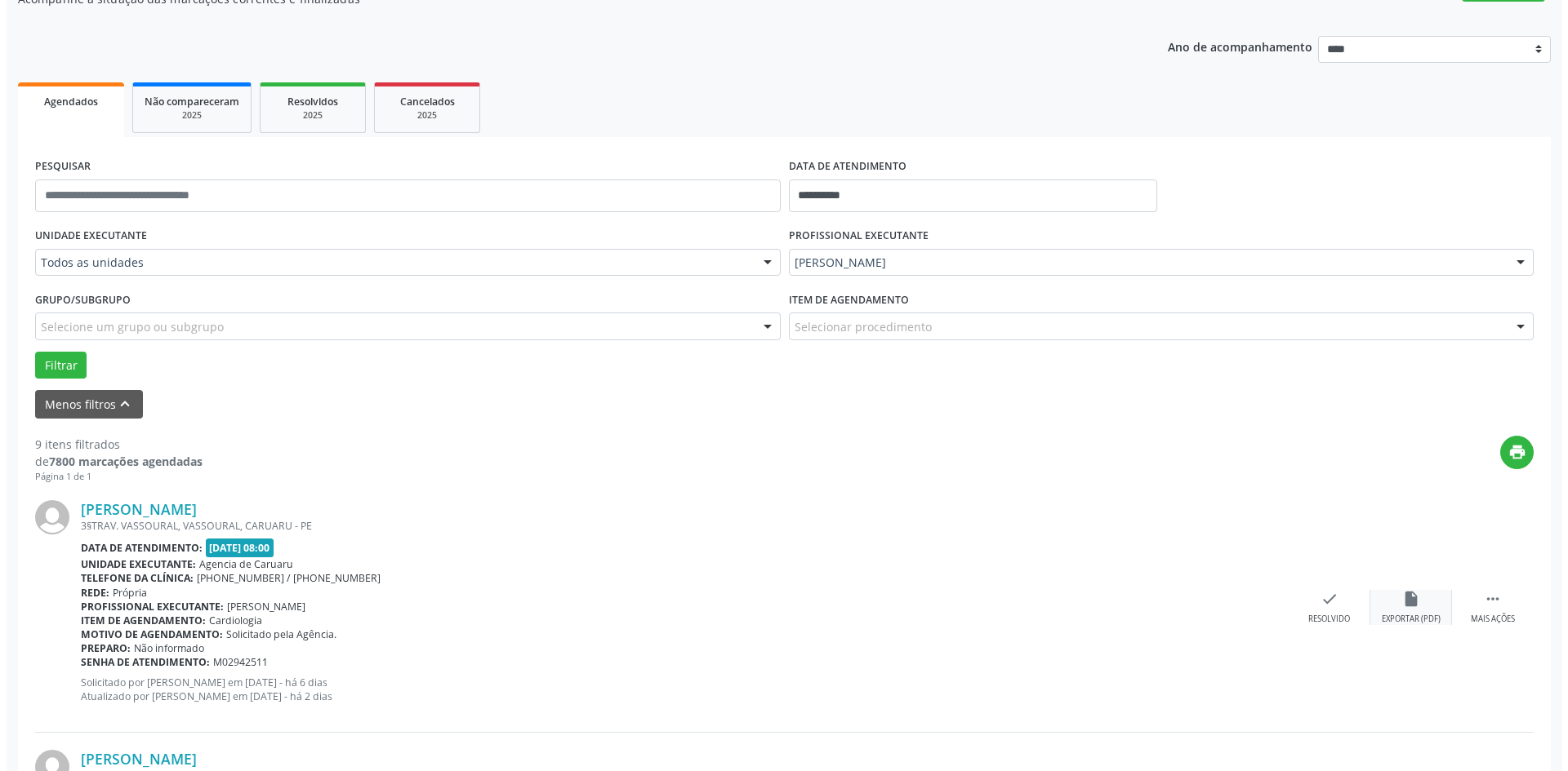
scroll to position [163, 0]
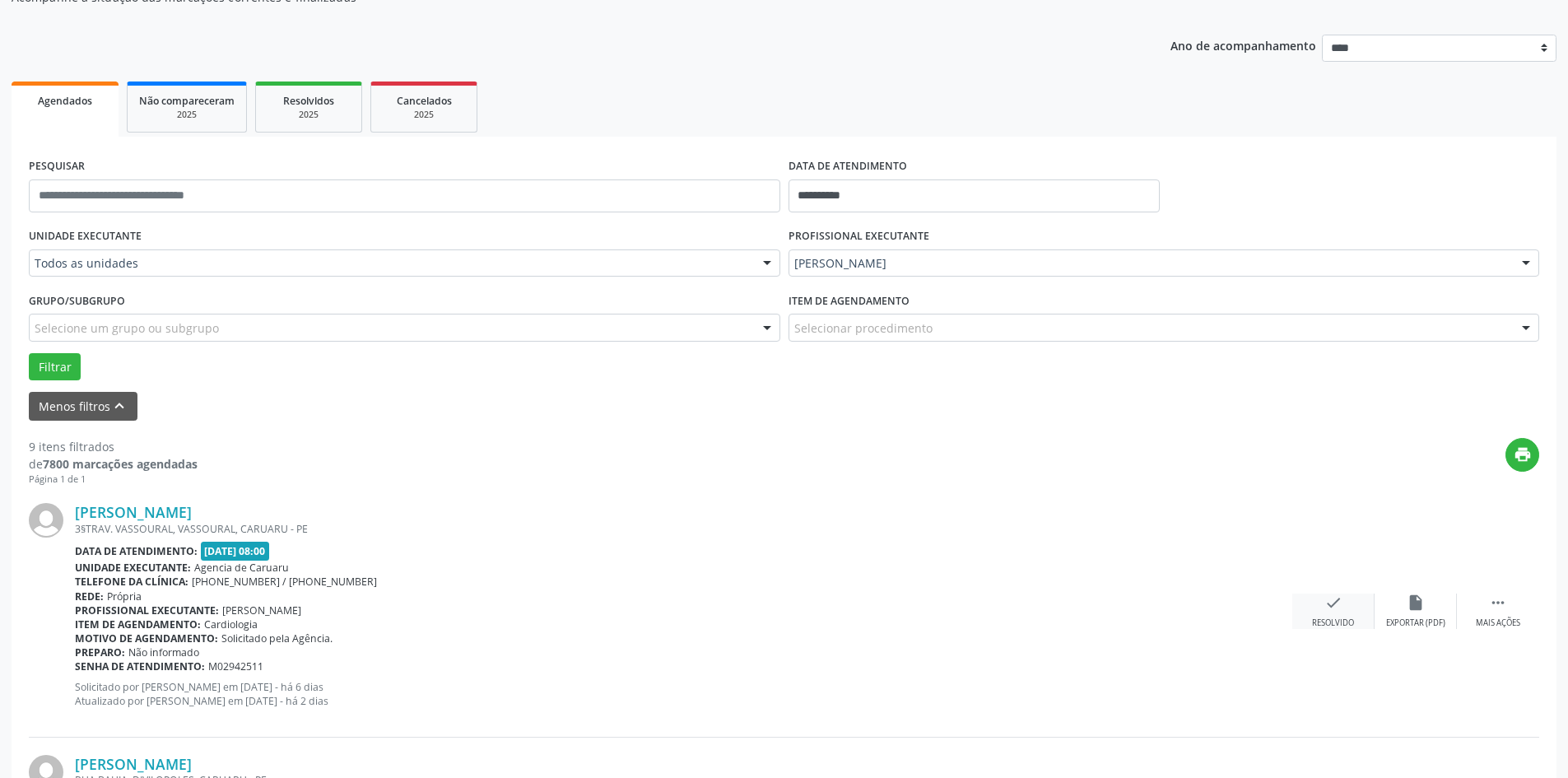
click at [1350, 607] on div "check Resolvido" at bounding box center [1333, 612] width 82 height 36
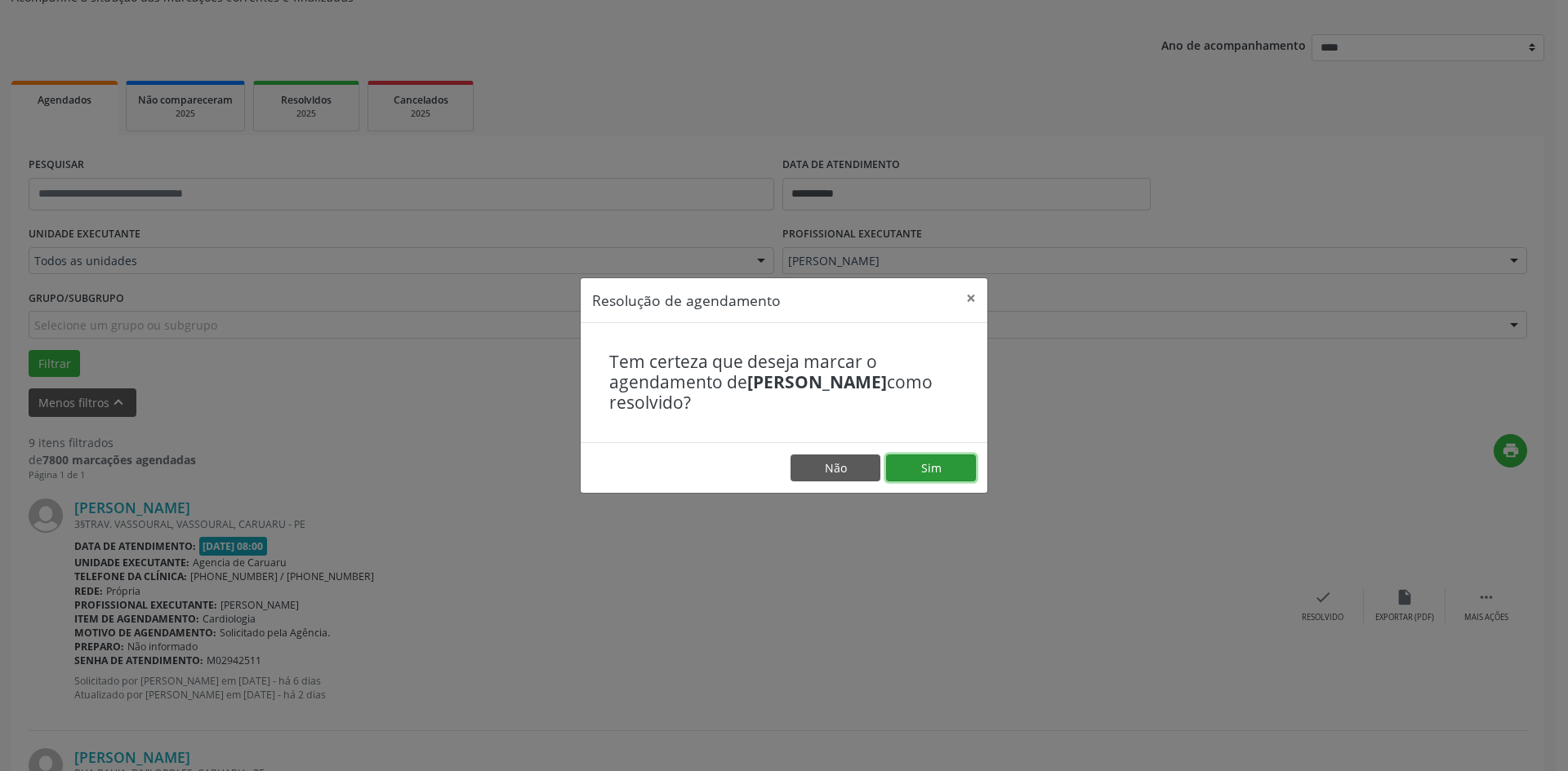
click at [939, 470] on button "Sim" at bounding box center [930, 468] width 90 height 28
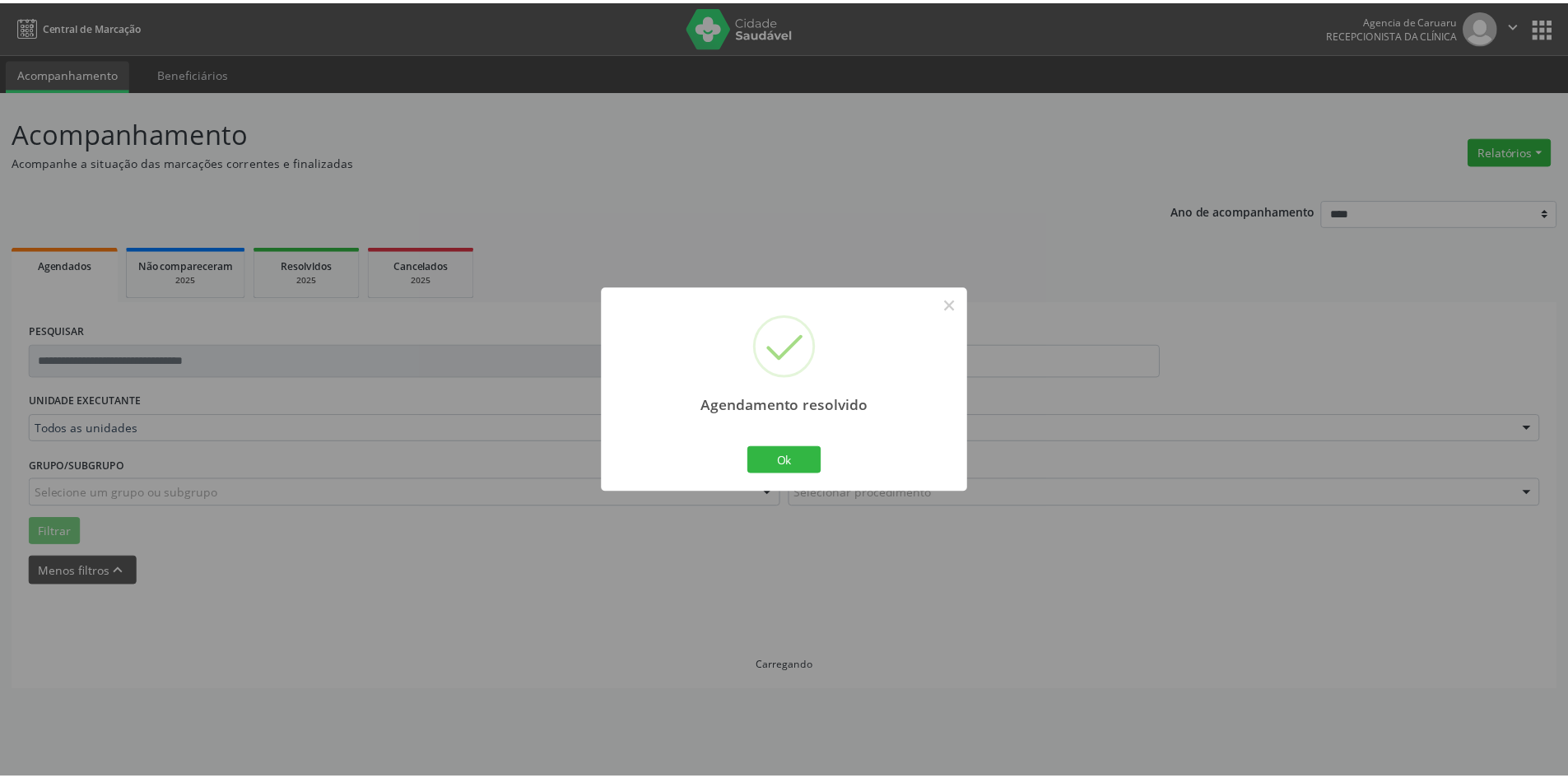
scroll to position [0, 0]
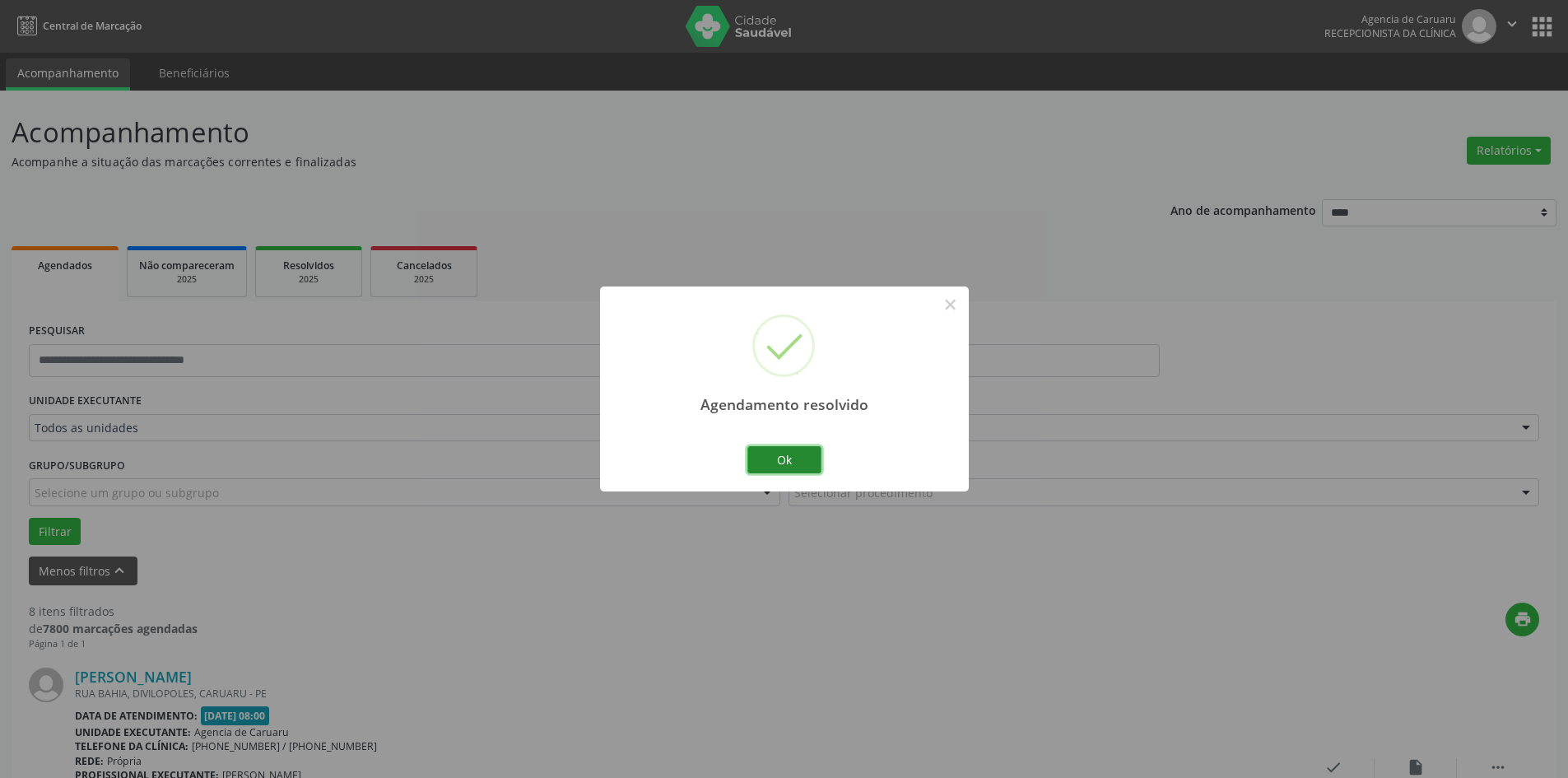
click at [806, 455] on button "Ok" at bounding box center [784, 460] width 74 height 28
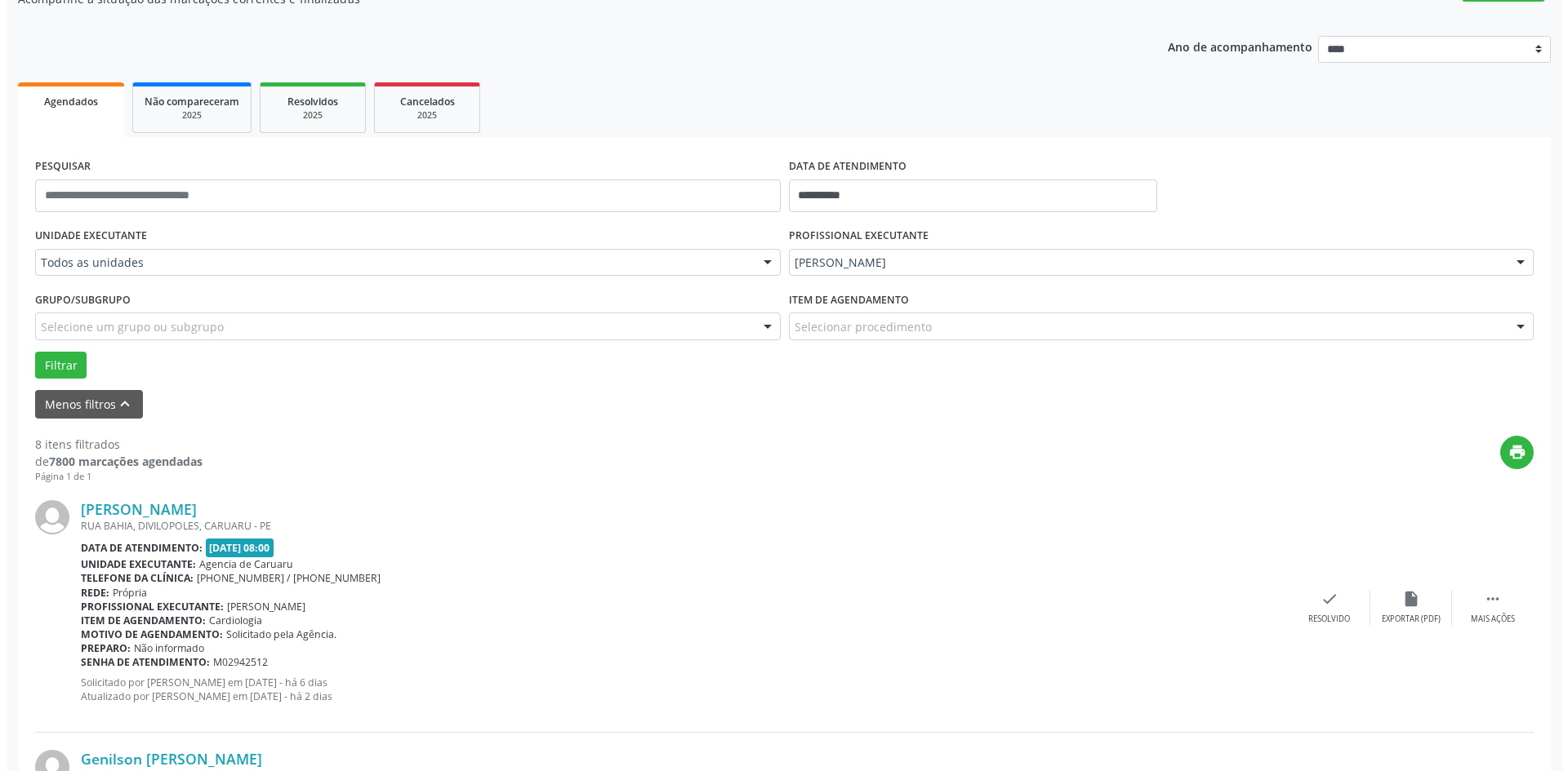
scroll to position [163, 0]
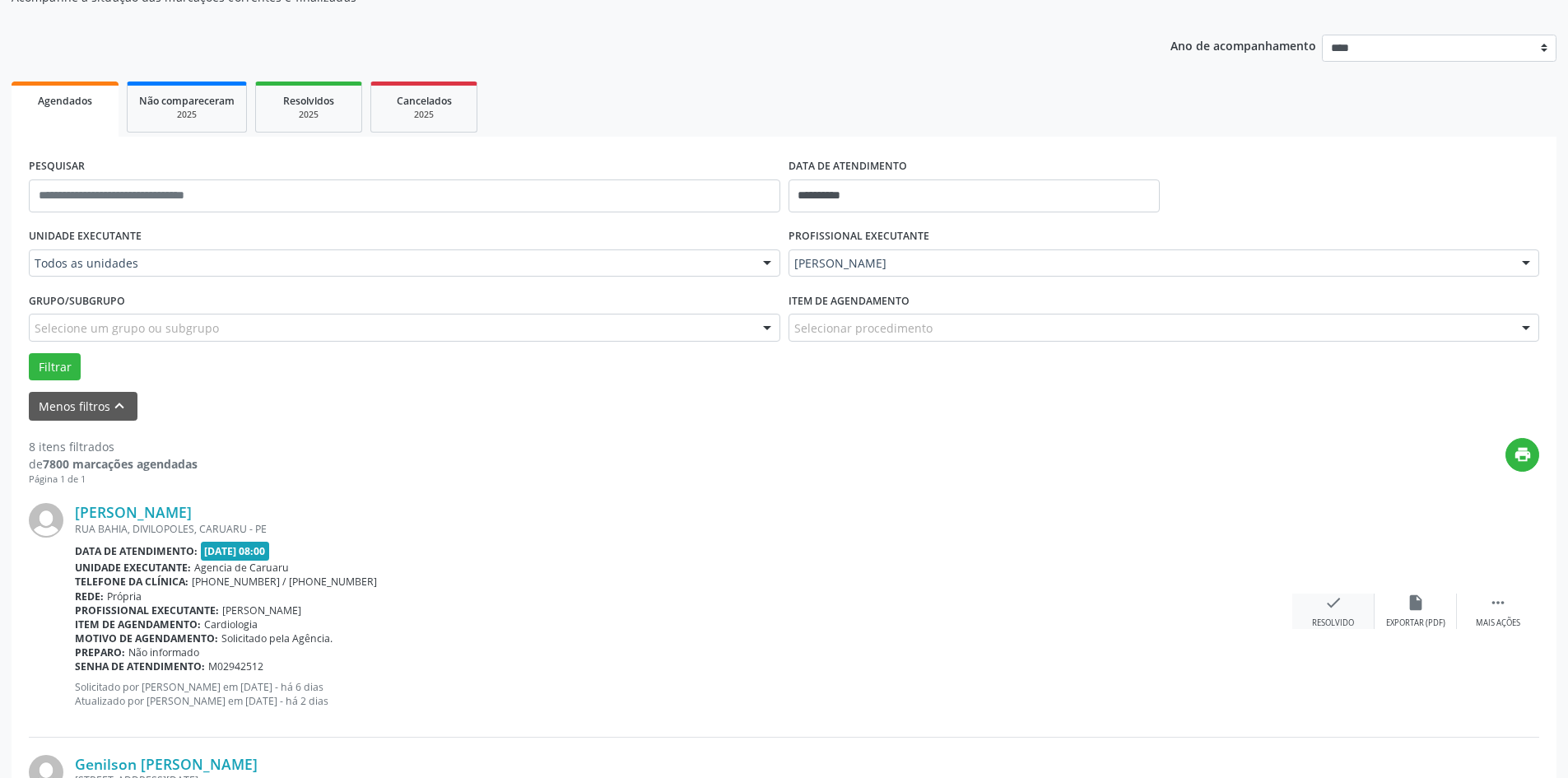
click at [1325, 604] on icon "check" at bounding box center [1333, 602] width 18 height 18
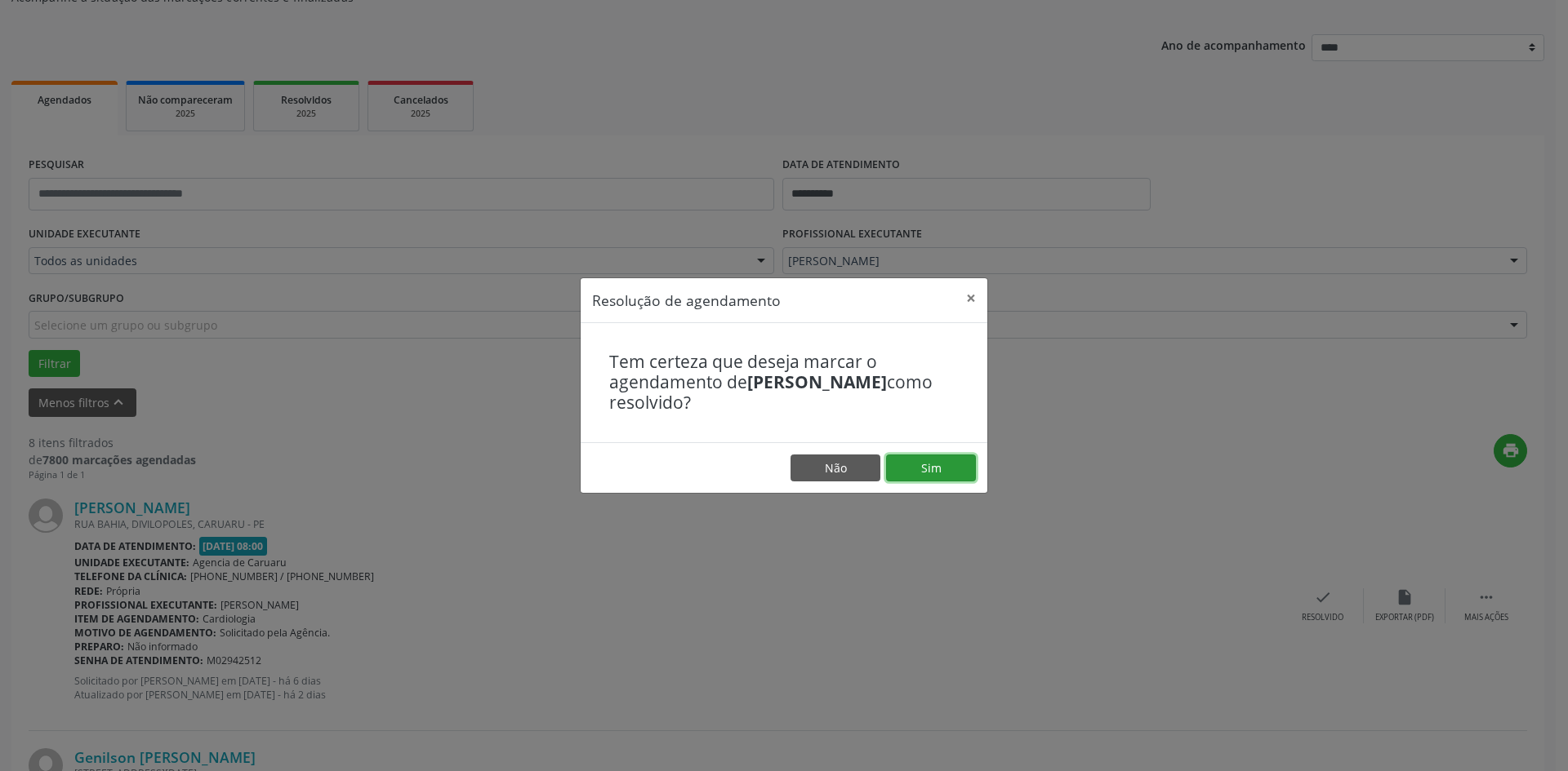
click at [946, 461] on button "Sim" at bounding box center [930, 468] width 90 height 28
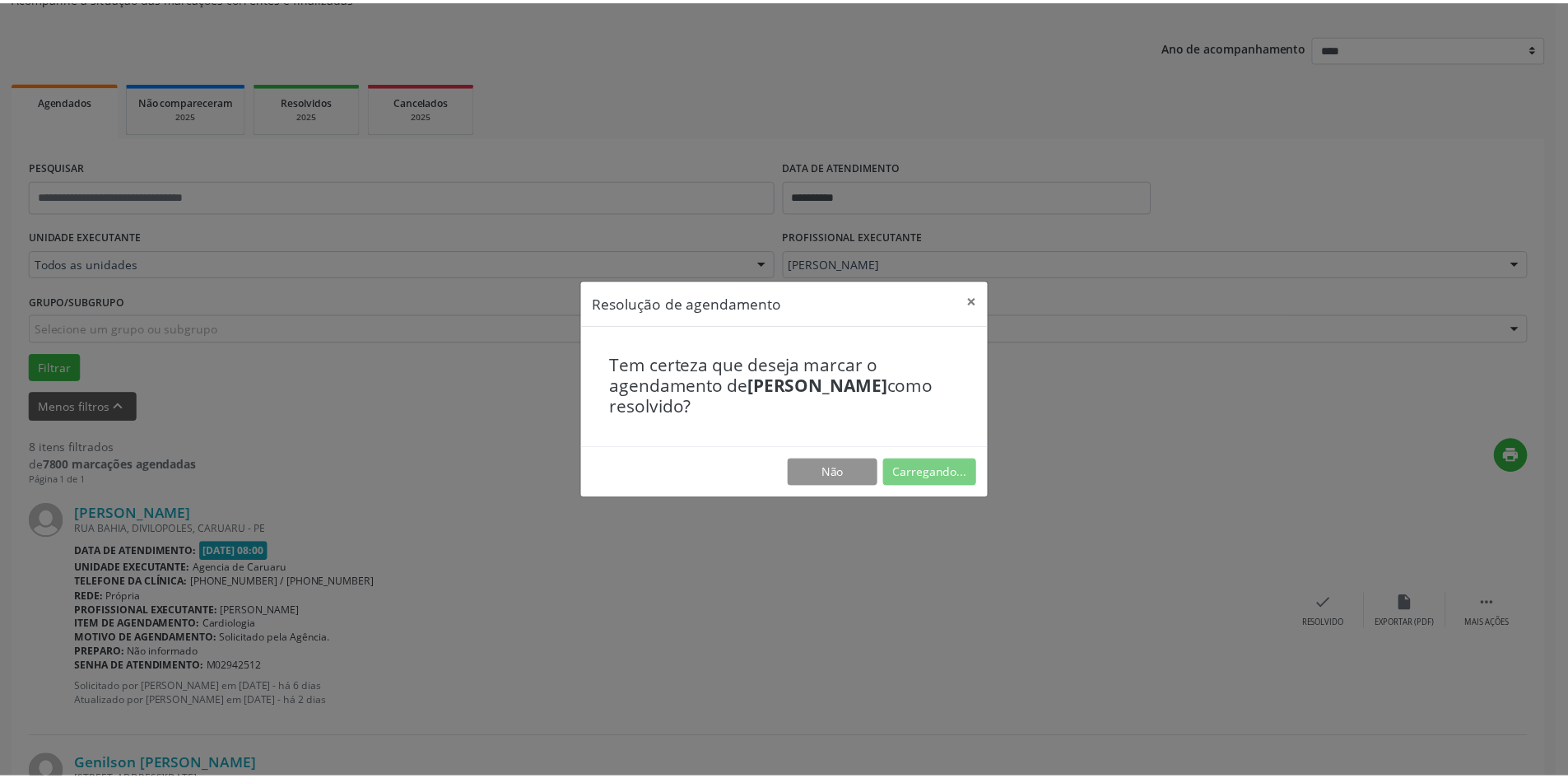
scroll to position [0, 0]
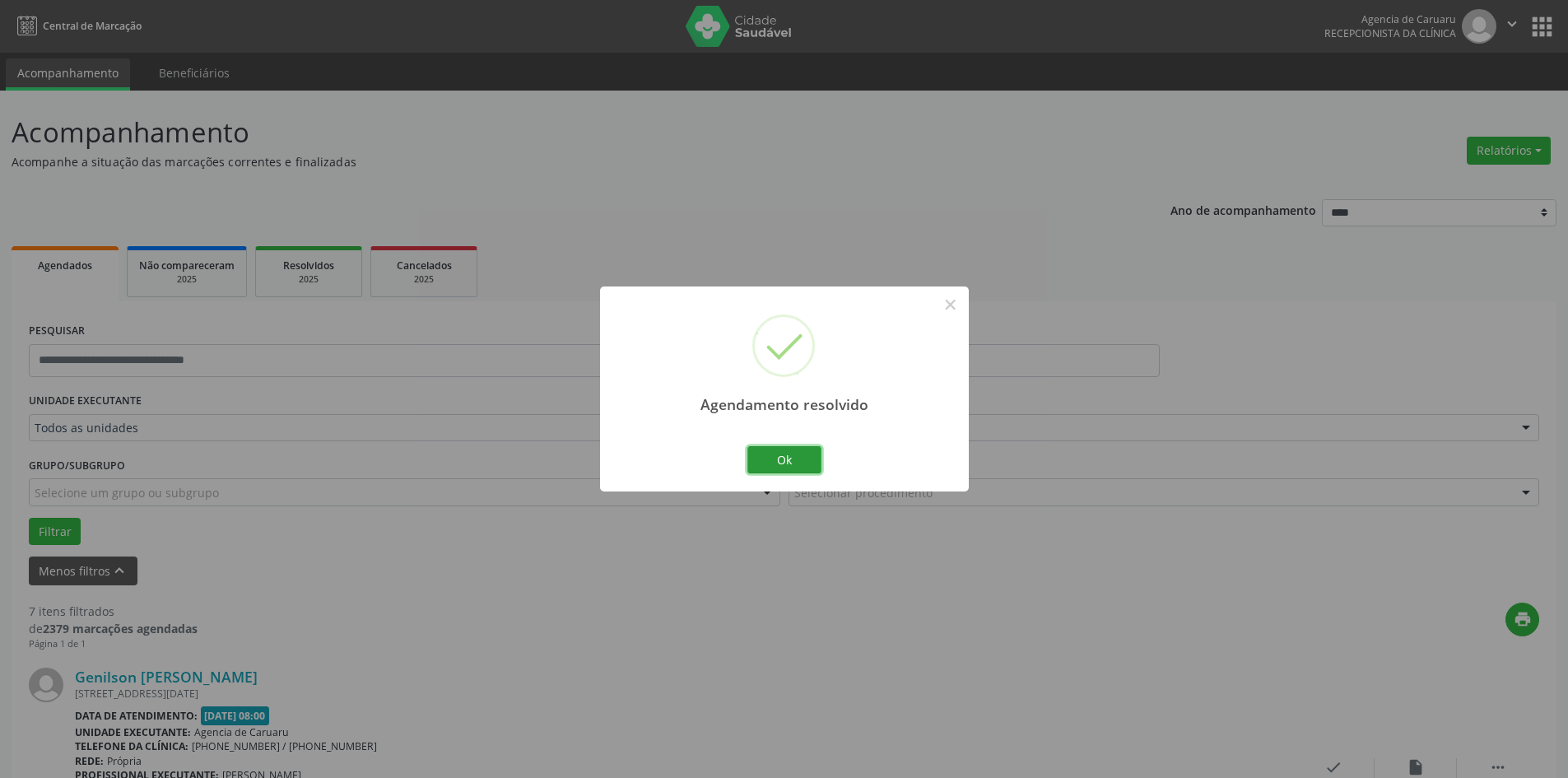
drag, startPoint x: 801, startPoint y: 461, endPoint x: 795, endPoint y: 490, distance: 29.6
click at [801, 472] on button "Ok" at bounding box center [784, 460] width 74 height 28
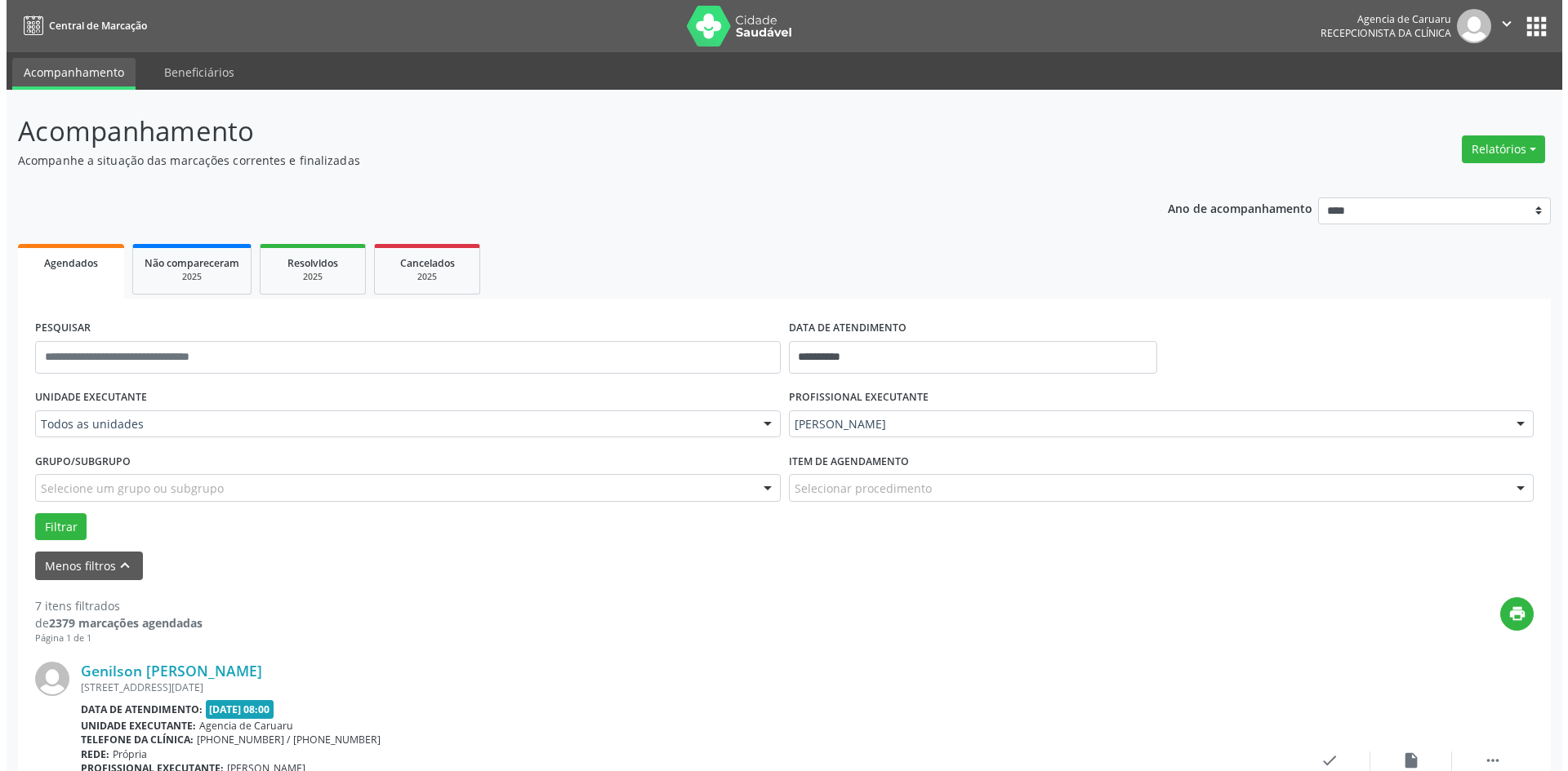
scroll to position [82, 0]
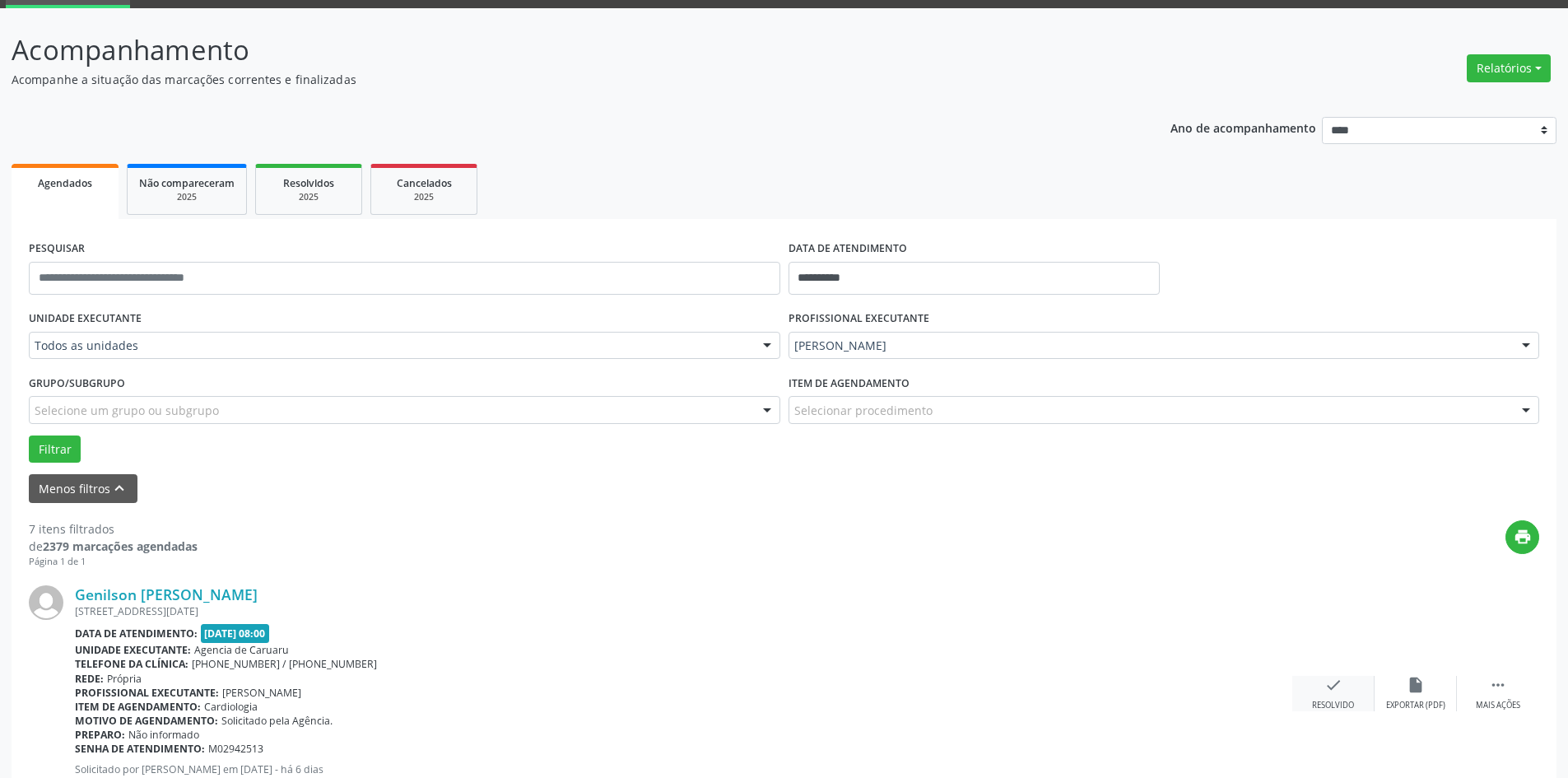
click at [1336, 698] on div "check Resolvido" at bounding box center [1333, 694] width 82 height 36
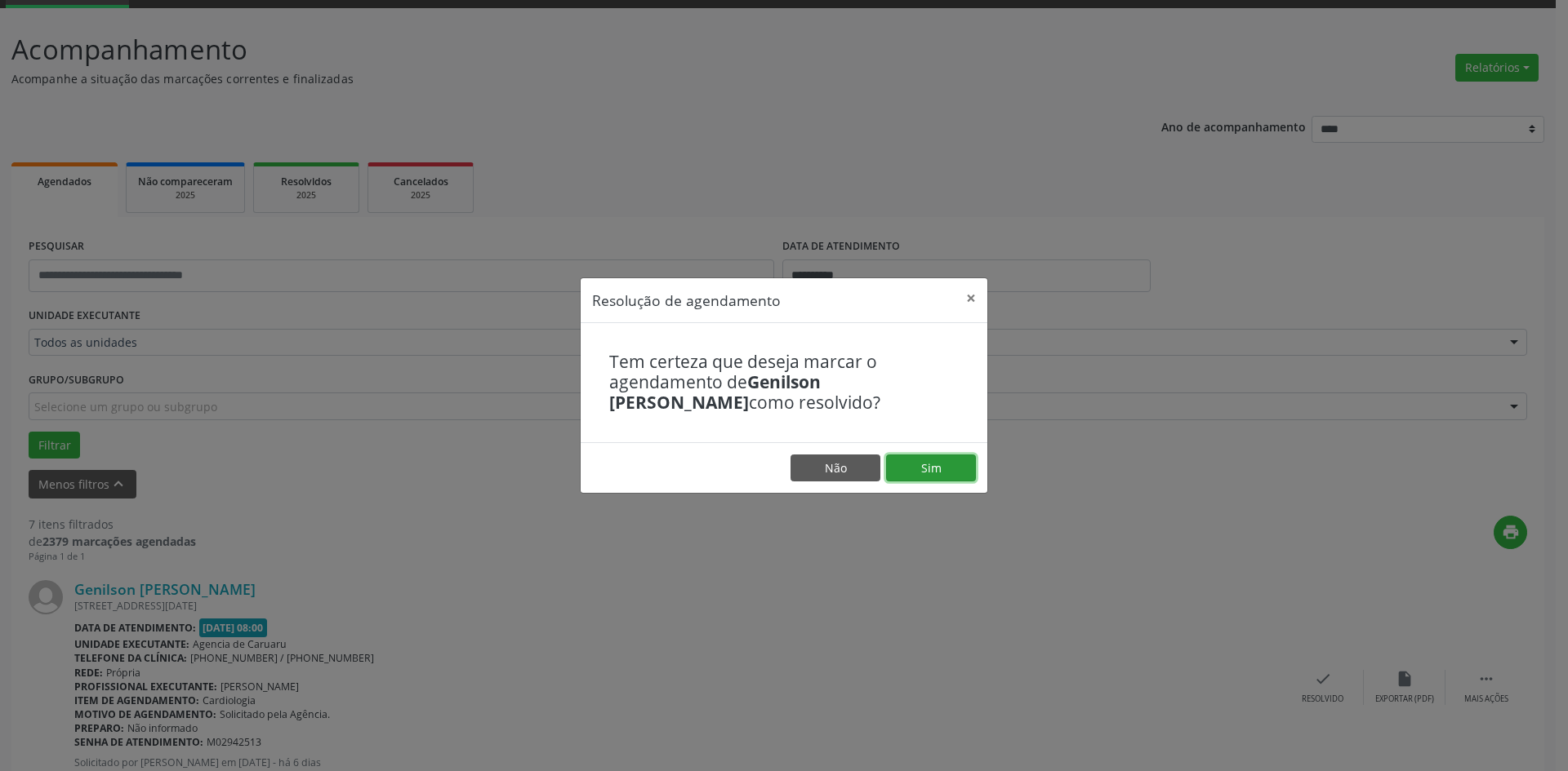
click at [938, 467] on button "Sim" at bounding box center [930, 468] width 90 height 28
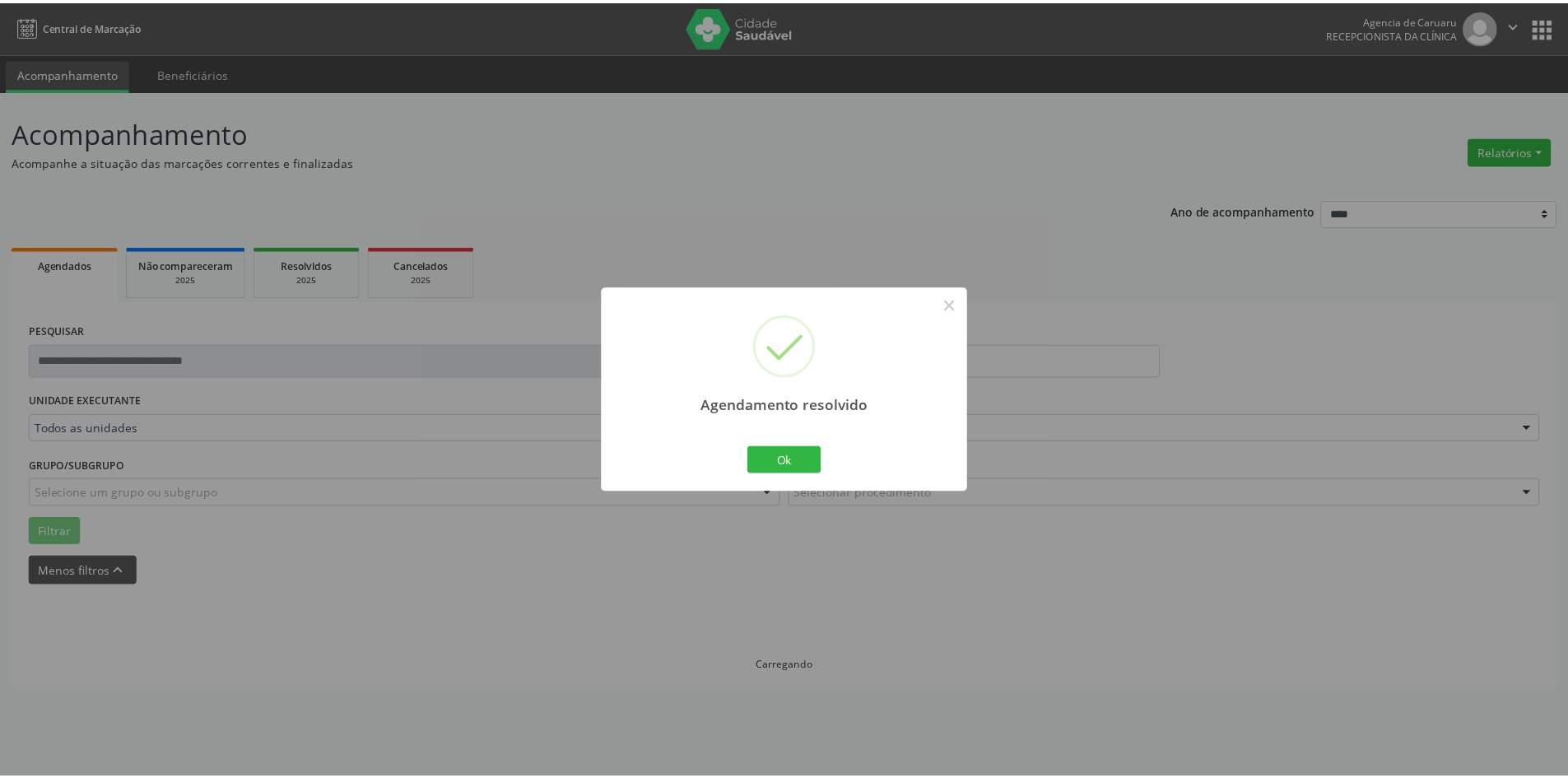
scroll to position [0, 0]
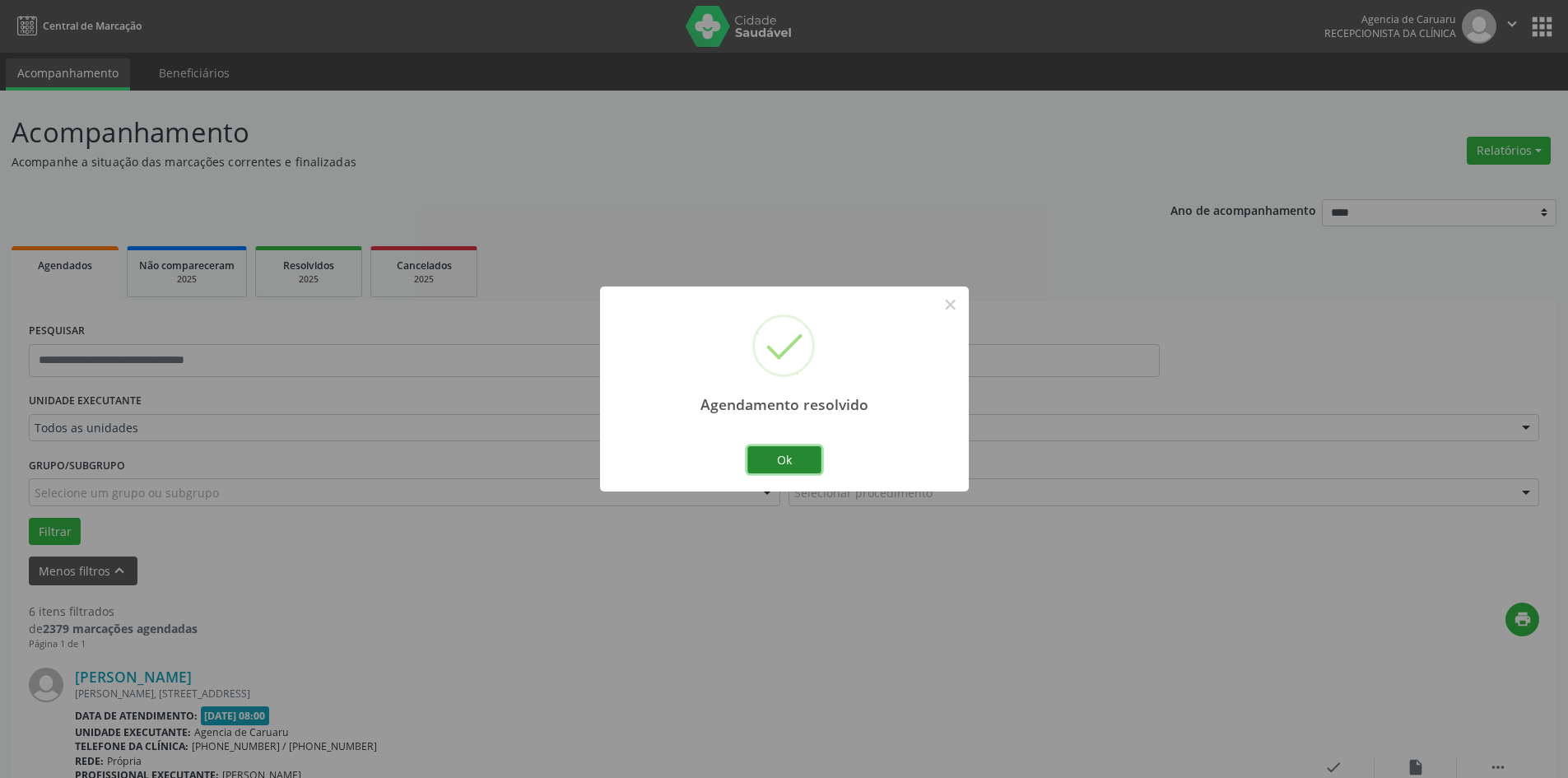
click at [783, 462] on button "Ok" at bounding box center [784, 460] width 74 height 28
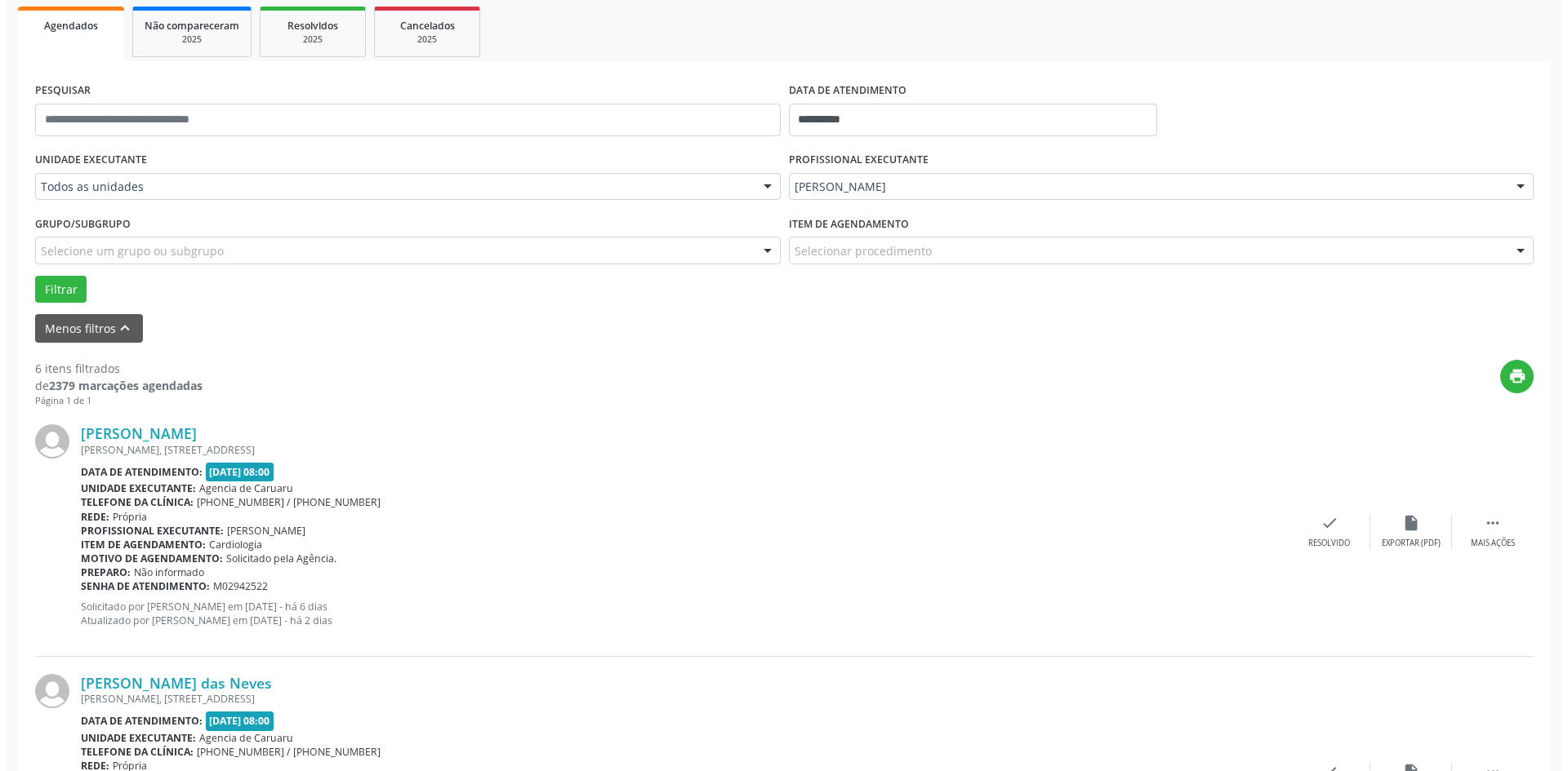
scroll to position [245, 0]
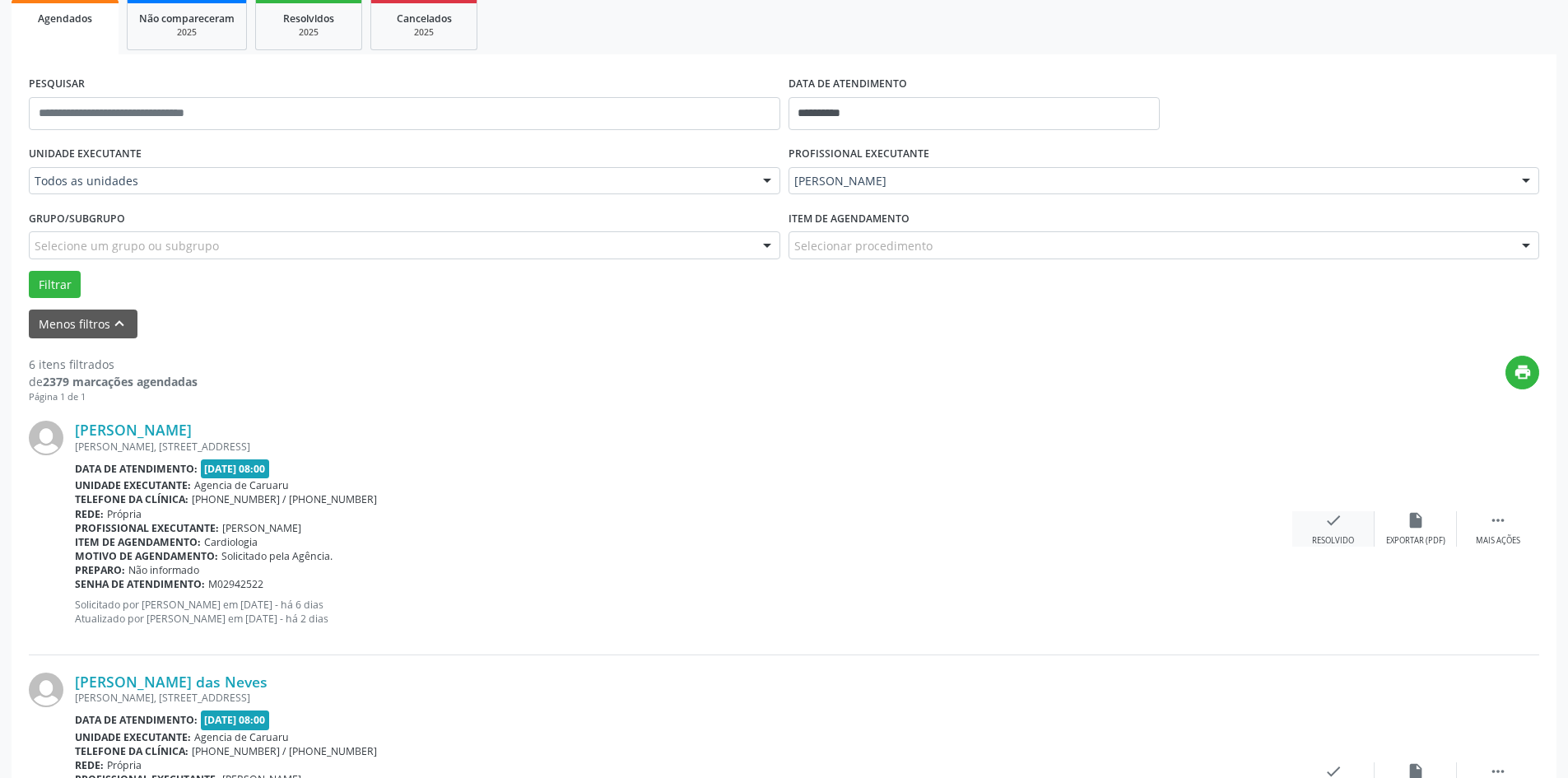
click at [1330, 540] on div "Resolvido" at bounding box center [1333, 541] width 42 height 12
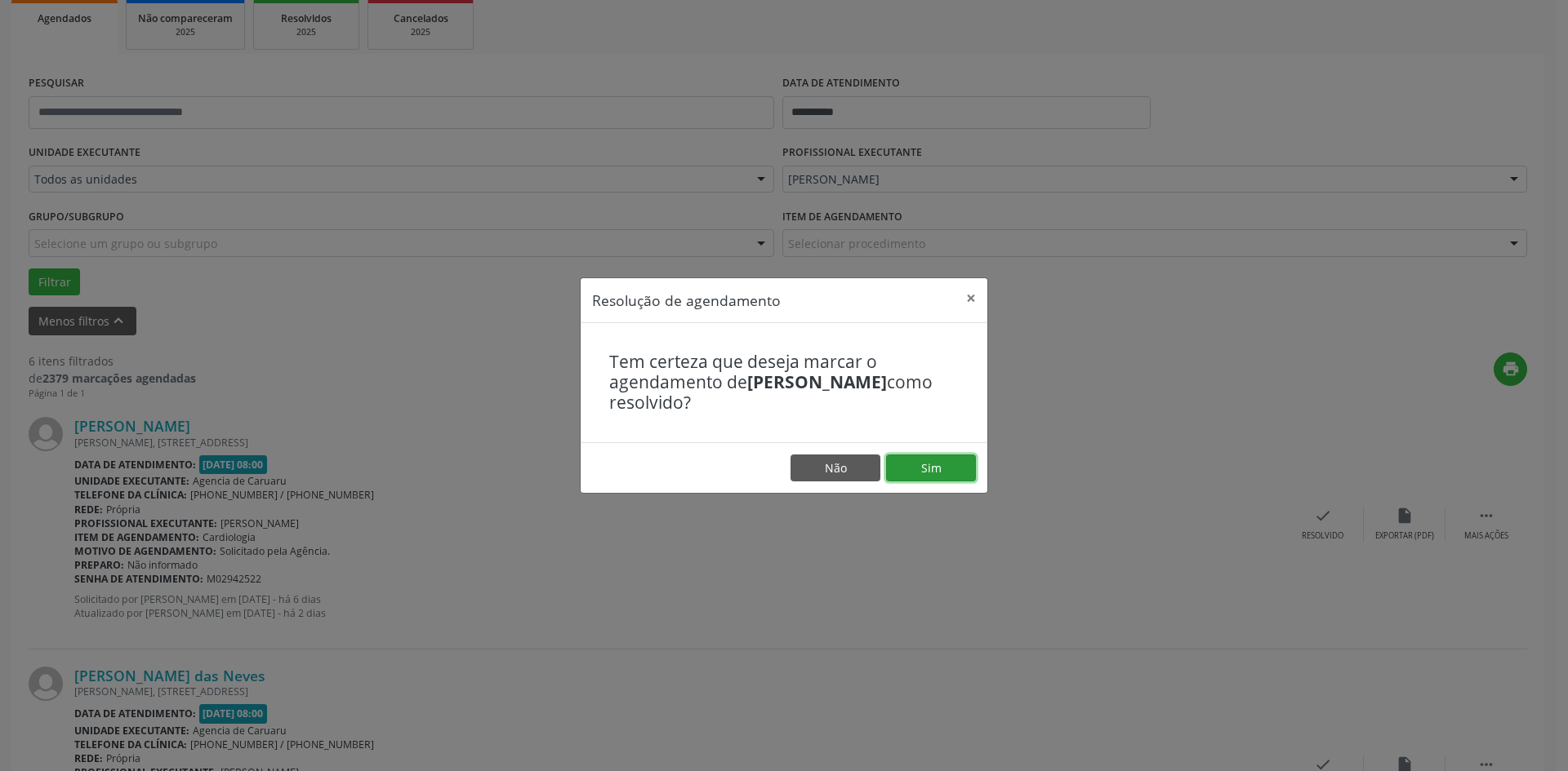
click at [938, 459] on button "Sim" at bounding box center [930, 468] width 90 height 28
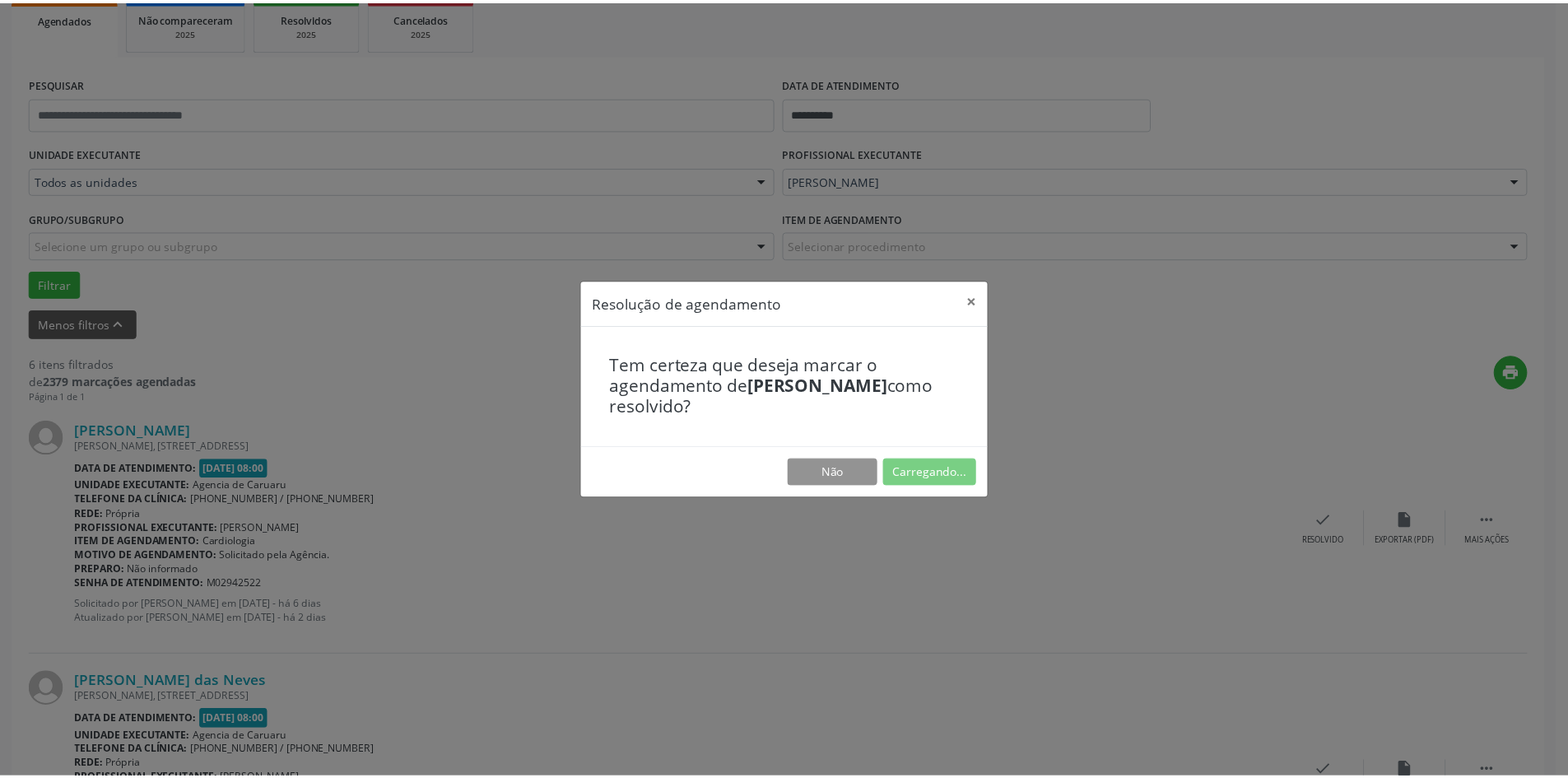
scroll to position [0, 0]
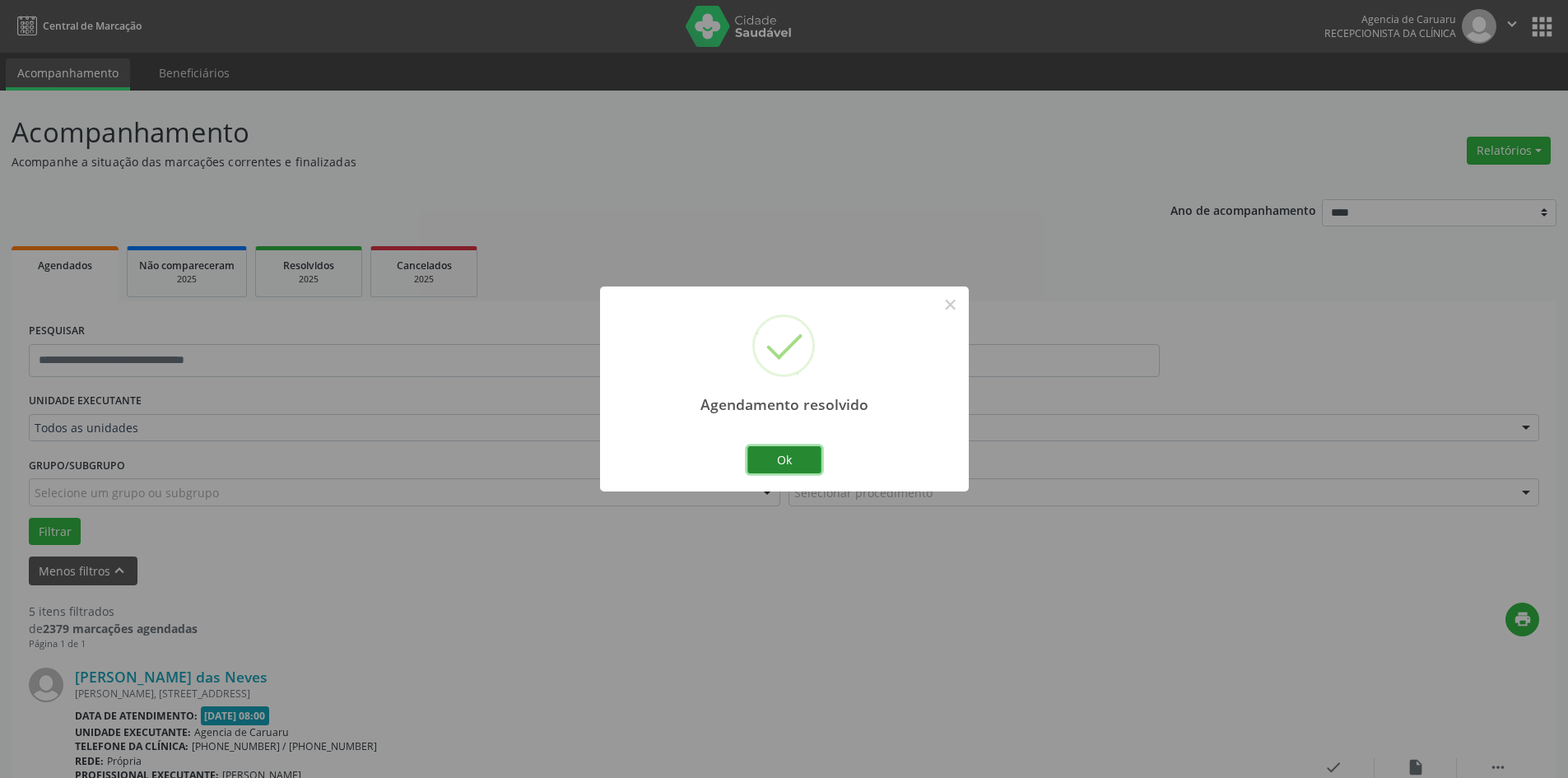
click at [784, 457] on button "Ok" at bounding box center [784, 460] width 74 height 28
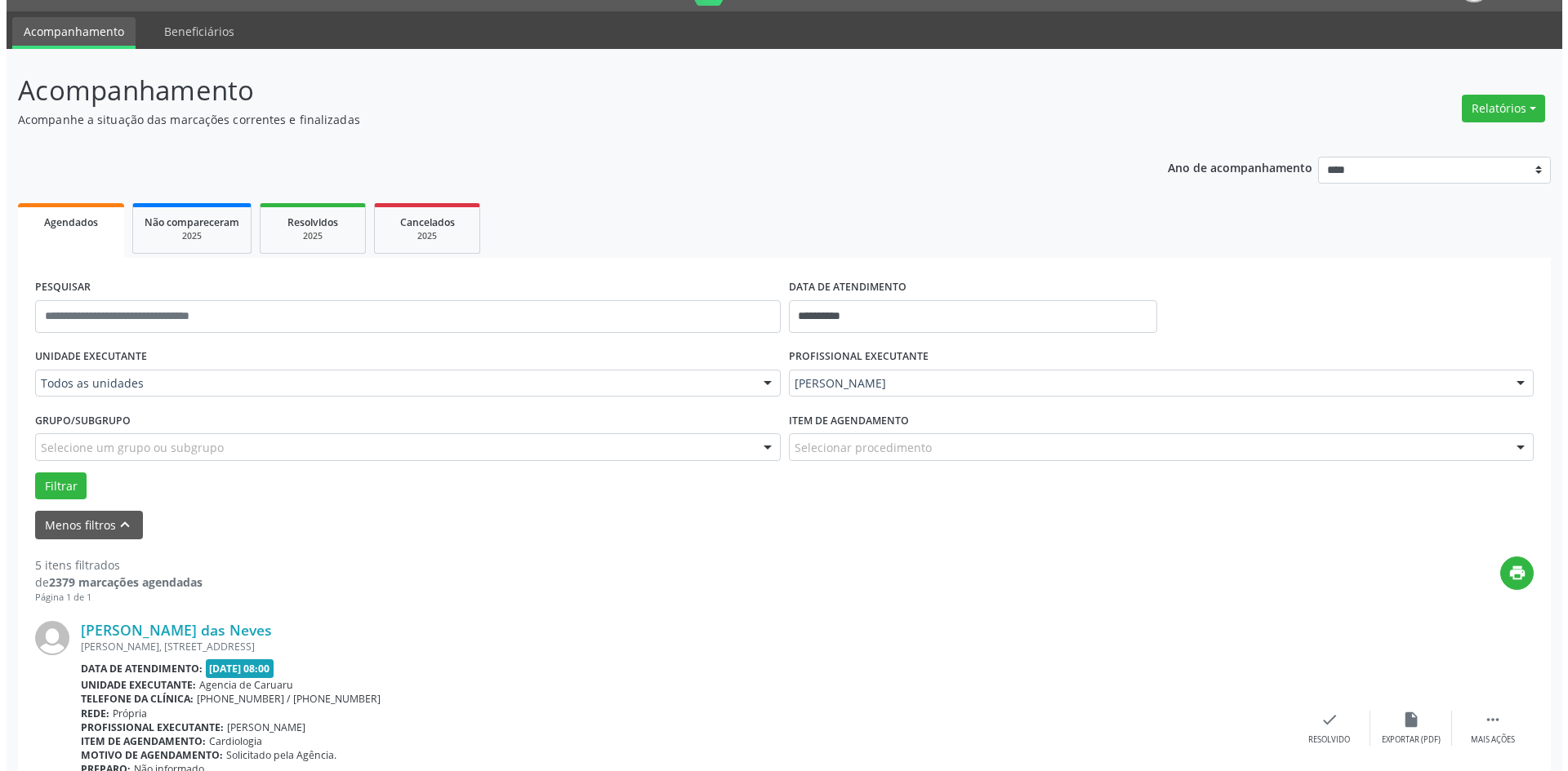
scroll to position [82, 0]
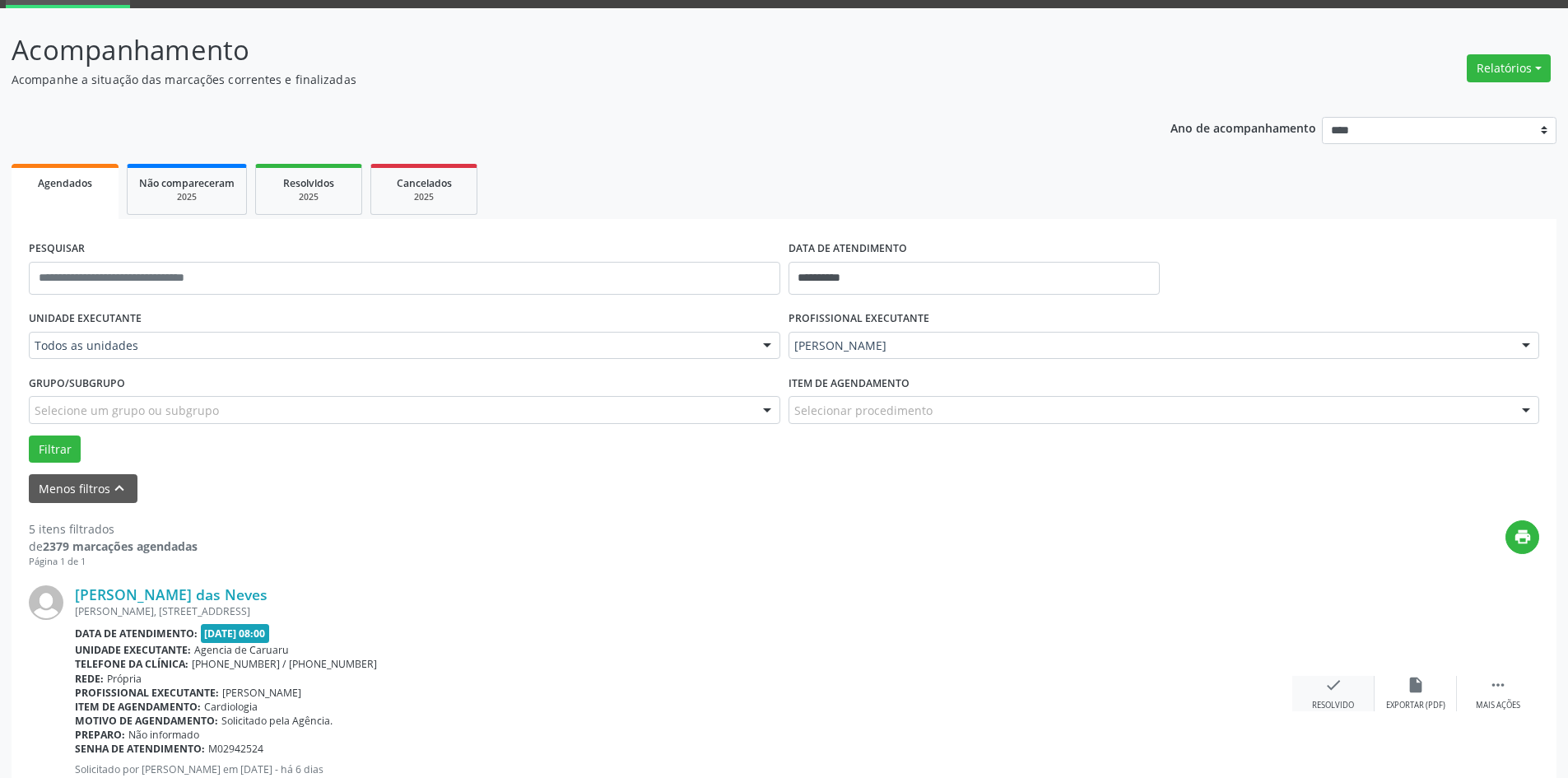
click at [1330, 693] on icon "check" at bounding box center [1333, 685] width 18 height 18
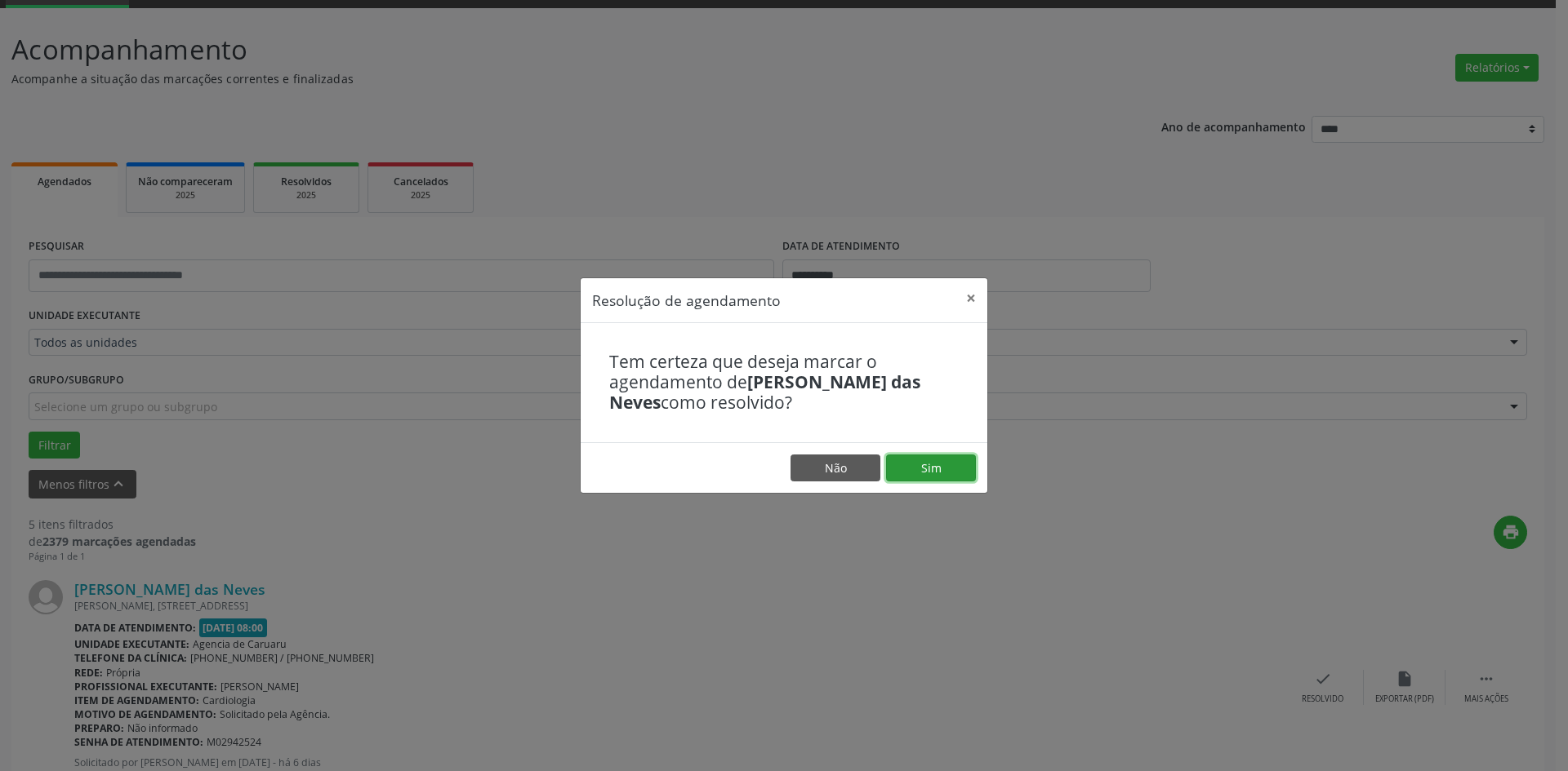
click at [958, 462] on button "Sim" at bounding box center [930, 468] width 90 height 28
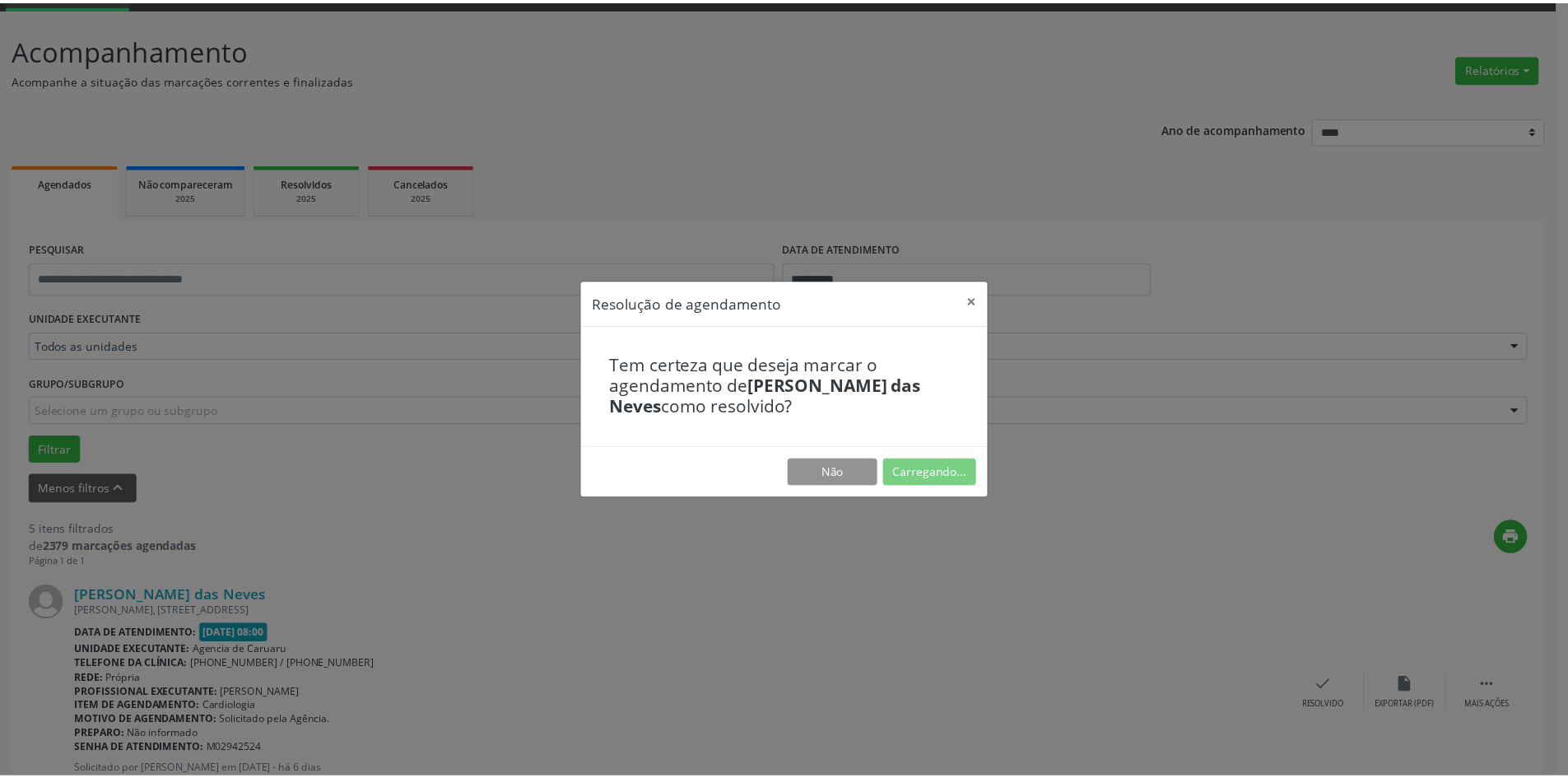
scroll to position [0, 0]
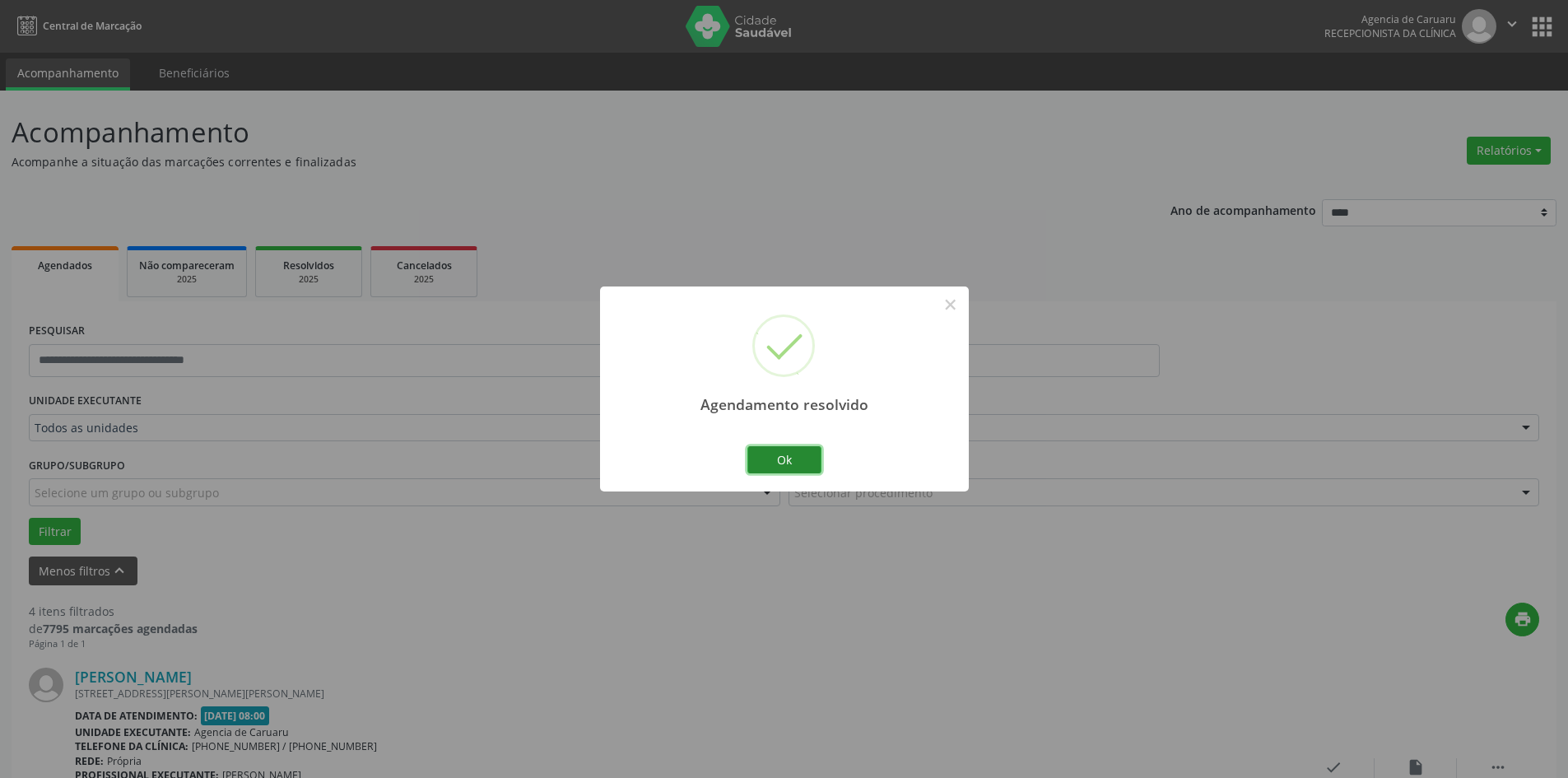
click at [783, 456] on button "Ok" at bounding box center [784, 460] width 74 height 28
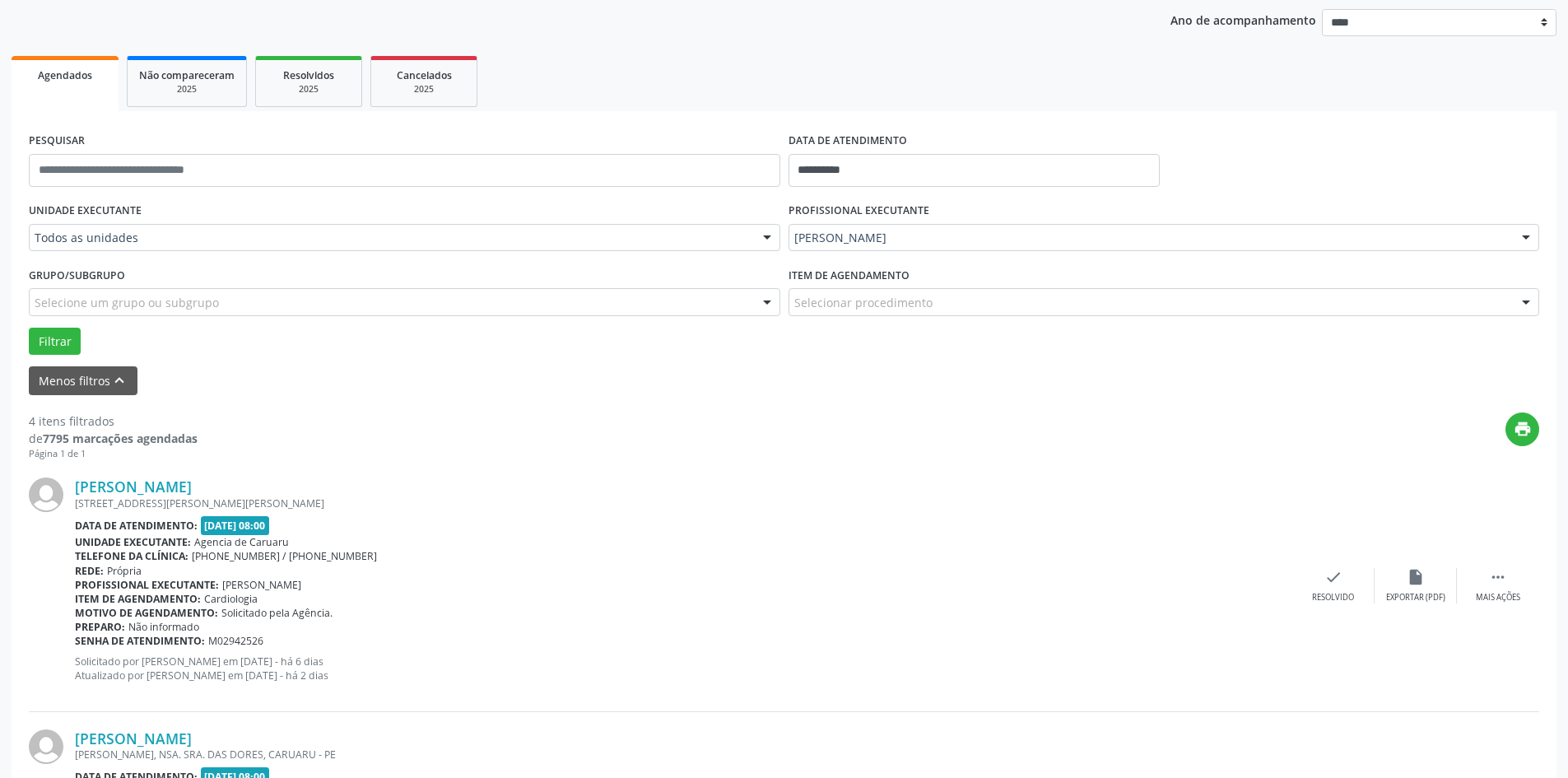
scroll to position [247, 0]
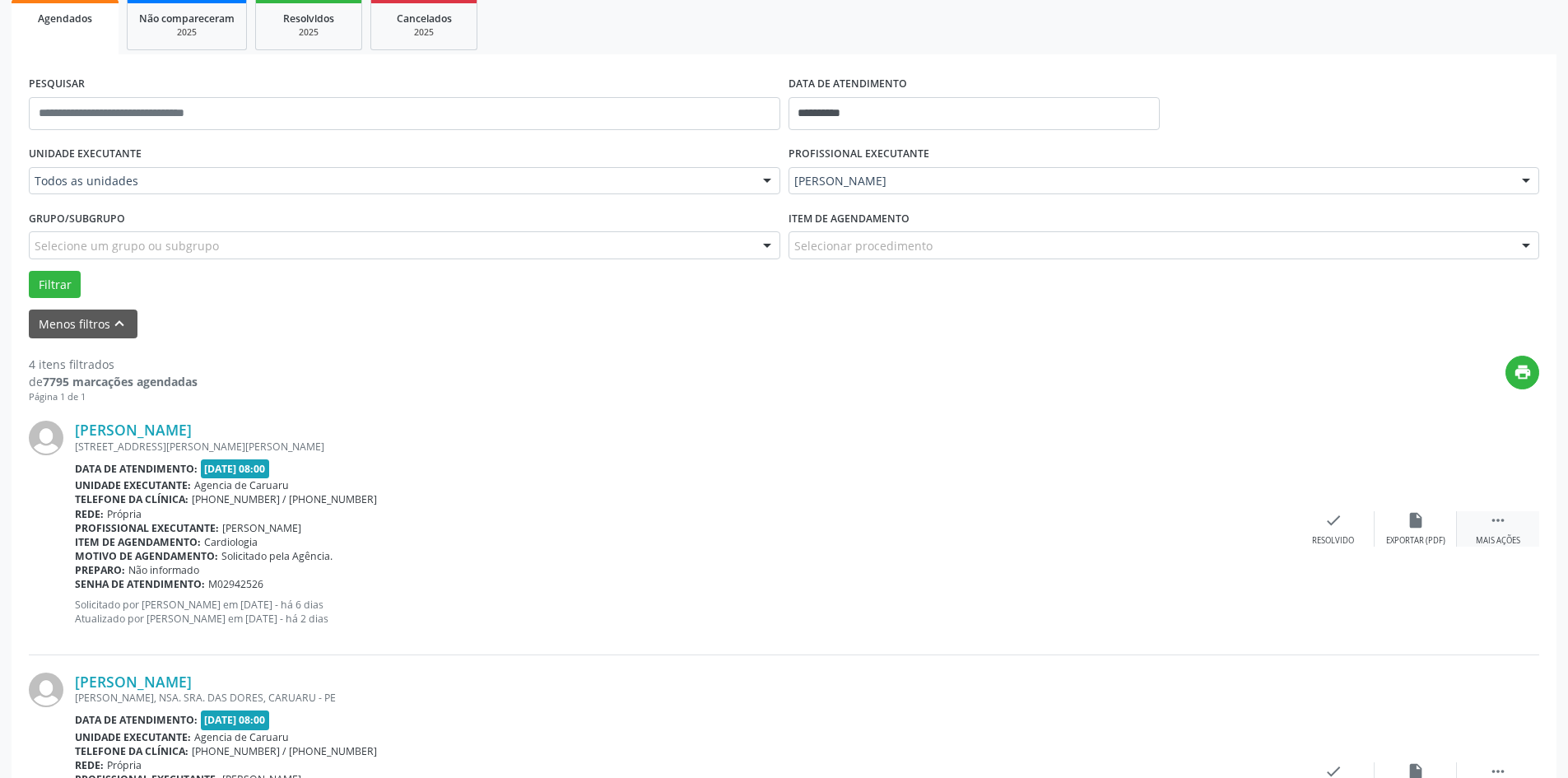
click at [1492, 520] on icon "" at bounding box center [1498, 520] width 18 height 18
click at [1407, 524] on icon "alarm_off" at bounding box center [1415, 520] width 18 height 18
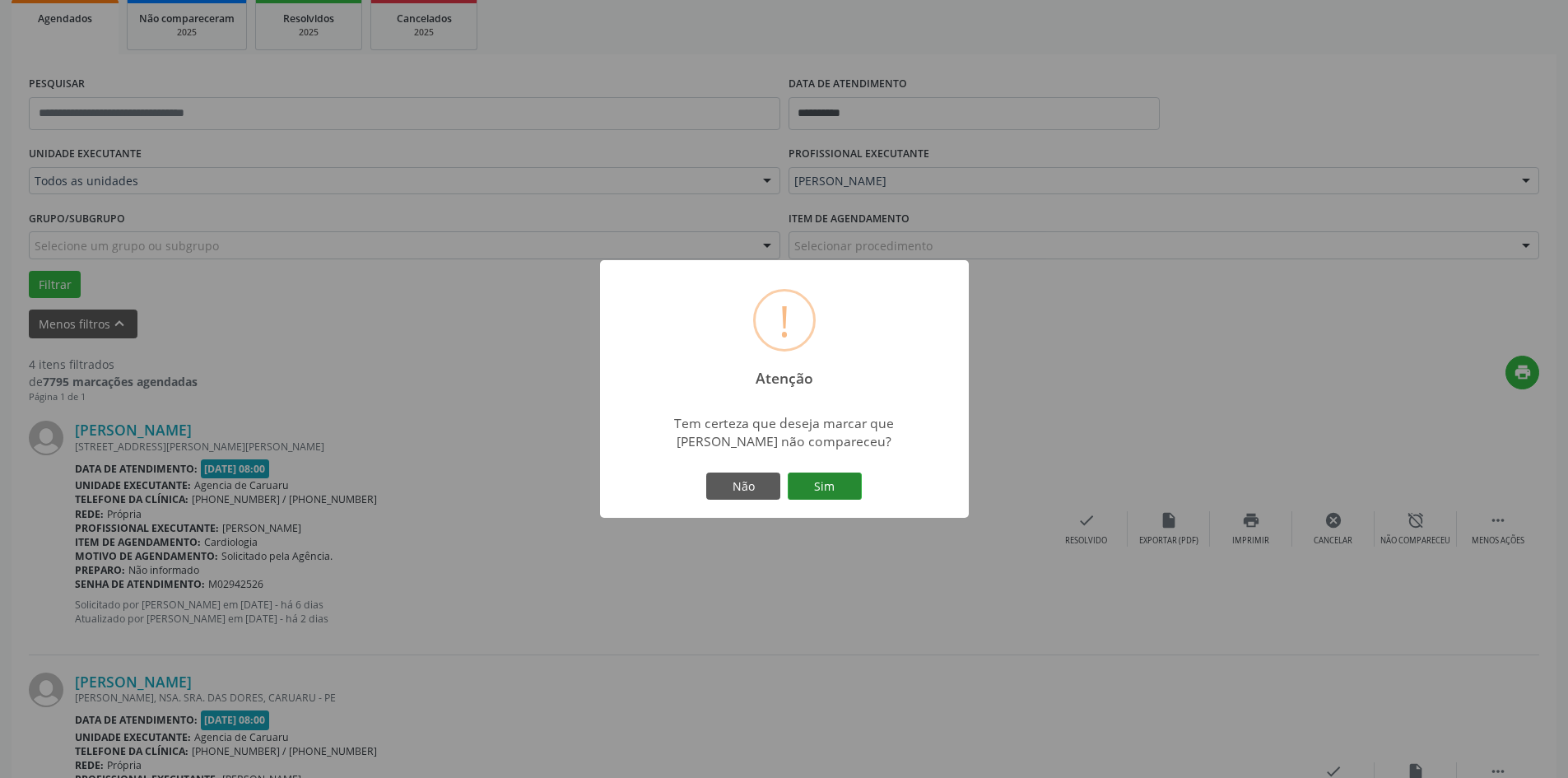
click at [855, 490] on button "Sim" at bounding box center [824, 486] width 74 height 28
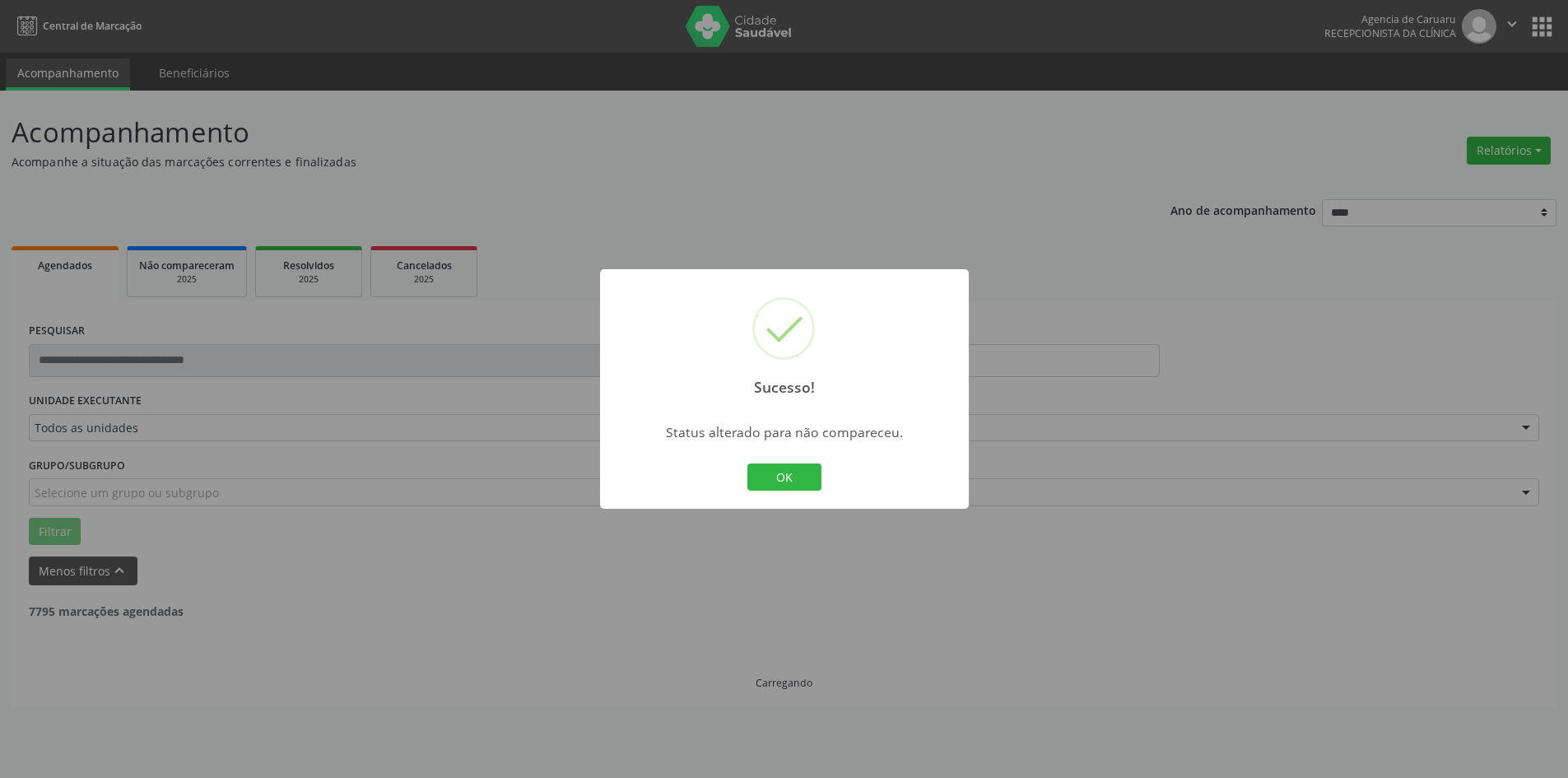
scroll to position [0, 0]
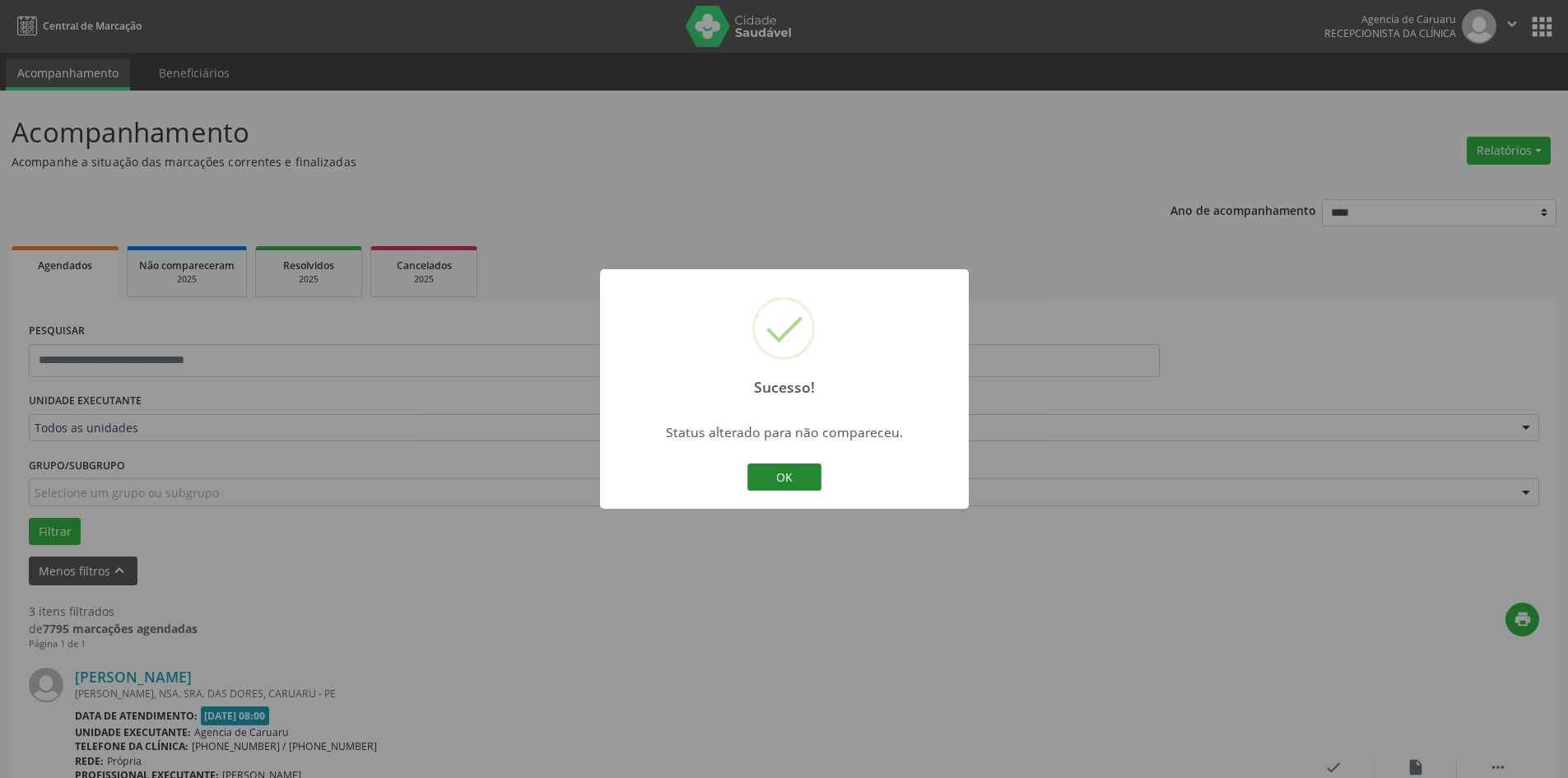
click at [759, 475] on button "OK" at bounding box center [784, 478] width 74 height 28
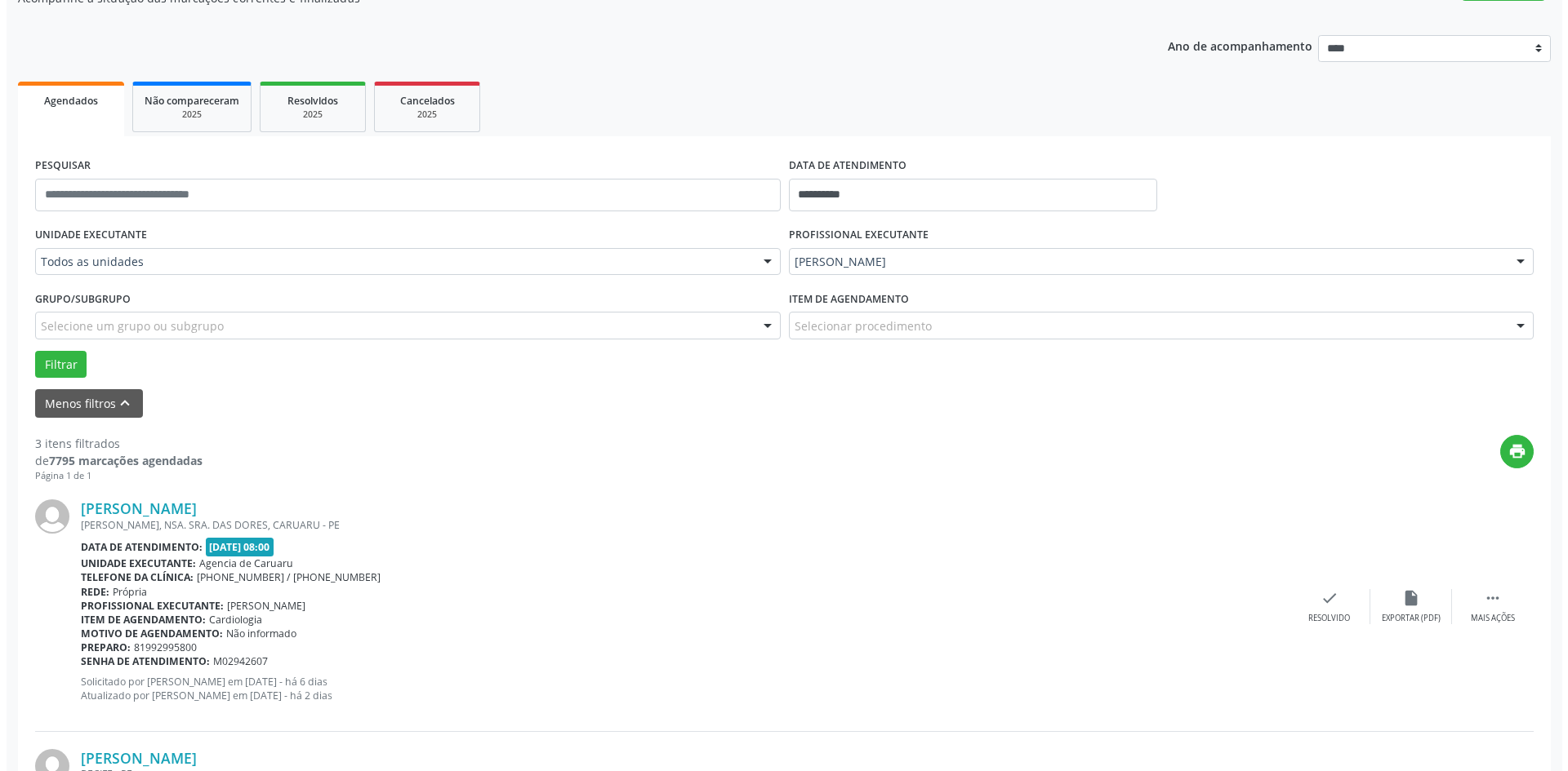
scroll to position [163, 0]
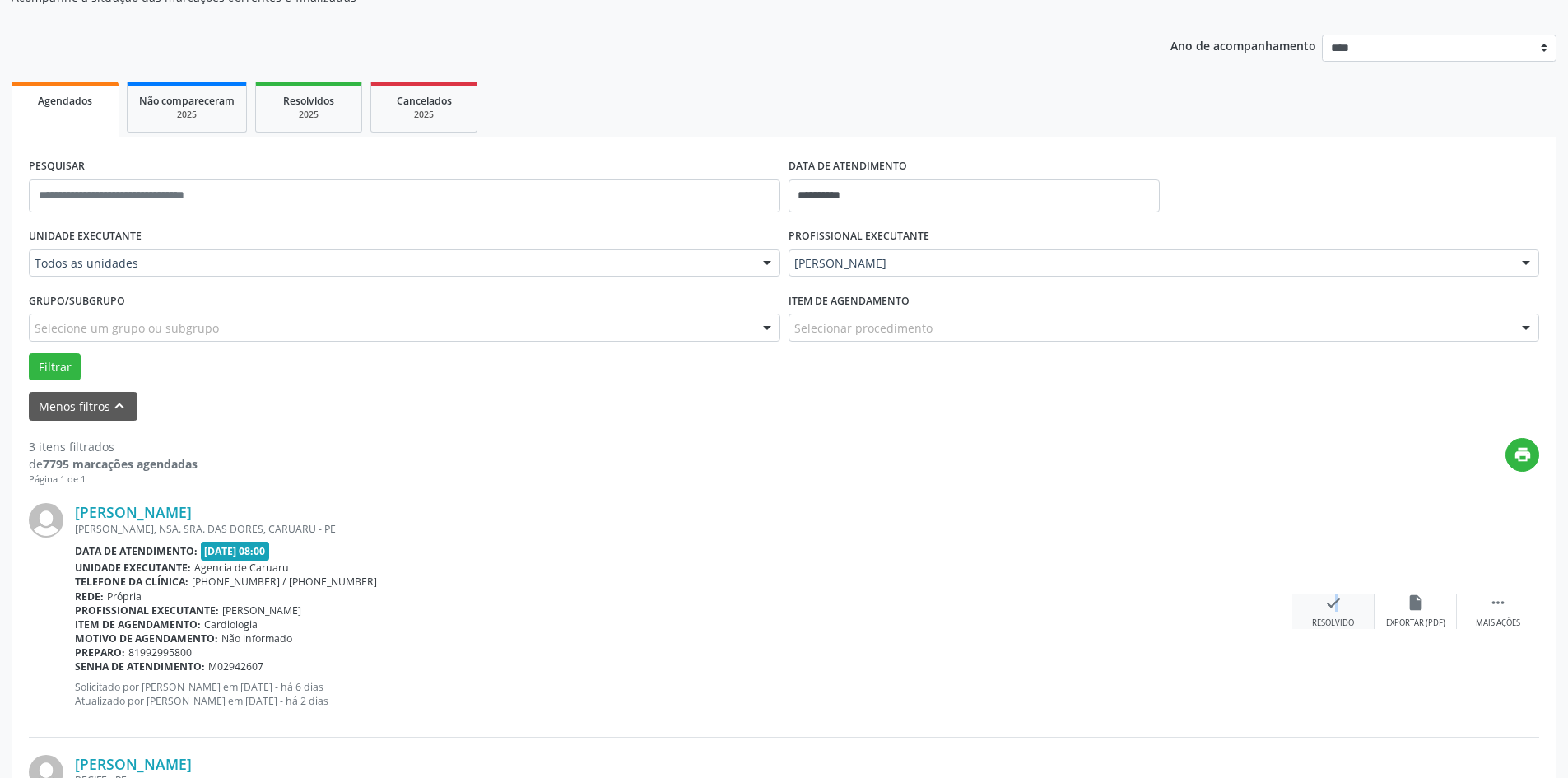
click at [1326, 610] on icon "check" at bounding box center [1333, 602] width 18 height 18
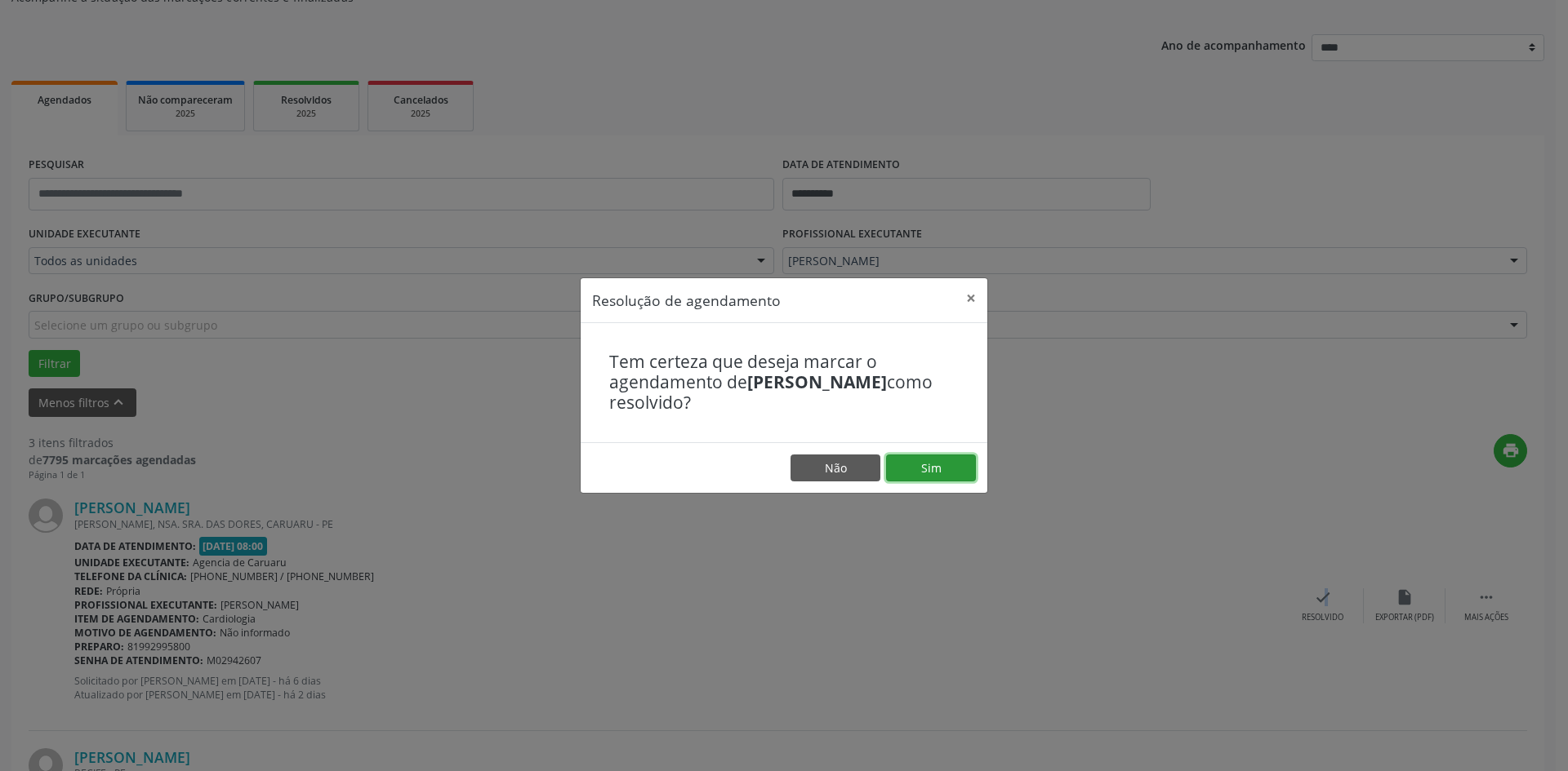
click at [932, 465] on button "Sim" at bounding box center [930, 468] width 90 height 28
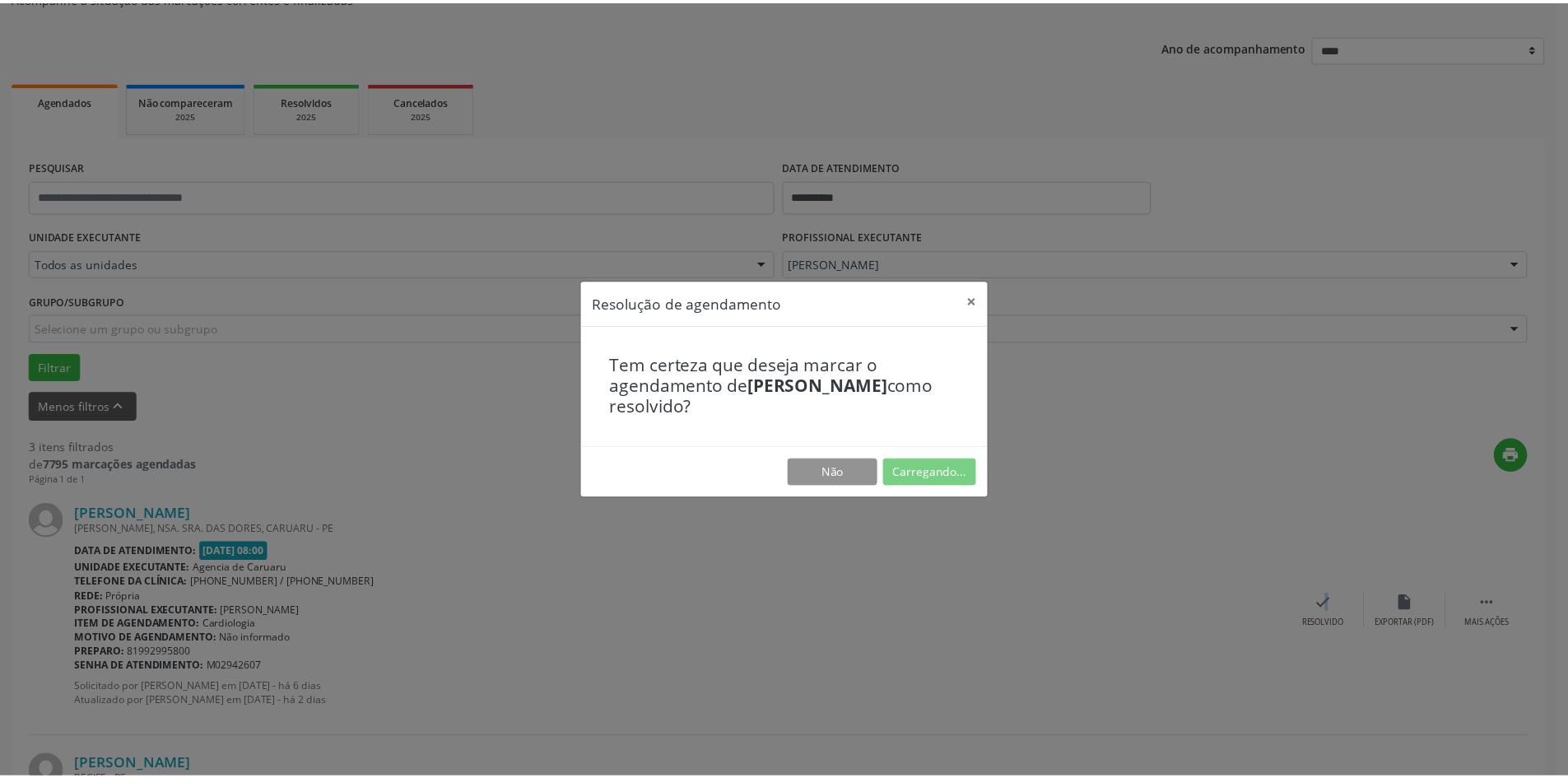
scroll to position [0, 0]
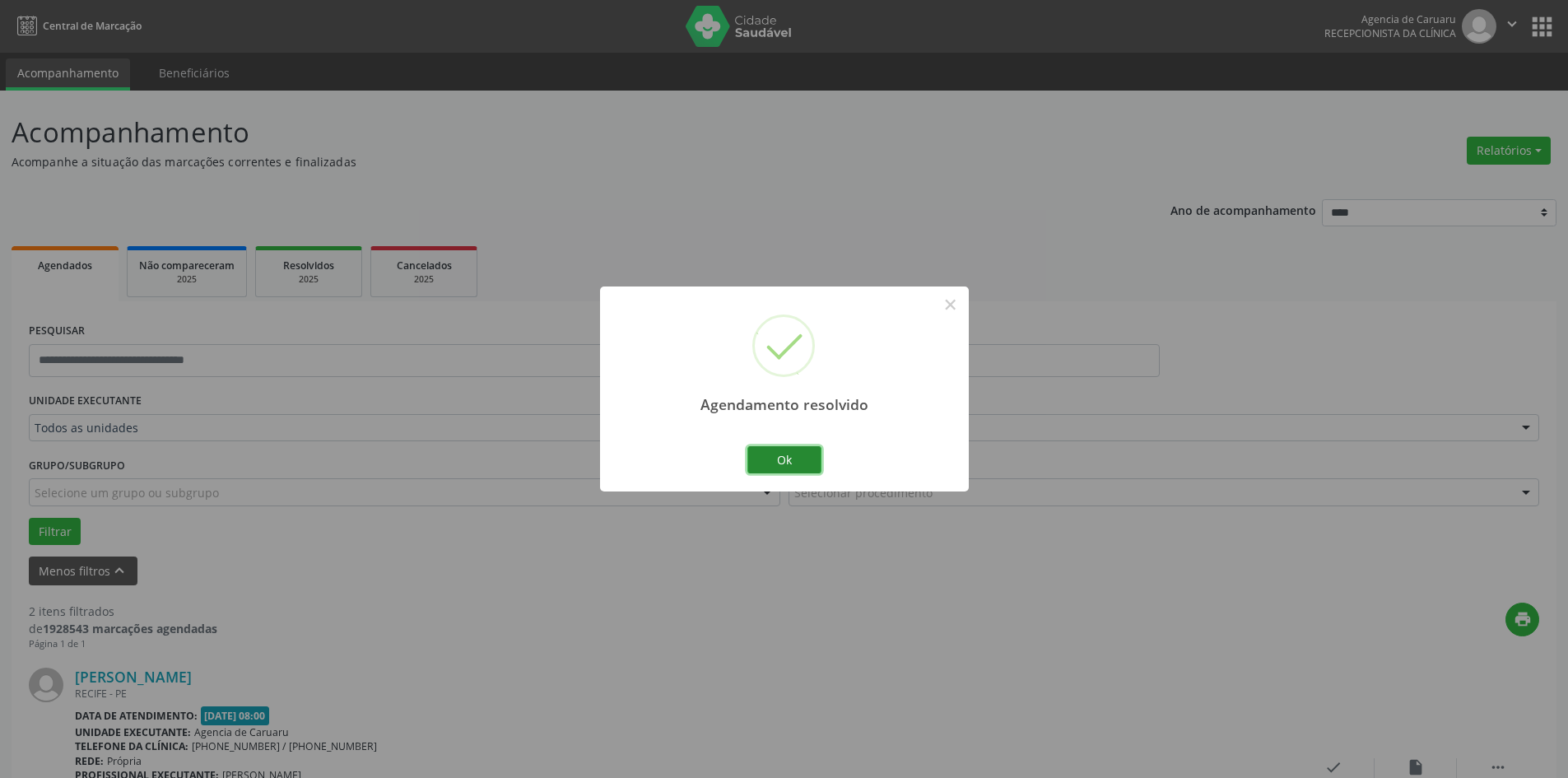
click at [801, 456] on button "Ok" at bounding box center [784, 460] width 74 height 28
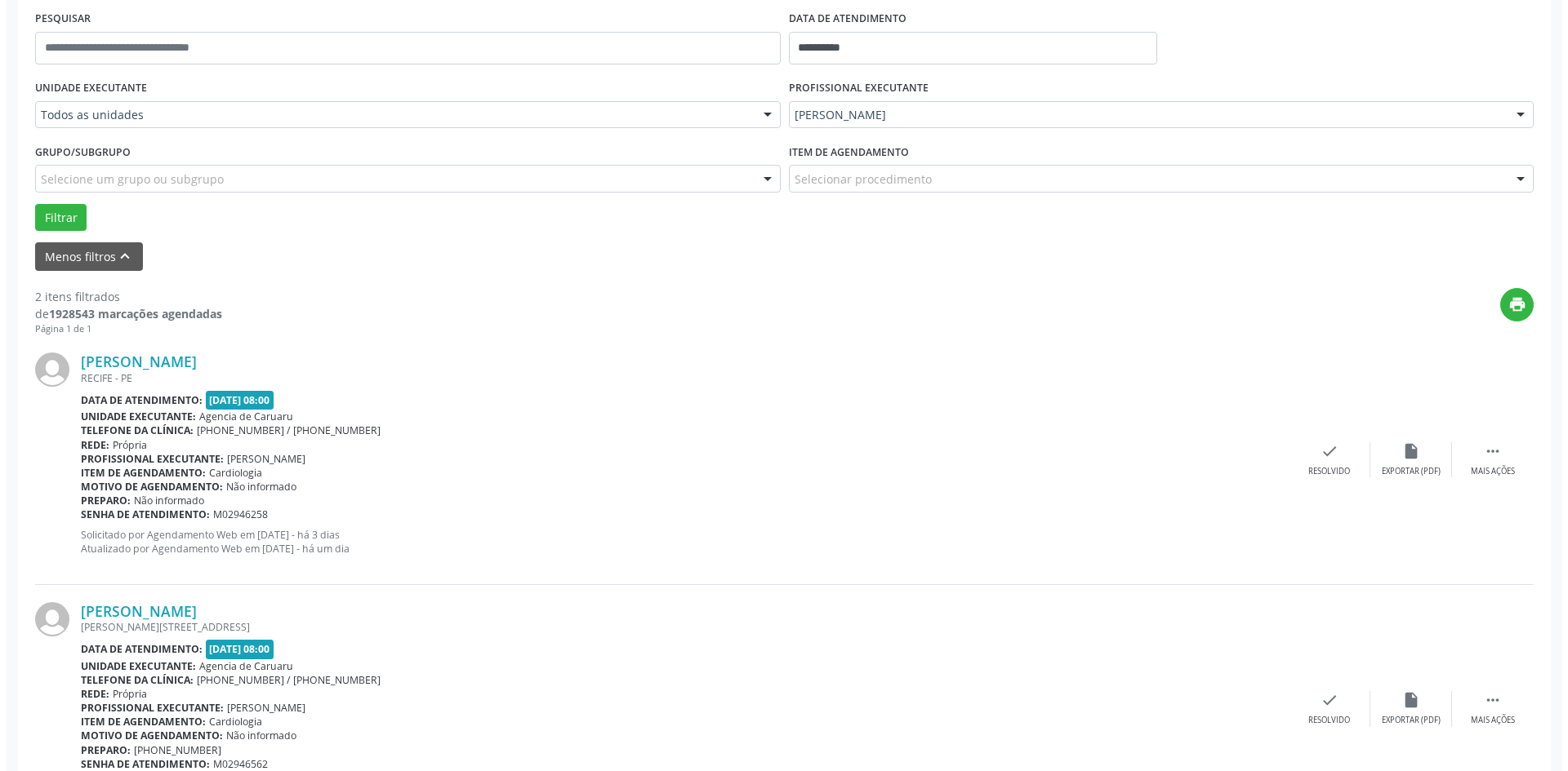
scroll to position [326, 0]
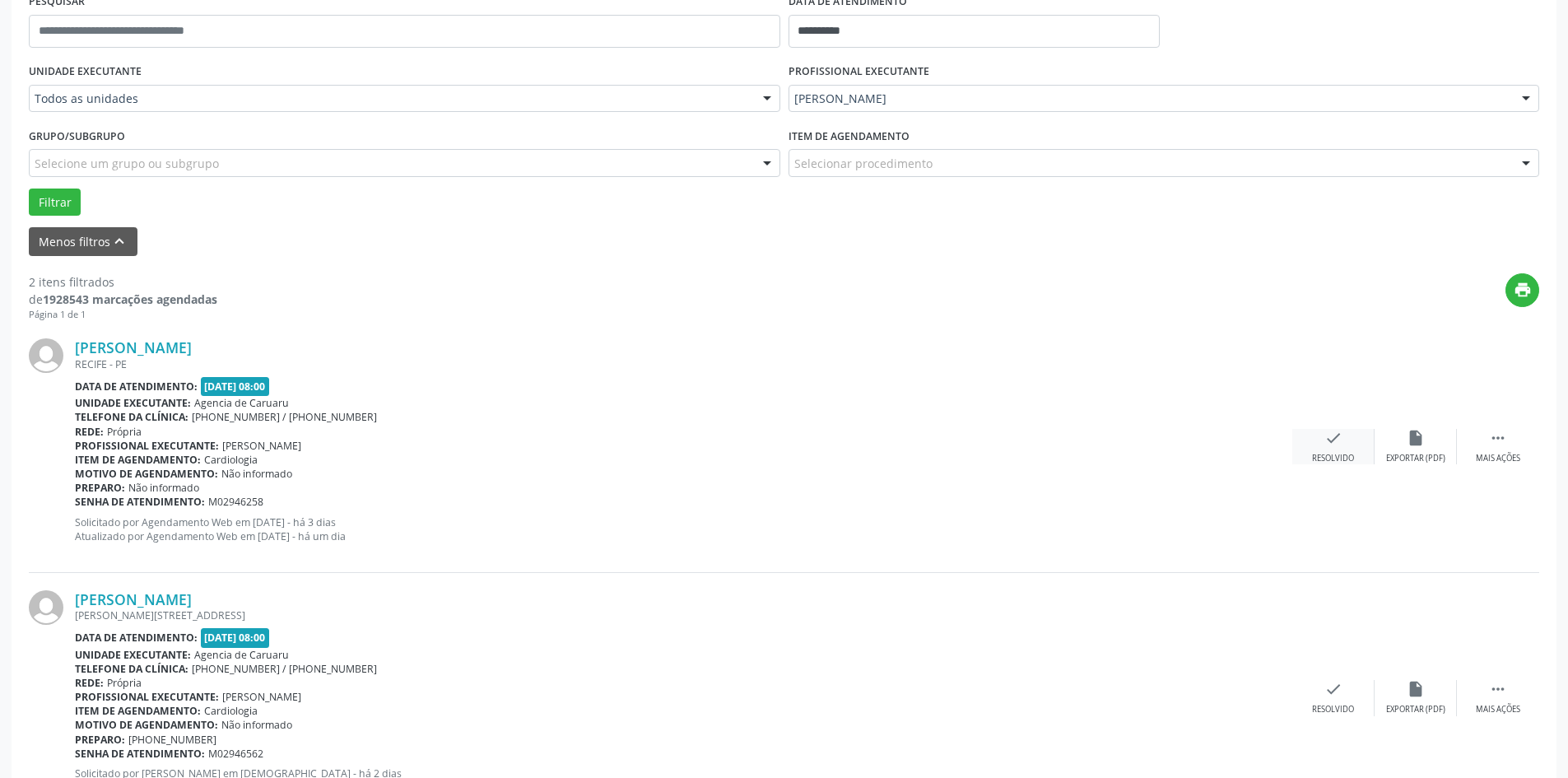
click at [1323, 461] on div "Resolvido" at bounding box center [1333, 459] width 42 height 12
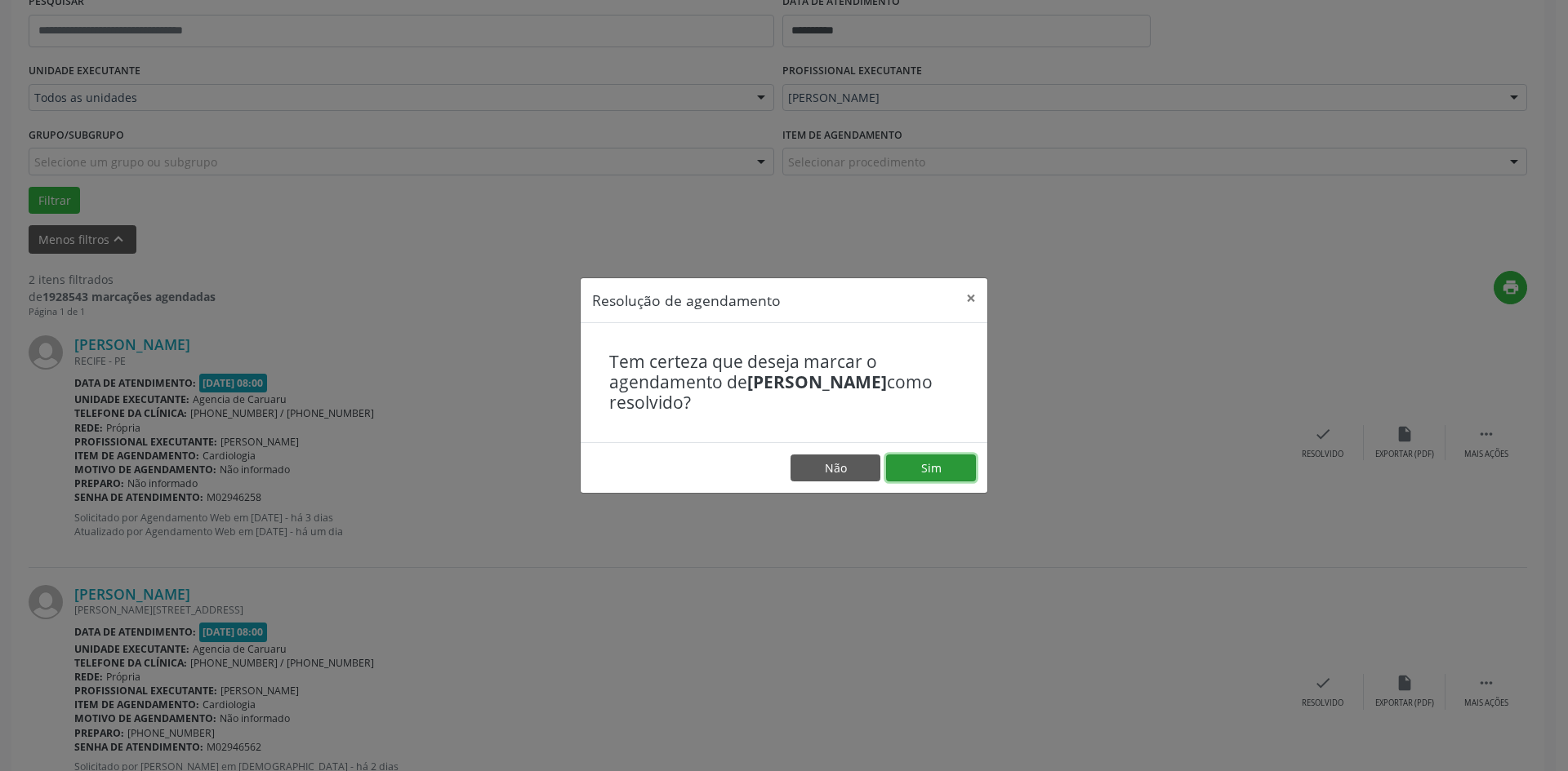
click at [956, 460] on button "Sim" at bounding box center [930, 468] width 90 height 28
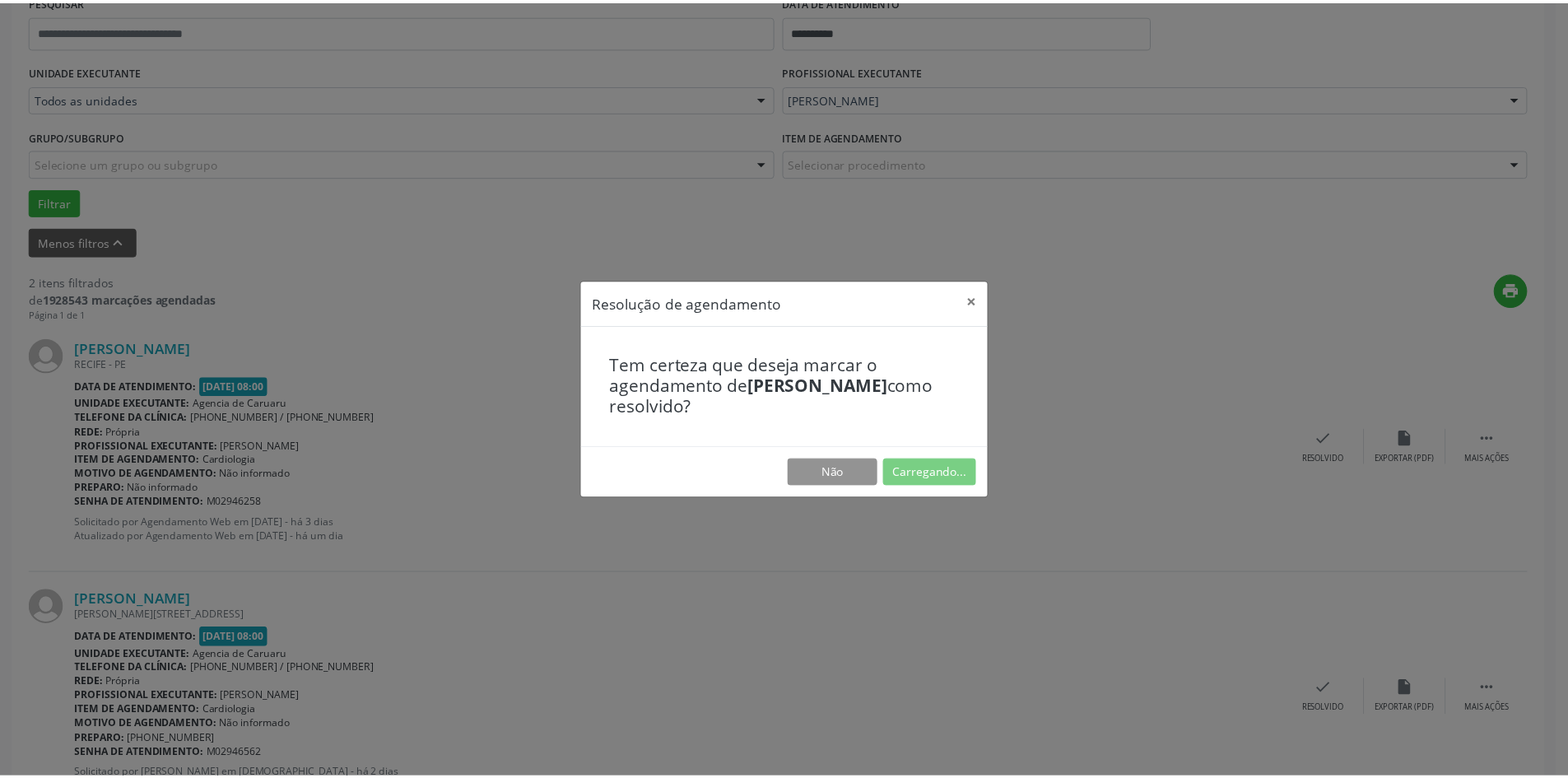
scroll to position [0, 0]
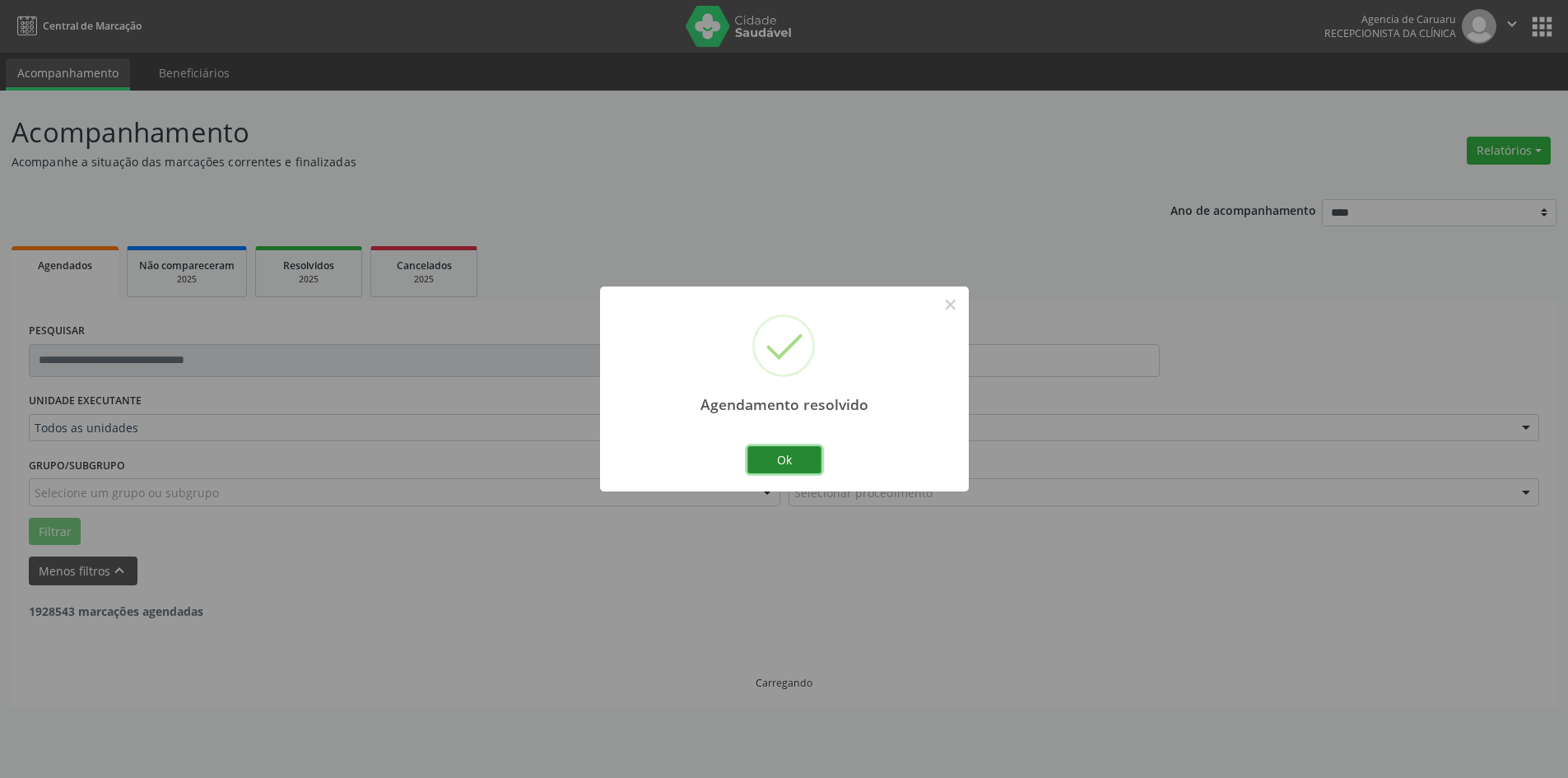
click at [792, 454] on button "Ok" at bounding box center [784, 460] width 74 height 28
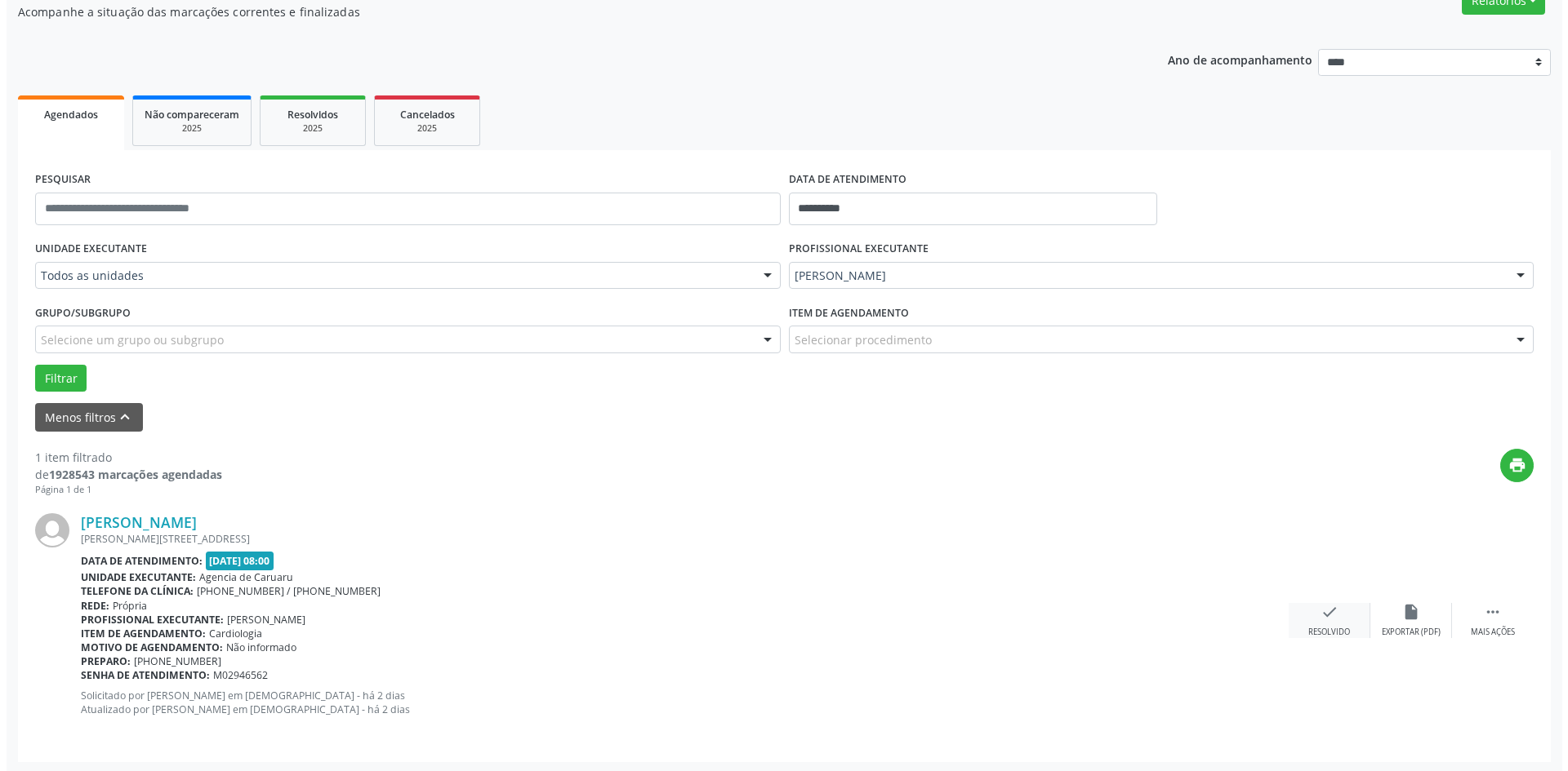
scroll to position [151, 0]
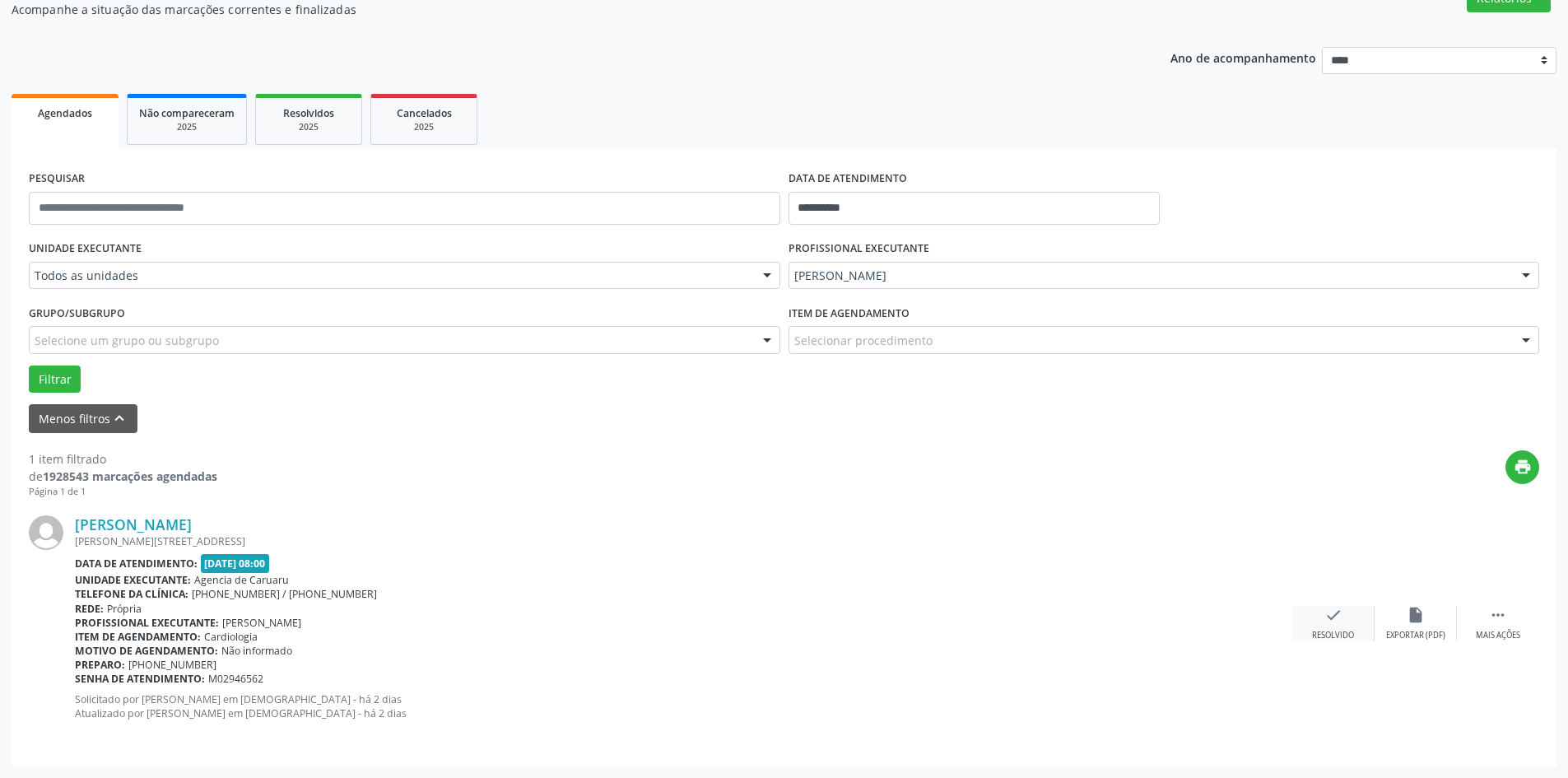
click at [1334, 606] on icon "check" at bounding box center [1333, 614] width 18 height 18
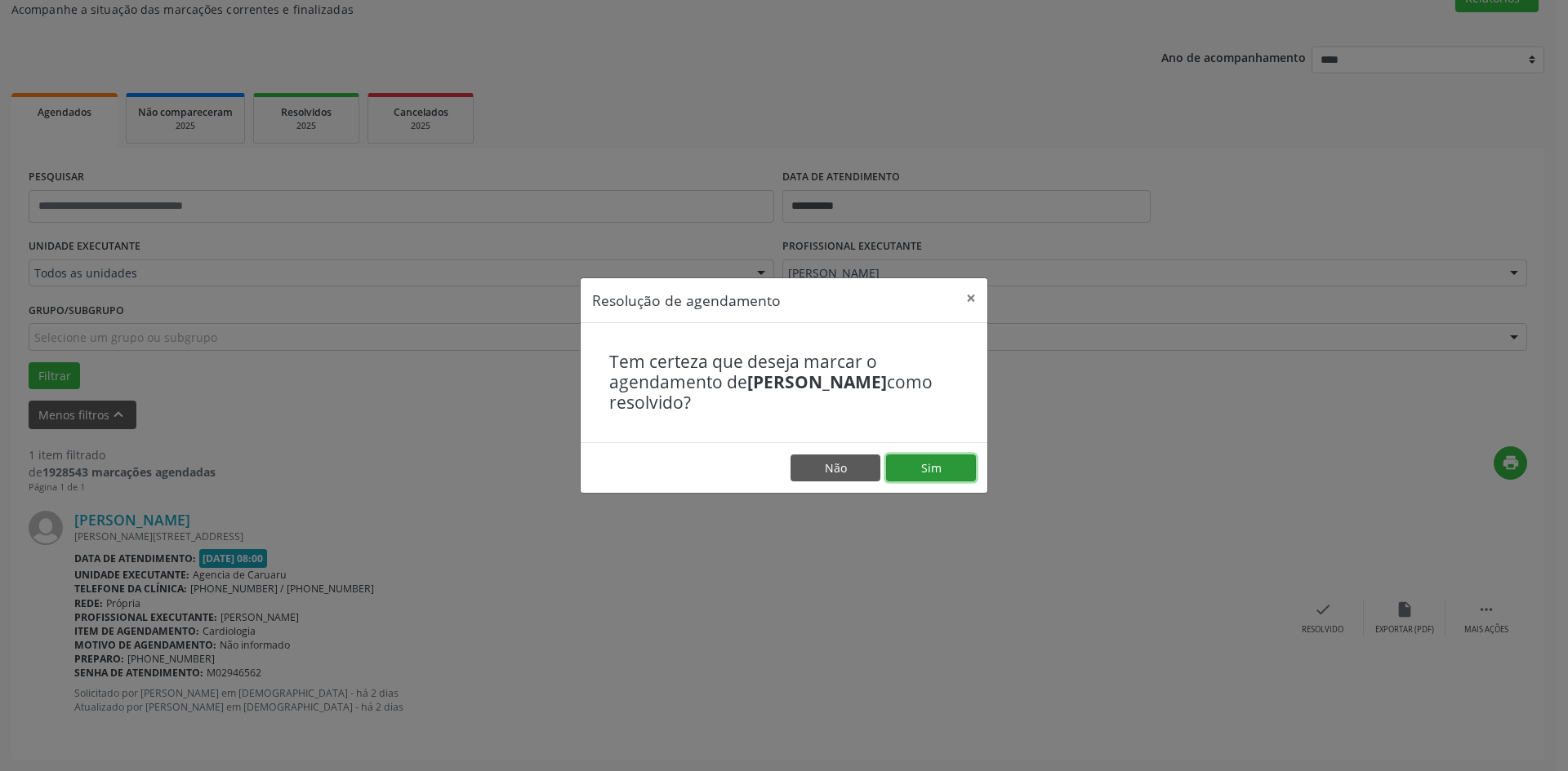
click at [917, 455] on button "Sim" at bounding box center [930, 468] width 90 height 28
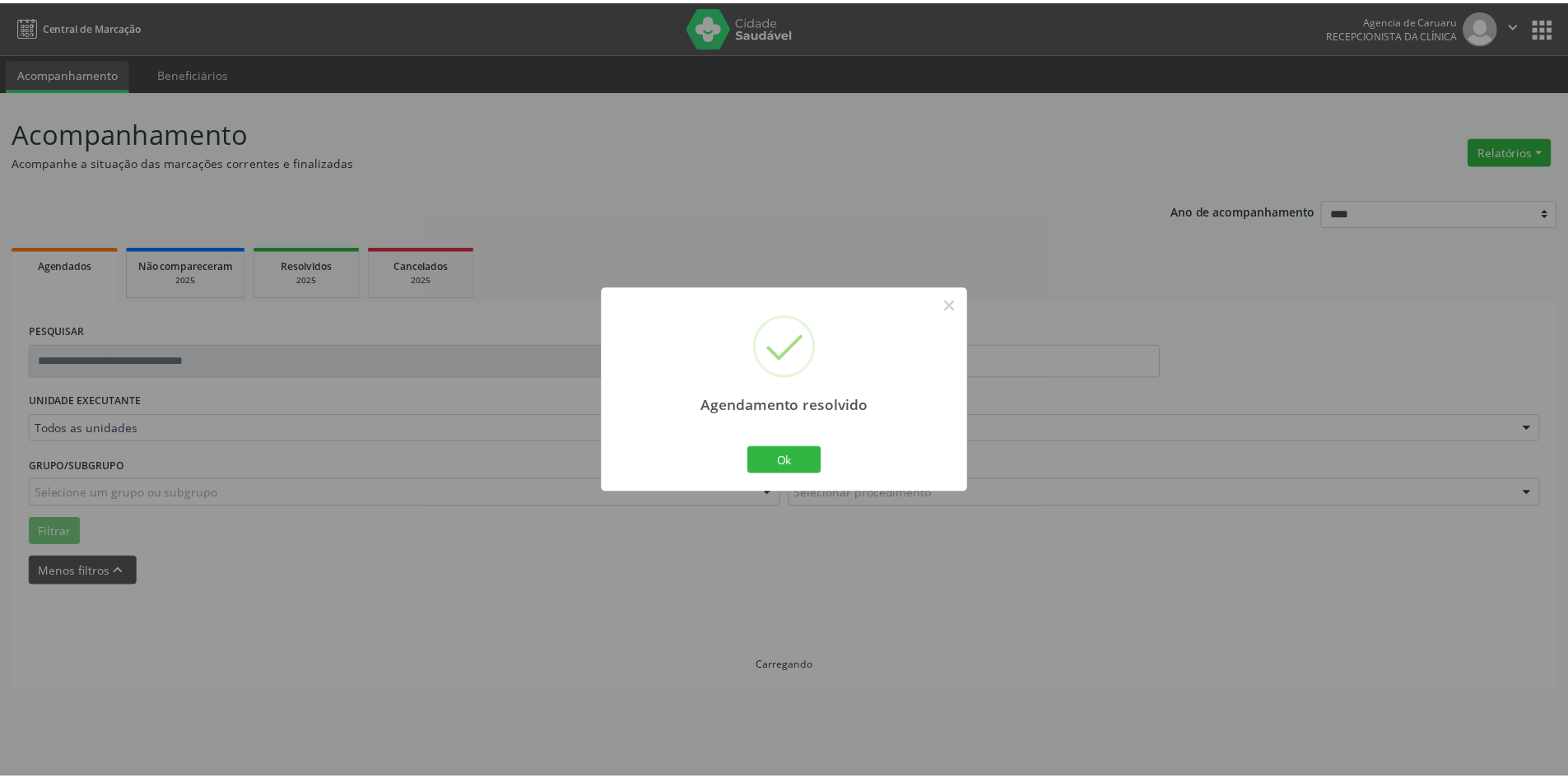
scroll to position [0, 0]
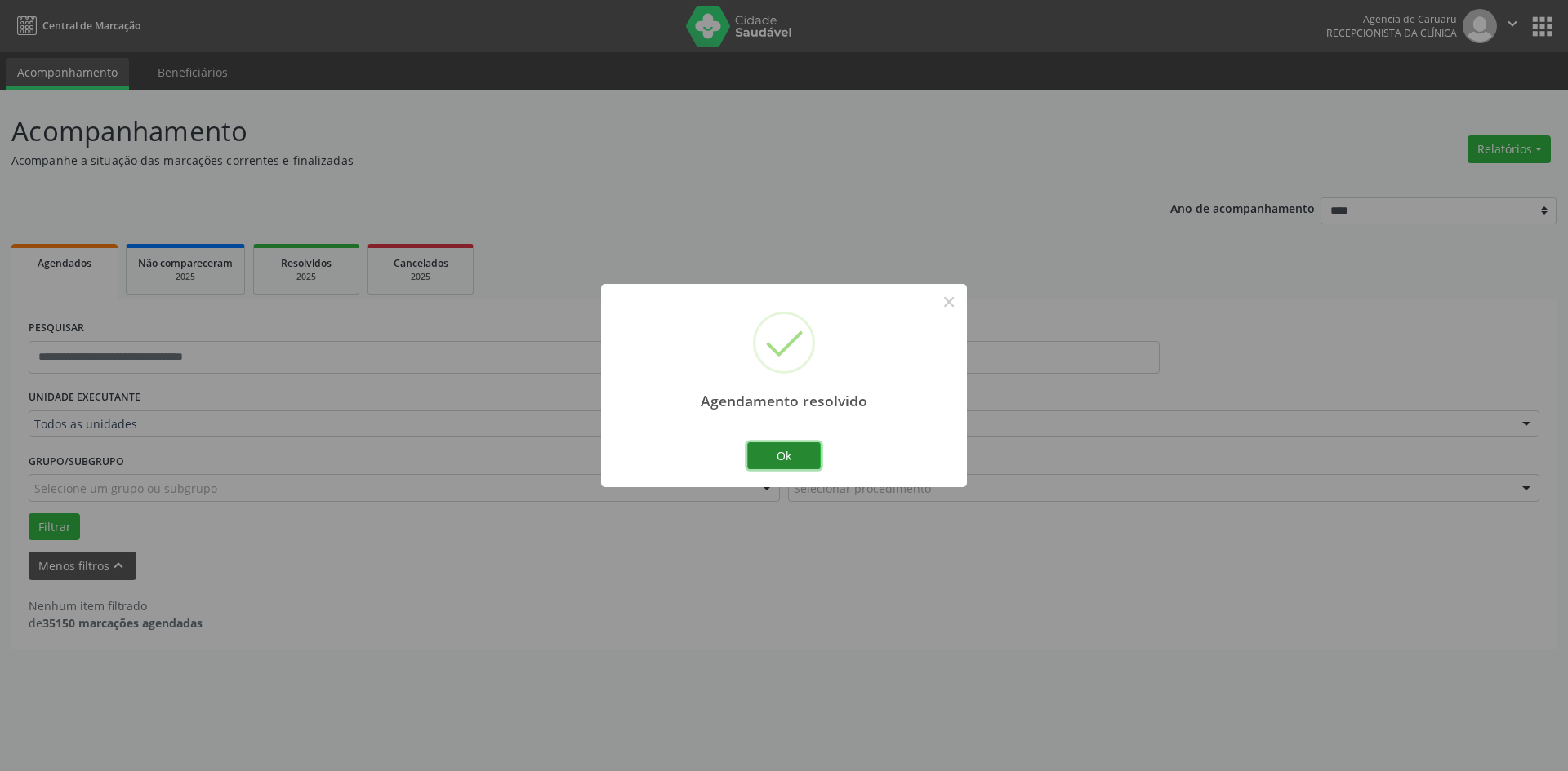
click at [756, 459] on button "Ok" at bounding box center [783, 456] width 73 height 28
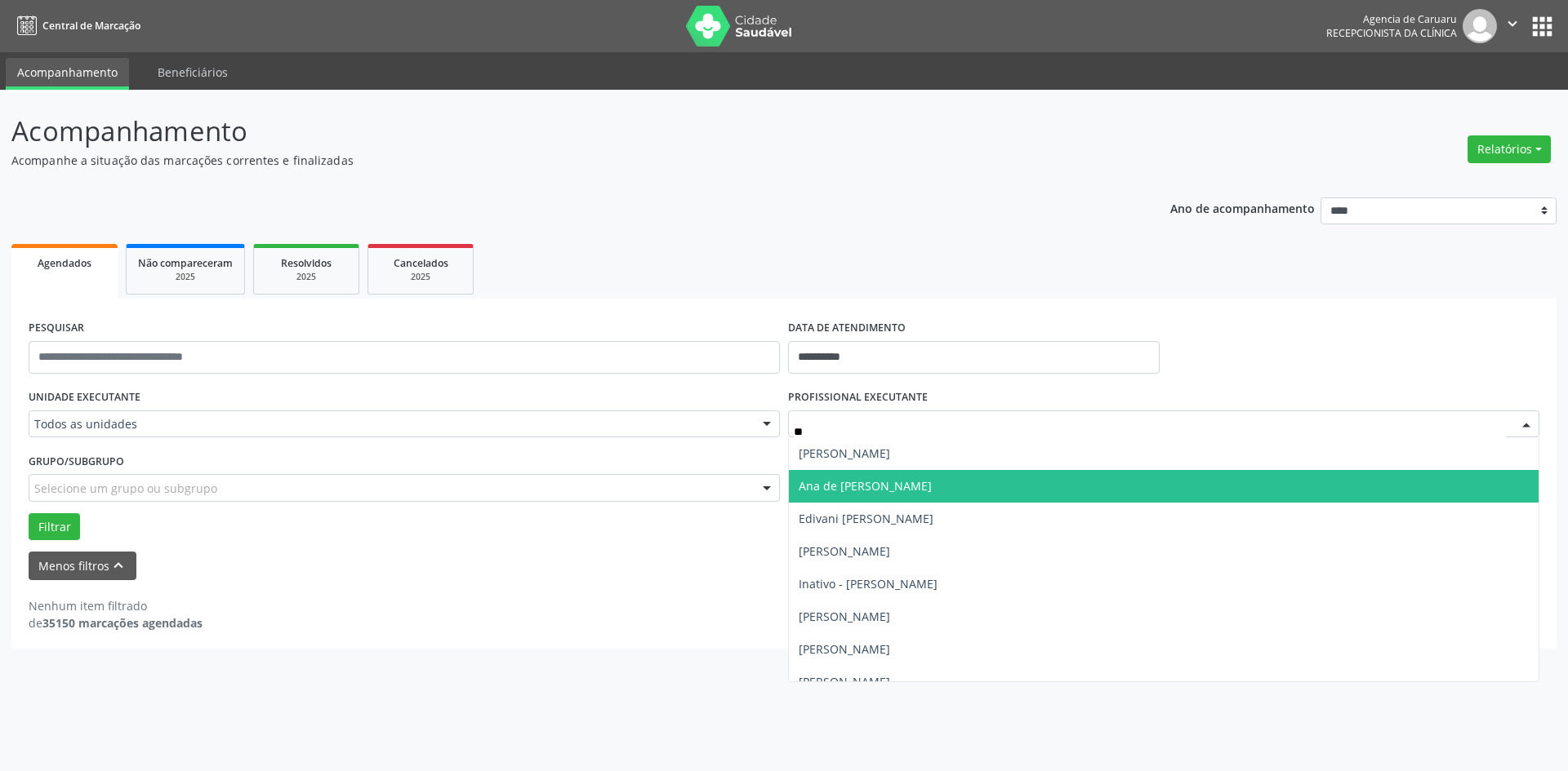
type input "***"
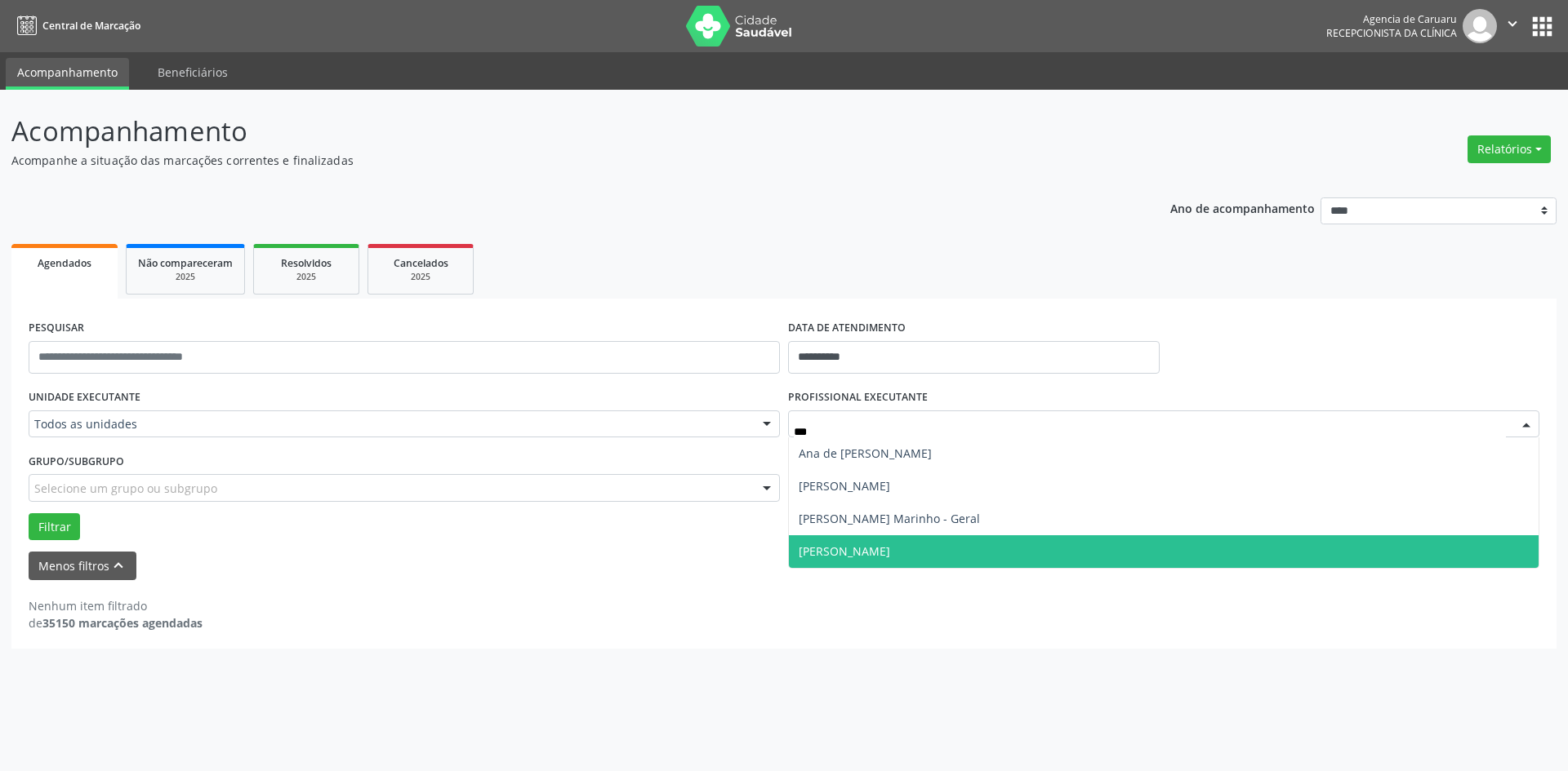
click at [878, 552] on span "[PERSON_NAME]" at bounding box center [844, 551] width 92 height 15
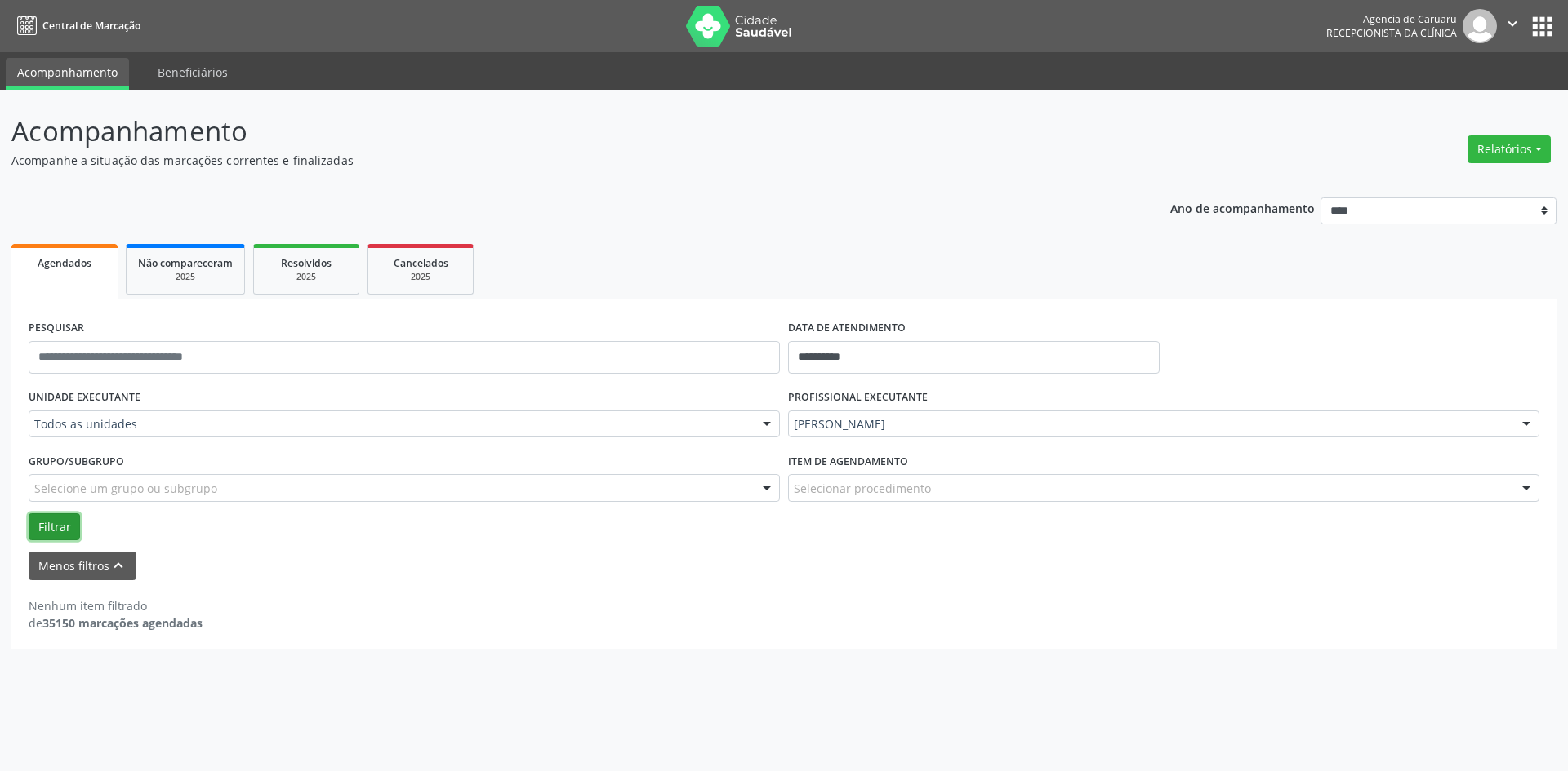
click at [41, 523] on button "Filtrar" at bounding box center [54, 527] width 51 height 28
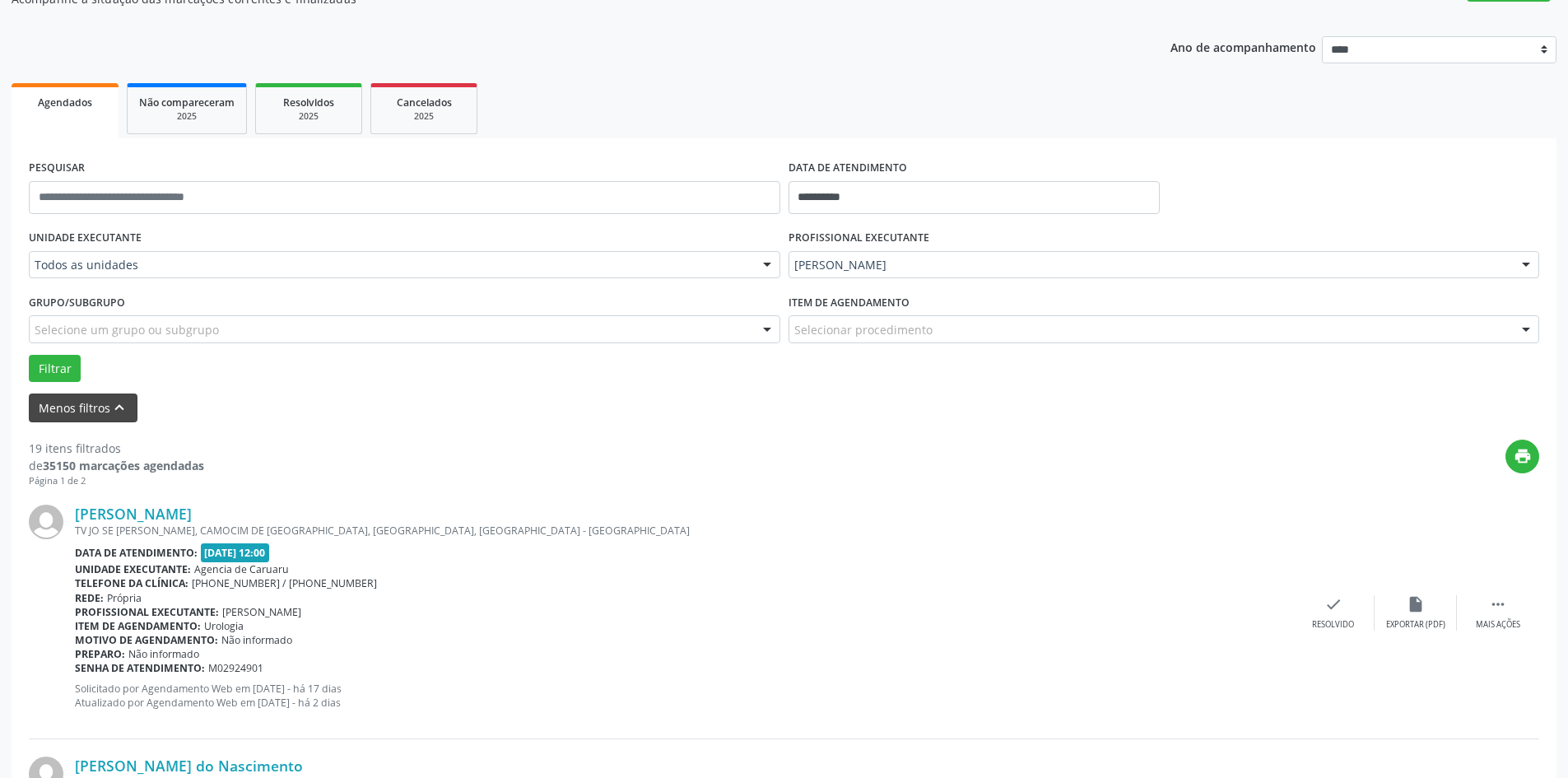
scroll to position [165, 0]
click at [1501, 605] on icon "" at bounding box center [1498, 602] width 18 height 18
click at [1432, 604] on div "alarm_off Não compareceu" at bounding box center [1415, 612] width 82 height 36
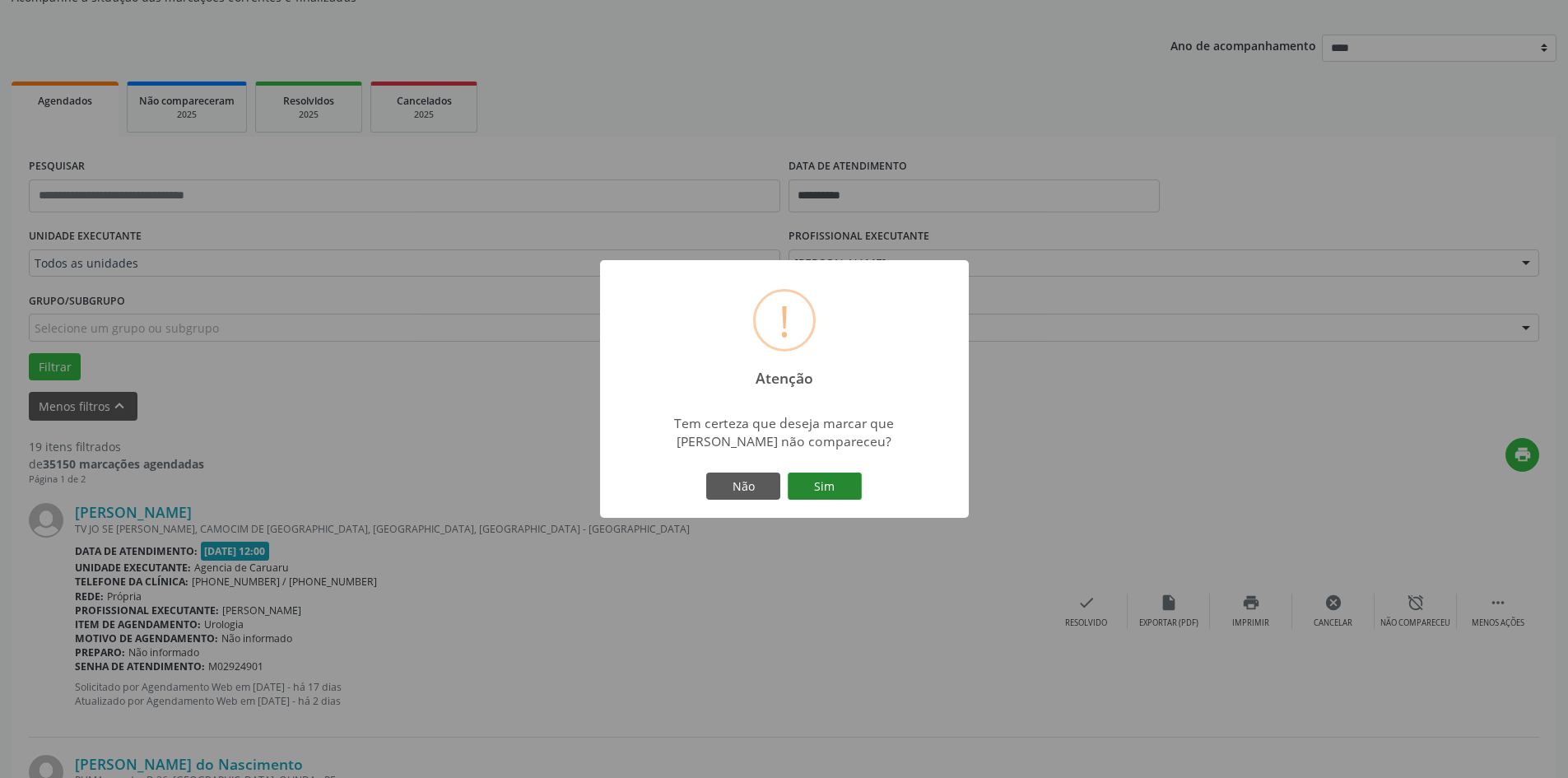
click at [816, 487] on button "Sim" at bounding box center [824, 486] width 74 height 28
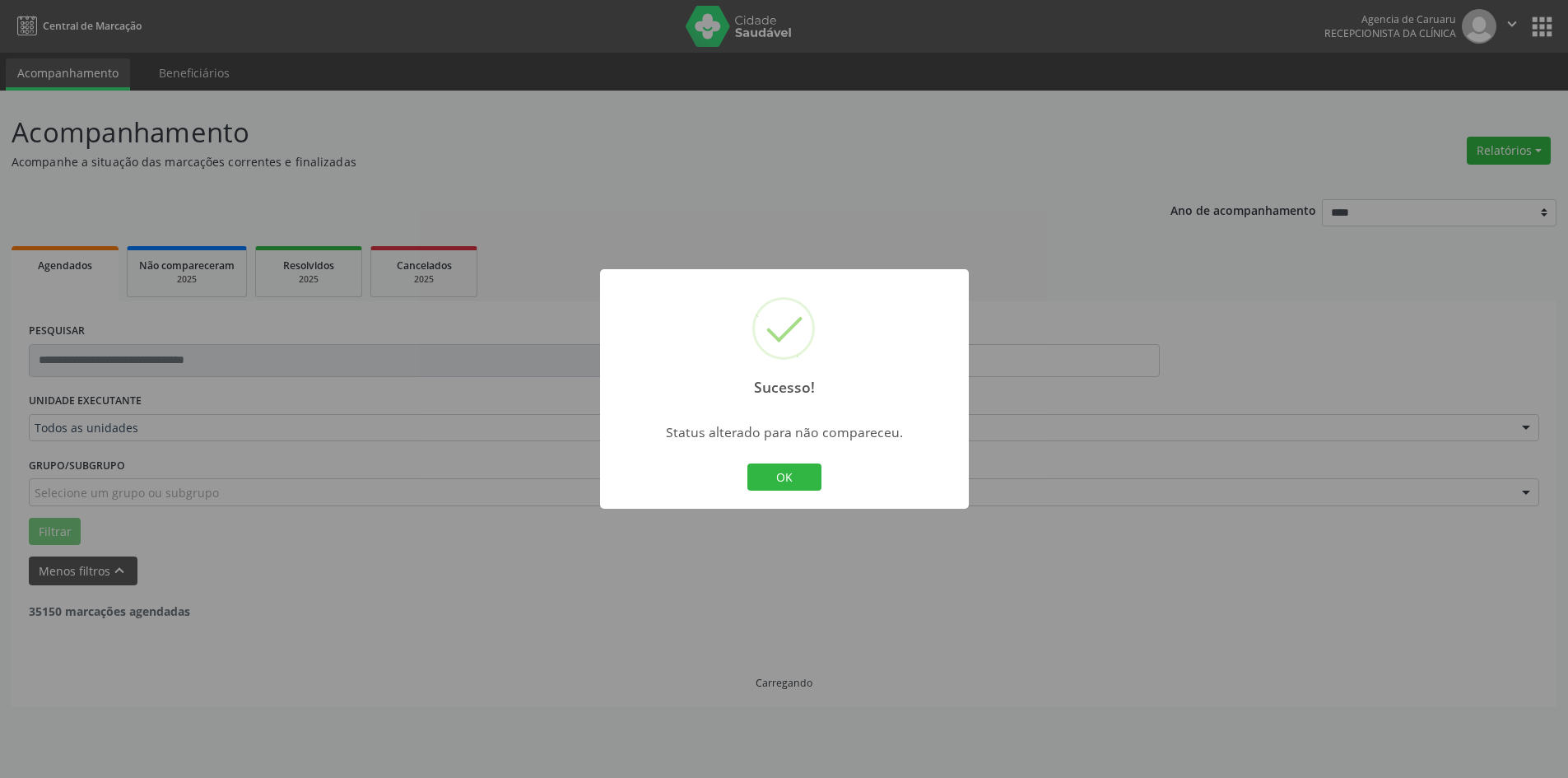
scroll to position [0, 0]
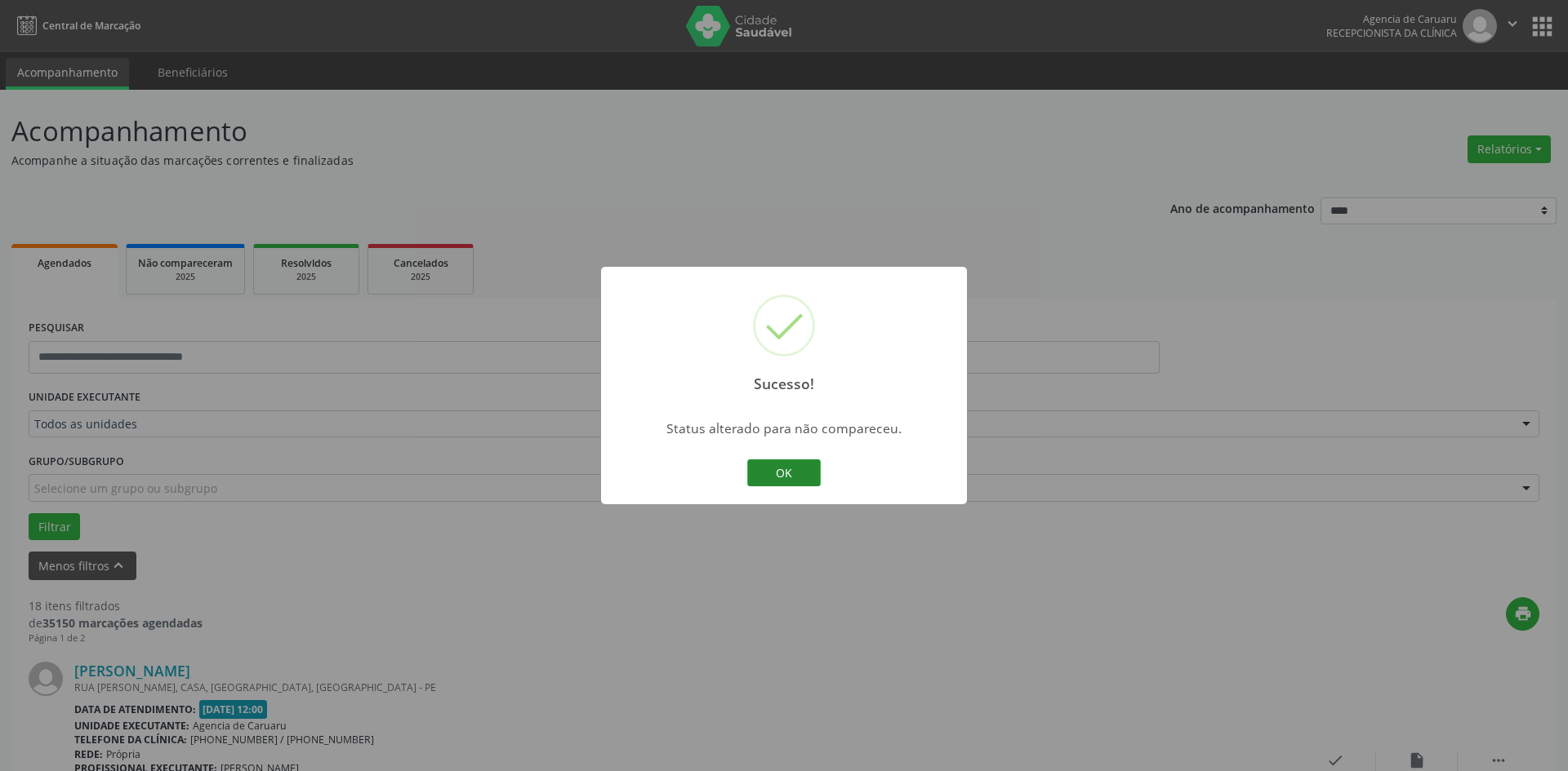
click at [800, 473] on button "OK" at bounding box center [783, 473] width 73 height 28
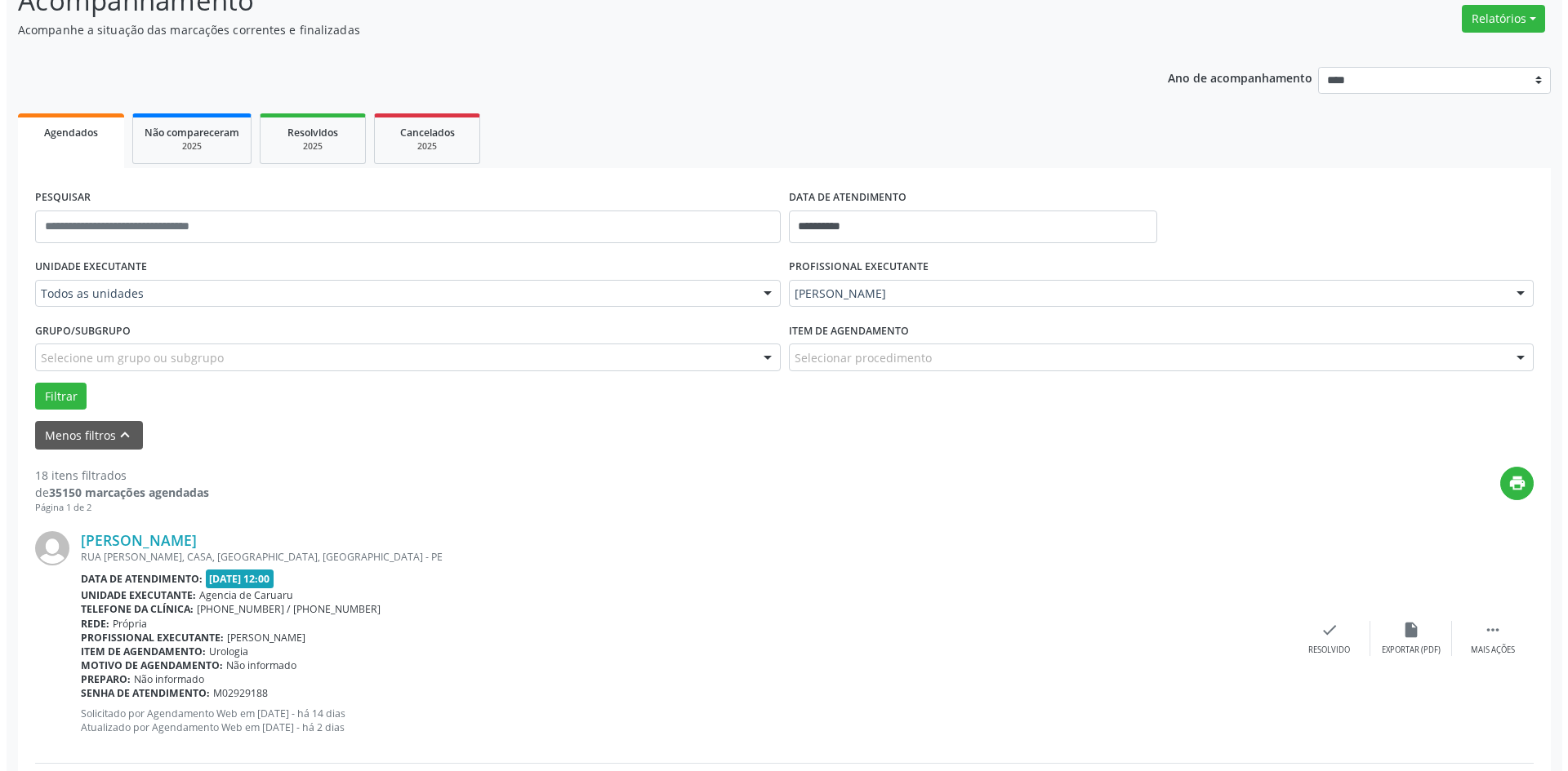
scroll to position [163, 0]
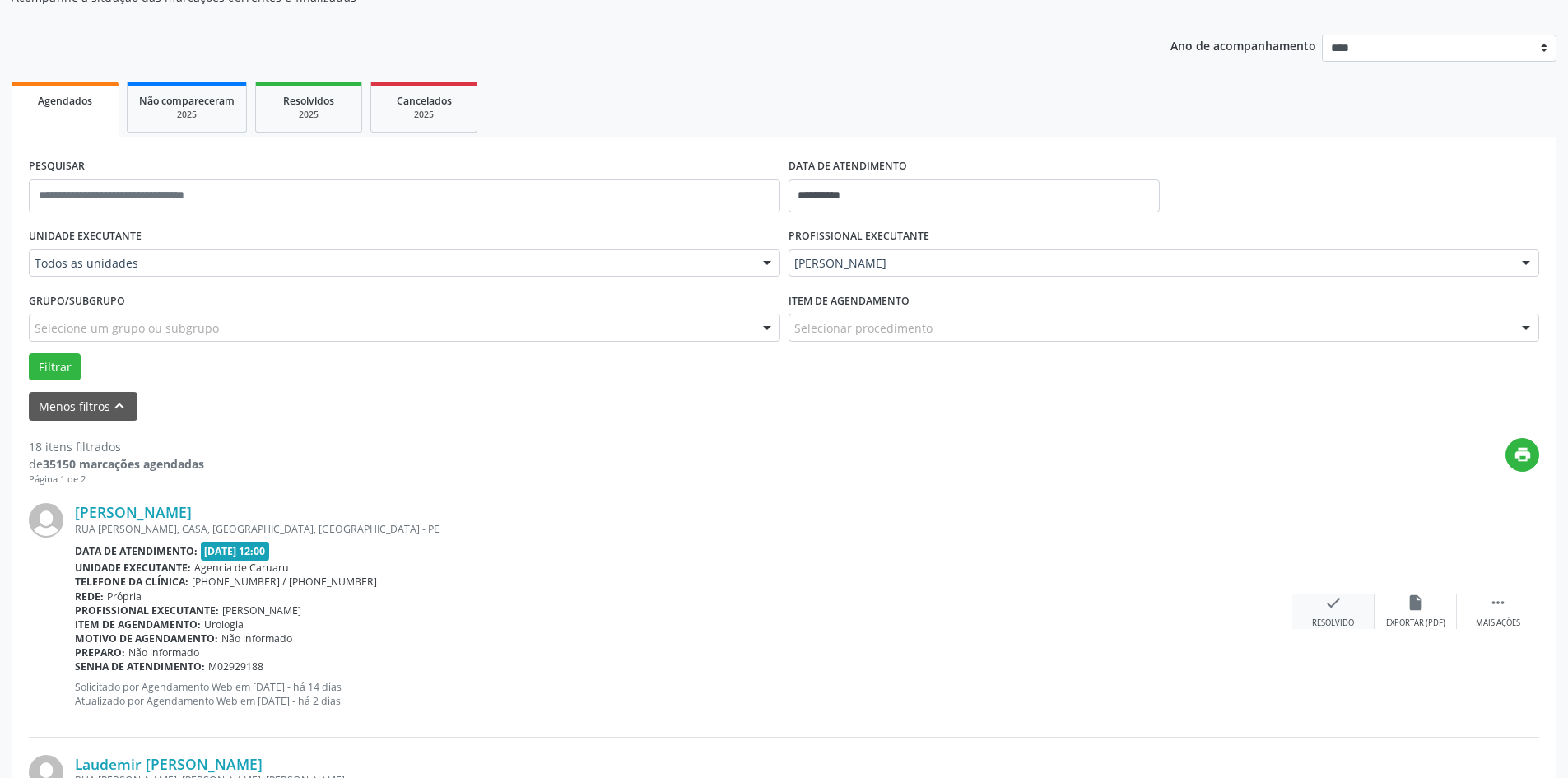
click at [1338, 613] on div "check Resolvido" at bounding box center [1333, 612] width 82 height 36
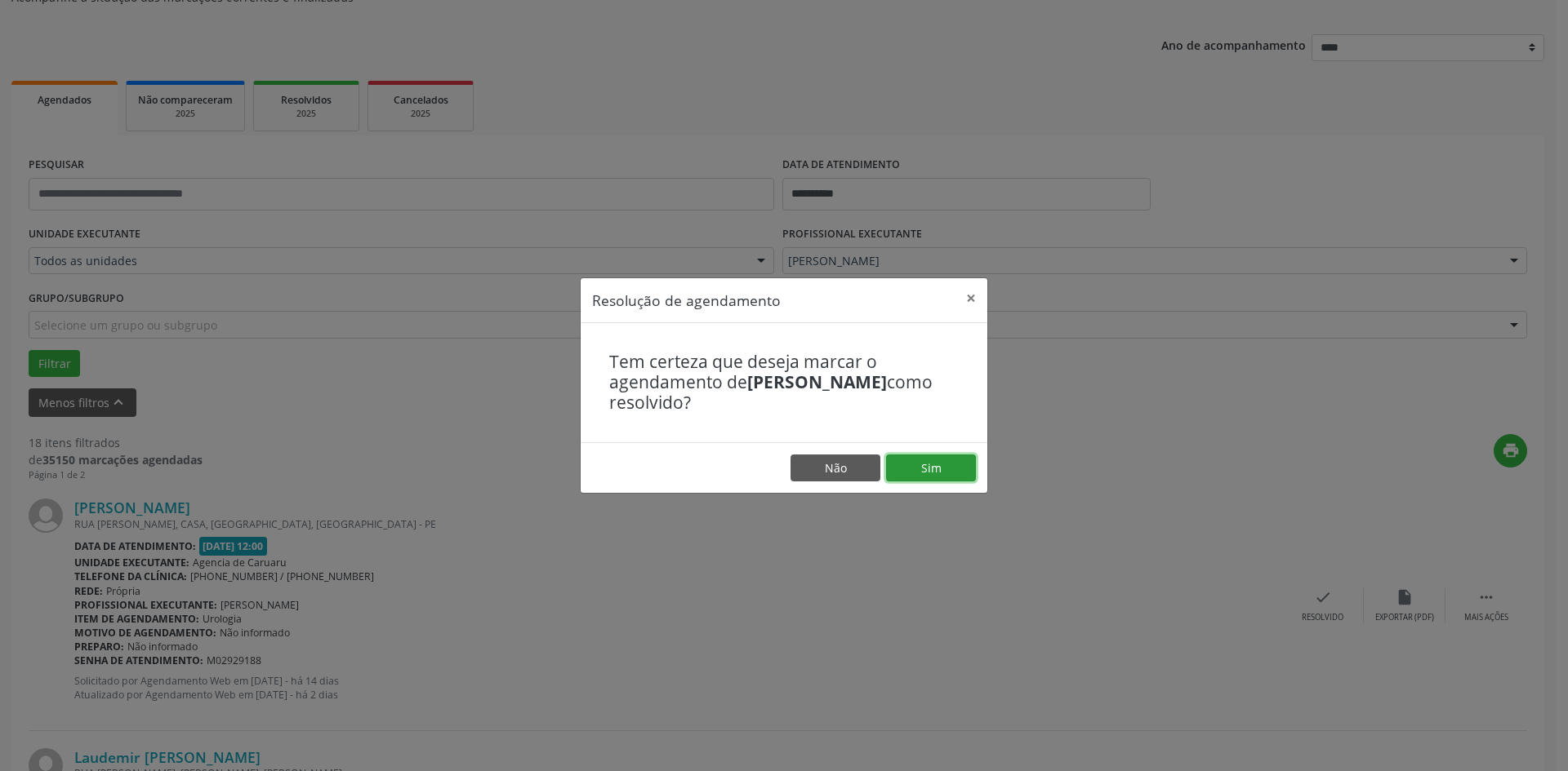
click at [961, 464] on button "Sim" at bounding box center [930, 468] width 90 height 28
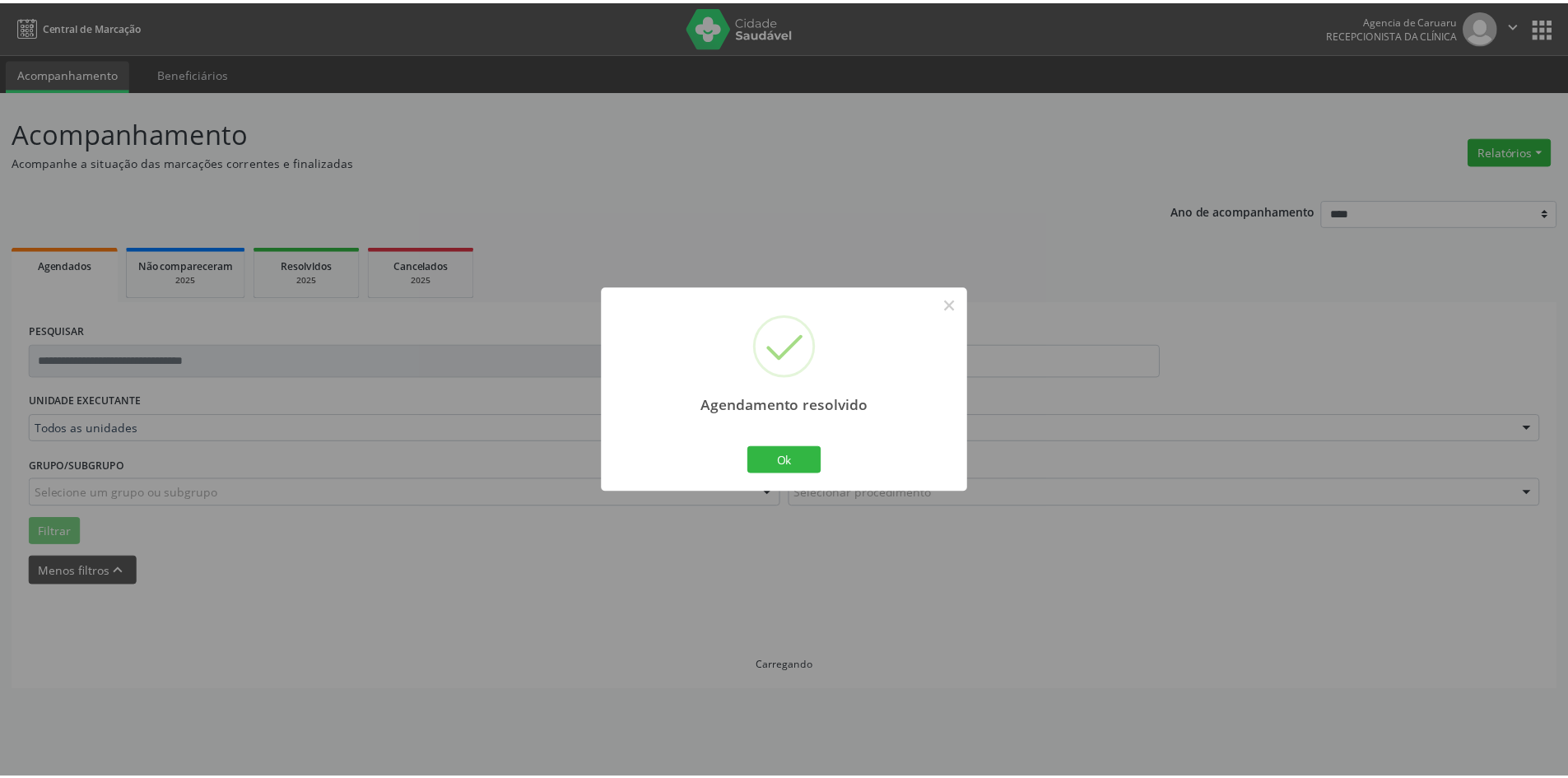
scroll to position [0, 0]
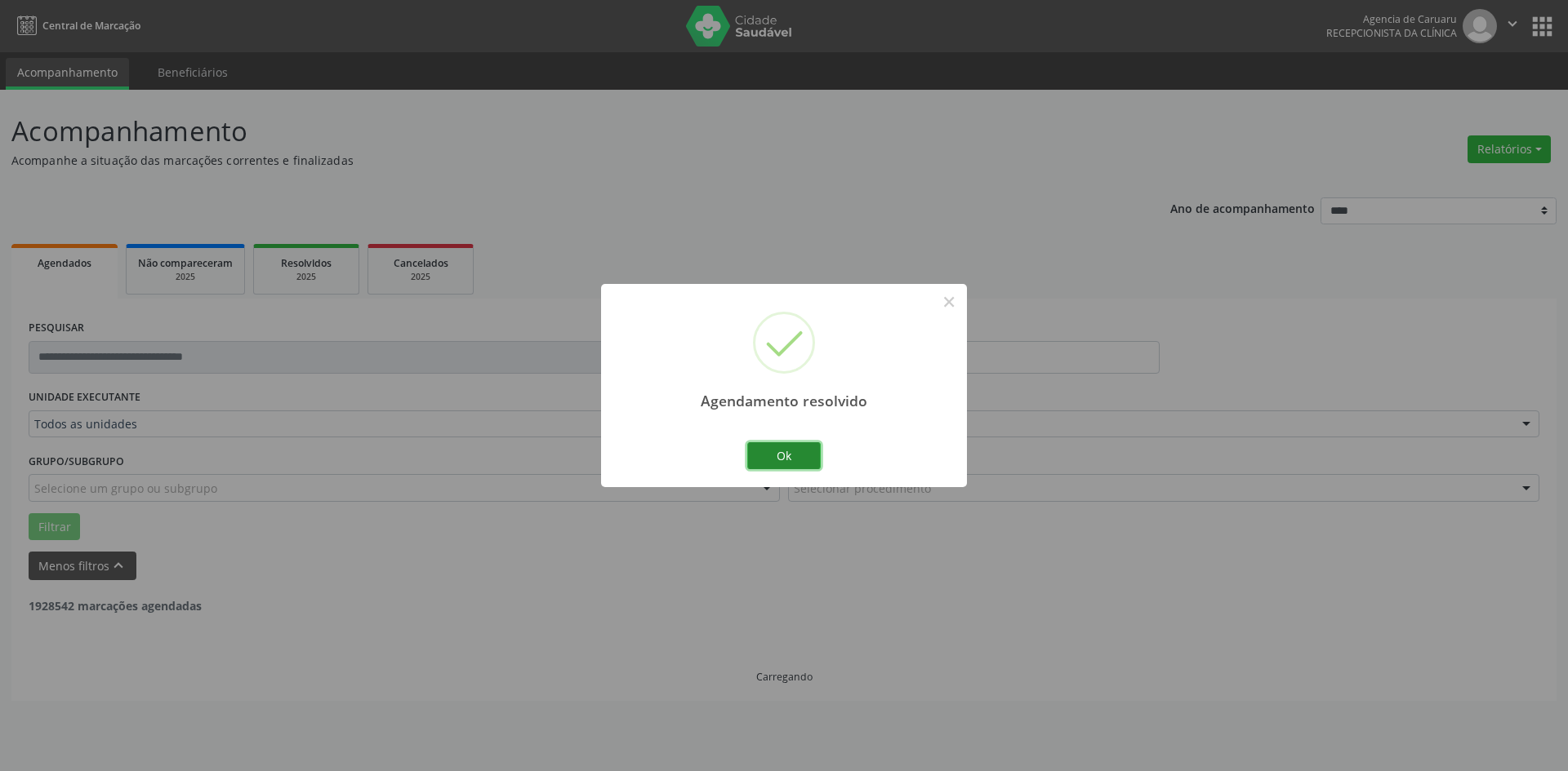
click at [773, 455] on button "Ok" at bounding box center [783, 456] width 73 height 28
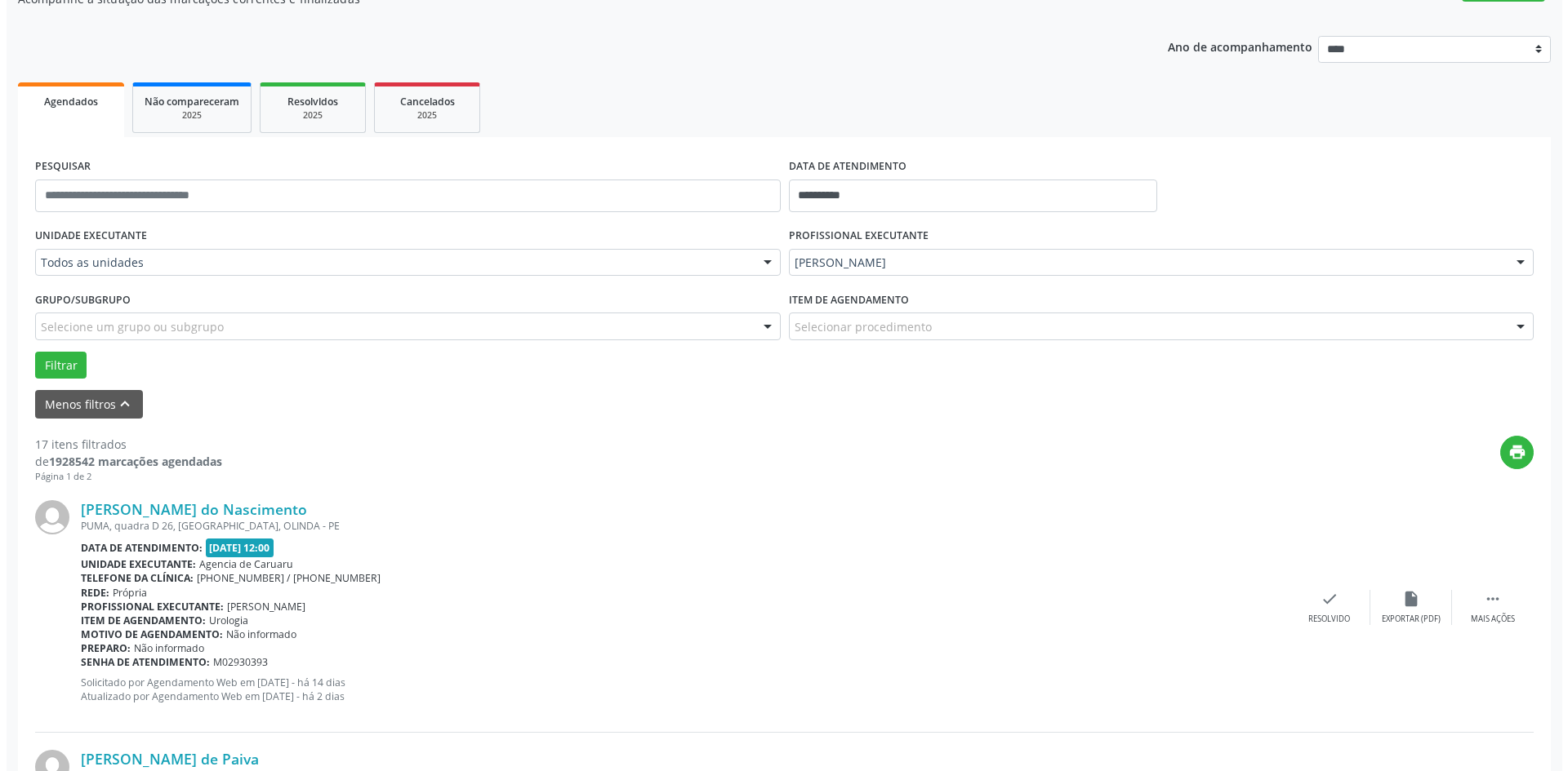
scroll to position [163, 0]
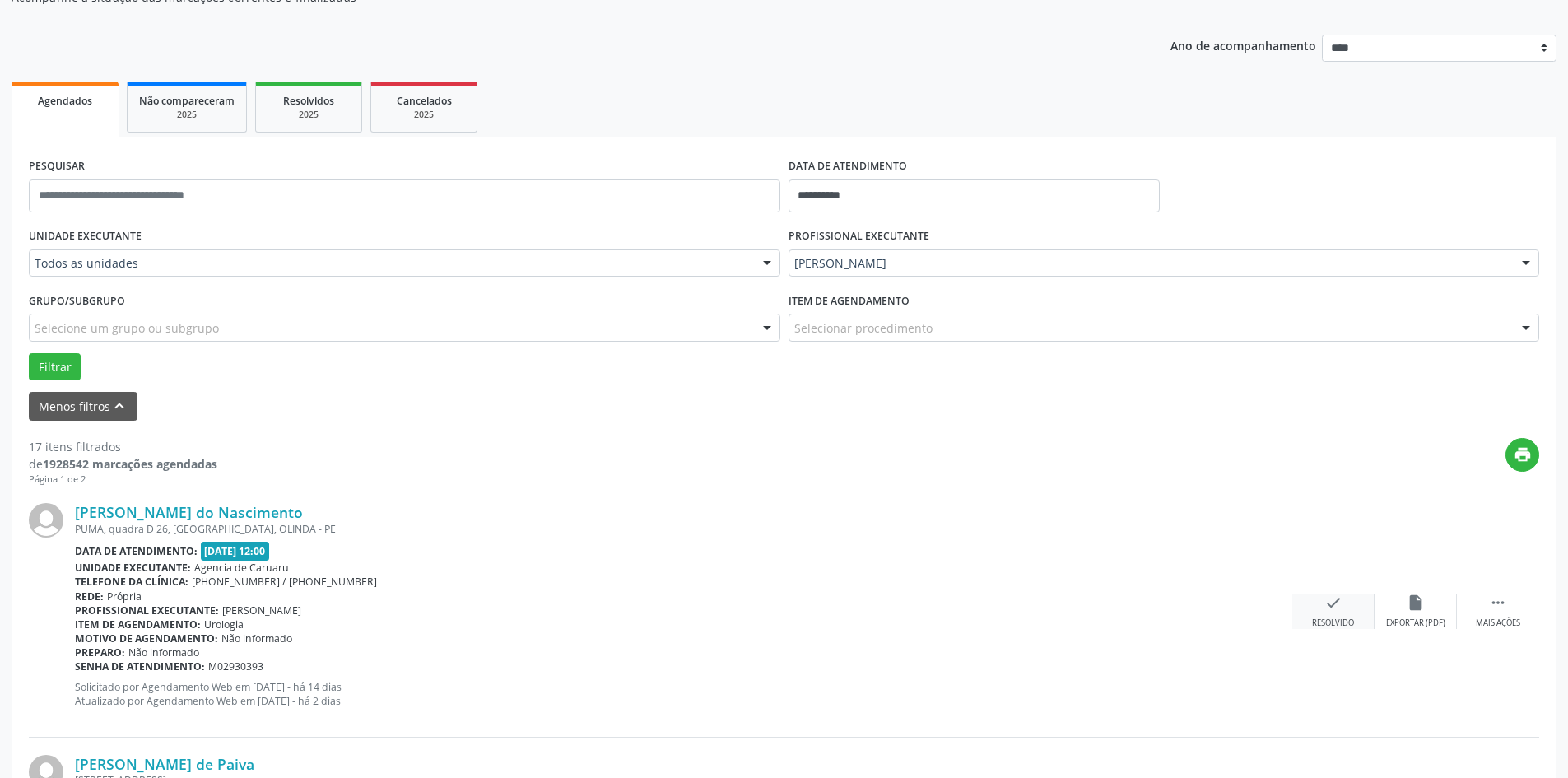
click at [1312, 618] on div "Resolvido" at bounding box center [1333, 624] width 42 height 12
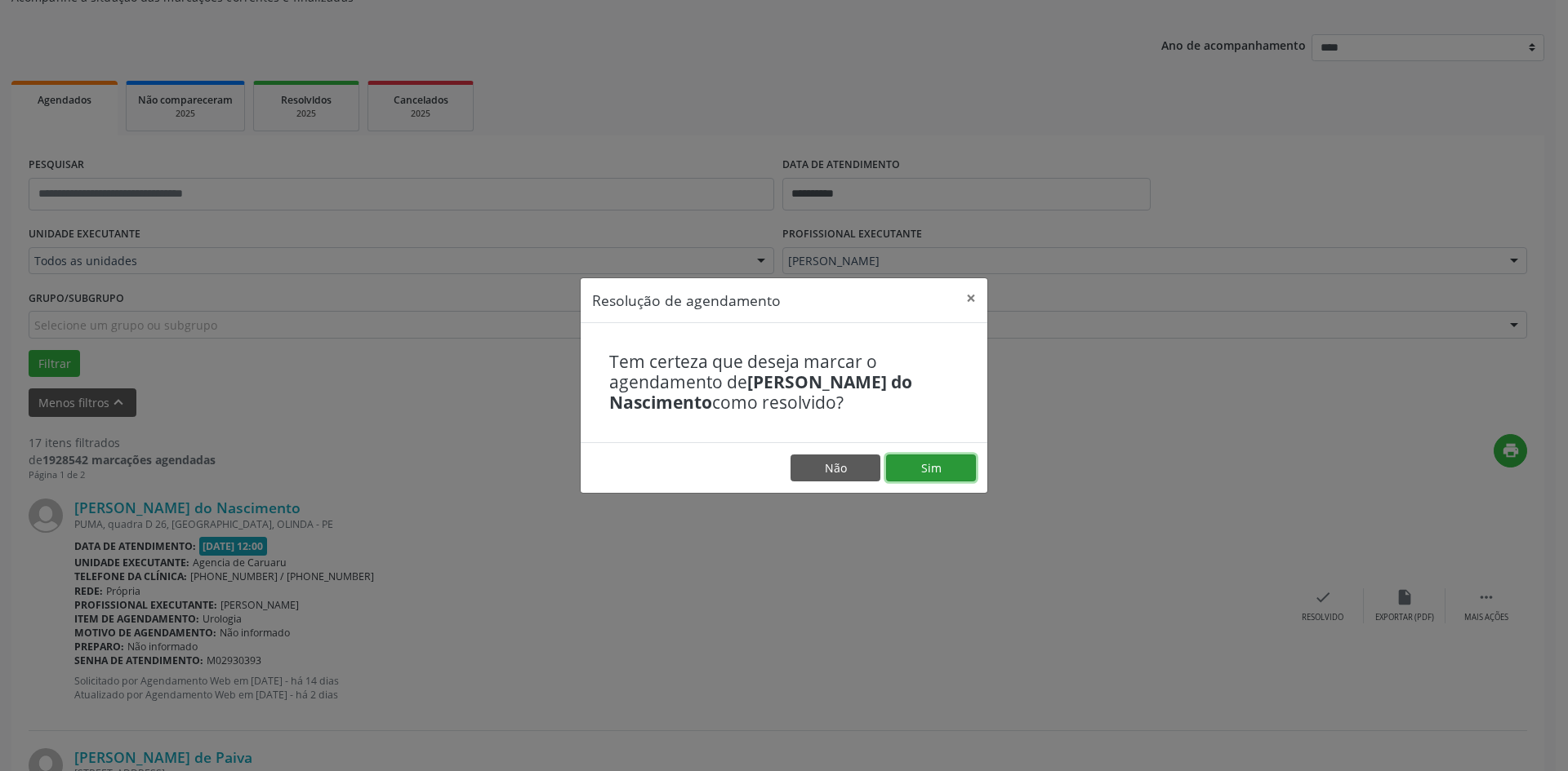
click at [943, 465] on button "Sim" at bounding box center [930, 468] width 90 height 28
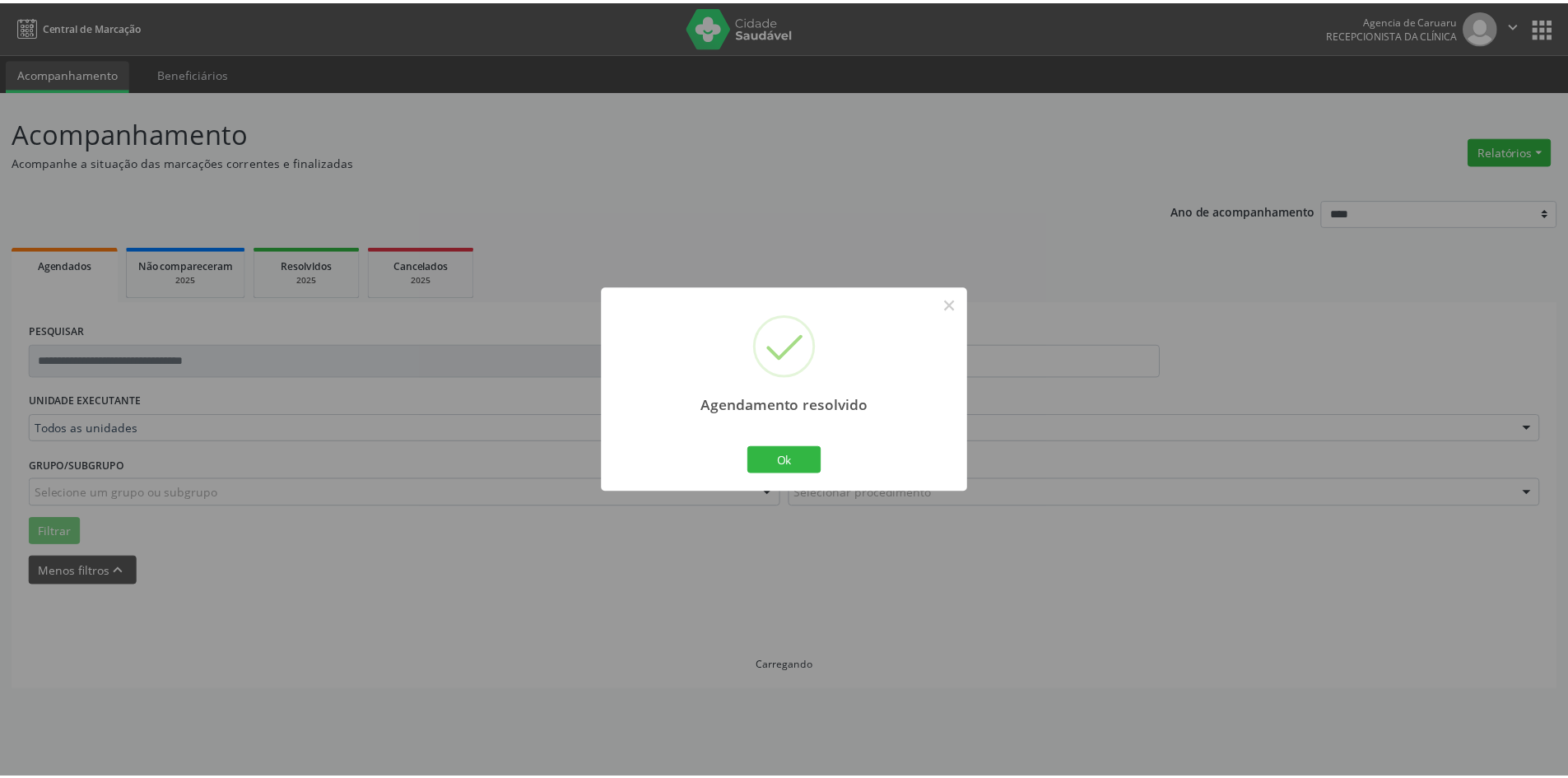
scroll to position [0, 0]
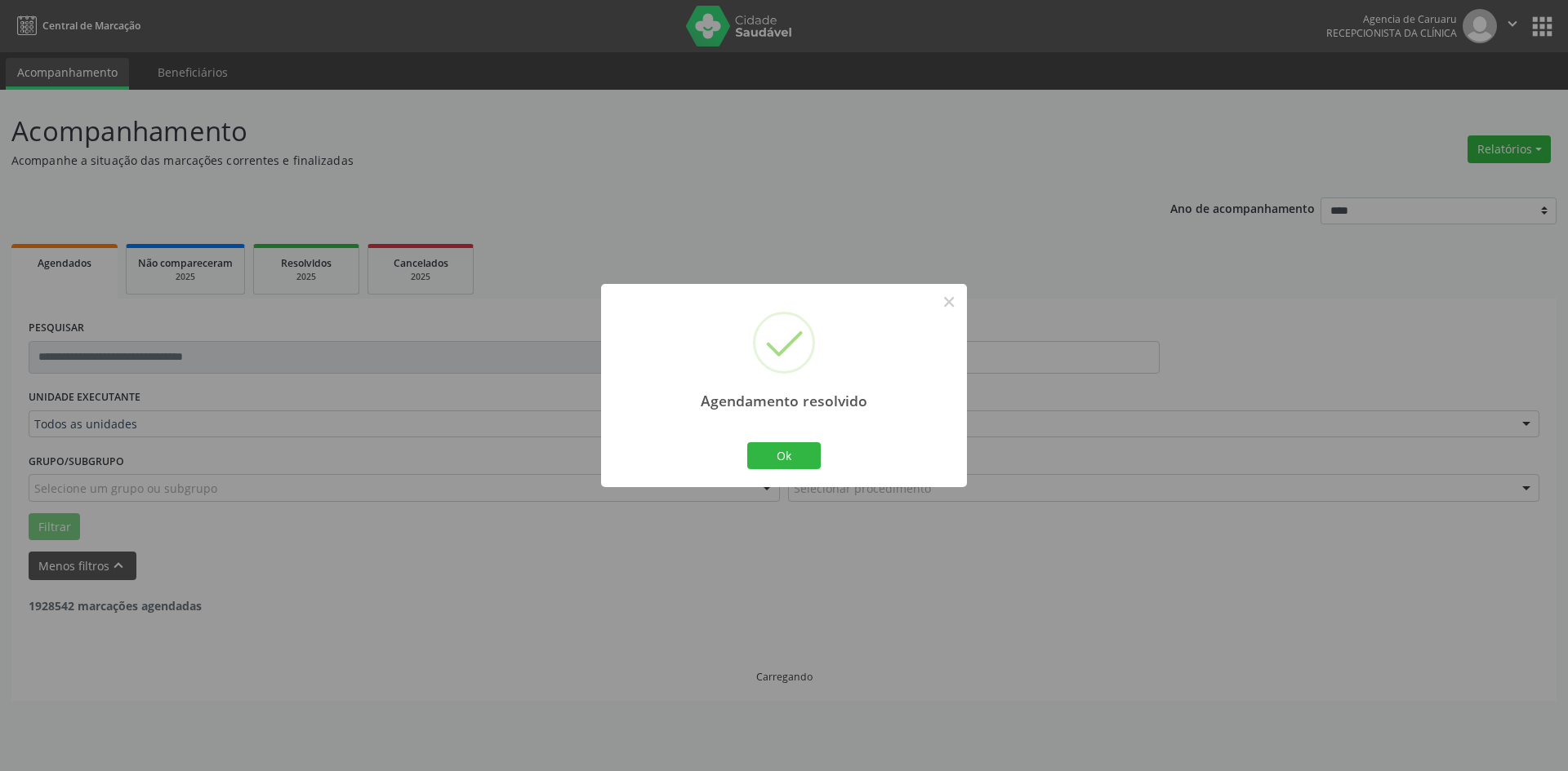
click at [780, 441] on div "Ok Cancel" at bounding box center [784, 455] width 81 height 34
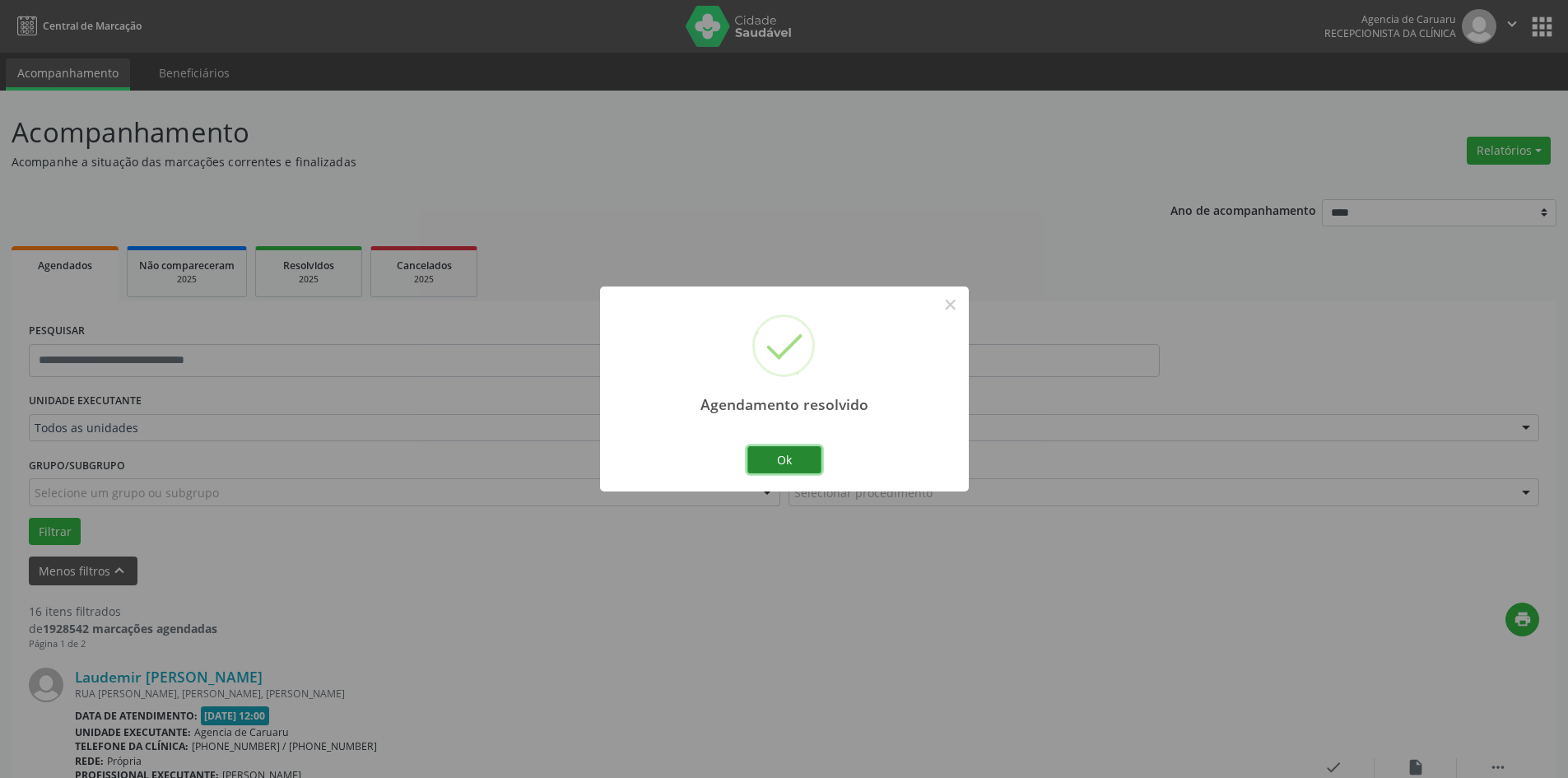
click at [771, 462] on button "Ok" at bounding box center [784, 460] width 74 height 28
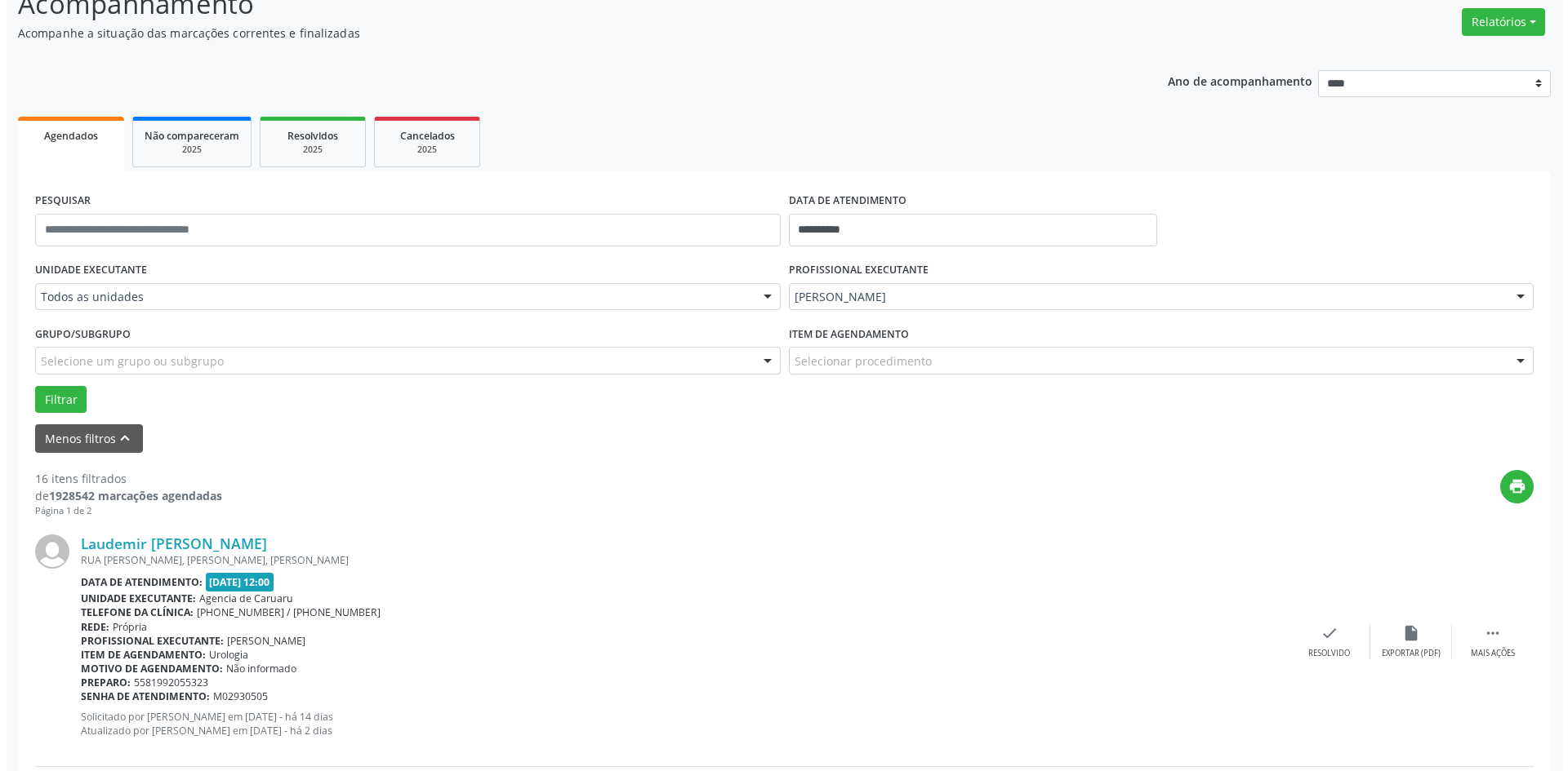
scroll to position [163, 0]
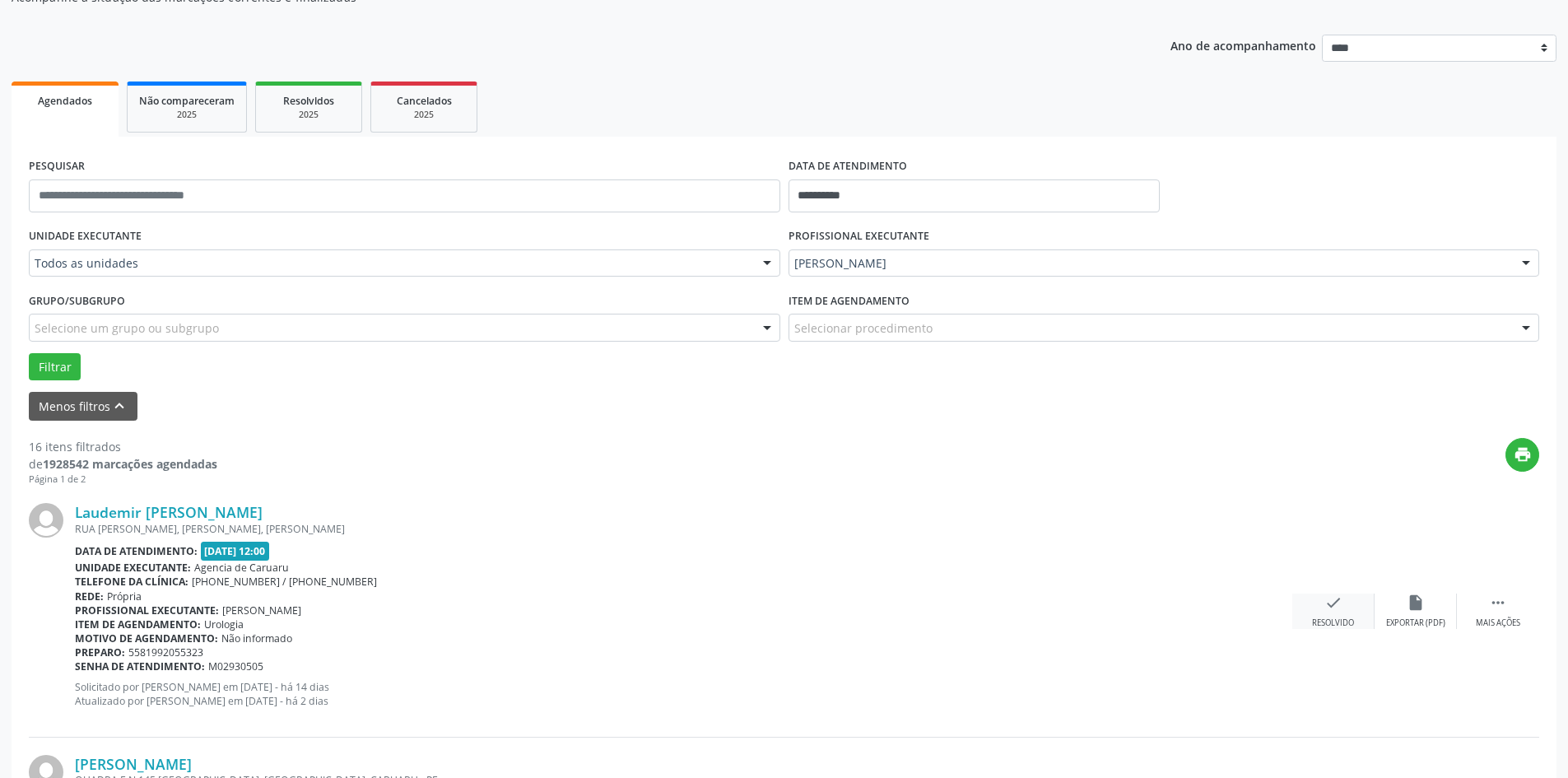
click at [1317, 604] on div "check Resolvido" at bounding box center [1333, 612] width 82 height 36
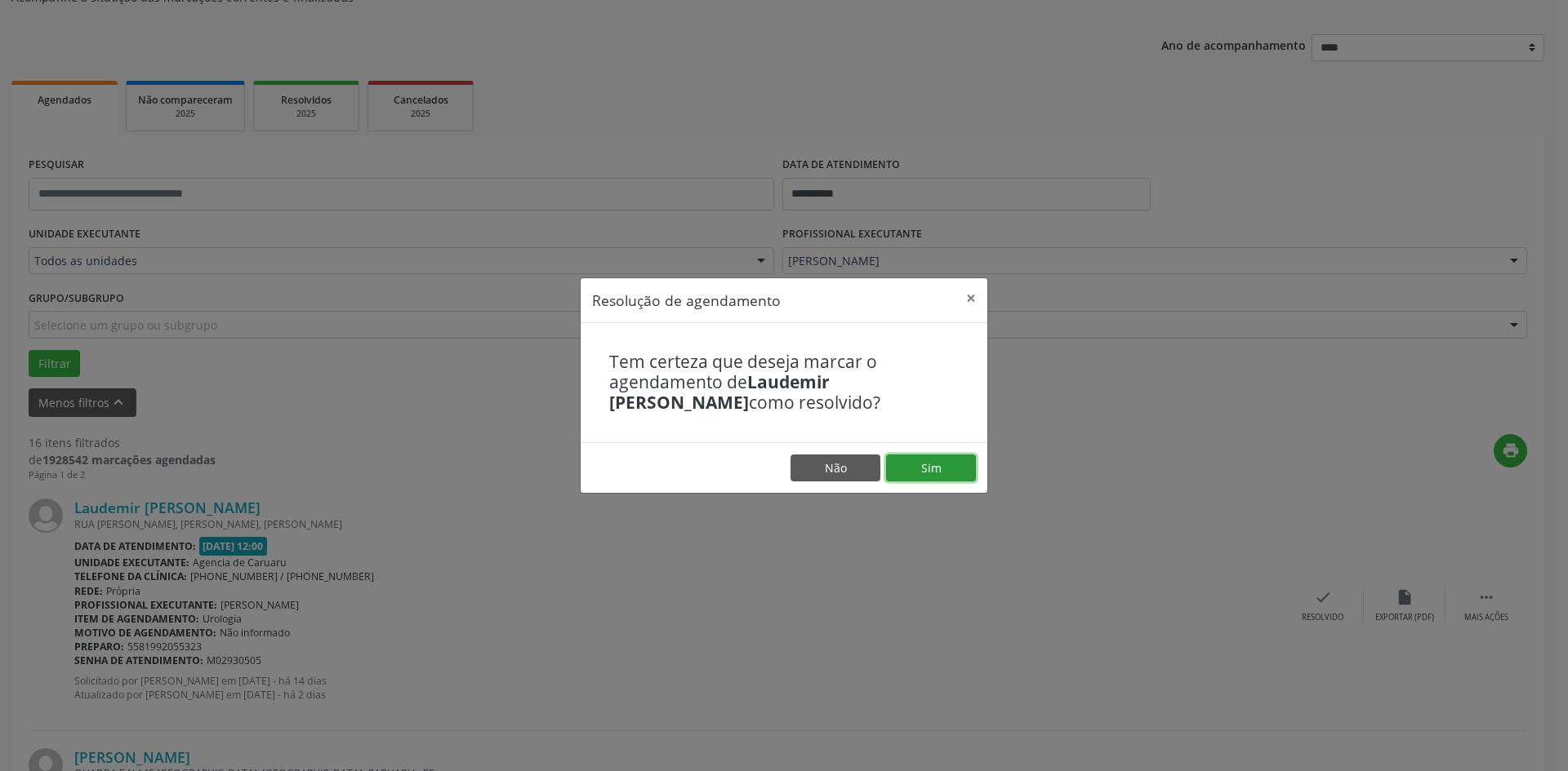
click at [951, 457] on button "Sim" at bounding box center [930, 468] width 90 height 28
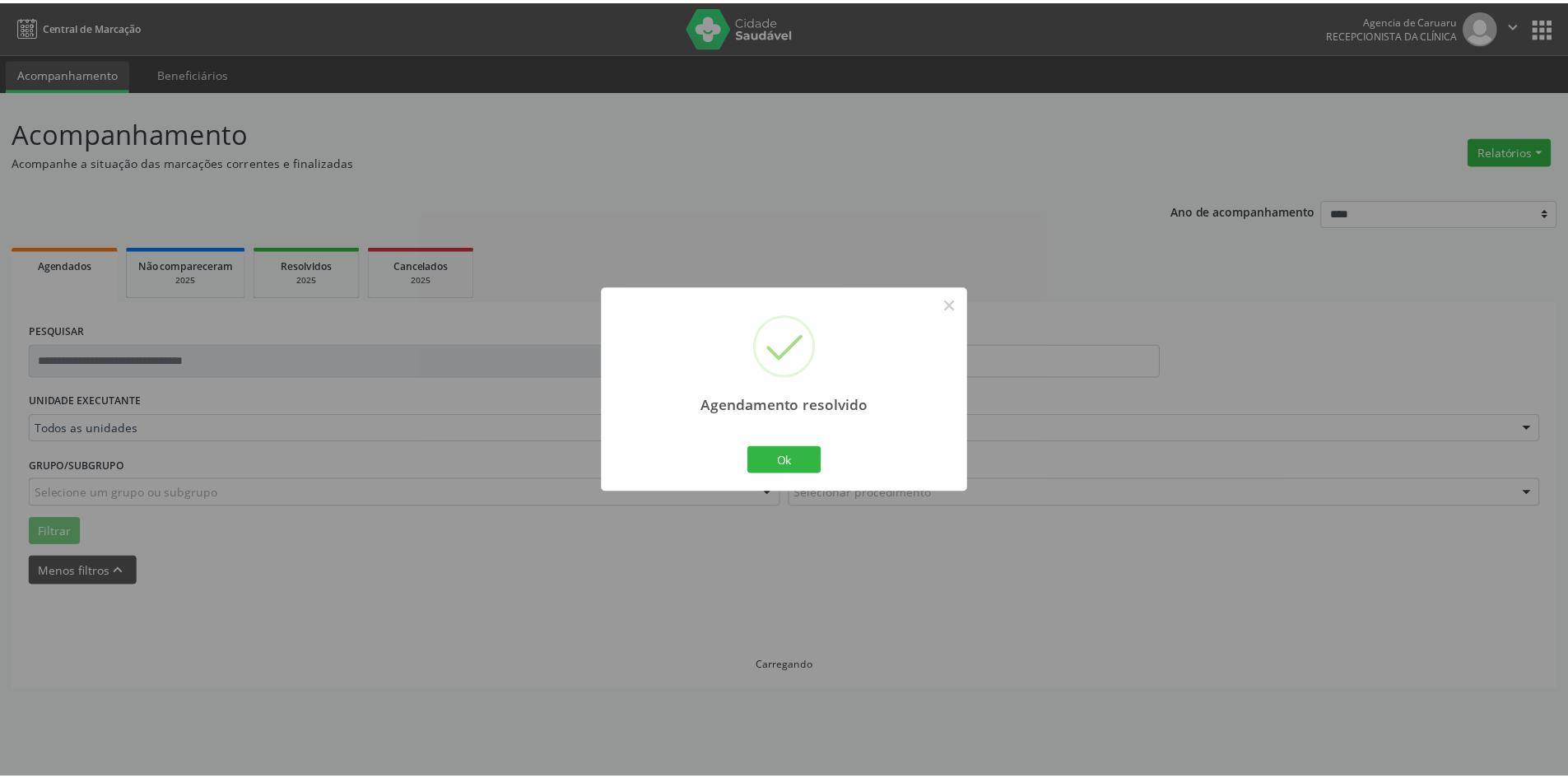
scroll to position [0, 0]
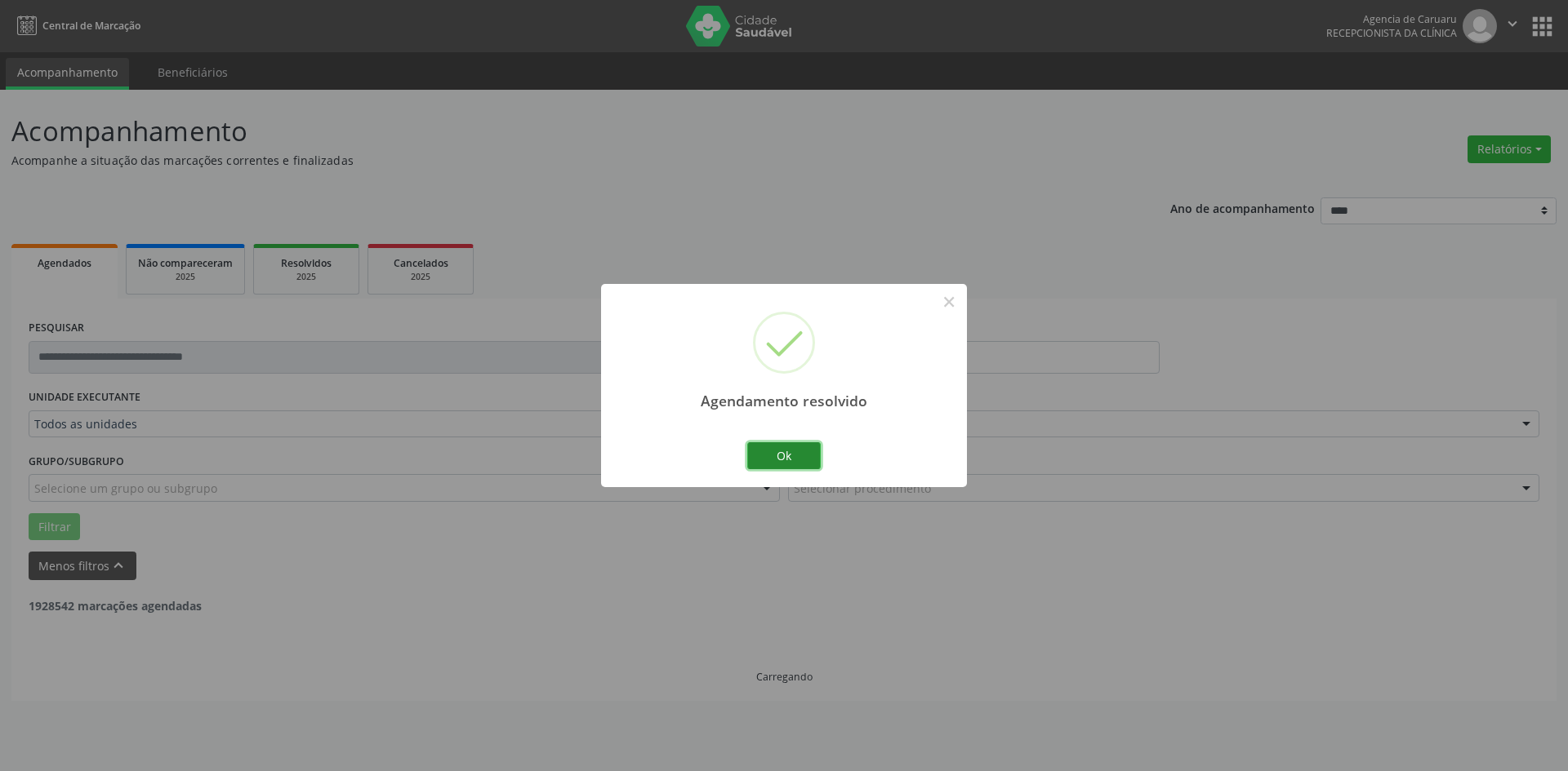
click at [800, 455] on button "Ok" at bounding box center [783, 456] width 73 height 28
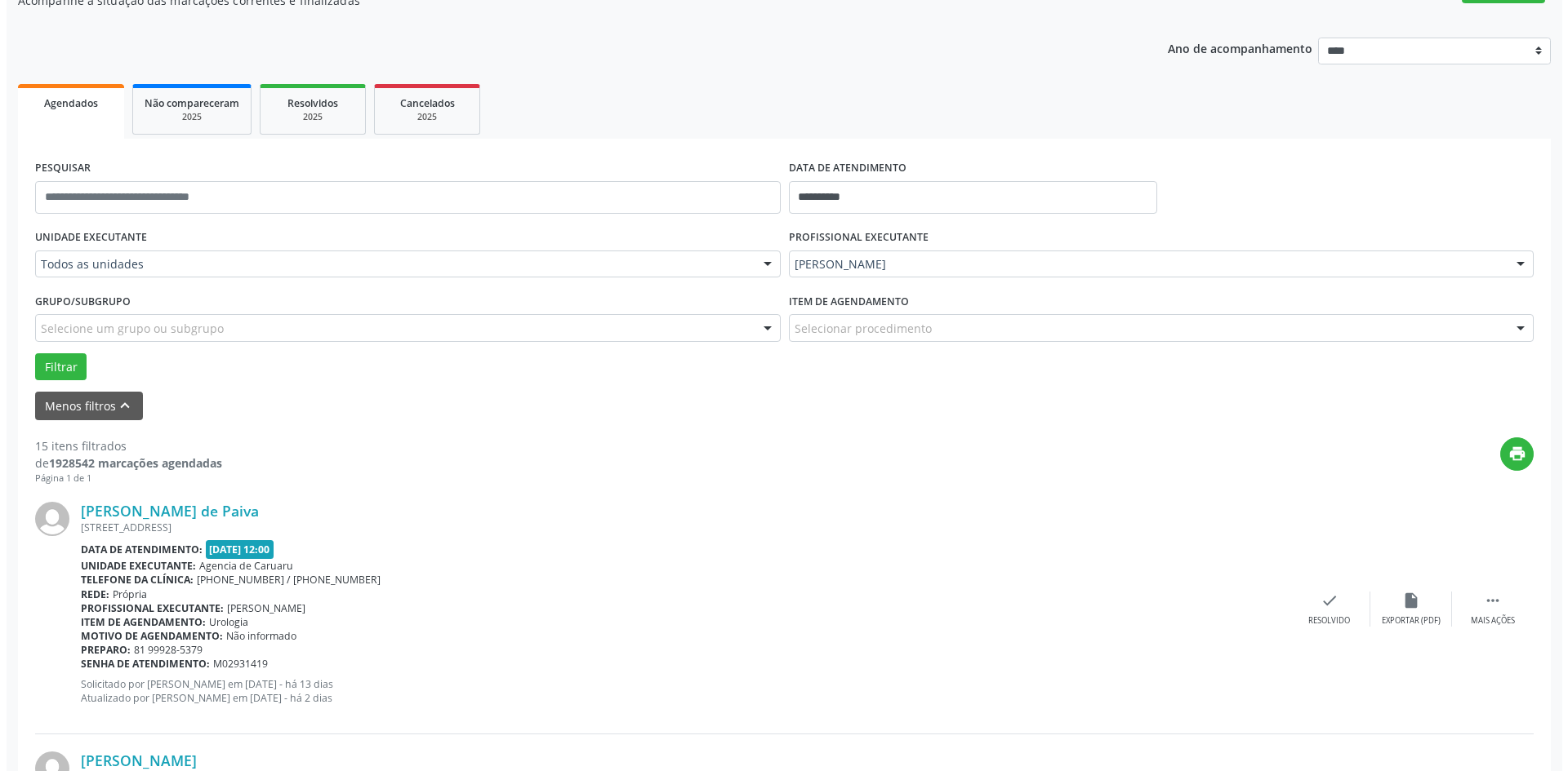
scroll to position [163, 0]
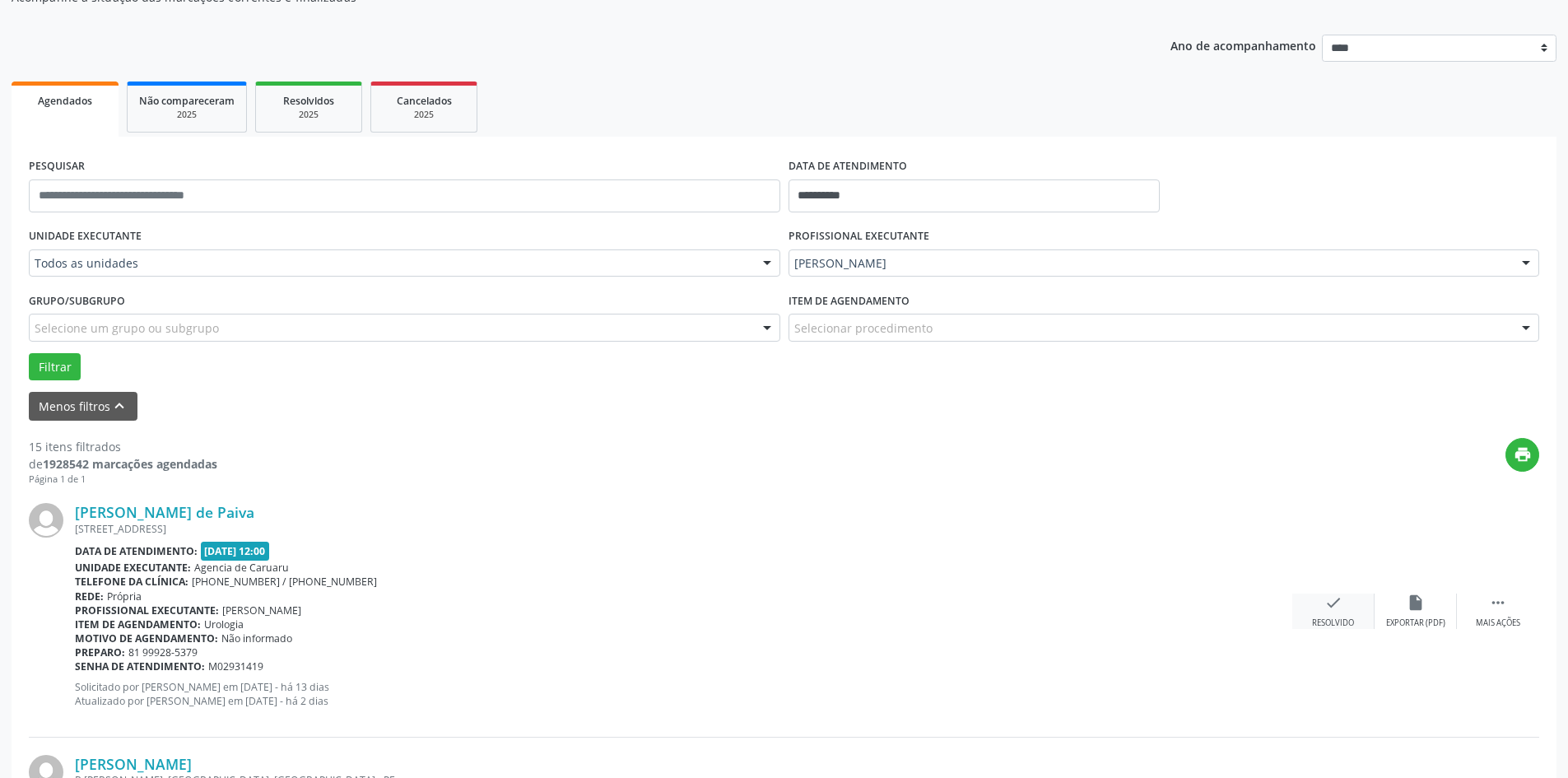
click at [1330, 602] on icon "check" at bounding box center [1333, 602] width 18 height 18
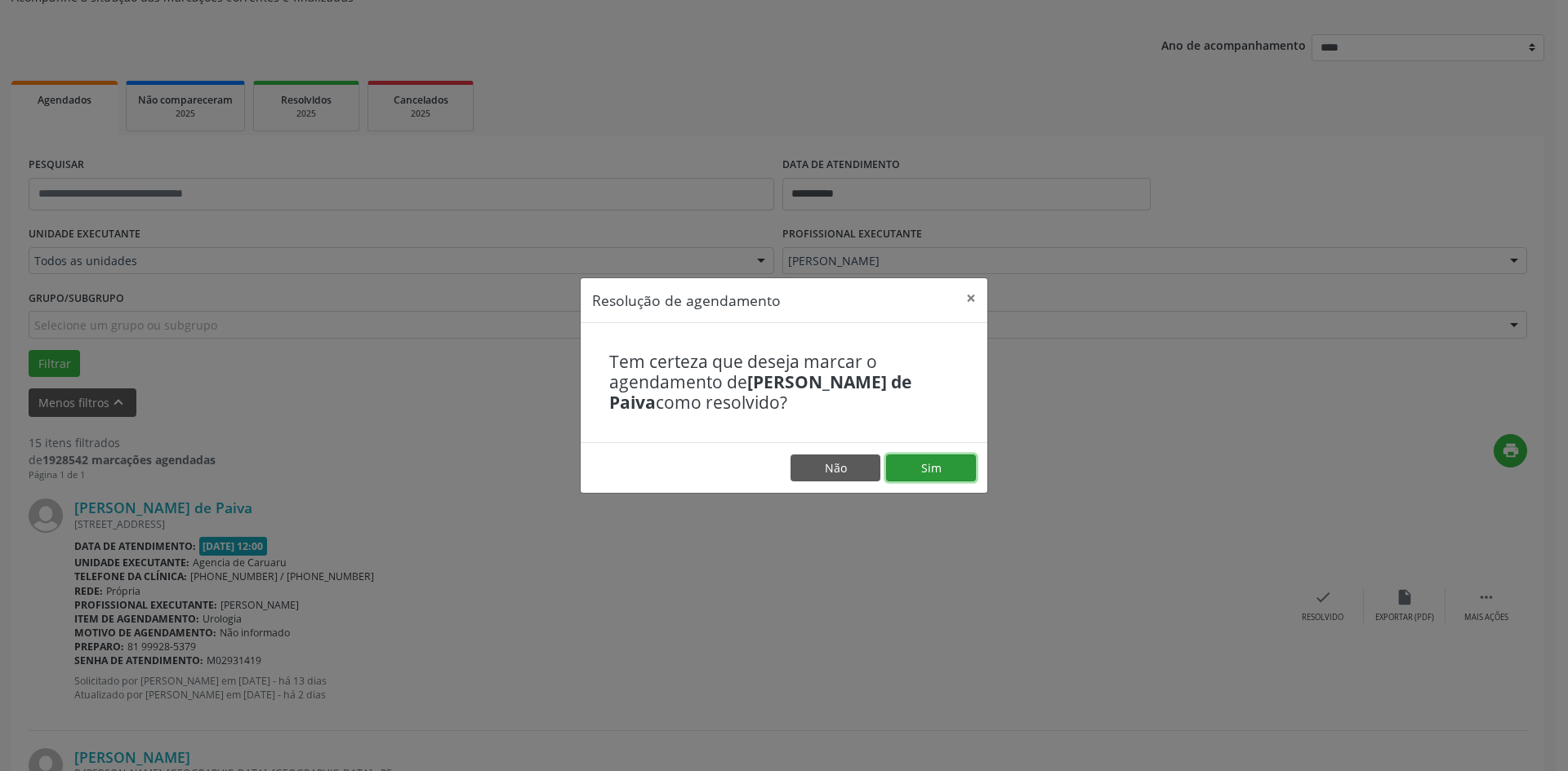
click at [930, 463] on button "Sim" at bounding box center [930, 468] width 90 height 28
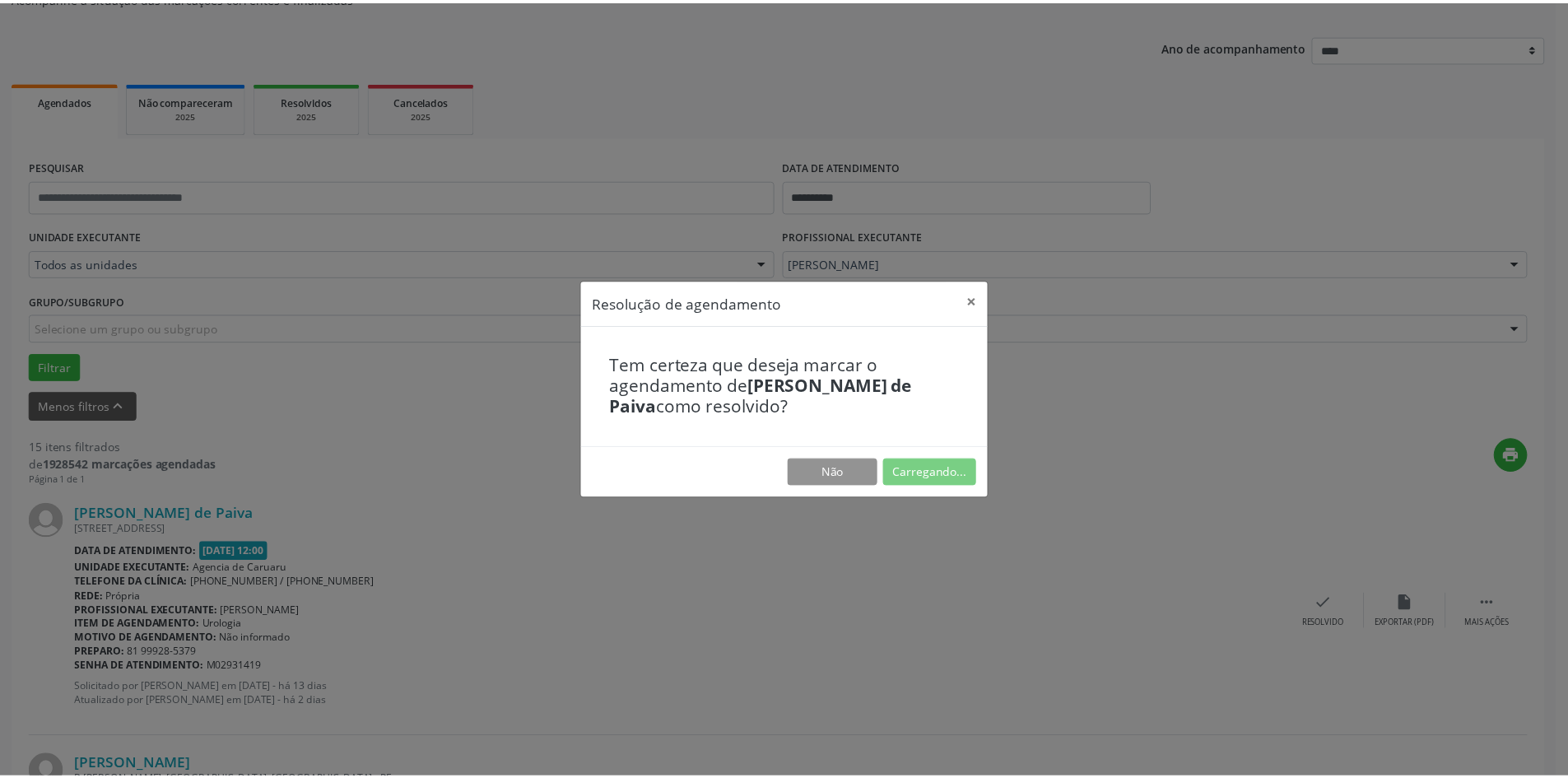
scroll to position [0, 0]
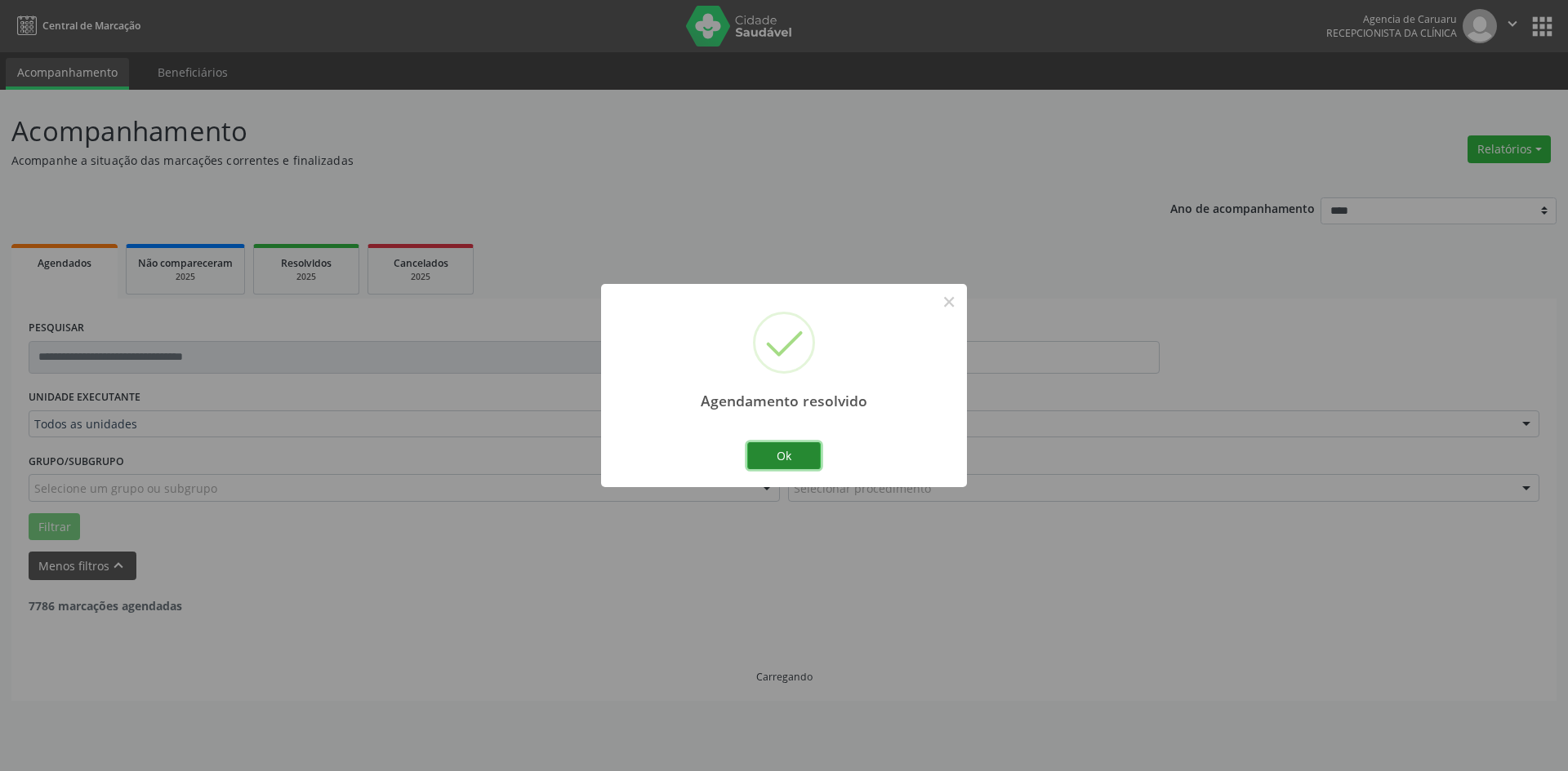
click at [798, 448] on button "Ok" at bounding box center [783, 456] width 73 height 28
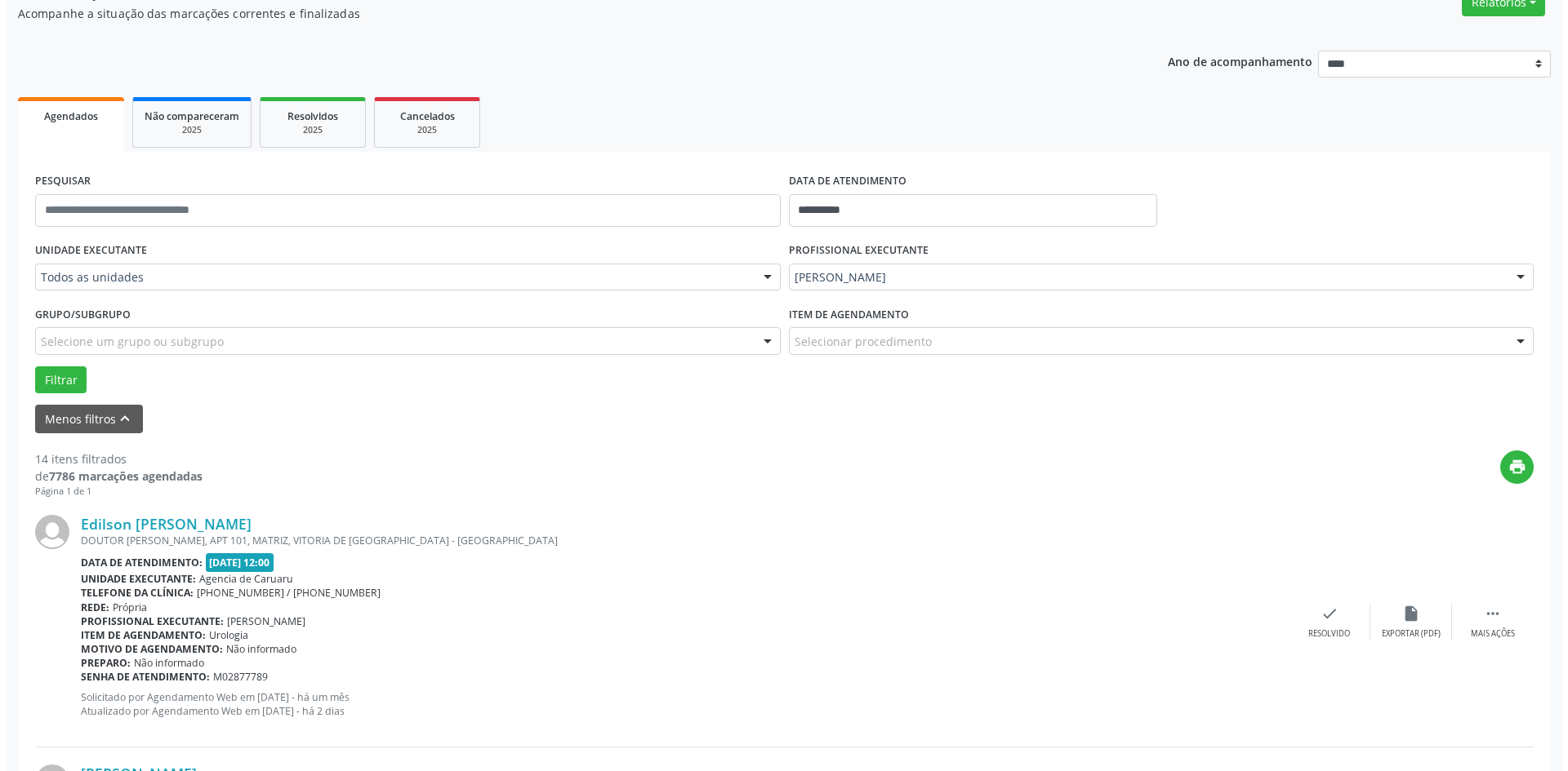
scroll to position [163, 0]
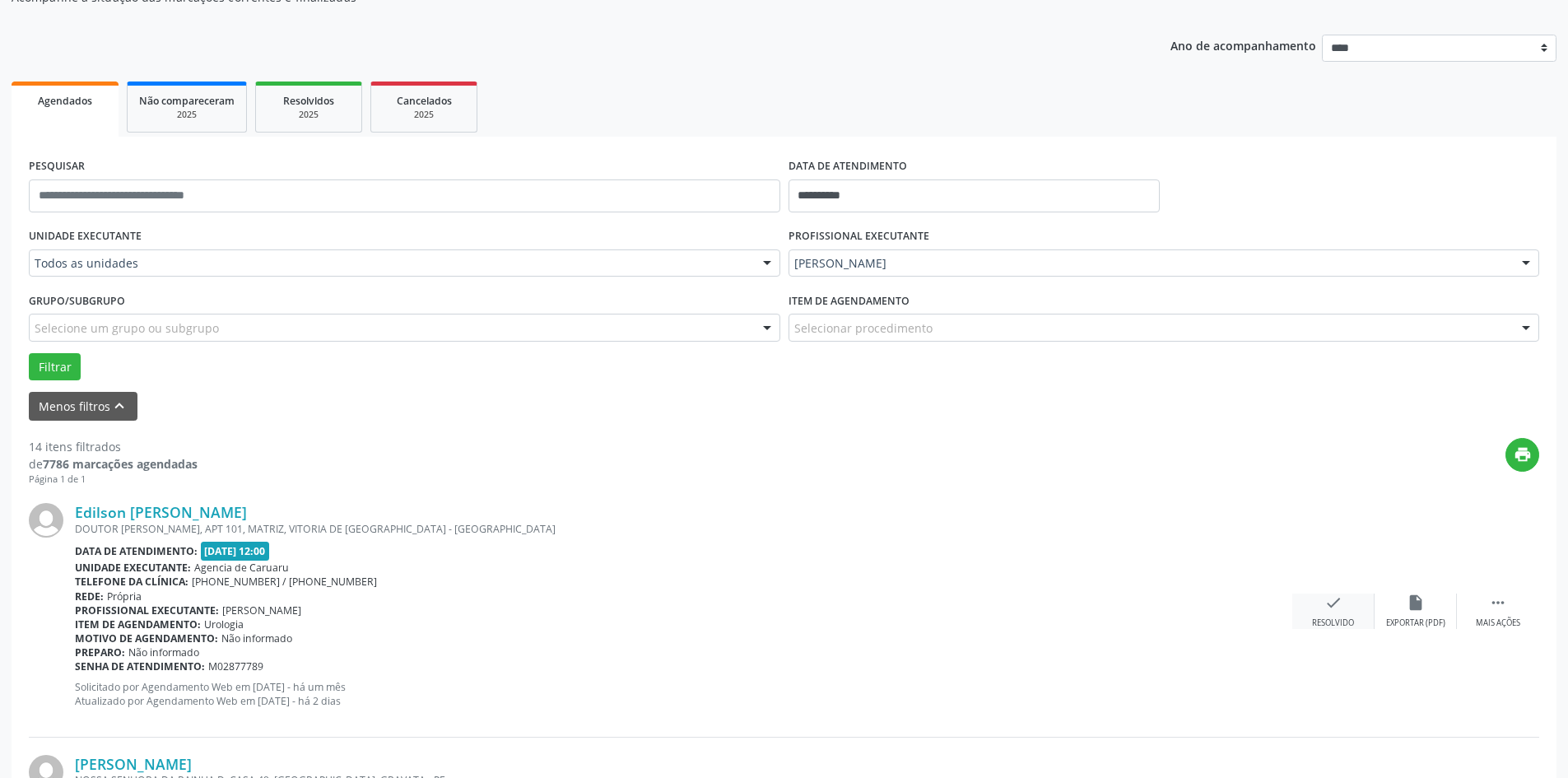
click at [1327, 611] on icon "check" at bounding box center [1333, 602] width 18 height 18
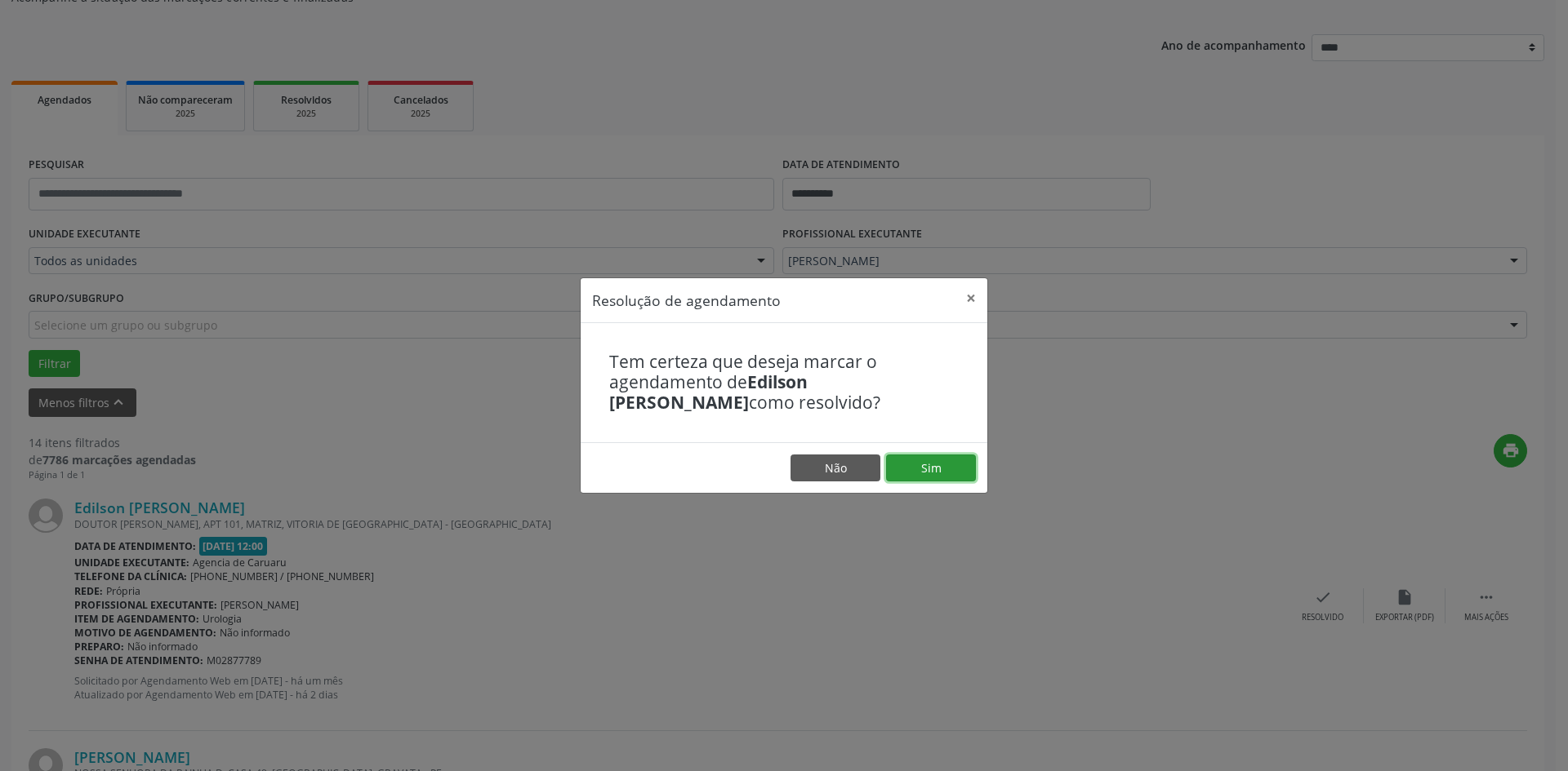
click at [950, 470] on button "Sim" at bounding box center [930, 468] width 90 height 28
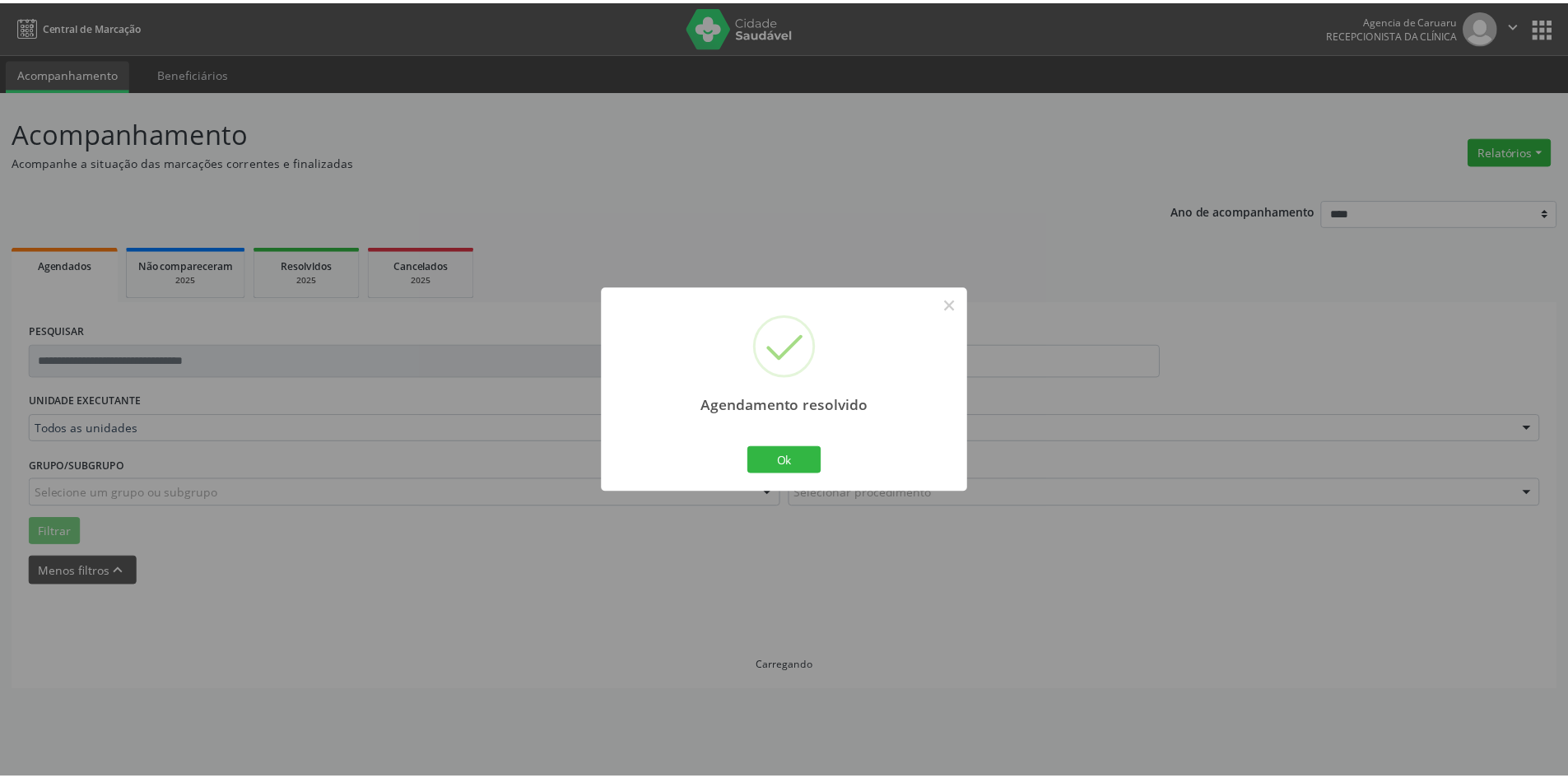
scroll to position [0, 0]
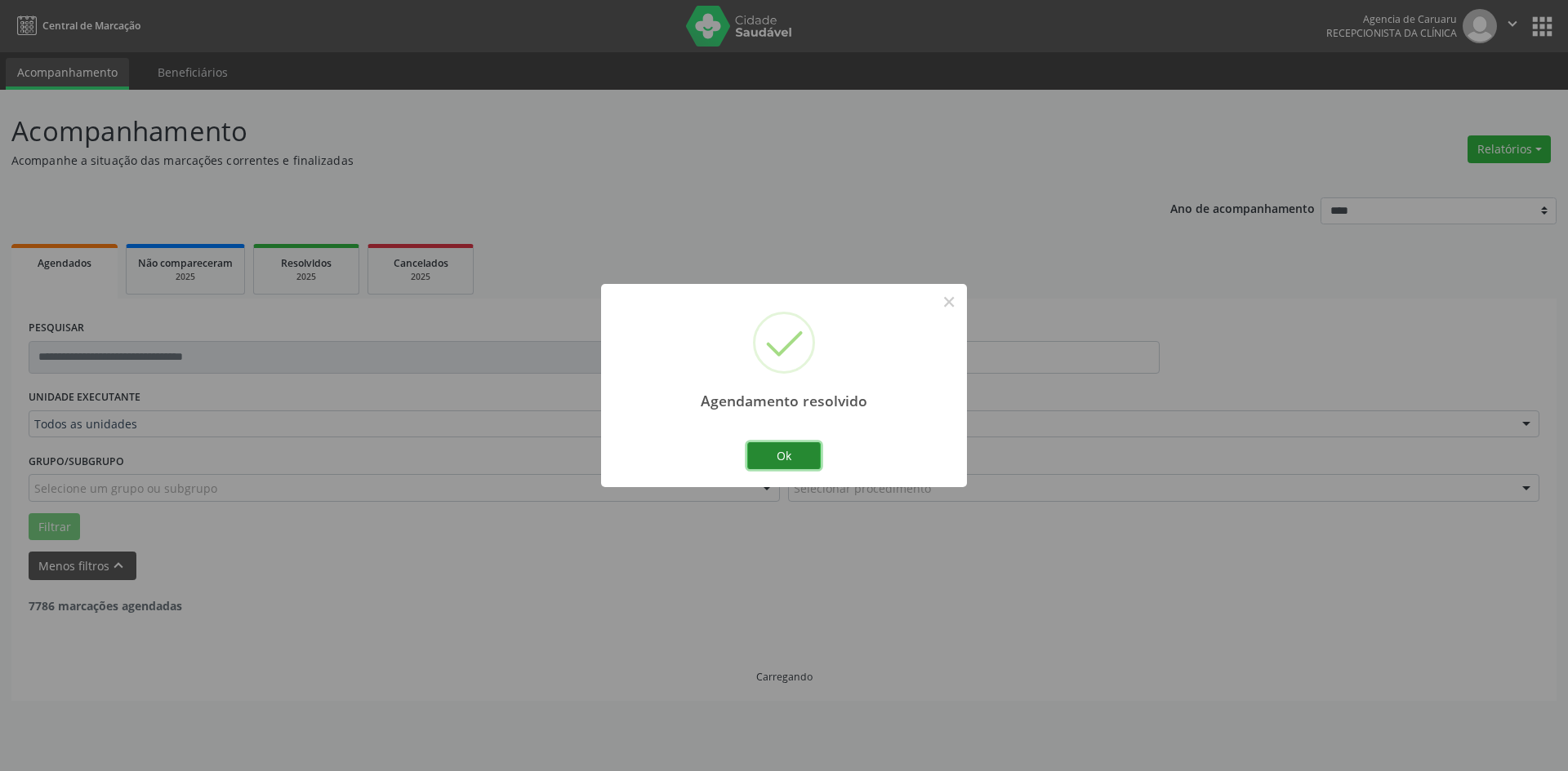
click at [794, 462] on button "Ok" at bounding box center [783, 456] width 73 height 28
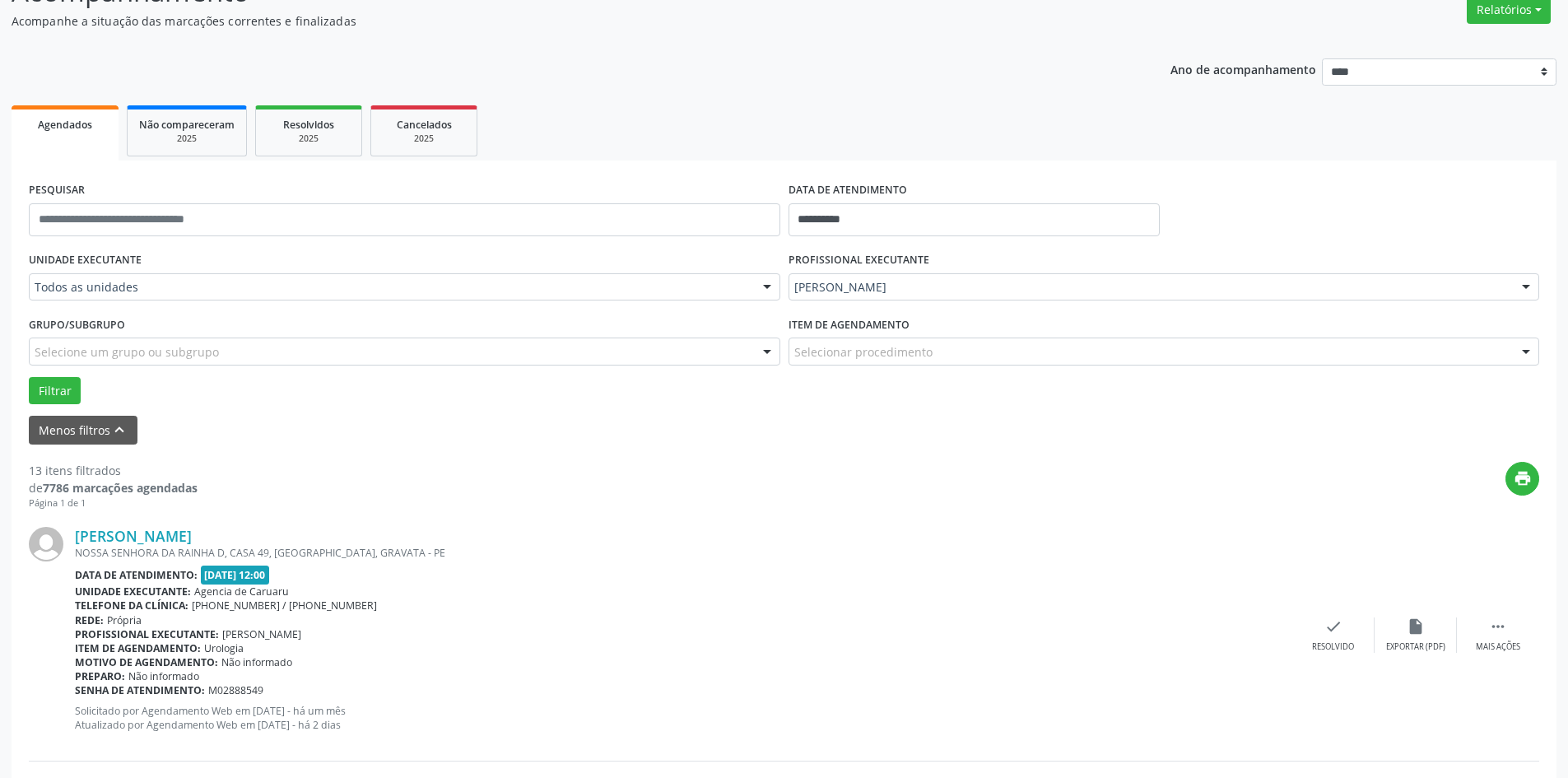
scroll to position [165, 0]
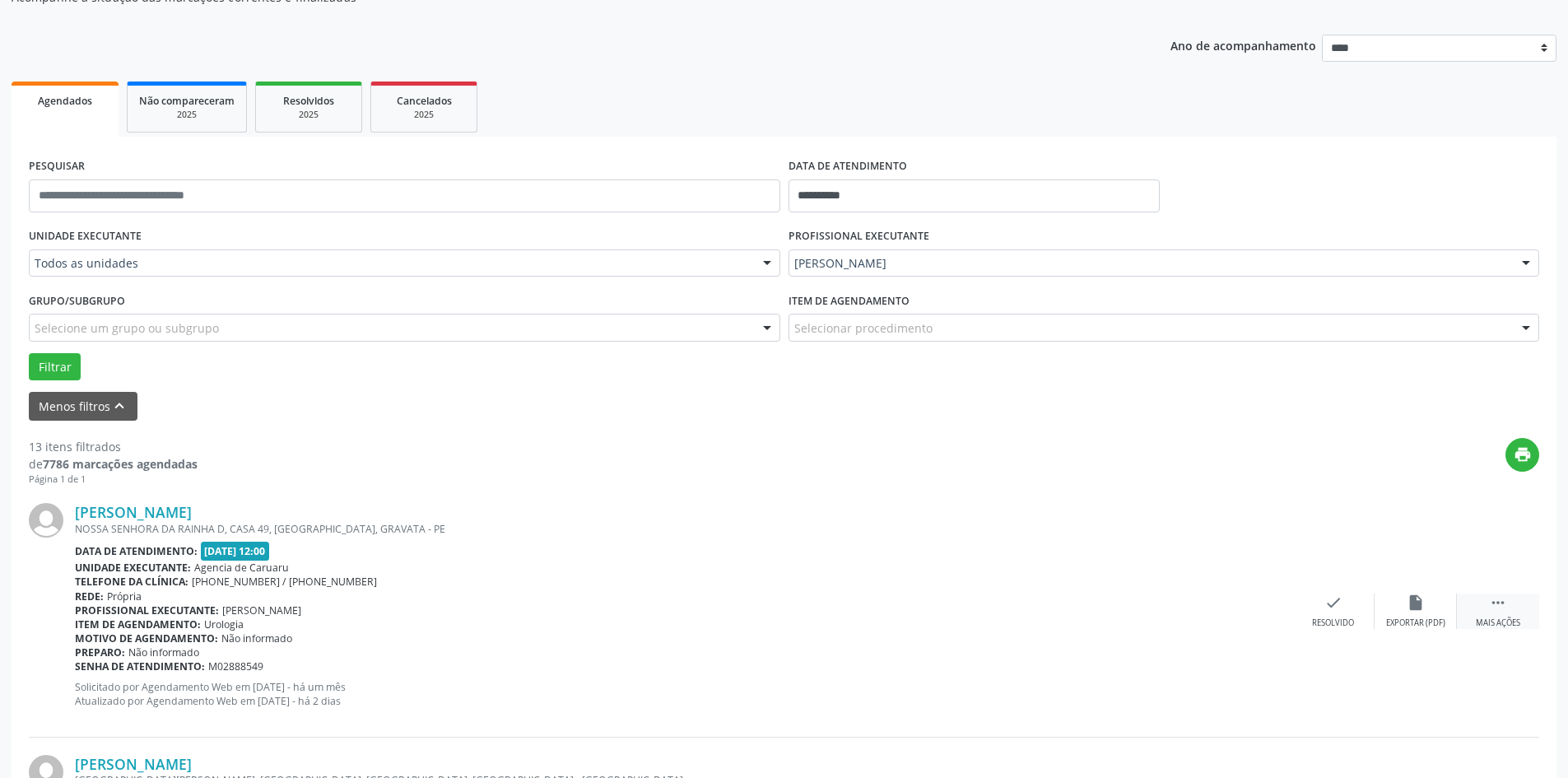
click at [1502, 605] on icon "" at bounding box center [1498, 602] width 18 height 18
click at [1400, 604] on div "alarm_off Não compareceu" at bounding box center [1415, 612] width 82 height 36
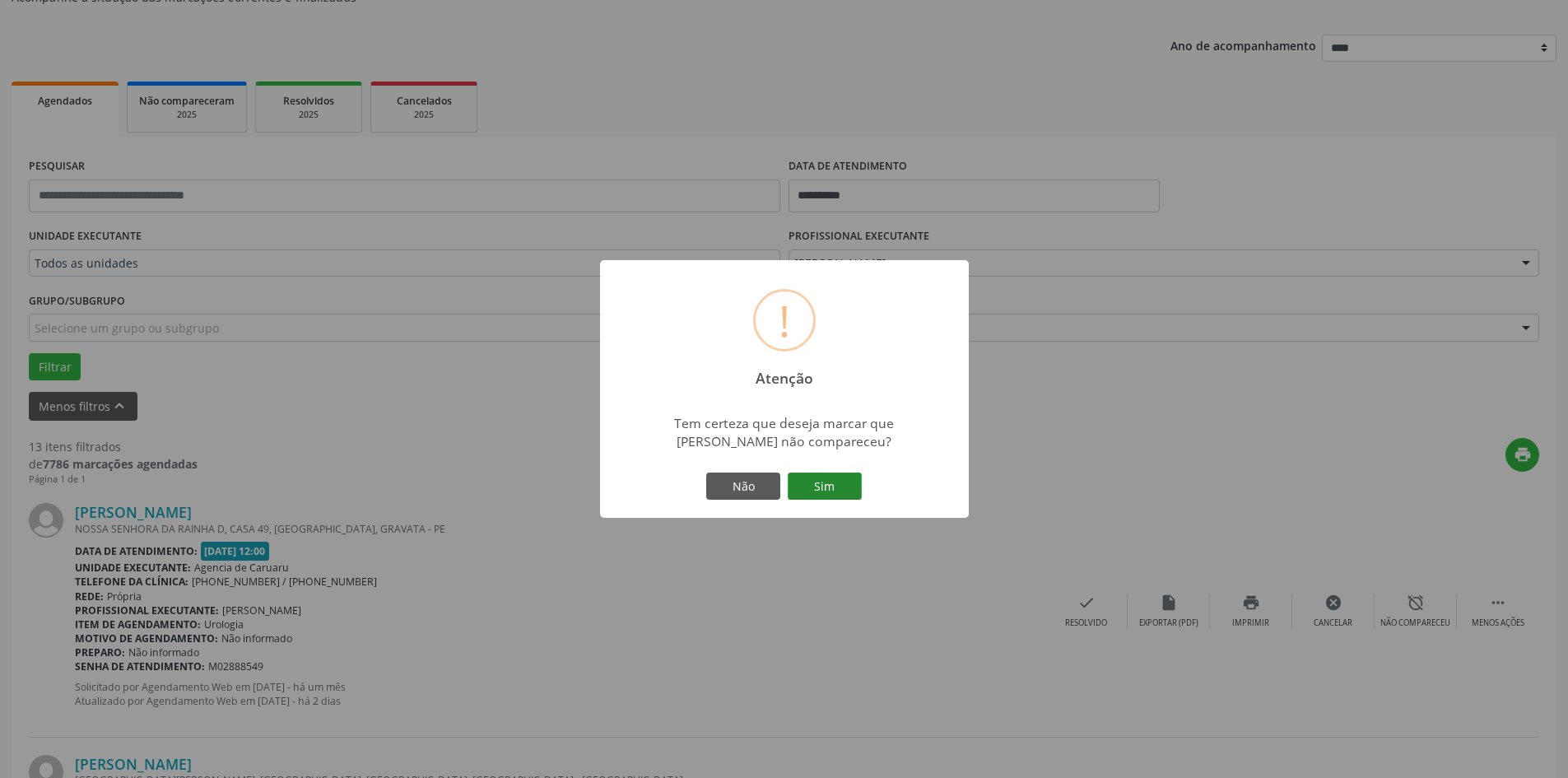
click at [857, 481] on button "Sim" at bounding box center [824, 486] width 74 height 28
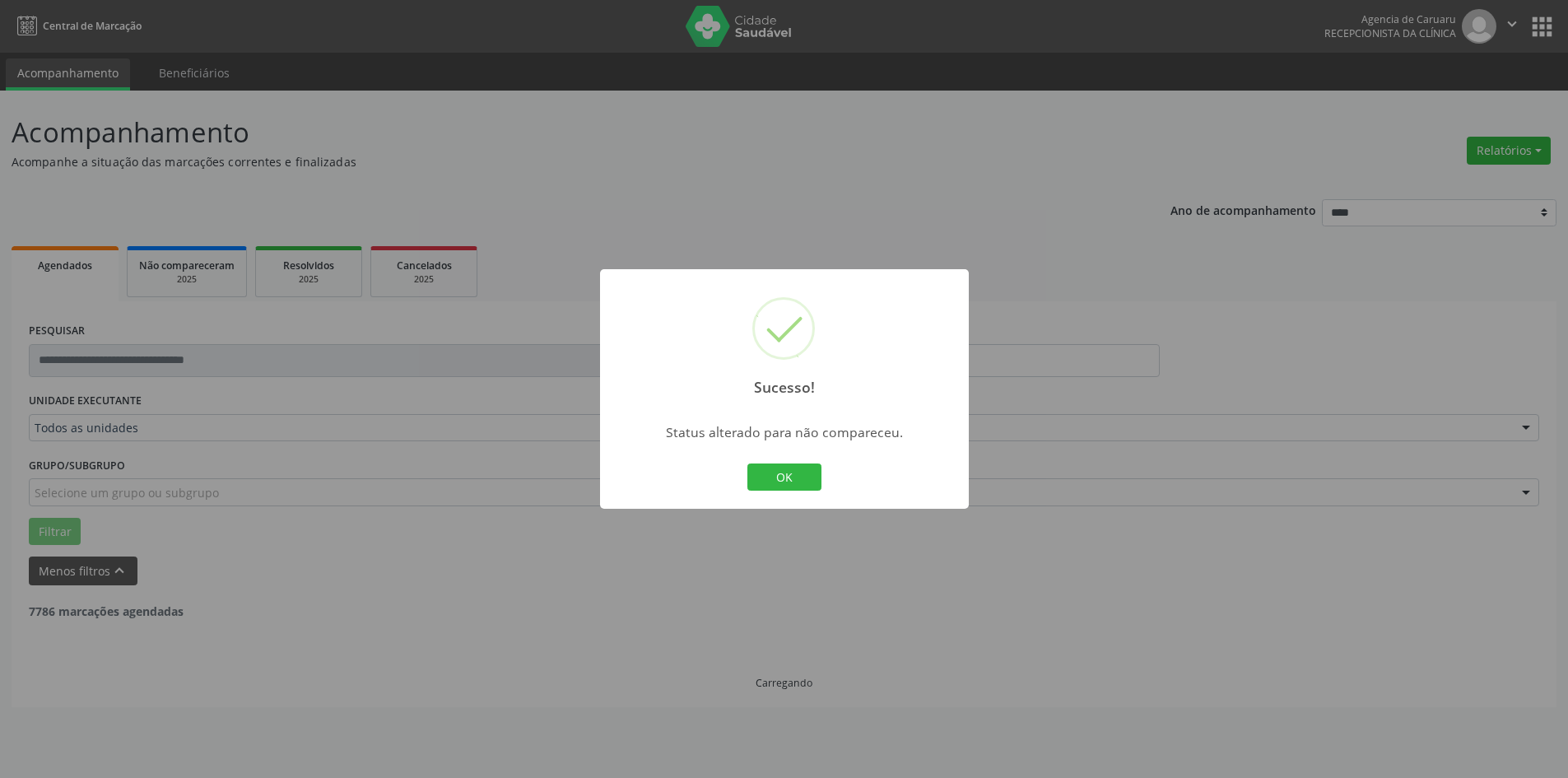
scroll to position [0, 0]
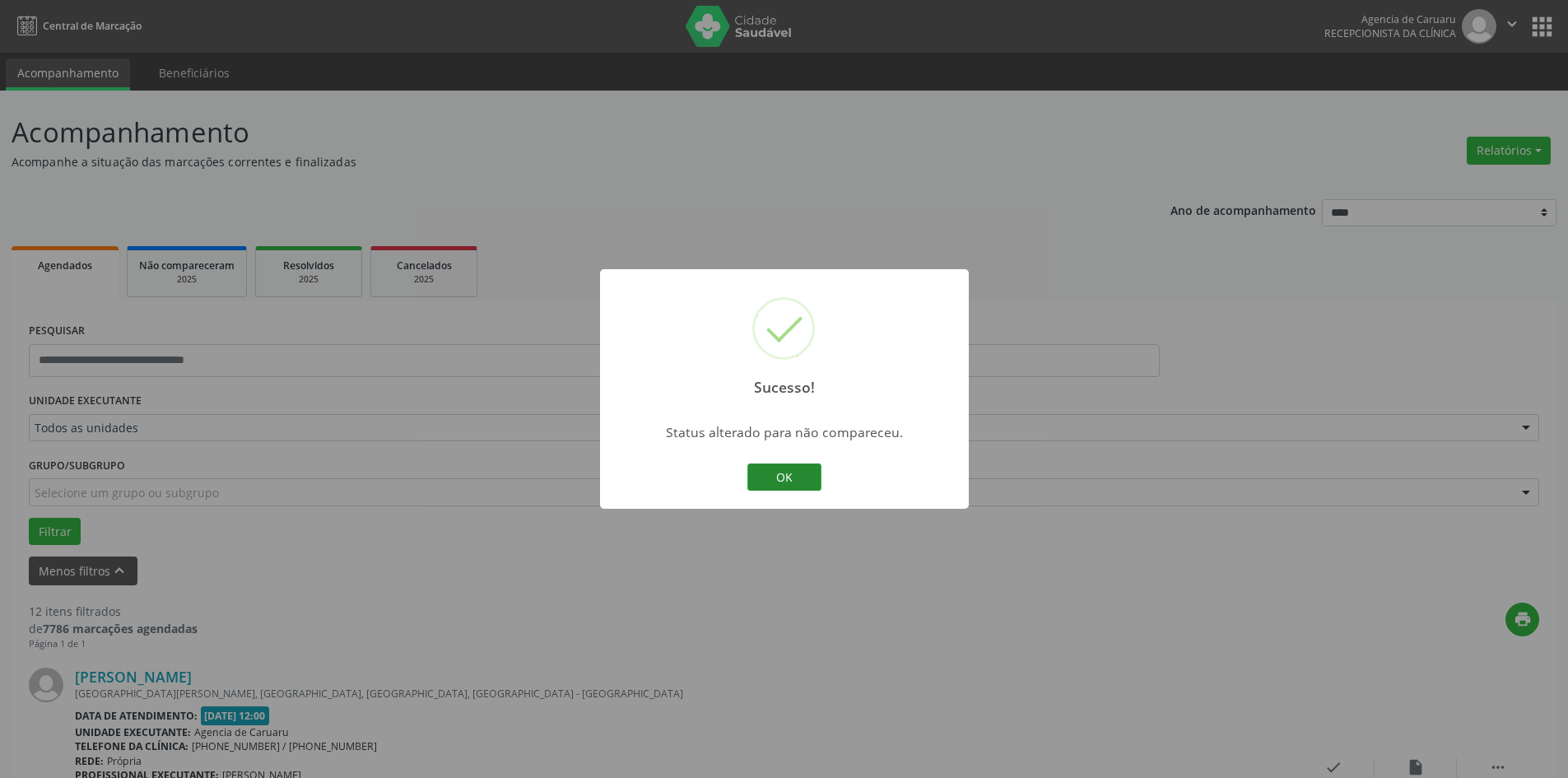
click at [806, 475] on button "OK" at bounding box center [784, 478] width 74 height 28
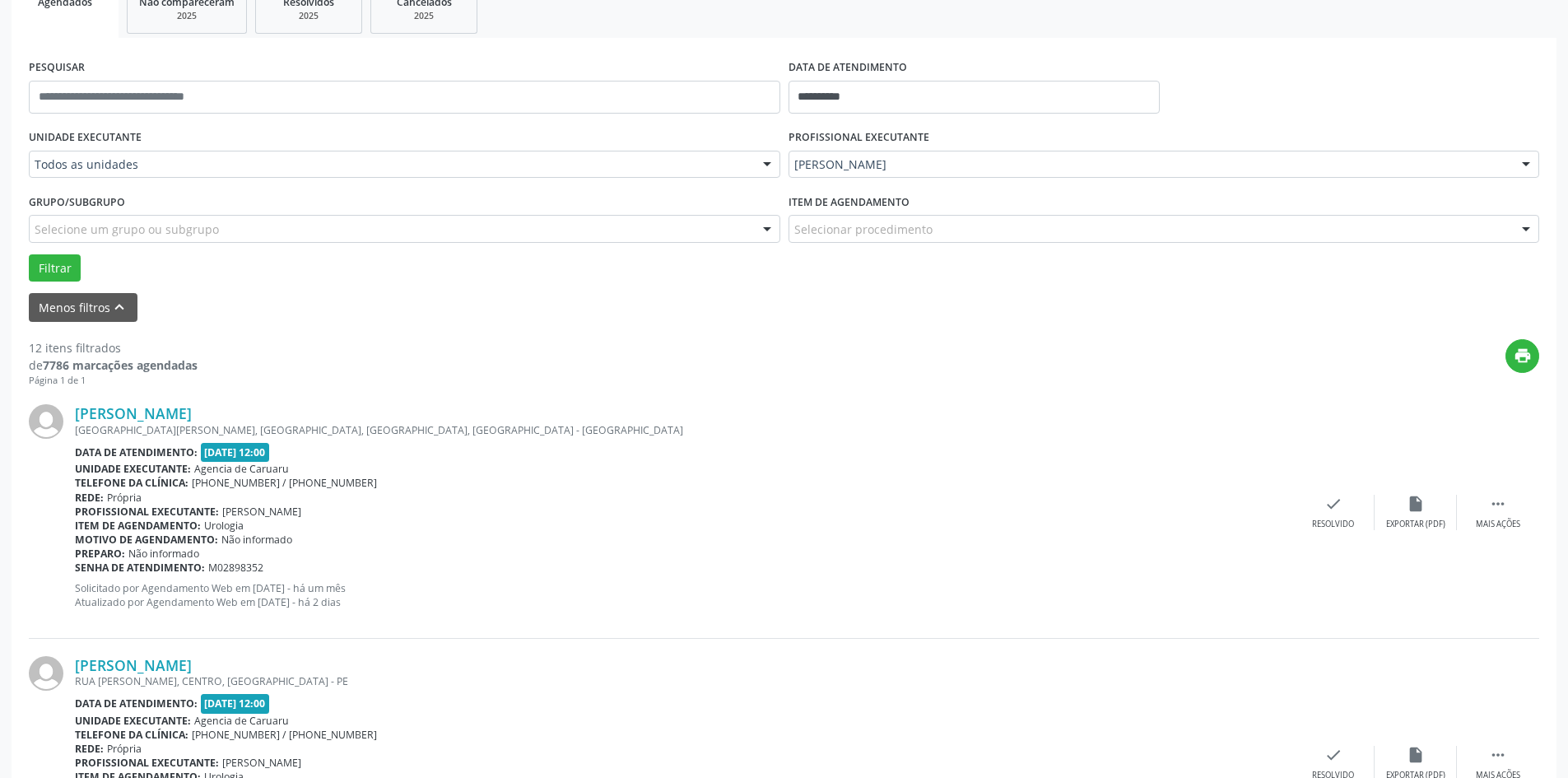
scroll to position [329, 0]
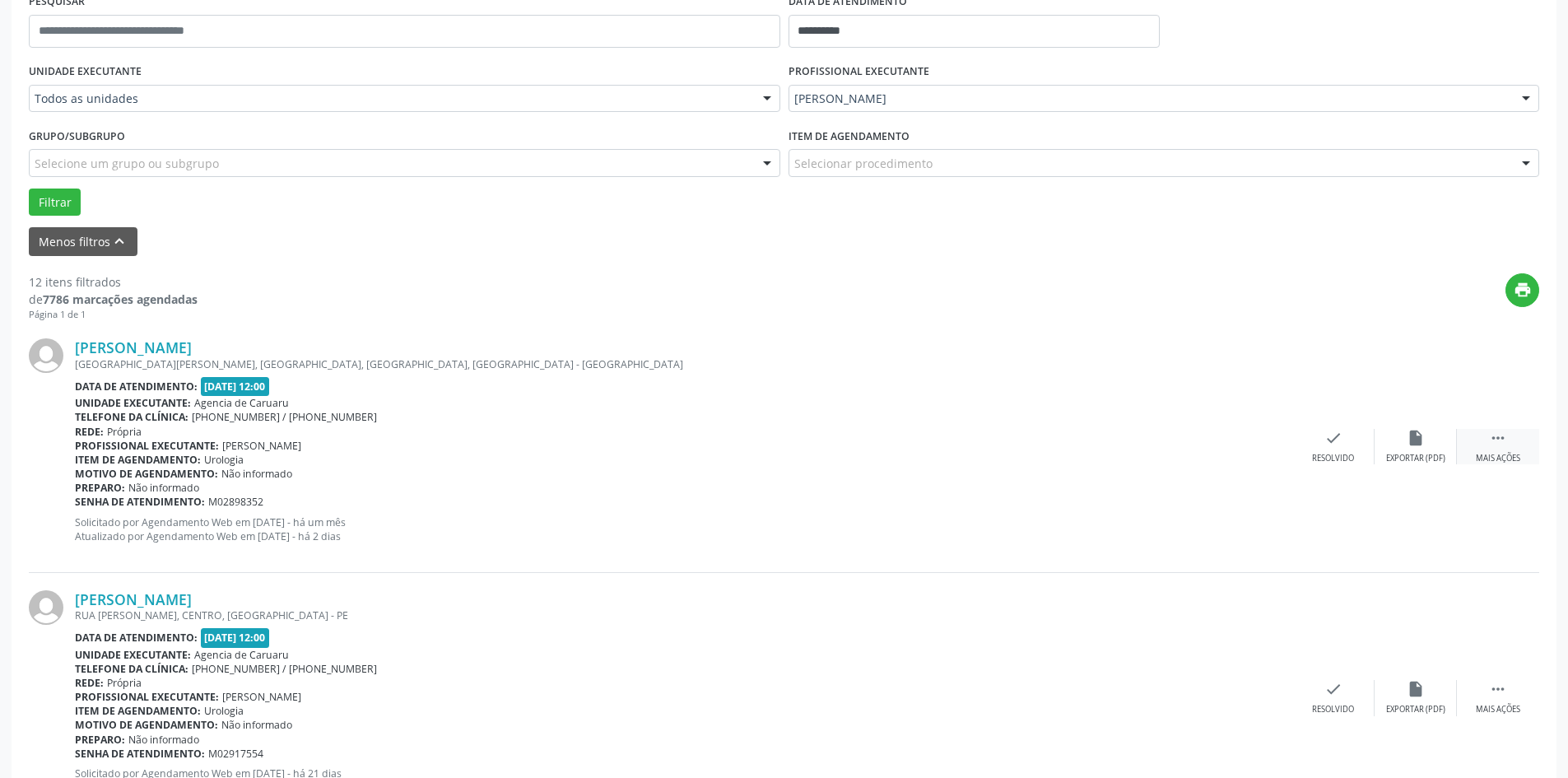
click at [1507, 448] on div " Mais ações" at bounding box center [1498, 447] width 82 height 36
click at [1401, 438] on div "alarm_off Não compareceu" at bounding box center [1415, 447] width 82 height 36
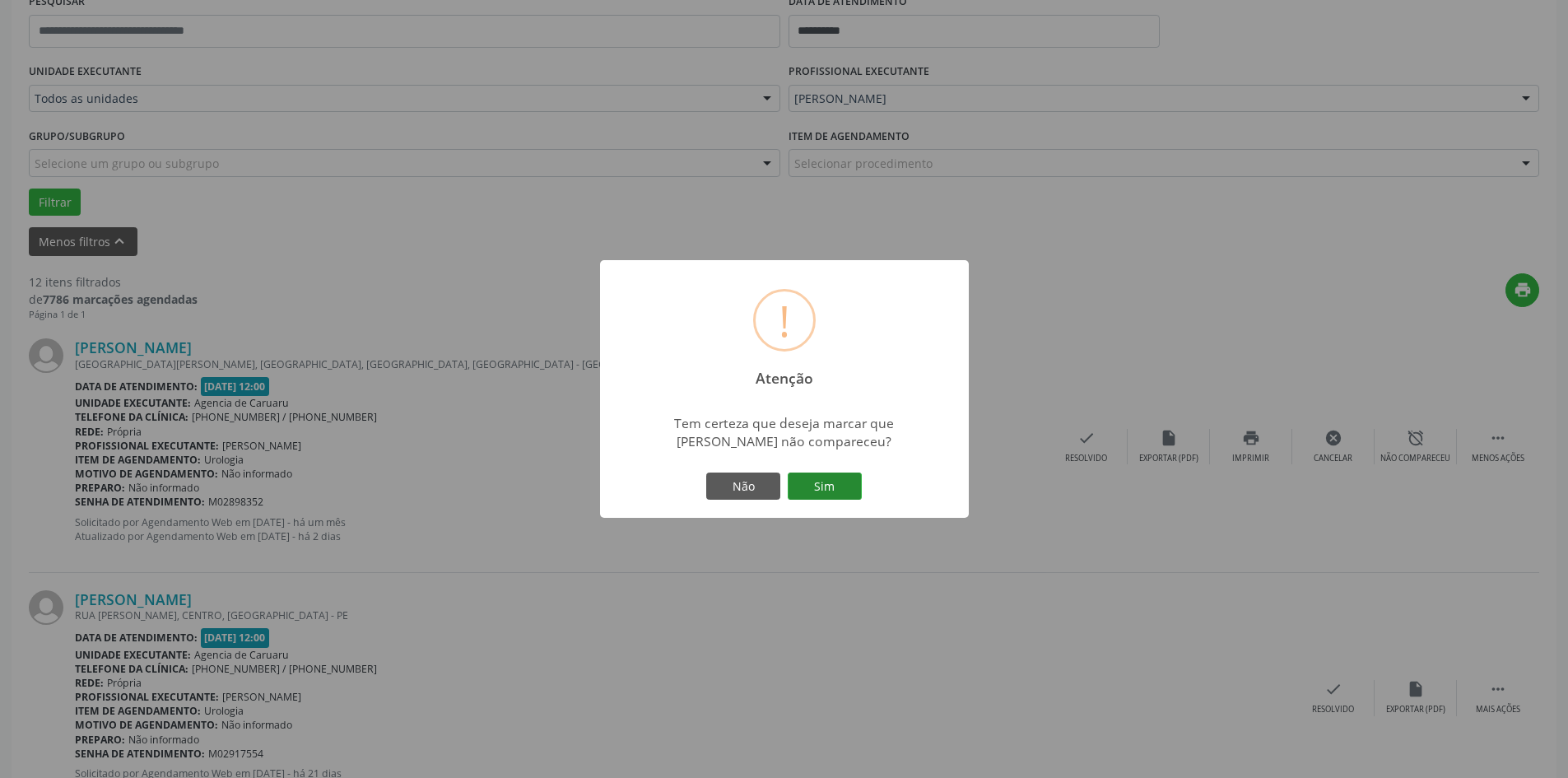
click at [844, 484] on button "Sim" at bounding box center [824, 486] width 74 height 28
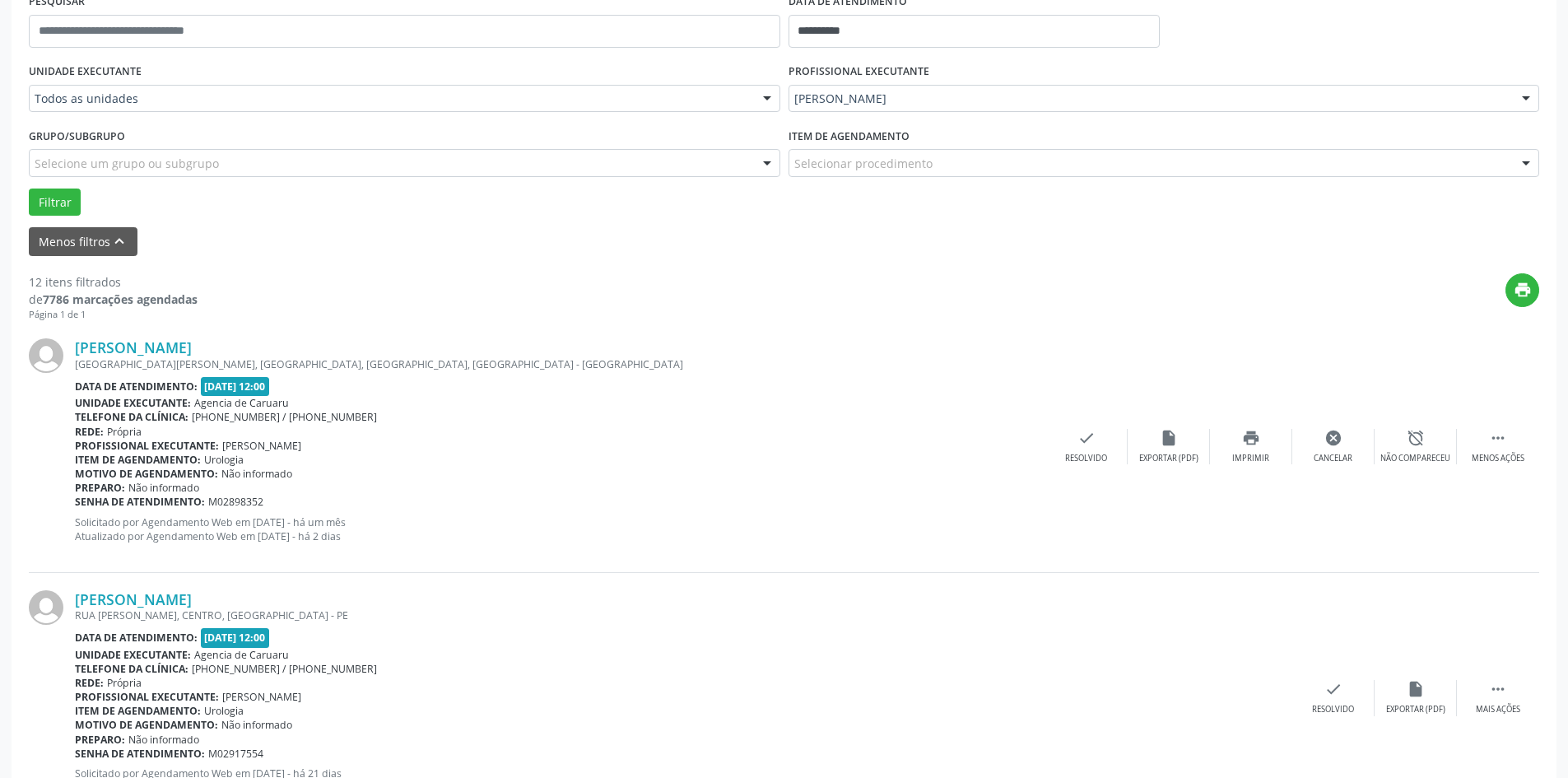
scroll to position [0, 0]
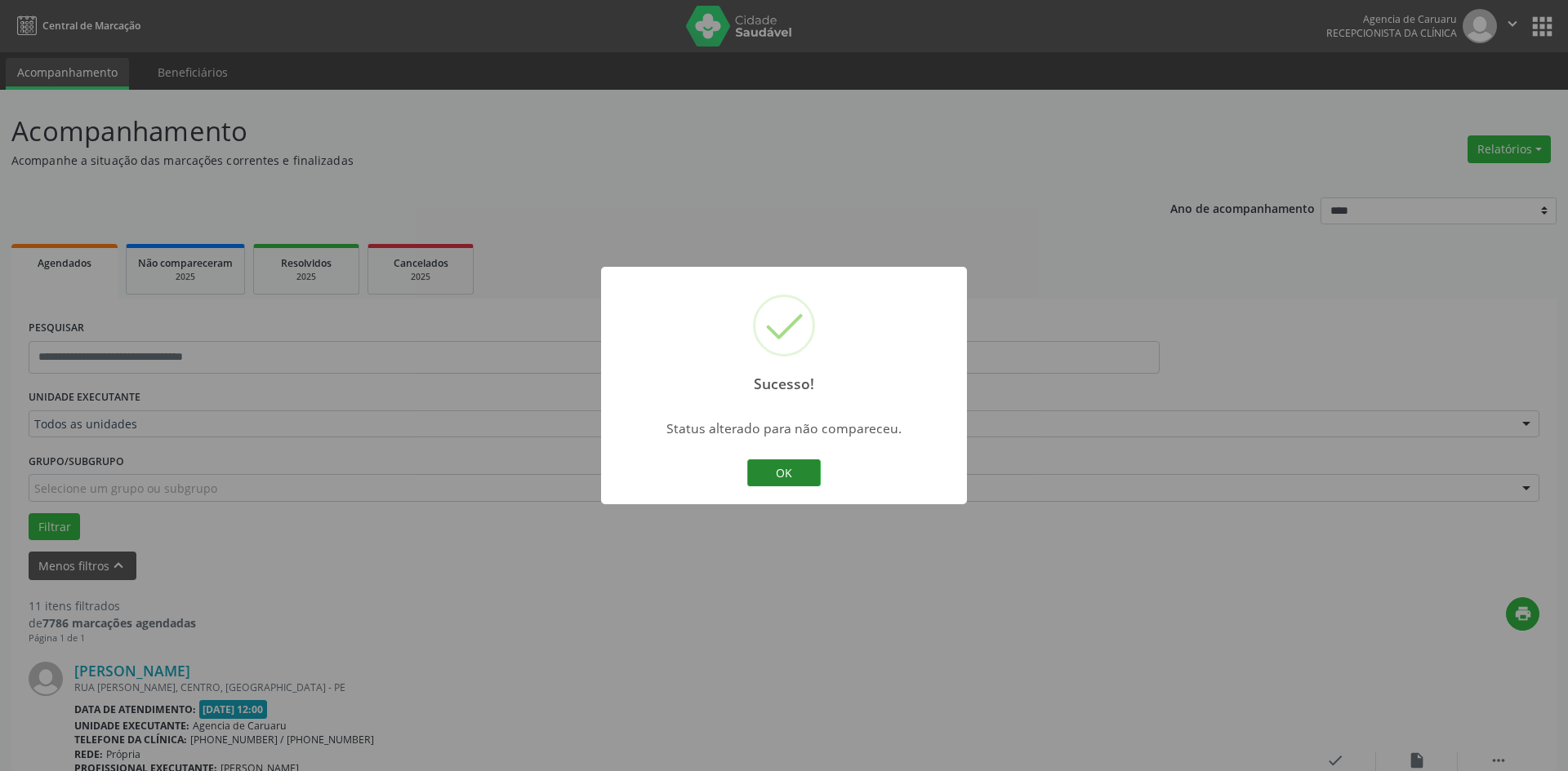
click at [818, 466] on div "OK Cancel" at bounding box center [784, 473] width 81 height 34
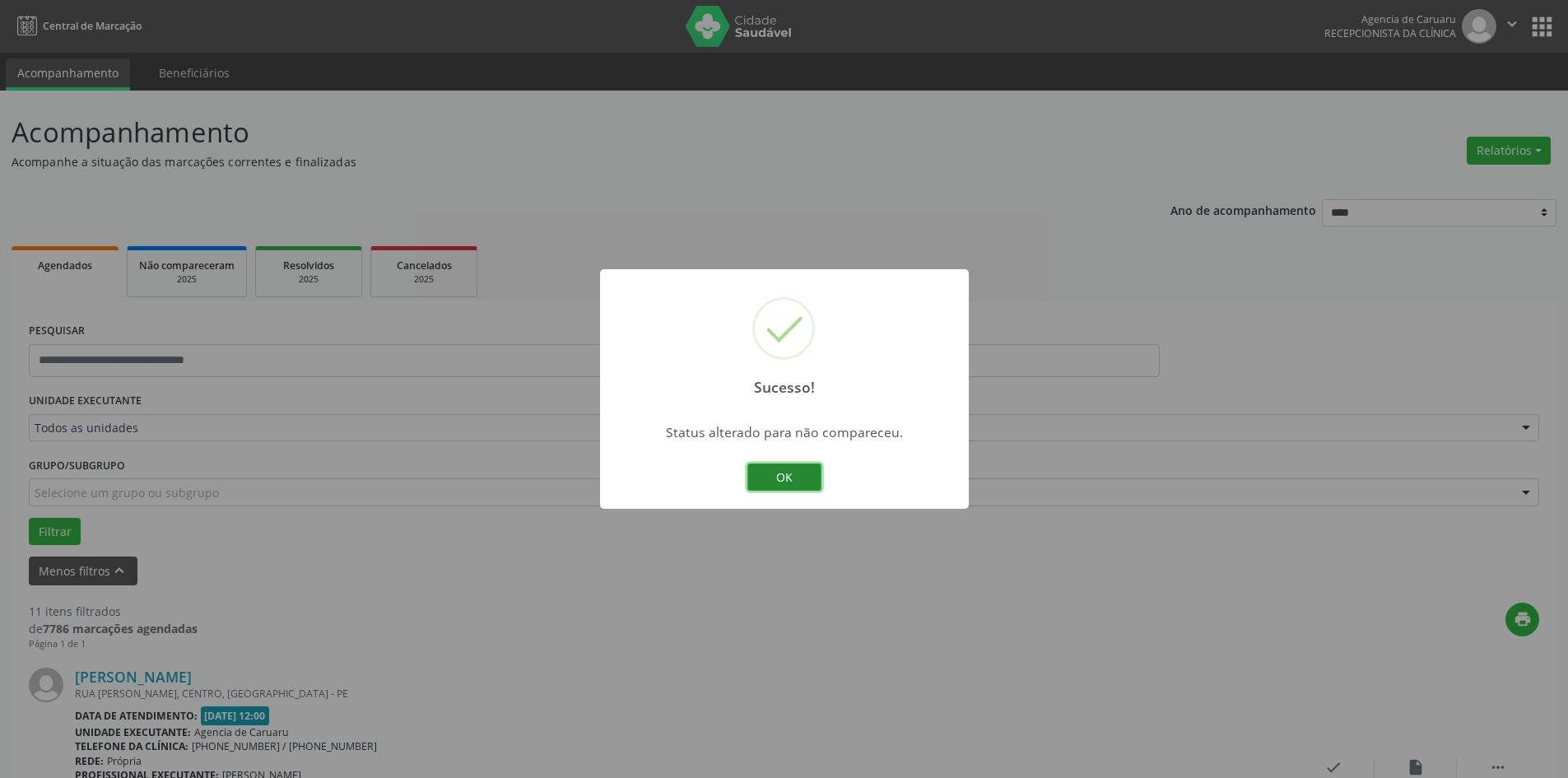
click at [789, 477] on button "OK" at bounding box center [784, 478] width 74 height 28
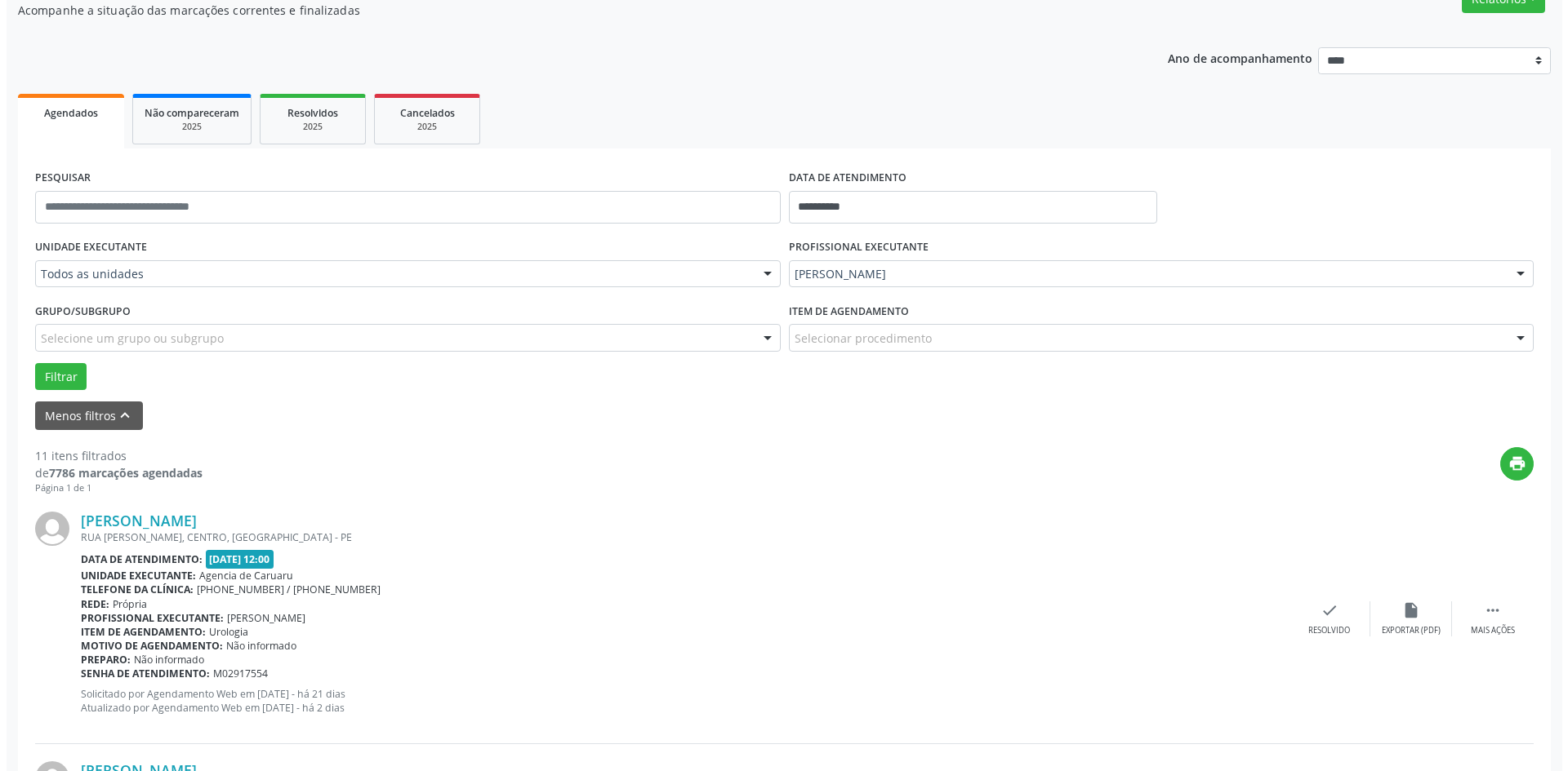
scroll to position [163, 0]
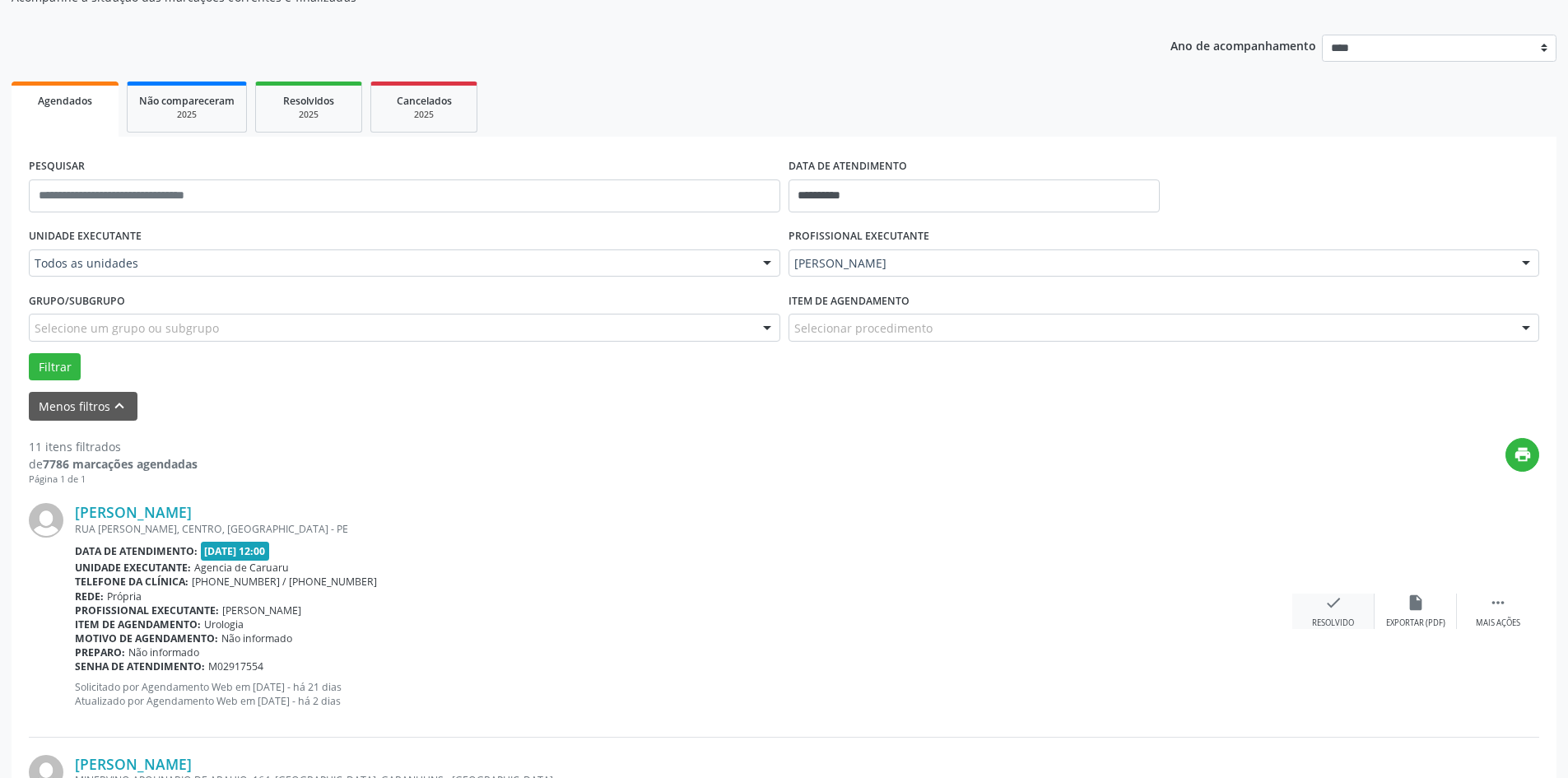
click at [1331, 619] on div "Resolvido" at bounding box center [1333, 624] width 42 height 12
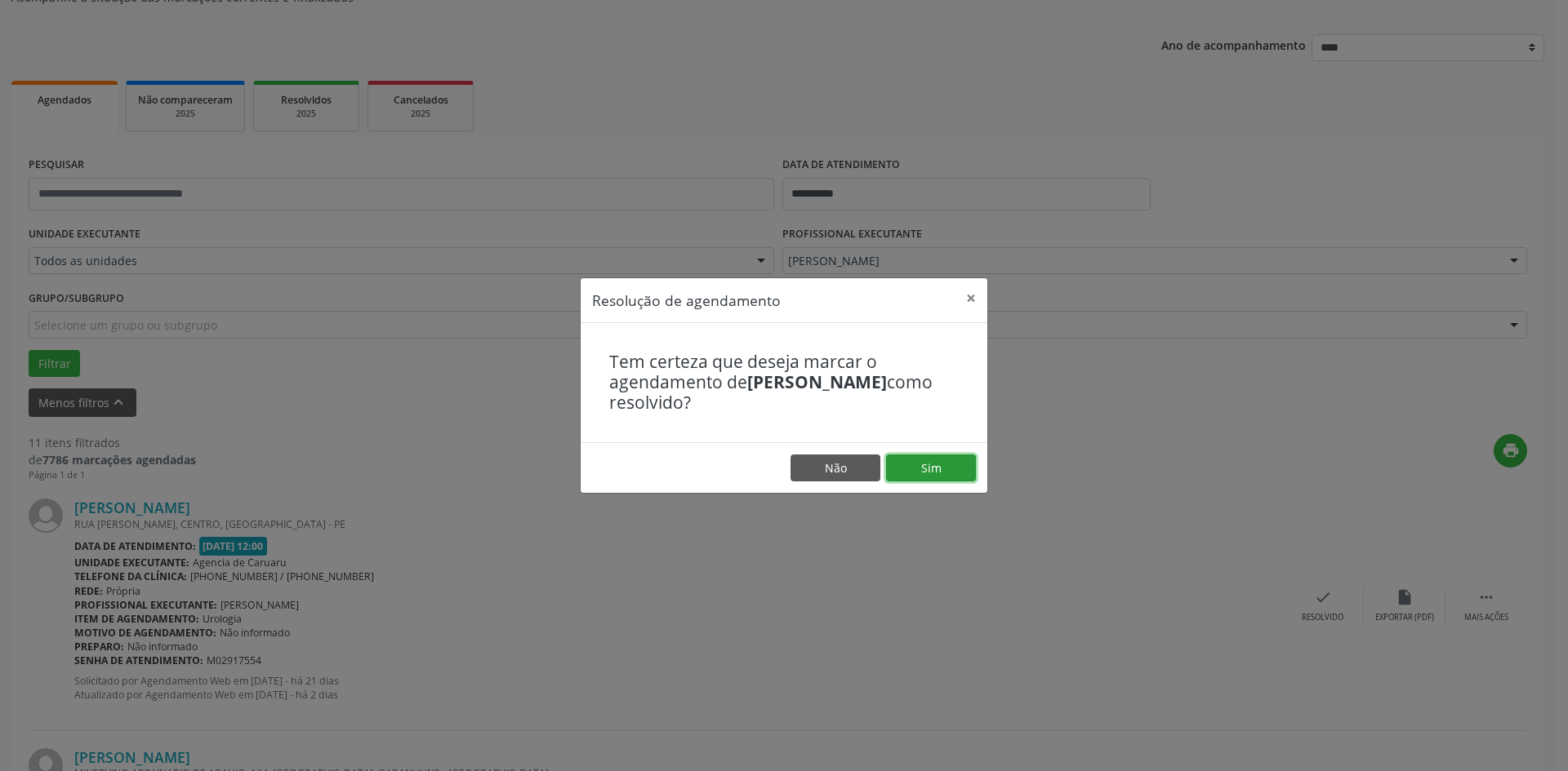
click at [961, 475] on button "Sim" at bounding box center [930, 468] width 90 height 28
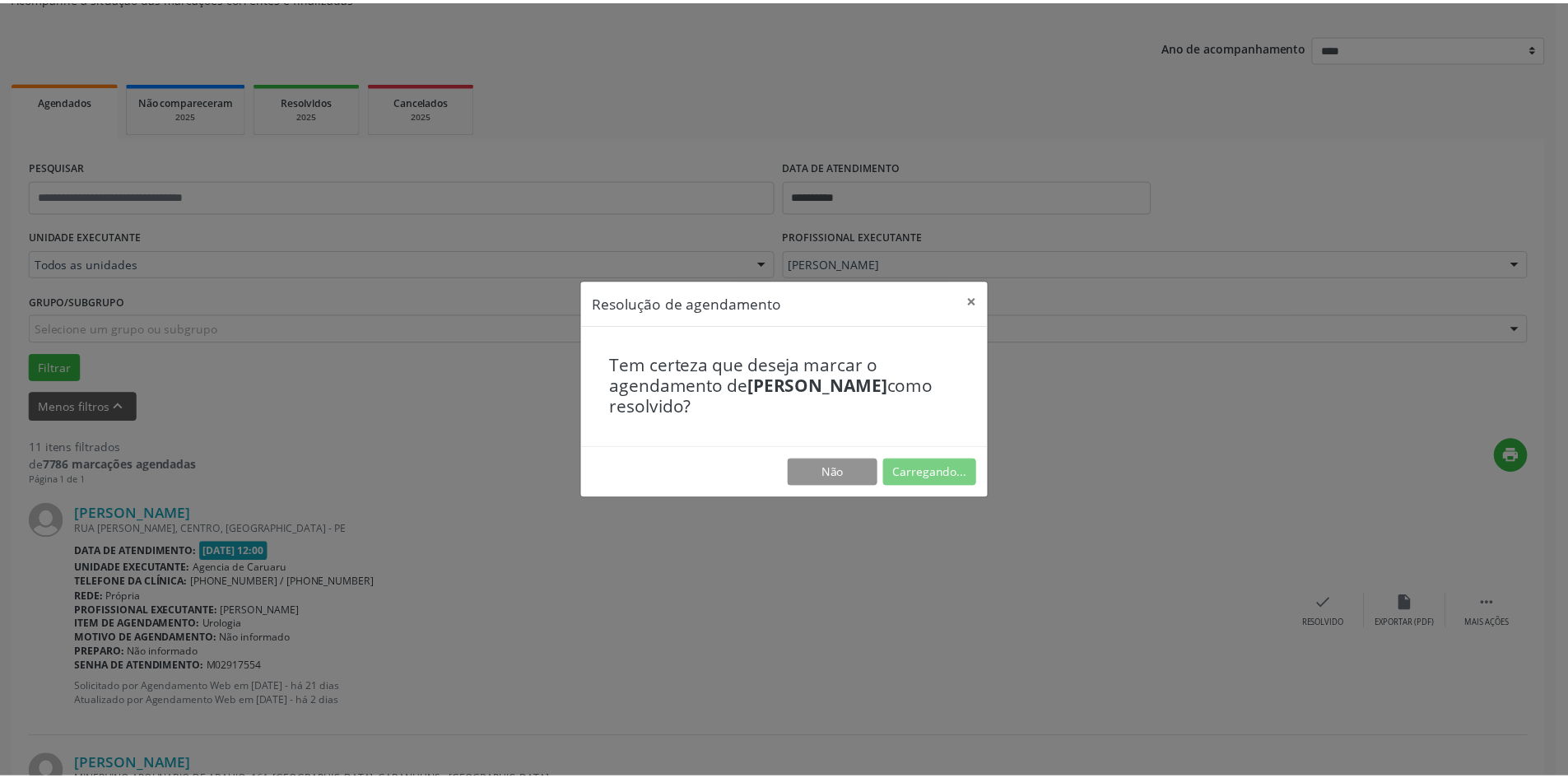
scroll to position [0, 0]
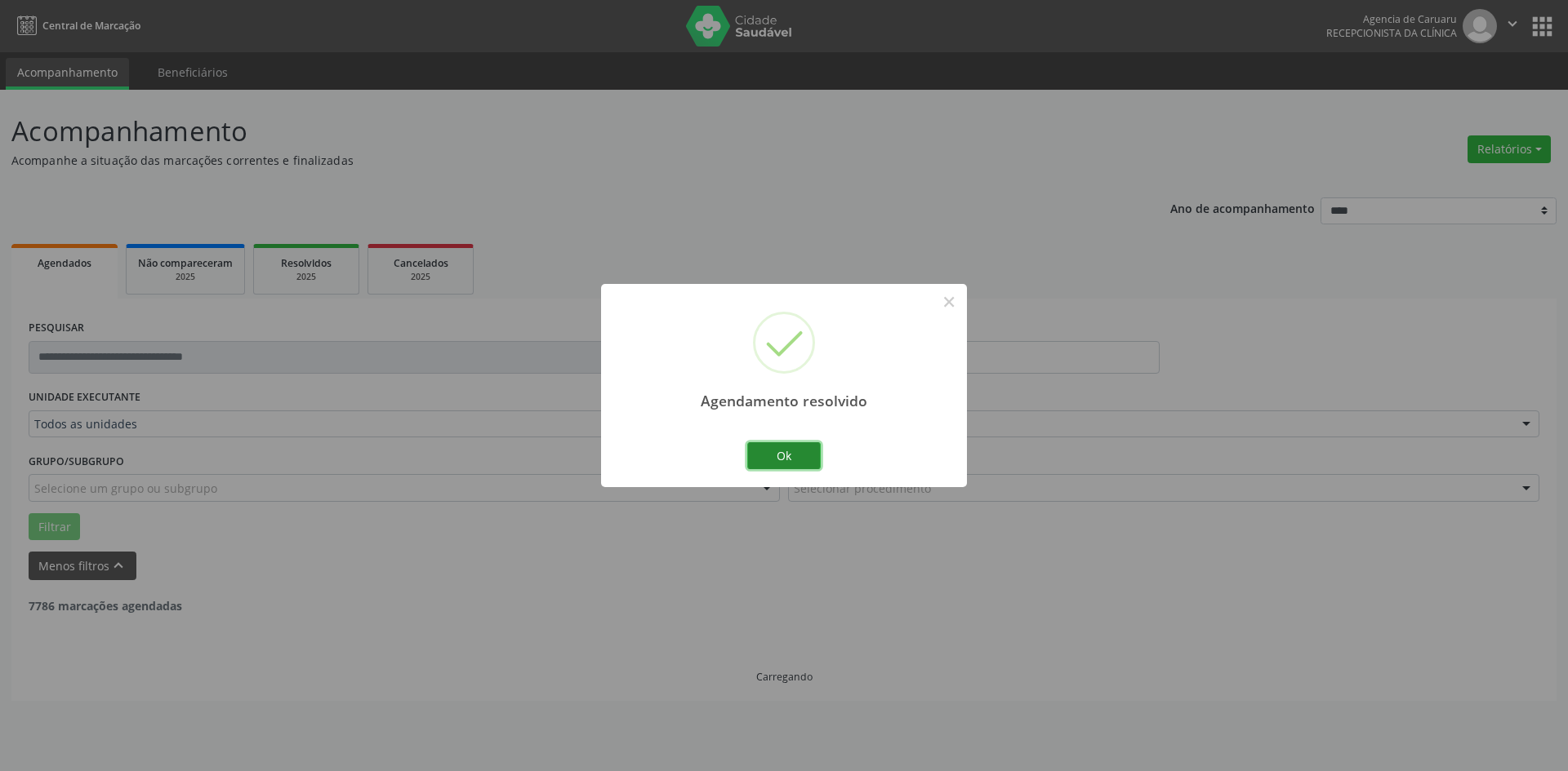
click at [782, 452] on button "Ok" at bounding box center [783, 456] width 73 height 28
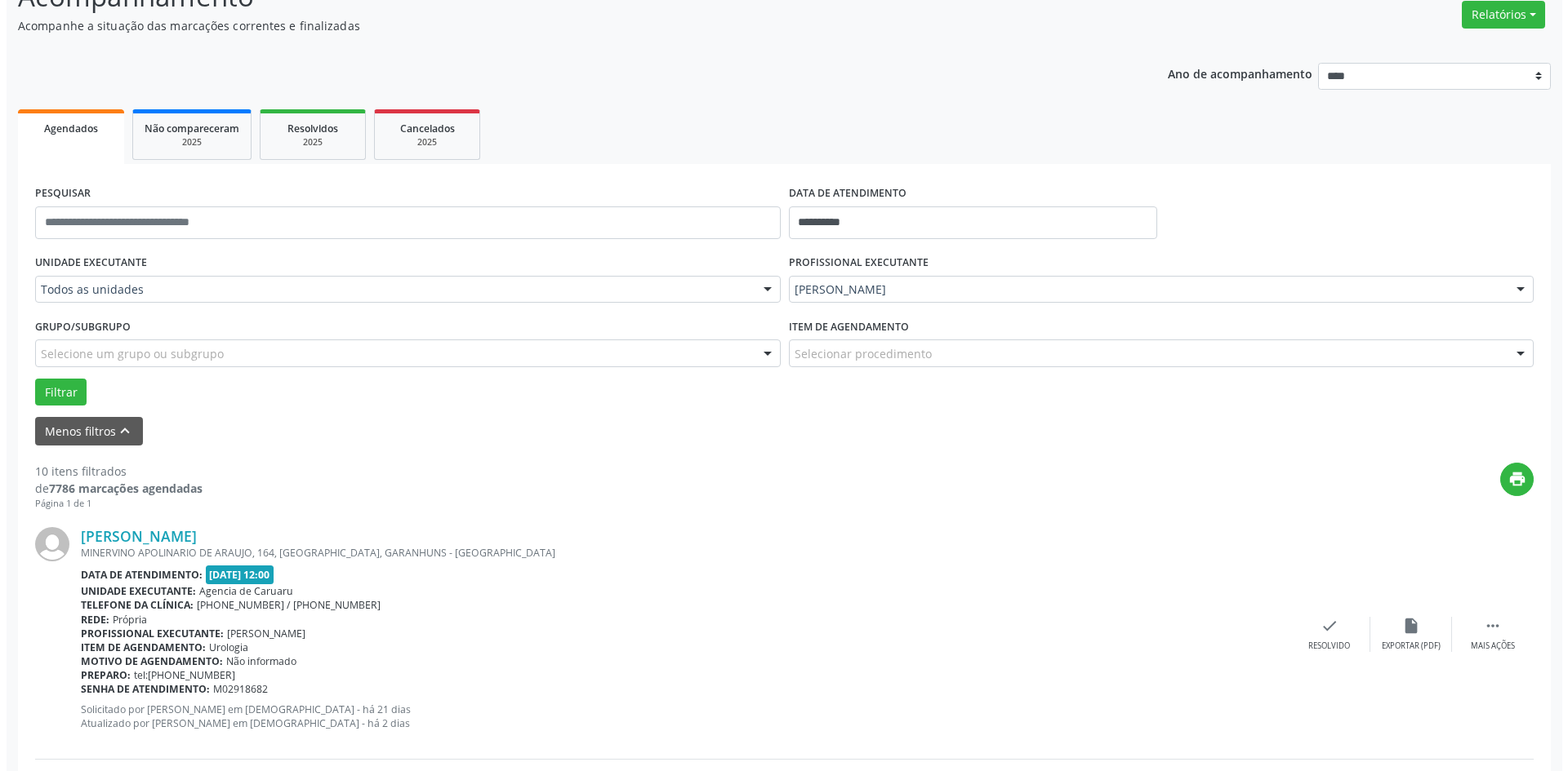
scroll to position [163, 0]
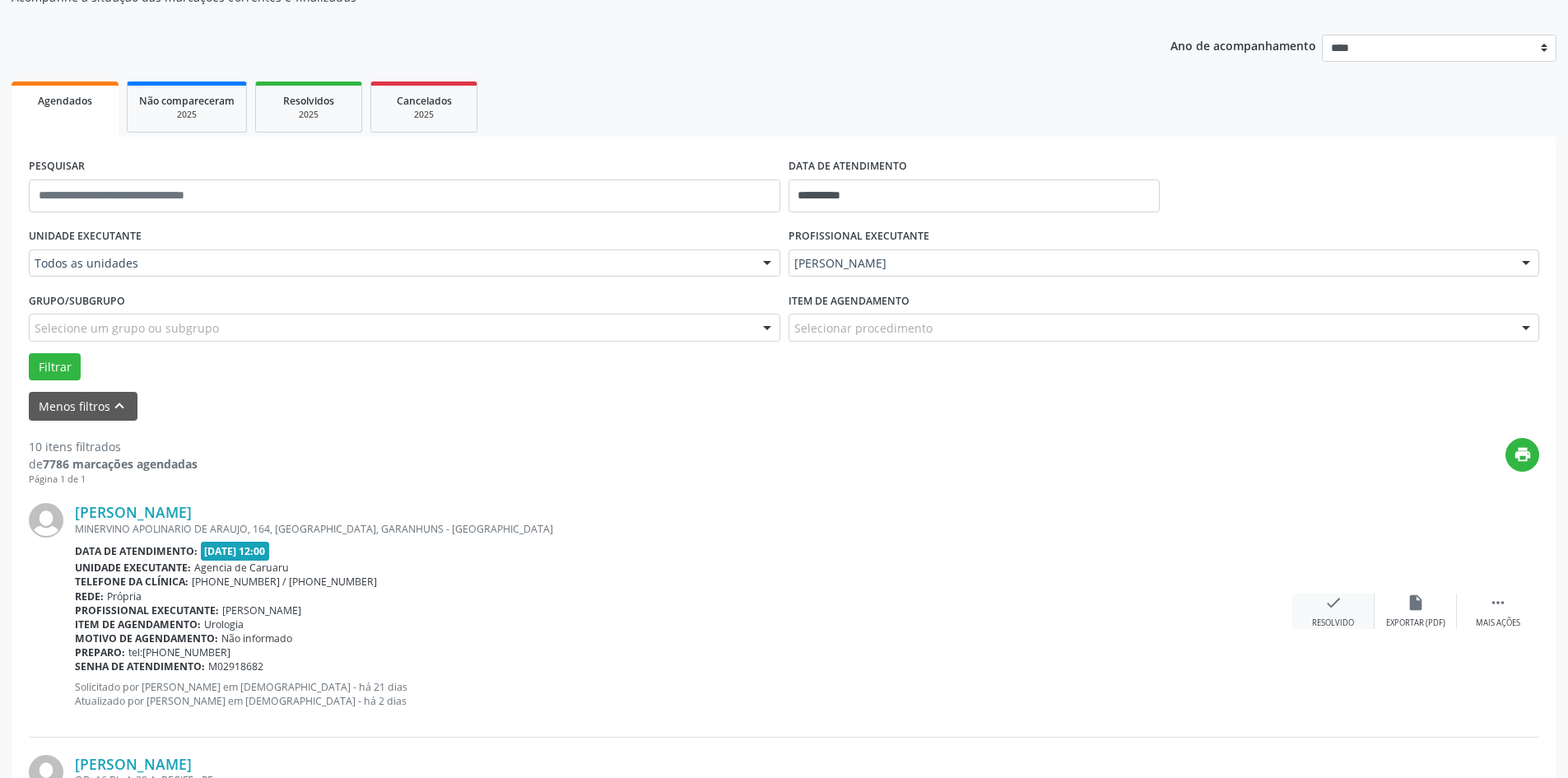
click at [1336, 603] on icon "check" at bounding box center [1333, 602] width 18 height 18
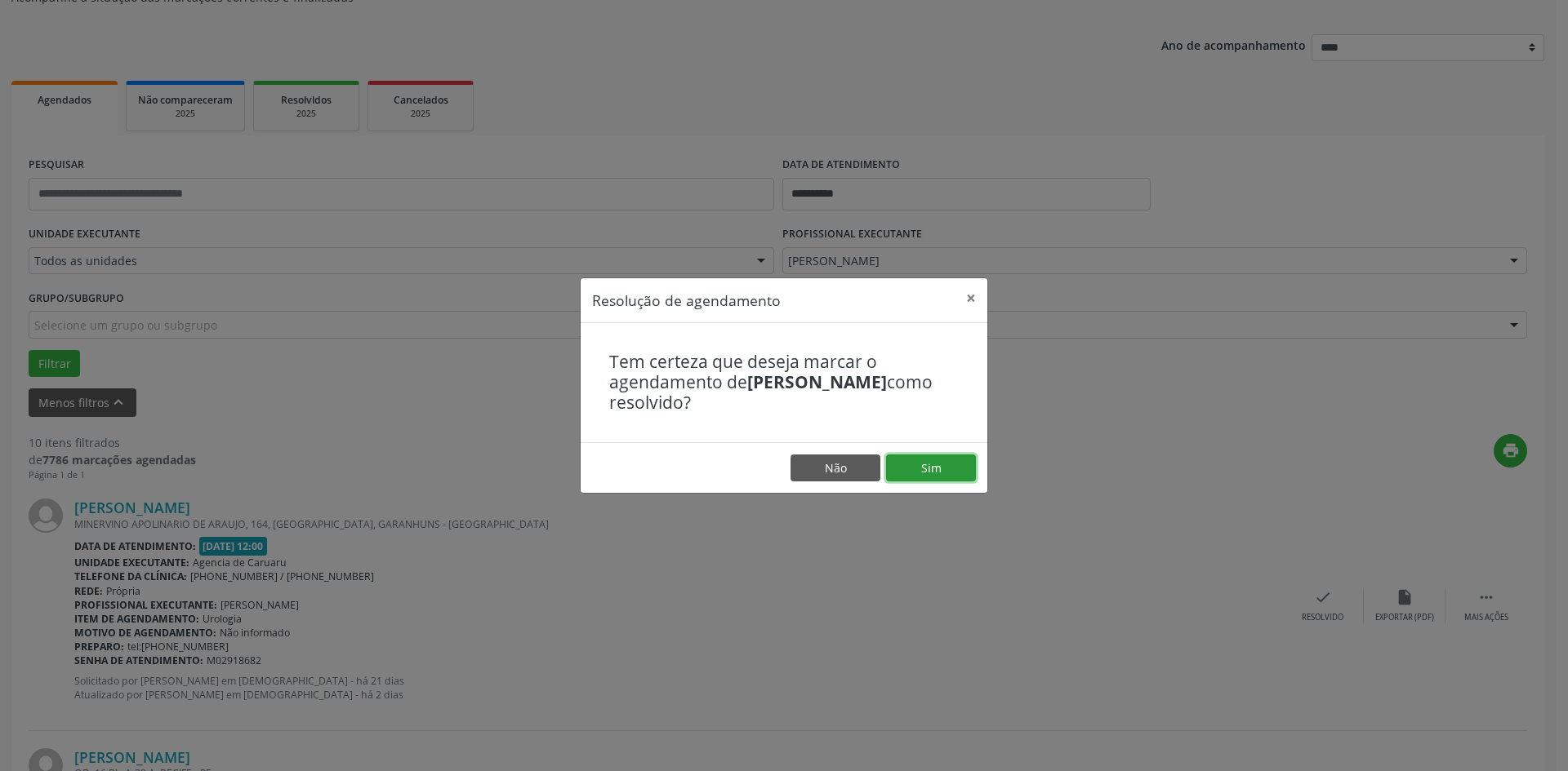
click at [946, 461] on button "Sim" at bounding box center [930, 468] width 90 height 28
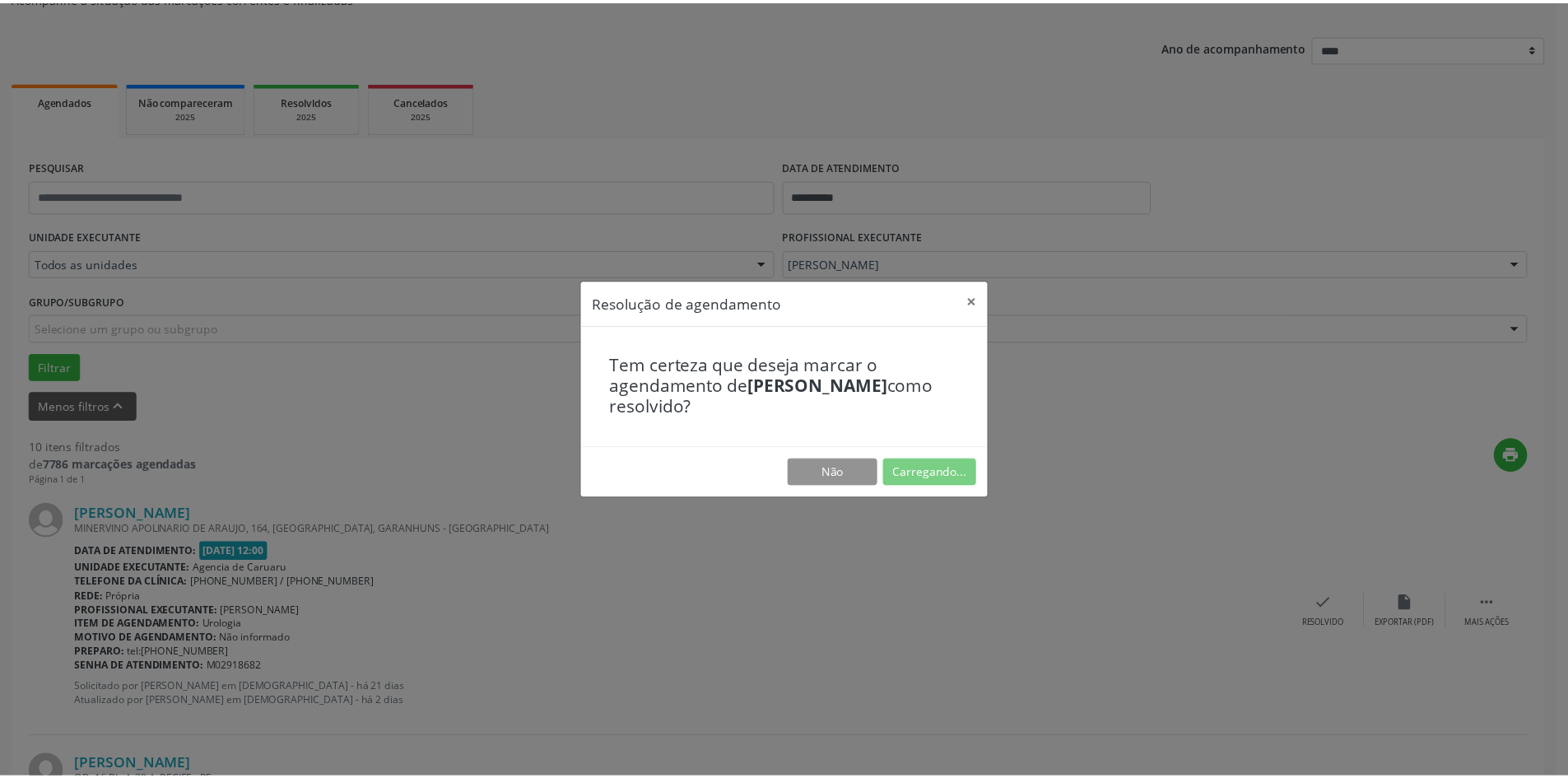
scroll to position [0, 0]
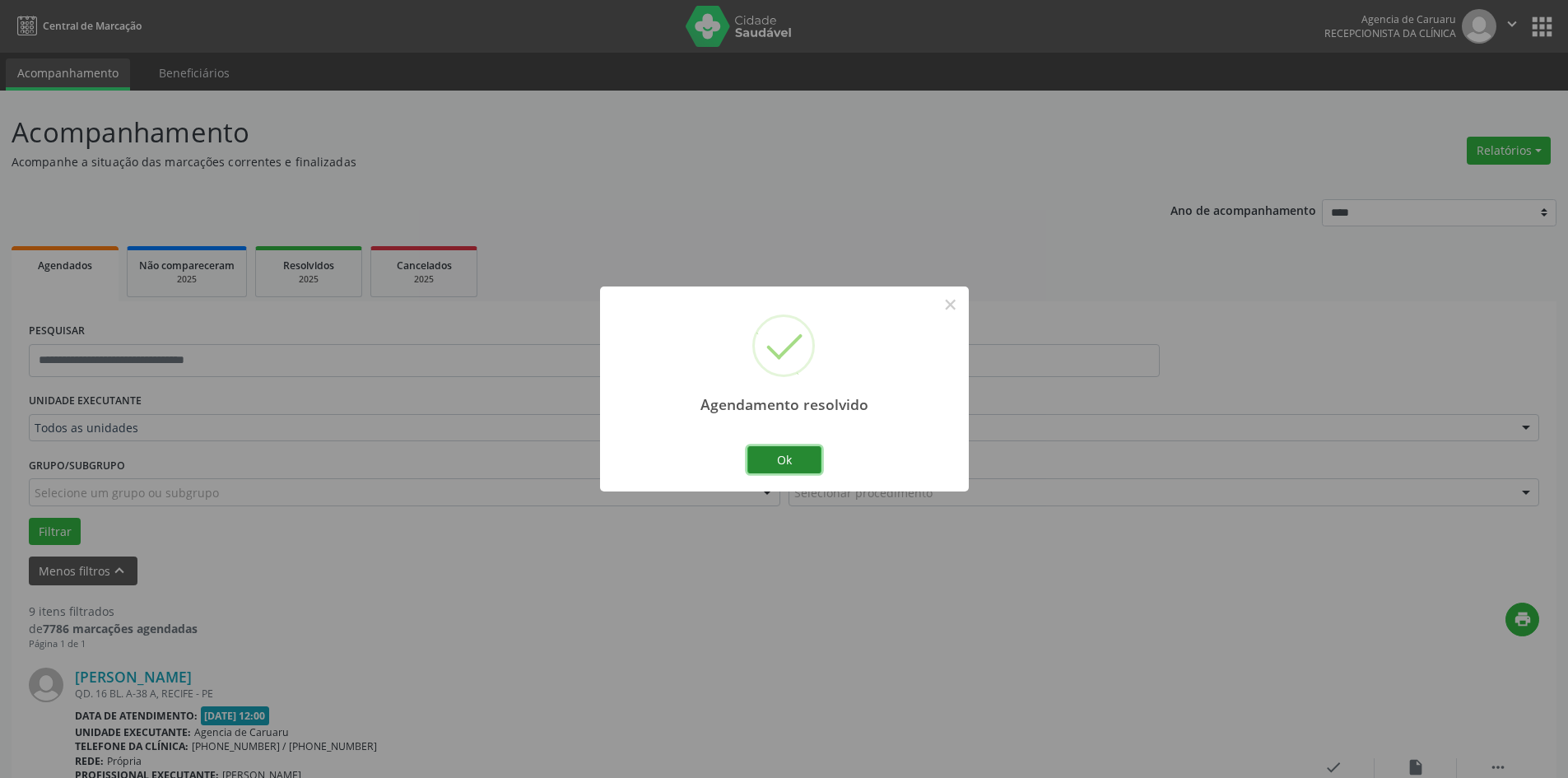
click at [790, 464] on button "Ok" at bounding box center [784, 460] width 74 height 28
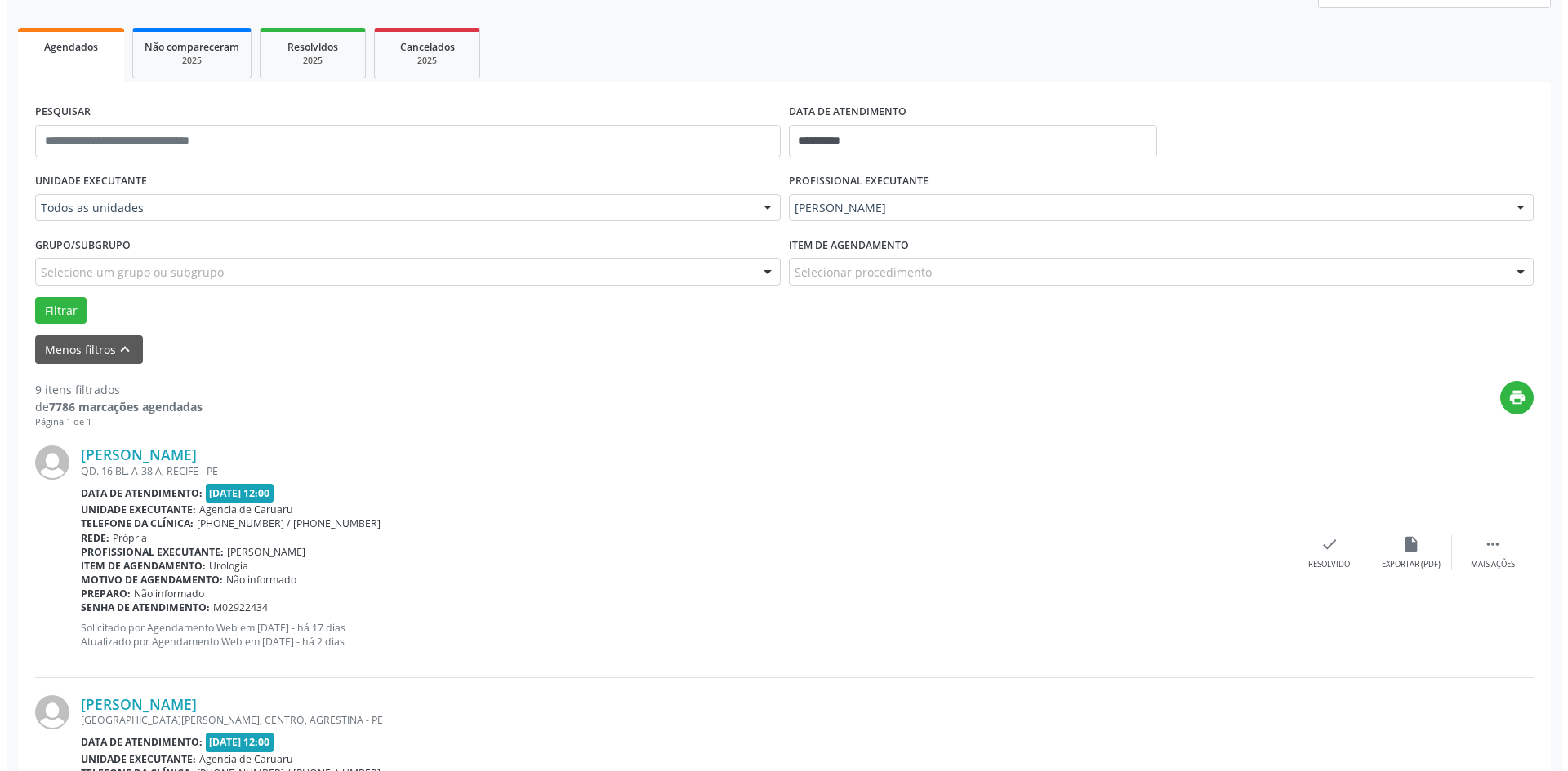
scroll to position [245, 0]
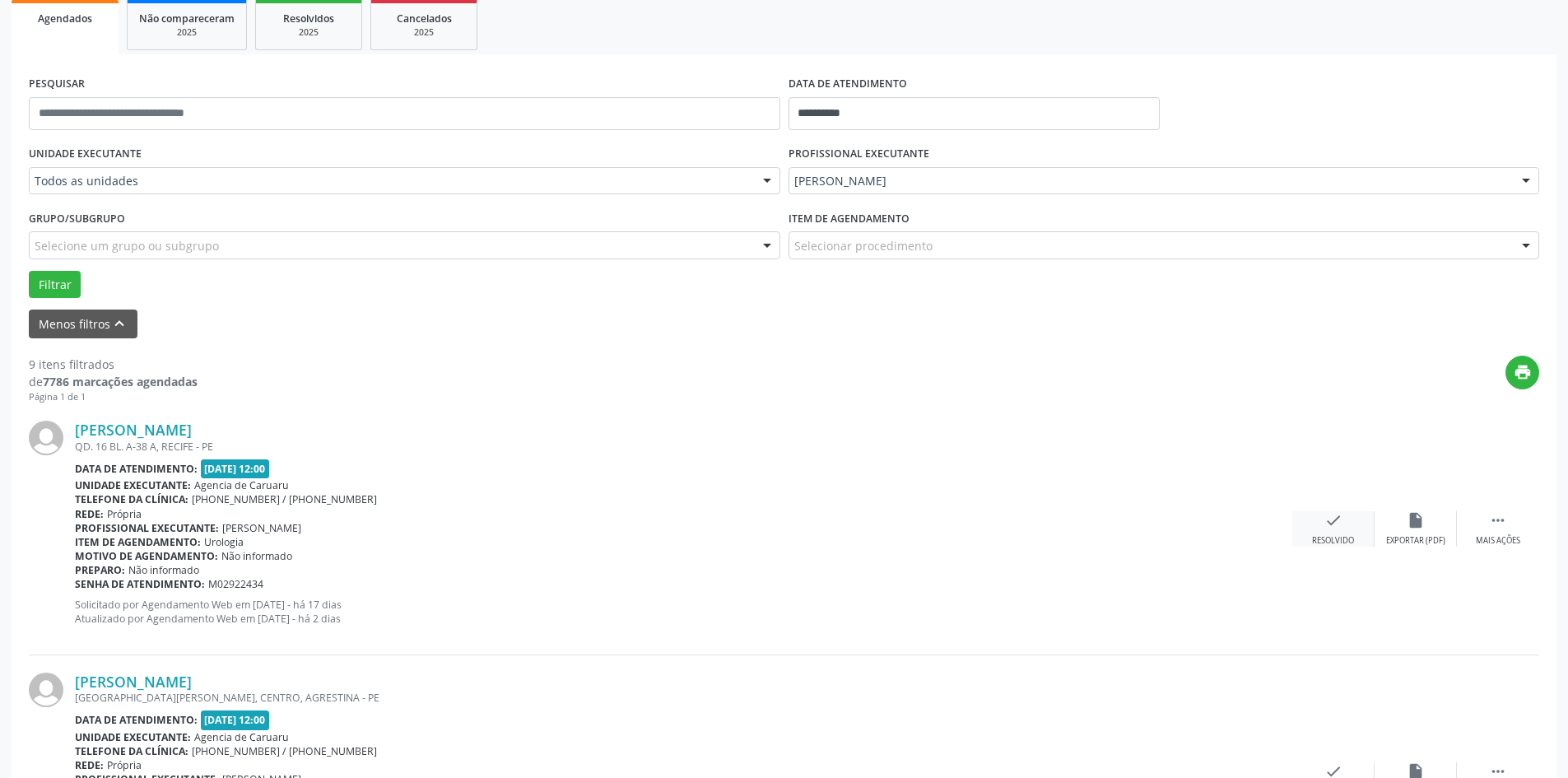
click at [1336, 521] on icon "check" at bounding box center [1333, 520] width 18 height 18
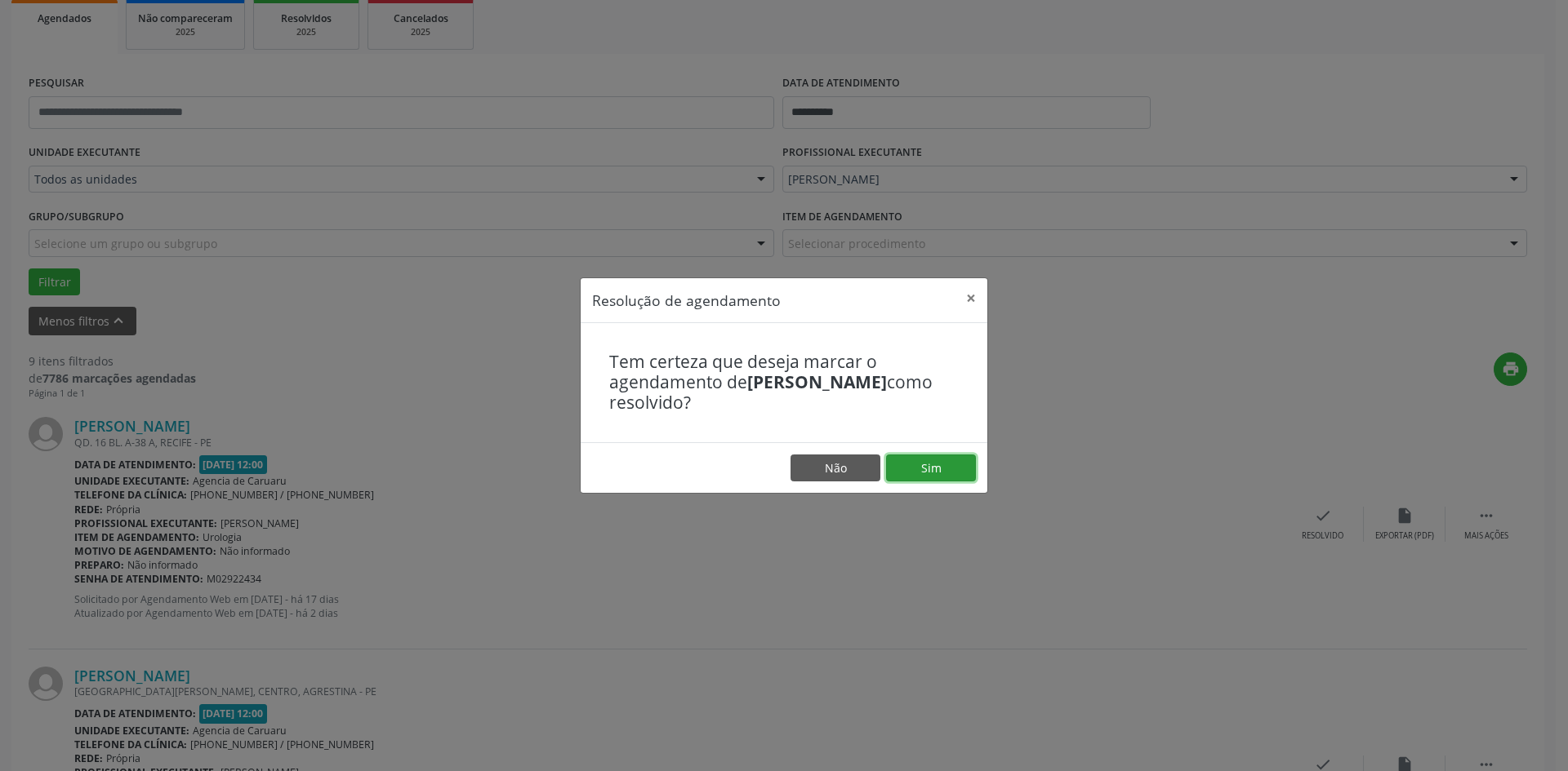
click at [942, 473] on button "Sim" at bounding box center [930, 468] width 90 height 28
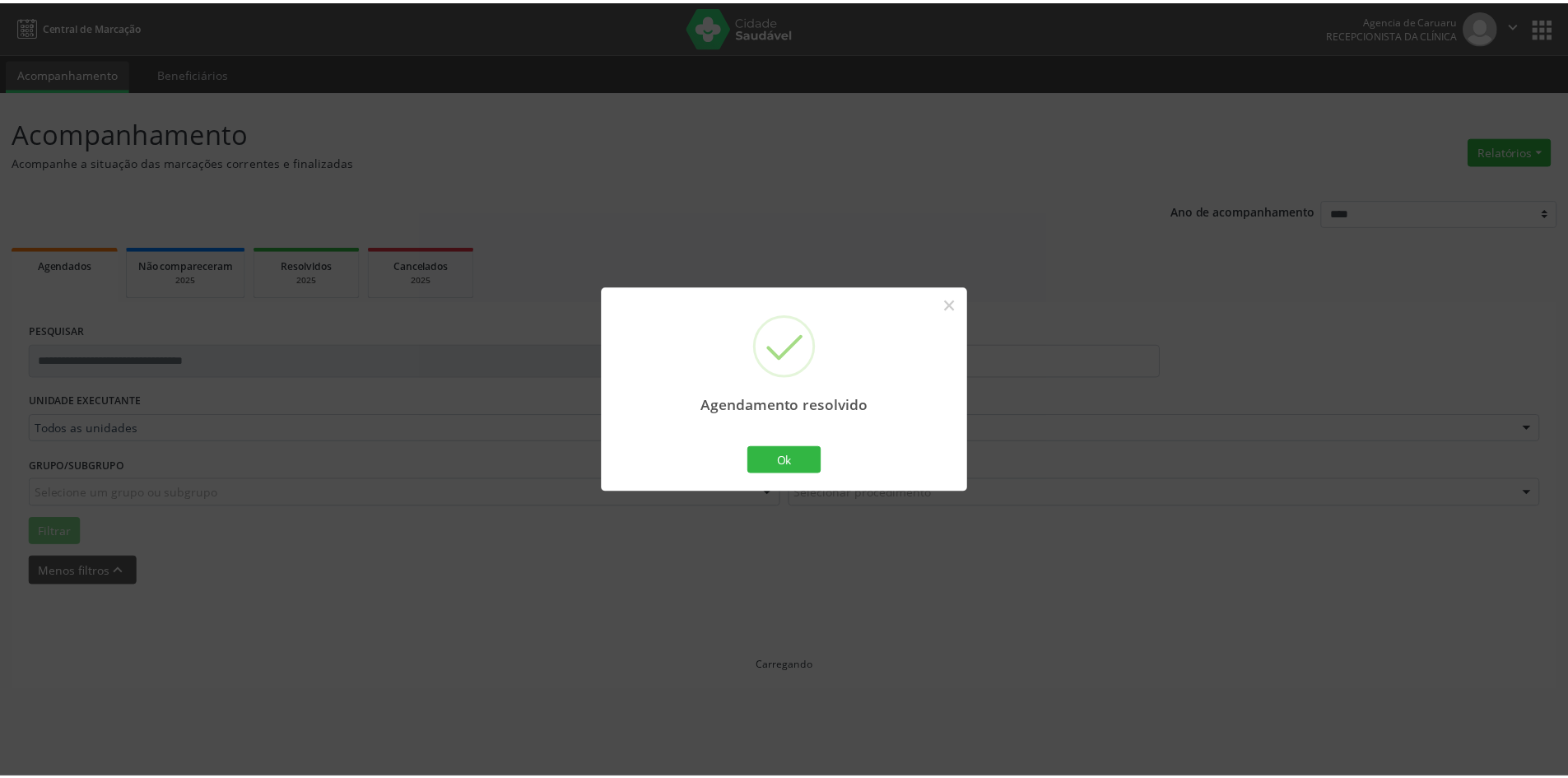
scroll to position [0, 0]
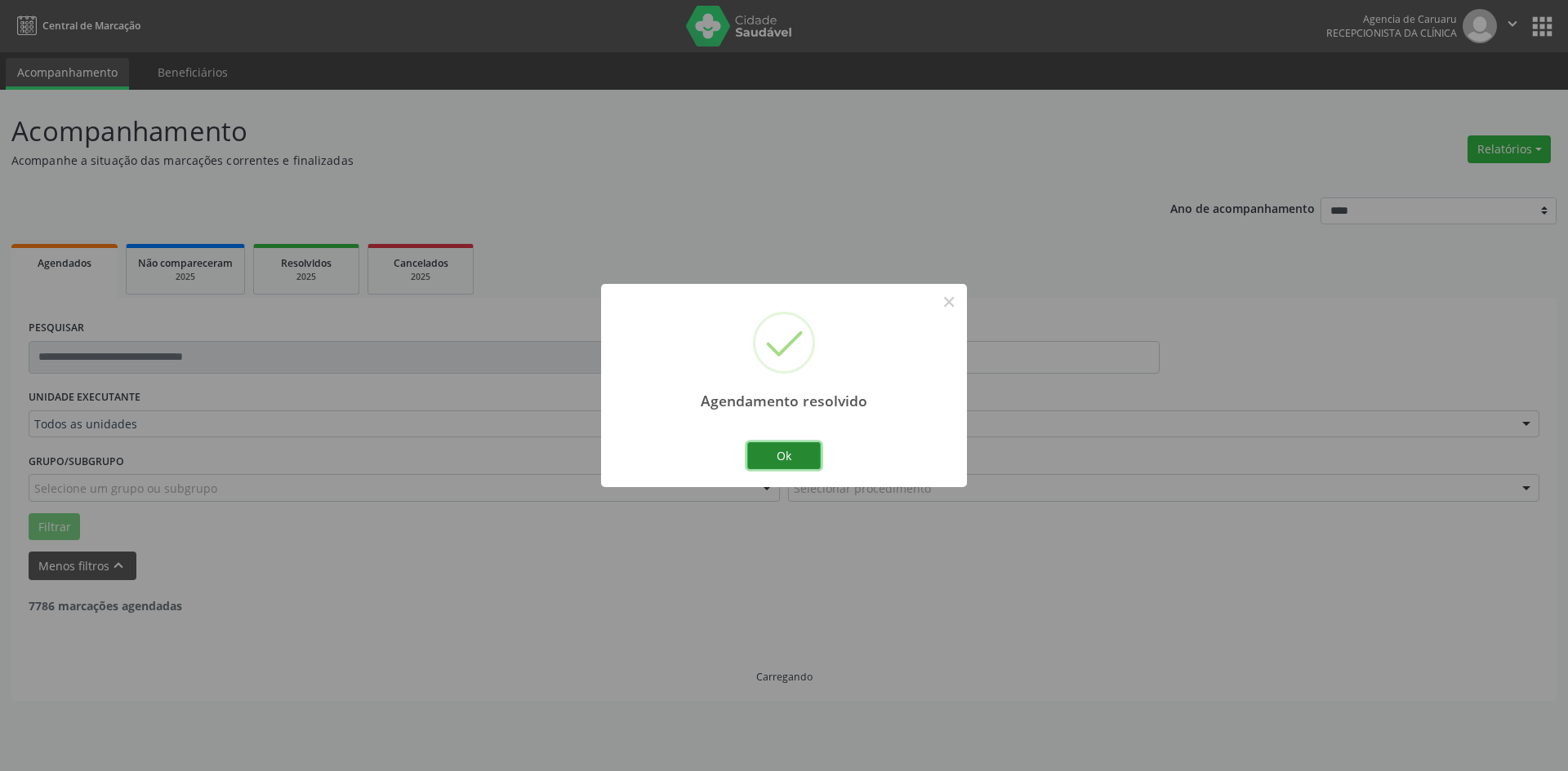
click at [775, 454] on button "Ok" at bounding box center [783, 456] width 73 height 28
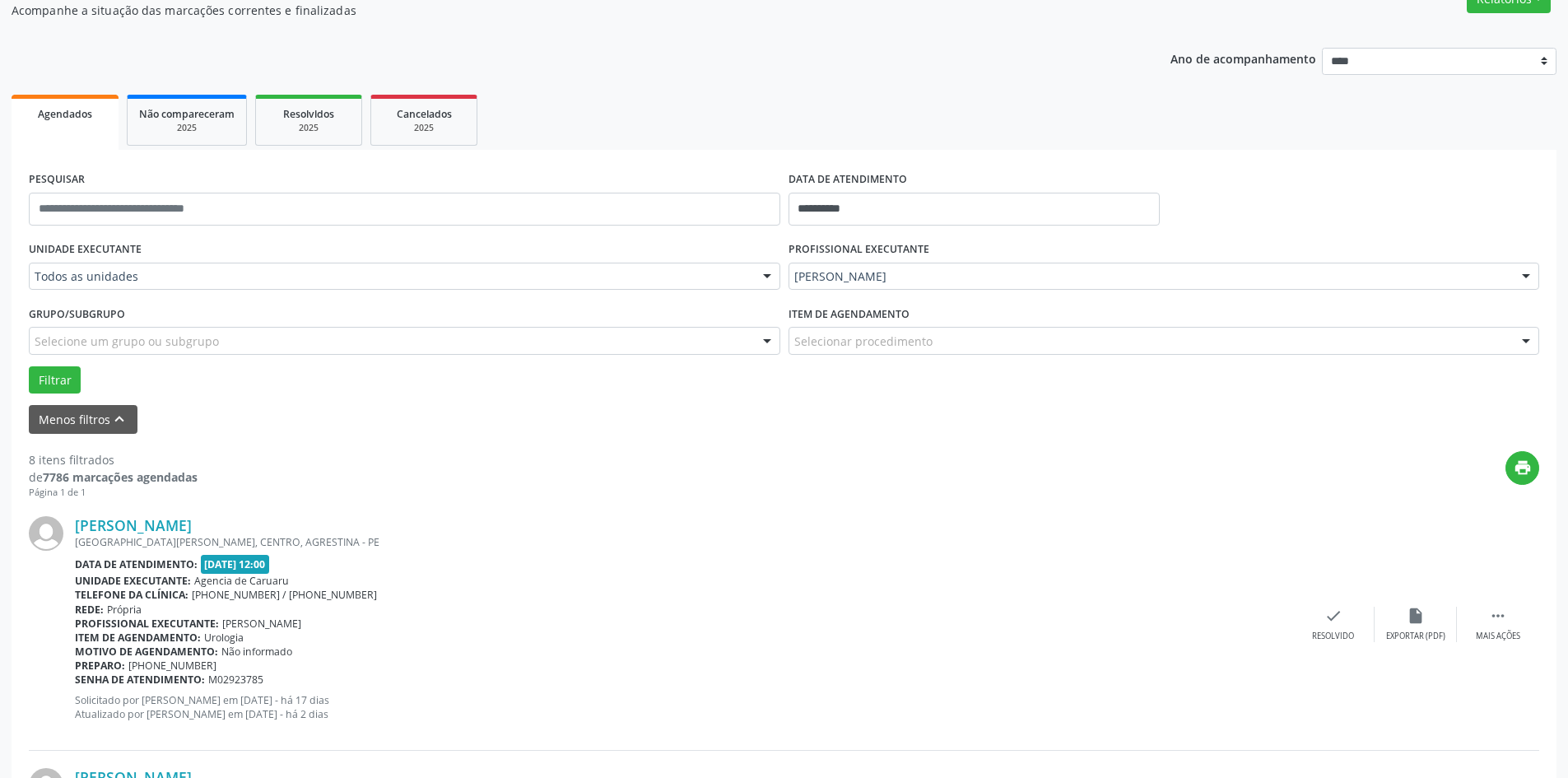
scroll to position [247, 0]
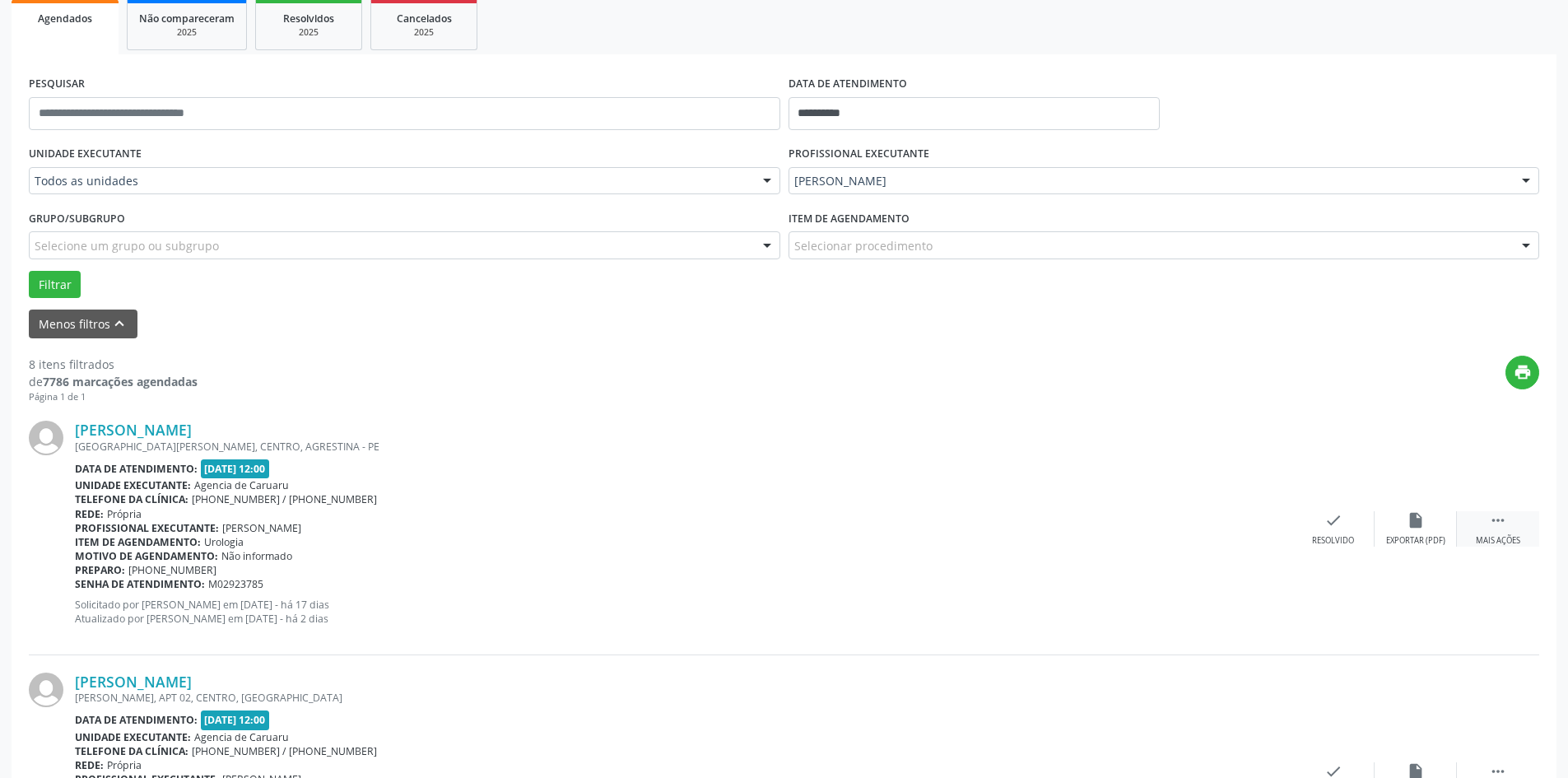
click at [1506, 535] on div "Mais ações" at bounding box center [1498, 541] width 44 height 12
click at [1412, 529] on icon "alarm_off" at bounding box center [1415, 520] width 18 height 18
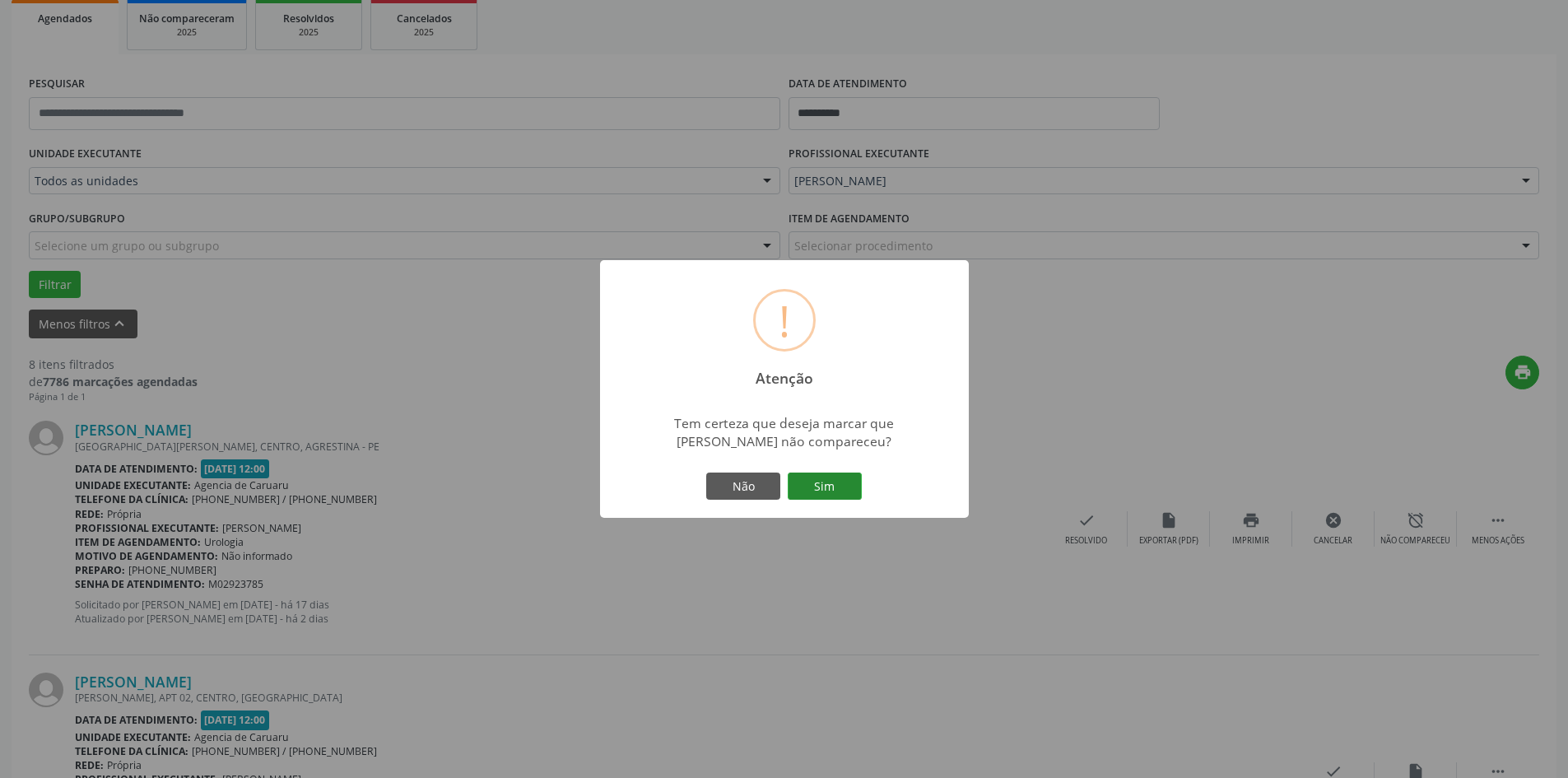
click at [831, 484] on button "Sim" at bounding box center [824, 486] width 74 height 28
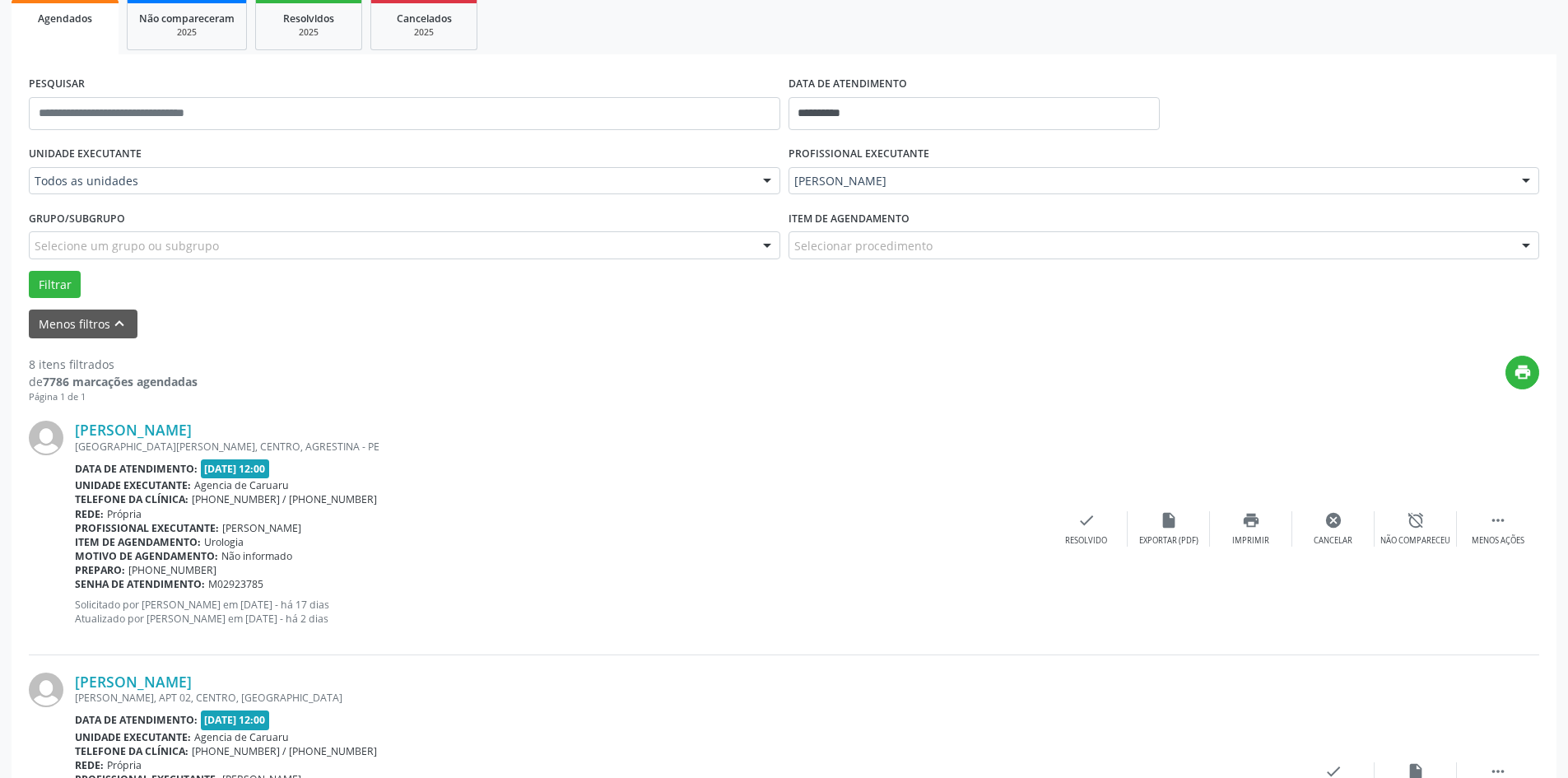
scroll to position [0, 0]
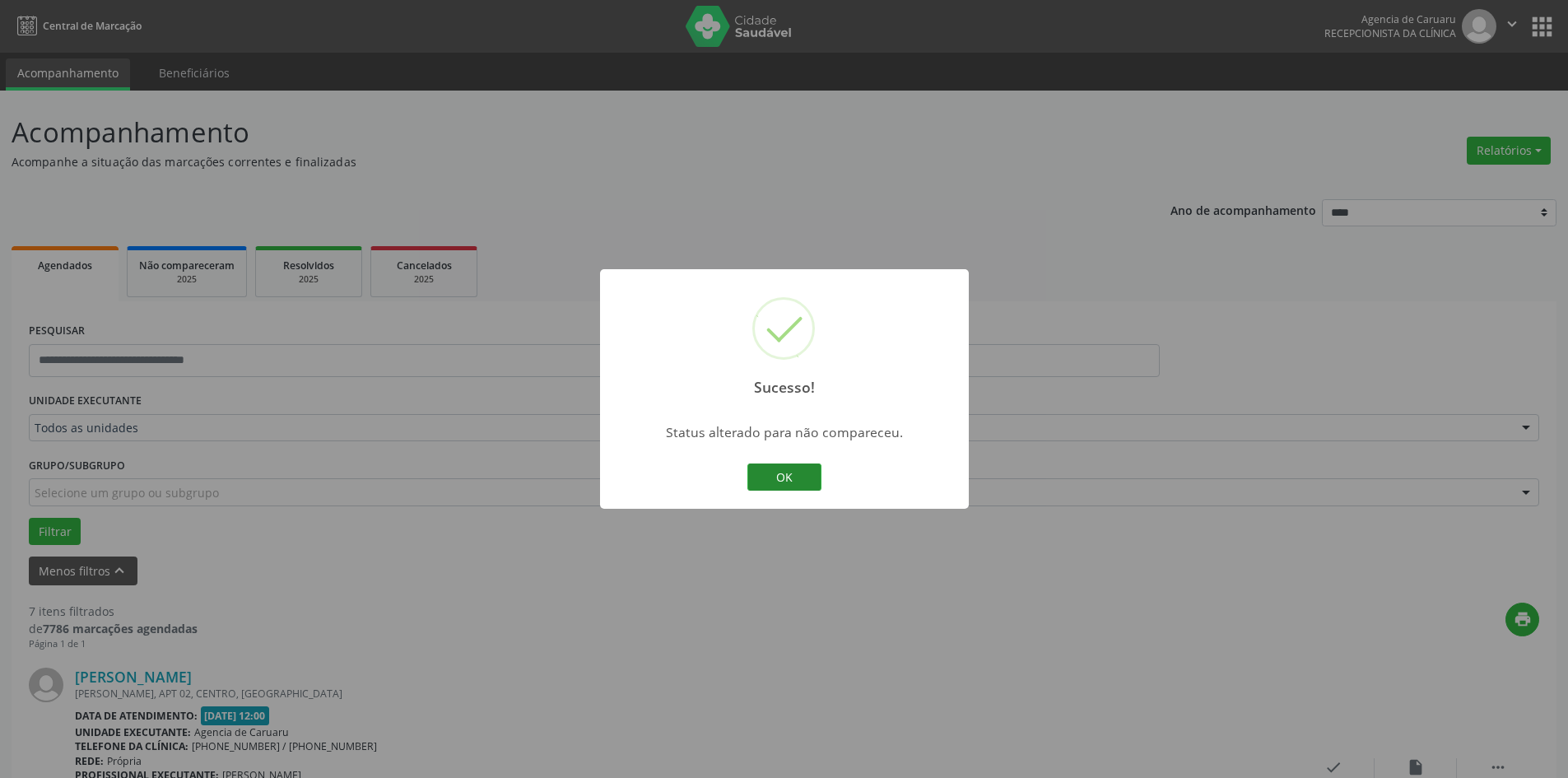
click at [778, 467] on button "OK" at bounding box center [784, 478] width 74 height 28
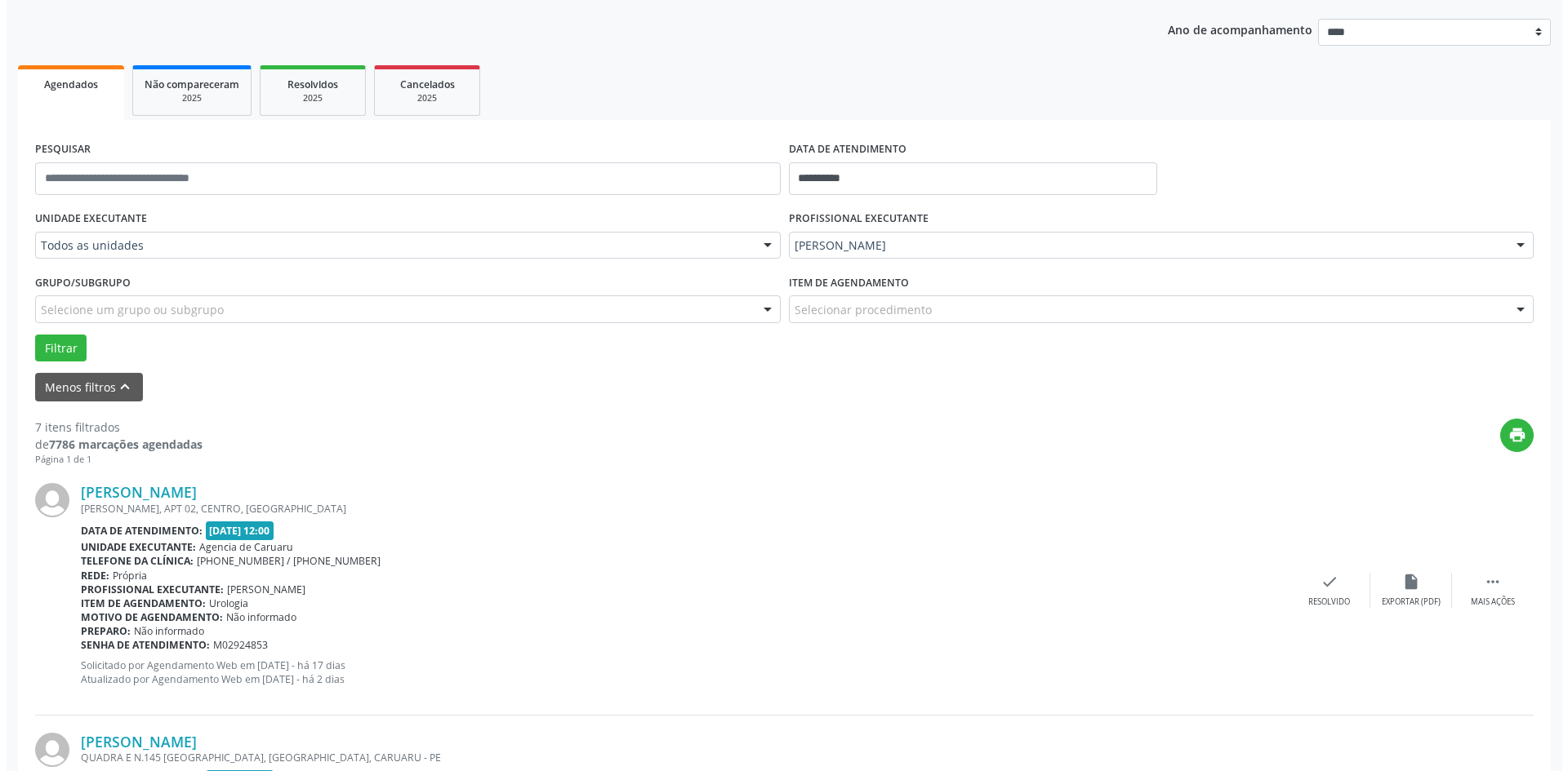
scroll to position [245, 0]
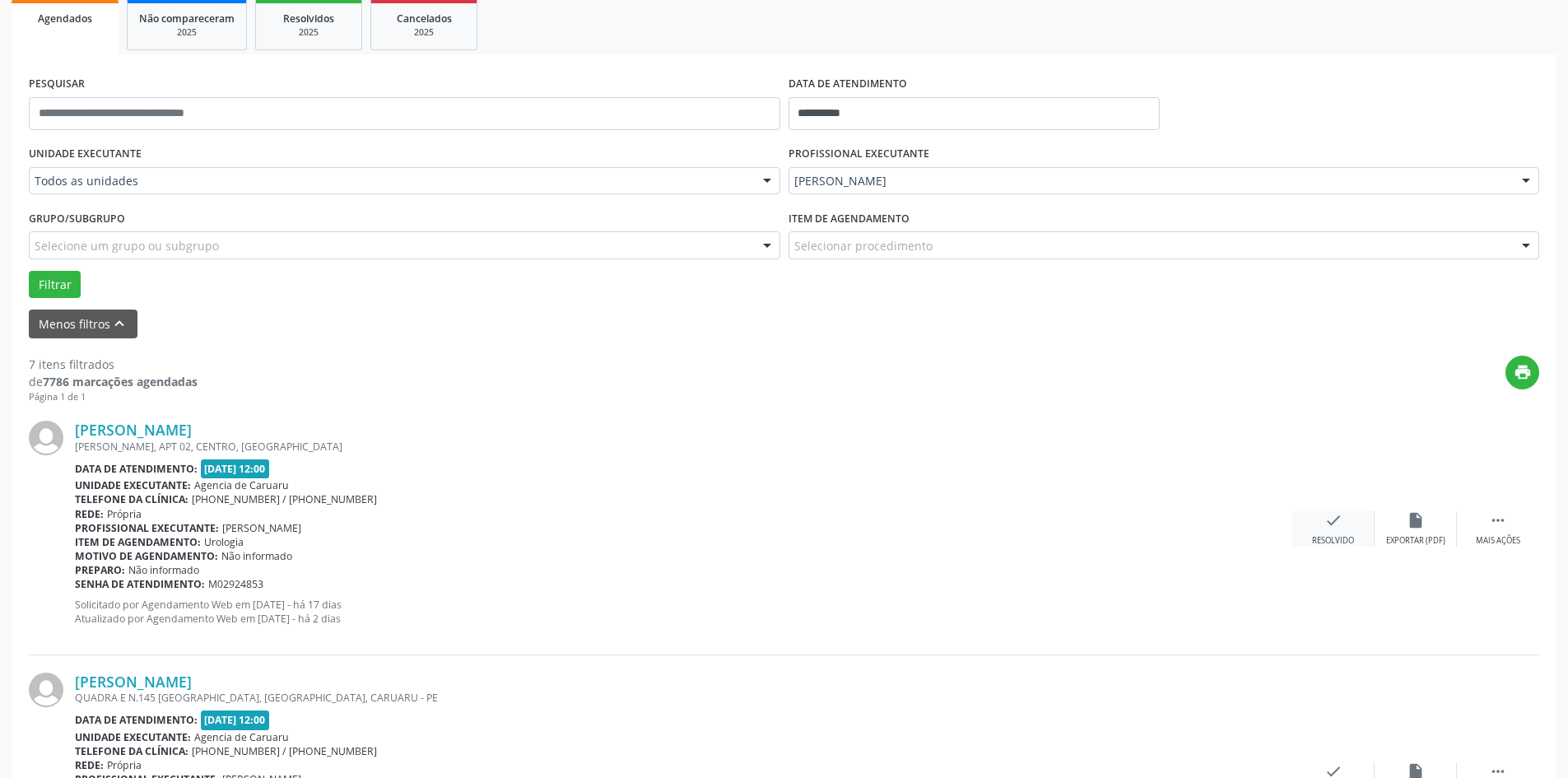
click at [1327, 512] on icon "check" at bounding box center [1333, 520] width 18 height 18
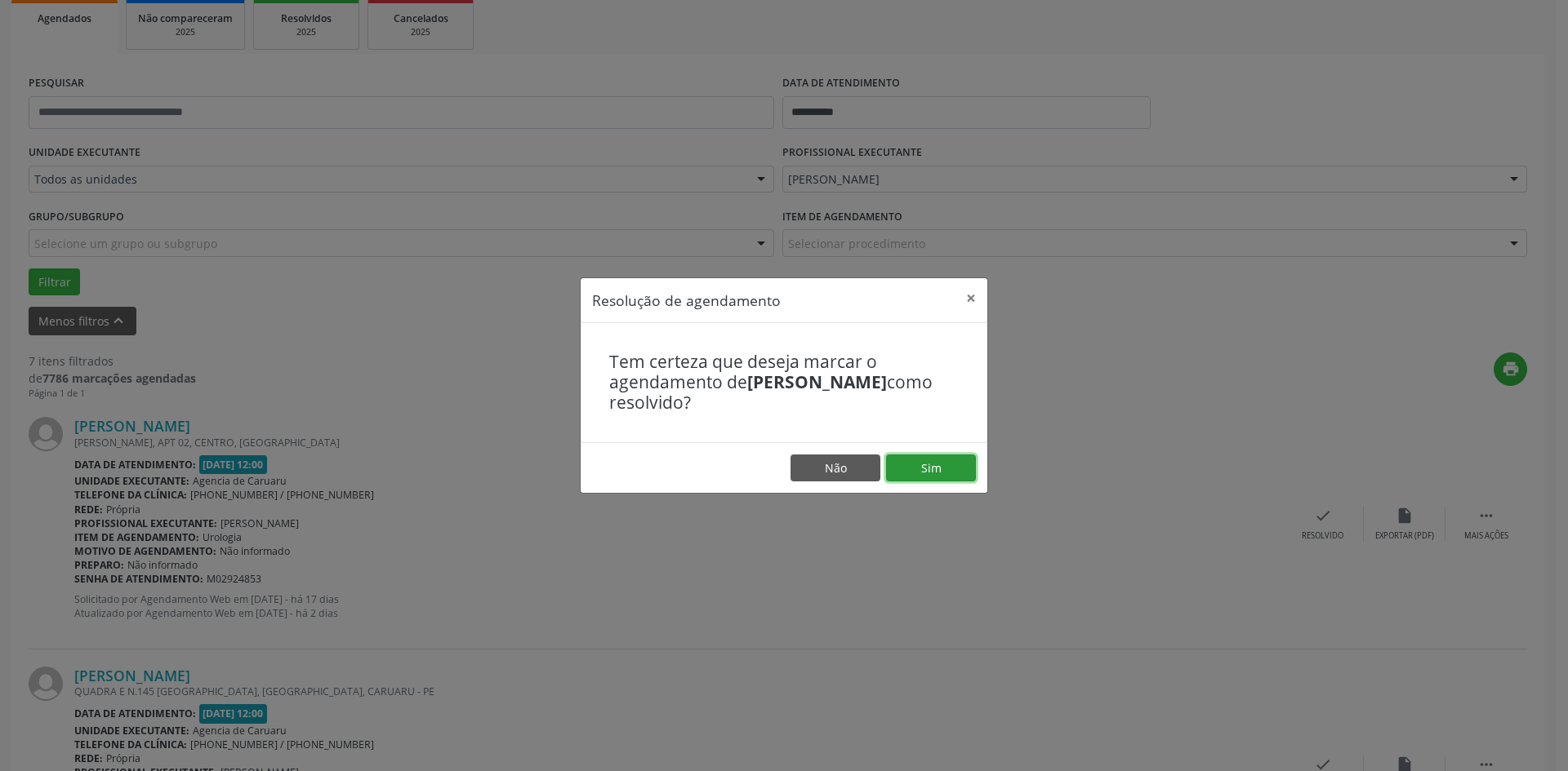
click at [930, 468] on button "Sim" at bounding box center [930, 468] width 90 height 28
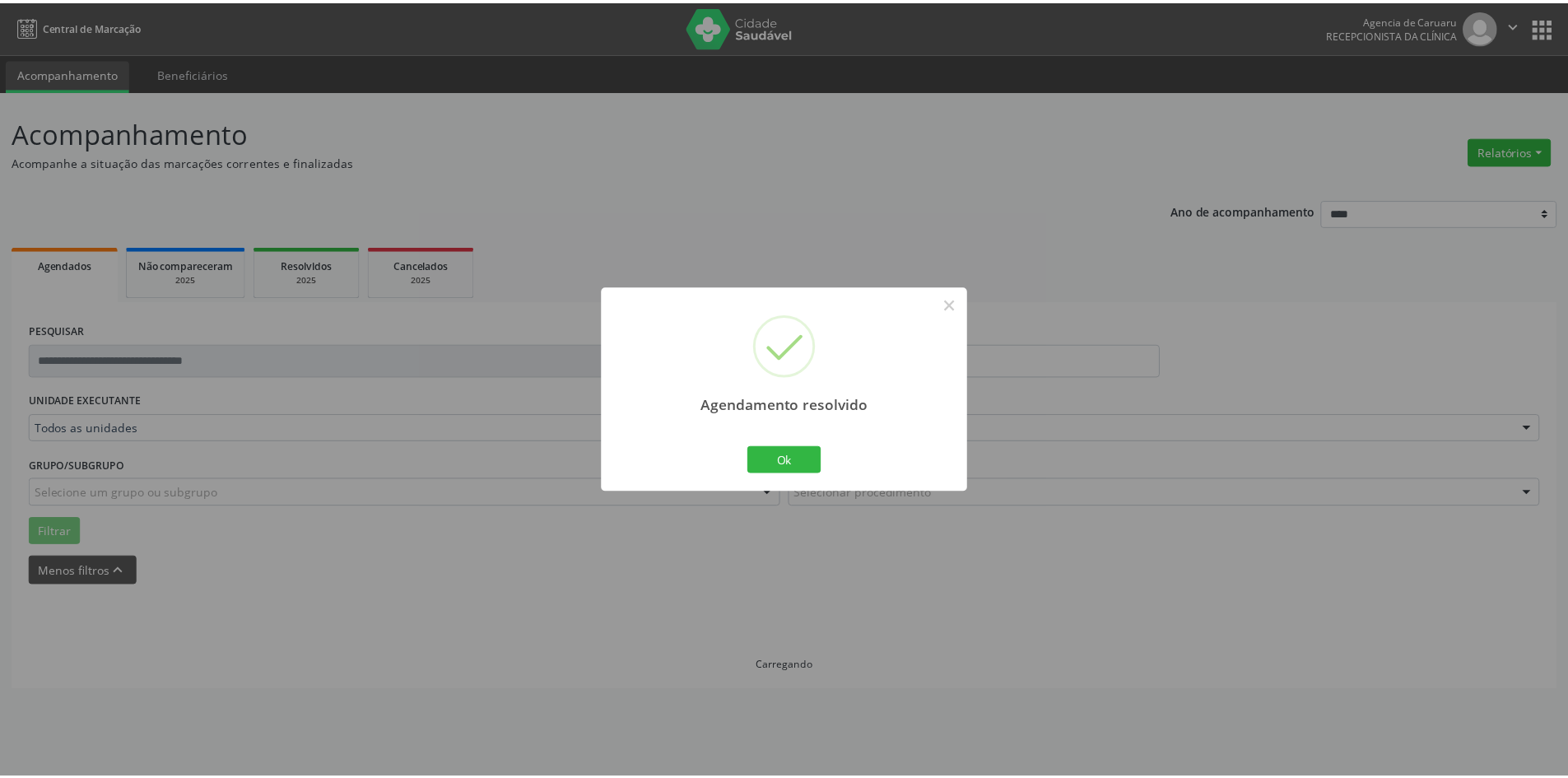
scroll to position [0, 0]
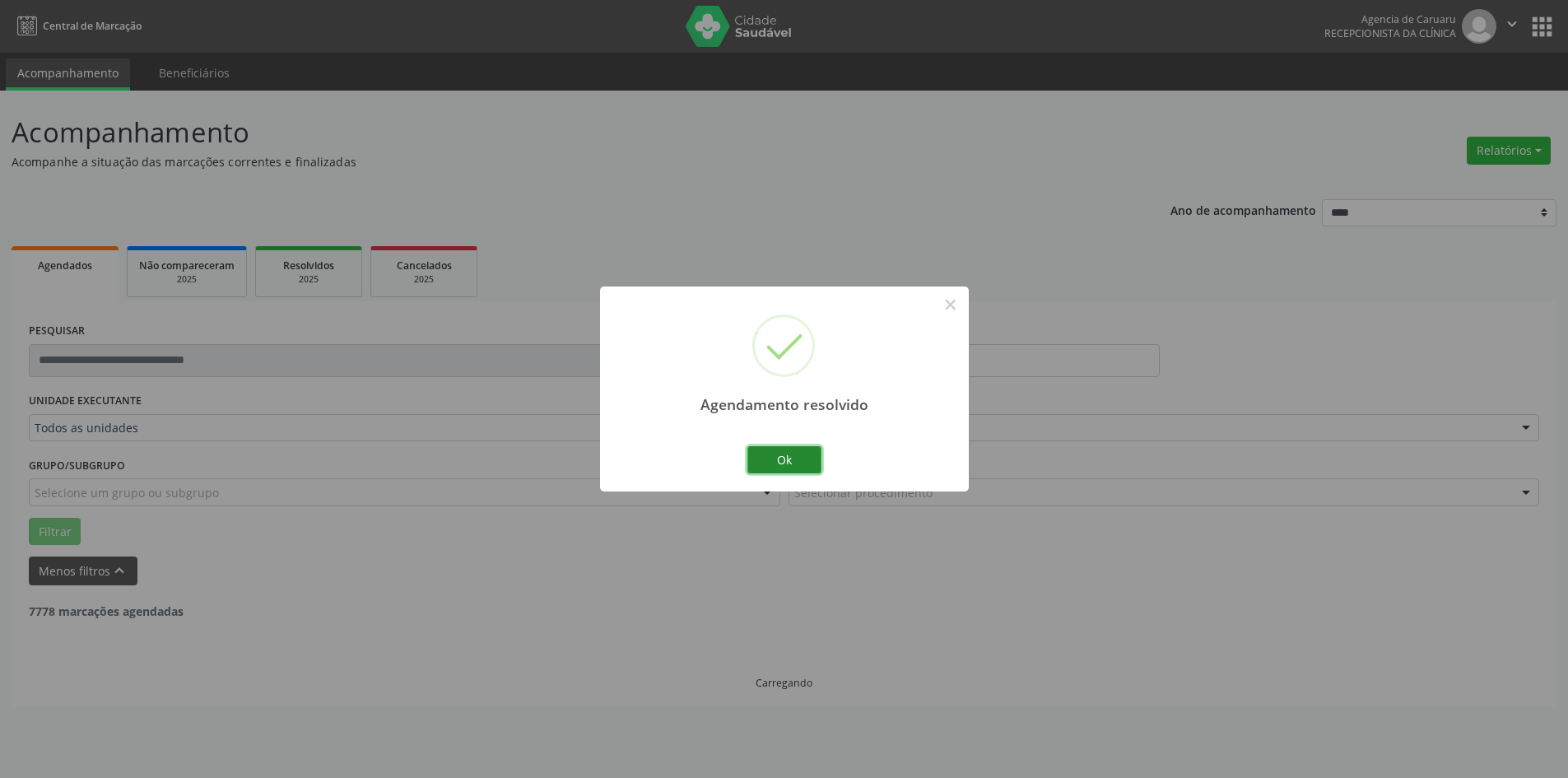
click at [773, 460] on button "Ok" at bounding box center [784, 460] width 74 height 28
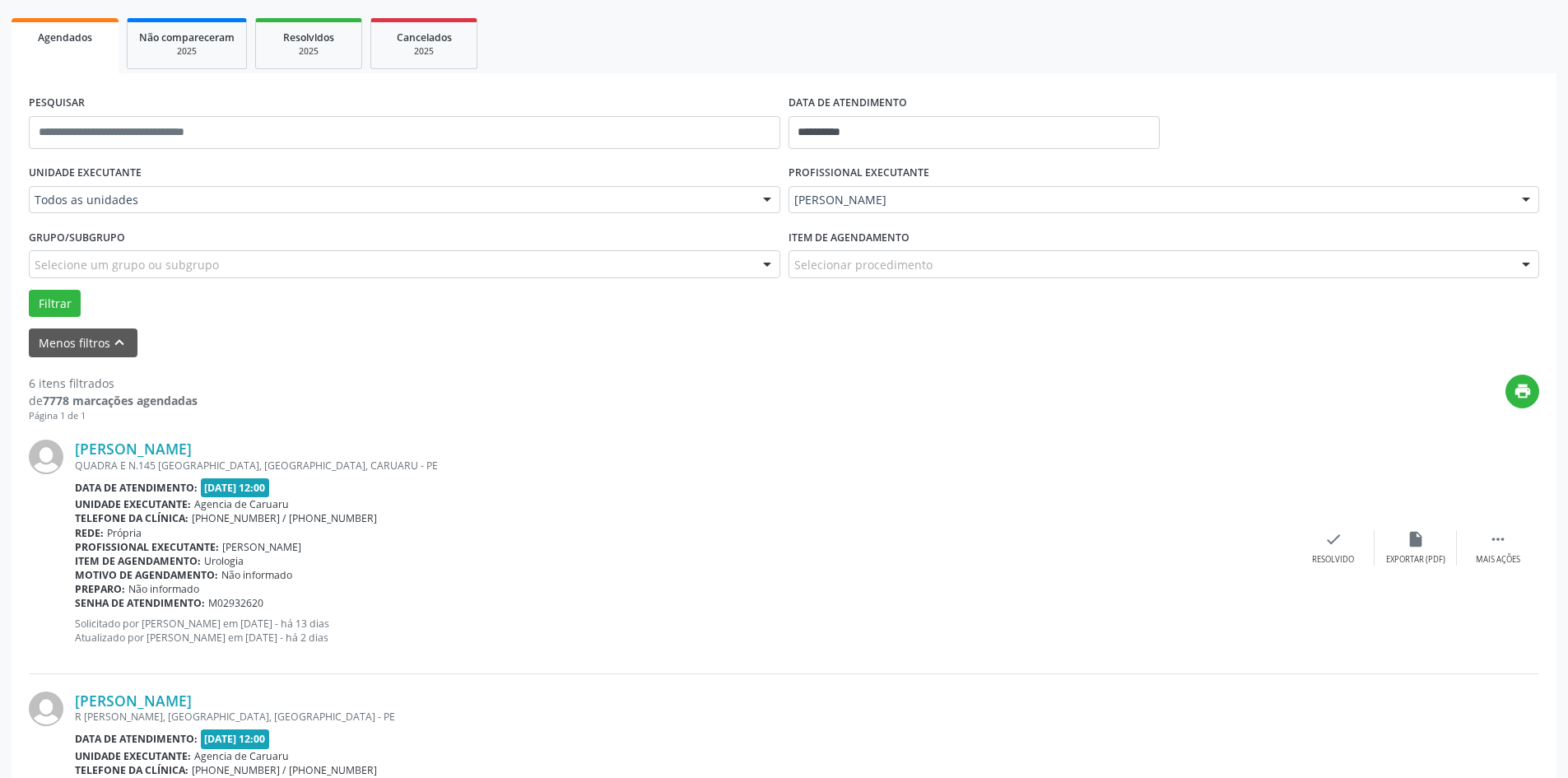
scroll to position [247, 0]
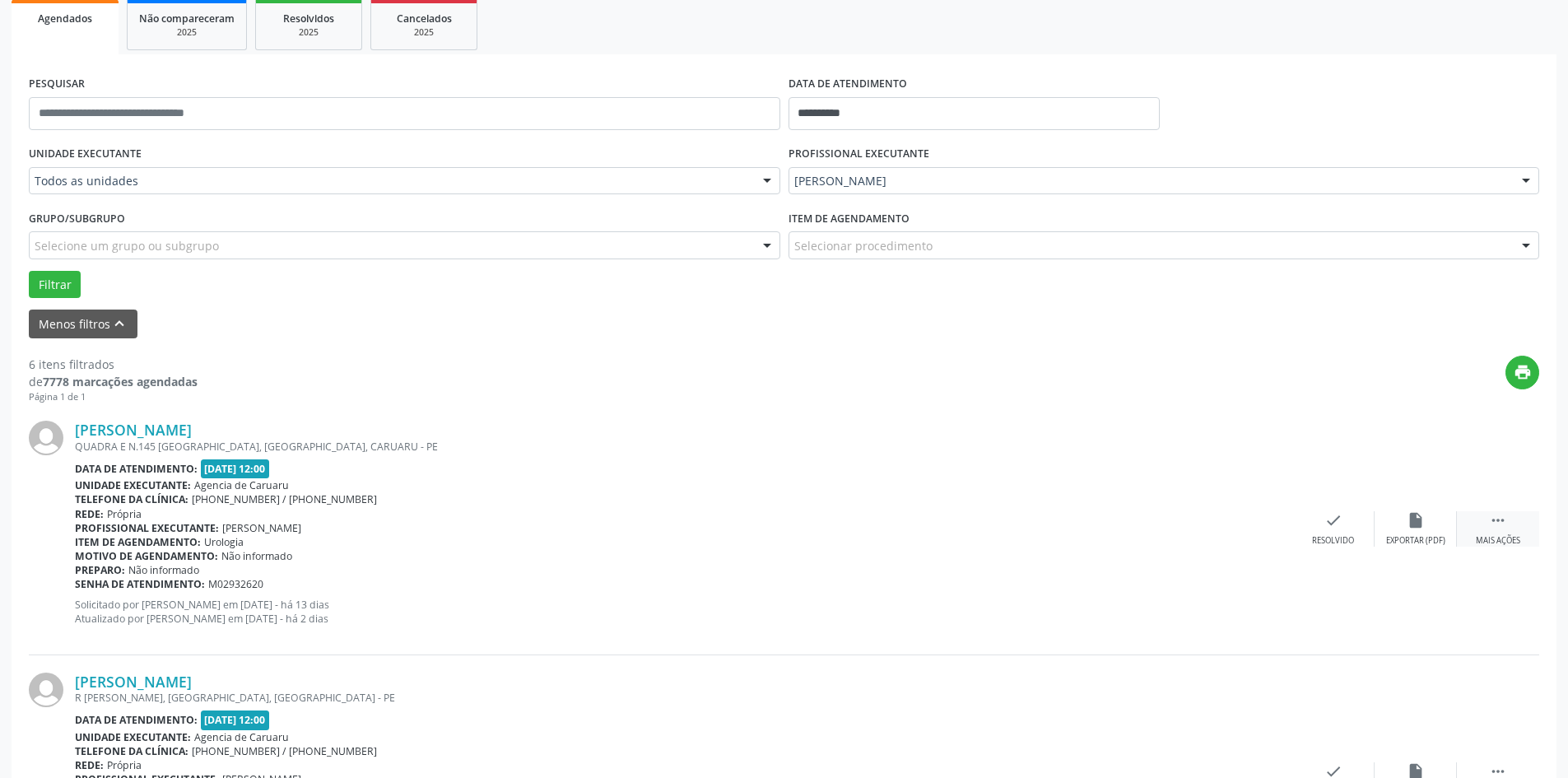
click at [1493, 518] on icon "" at bounding box center [1498, 520] width 18 height 18
click at [1403, 526] on div "alarm_off Não compareceu" at bounding box center [1415, 529] width 82 height 36
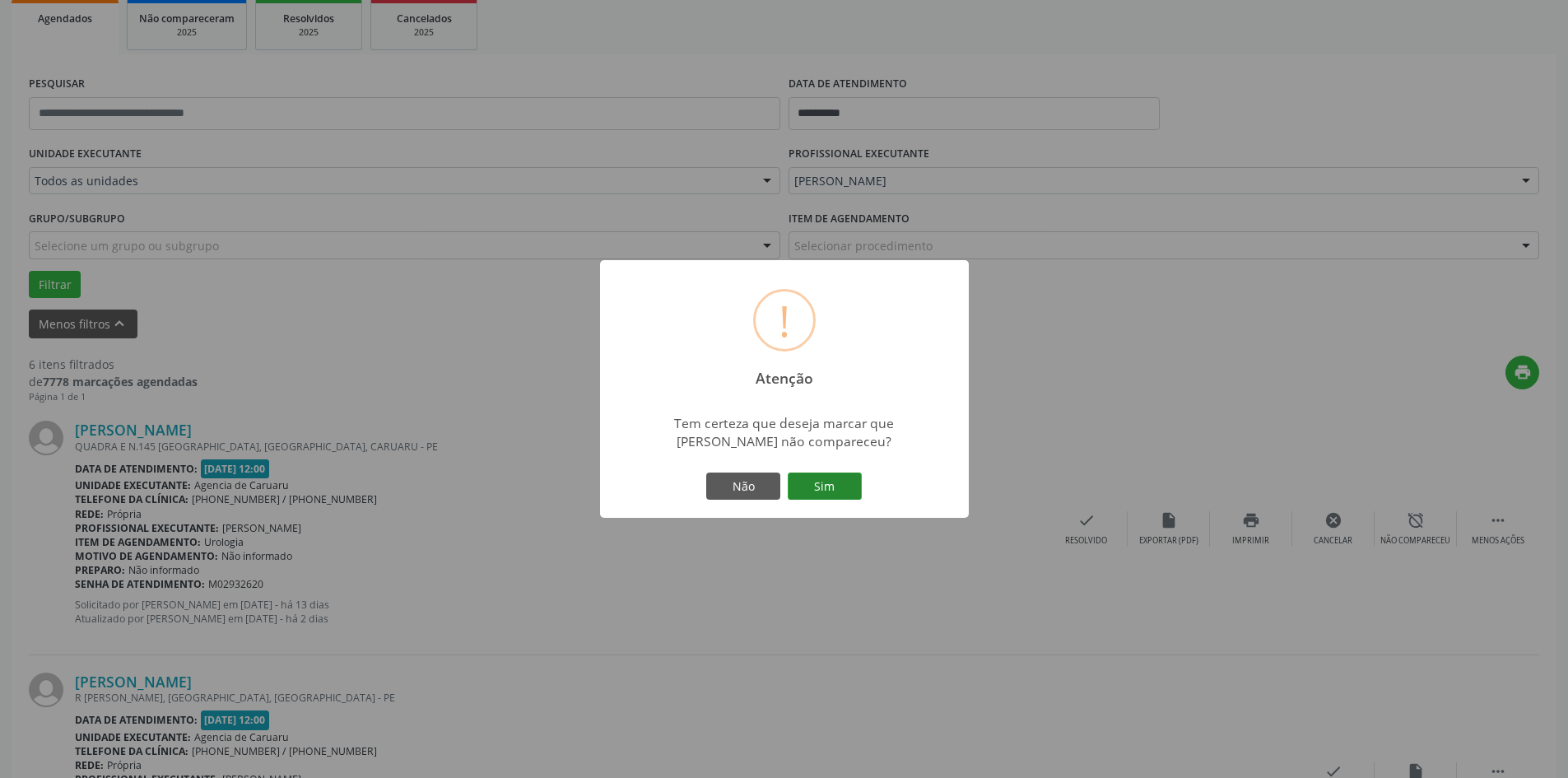
click at [829, 484] on button "Sim" at bounding box center [824, 486] width 74 height 28
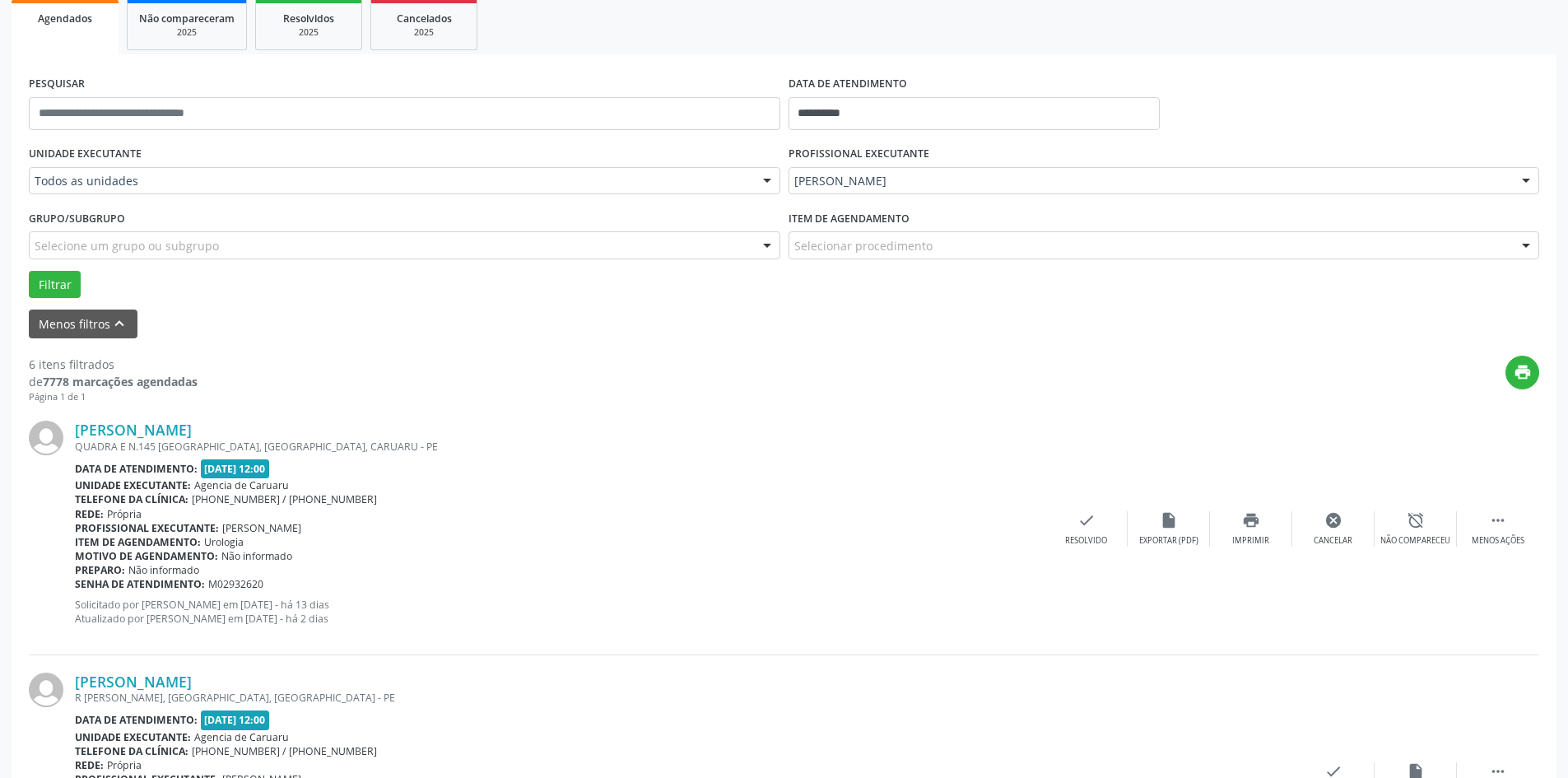
scroll to position [0, 0]
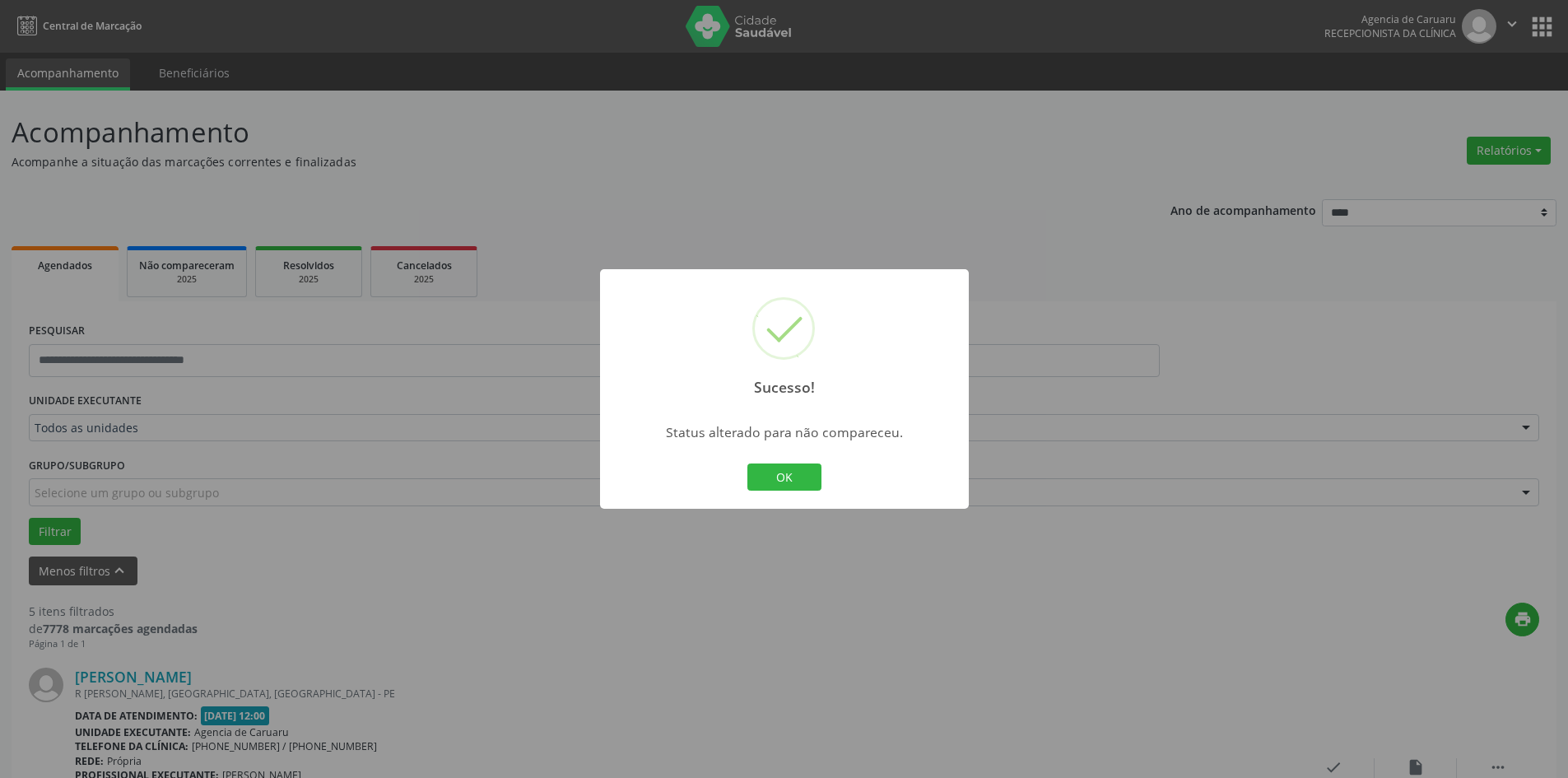
click at [823, 473] on div "OK Cancel" at bounding box center [784, 478] width 81 height 35
click at [793, 477] on button "OK" at bounding box center [784, 478] width 74 height 28
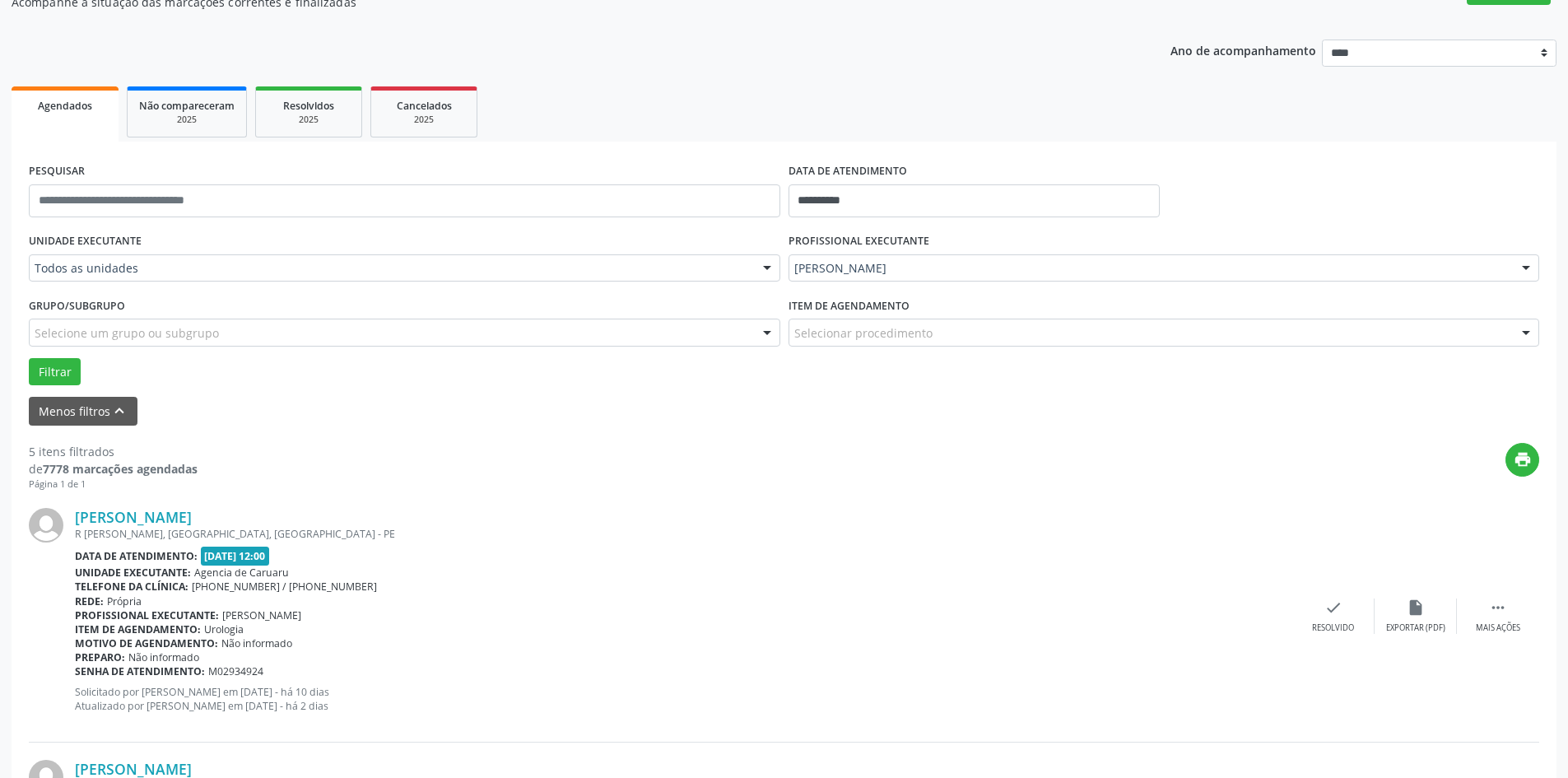
scroll to position [247, 0]
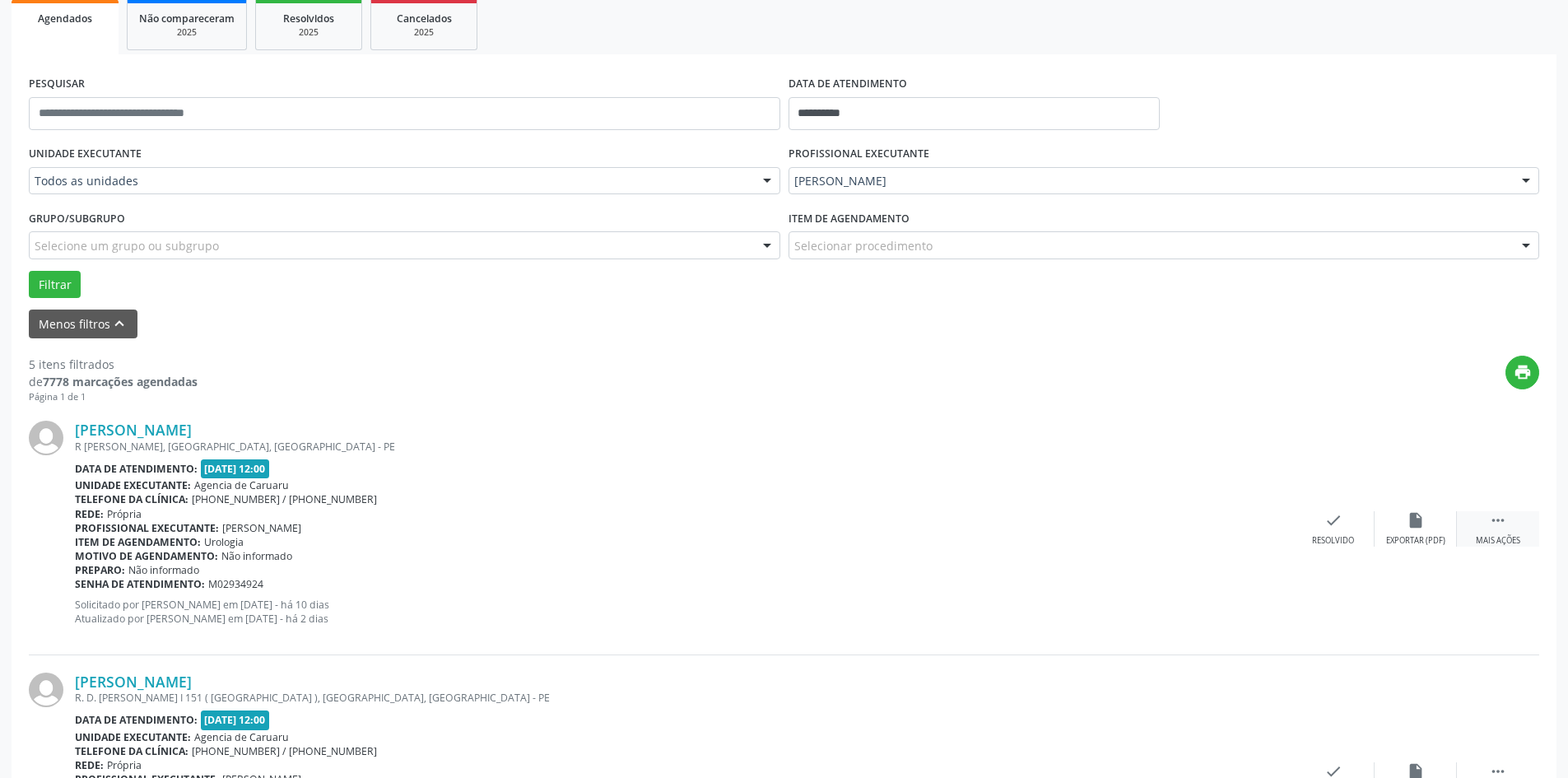
click at [1482, 523] on div " Mais ações" at bounding box center [1498, 529] width 82 height 36
click at [1419, 527] on icon "alarm_off" at bounding box center [1415, 520] width 18 height 18
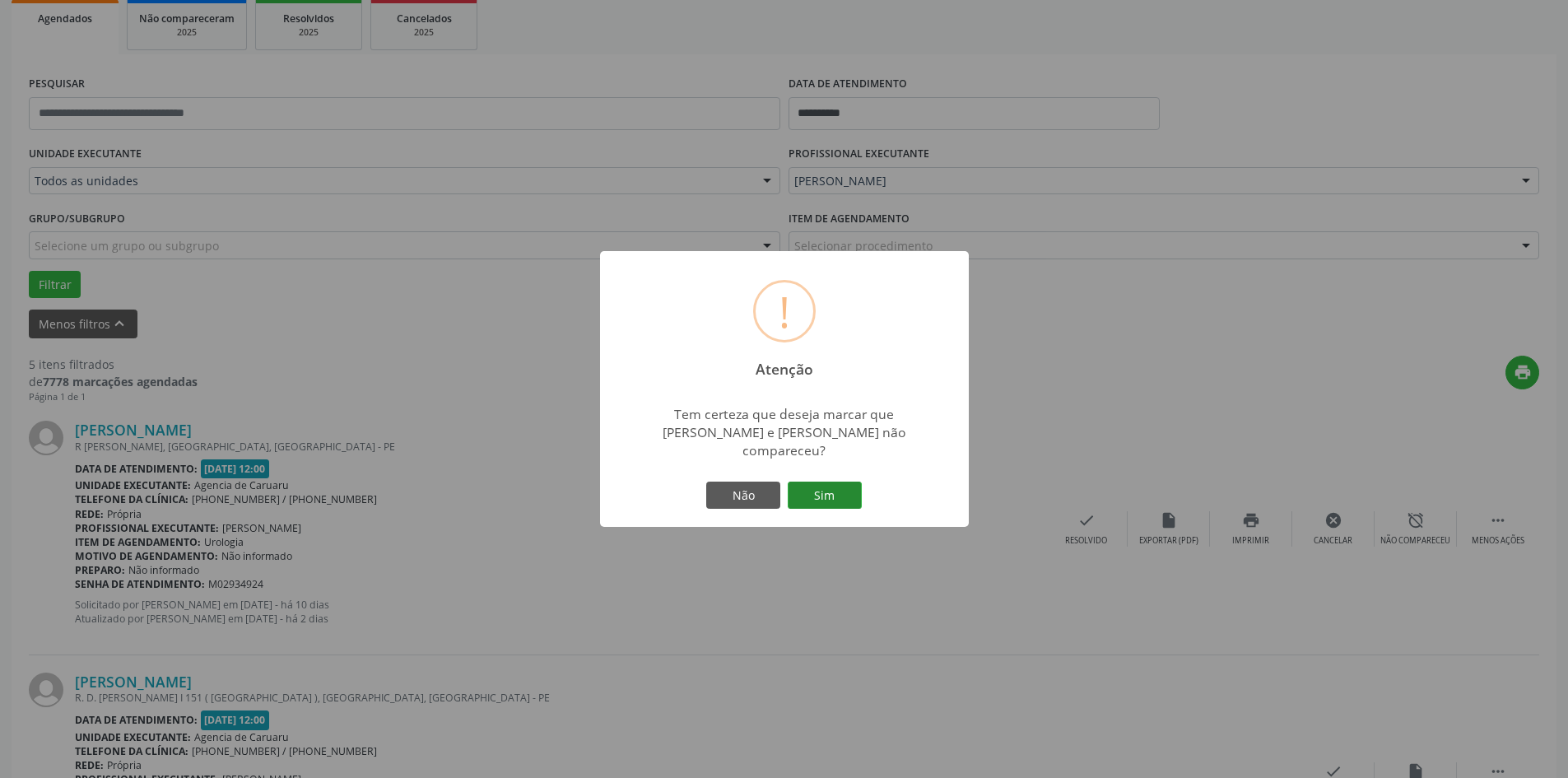
click at [817, 486] on button "Sim" at bounding box center [824, 495] width 74 height 28
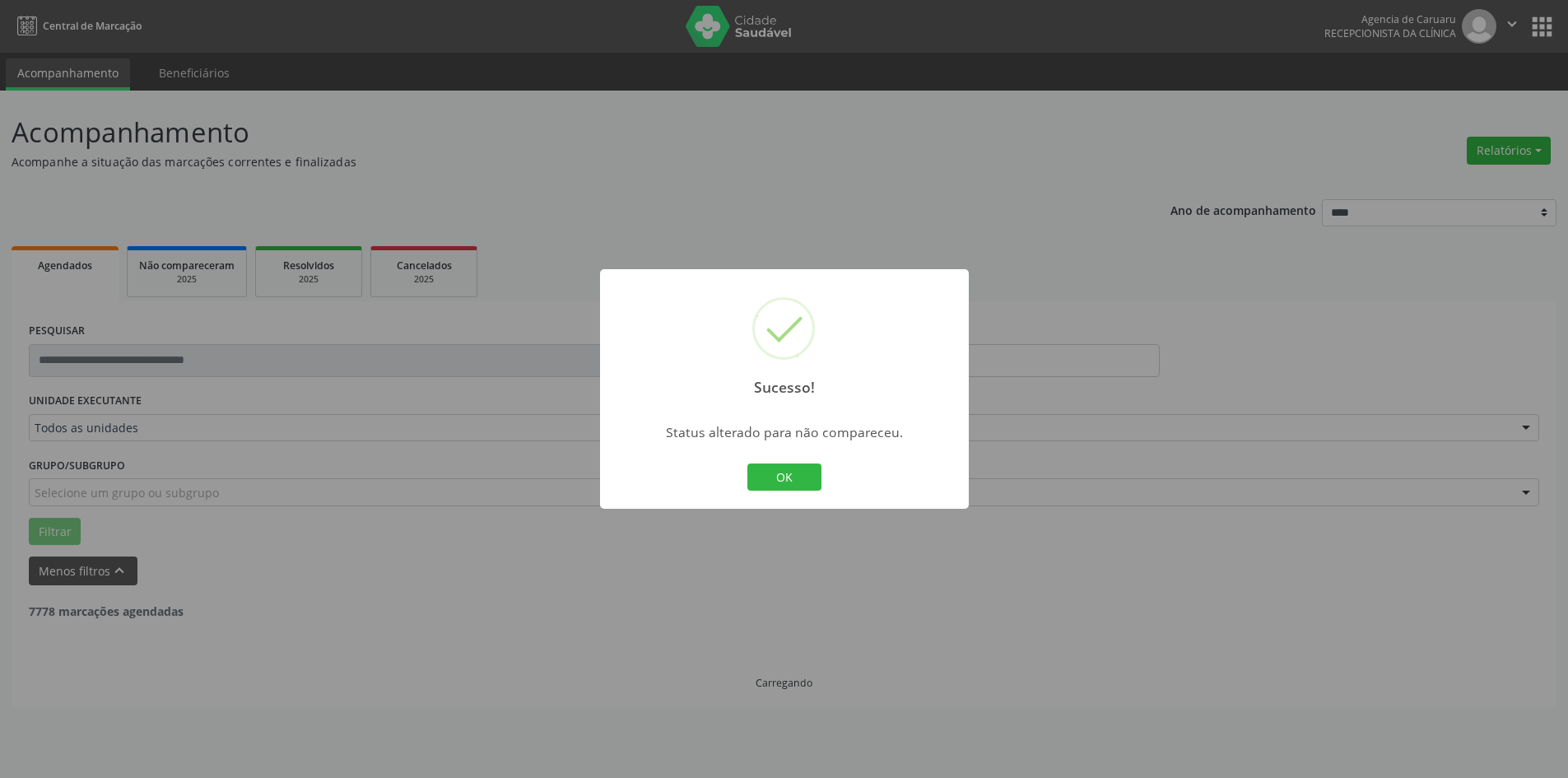
scroll to position [0, 0]
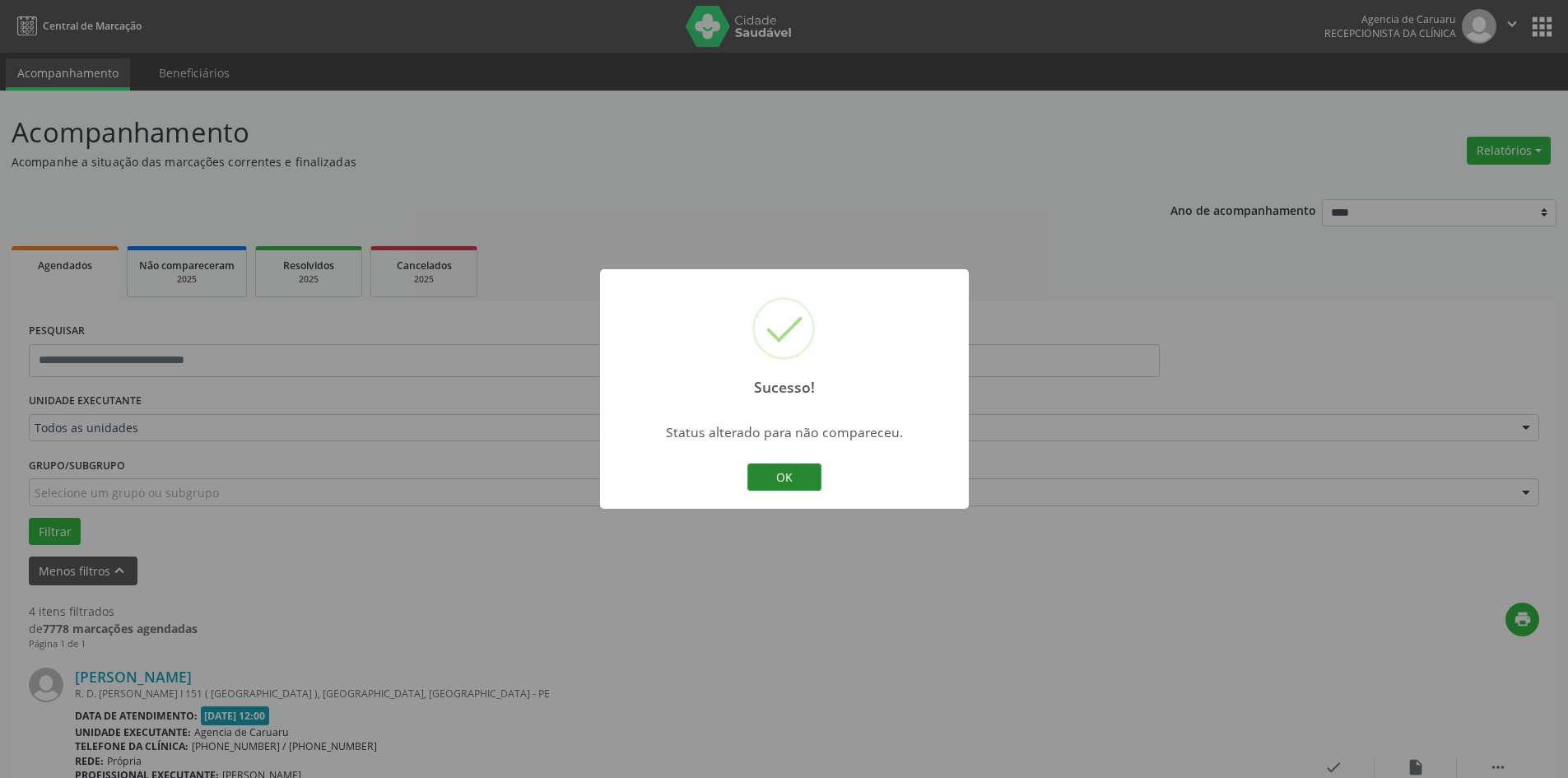
click at [790, 478] on button "OK" at bounding box center [784, 478] width 74 height 28
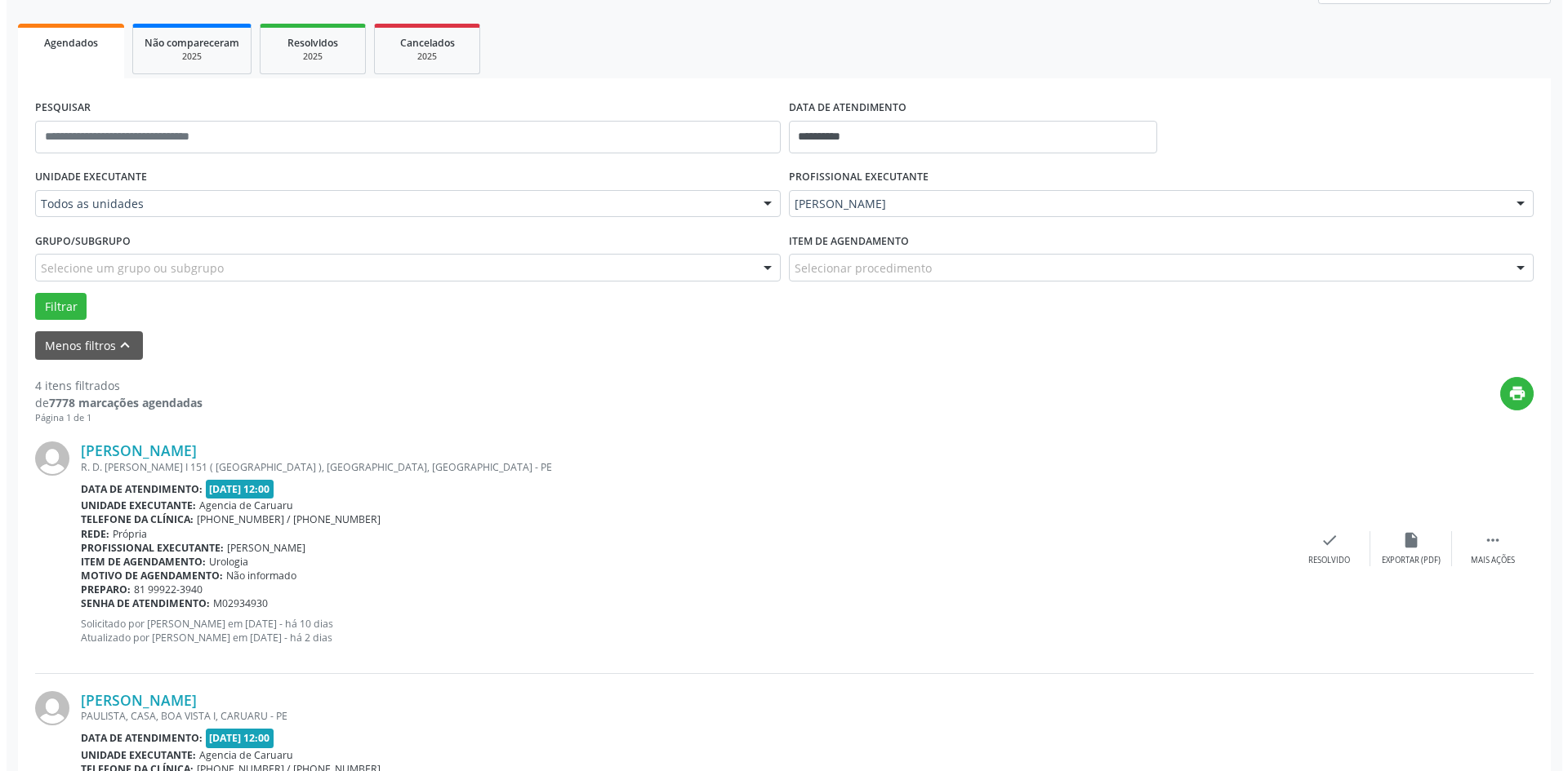
scroll to position [245, 0]
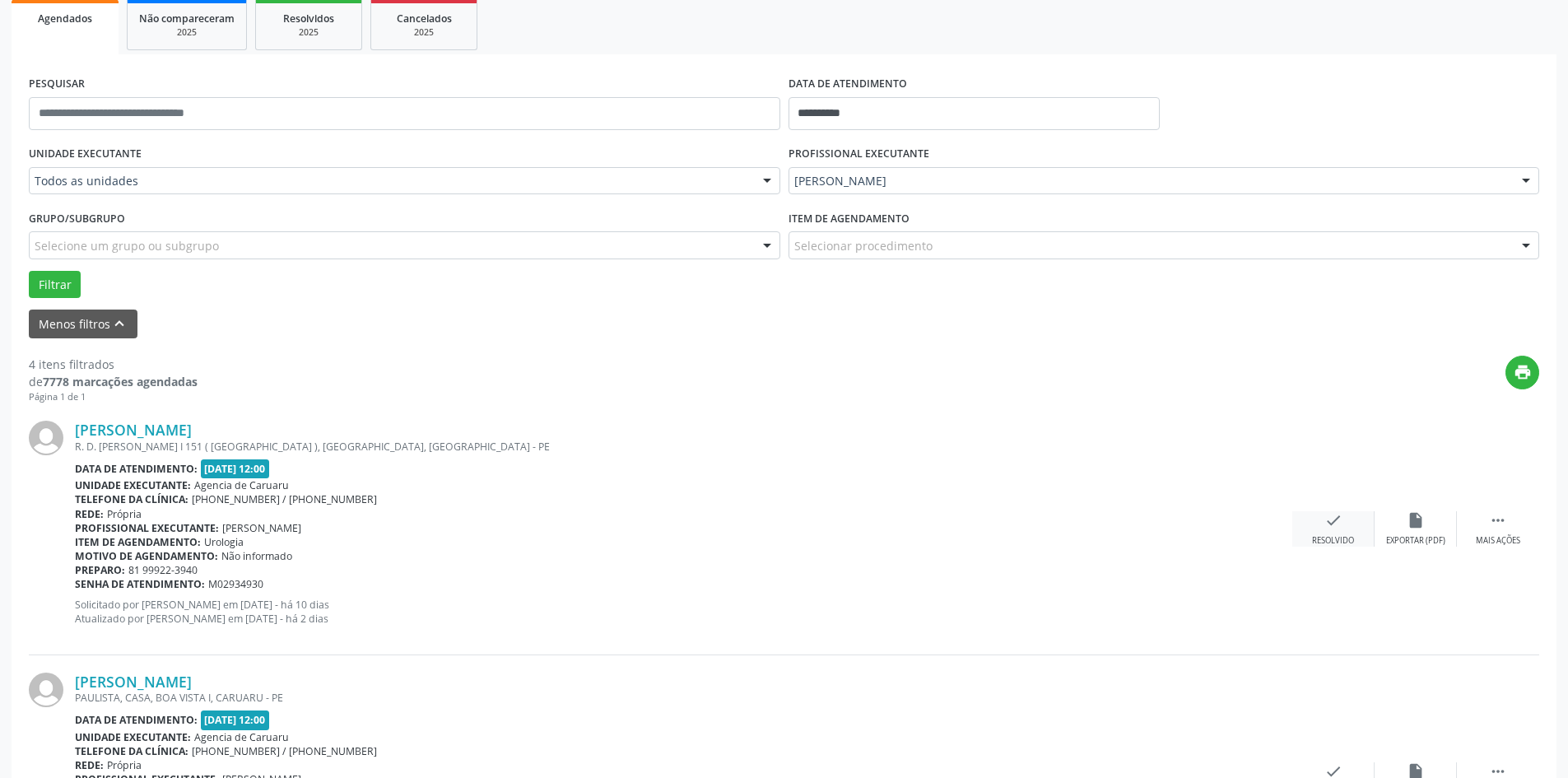
click at [1339, 528] on icon "check" at bounding box center [1333, 520] width 18 height 18
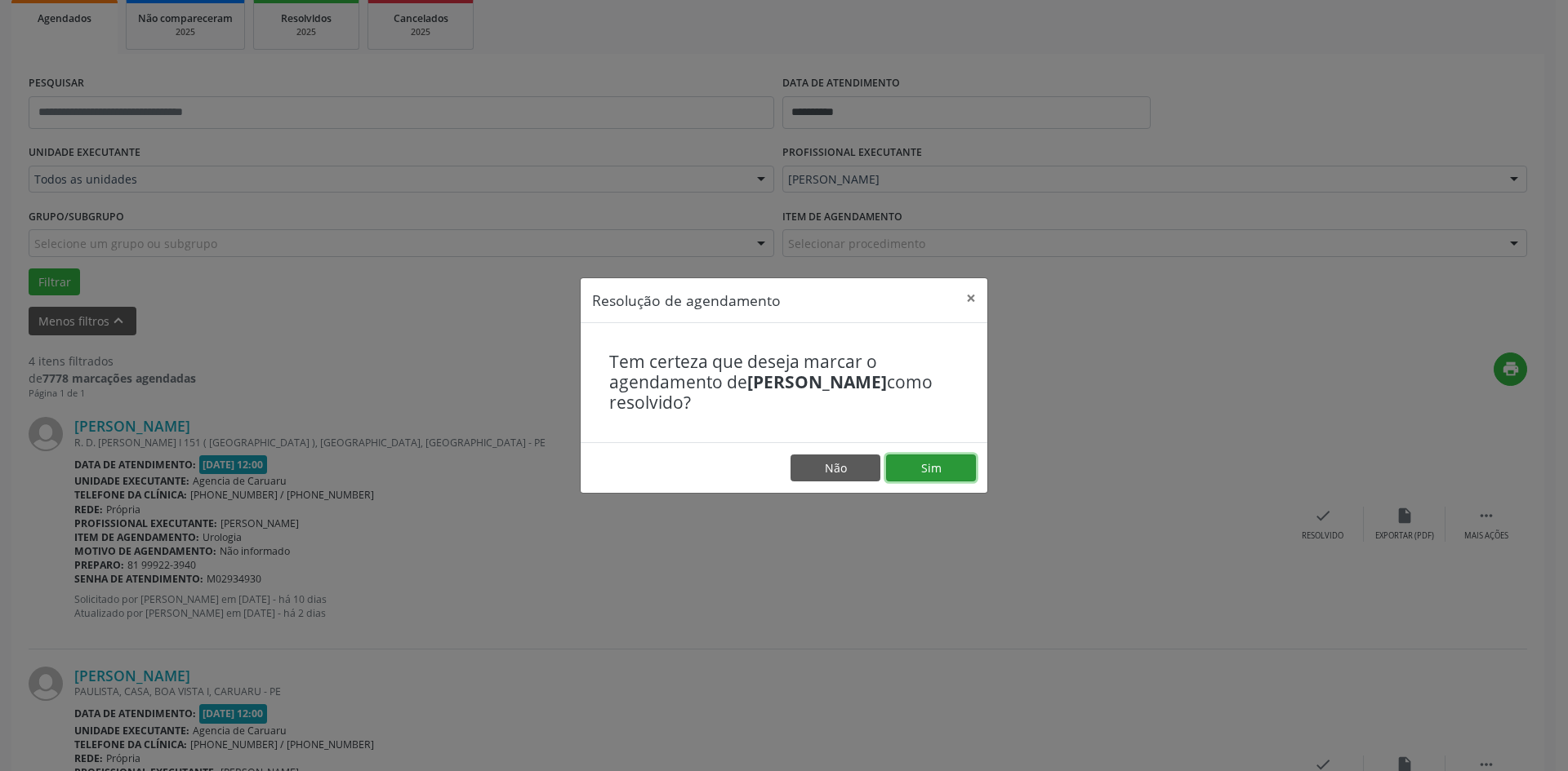
click at [936, 463] on button "Sim" at bounding box center [930, 468] width 90 height 28
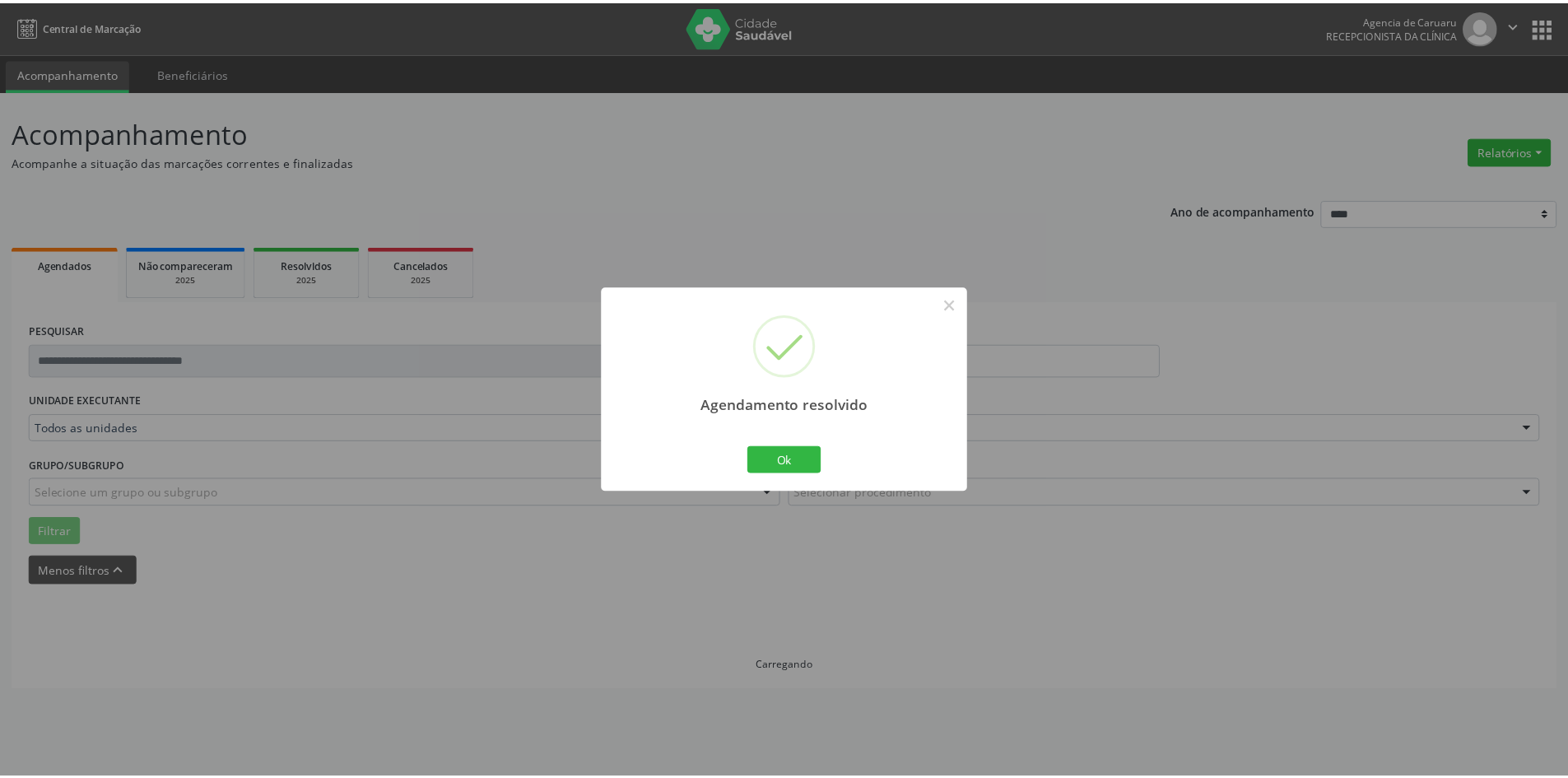
scroll to position [0, 0]
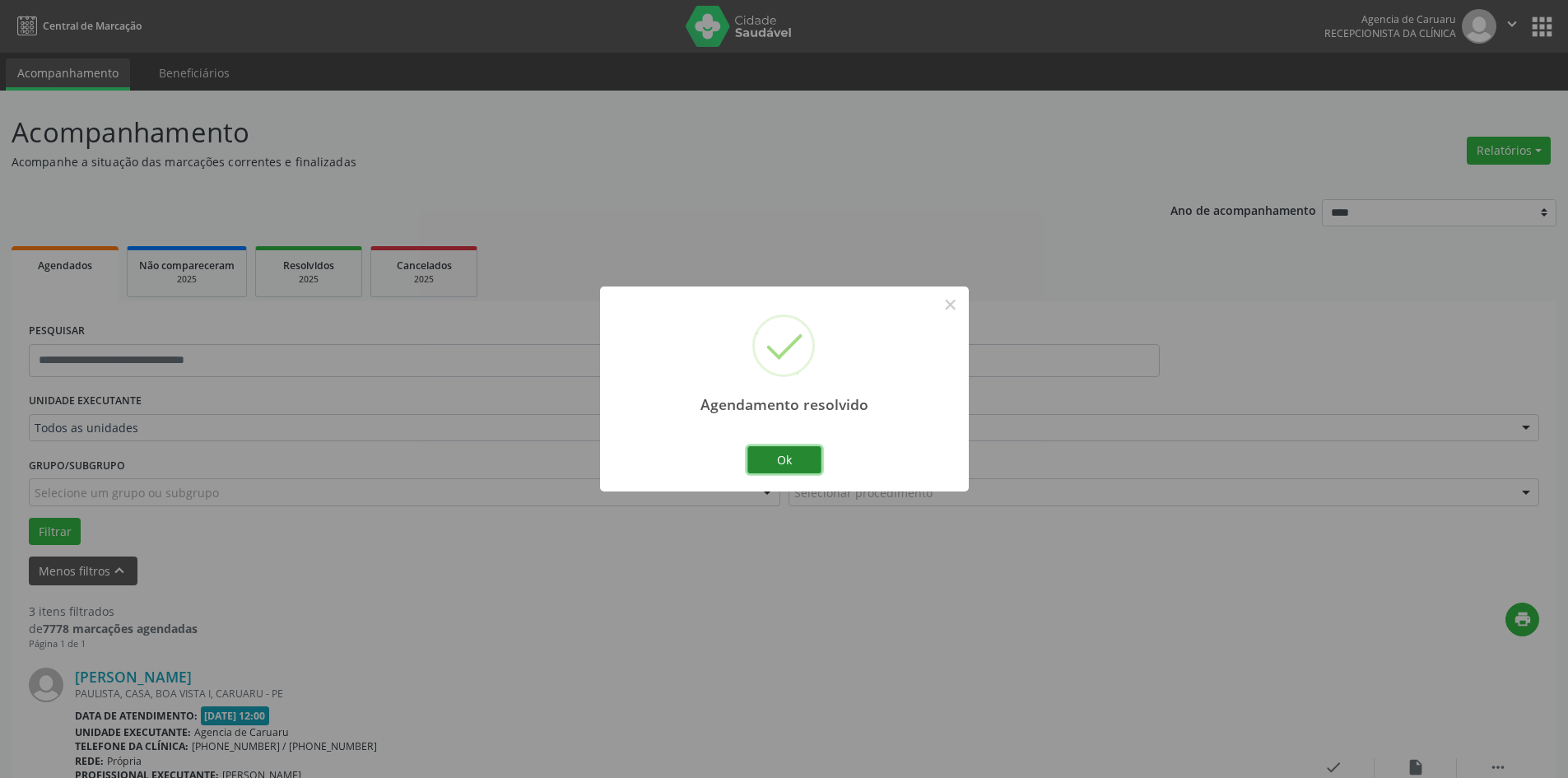
click at [801, 461] on button "Ok" at bounding box center [784, 460] width 74 height 28
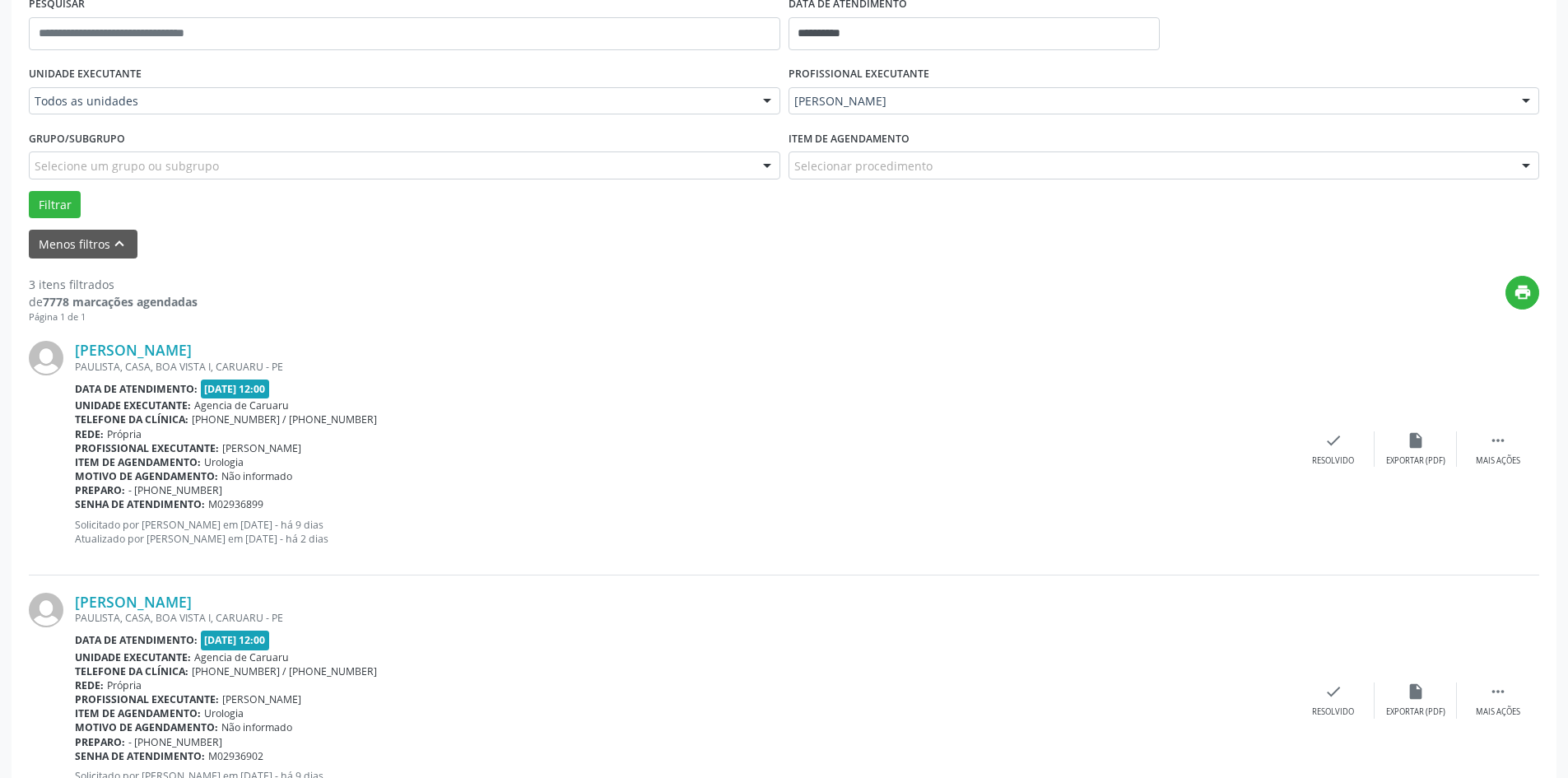
scroll to position [329, 0]
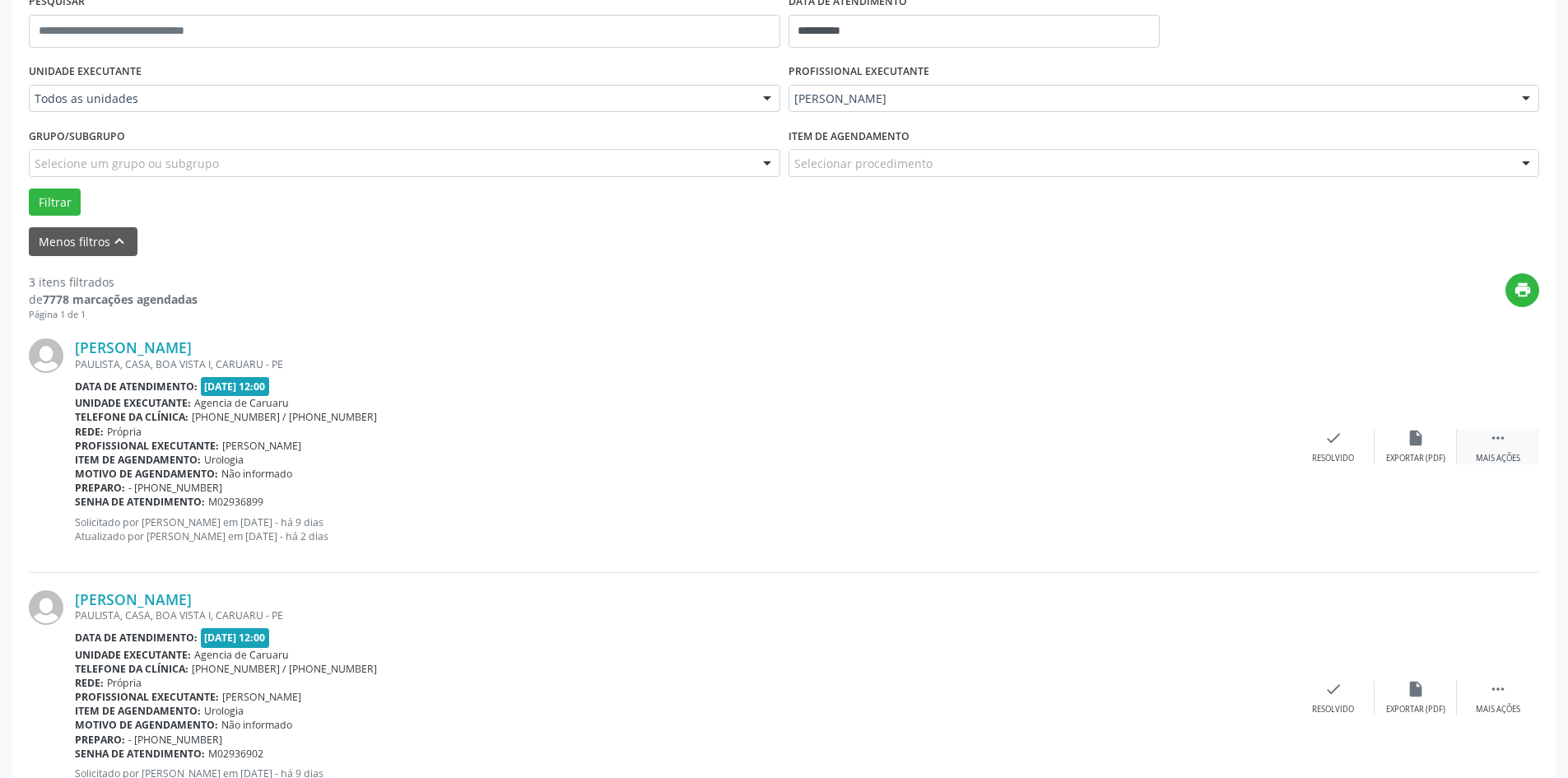
click at [1501, 442] on icon "" at bounding box center [1498, 438] width 18 height 18
click at [1417, 440] on icon "alarm_off" at bounding box center [1415, 438] width 18 height 18
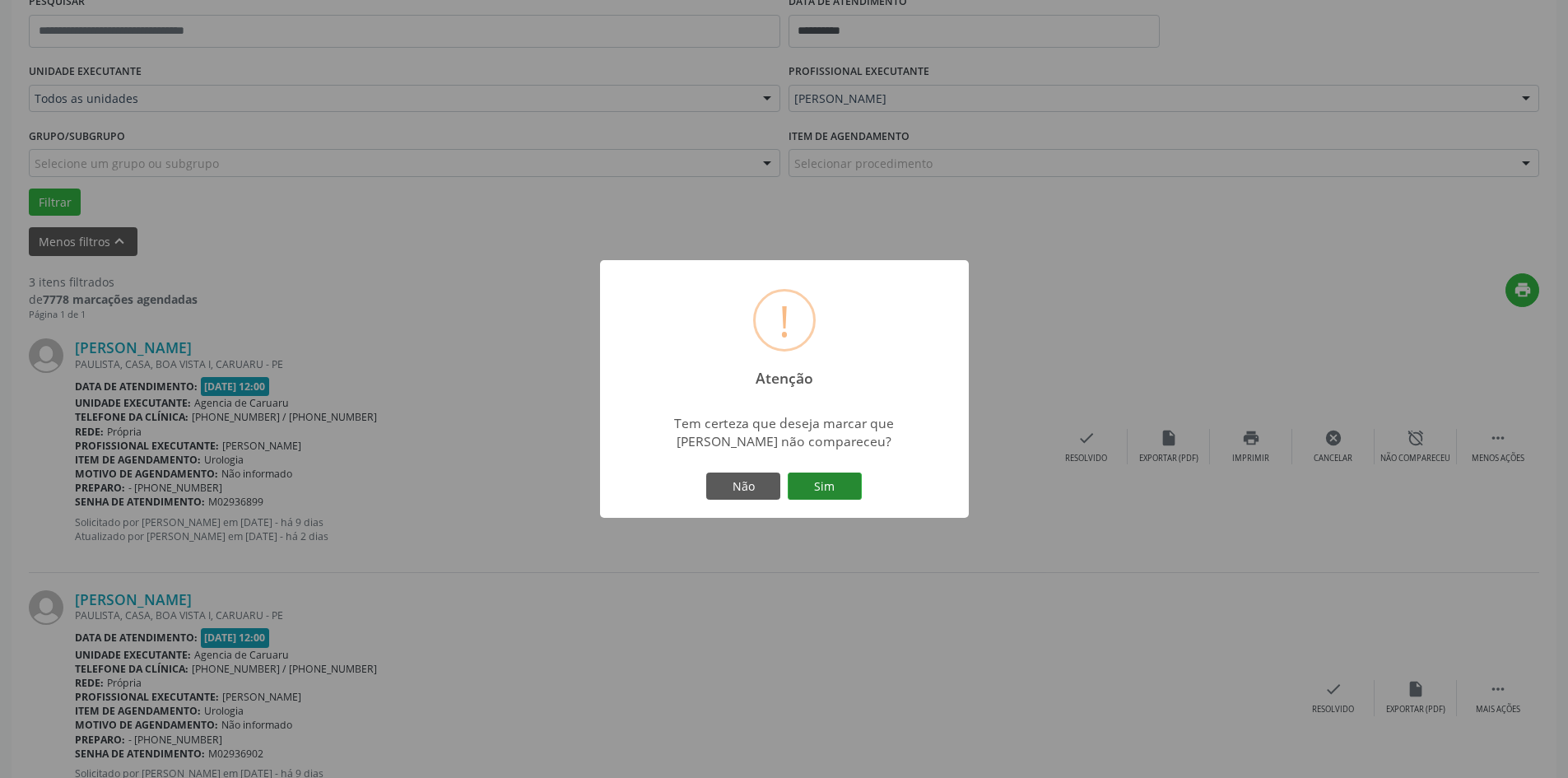
click at [814, 487] on button "Sim" at bounding box center [824, 486] width 74 height 28
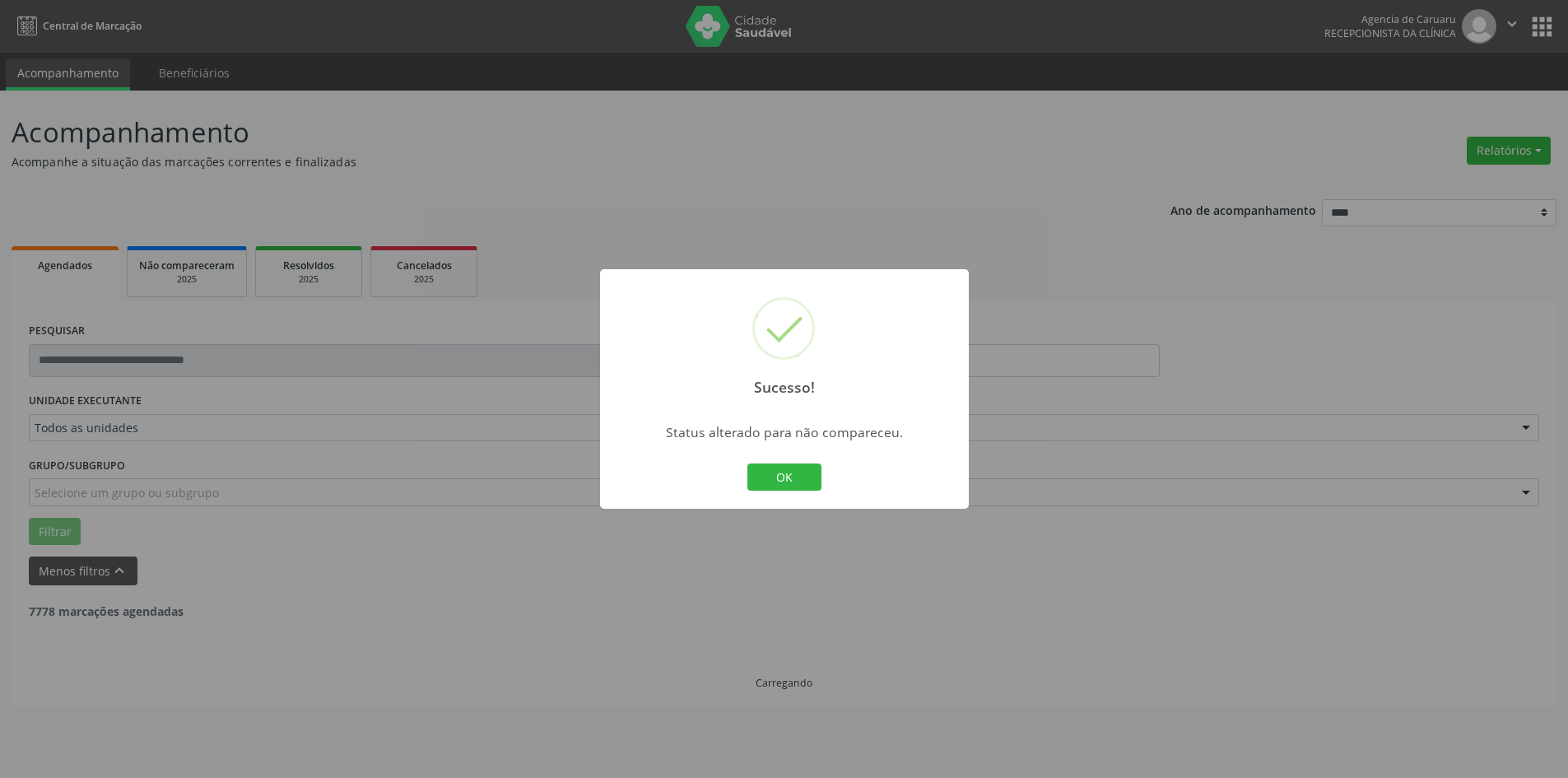
scroll to position [0, 0]
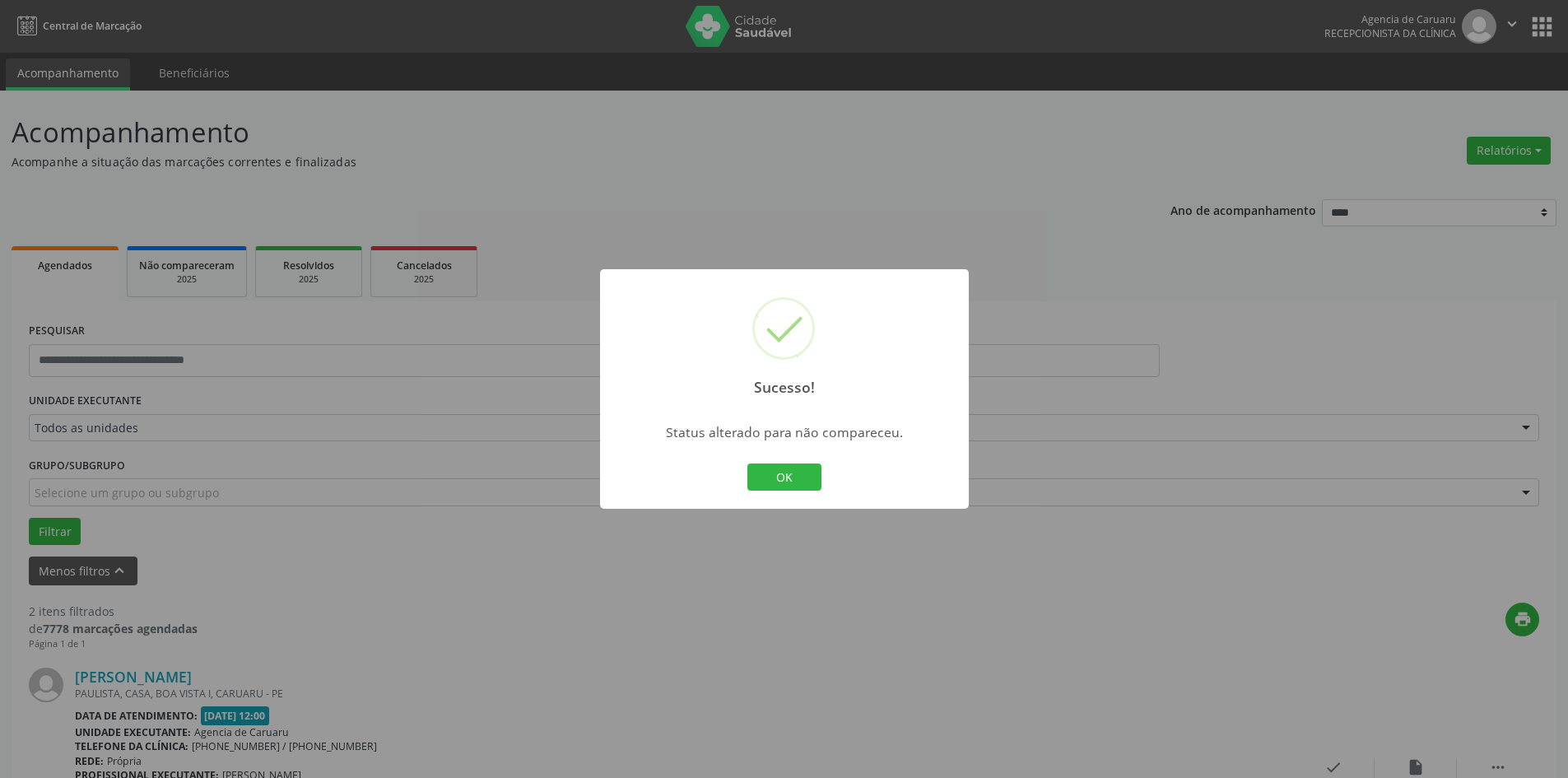
click at [823, 472] on div "OK Cancel" at bounding box center [784, 478] width 81 height 35
click at [802, 478] on button "OK" at bounding box center [784, 478] width 74 height 28
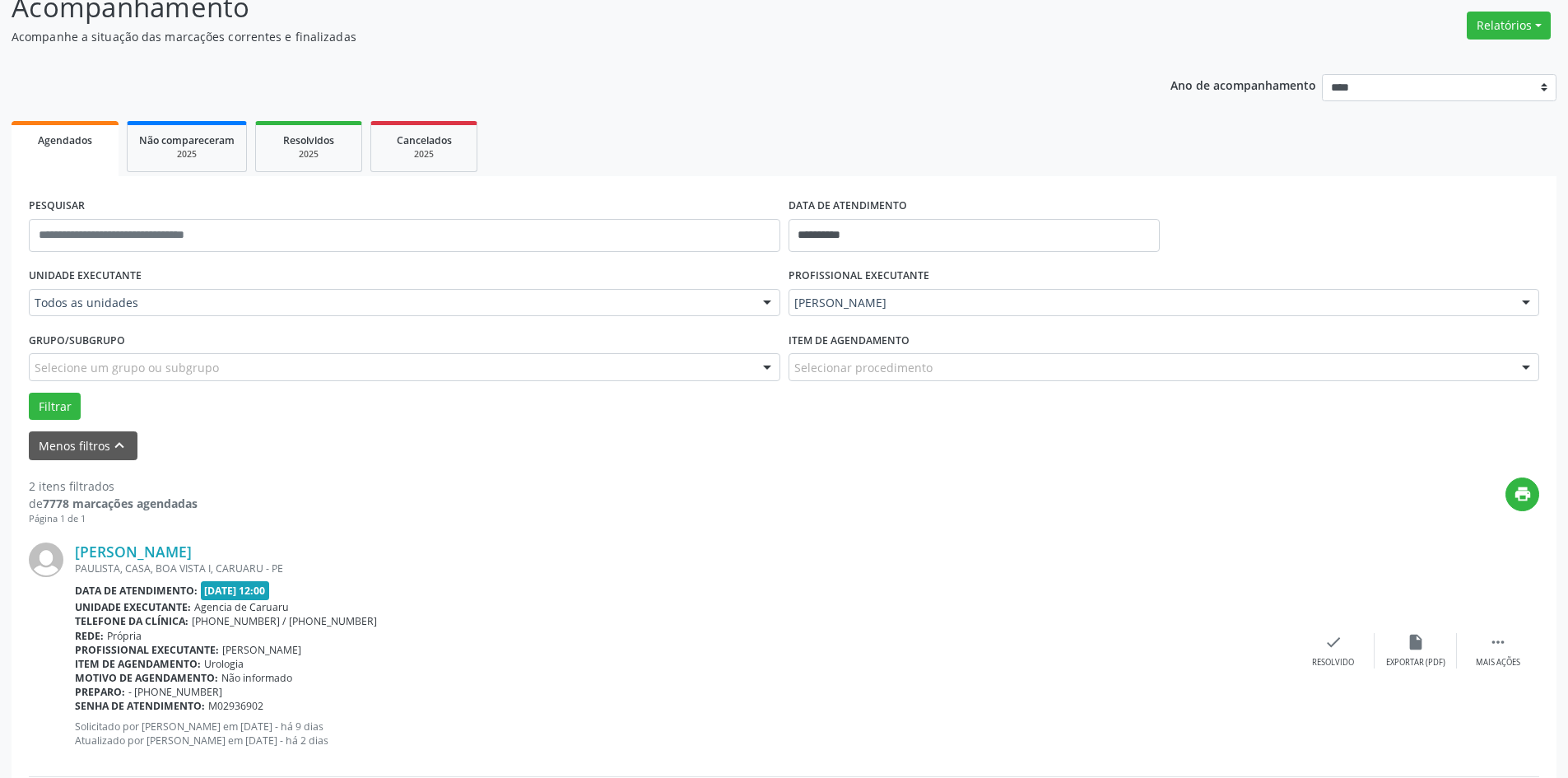
scroll to position [165, 0]
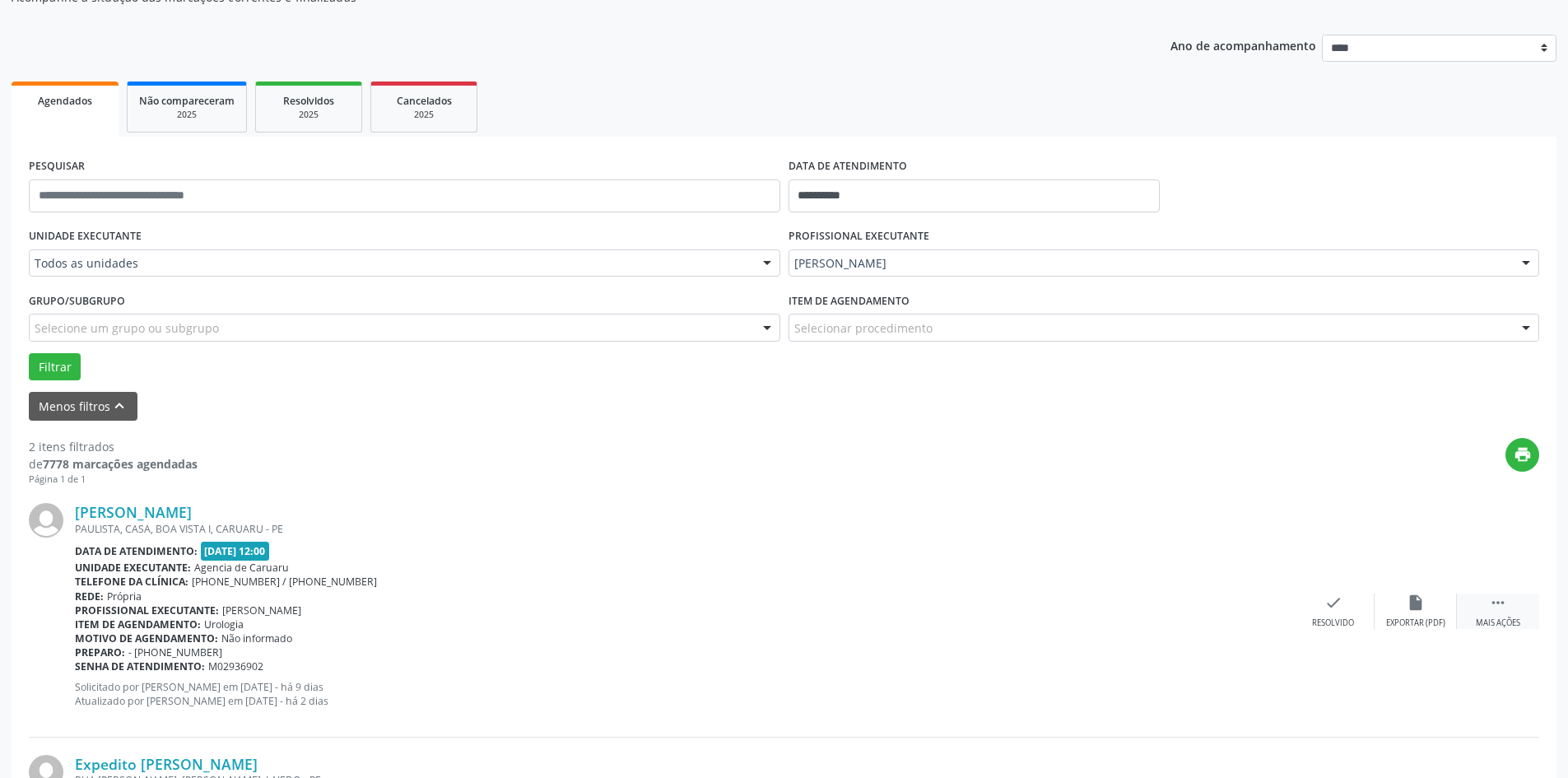
click at [1493, 610] on icon "" at bounding box center [1498, 602] width 18 height 18
click at [1406, 612] on div "alarm_off Não compareceu" at bounding box center [1415, 612] width 82 height 36
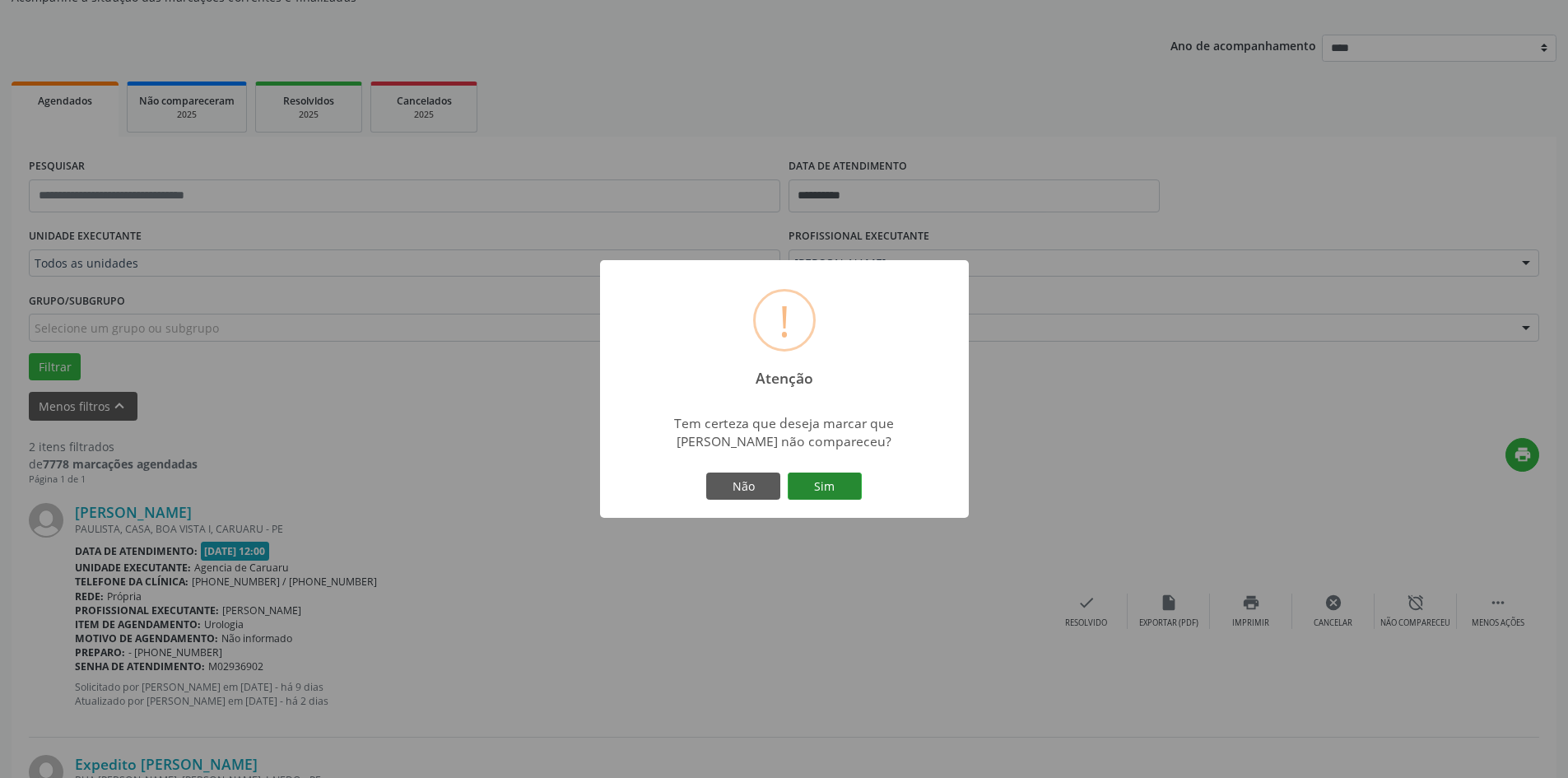
click at [851, 490] on button "Sim" at bounding box center [824, 486] width 74 height 28
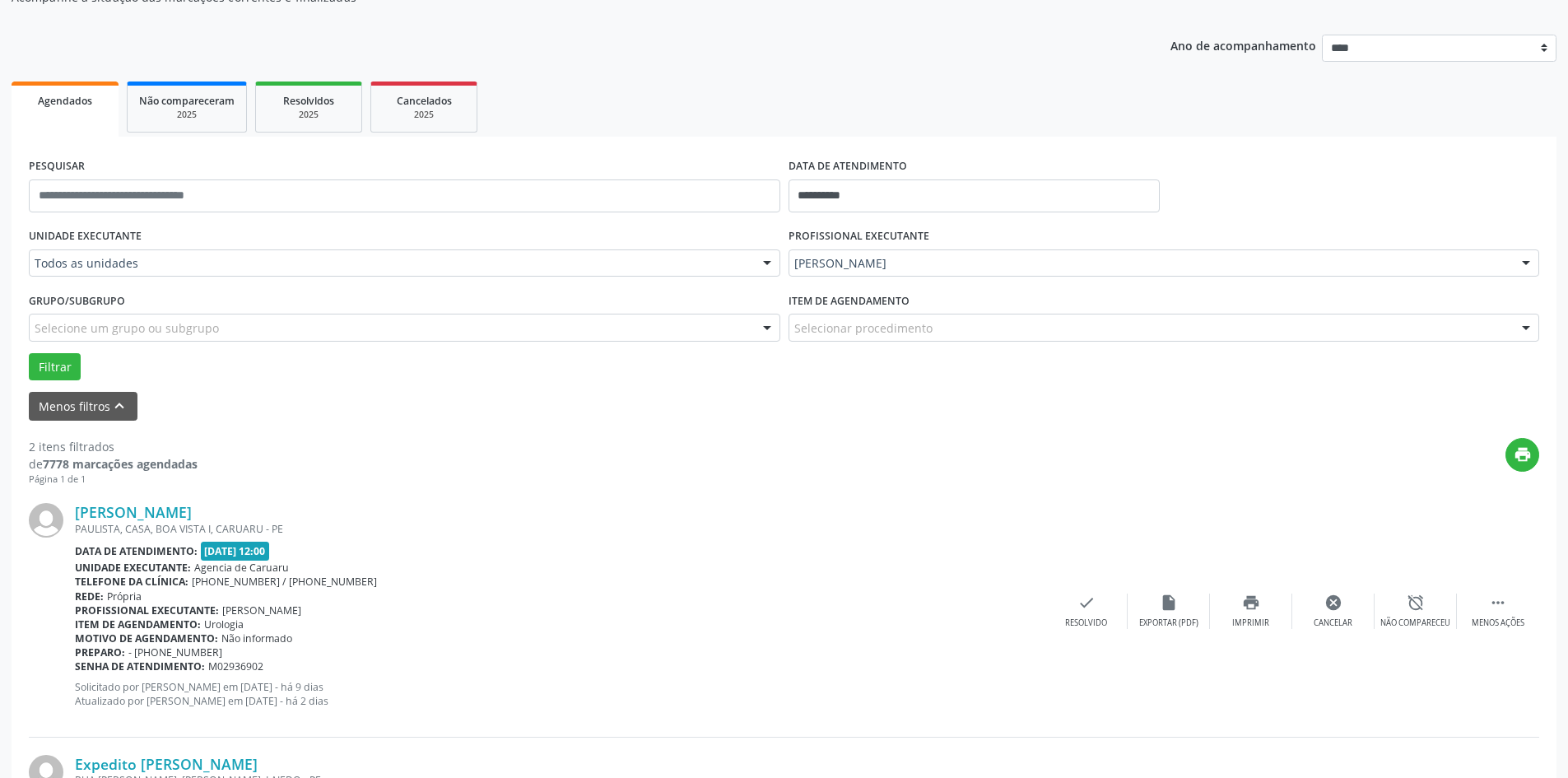
scroll to position [0, 0]
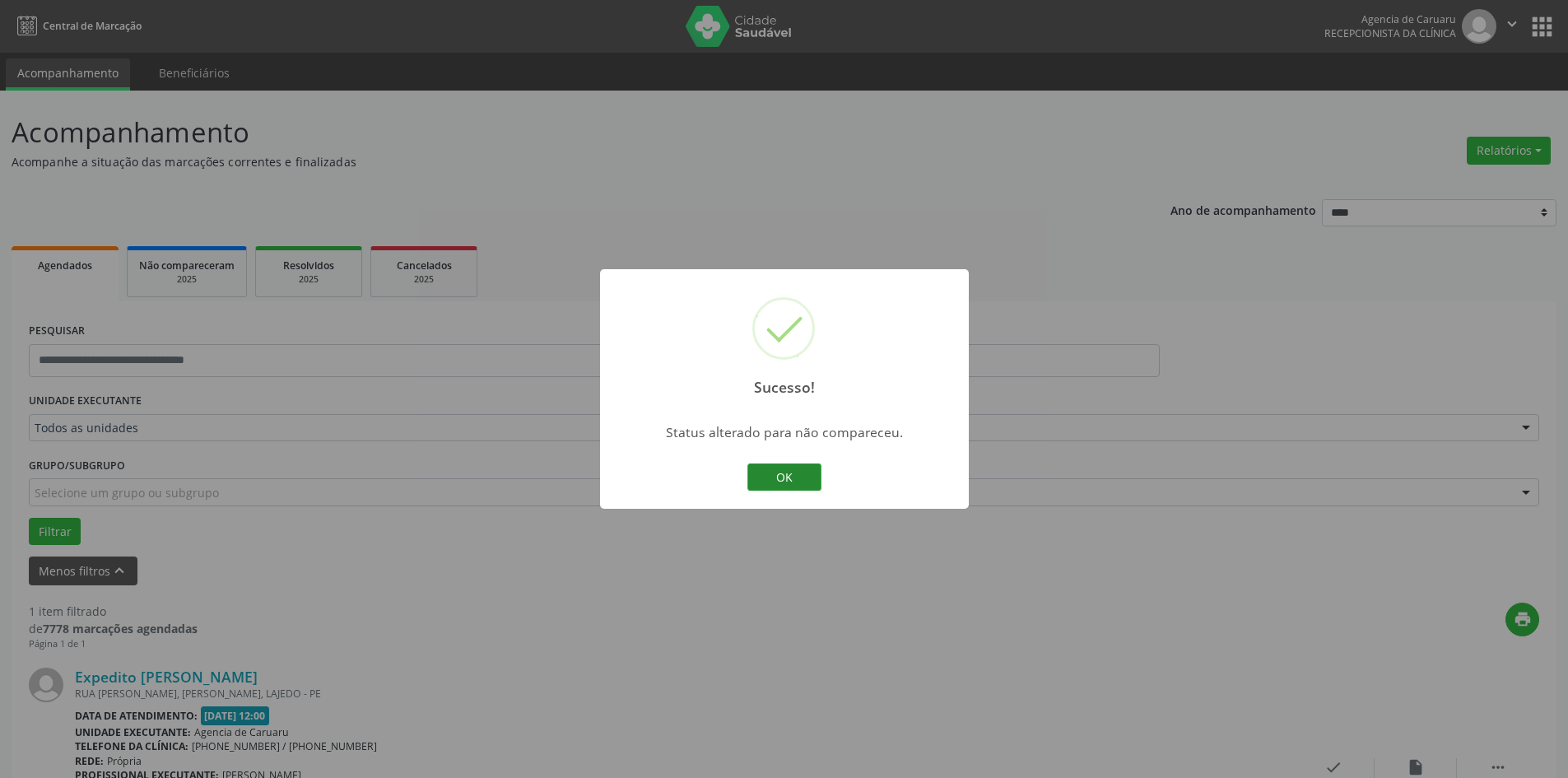
click at [795, 473] on button "OK" at bounding box center [784, 478] width 74 height 28
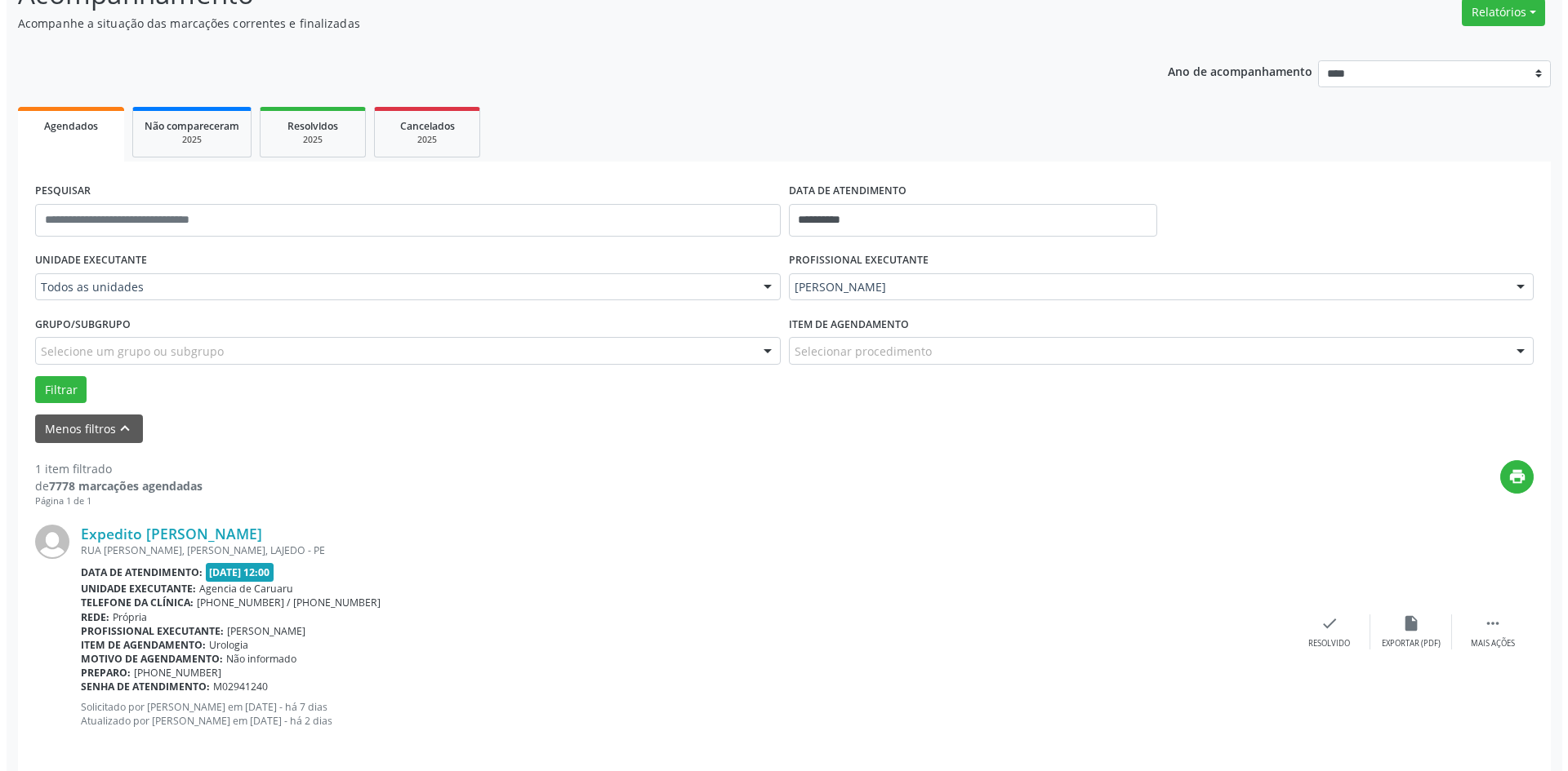
scroll to position [151, 0]
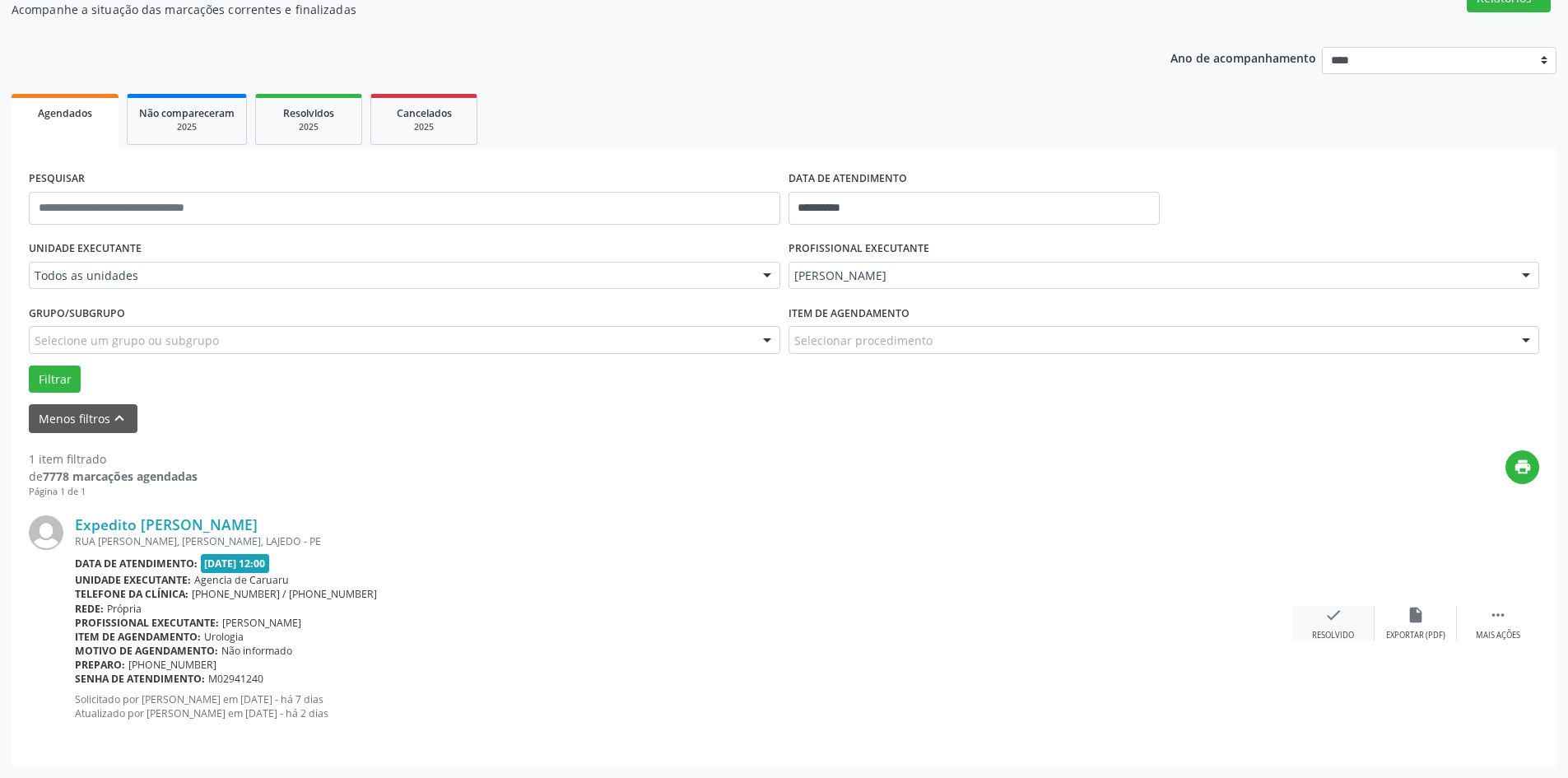
click at [1326, 613] on icon "check" at bounding box center [1333, 614] width 18 height 18
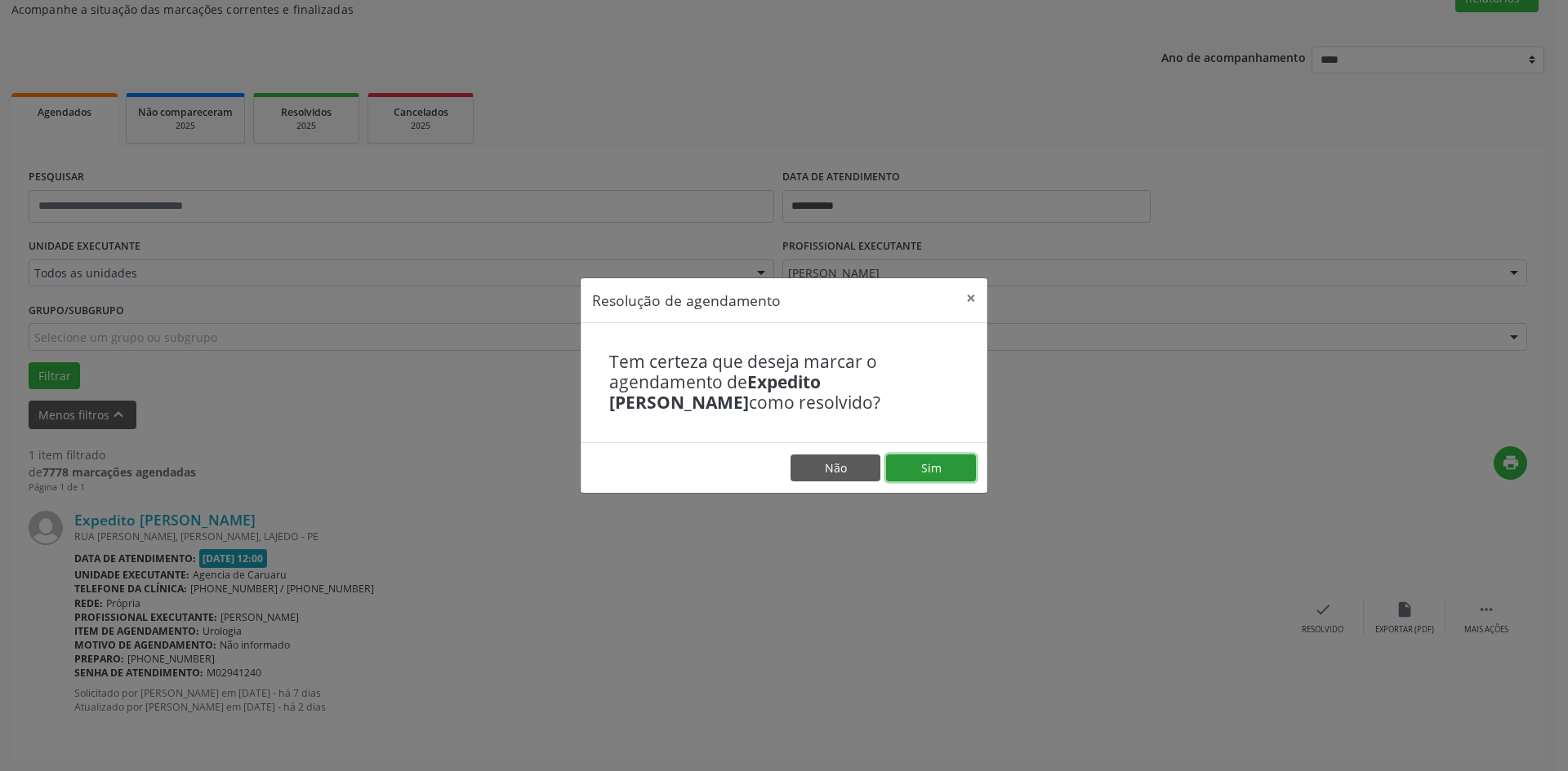
click at [933, 471] on button "Sim" at bounding box center [930, 468] width 90 height 28
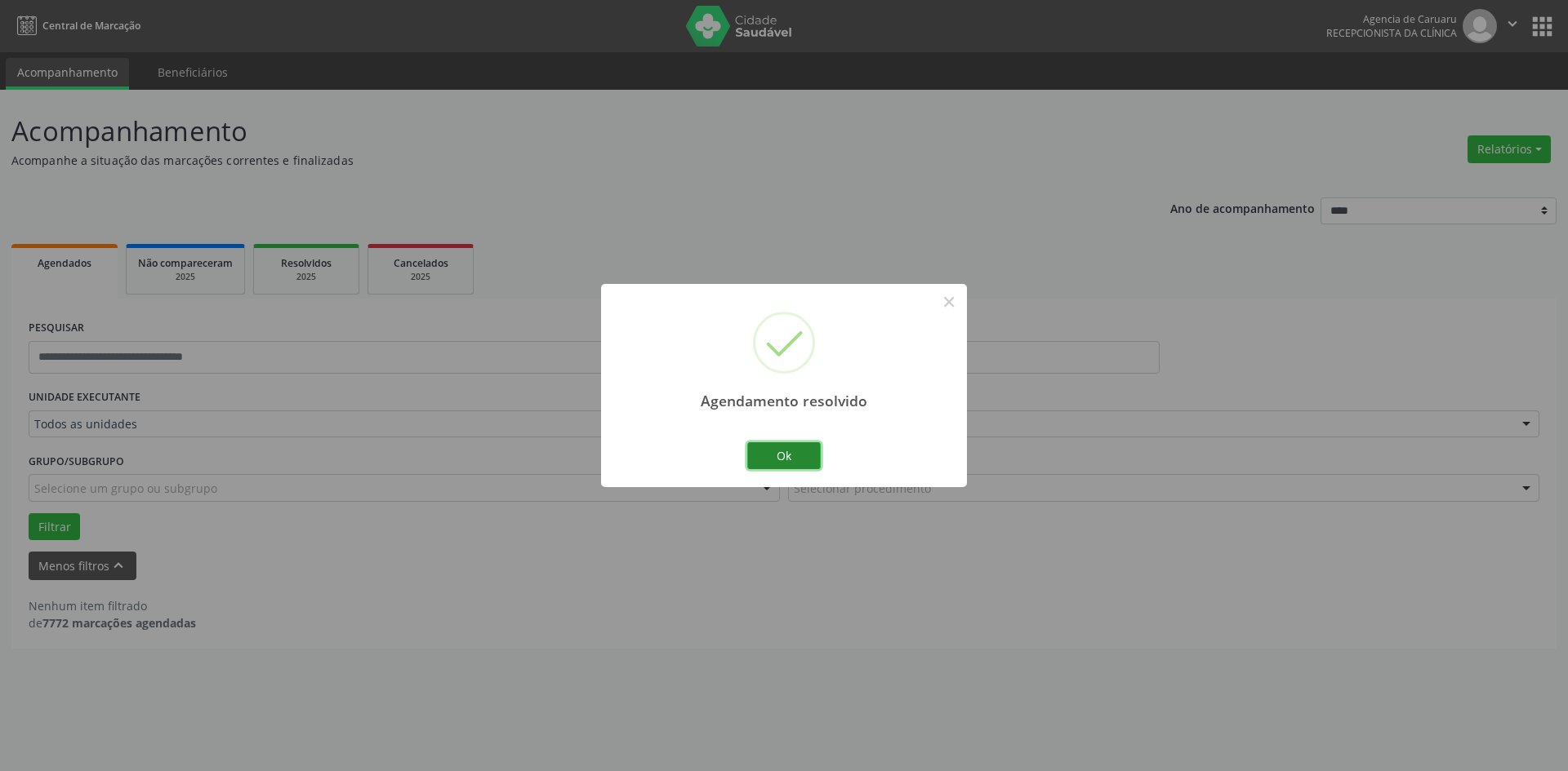
click at [789, 457] on button "Ok" at bounding box center [783, 456] width 73 height 28
